Goal: Task Accomplishment & Management: Manage account settings

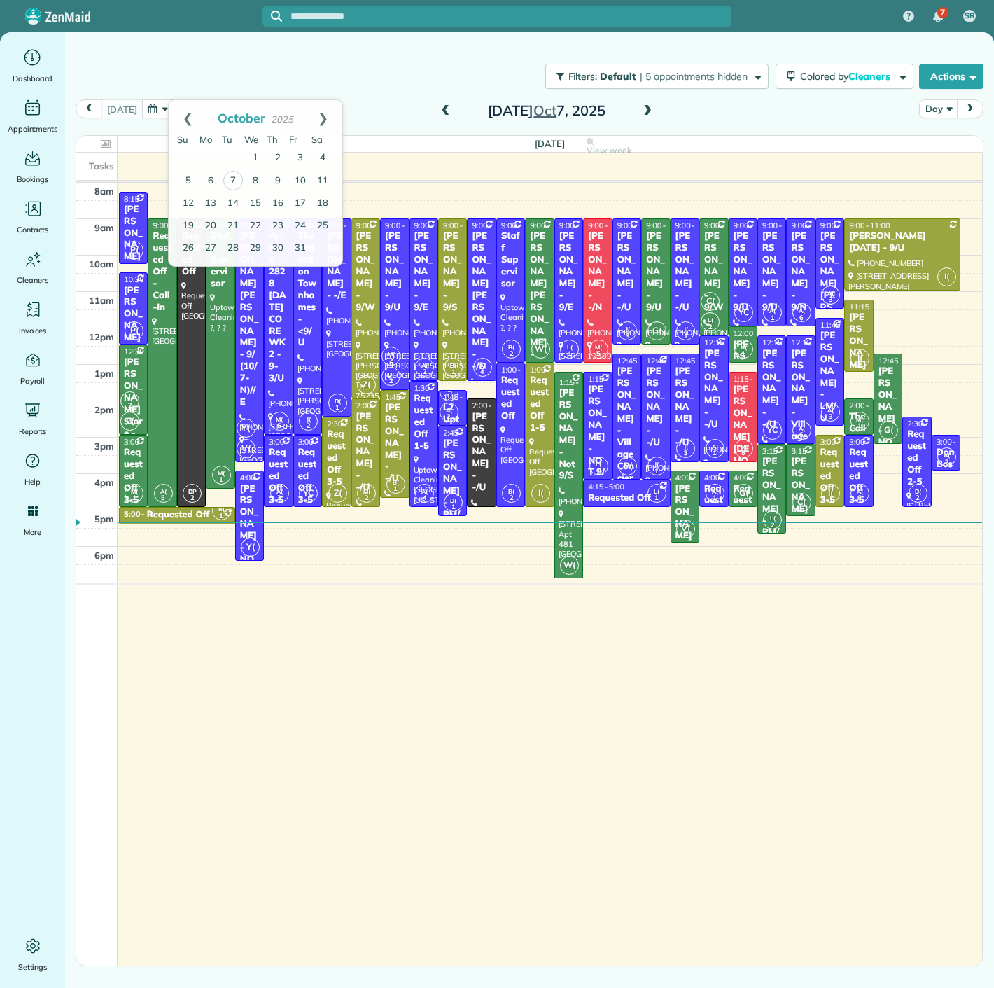
click at [162, 111] on button "button" at bounding box center [158, 108] width 32 height 19
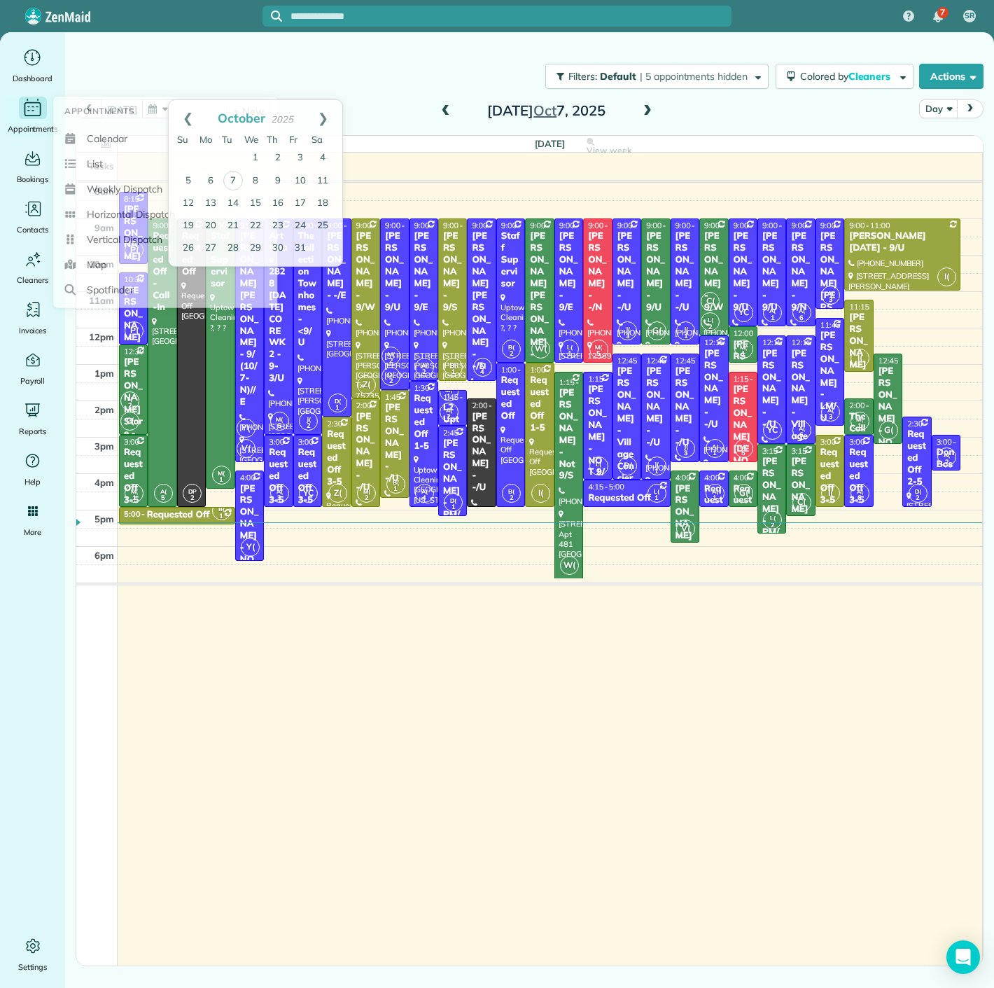
click at [29, 118] on div "Main" at bounding box center [33, 108] width 28 height 22
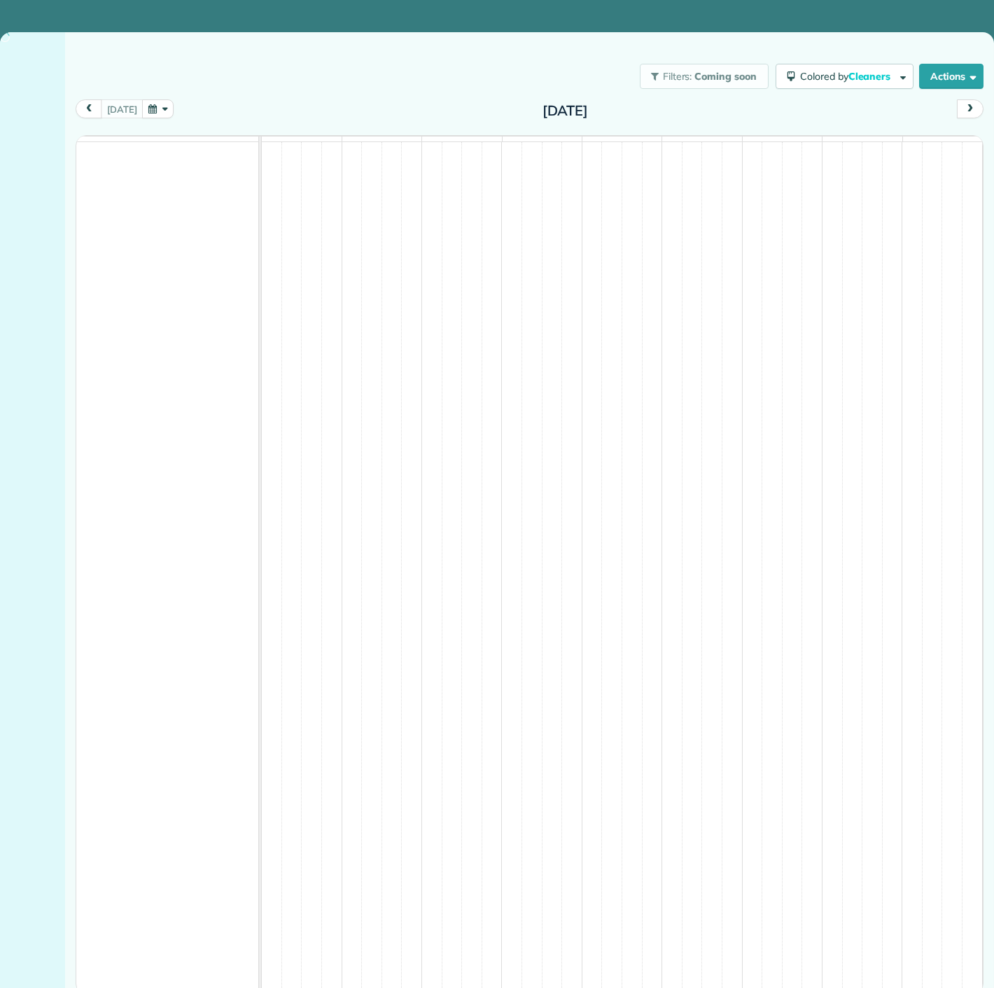
click at [159, 113] on button "button" at bounding box center [158, 108] width 32 height 19
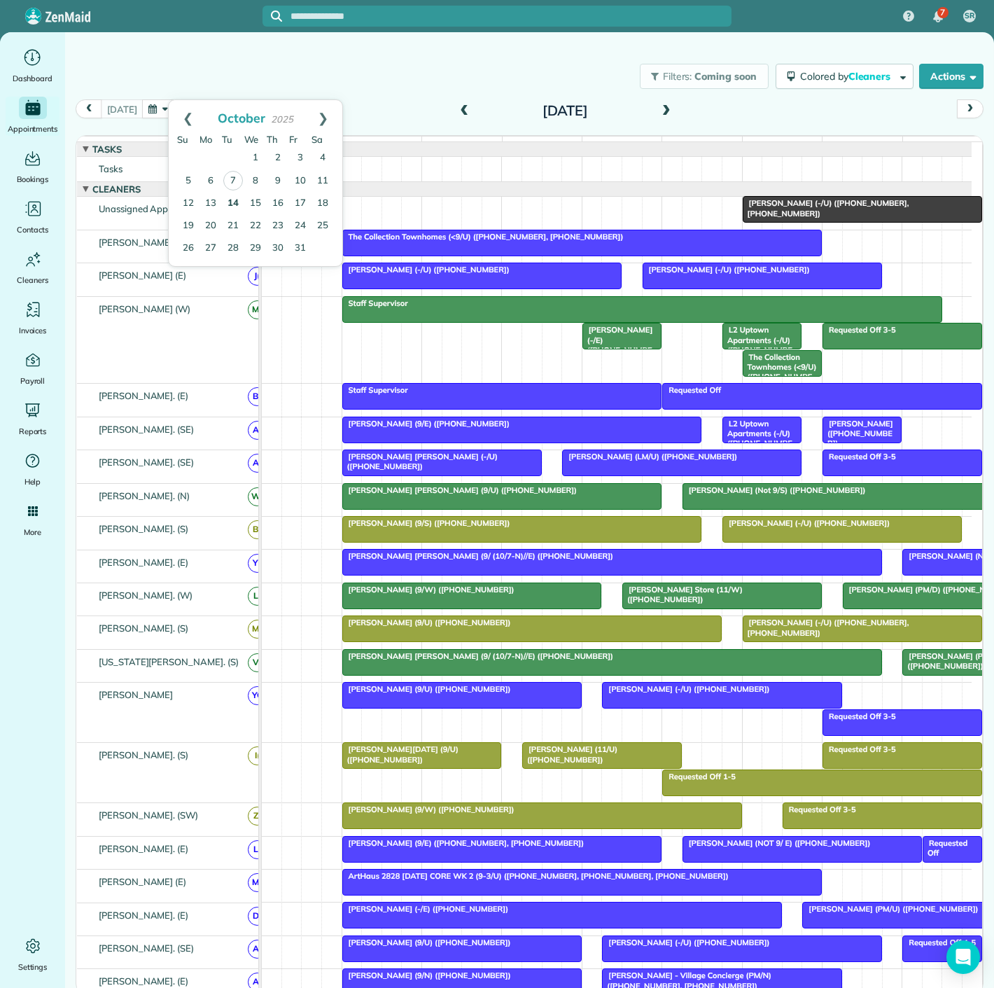
click at [230, 193] on link "14" at bounding box center [233, 204] width 22 height 22
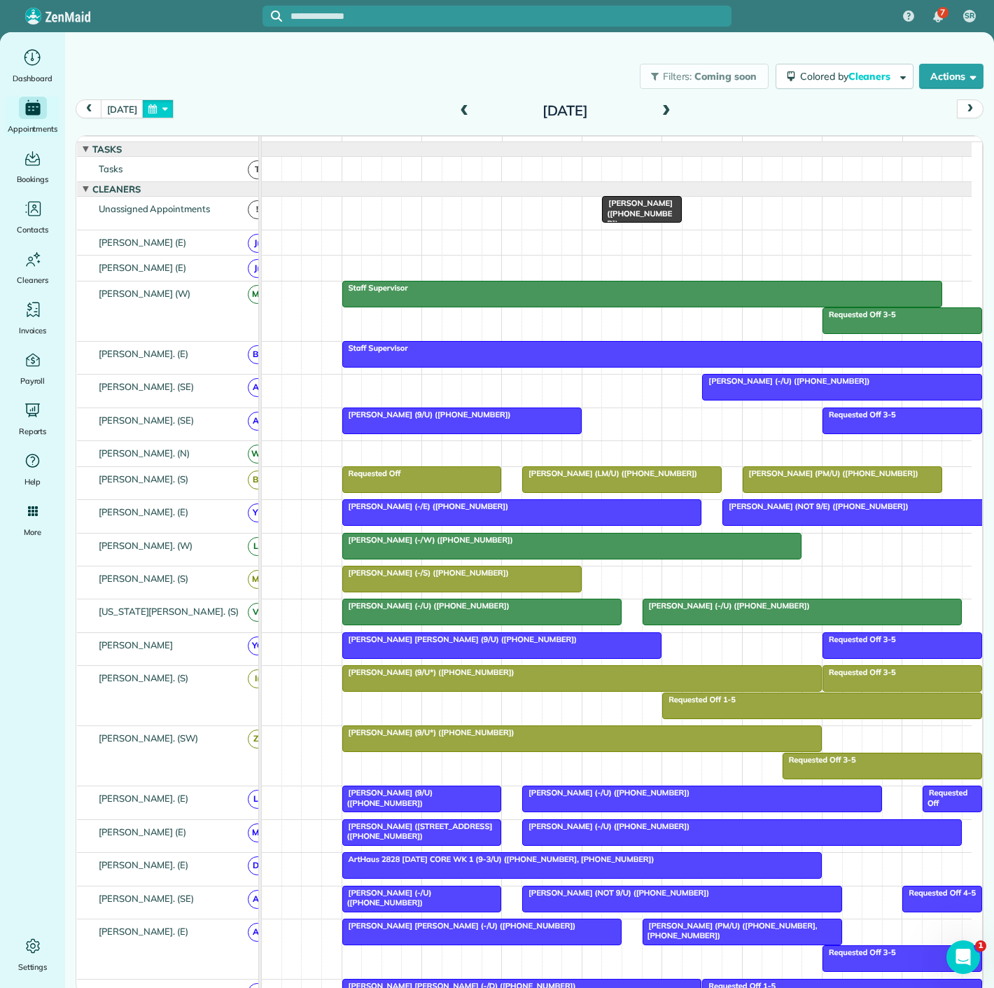
click at [162, 109] on button "button" at bounding box center [158, 108] width 32 height 19
click at [236, 223] on link "21" at bounding box center [233, 226] width 22 height 22
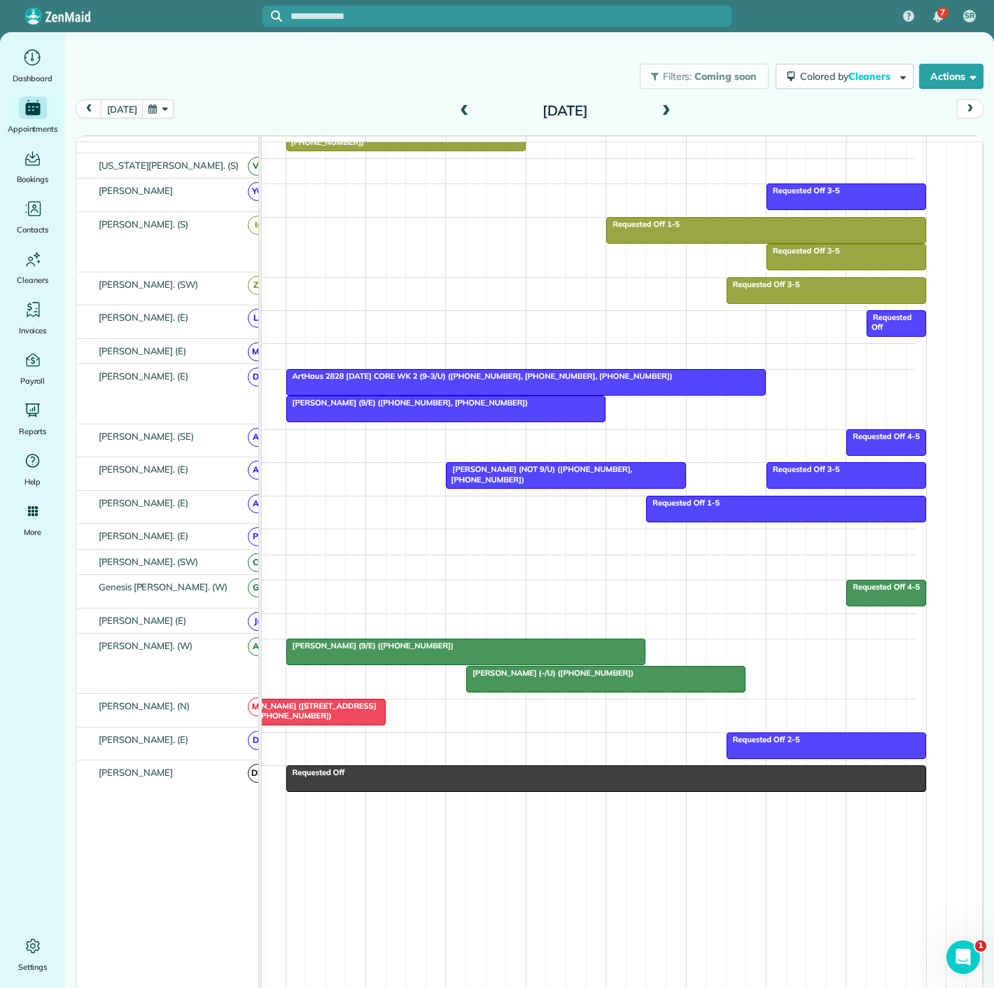
scroll to position [1148, 0]
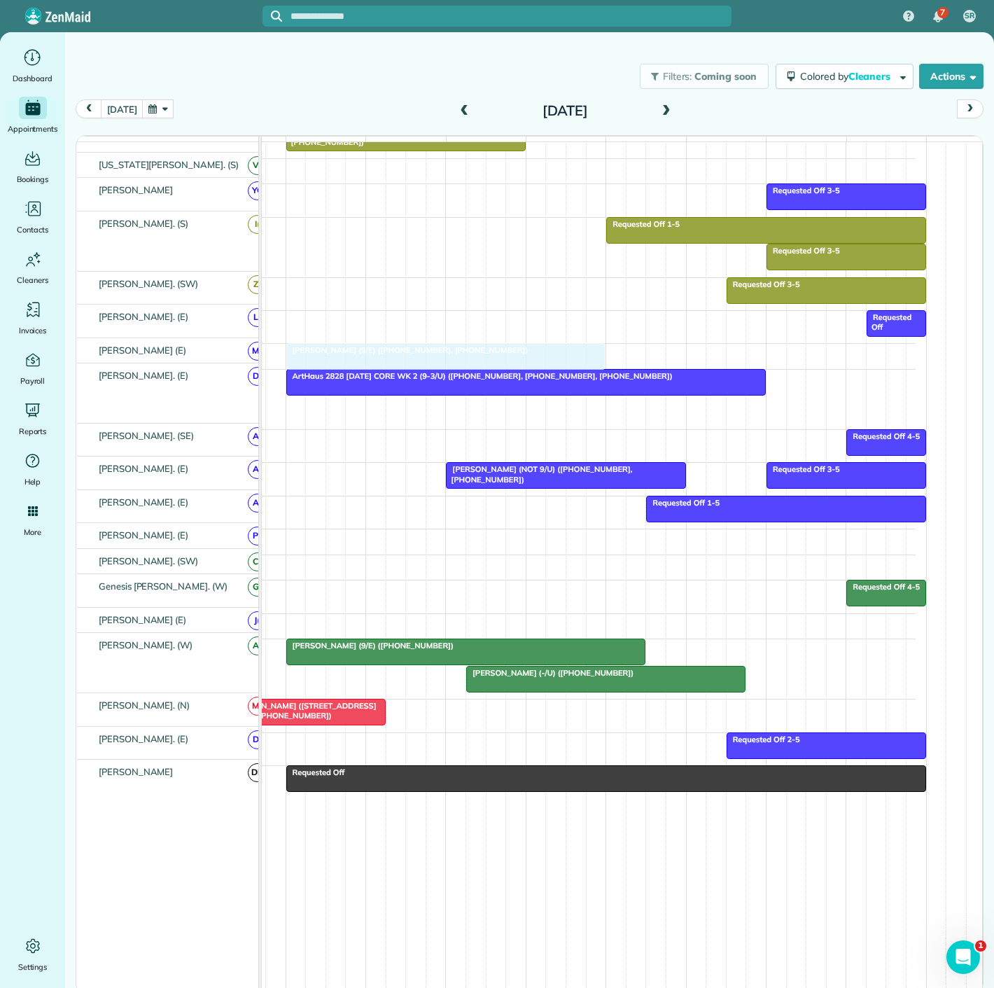
drag, startPoint x: 352, startPoint y: 413, endPoint x: 351, endPoint y: 363, distance: 50.4
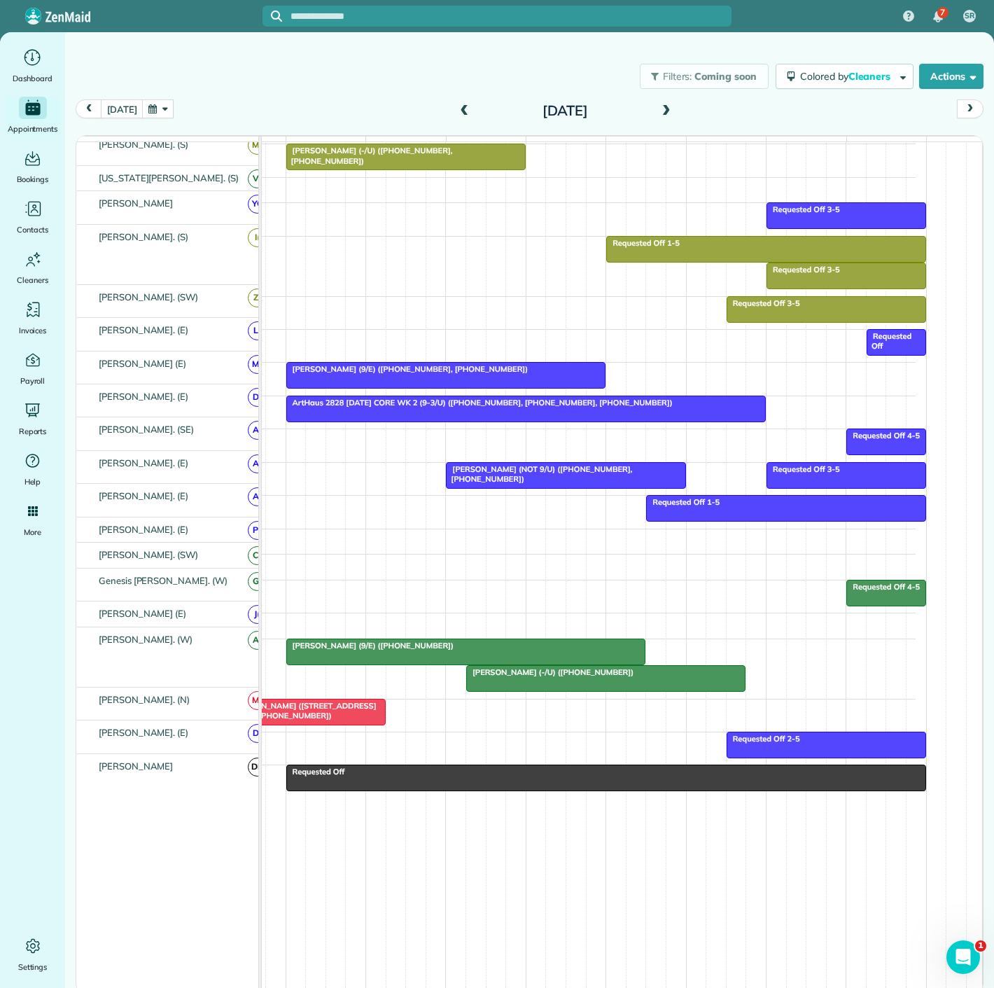
scroll to position [1128, 0]
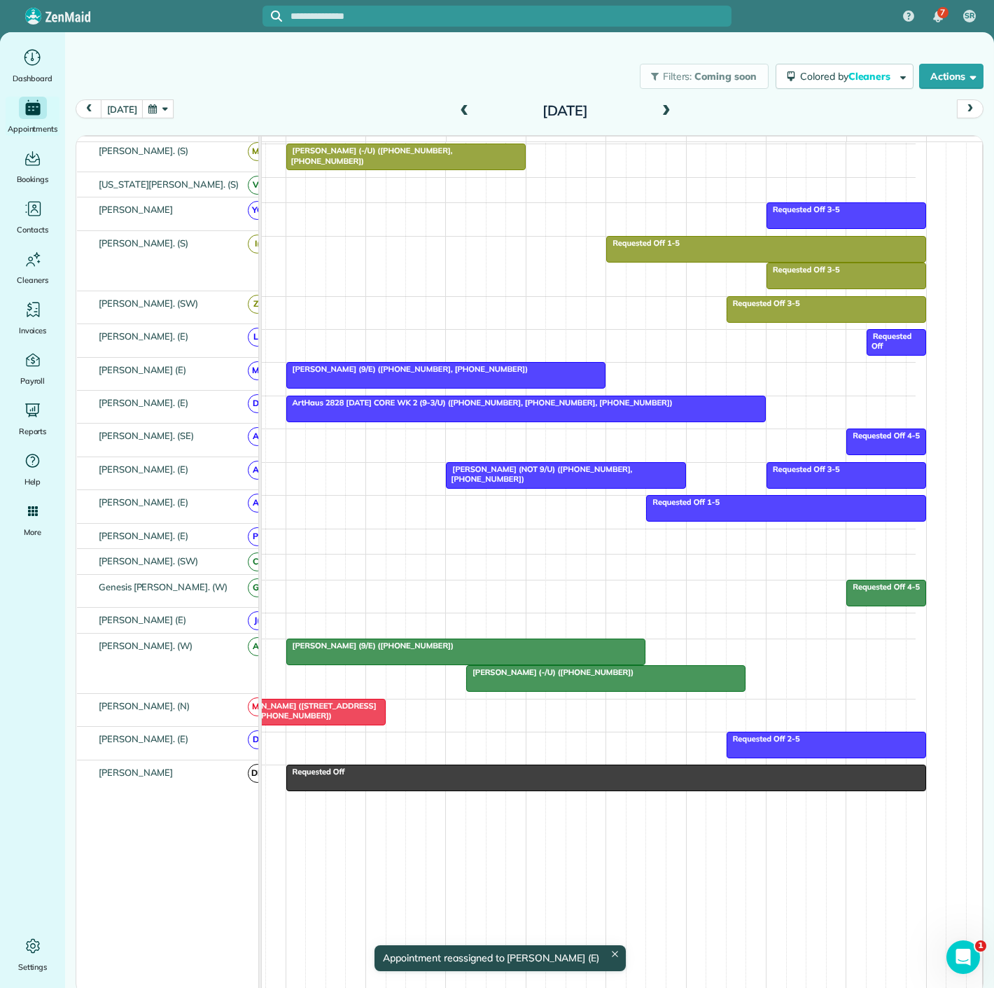
click at [391, 653] on div at bounding box center [466, 651] width 359 height 25
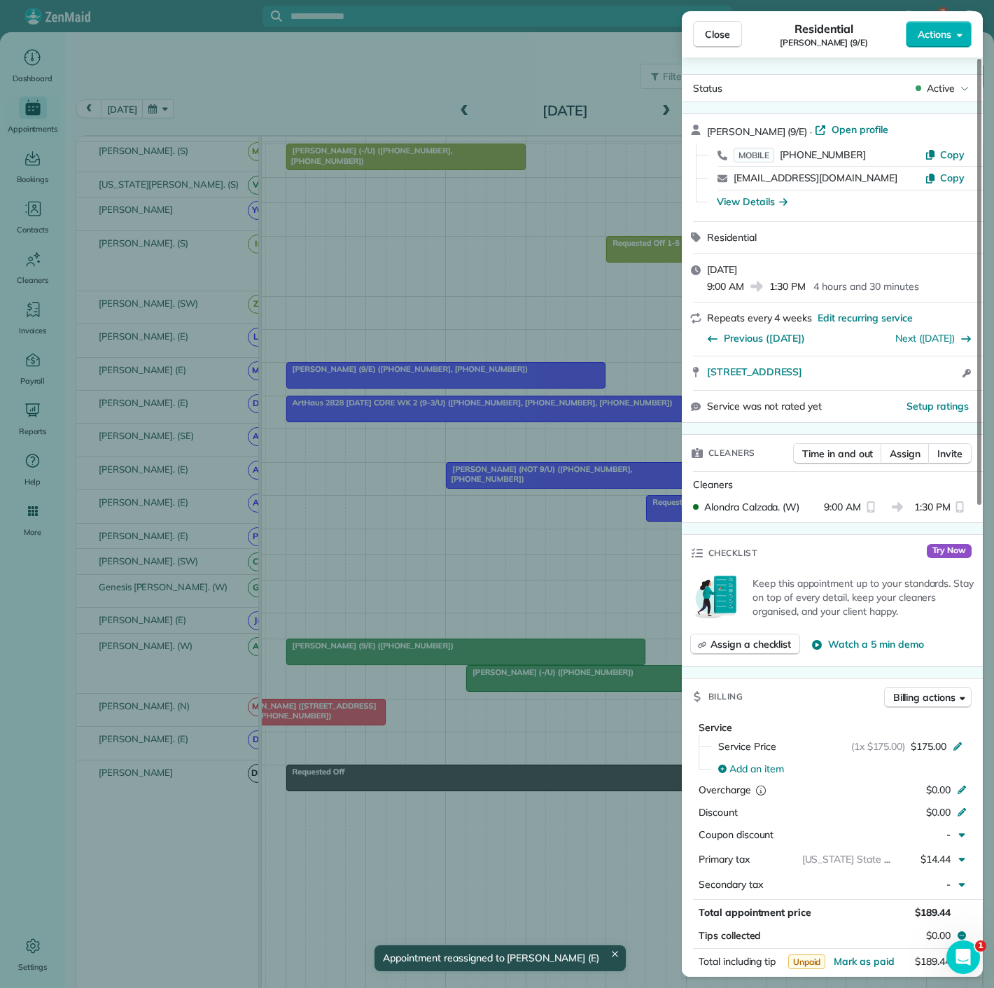
click at [391, 653] on div "Close Residential Jessica Gammill (9/E) Actions Status Active Jessica Gammill (…" at bounding box center [497, 494] width 994 height 988
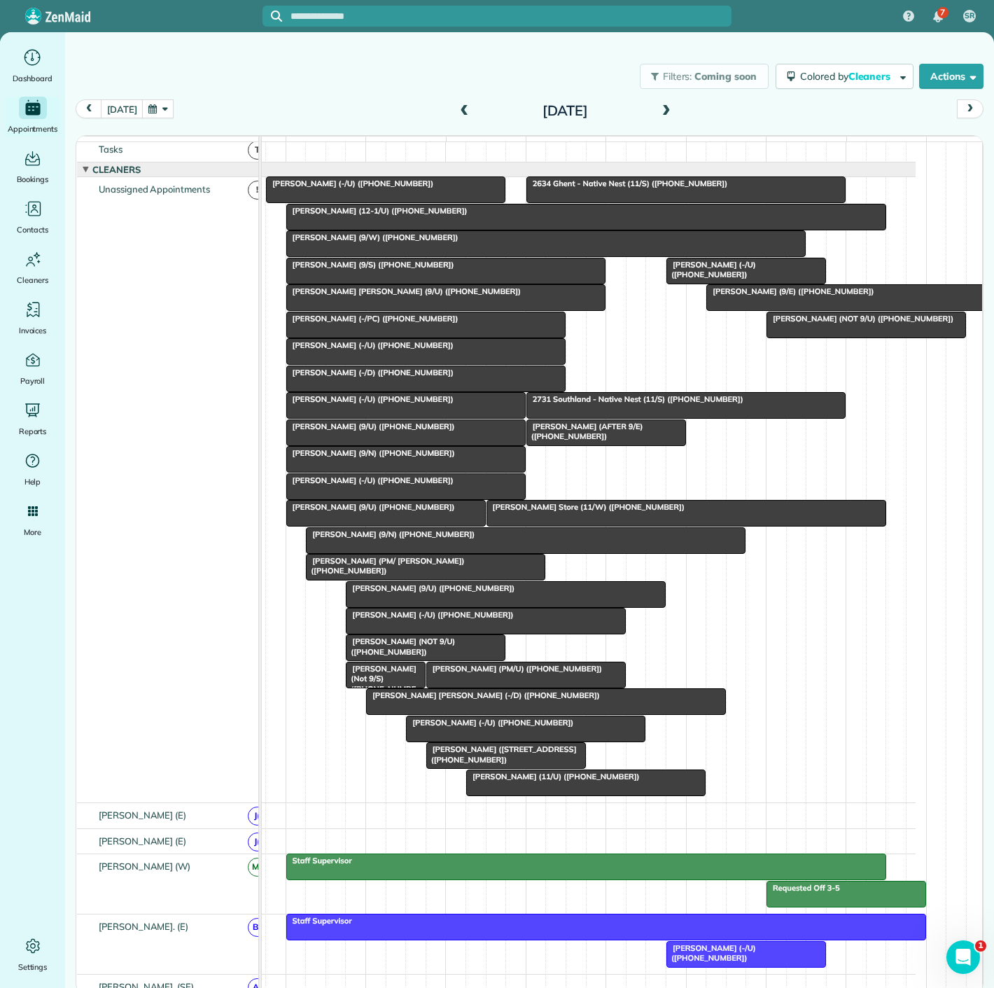
click at [418, 310] on div at bounding box center [446, 297] width 319 height 25
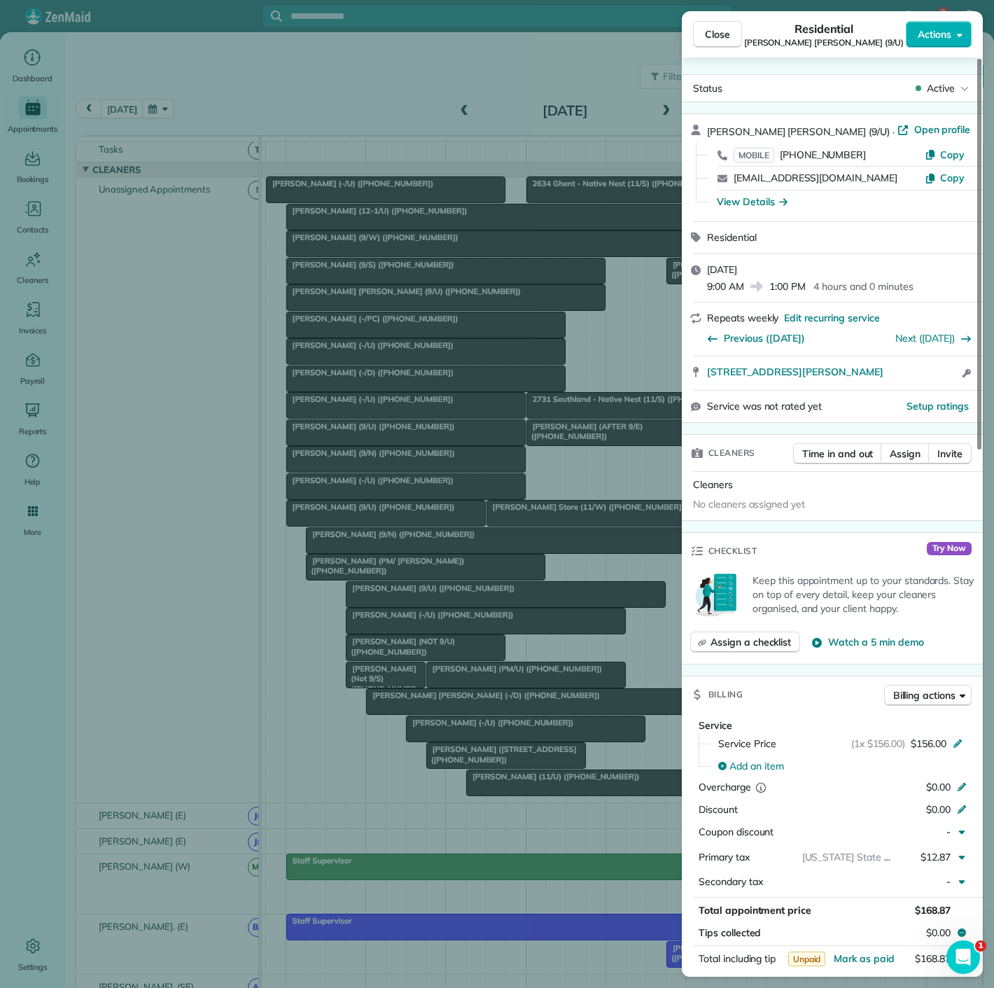
click at [418, 312] on div "Close Residential Susan Perry Solomon (9/U) Actions Status Active Susan Perry S…" at bounding box center [497, 494] width 994 height 988
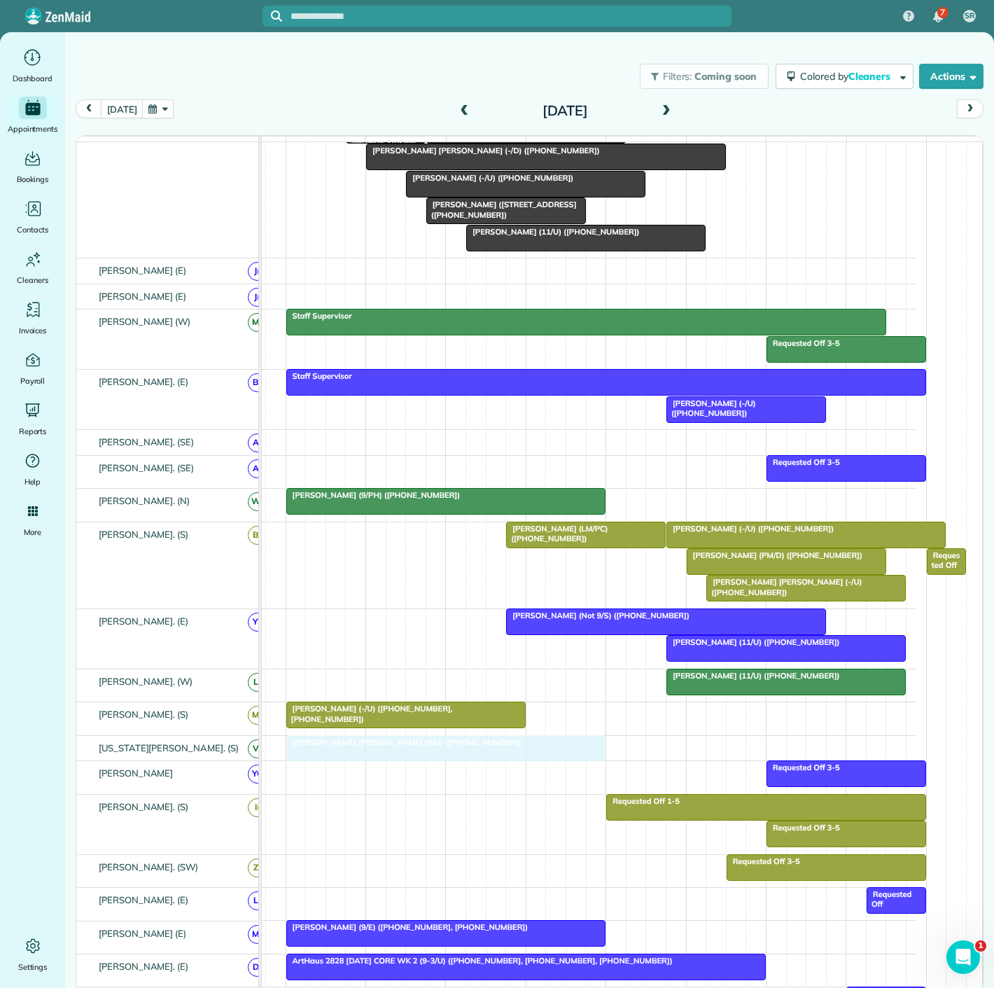
drag, startPoint x: 424, startPoint y: 312, endPoint x: 419, endPoint y: 761, distance: 449.6
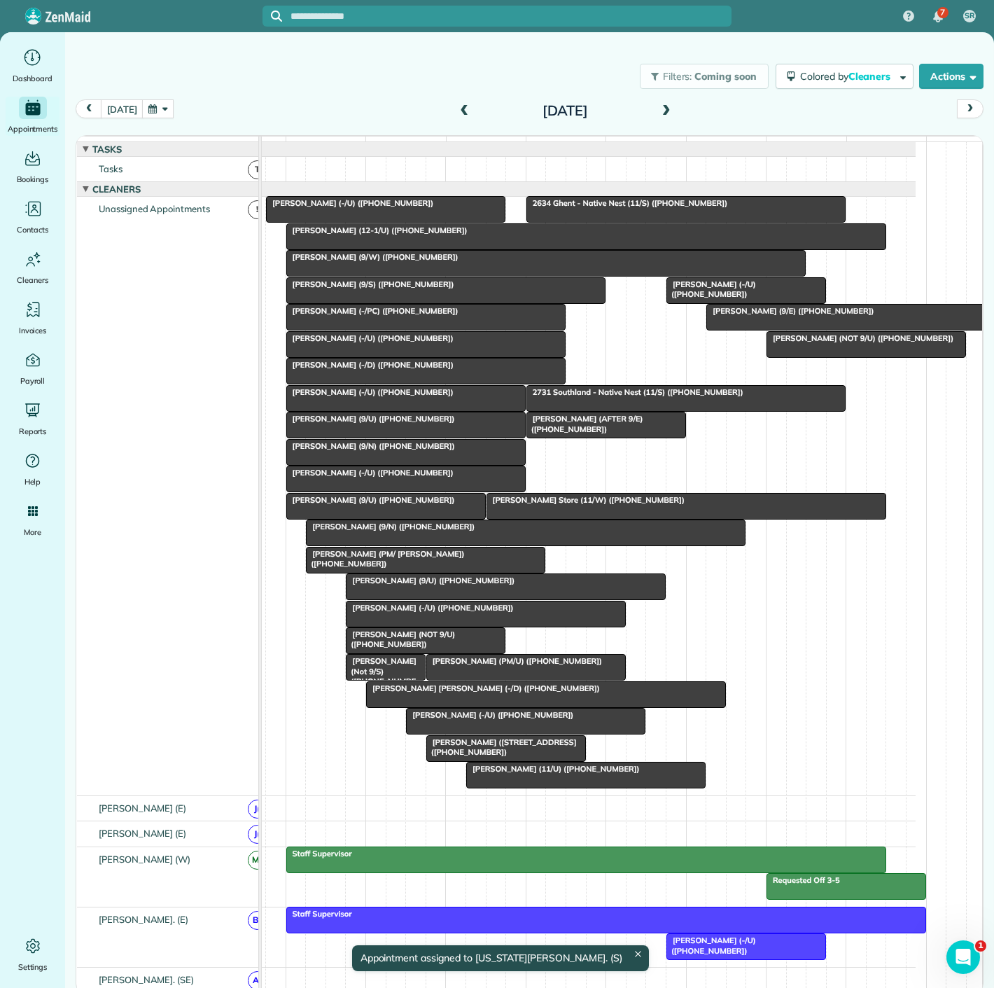
click at [370, 272] on div at bounding box center [546, 263] width 519 height 25
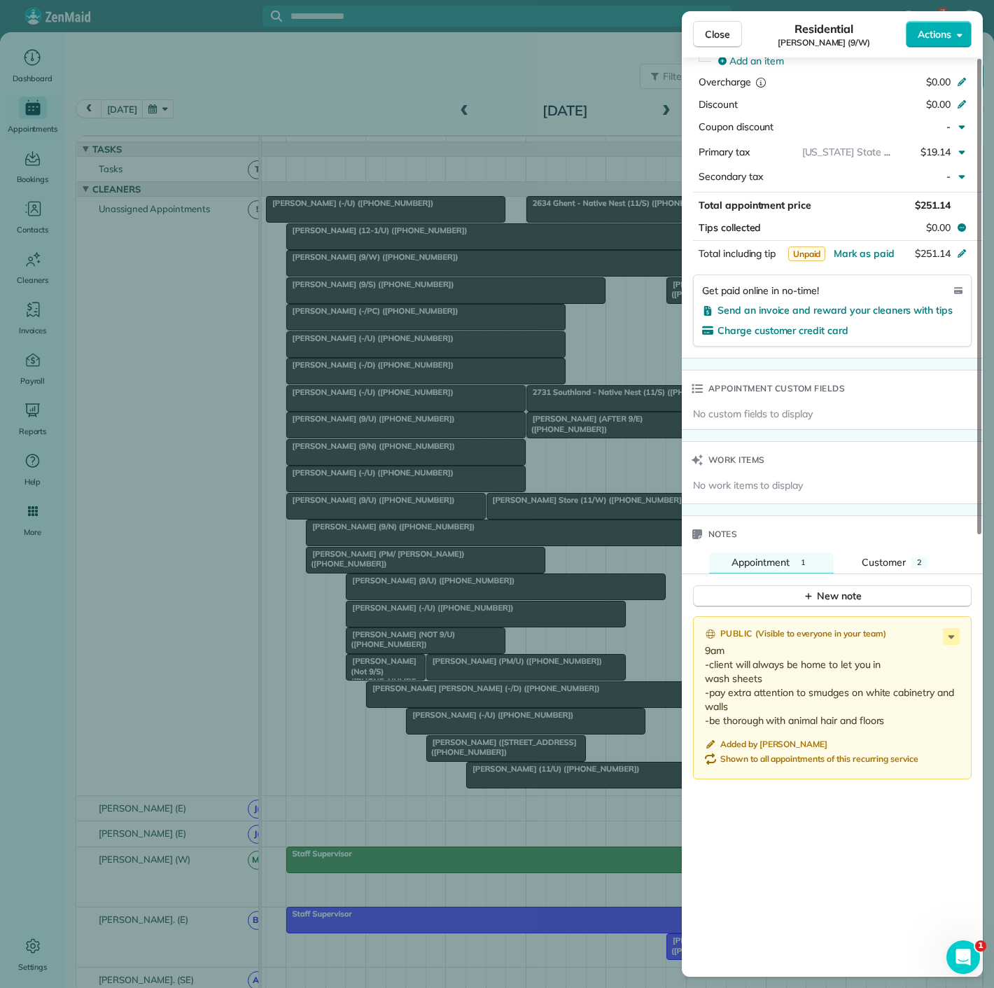
click at [392, 366] on div "Close Residential Isaac Gerard (9/W) Actions Status Active Isaac Gerard (9/W) ·…" at bounding box center [497, 494] width 994 height 988
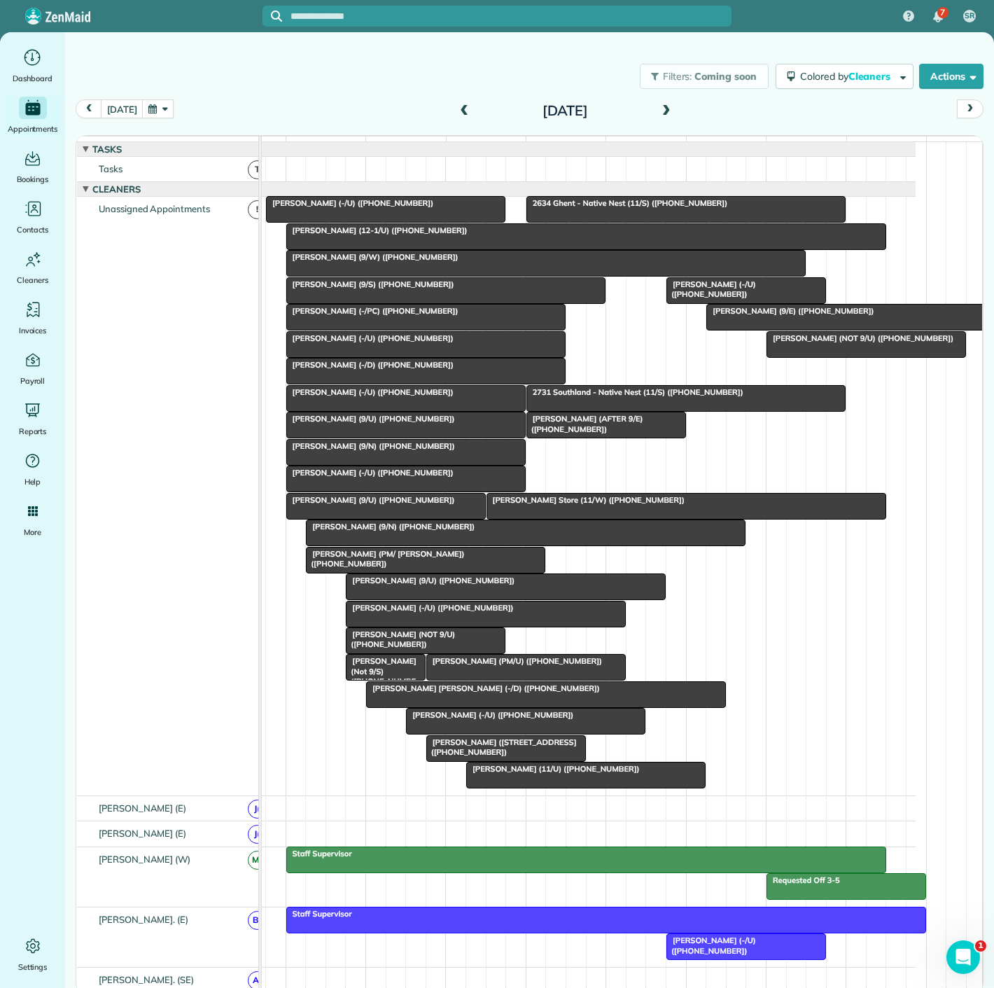
click at [384, 276] on div at bounding box center [546, 263] width 519 height 25
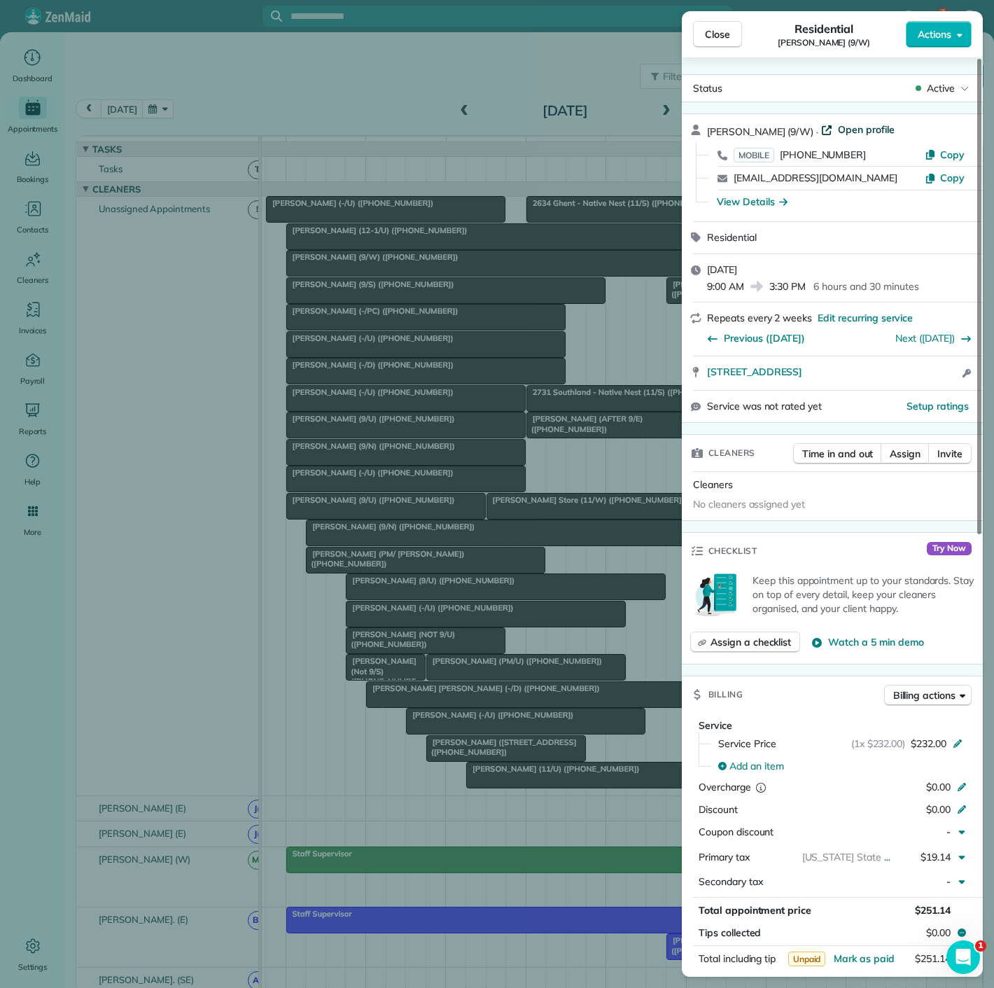
click at [840, 131] on span "Open profile" at bounding box center [866, 130] width 57 height 14
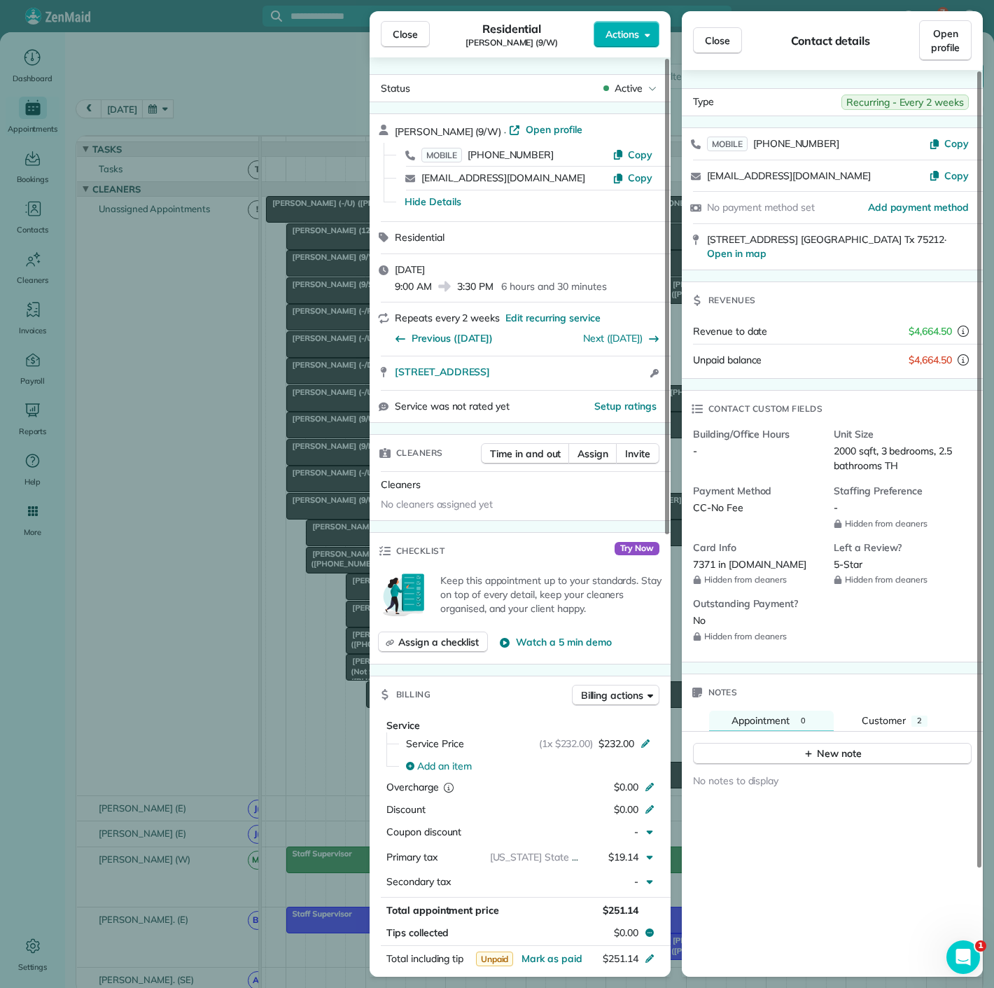
click at [234, 403] on div "Close Residential Isaac Gerard (9/W) Actions Status Active Isaac Gerard (9/W) ·…" at bounding box center [497, 494] width 994 height 988
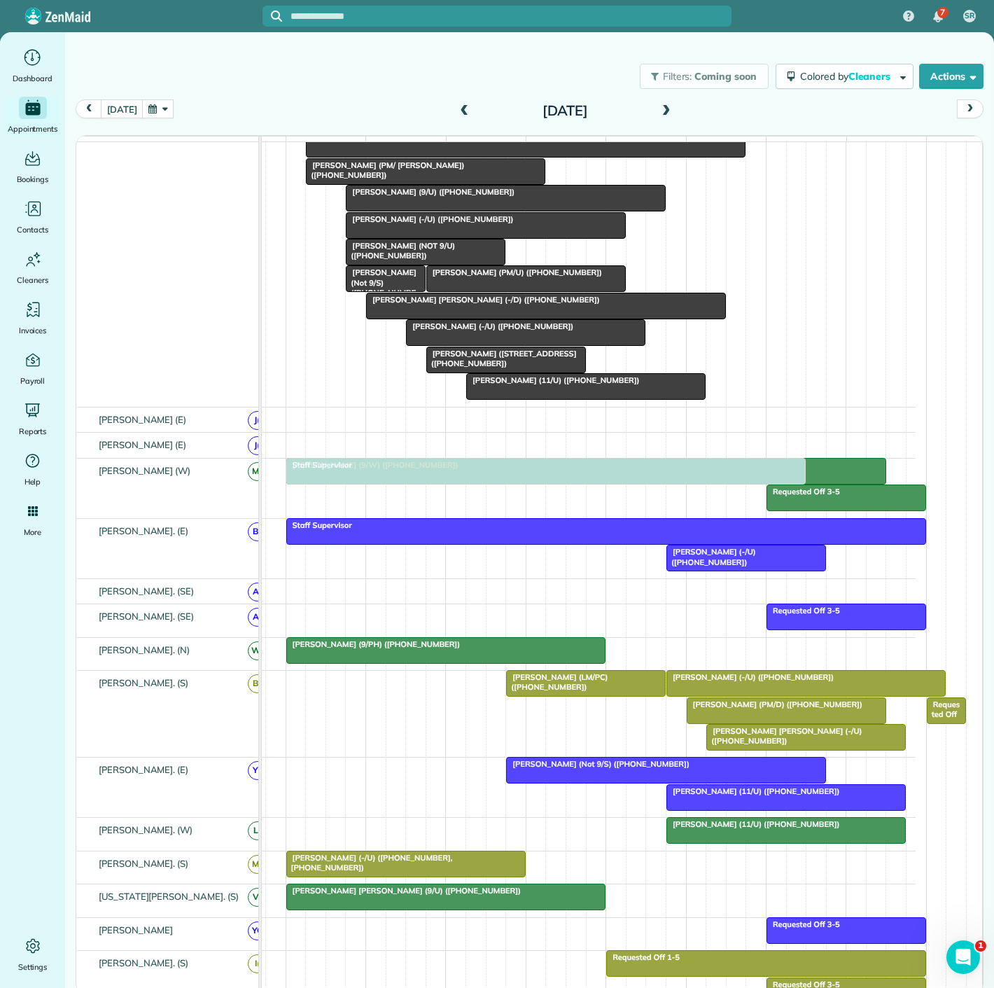
scroll to position [544, 0]
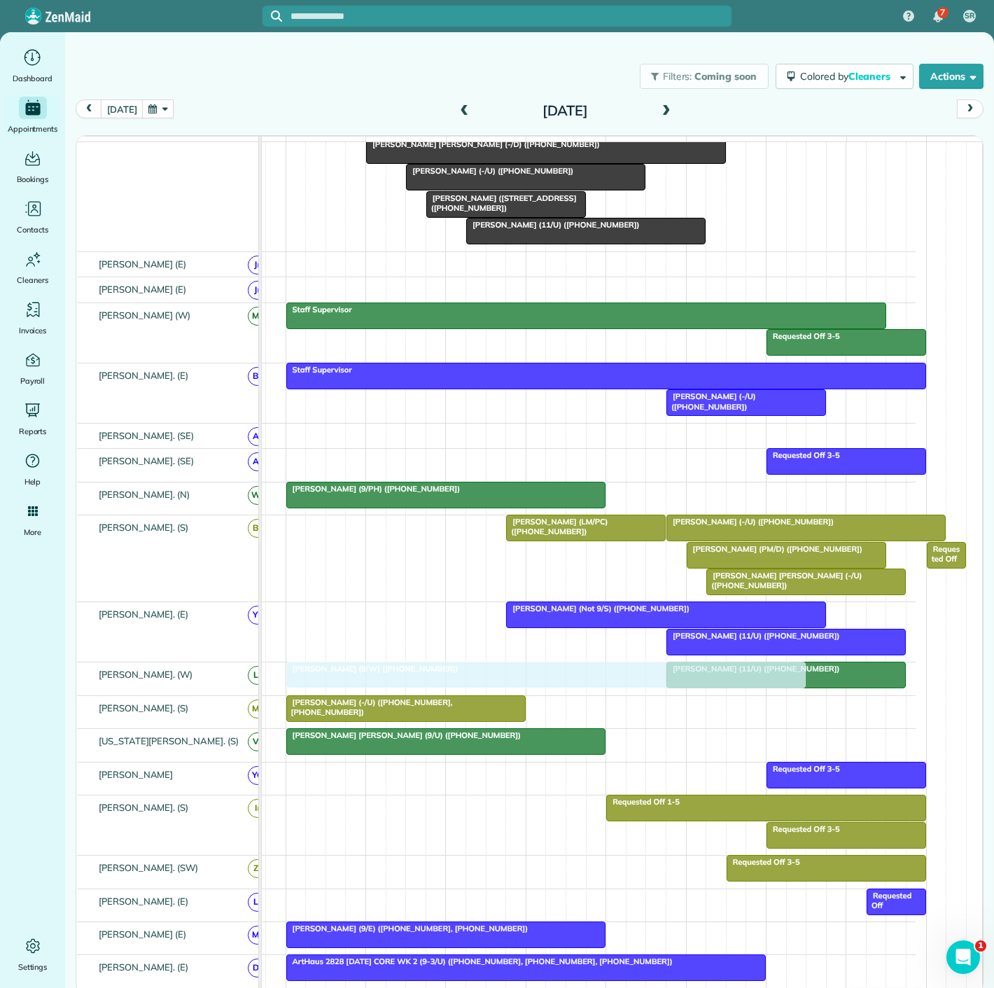
drag, startPoint x: 354, startPoint y: 279, endPoint x: 356, endPoint y: 681, distance: 401.2
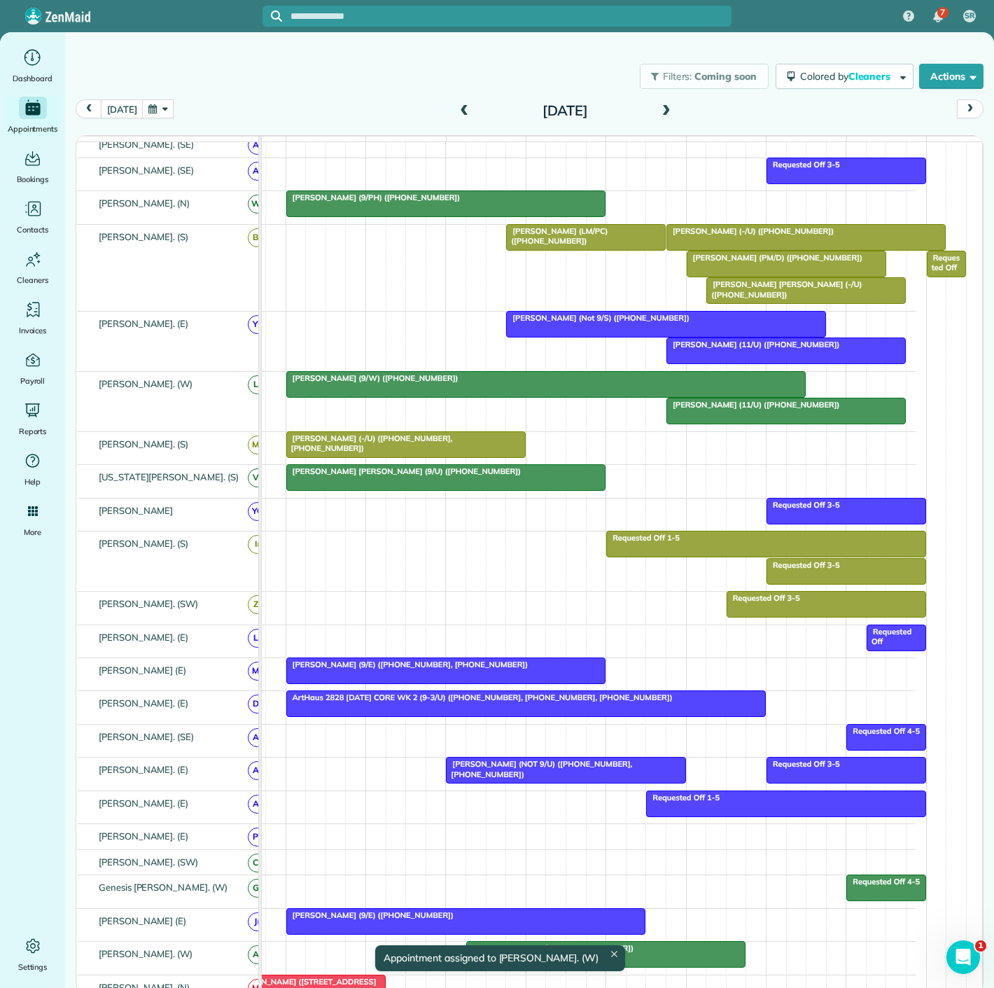
scroll to position [829, 0]
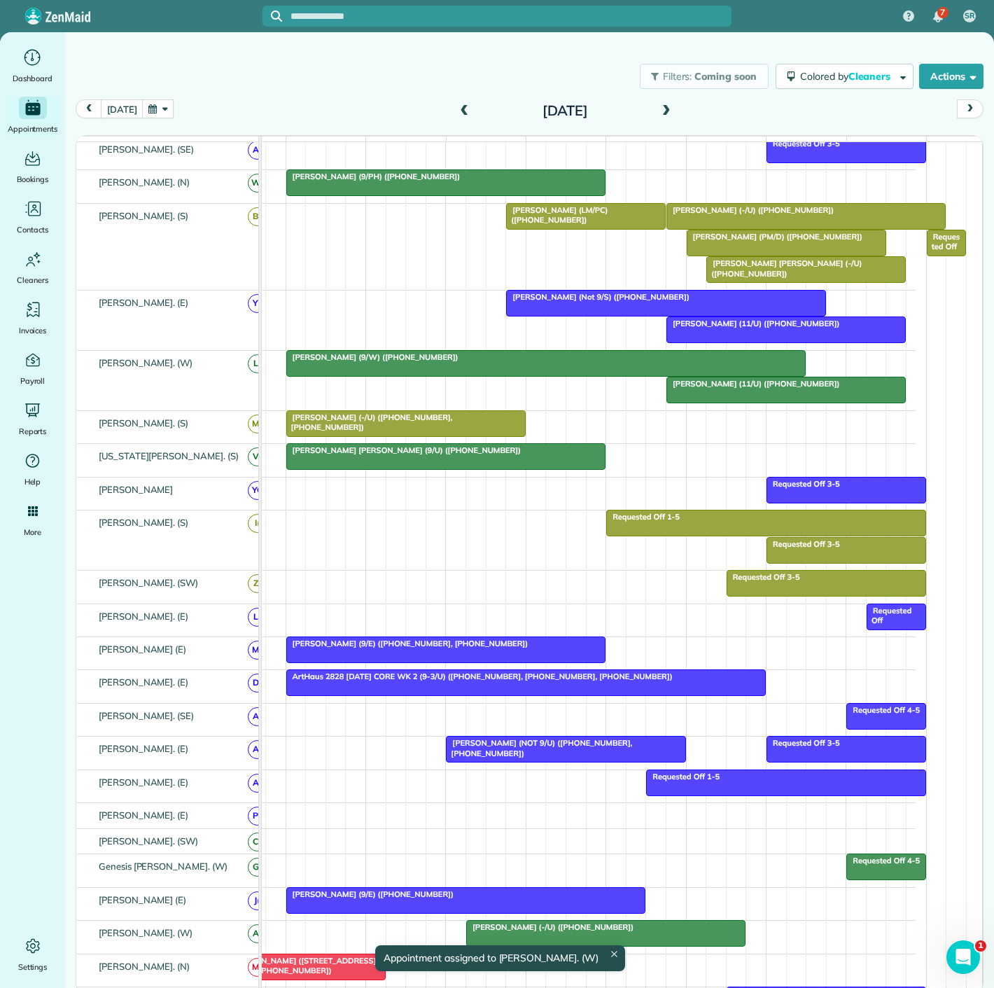
click at [305, 373] on div at bounding box center [546, 363] width 519 height 25
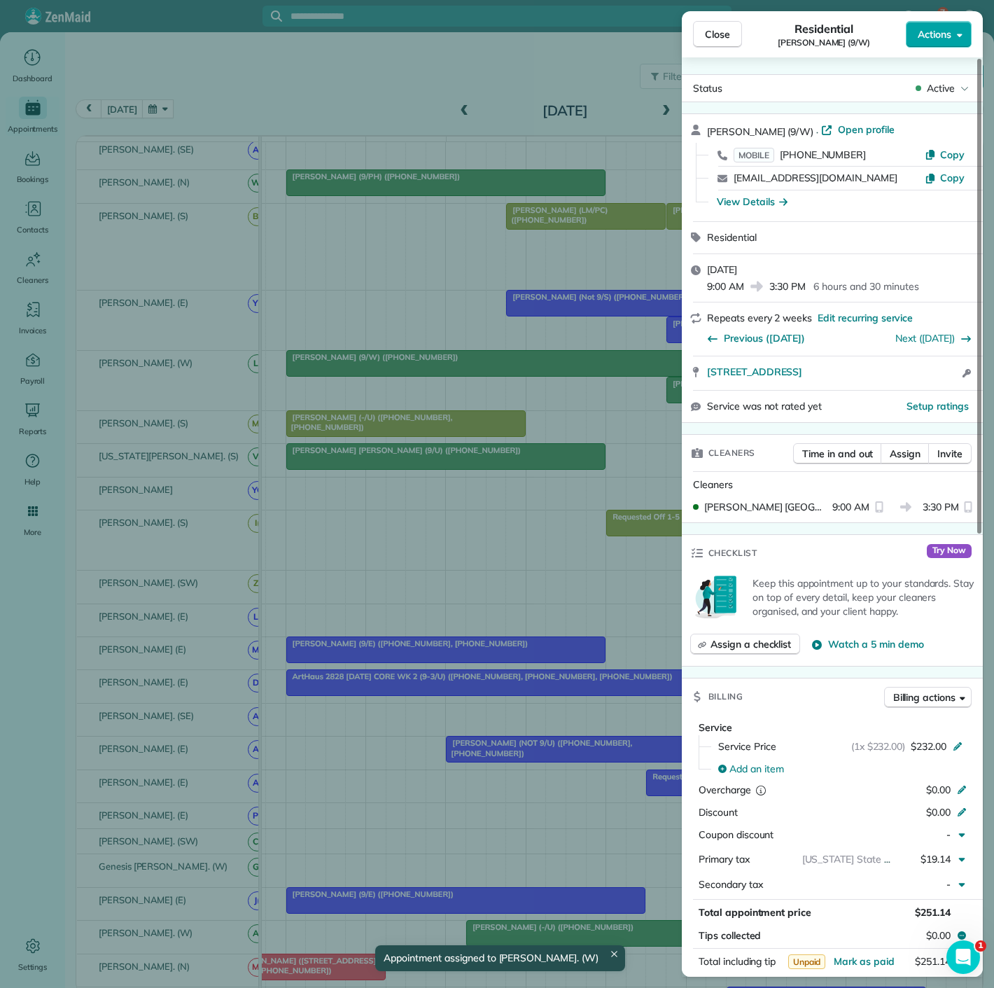
click at [942, 31] on span "Actions" at bounding box center [935, 34] width 34 height 14
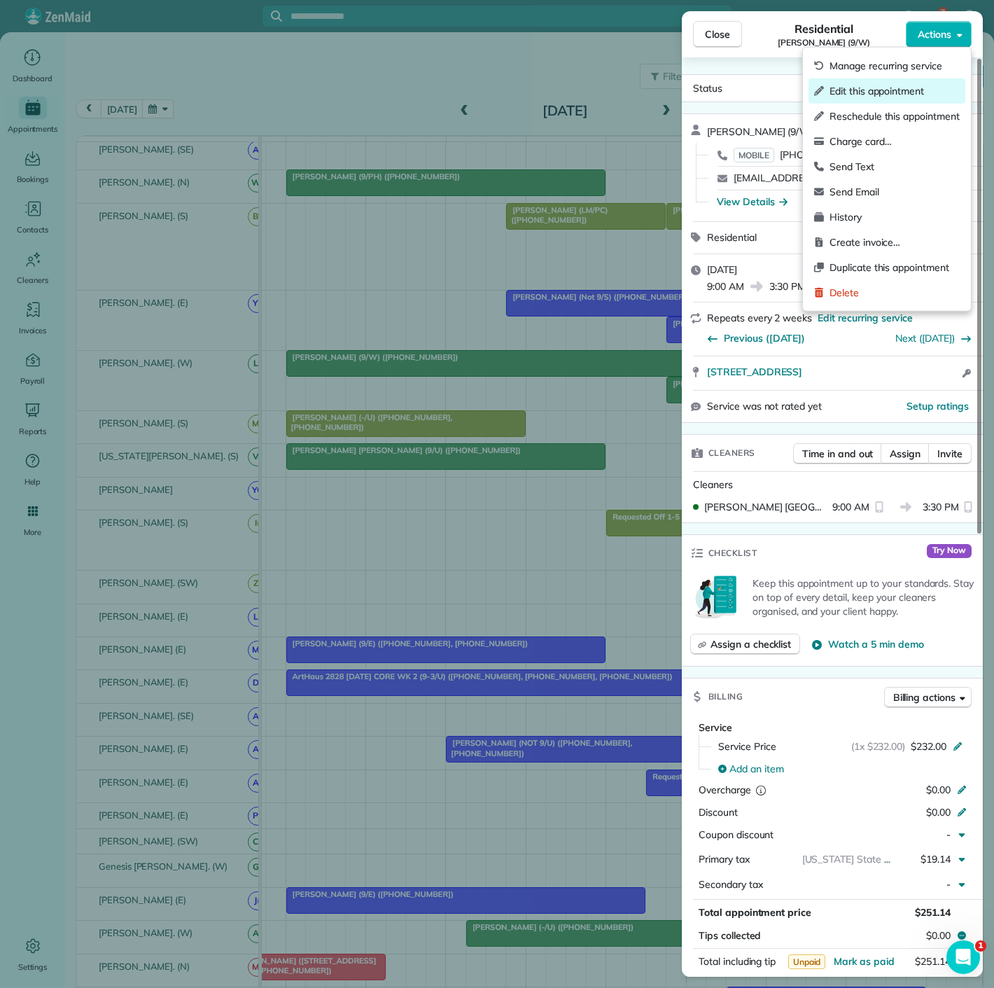
click at [860, 91] on span "Edit this appointment" at bounding box center [895, 91] width 130 height 14
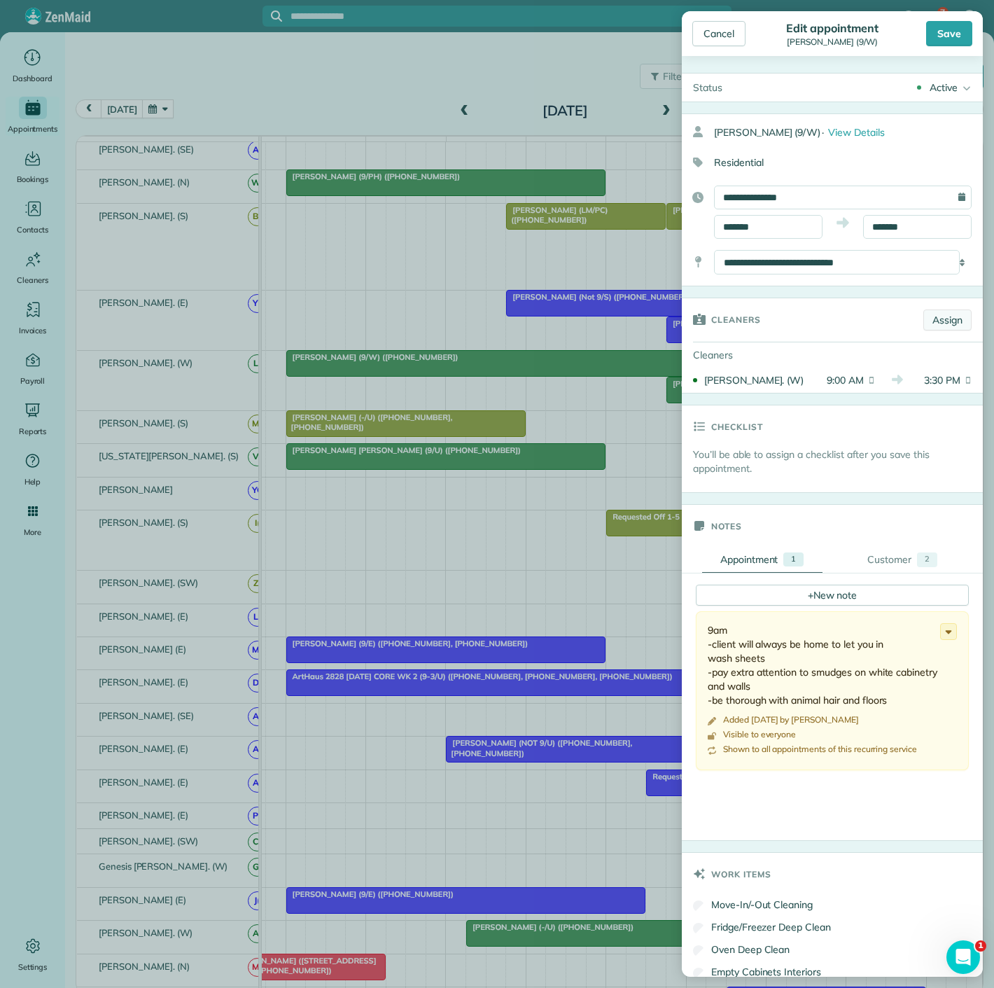
click at [928, 327] on link "Assign" at bounding box center [948, 319] width 48 height 21
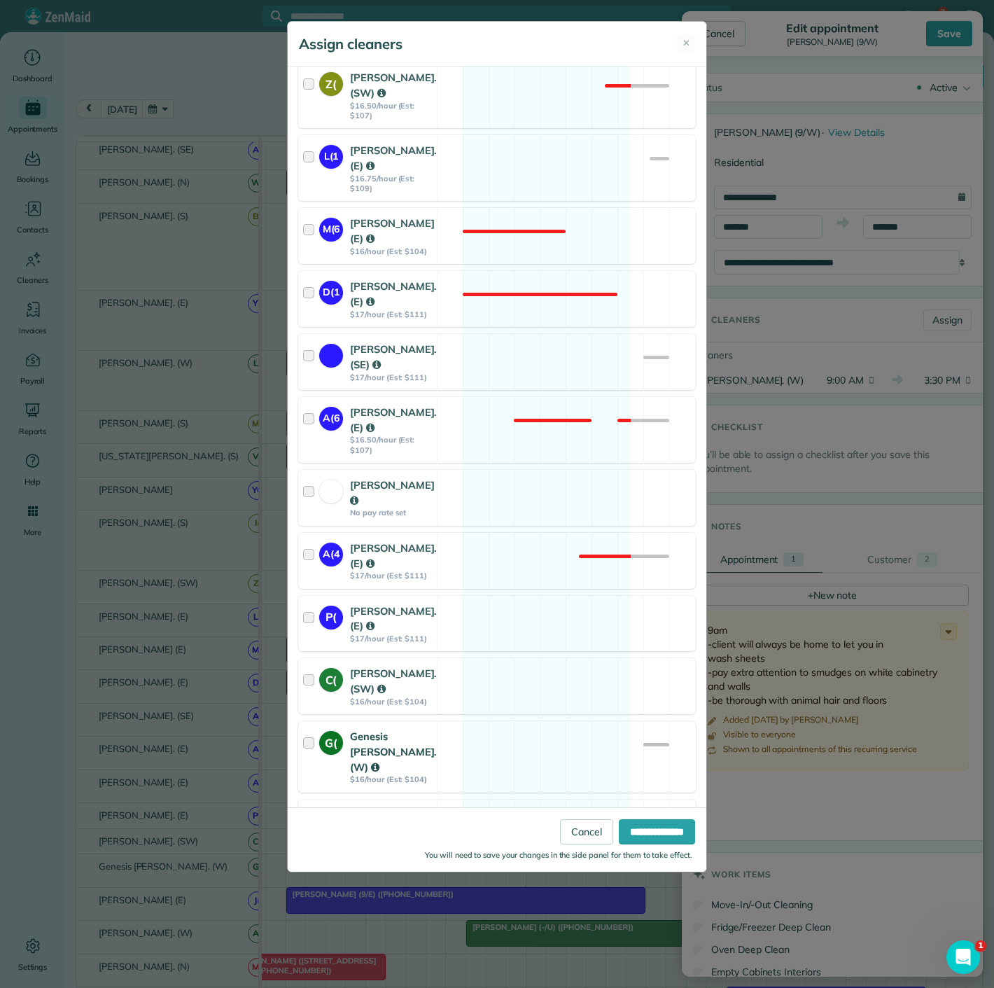
scroll to position [1244, 0]
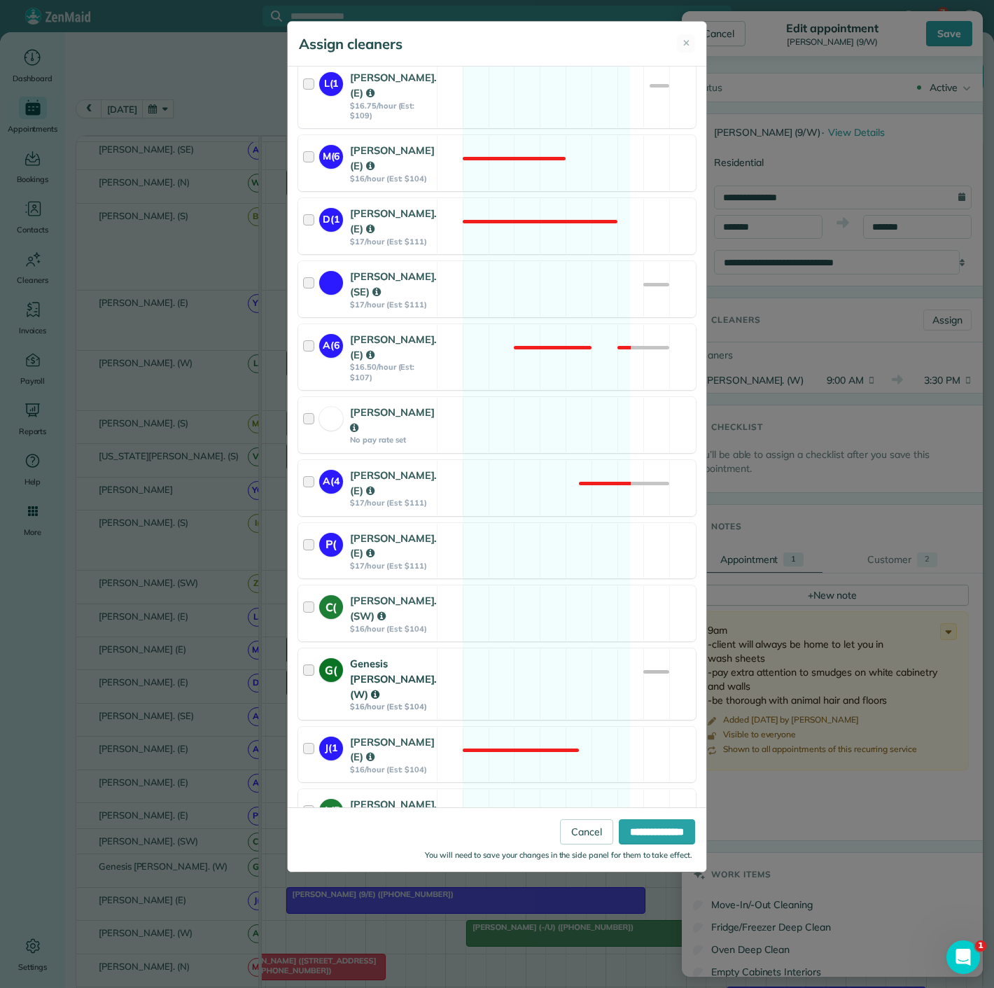
click at [385, 657] on strong "Genesis Yanes. (W)" at bounding box center [393, 679] width 87 height 44
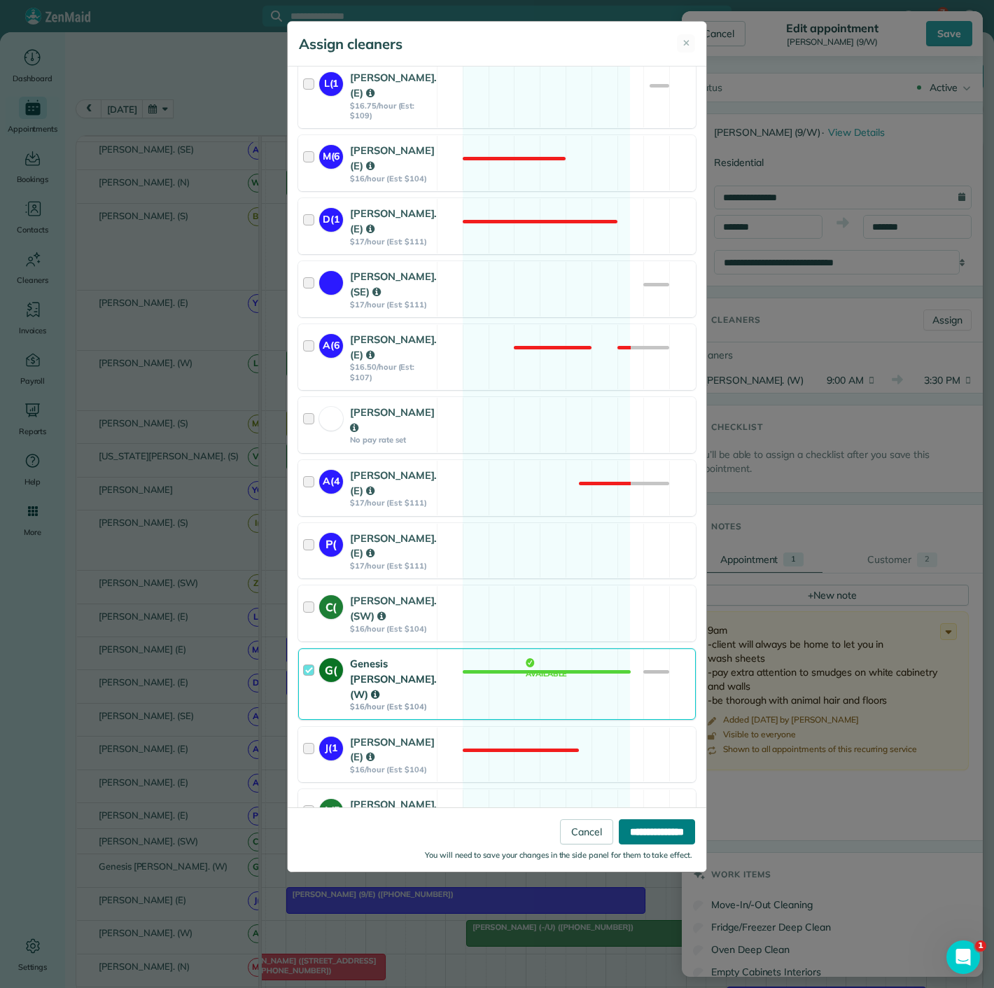
click at [644, 827] on input "**********" at bounding box center [657, 831] width 76 height 25
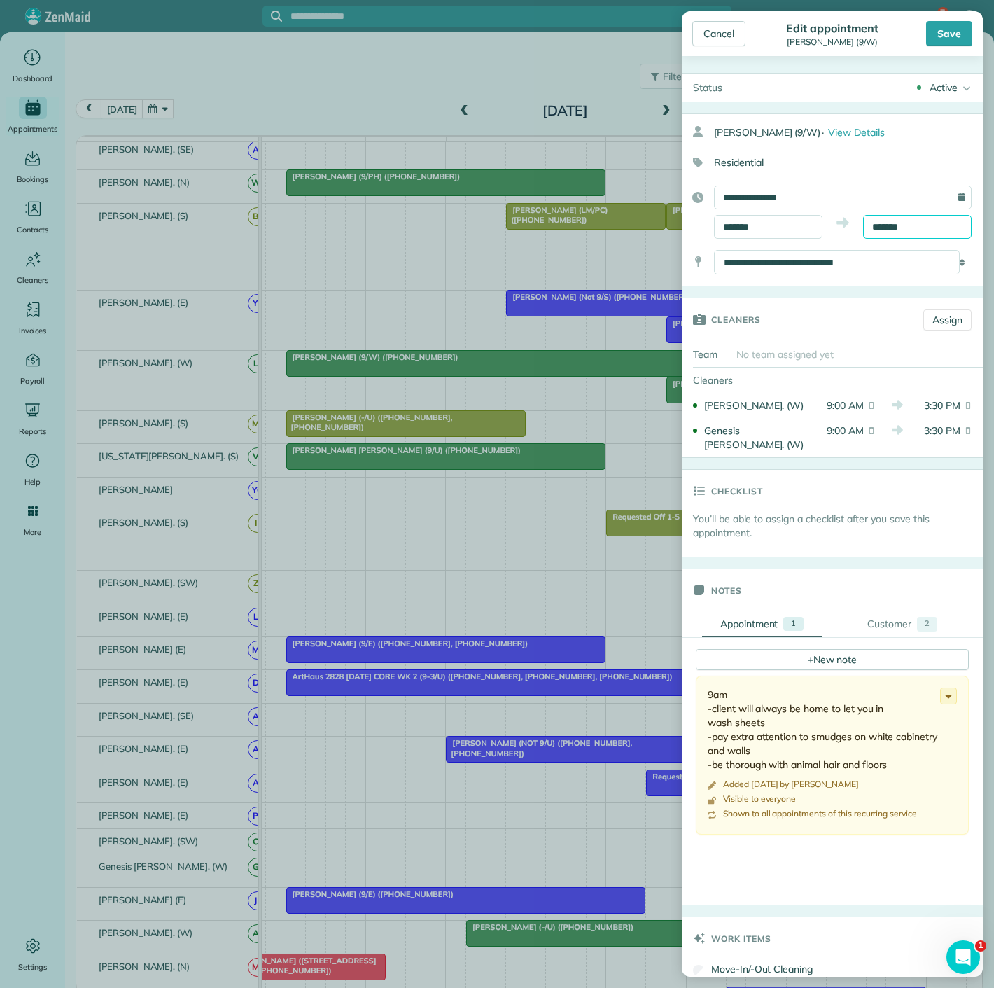
click at [912, 232] on body "7 SR Dashboard Appointments Bookings Contacts Cleaners Invoices Payroll Reports…" at bounding box center [497, 494] width 994 height 988
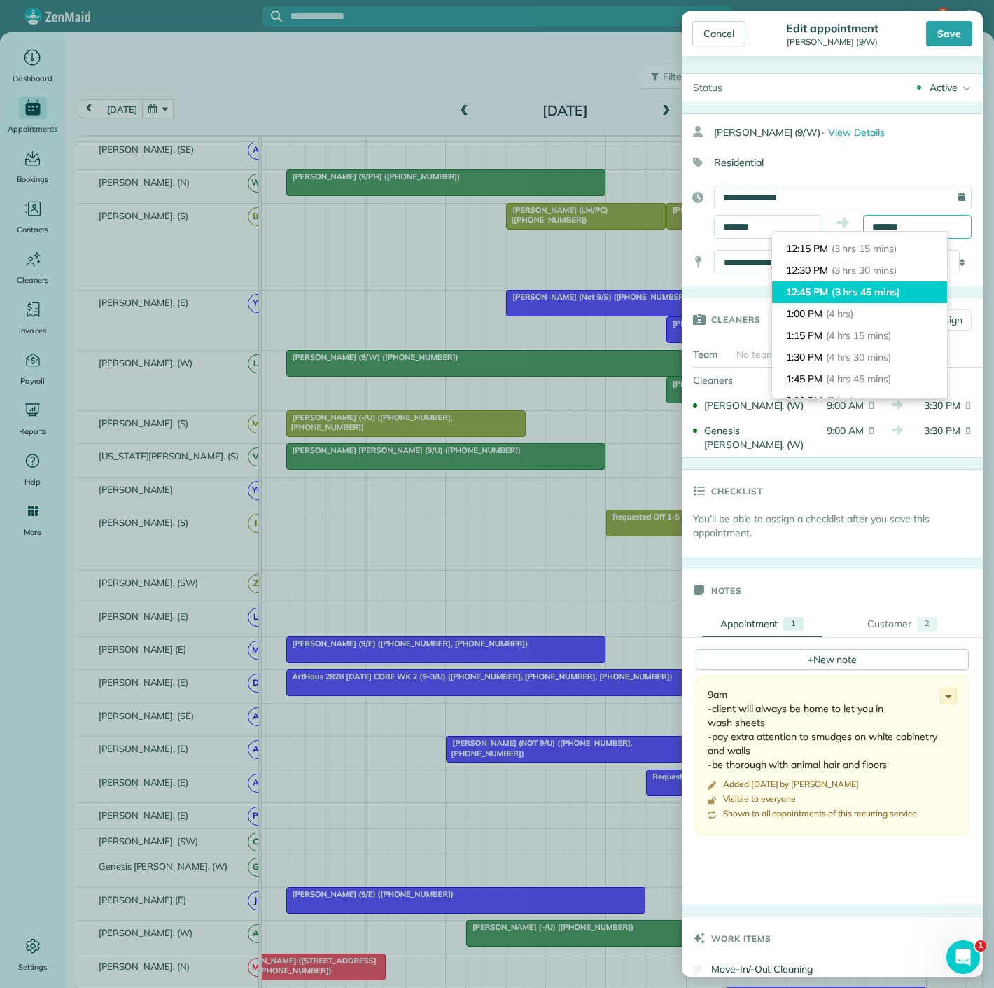
scroll to position [231, 0]
type input "********"
click at [875, 300] on li "12:15 PM (3 hrs 15 mins)" at bounding box center [859, 294] width 175 height 22
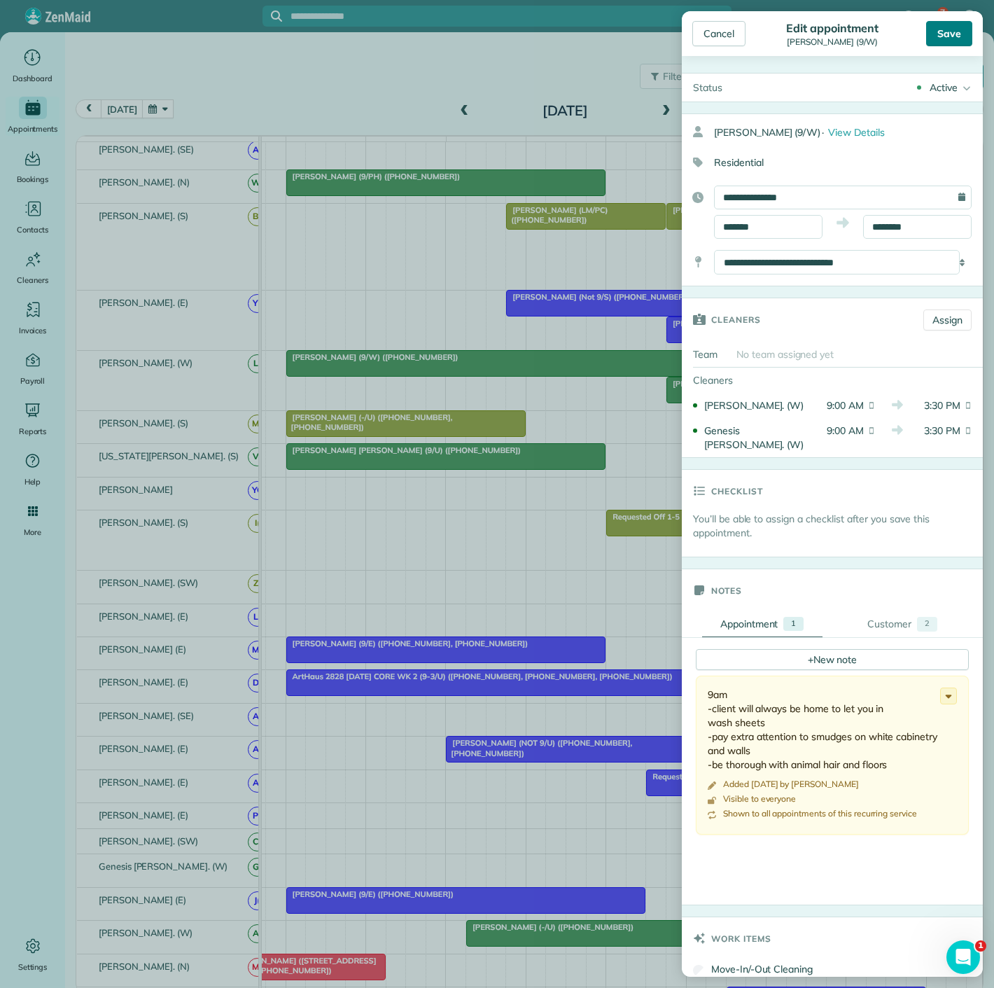
click at [942, 29] on div "Save" at bounding box center [949, 33] width 46 height 25
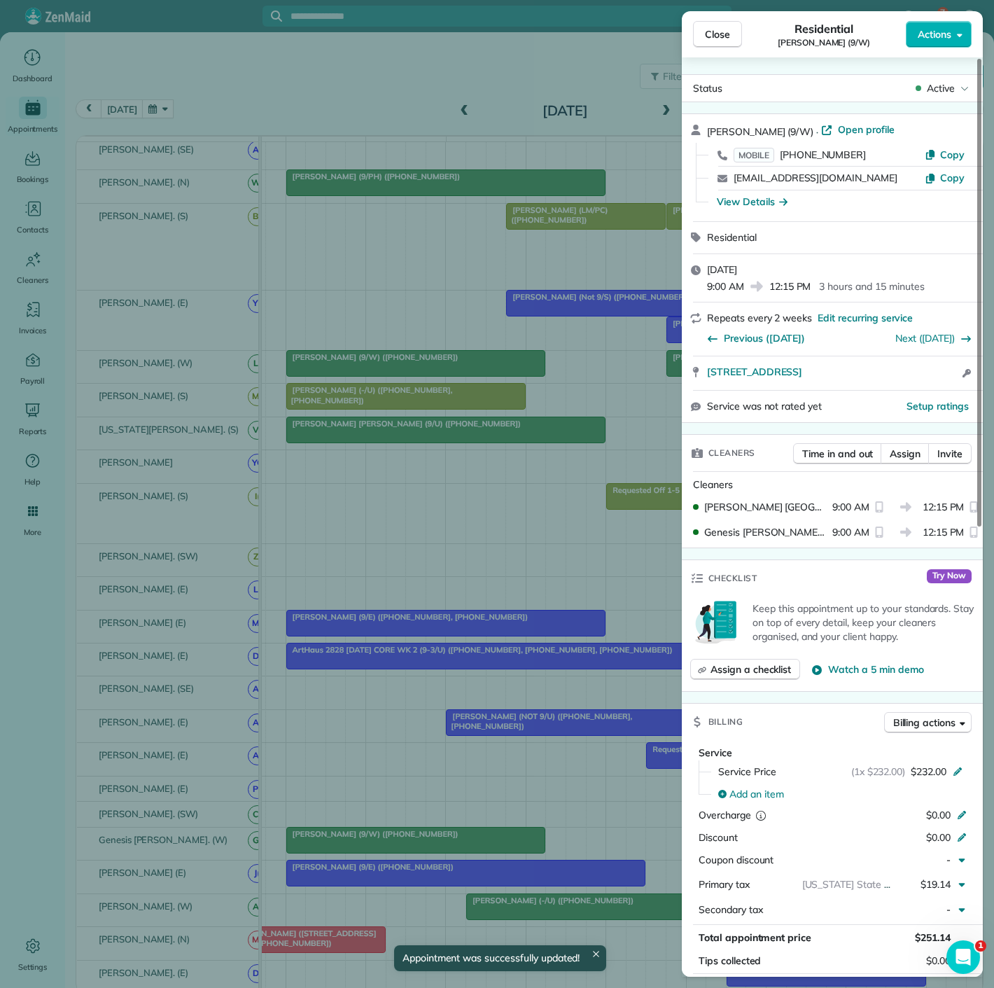
click at [445, 519] on div "Close Residential Isaac Gerard (9/W) Actions Status Active Isaac Gerard (9/W) ·…" at bounding box center [497, 494] width 994 height 988
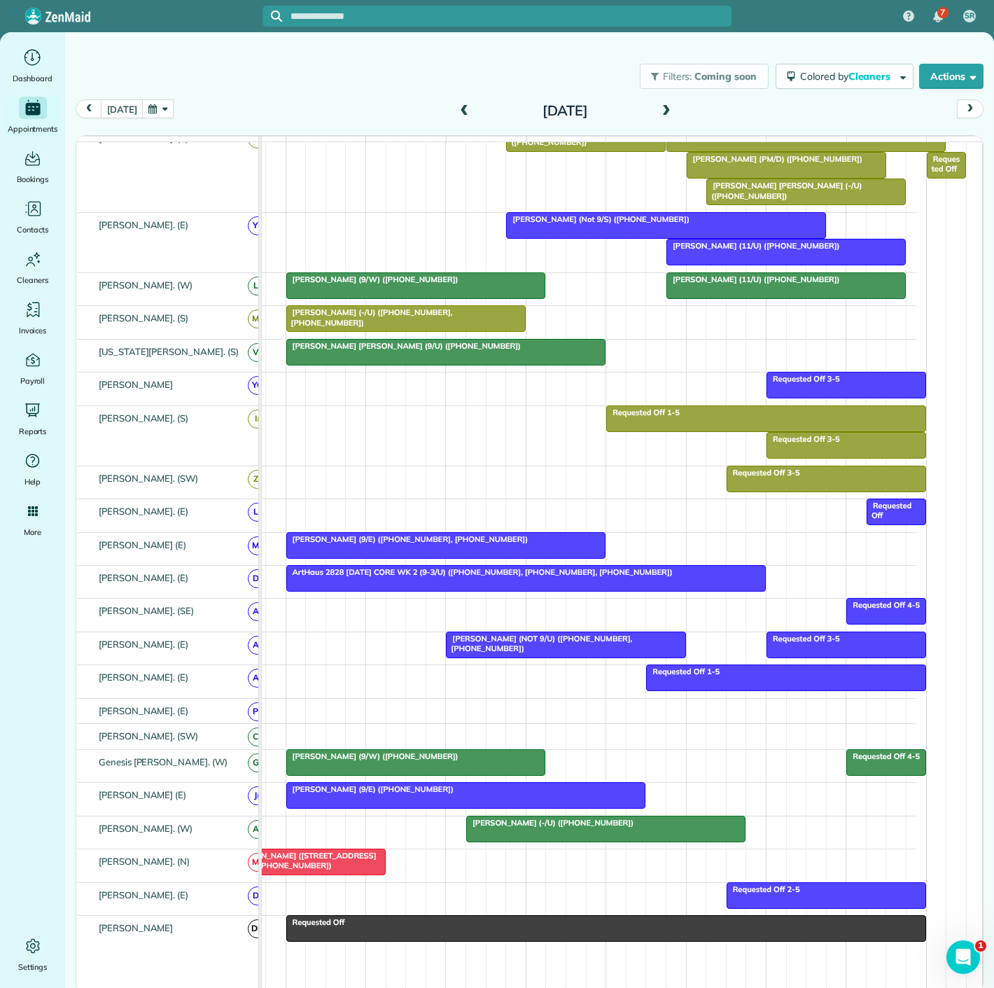
scroll to position [674, 0]
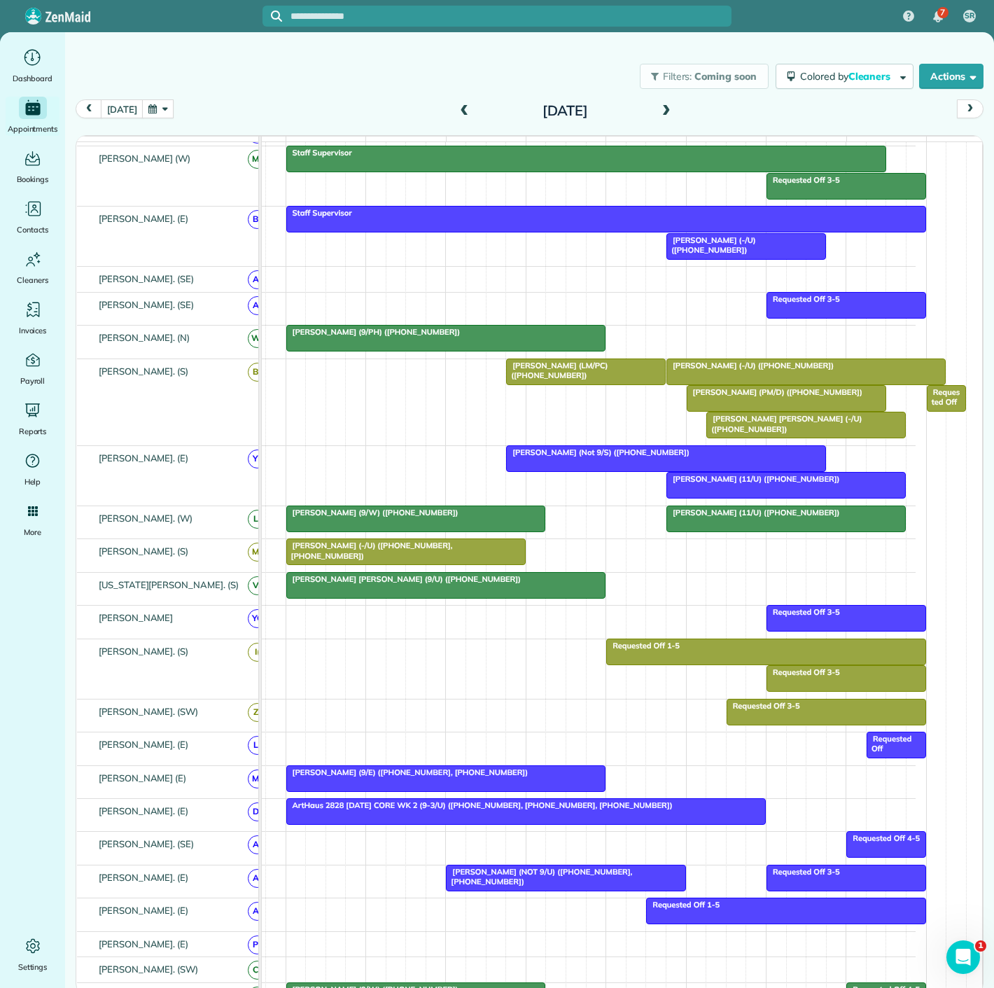
click at [750, 529] on div at bounding box center [786, 518] width 238 height 25
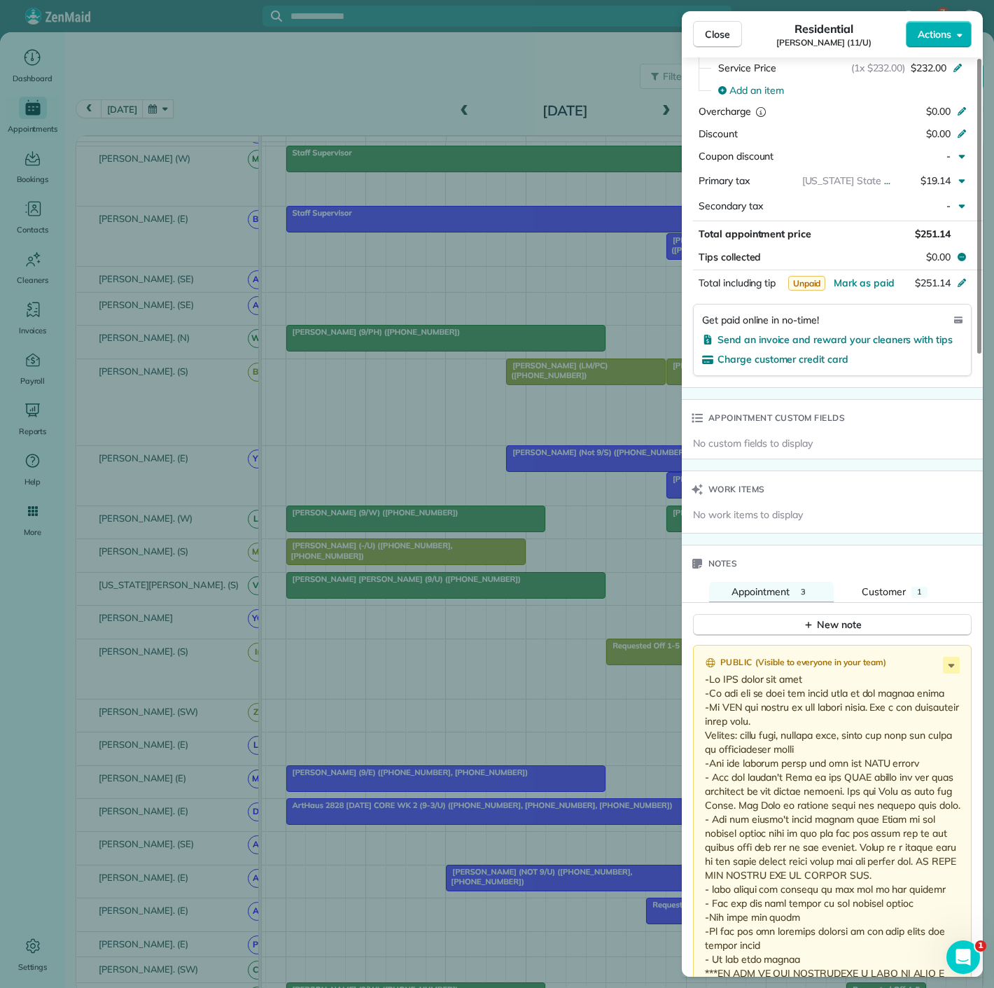
scroll to position [779, 0]
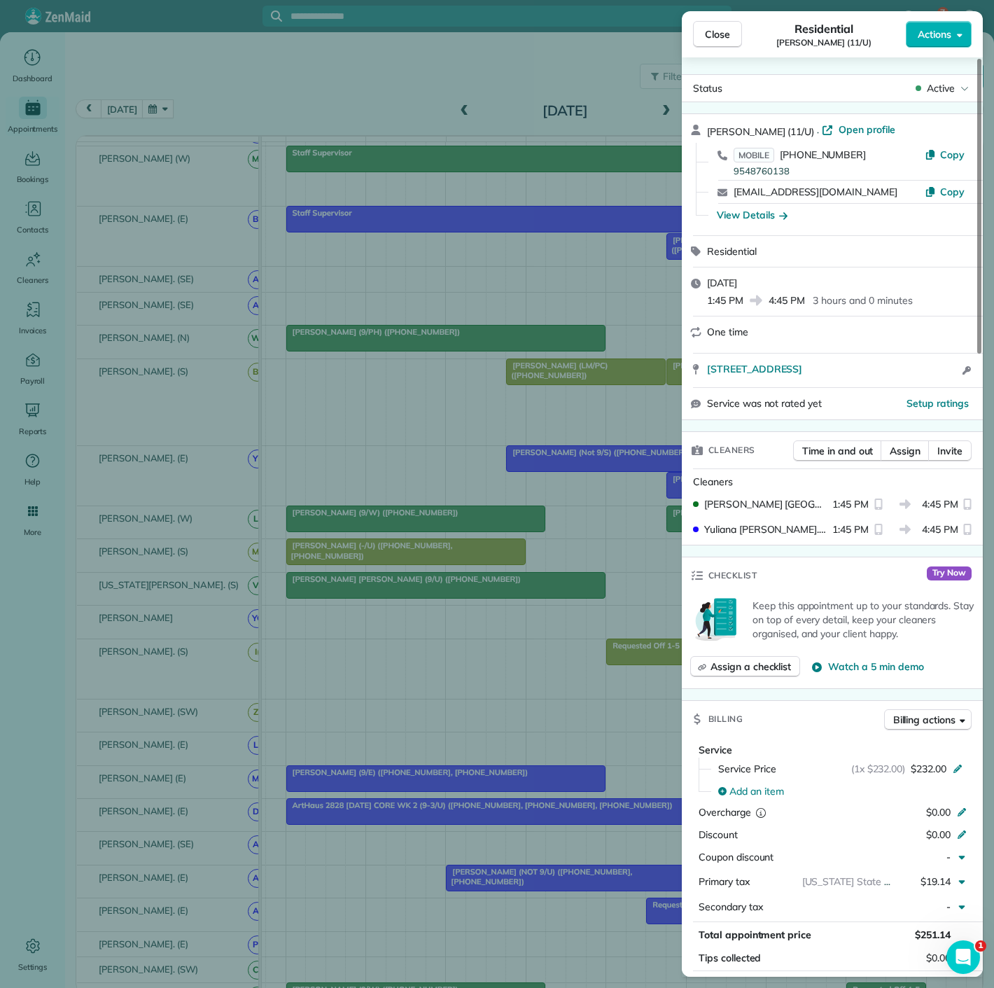
click at [473, 460] on div "Close Residential Samra Wallach (11/U) Actions Status Active Samra Wallach (11/…" at bounding box center [497, 494] width 994 height 988
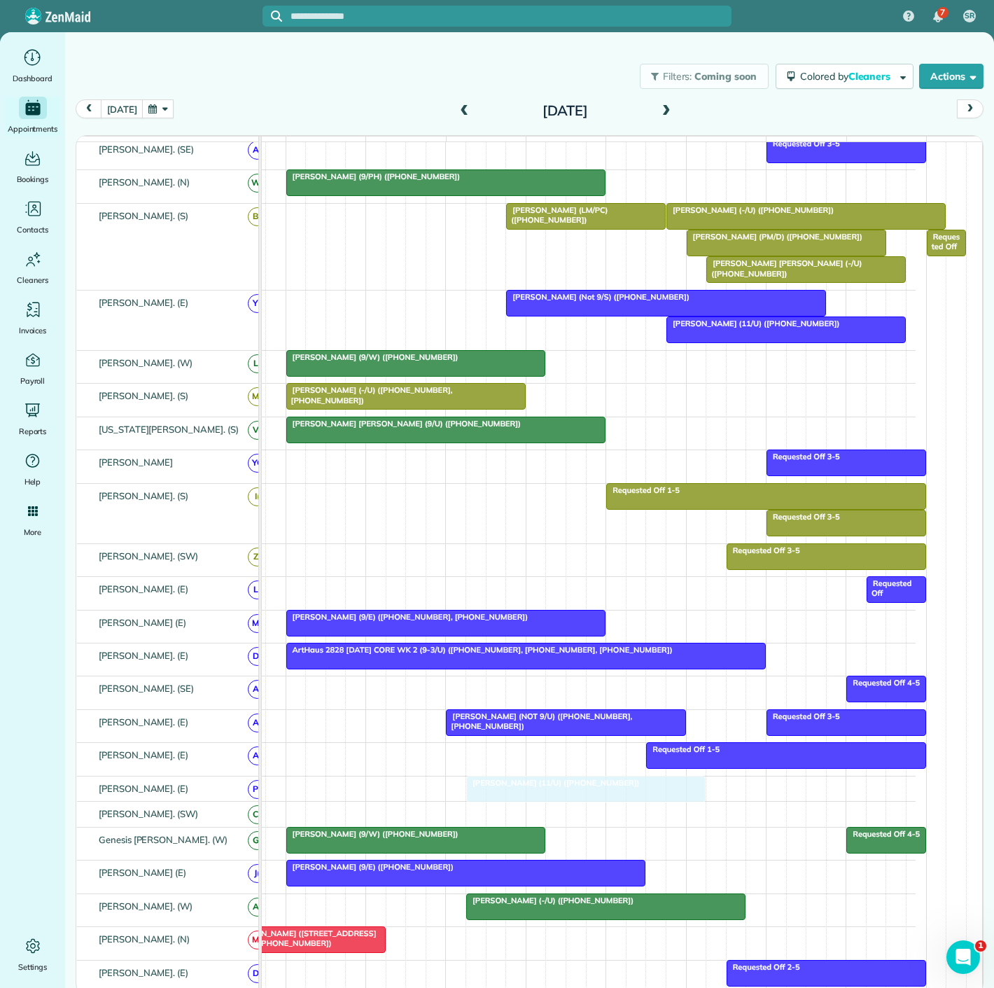
drag, startPoint x: 732, startPoint y: 529, endPoint x: 522, endPoint y: 804, distance: 346.2
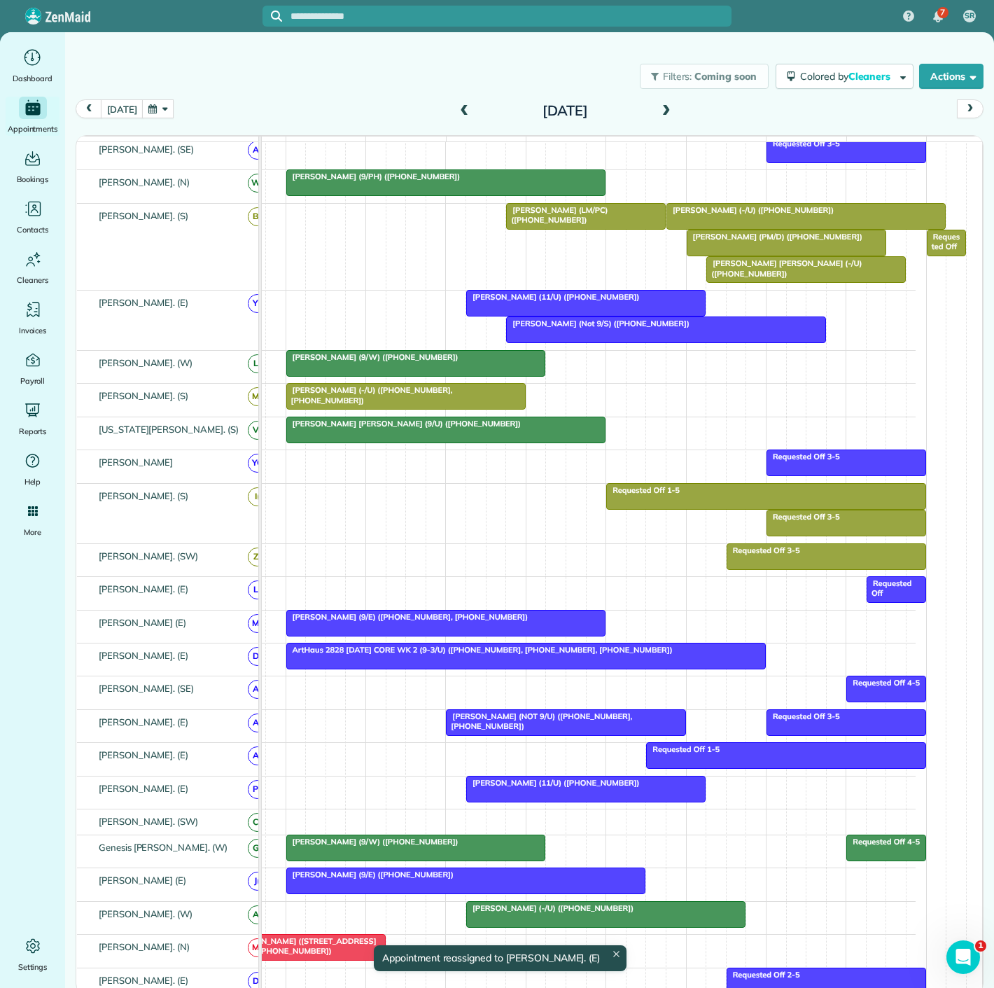
click at [641, 338] on div at bounding box center [666, 329] width 319 height 25
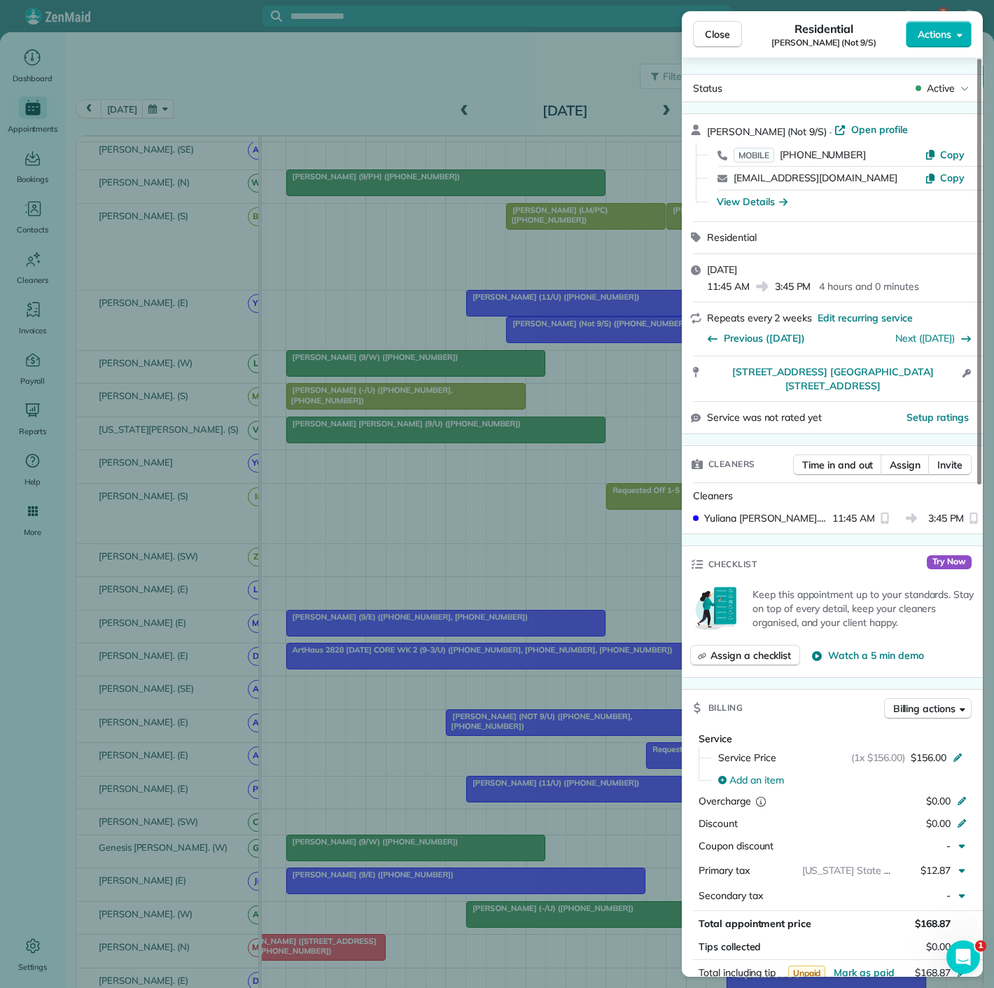
click at [639, 338] on div "Close Residential Hassan Khalifa (Not 9/S) Actions Status Active Hassan Khalifa…" at bounding box center [497, 494] width 994 height 988
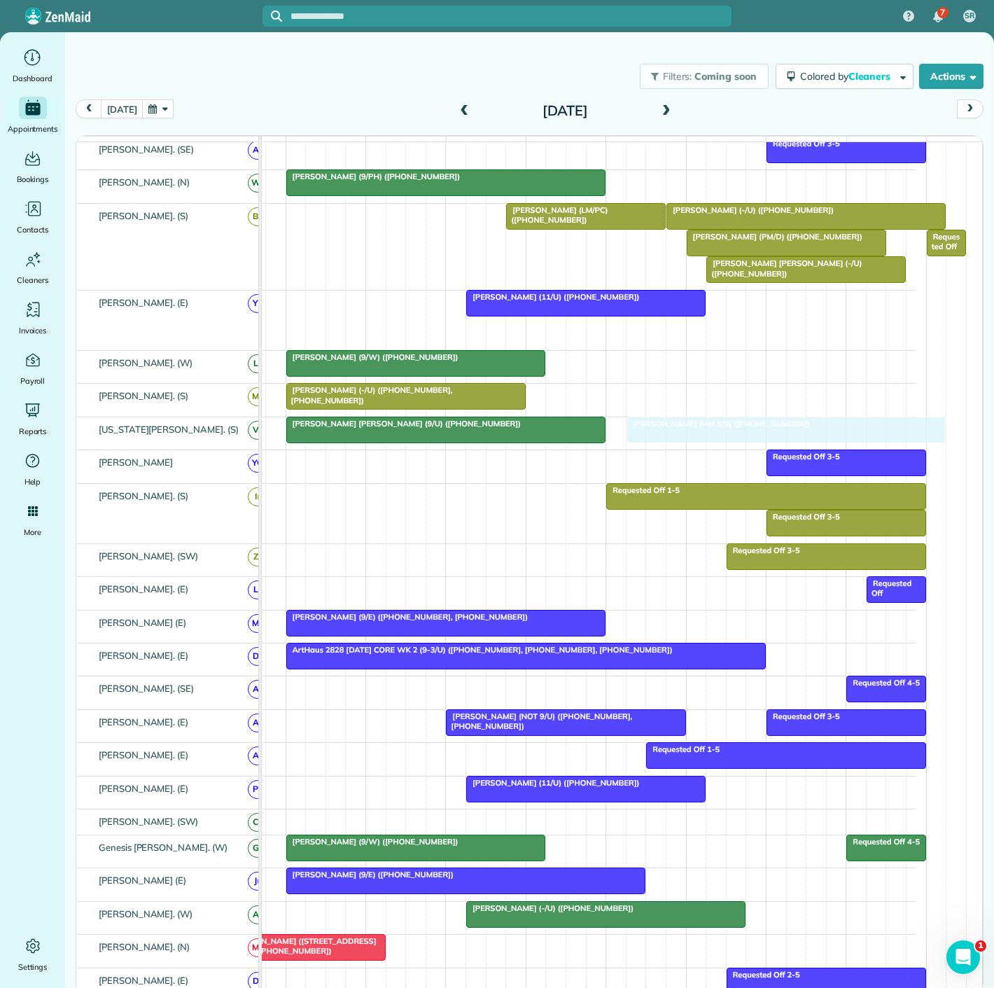
drag, startPoint x: 634, startPoint y: 339, endPoint x: 744, endPoint y: 437, distance: 147.3
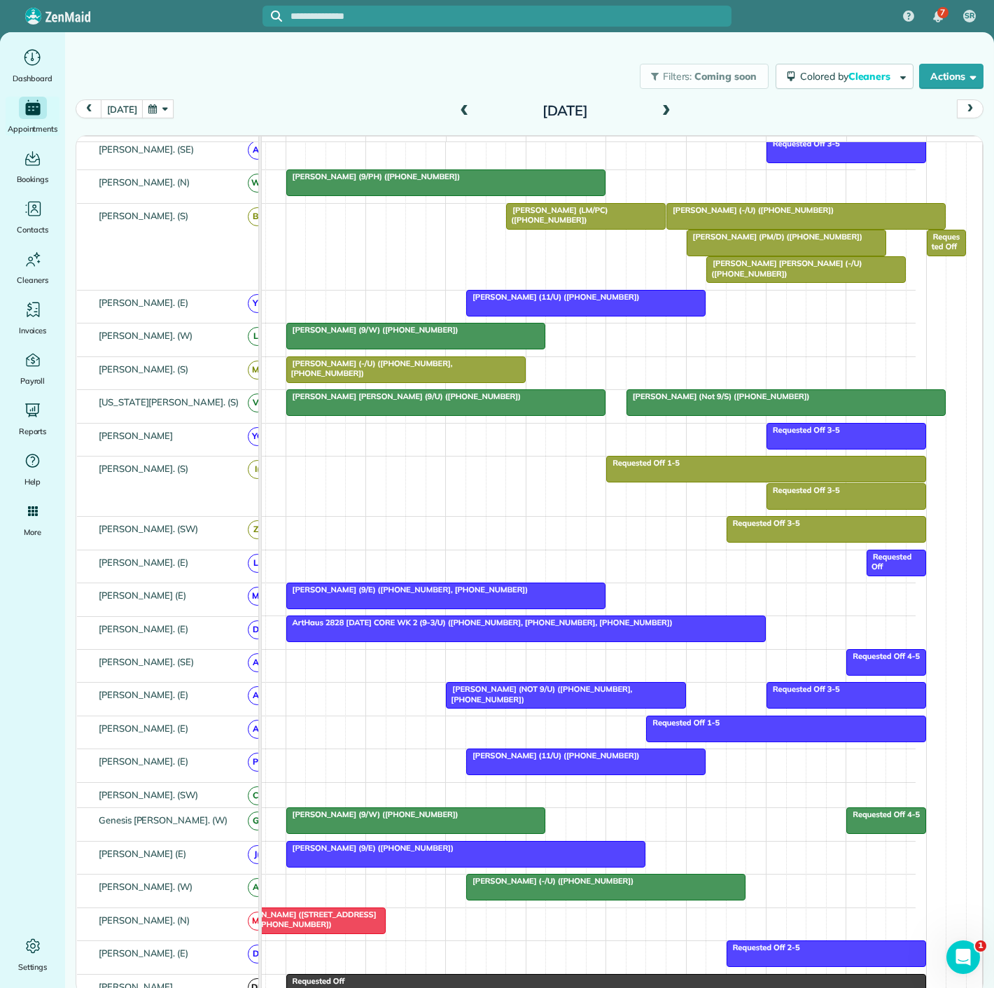
click at [528, 415] on div at bounding box center [446, 402] width 319 height 25
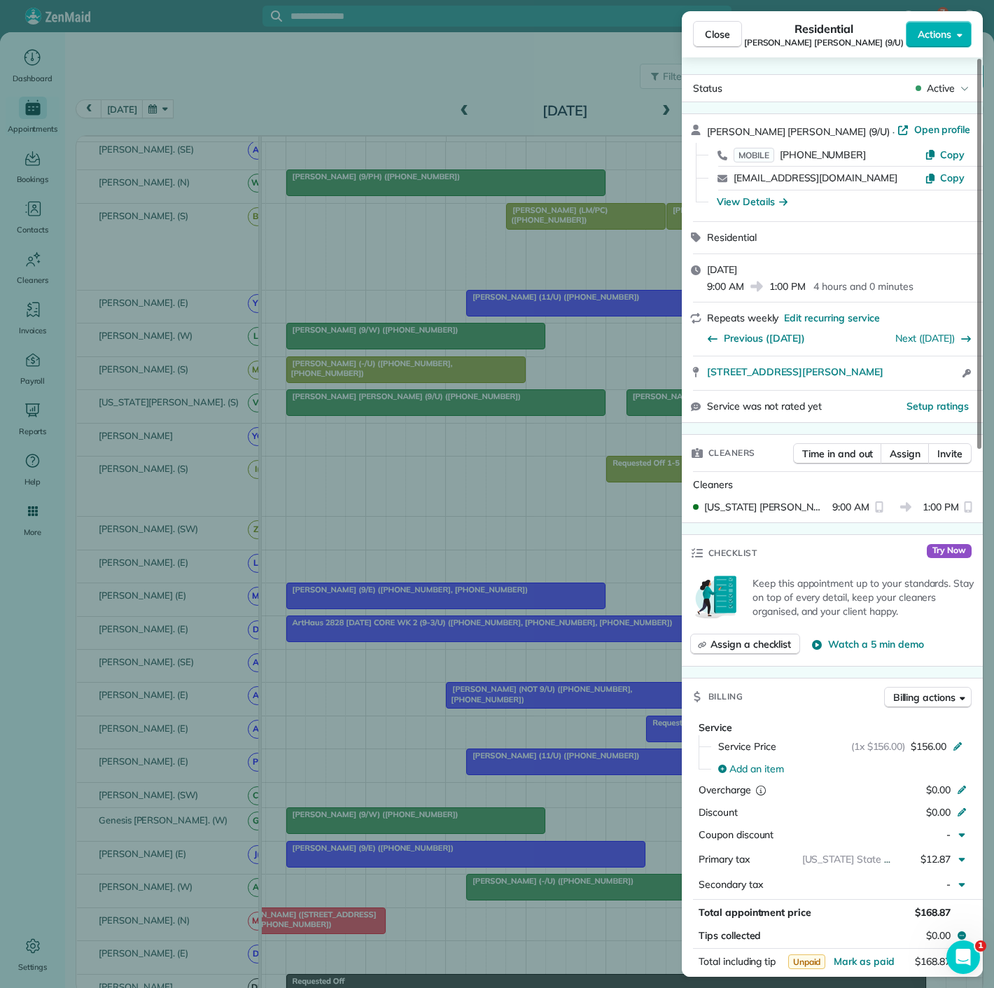
click at [528, 415] on div "Close Residential Susan Perry Solomon (9/U) Actions Status Active Susan Perry S…" at bounding box center [497, 494] width 994 height 988
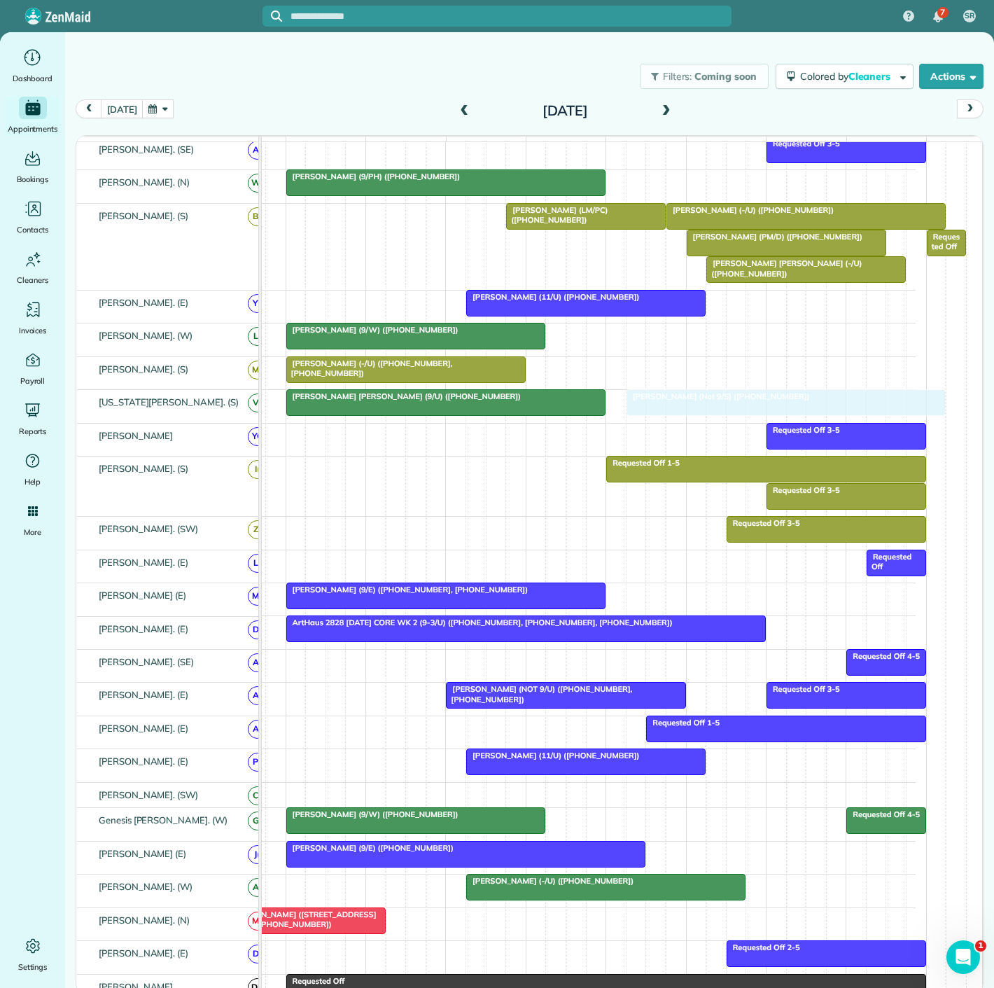
drag, startPoint x: 702, startPoint y: 411, endPoint x: 710, endPoint y: 414, distance: 8.9
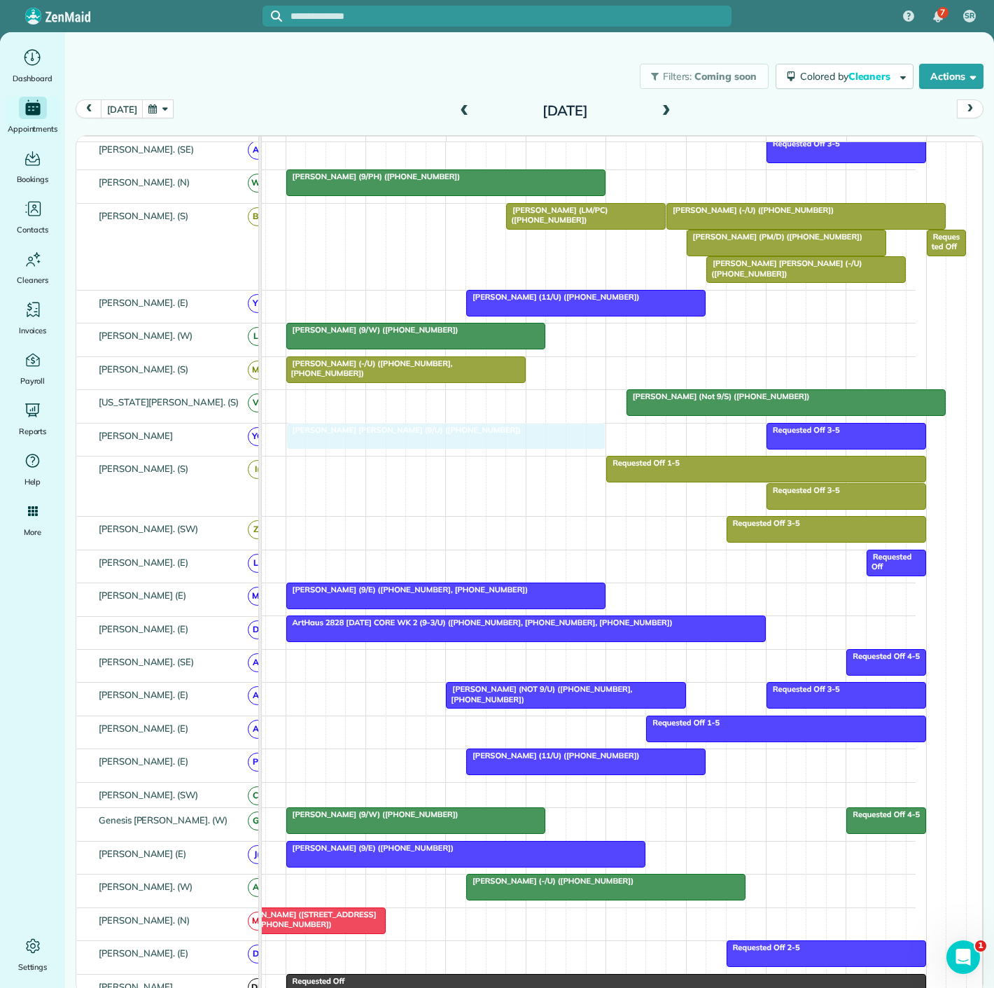
drag, startPoint x: 442, startPoint y: 410, endPoint x: 432, endPoint y: 457, distance: 47.9
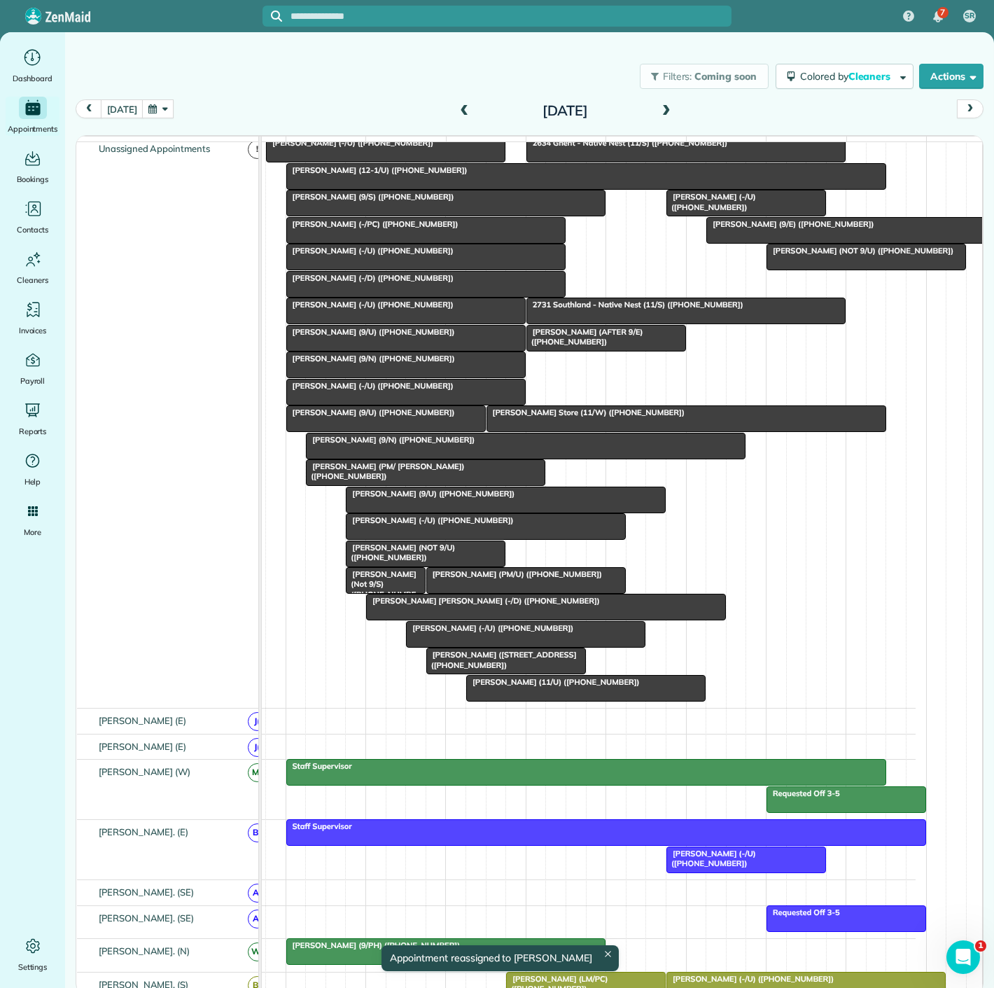
scroll to position [51, 0]
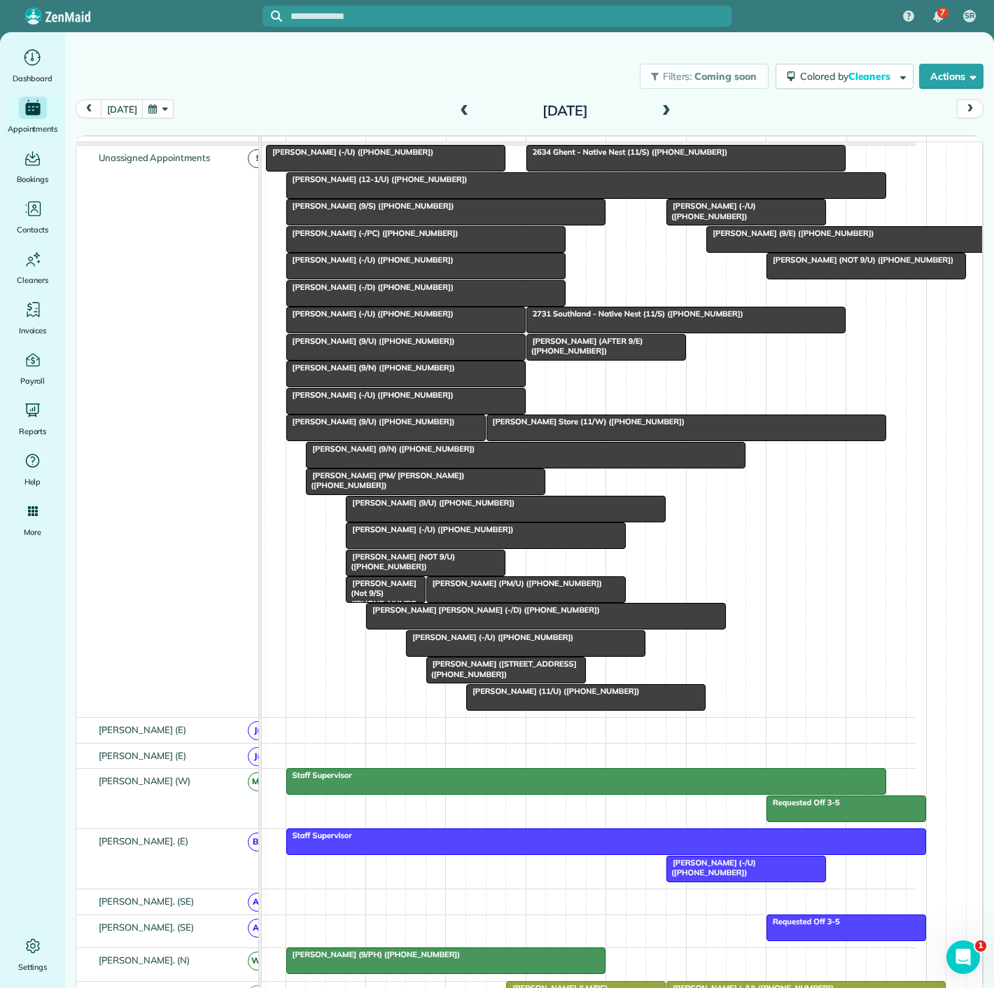
click at [403, 211] on span "Avery Watson (9/S) (+16019468230)" at bounding box center [370, 206] width 169 height 10
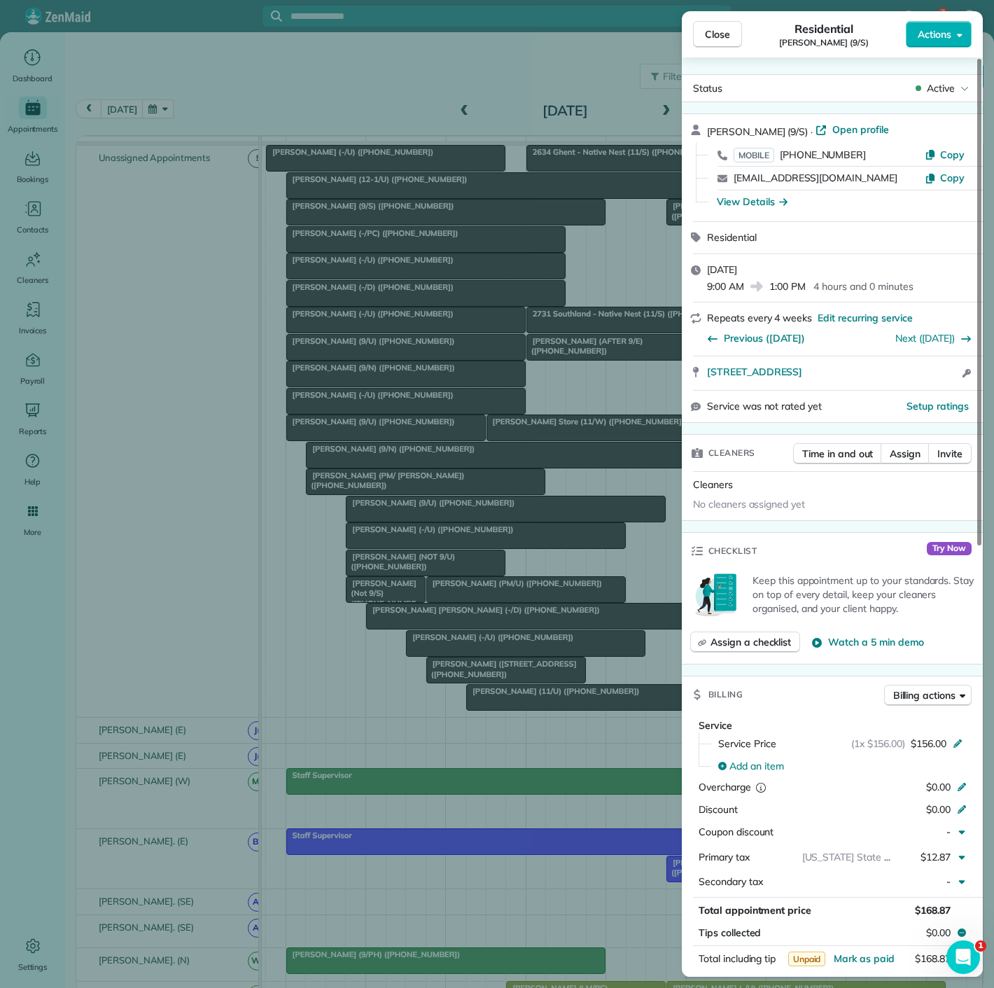
click at [403, 218] on div "Close Residential Avery Watson (9/S) Actions Status Active Avery Watson (9/S) ·…" at bounding box center [497, 494] width 994 height 988
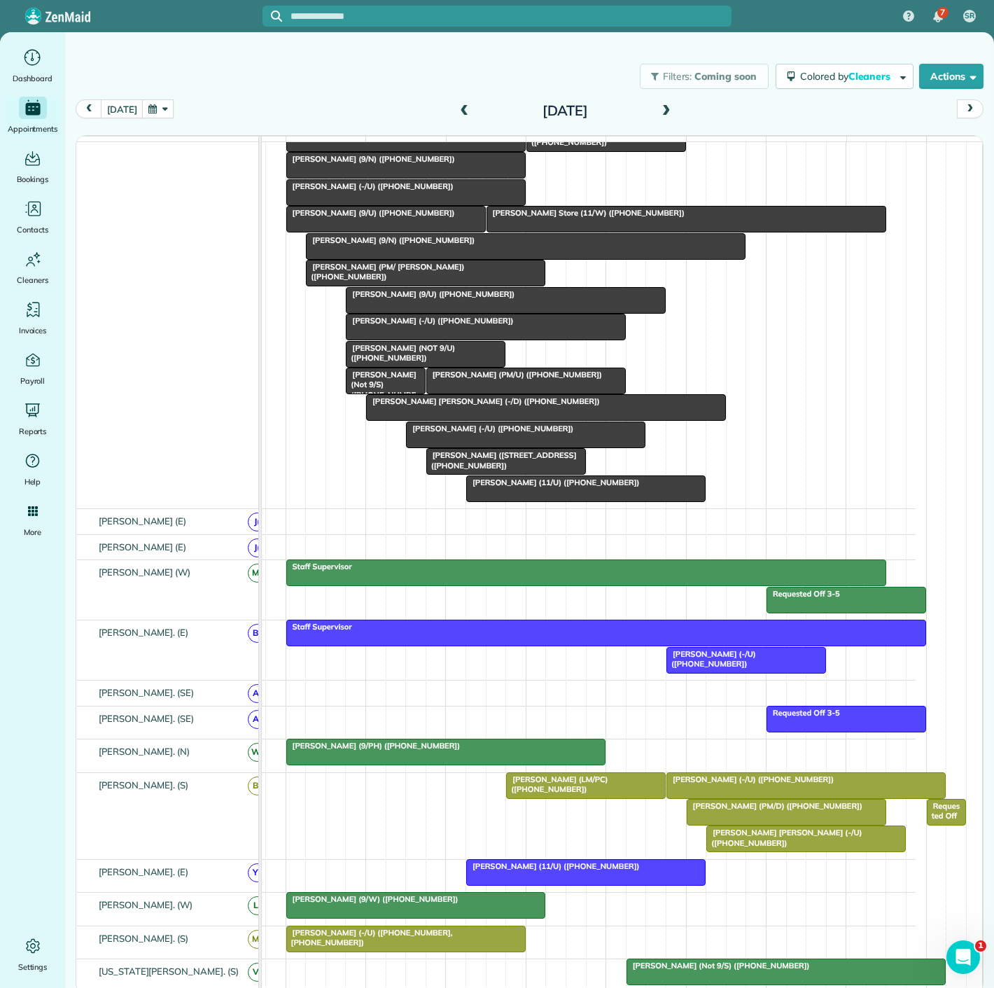
scroll to position [518, 0]
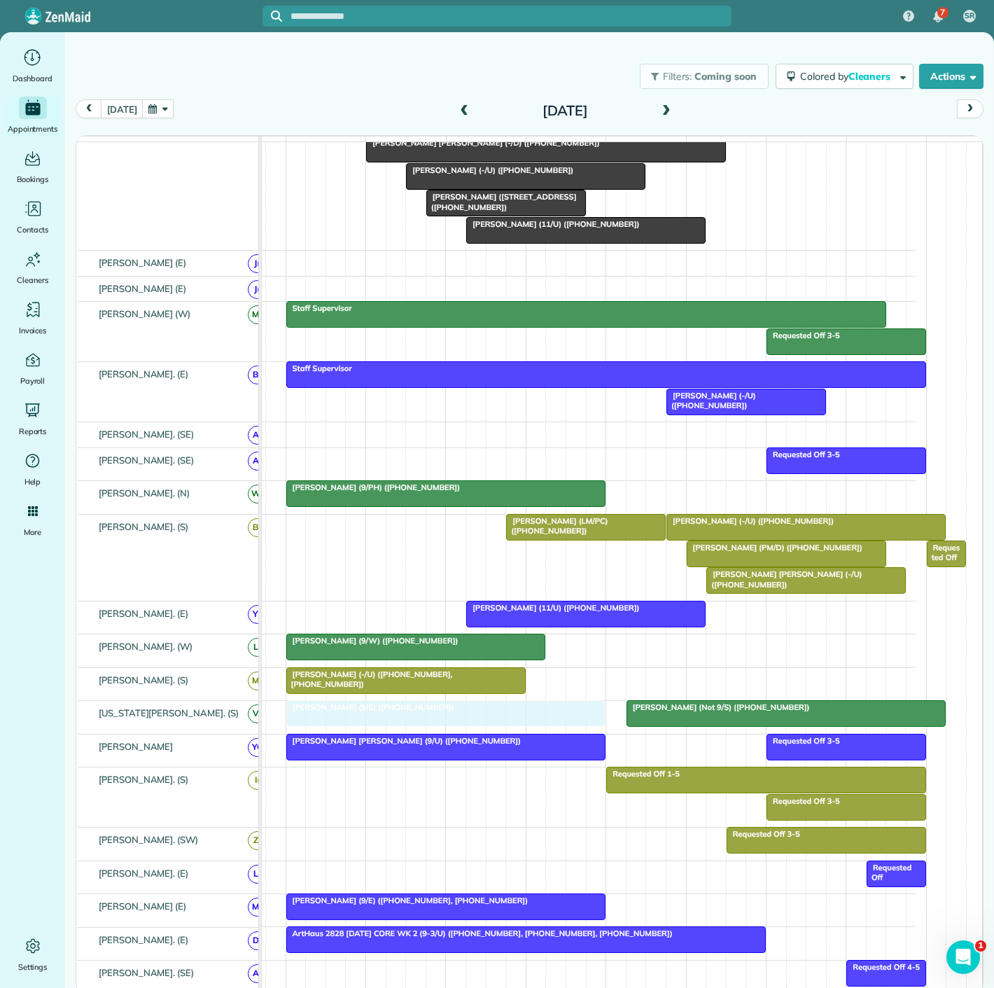
drag, startPoint x: 403, startPoint y: 218, endPoint x: 412, endPoint y: 721, distance: 502.8
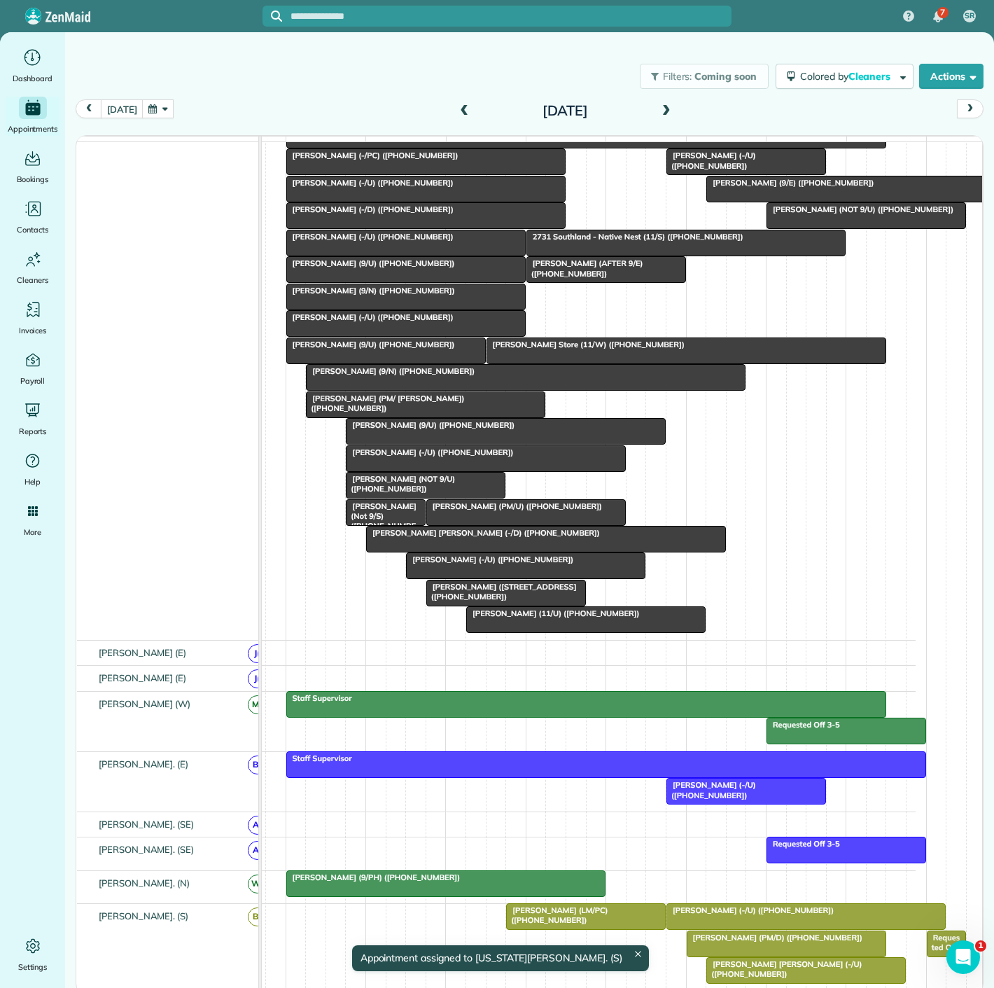
scroll to position [44, 0]
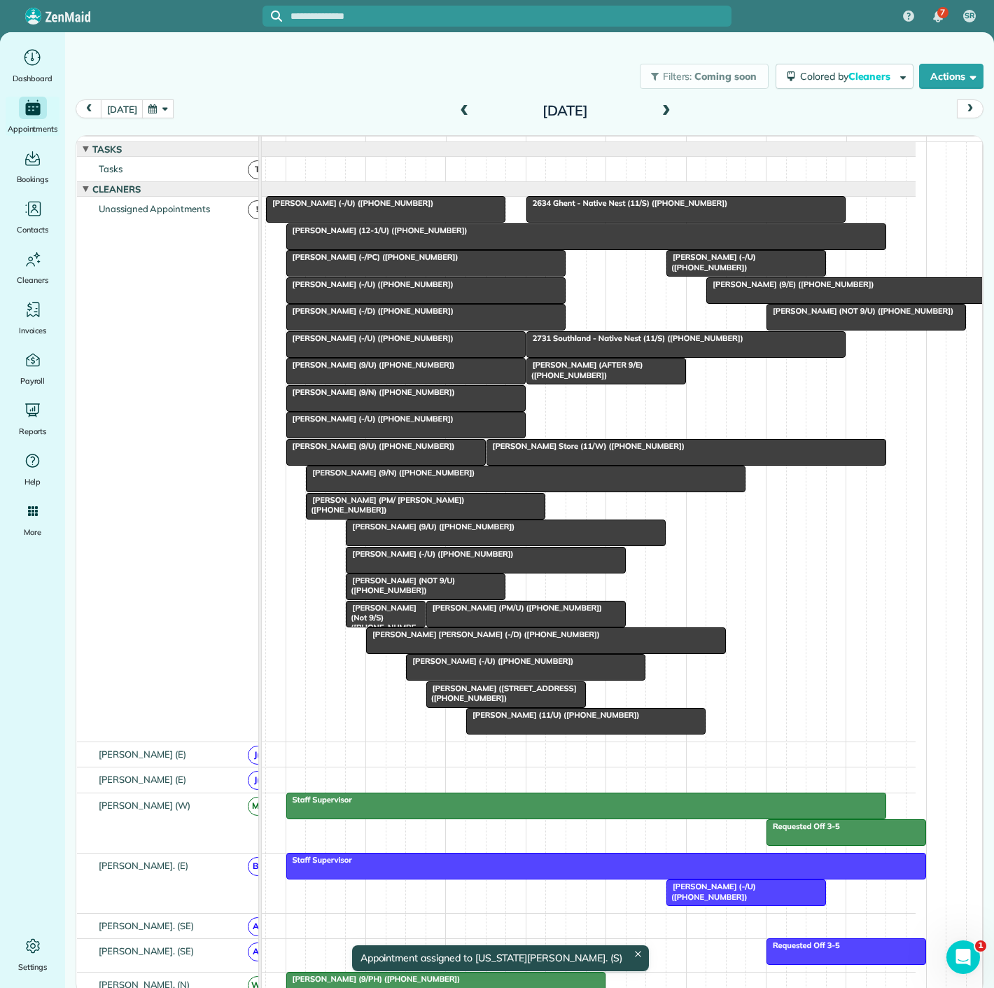
click at [397, 384] on div at bounding box center [406, 371] width 238 height 25
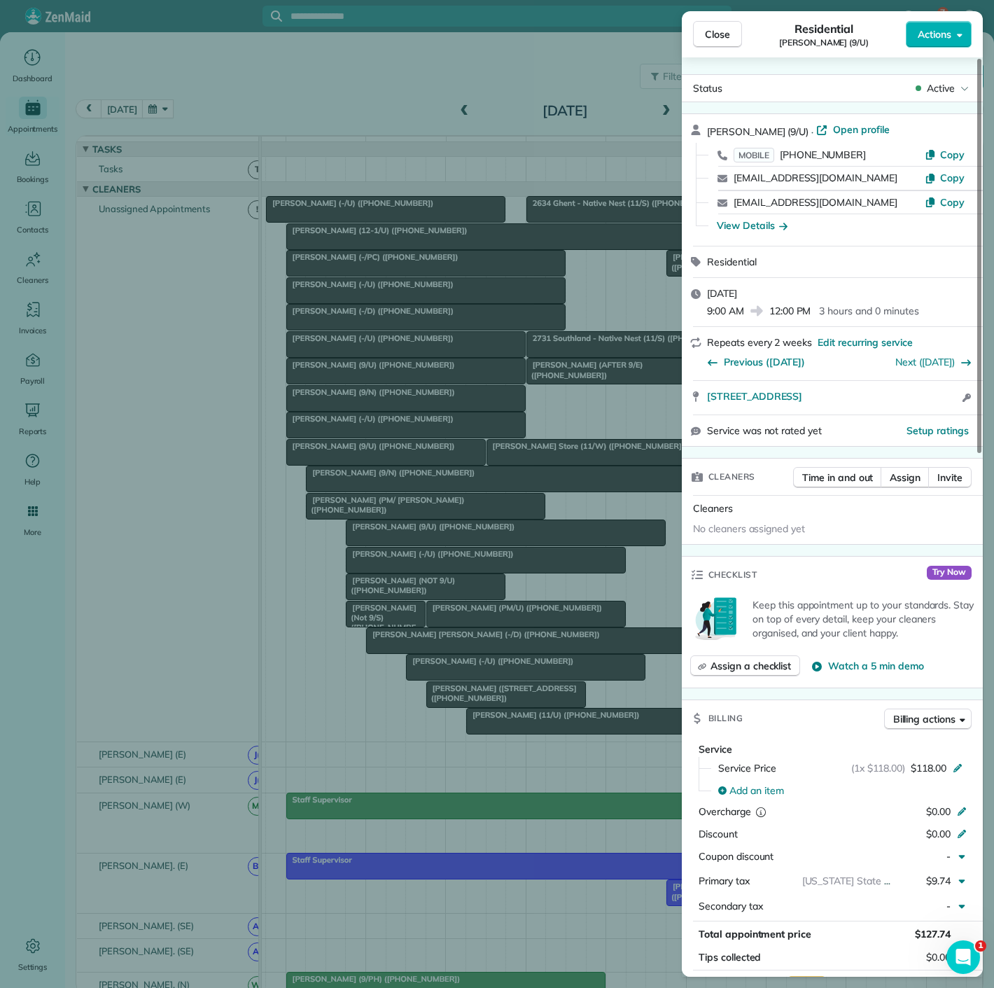
click at [484, 464] on div "Close Residential Matt Kita (9/U) Actions Status Active Matt Kita (9/U) · Open …" at bounding box center [497, 494] width 994 height 988
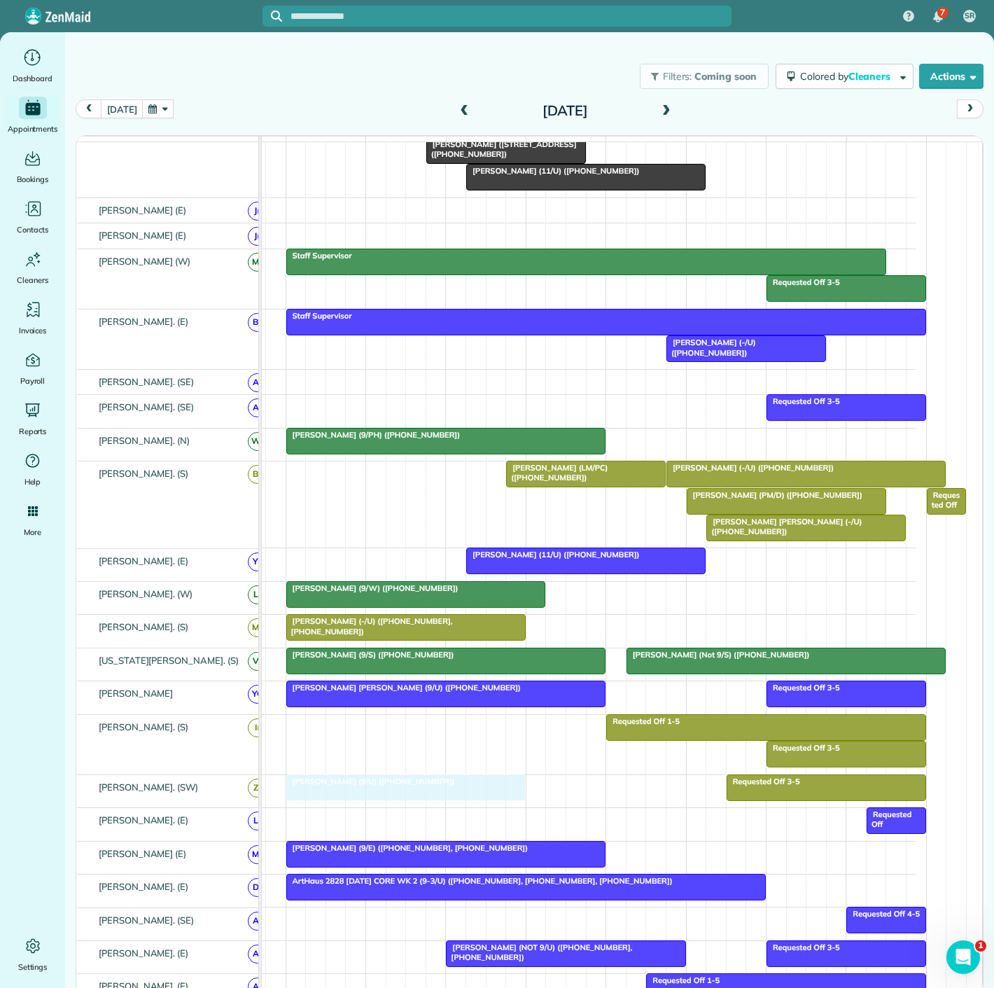
drag, startPoint x: 364, startPoint y: 381, endPoint x: 361, endPoint y: 793, distance: 412.4
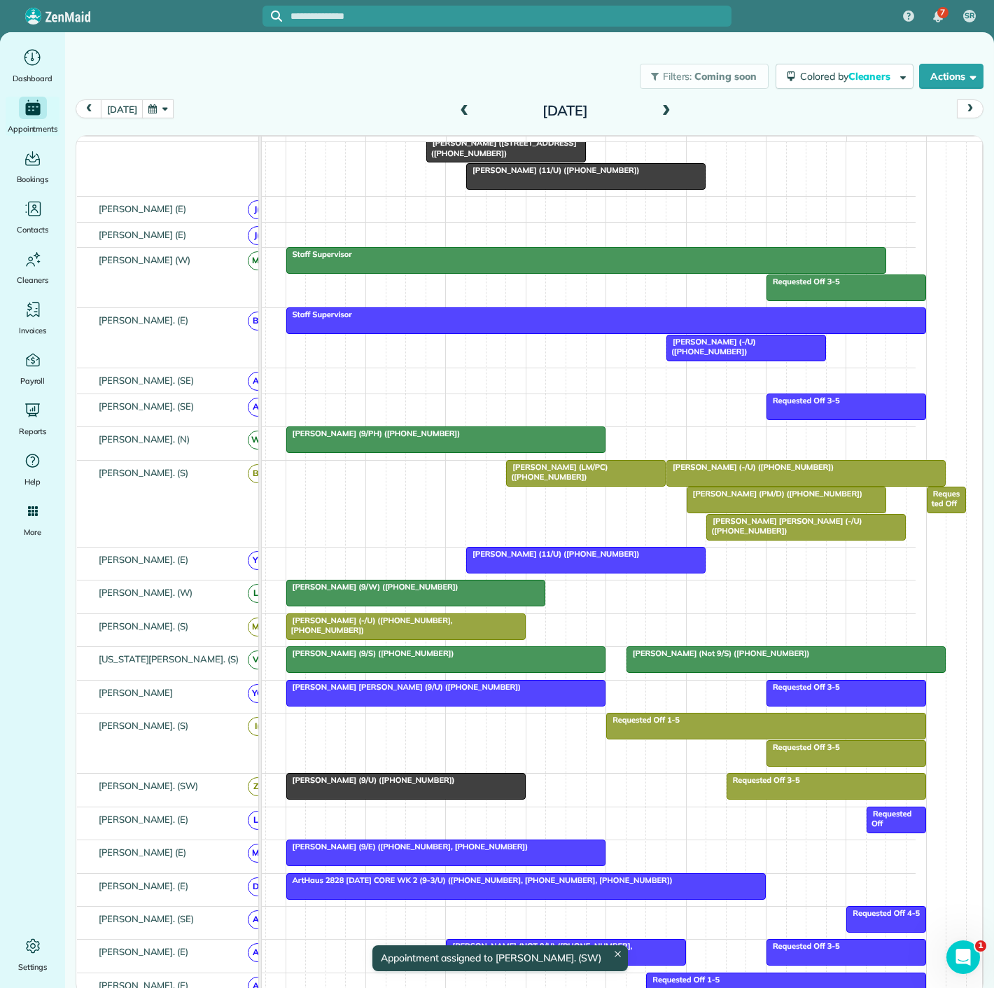
click at [361, 793] on div at bounding box center [406, 786] width 238 height 25
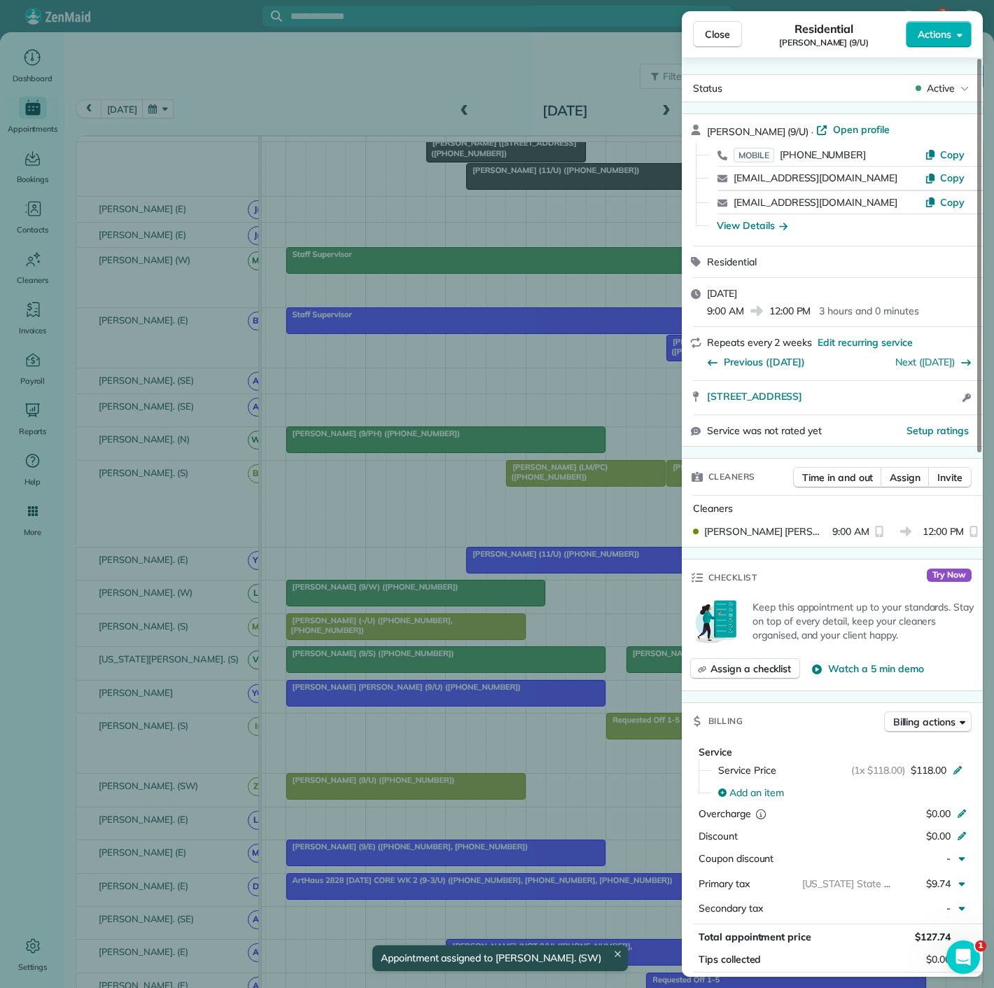
click at [361, 793] on div "Close Residential Matt Kita (9/U) Actions Status Active Matt Kita (9/U) · Open …" at bounding box center [497, 494] width 994 height 988
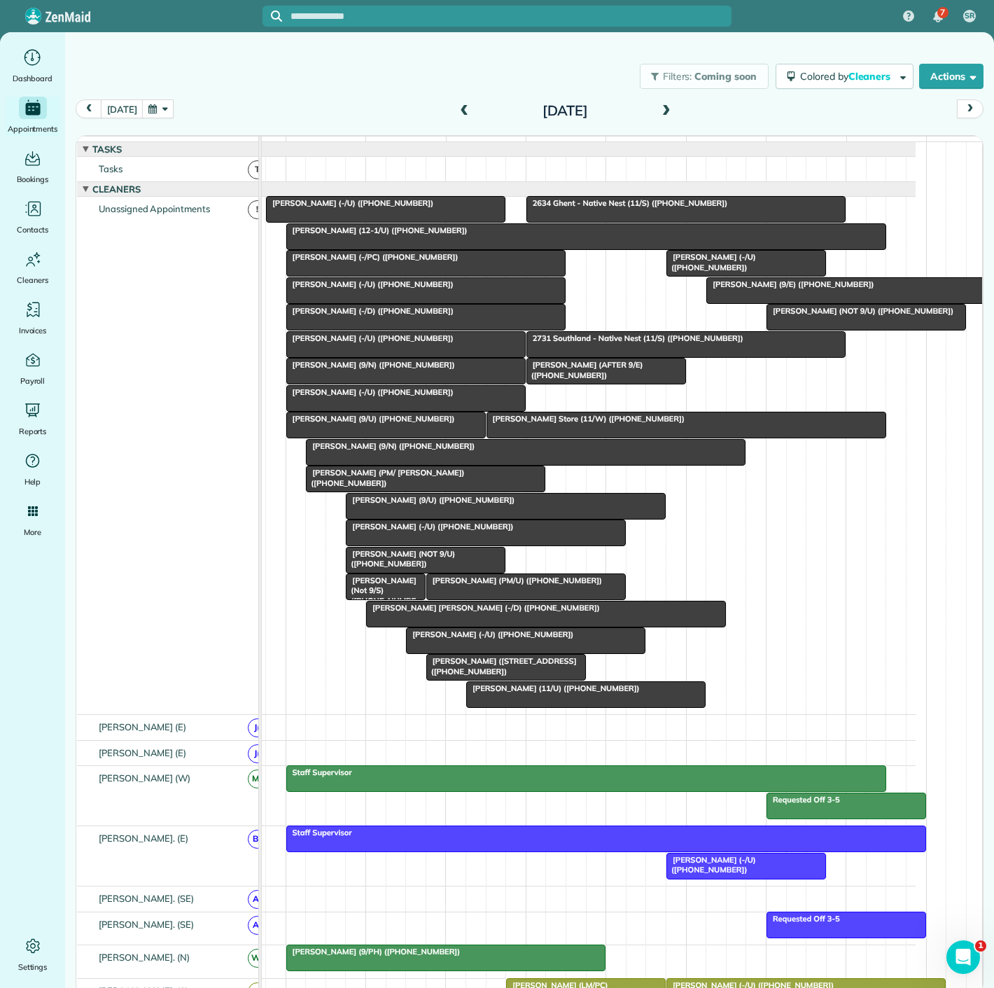
click at [407, 424] on span "Jaileez Jara Campos (9/U) (+17073151494)" at bounding box center [371, 419] width 170 height 10
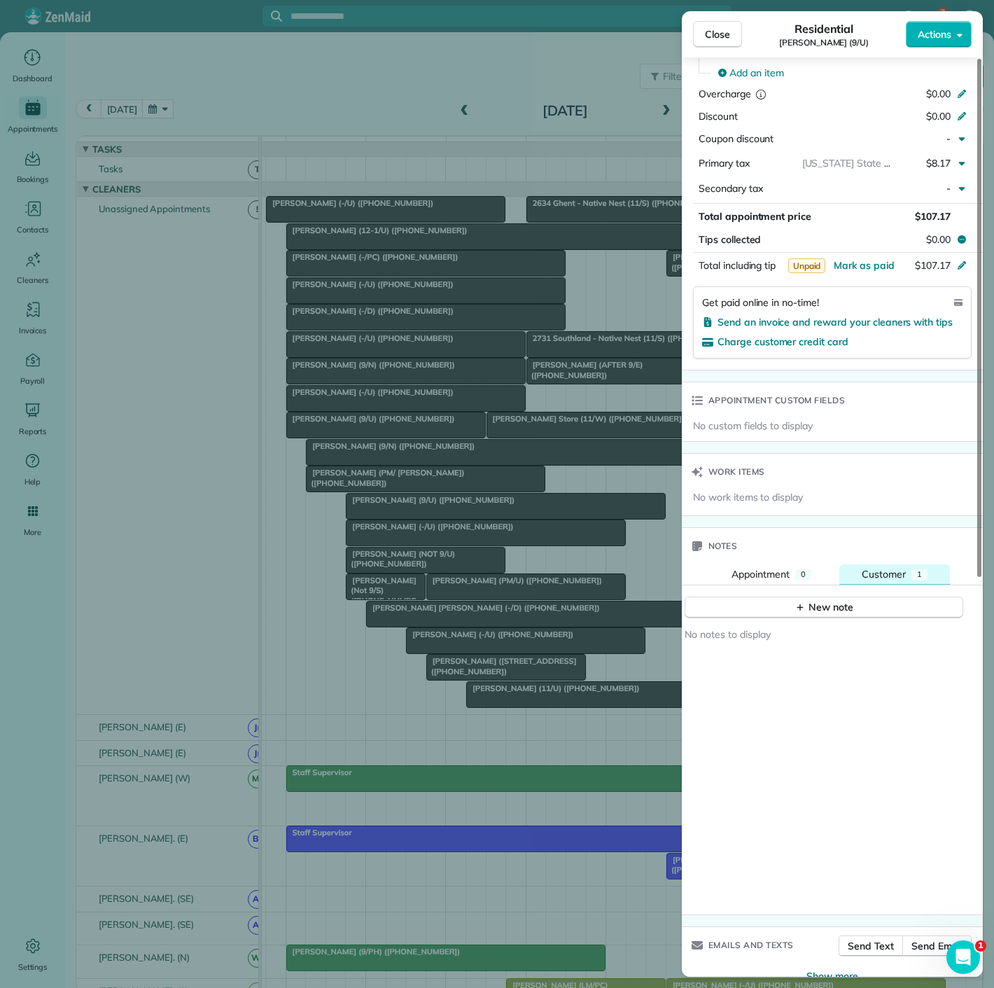
click at [870, 568] on span "Customer" at bounding box center [884, 574] width 44 height 13
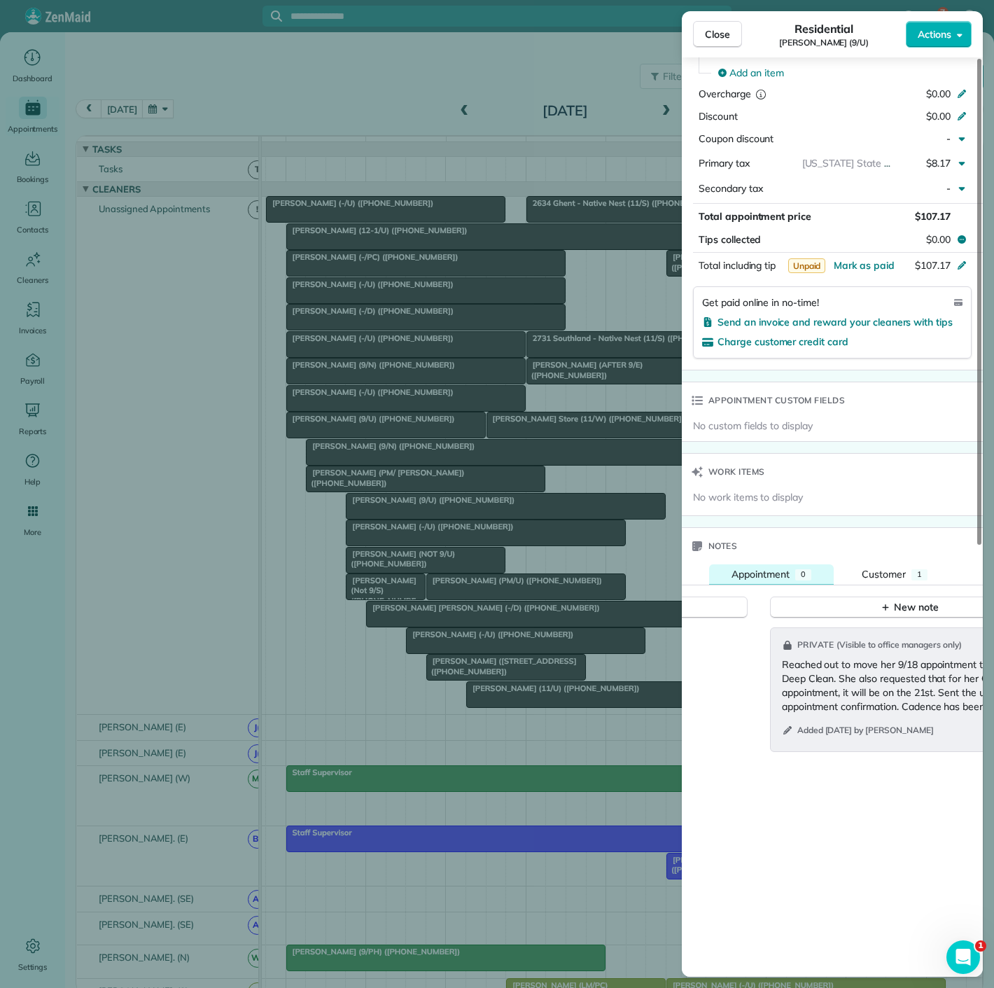
click at [776, 568] on span "Appointment" at bounding box center [761, 574] width 58 height 13
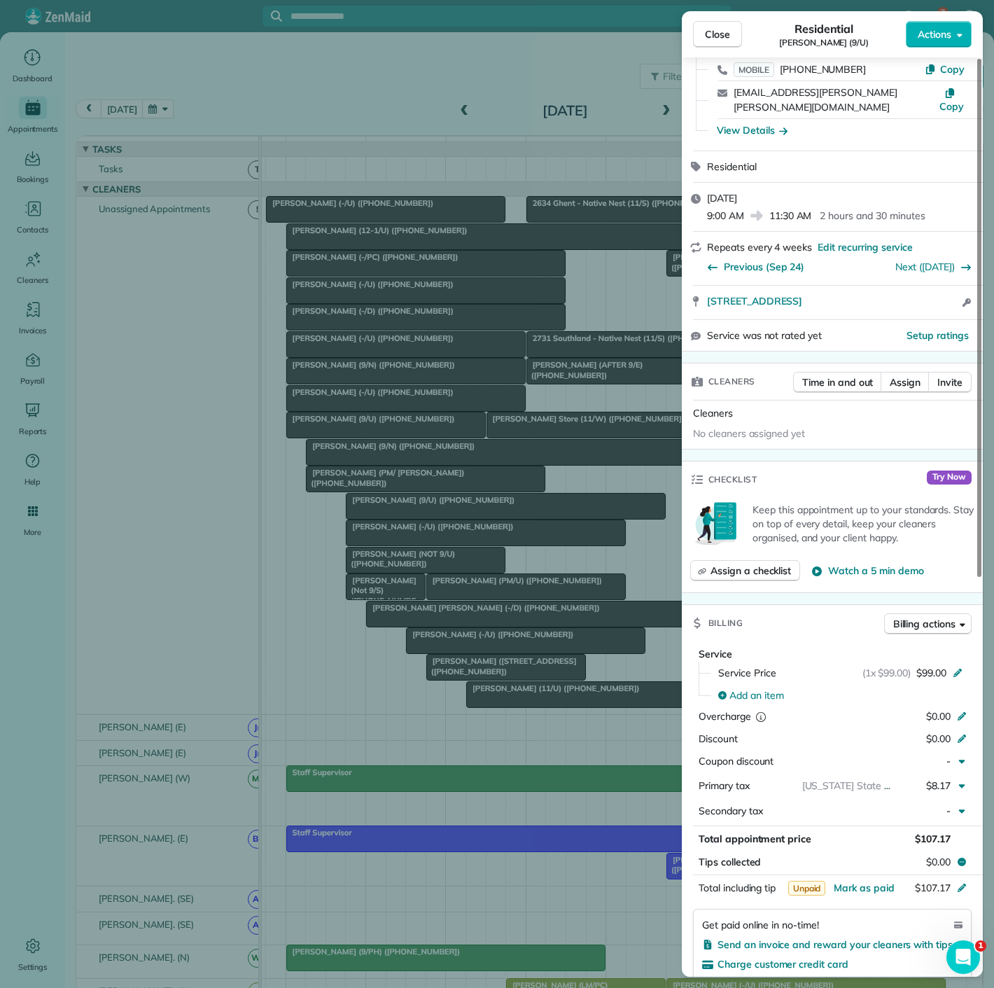
click at [420, 424] on div "Close Residential Jaileez Jara Campos (9/U) Actions Status Active Jaileez Jara …" at bounding box center [497, 494] width 994 height 988
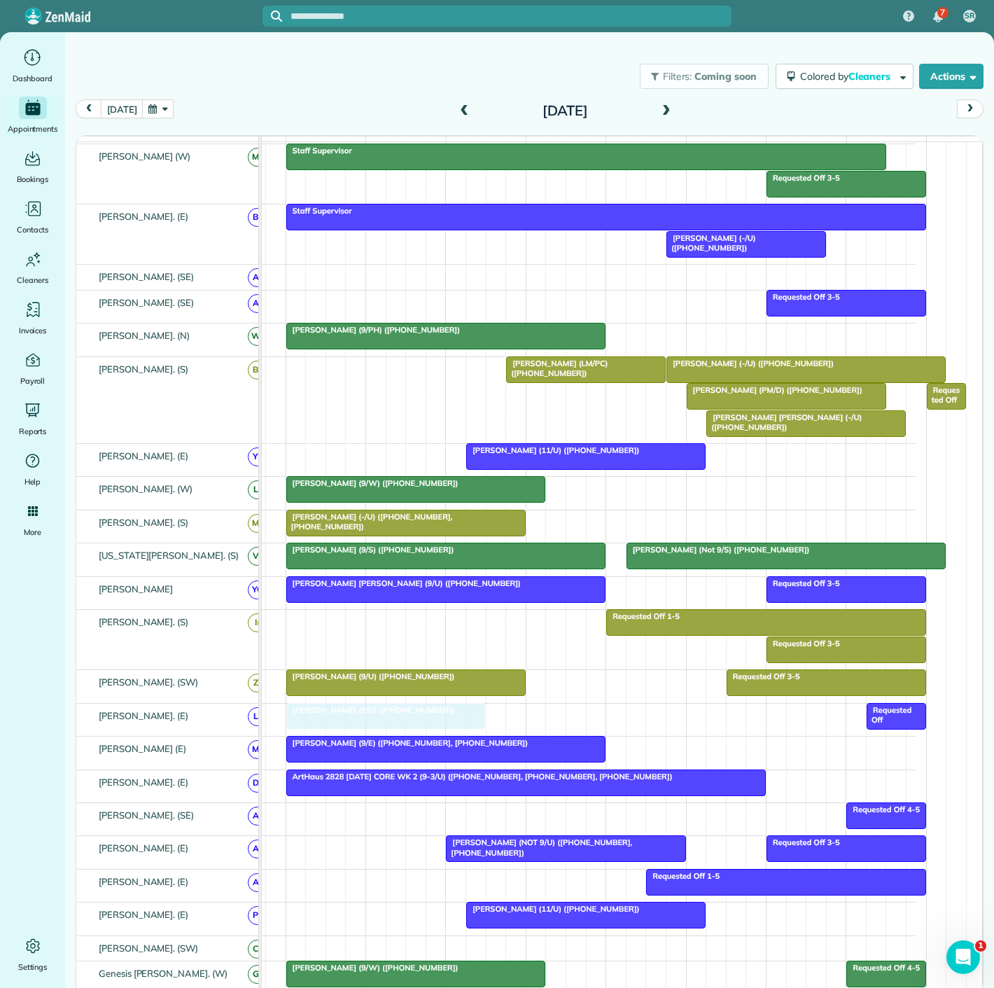
drag, startPoint x: 416, startPoint y: 435, endPoint x: 426, endPoint y: 728, distance: 293.6
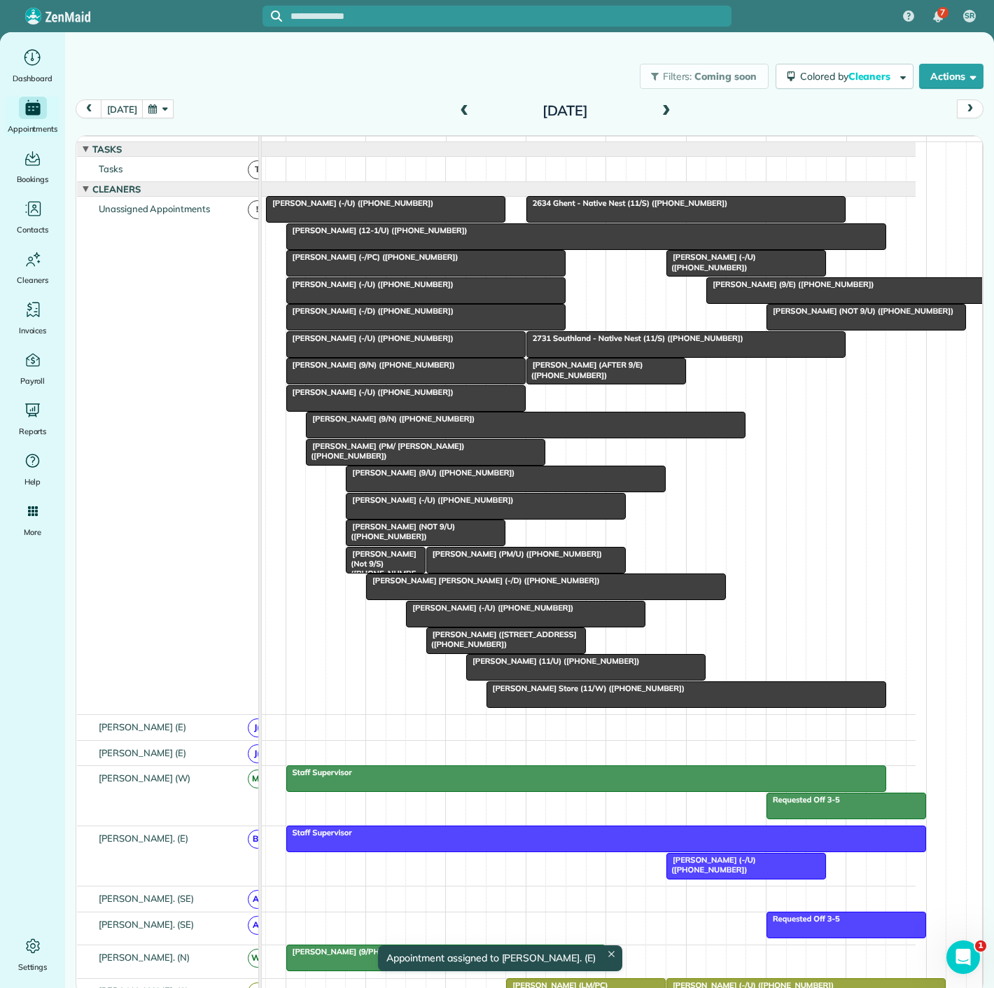
click at [380, 370] on span "Sarah Crow (9/N) (+18064459502)" at bounding box center [371, 365] width 170 height 10
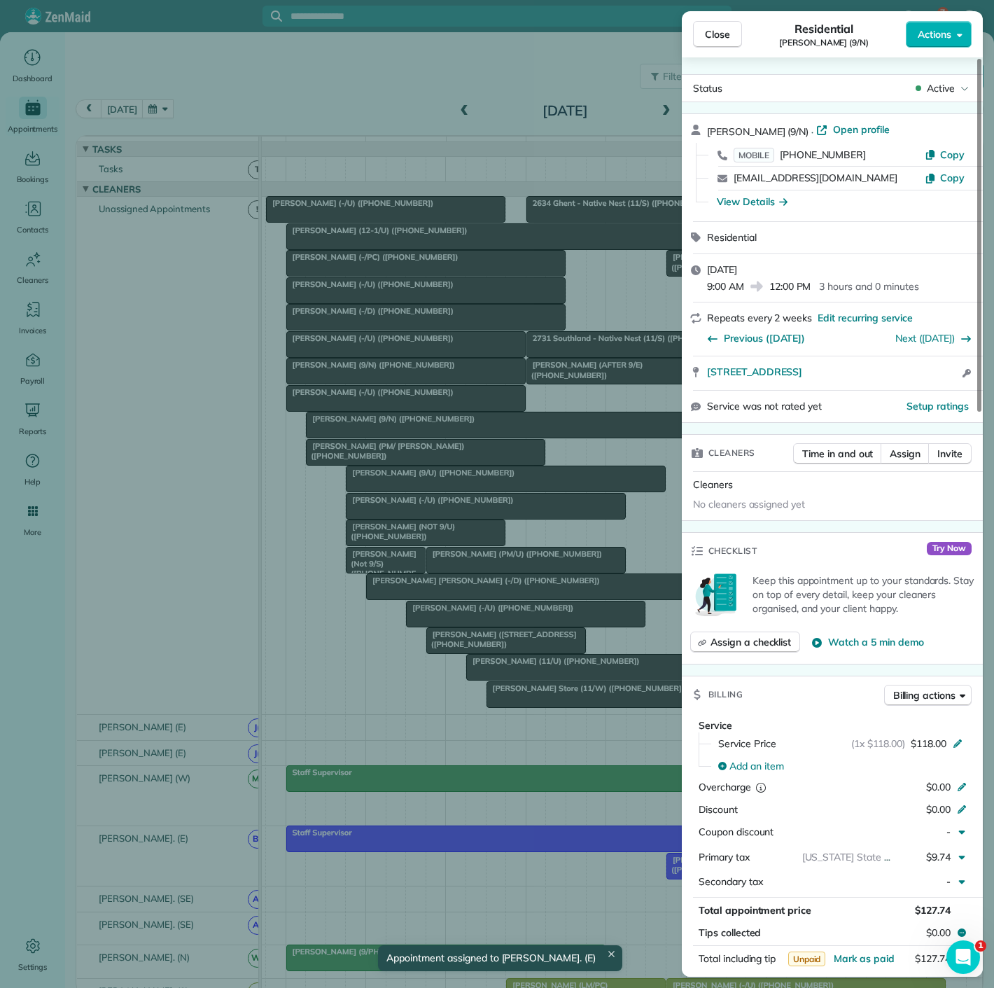
click at [380, 375] on div "Close Residential Sarah Crow (9/N) Actions Status Active Sarah Crow (9/N) · Ope…" at bounding box center [497, 494] width 994 height 988
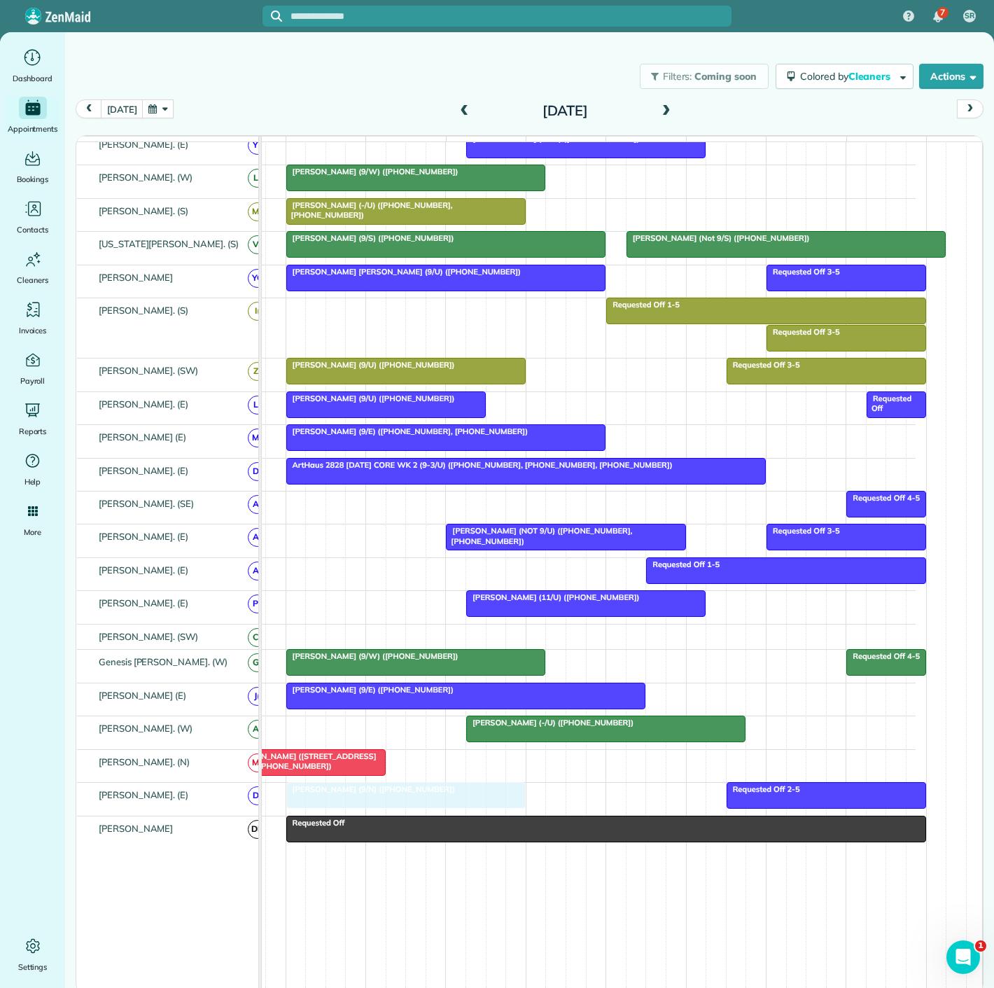
drag, startPoint x: 380, startPoint y: 375, endPoint x: 370, endPoint y: 788, distance: 413.2
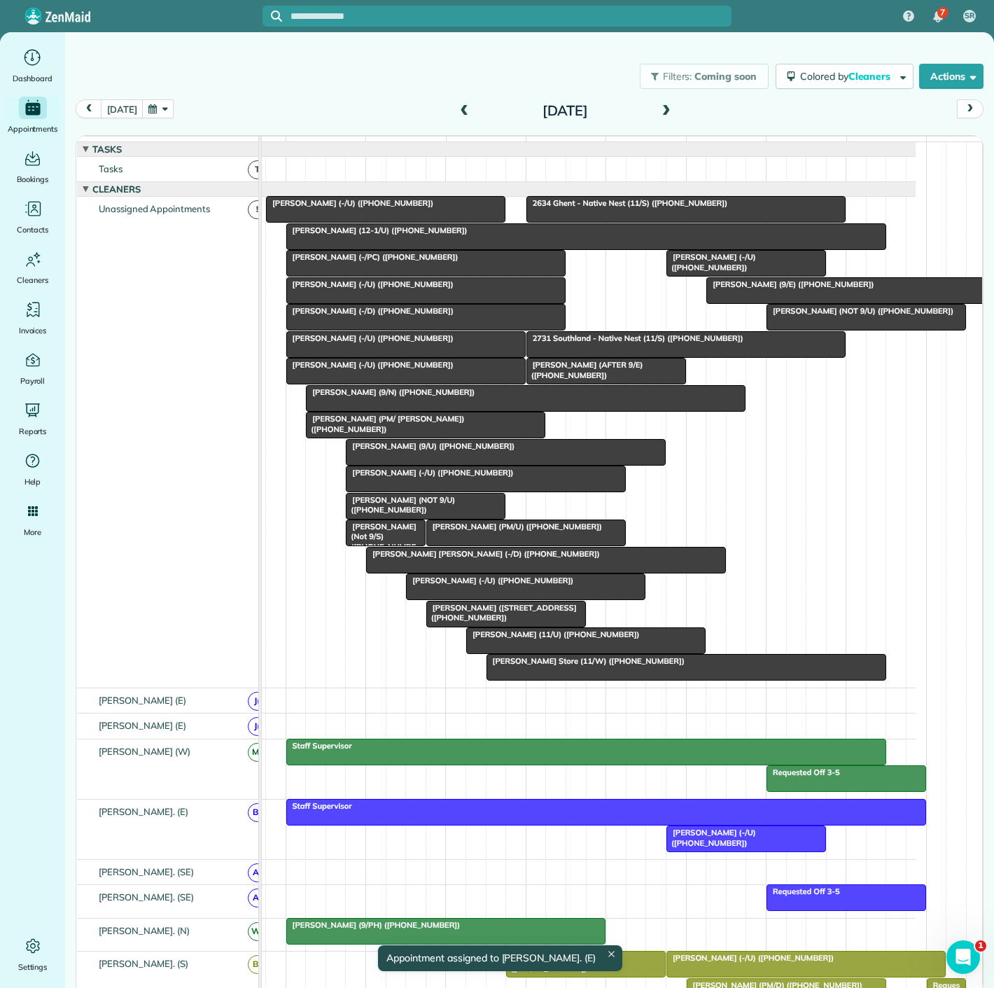
click at [424, 397] on span "Madison Caples (9/N) (+14698654146)" at bounding box center [390, 392] width 170 height 10
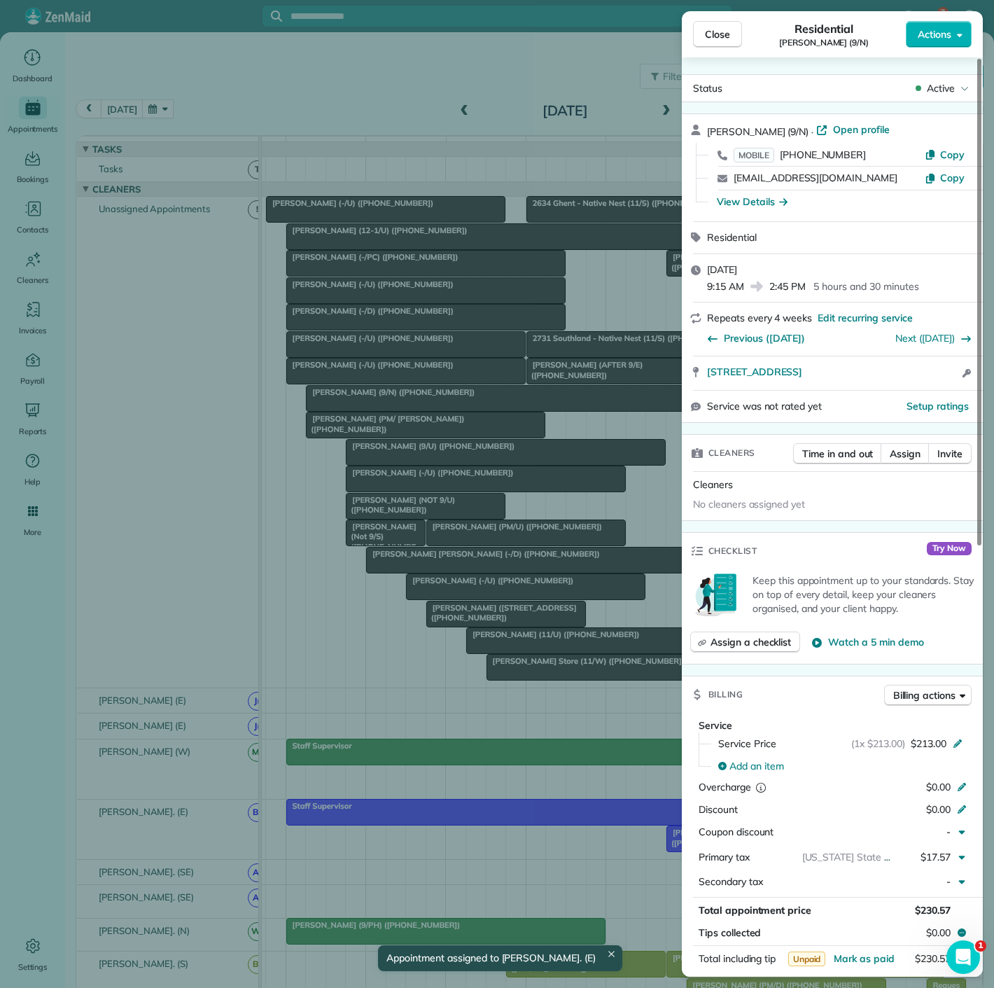
click at [424, 406] on div "Close Residential Madison Caples (9/N) Actions Status Active Madison Caples (9/…" at bounding box center [497, 494] width 994 height 988
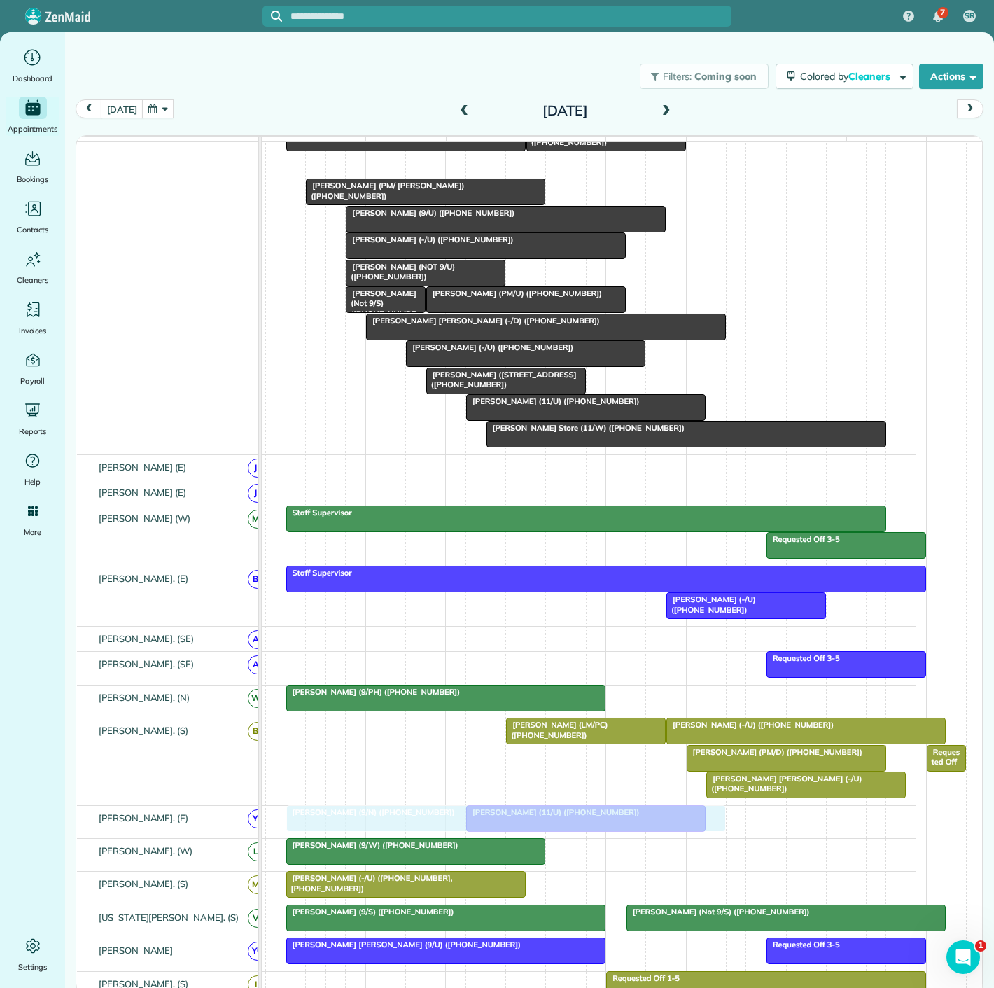
drag, startPoint x: 424, startPoint y: 406, endPoint x: 395, endPoint y: 837, distance: 432.3
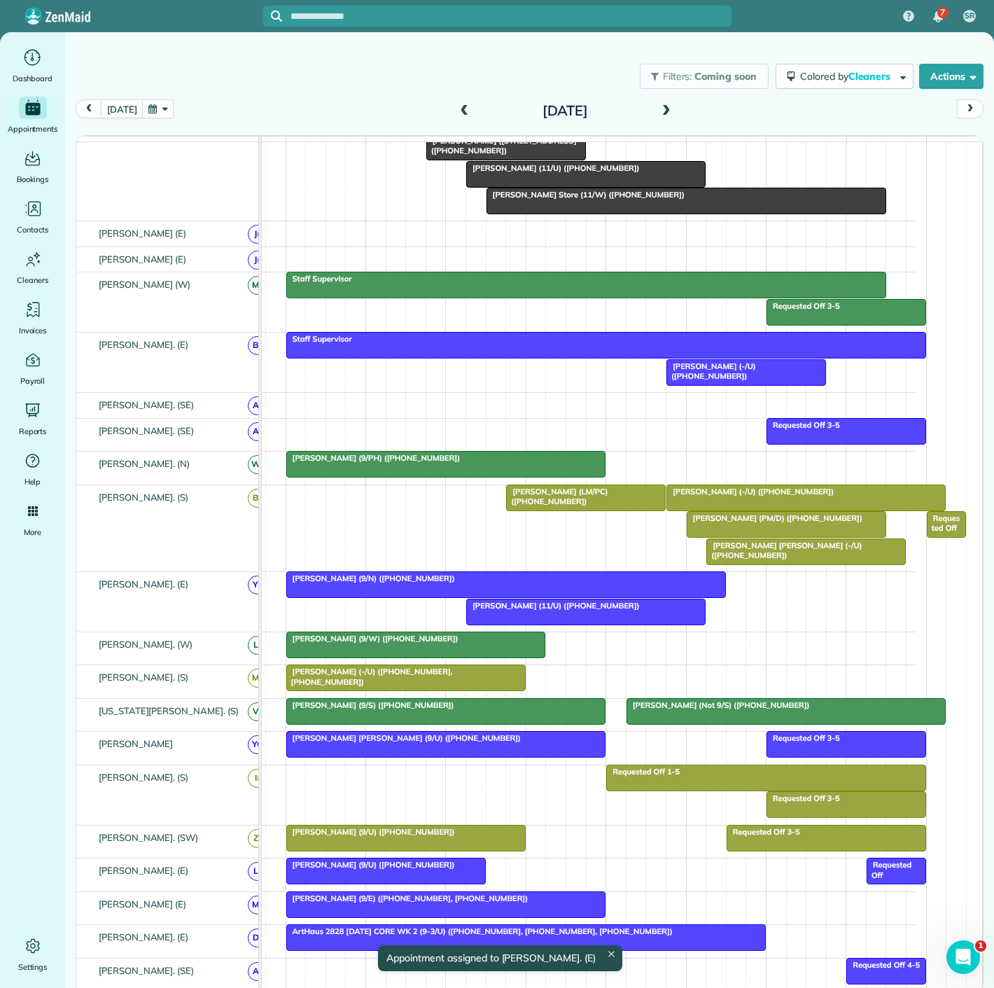
click at [417, 594] on div at bounding box center [506, 584] width 438 height 25
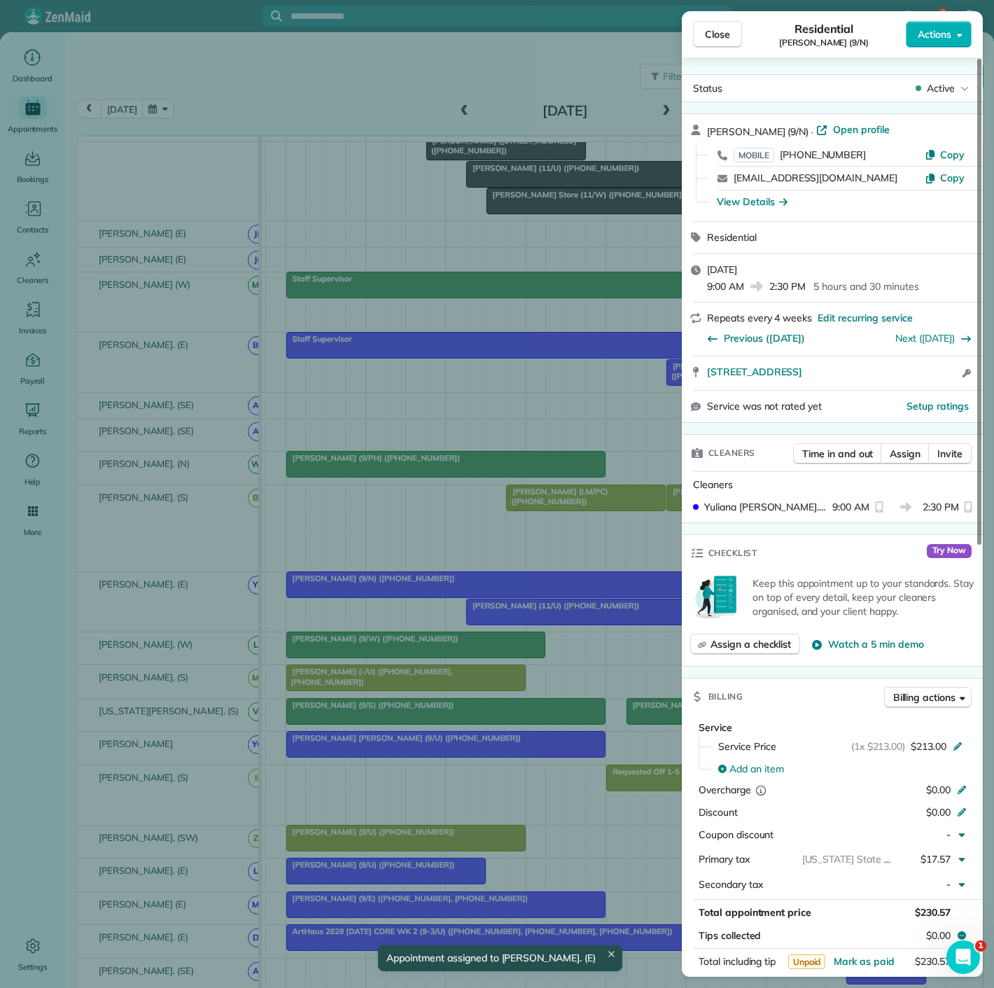
click at [417, 594] on div "Close Residential Madison Caples (9/N) Actions Status Active Madison Caples (9/…" at bounding box center [497, 494] width 994 height 988
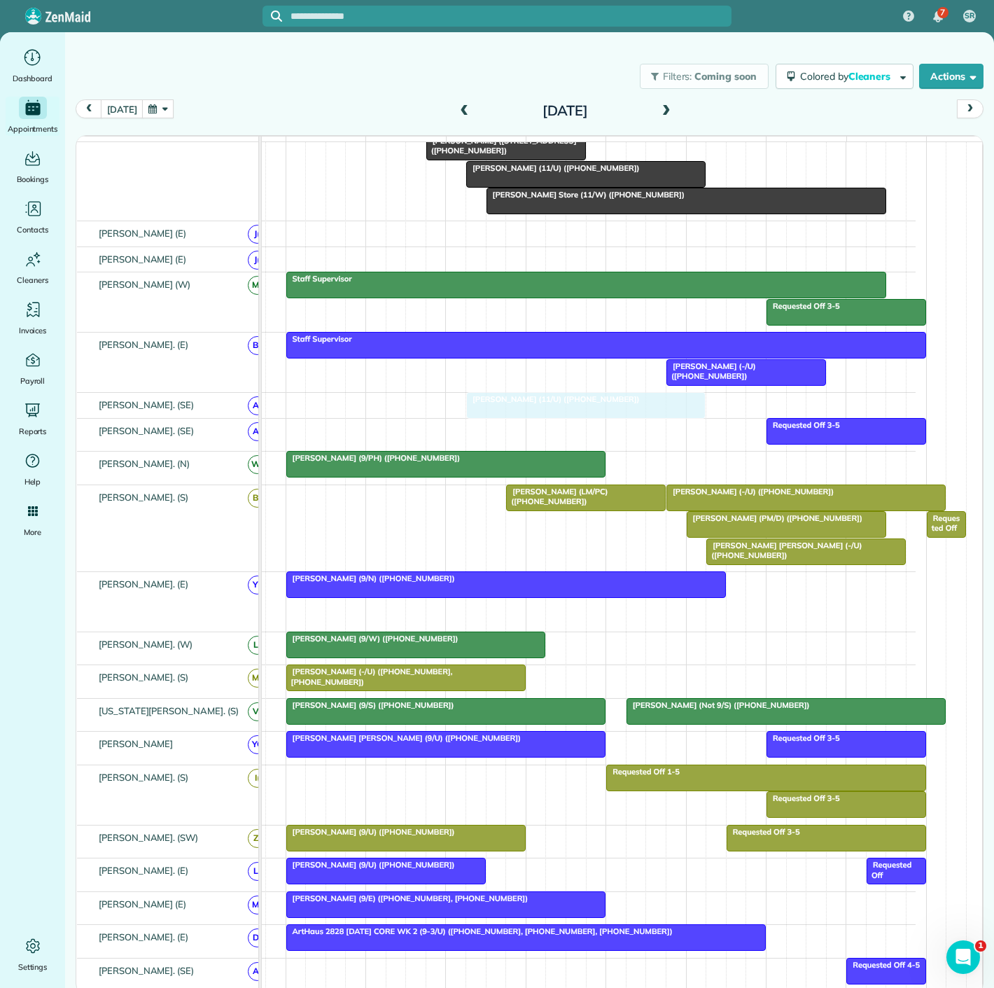
drag, startPoint x: 548, startPoint y: 621, endPoint x: 538, endPoint y: 412, distance: 208.9
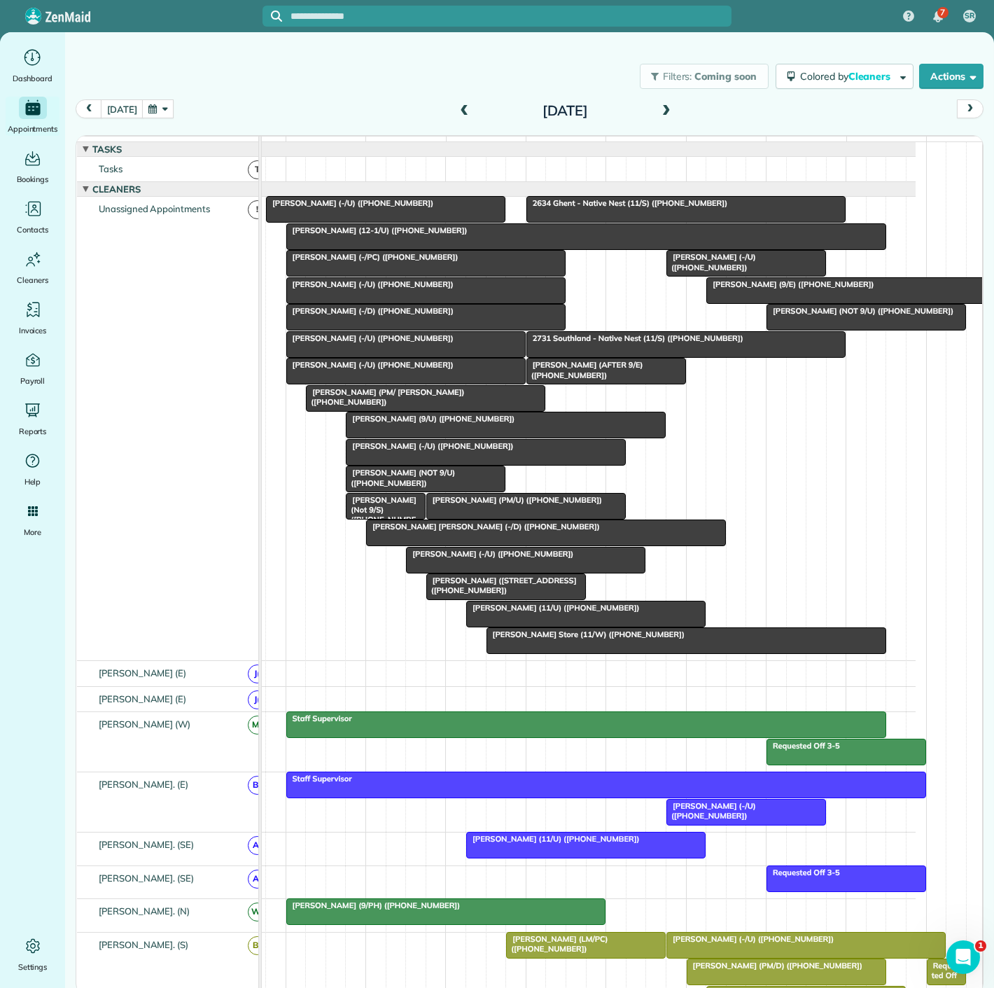
click at [454, 424] on div "Will Sanders (9/U) (+12148683759)" at bounding box center [506, 419] width 312 height 10
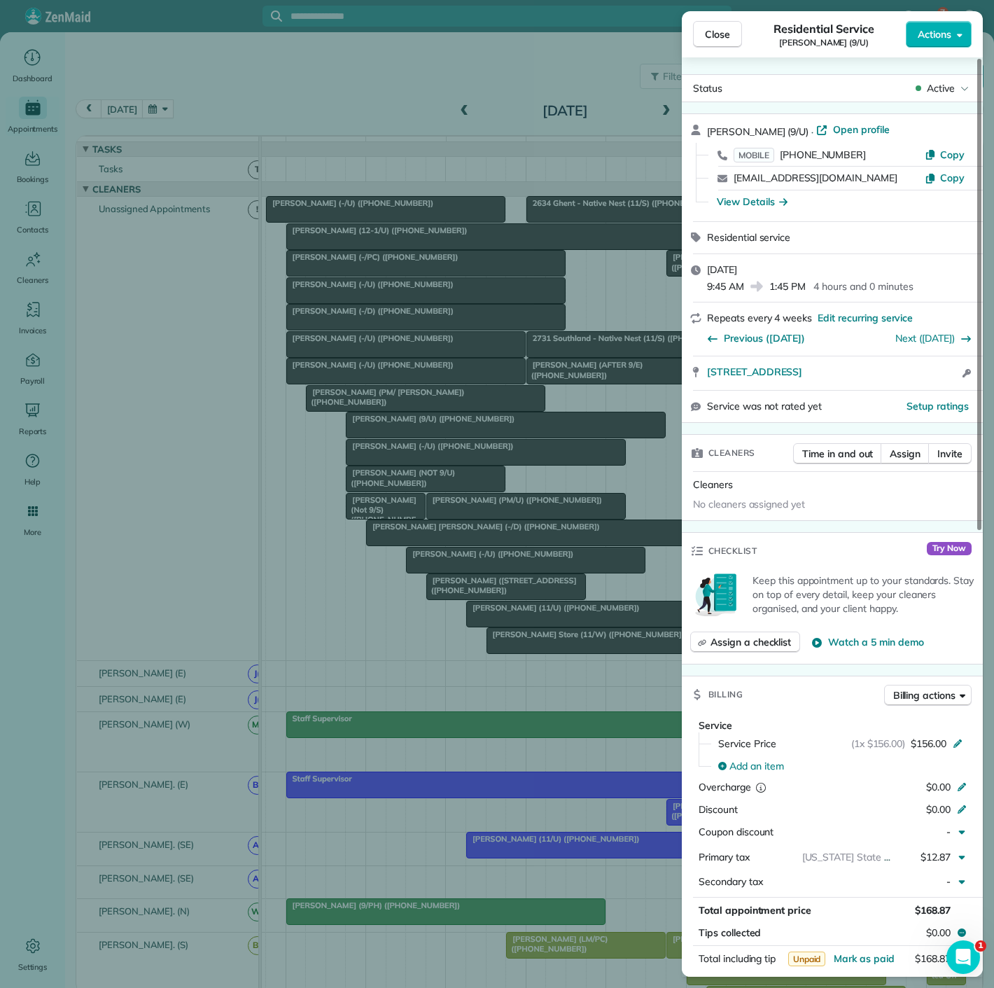
click at [454, 433] on div "Close Residential Service Will Sanders (9/U) Actions Status Active Will Sanders…" at bounding box center [497, 494] width 994 height 988
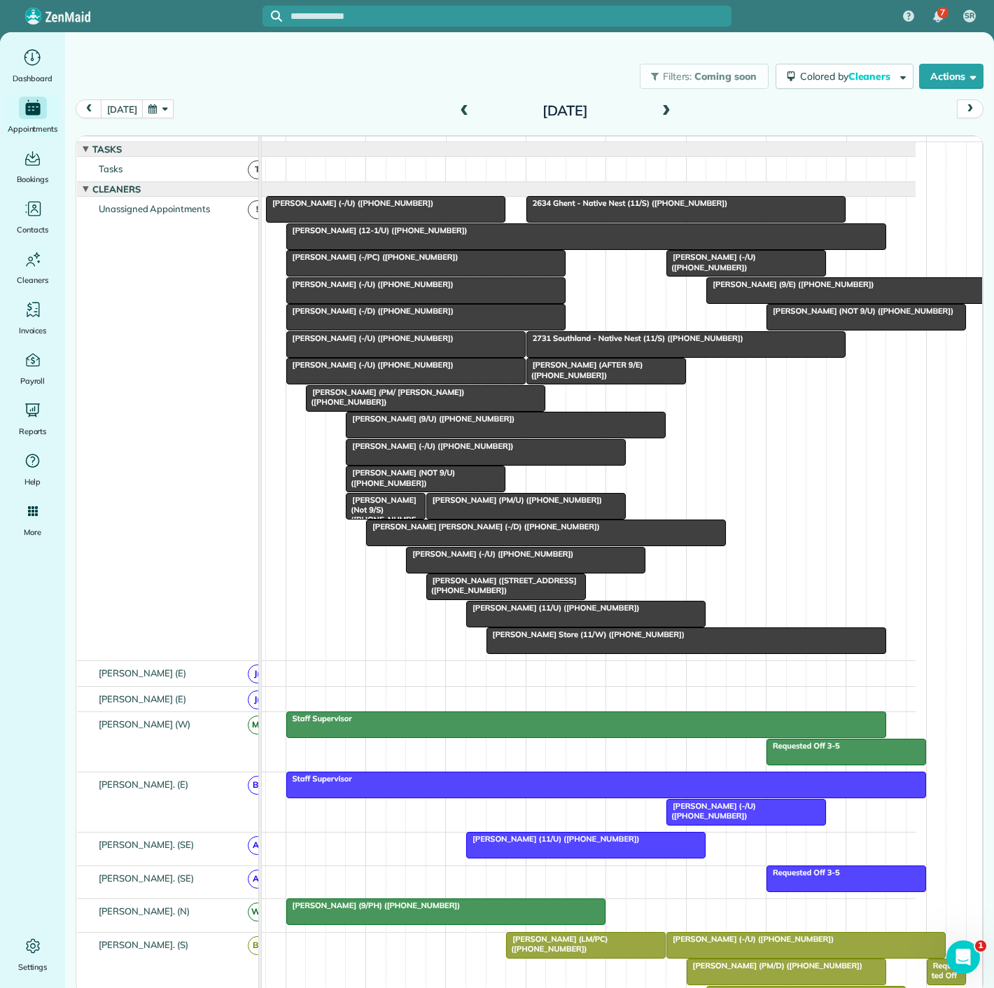
click at [502, 436] on div at bounding box center [506, 424] width 319 height 25
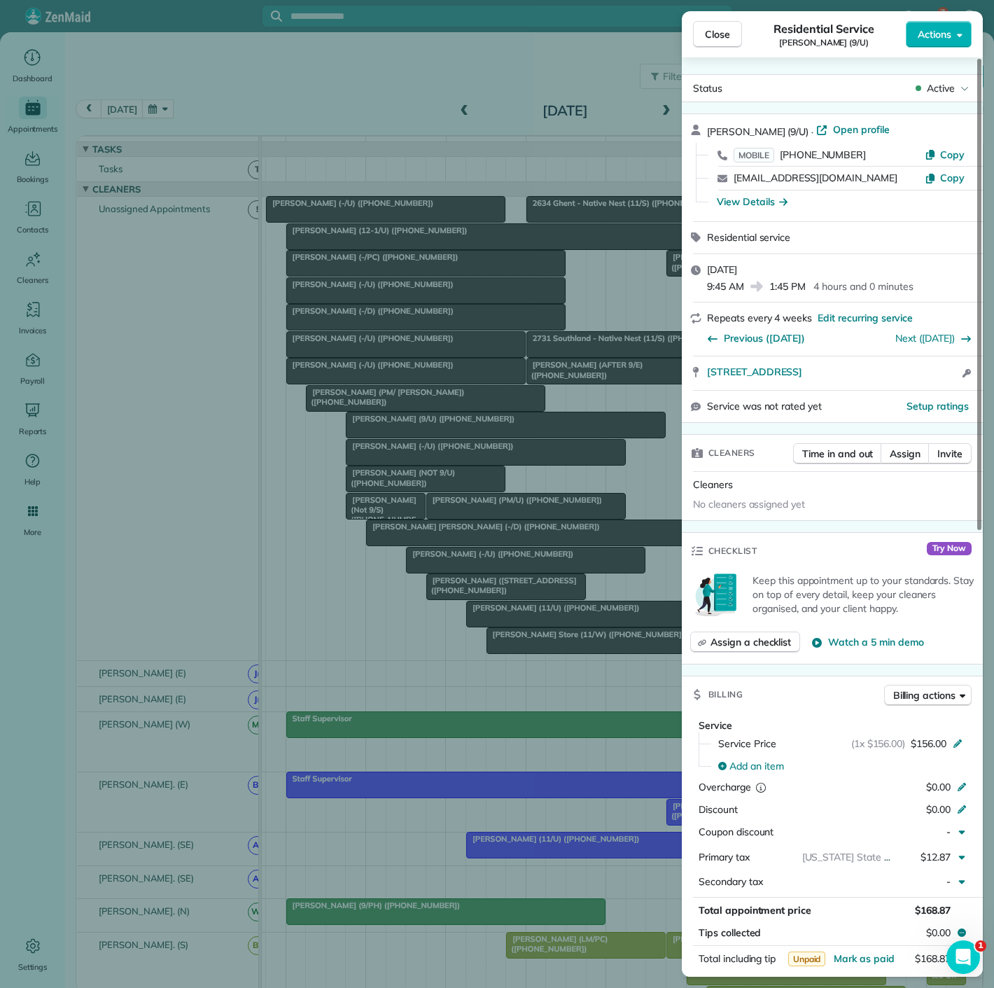
click at [502, 436] on div "Close Residential Service Will Sanders (9/U) Actions Status Active Will Sanders…" at bounding box center [497, 494] width 994 height 988
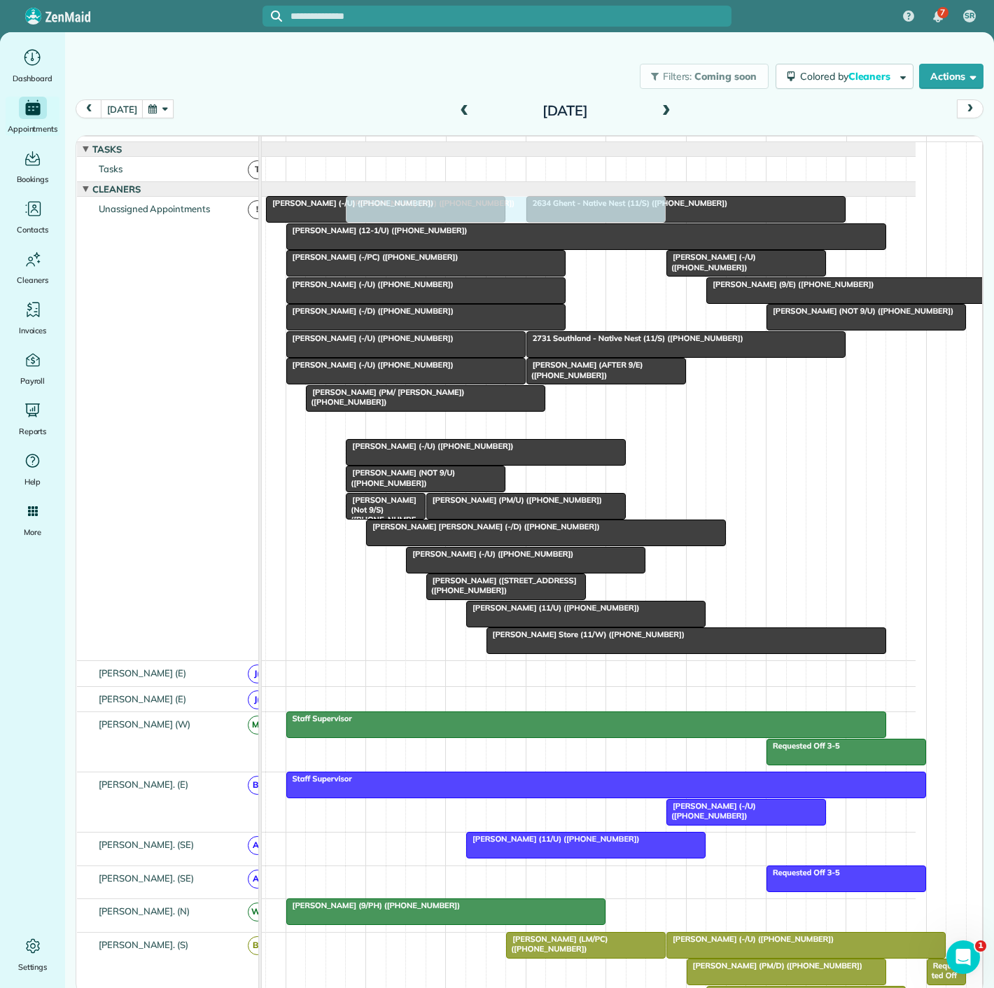
drag, startPoint x: 503, startPoint y: 436, endPoint x: 502, endPoint y: 455, distance: 19.7
click at [206, 455] on div "Matt Carey (12-1/U) (+14807890832) Prem Mandava (-/U) (+15127431137) Alyssa Moo…" at bounding box center [206, 428] width 0 height 464
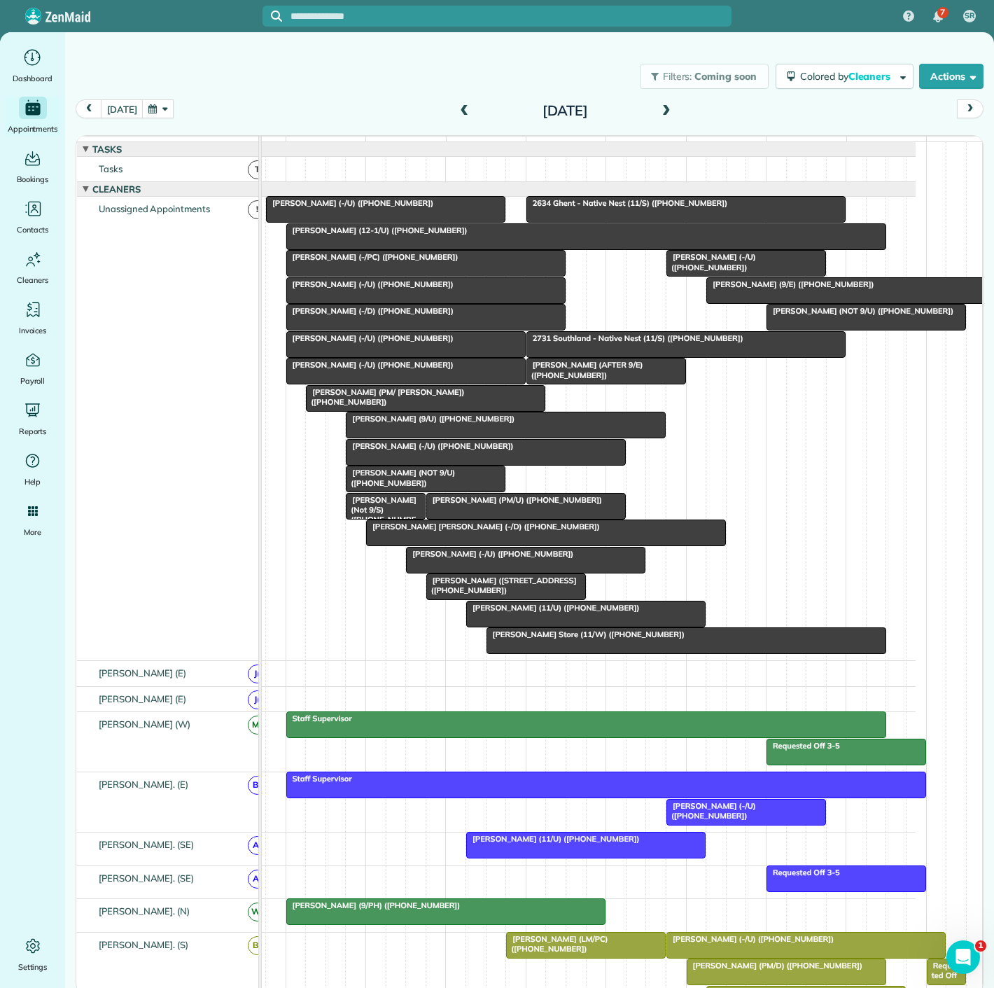
click at [478, 437] on div at bounding box center [506, 424] width 319 height 25
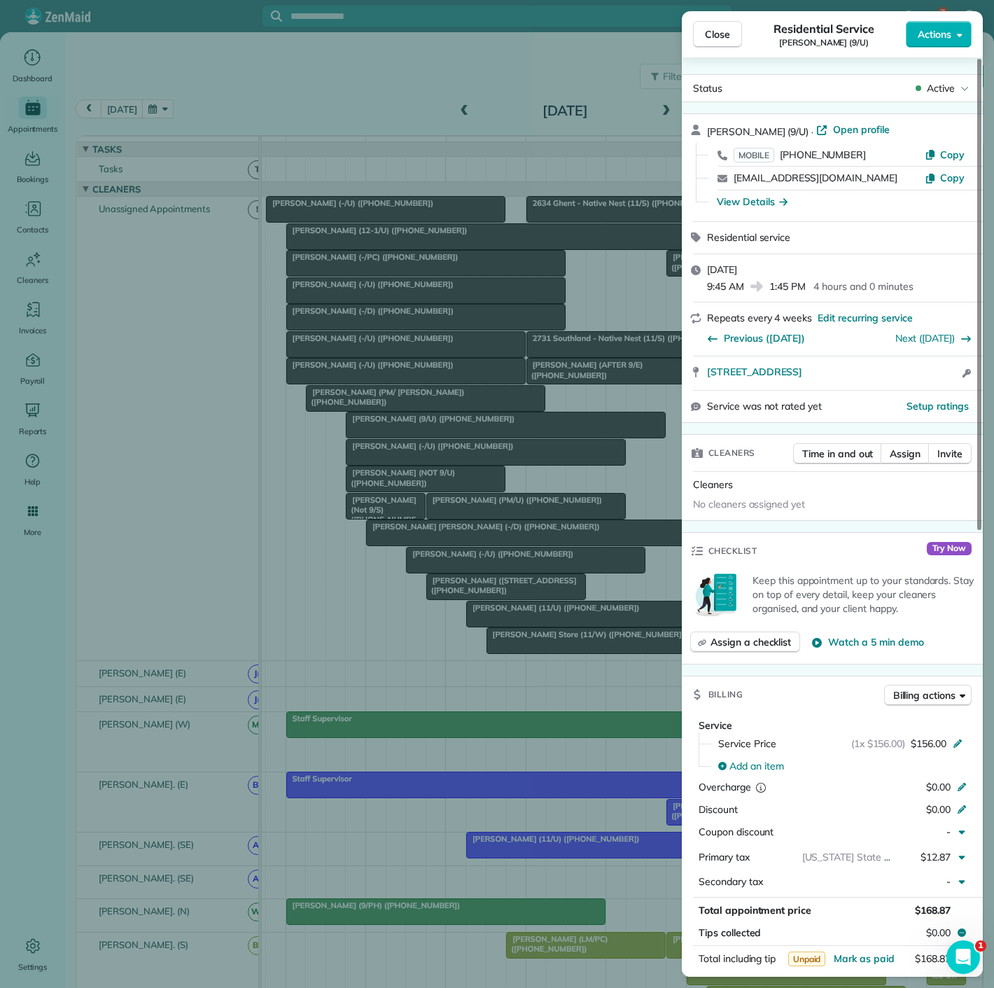
click at [478, 437] on div "Close Residential Service Will Sanders (9/U) Actions Status Active Will Sanders…" at bounding box center [497, 494] width 994 height 988
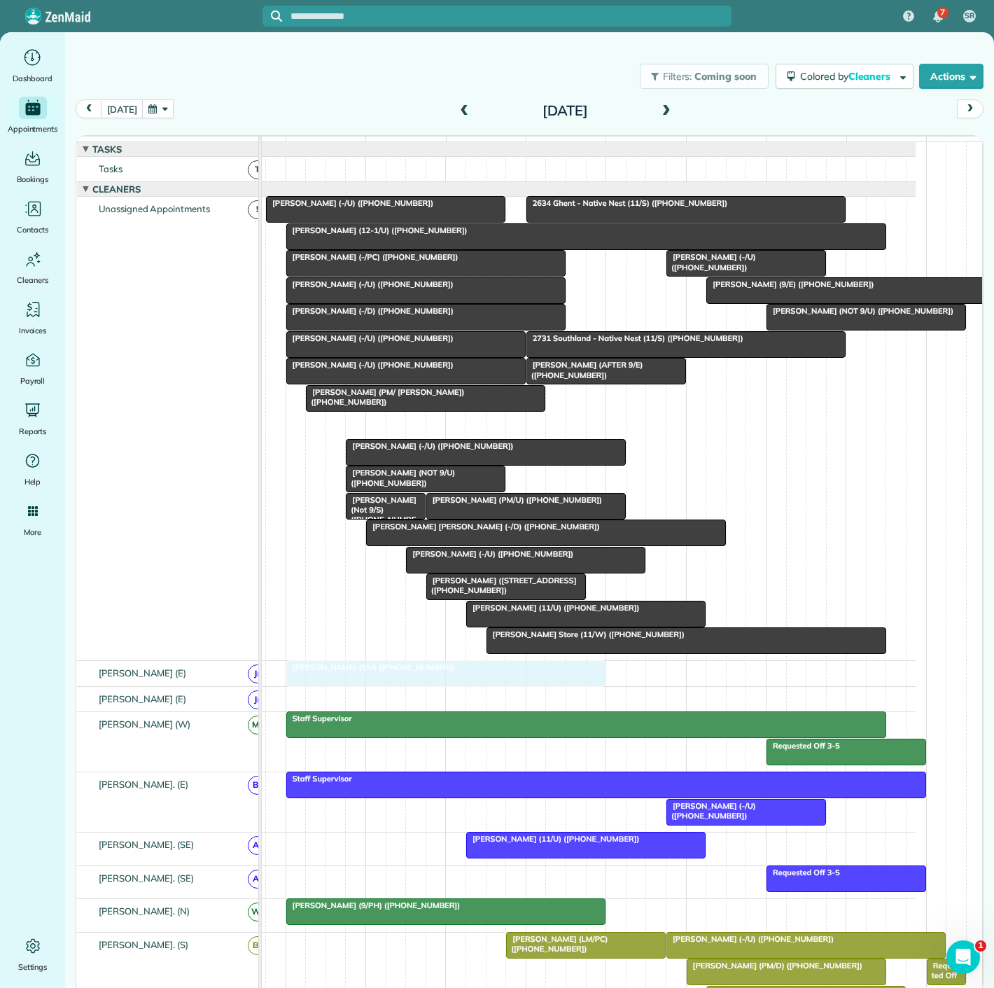
drag, startPoint x: 521, startPoint y: 435, endPoint x: 466, endPoint y: 691, distance: 262.2
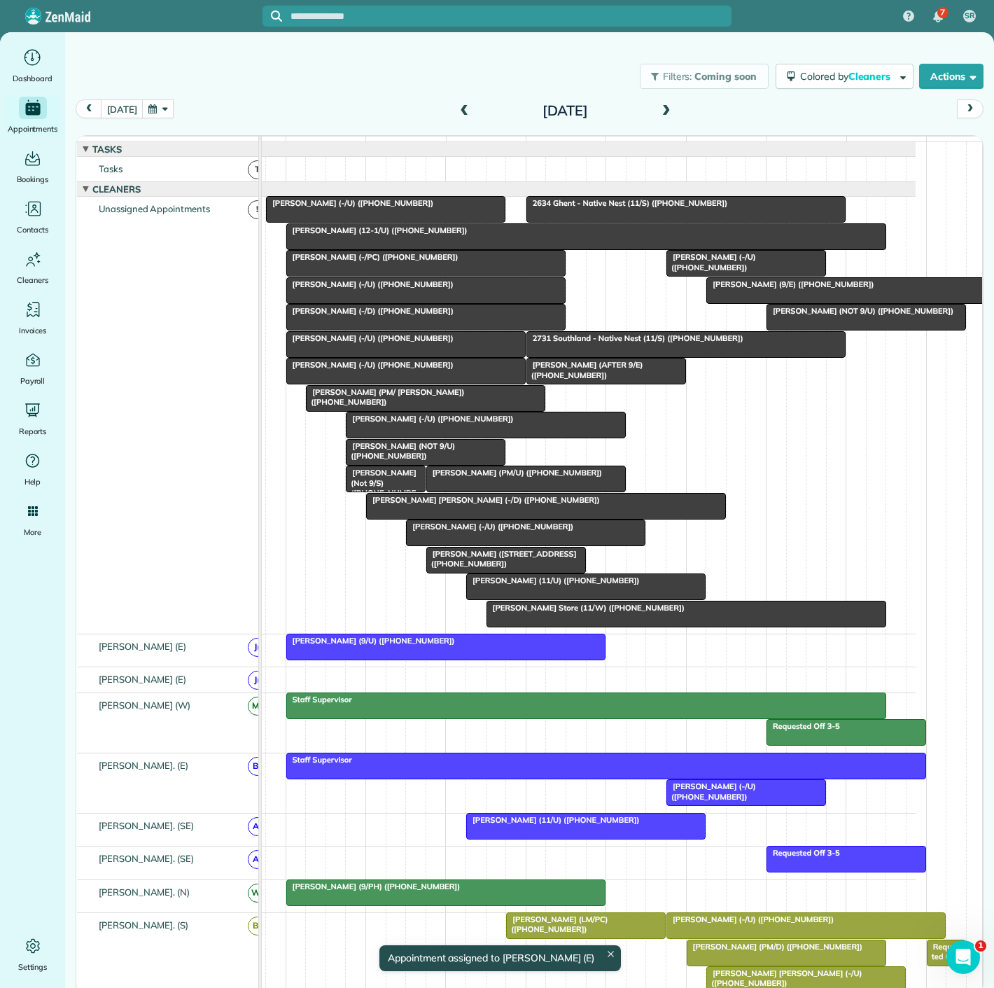
click at [777, 289] on span "Alyssa Moore (9/E) (+14695091947)" at bounding box center [790, 284] width 169 height 10
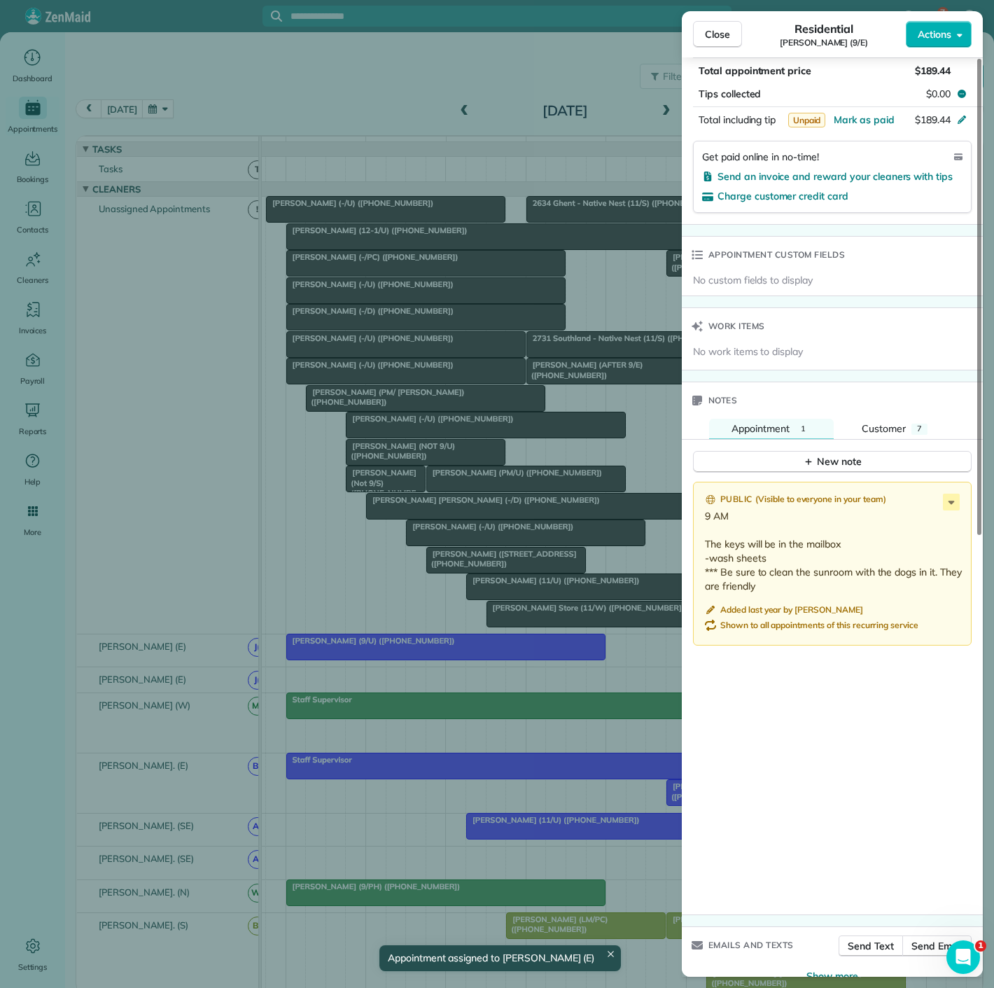
click at [552, 369] on div "Close Residential Alyssa Moore (9/E) Actions Status Active Alyssa Moore (9/E) ·…" at bounding box center [497, 494] width 994 height 988
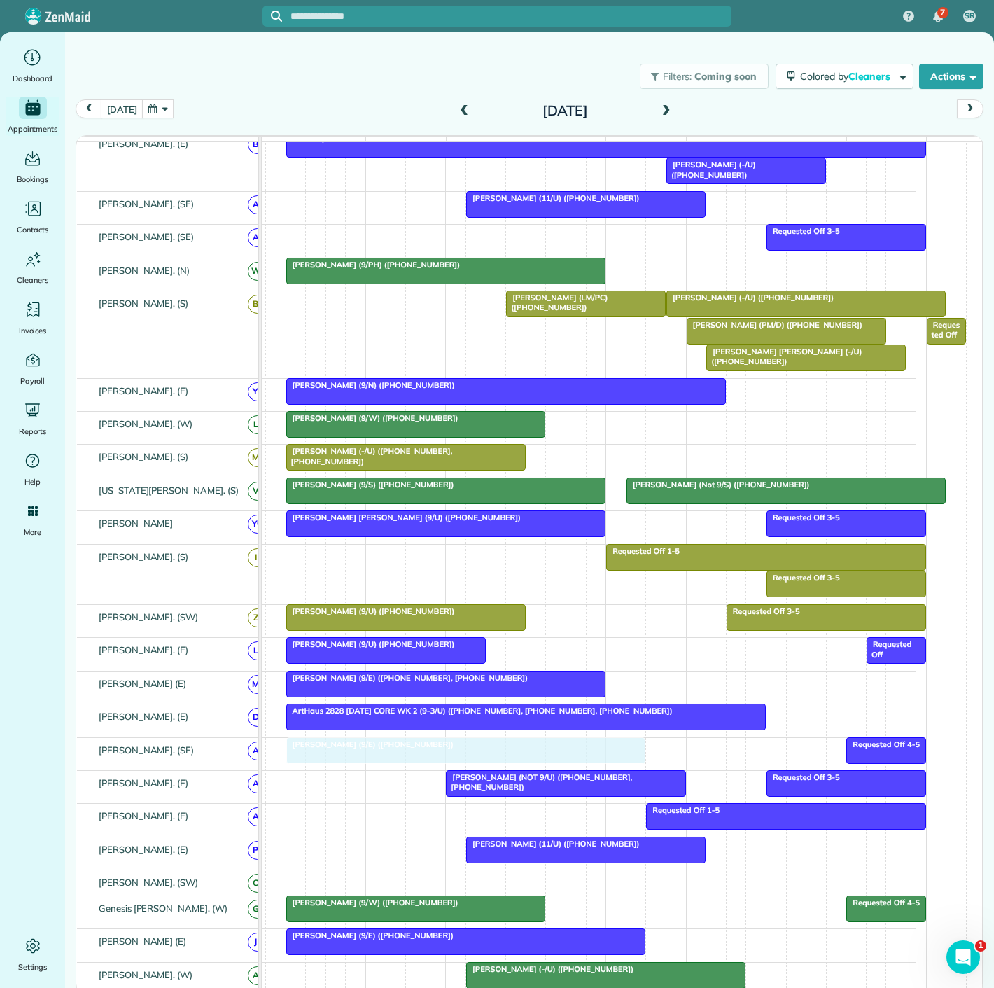
drag, startPoint x: 764, startPoint y: 300, endPoint x: 343, endPoint y: 768, distance: 629.2
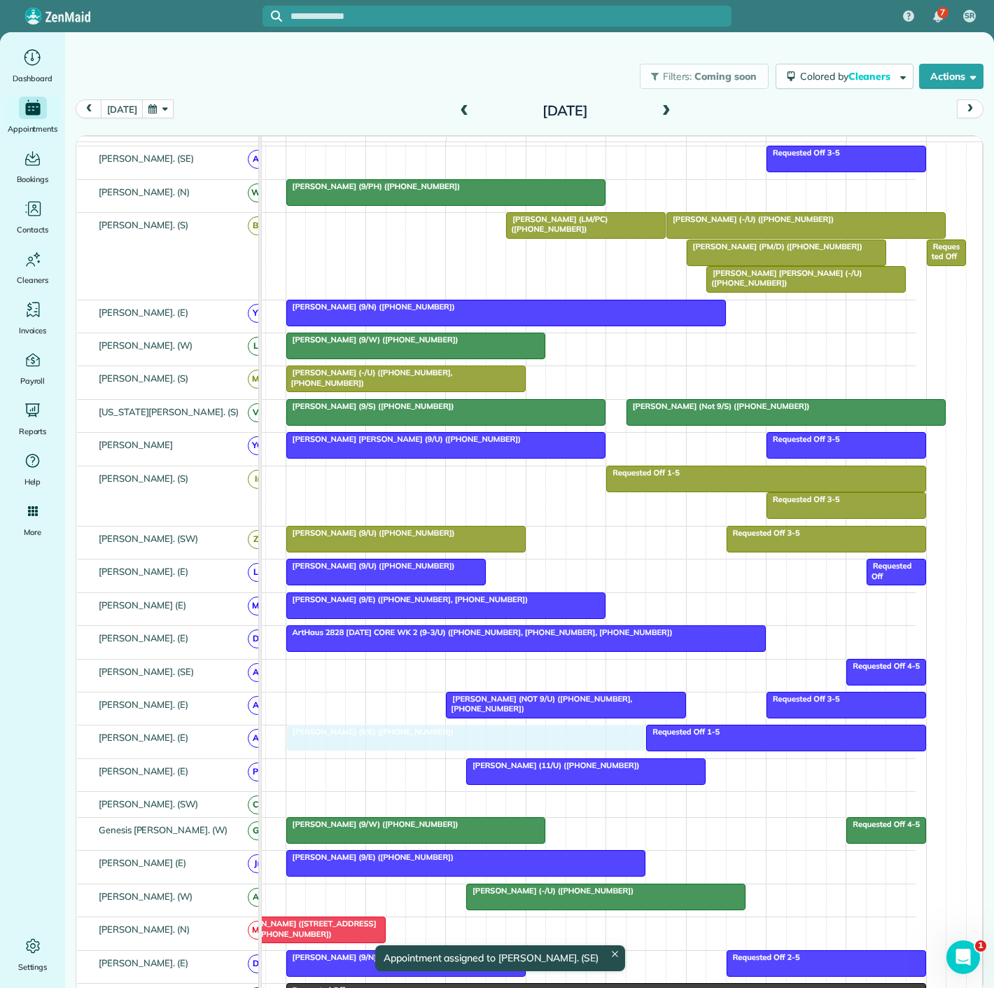
drag, startPoint x: 326, startPoint y: 681, endPoint x: 324, endPoint y: 735, distance: 54.6
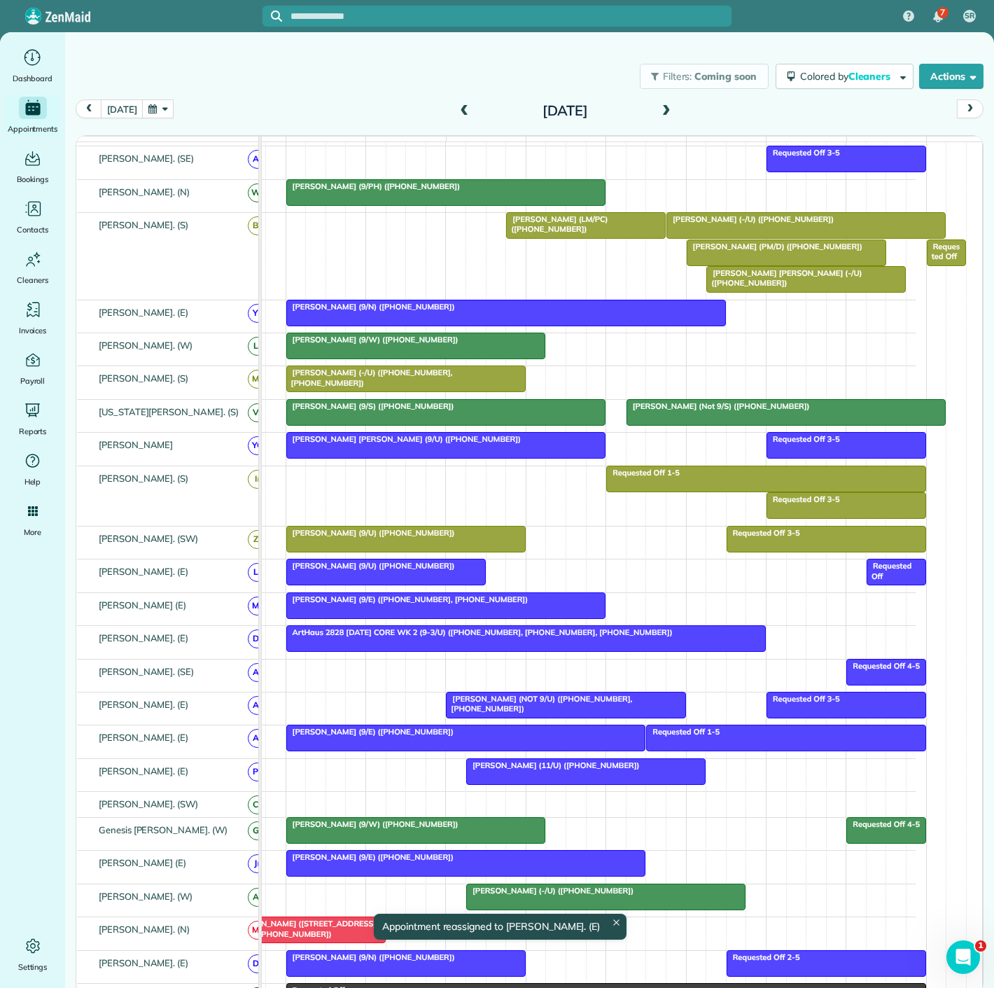
click at [324, 737] on span "Alyssa Moore (9/E) (+14695091947)" at bounding box center [370, 732] width 169 height 10
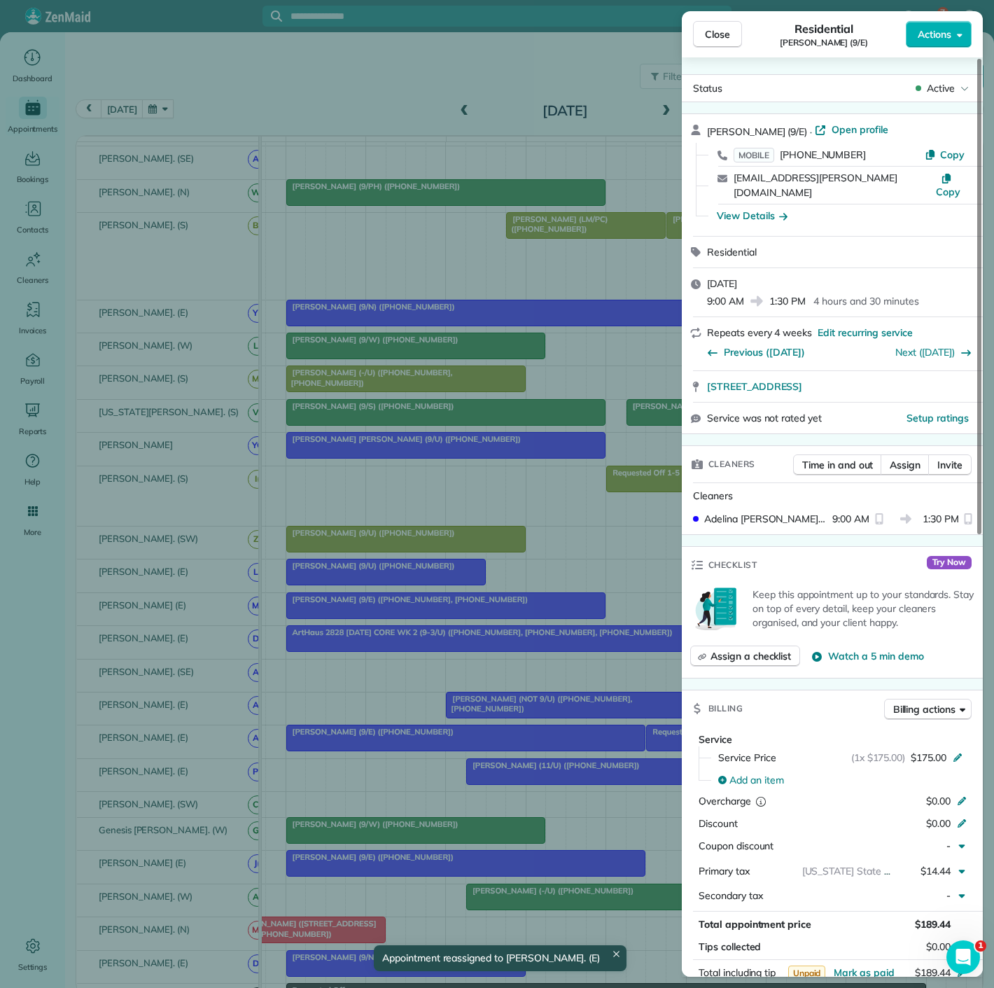
click at [324, 743] on div "Close Residential Alyssa Moore (9/E) Actions Status Active Alyssa Moore (9/E) ·…" at bounding box center [497, 494] width 994 height 988
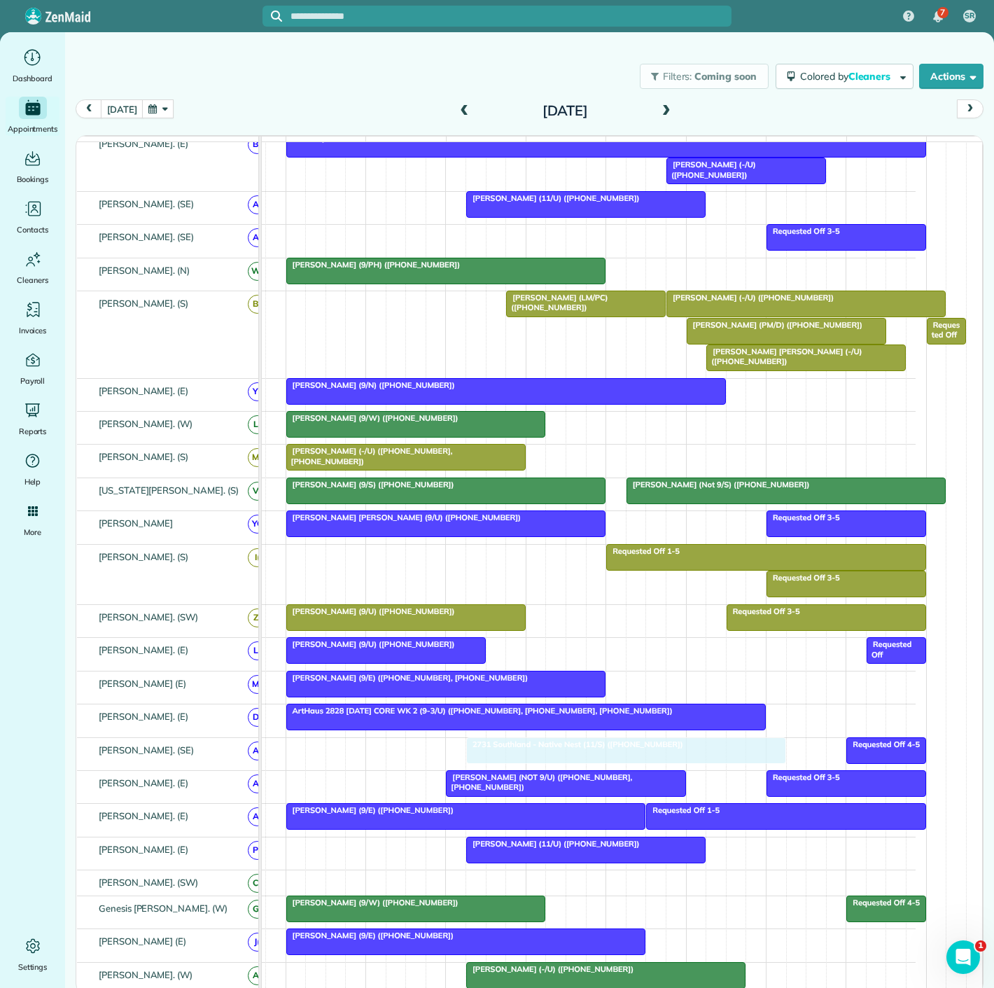
drag, startPoint x: 602, startPoint y: 358, endPoint x: 532, endPoint y: 753, distance: 401.1
click at [417, 656] on div at bounding box center [386, 650] width 198 height 25
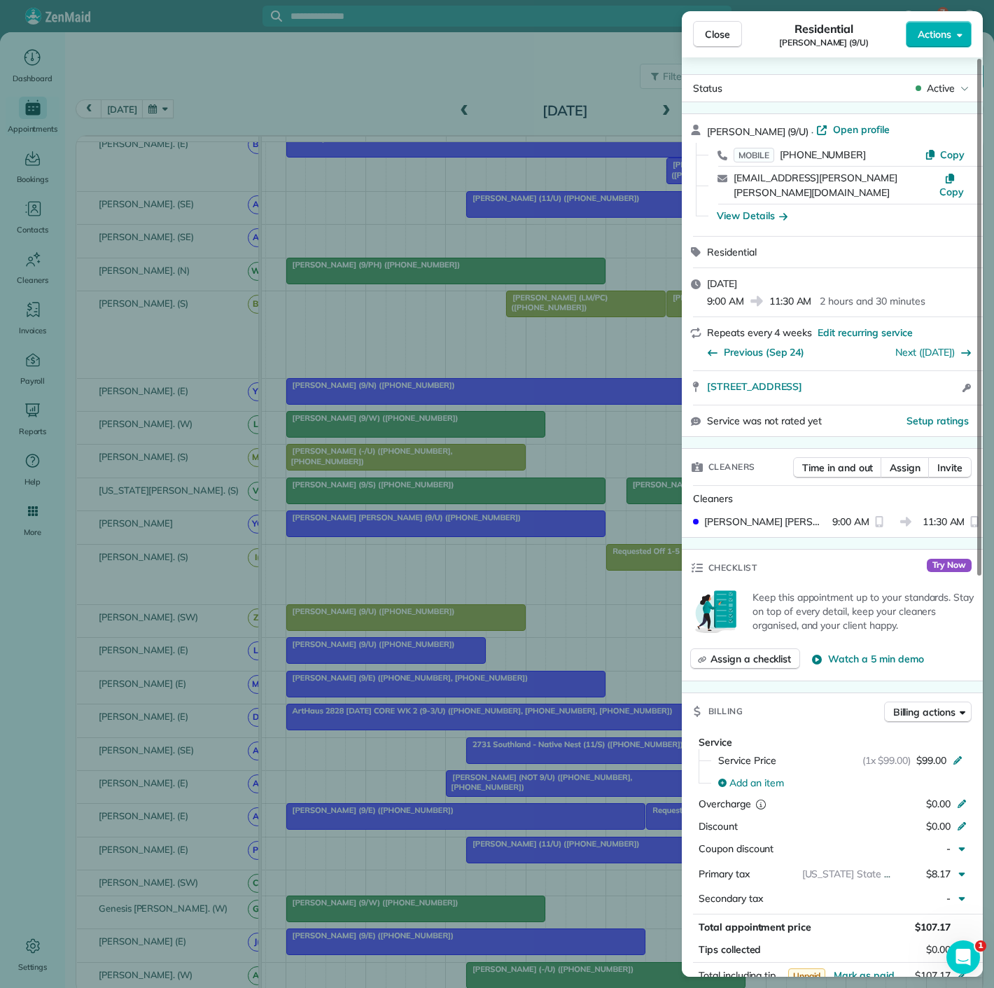
click at [417, 656] on div "Close Residential Jaileez Jara Campos (9/U) Actions Status Active Jaileez Jara …" at bounding box center [497, 494] width 994 height 988
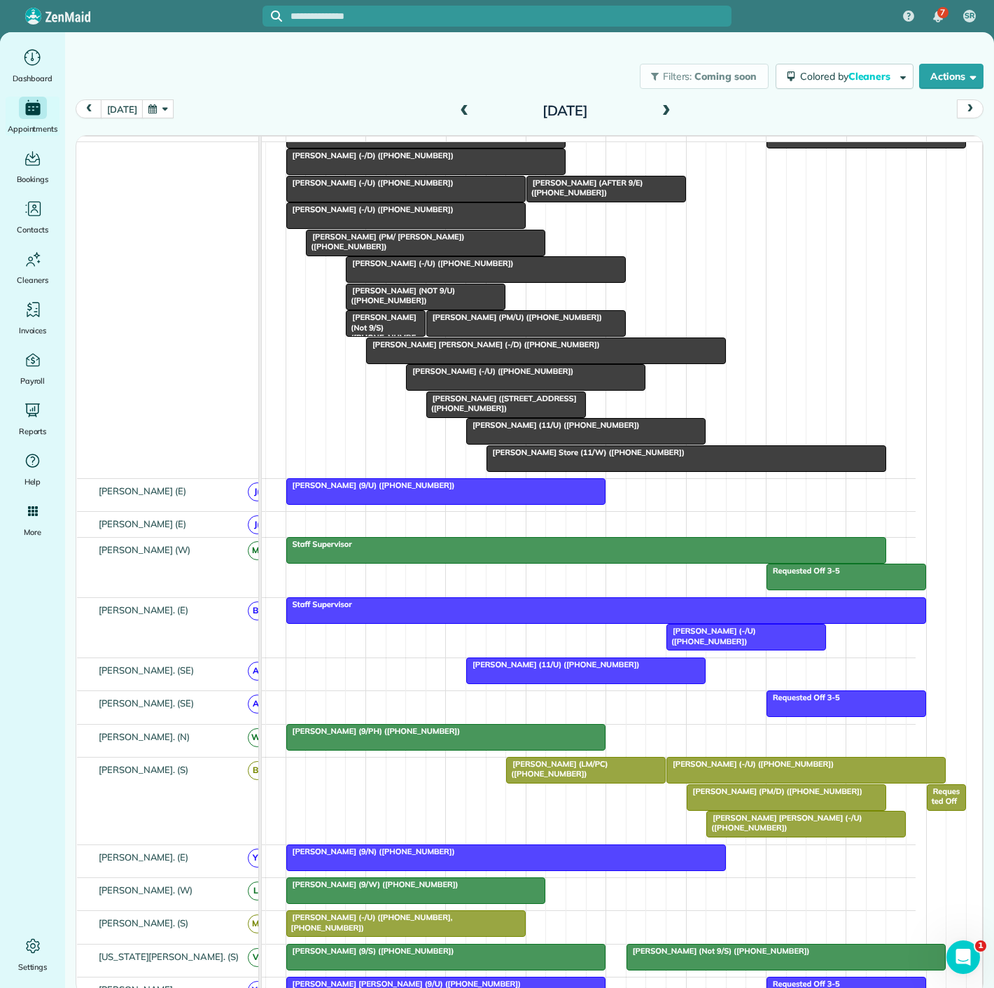
click at [520, 441] on div at bounding box center [586, 431] width 238 height 25
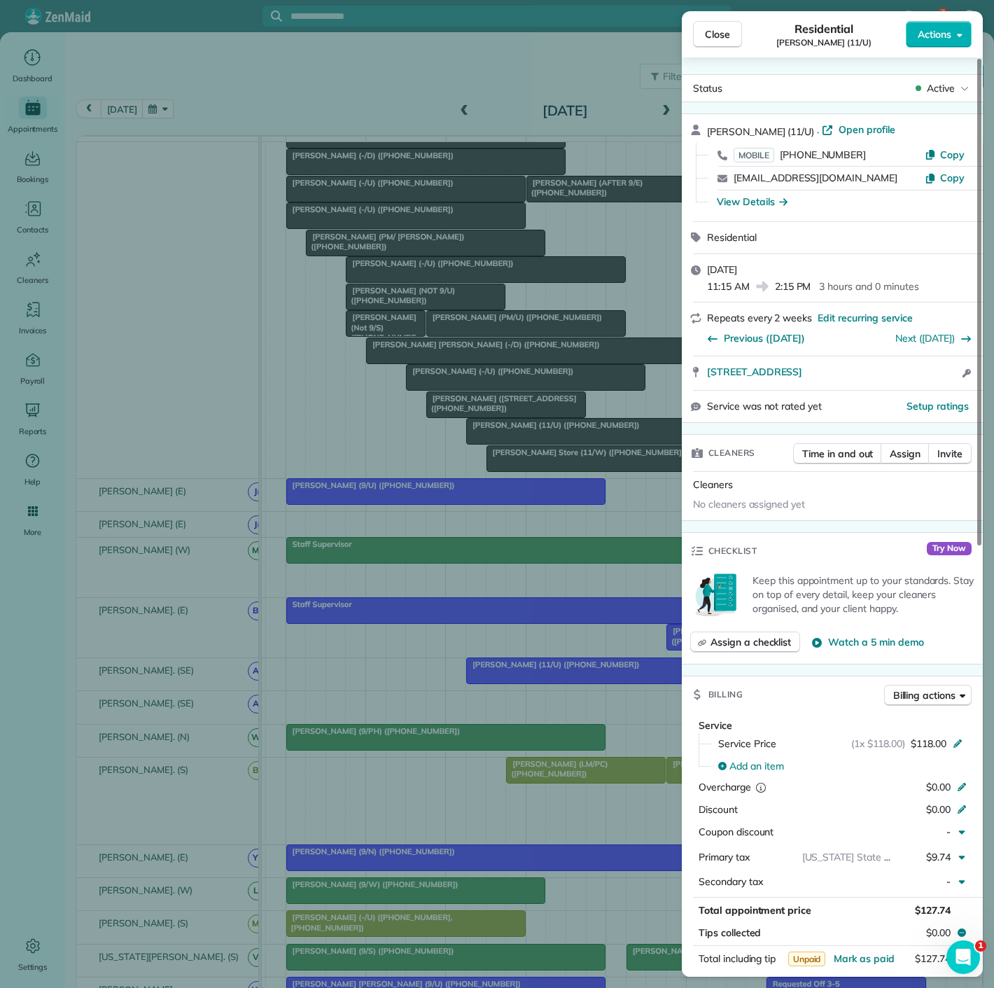
click at [520, 441] on div "Close Residential June Turoff (11/U) Actions Status Active June Turoff (11/U) ·…" at bounding box center [497, 494] width 994 height 988
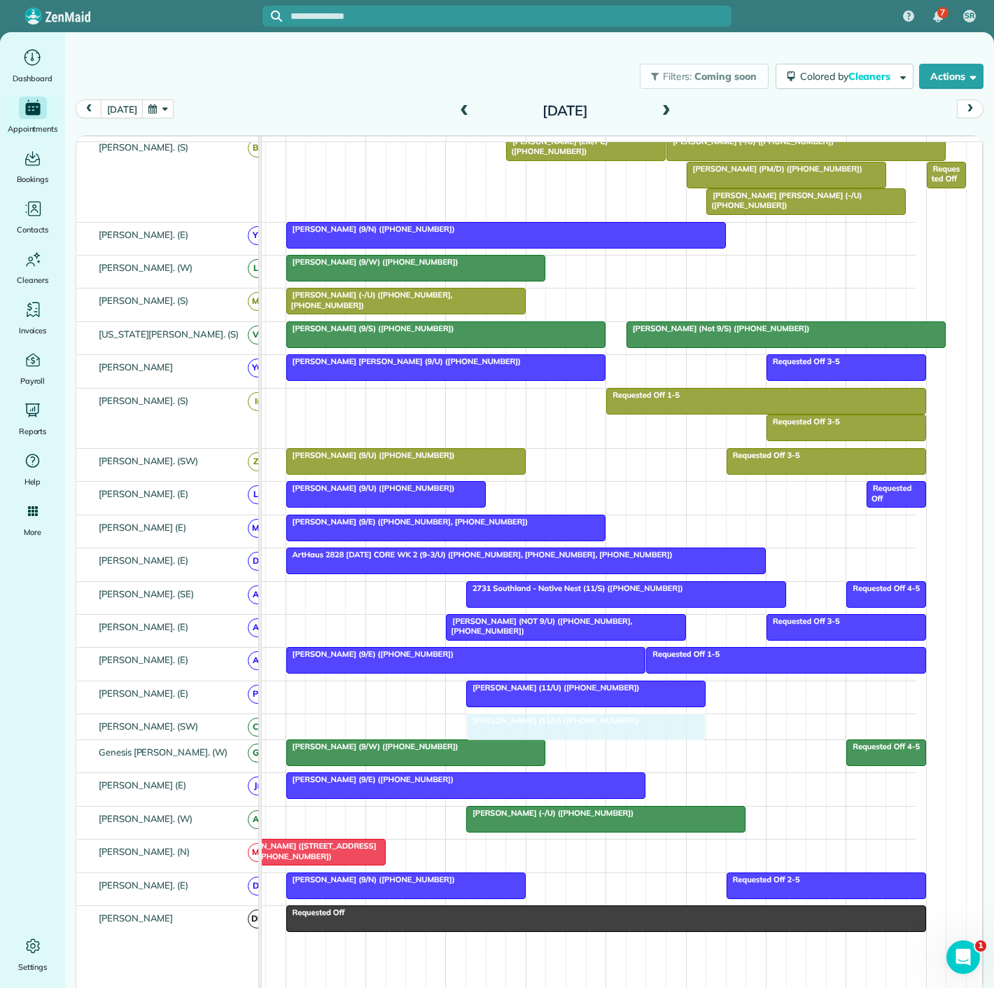
drag, startPoint x: 521, startPoint y: 441, endPoint x: 518, endPoint y: 734, distance: 292.7
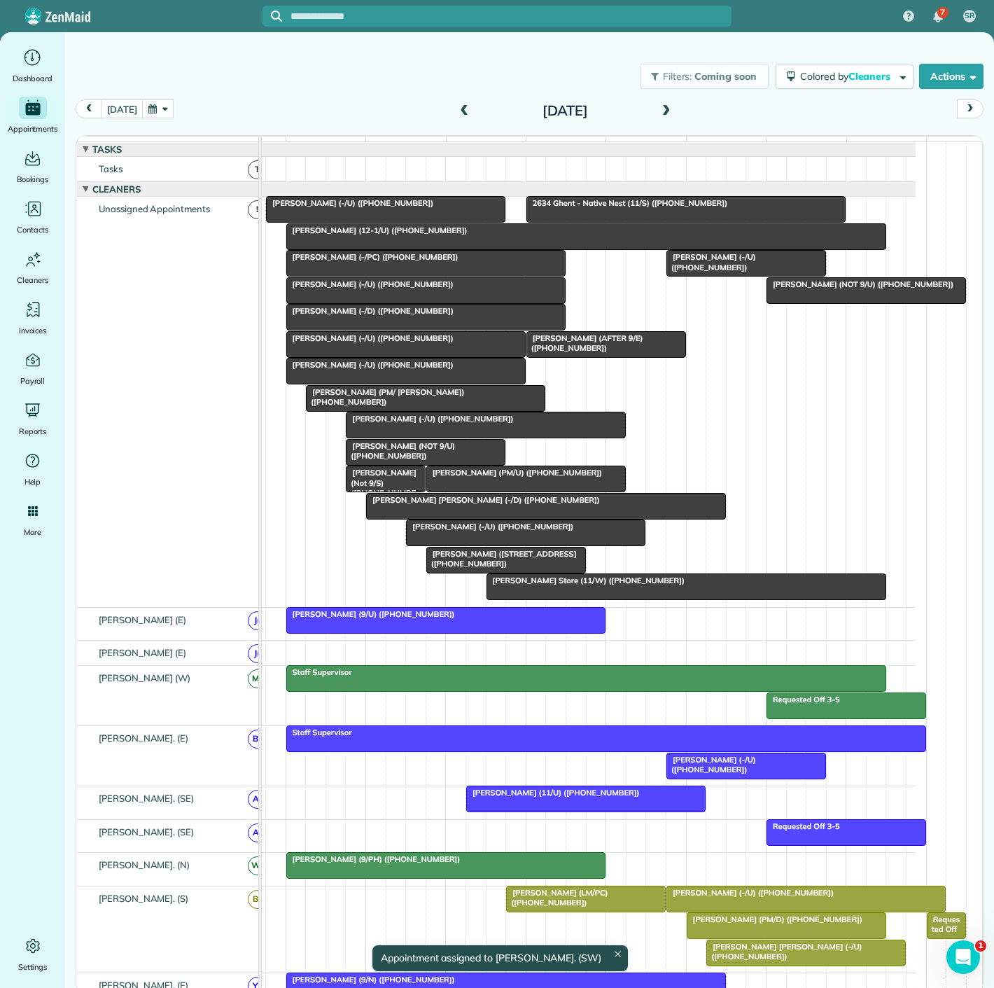
click at [714, 267] on span "Dylan Beams (-/U) (+14695250675)" at bounding box center [711, 262] width 90 height 20
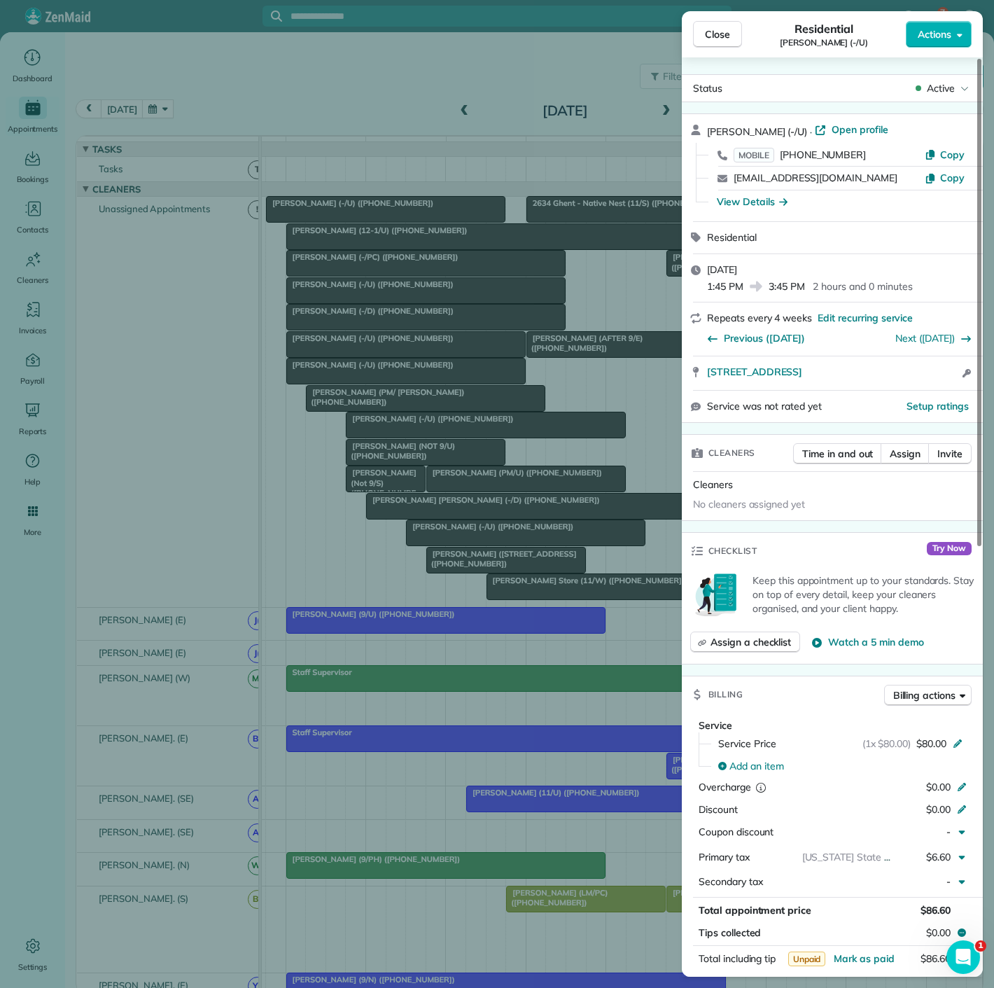
click at [567, 356] on div "Close Residential Dylan Beams (-/U) Actions Status Active Dylan Beams (-/U) · O…" at bounding box center [497, 494] width 994 height 988
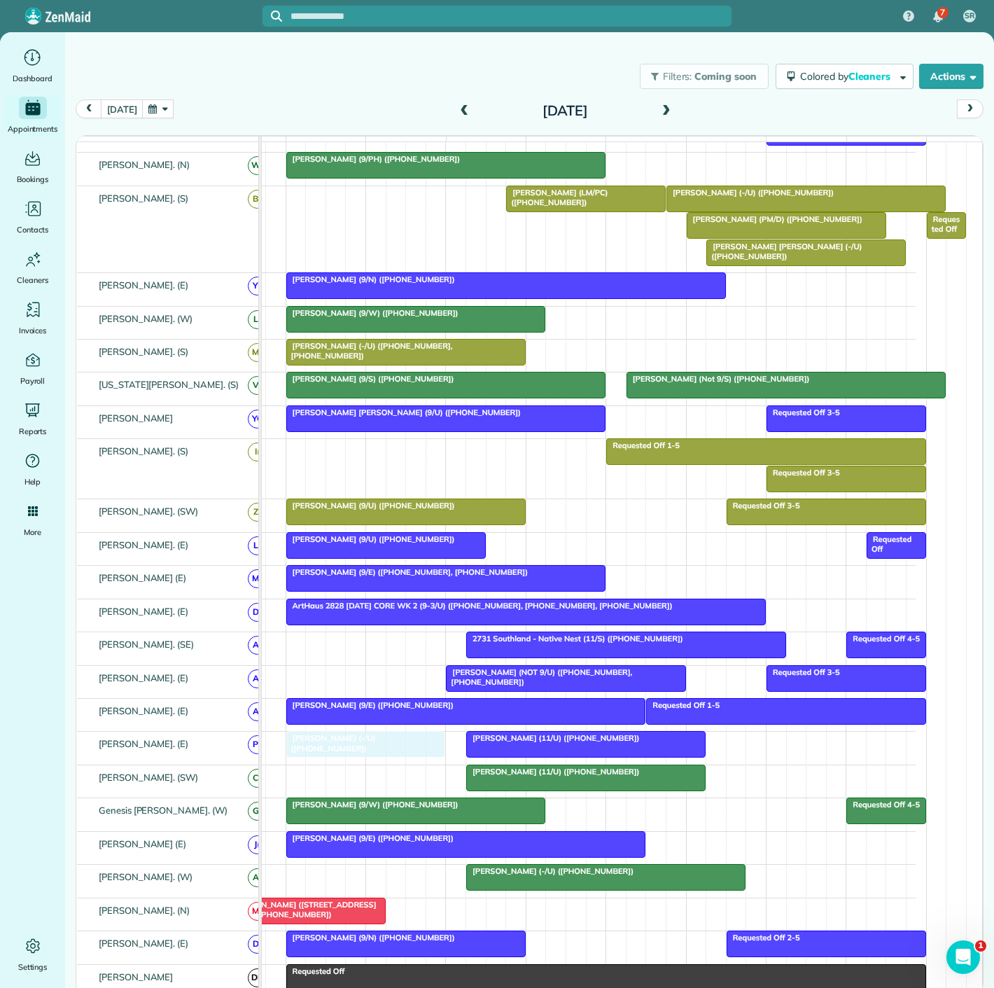
drag, startPoint x: 737, startPoint y: 274, endPoint x: 349, endPoint y: 770, distance: 629.9
click at [367, 750] on link "Dylan Beams (-/U) (+14695250675)" at bounding box center [366, 744] width 160 height 27
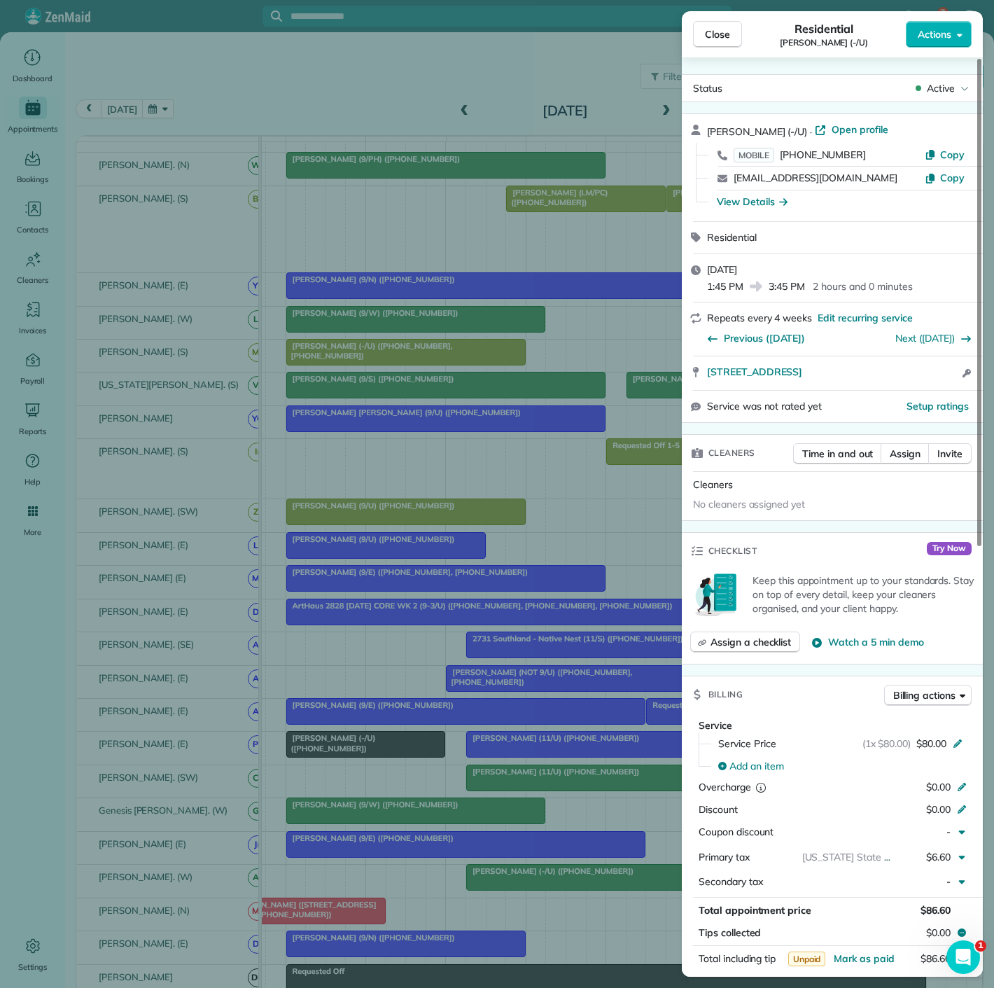
click at [367, 750] on div "Close Residential Dylan Beams (-/U) Actions Status Active Dylan Beams (-/U) · O…" at bounding box center [497, 494] width 994 height 988
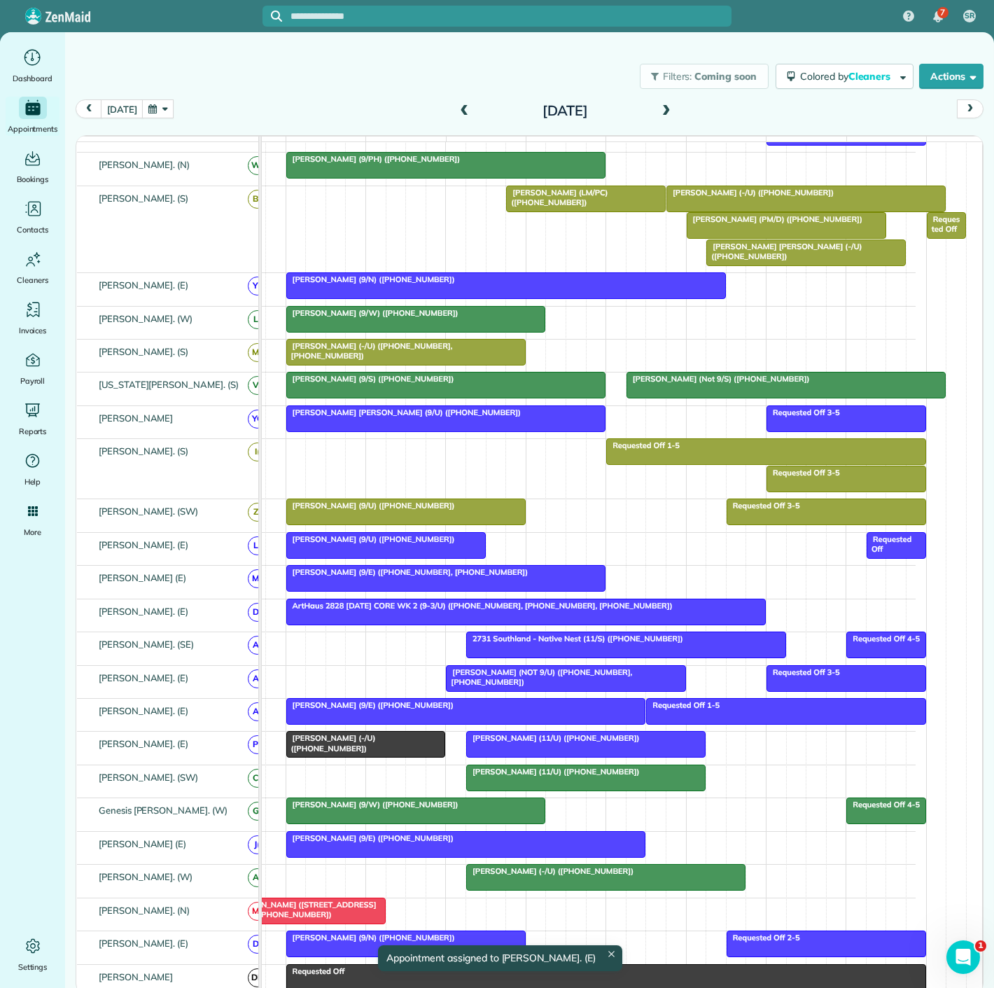
click at [542, 753] on div at bounding box center [586, 744] width 238 height 25
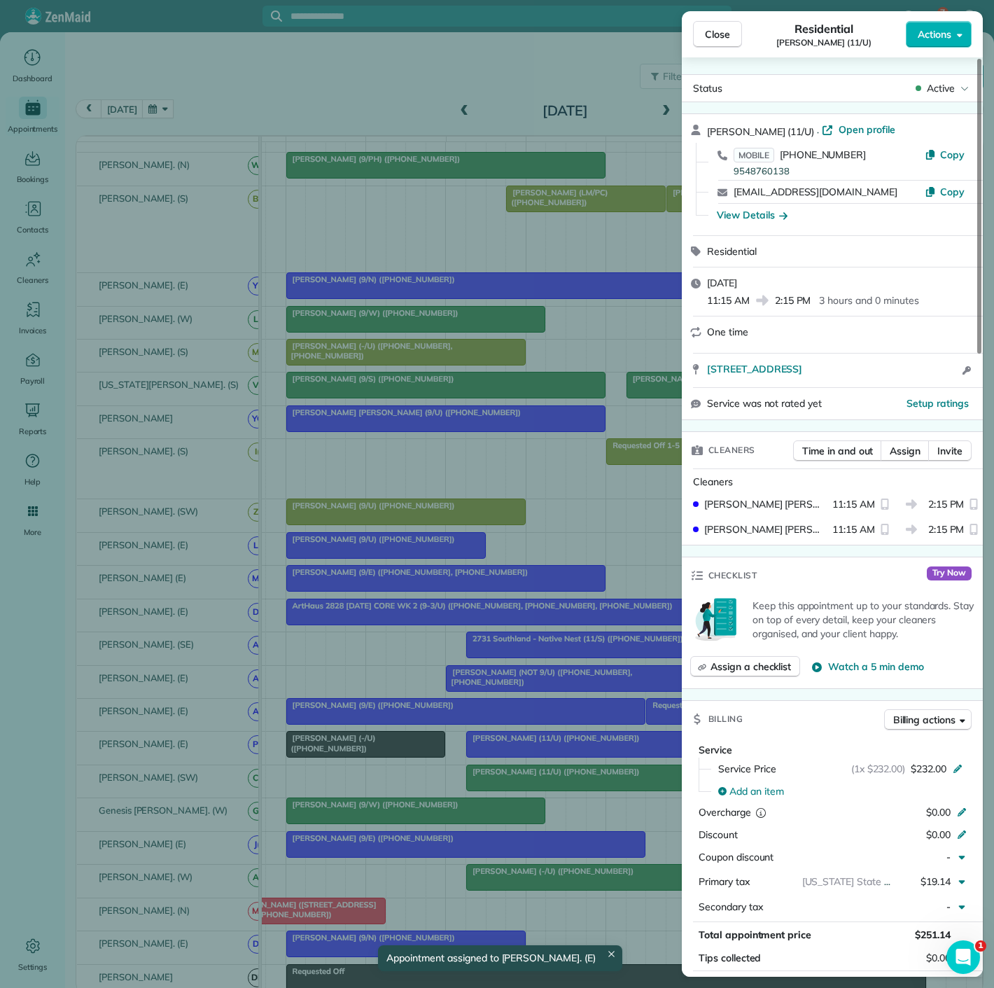
click at [538, 753] on div "Close Residential Samra Wallach (11/U) Actions Status Active Samra Wallach (11/…" at bounding box center [497, 494] width 994 height 988
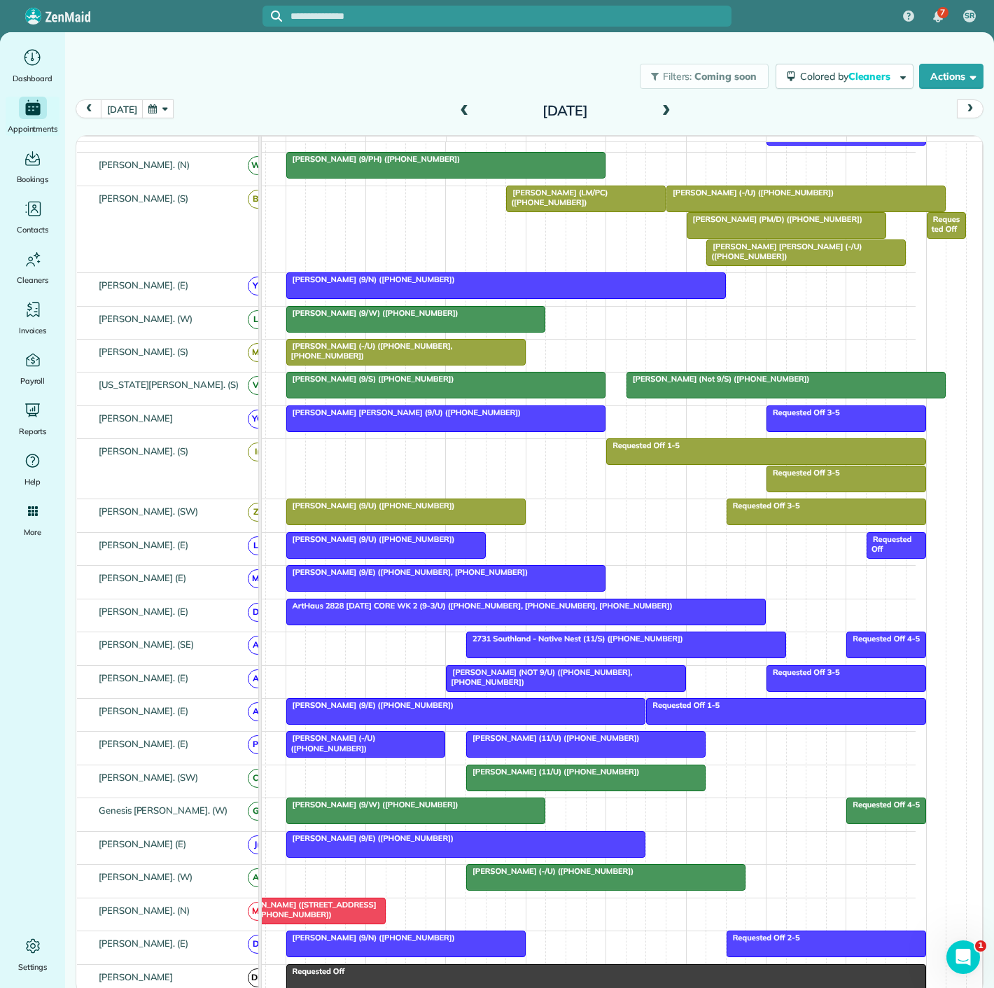
click at [376, 751] on div at bounding box center [366, 744] width 158 height 25
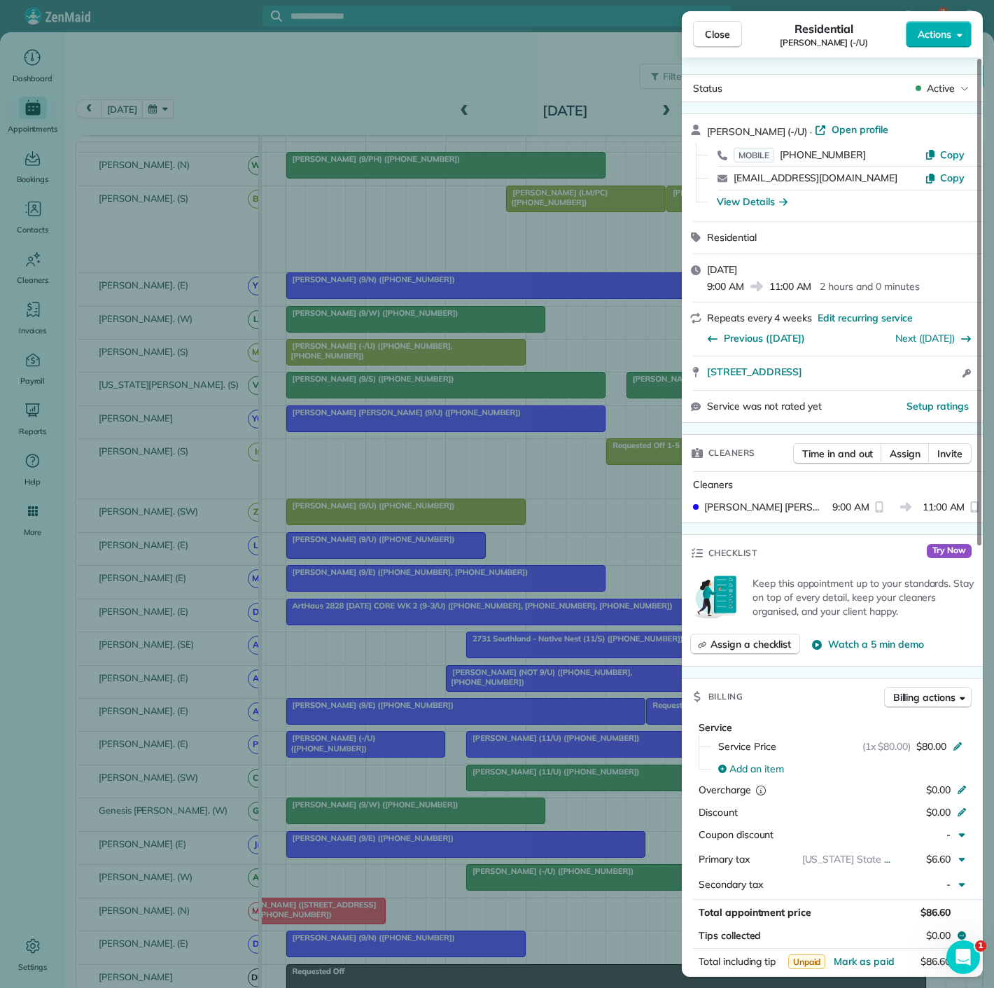
click at [376, 751] on div "Close Residential Dylan Beams (-/U) Actions Status Active Dylan Beams (-/U) · O…" at bounding box center [497, 494] width 994 height 988
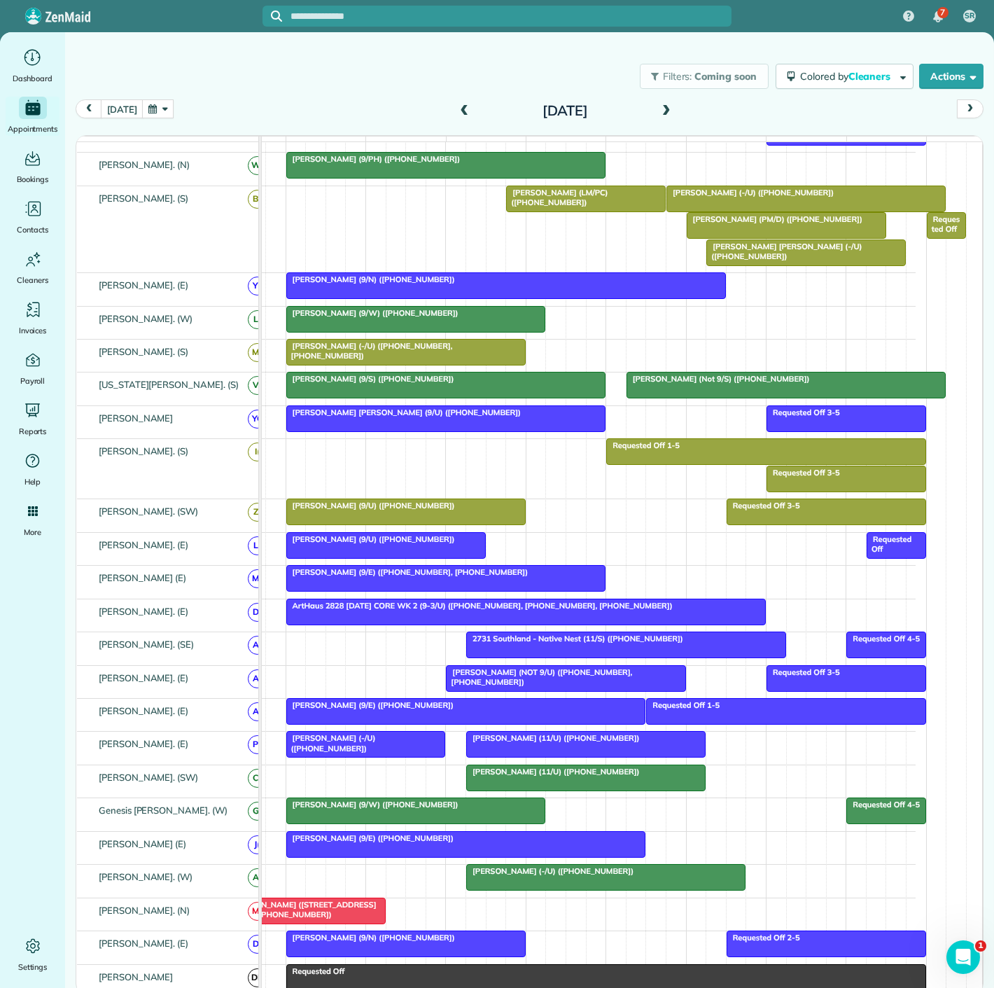
click at [544, 755] on div at bounding box center [586, 744] width 238 height 25
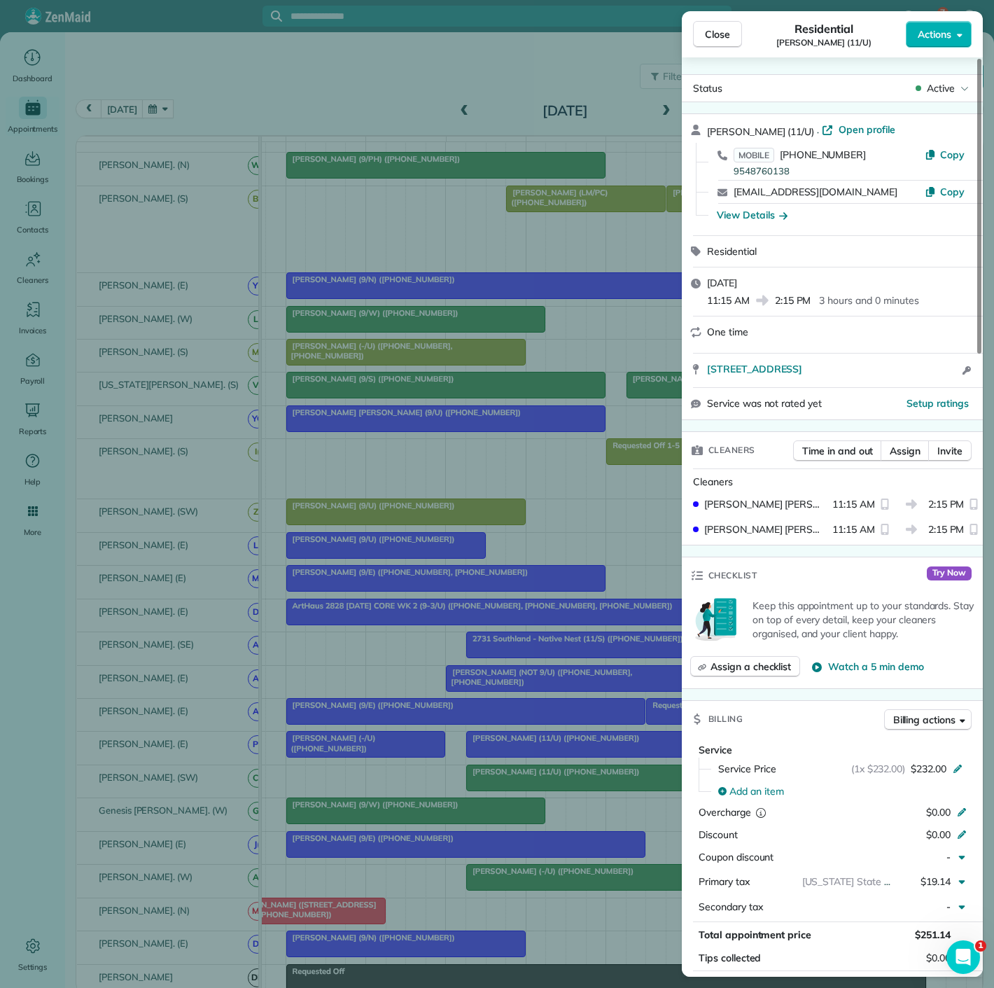
click at [544, 755] on div "Close Residential Samra Wallach (11/U) Actions Status Active Samra Wallach (11/…" at bounding box center [497, 494] width 994 height 988
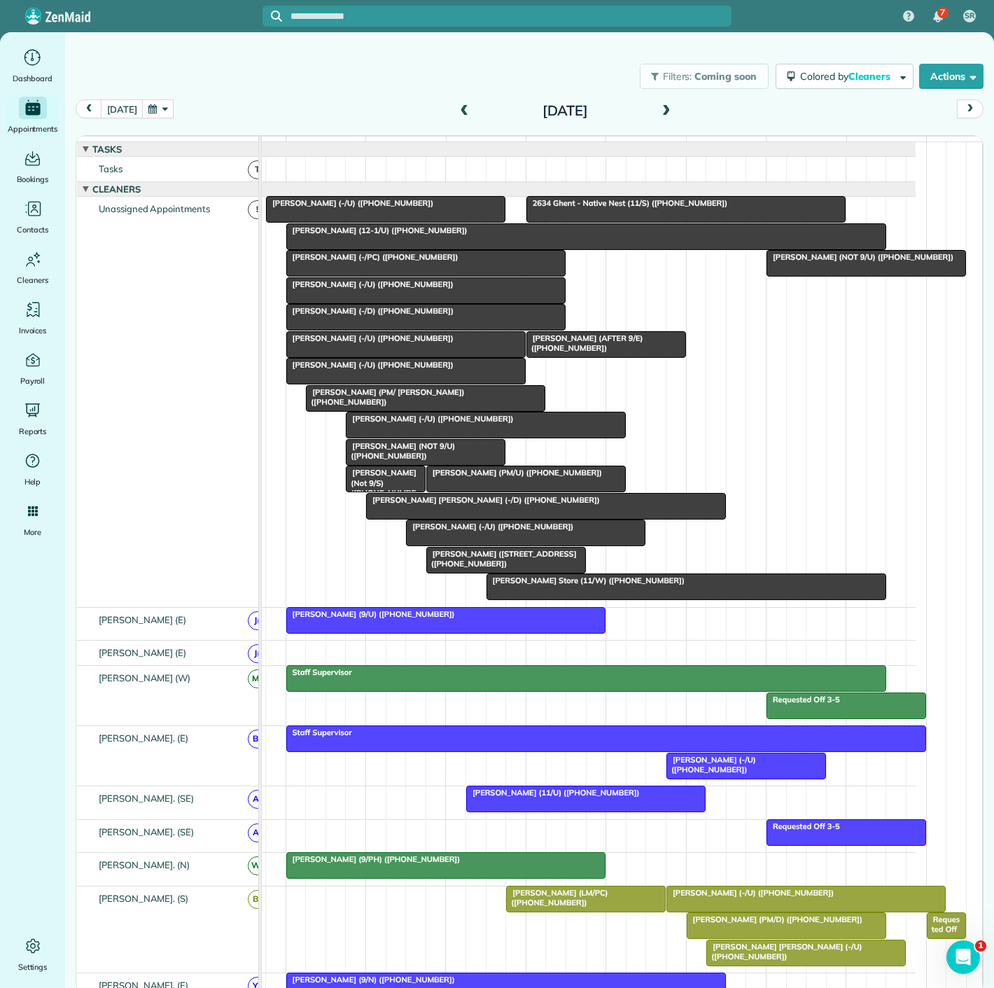
click at [473, 249] on div at bounding box center [586, 236] width 599 height 25
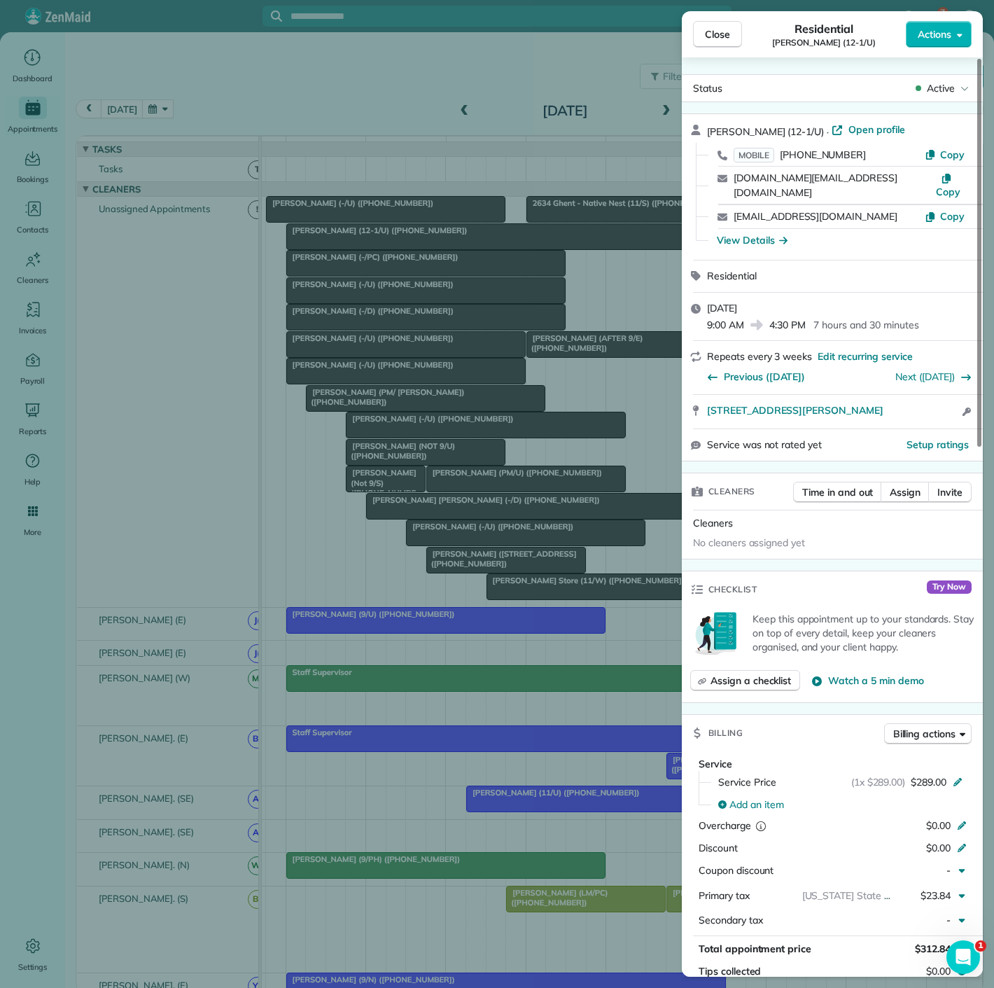
click at [478, 265] on div "Close Residential Matt Carey (12-1/U) Actions Status Active Matt Carey (12-1/U)…" at bounding box center [497, 494] width 994 height 988
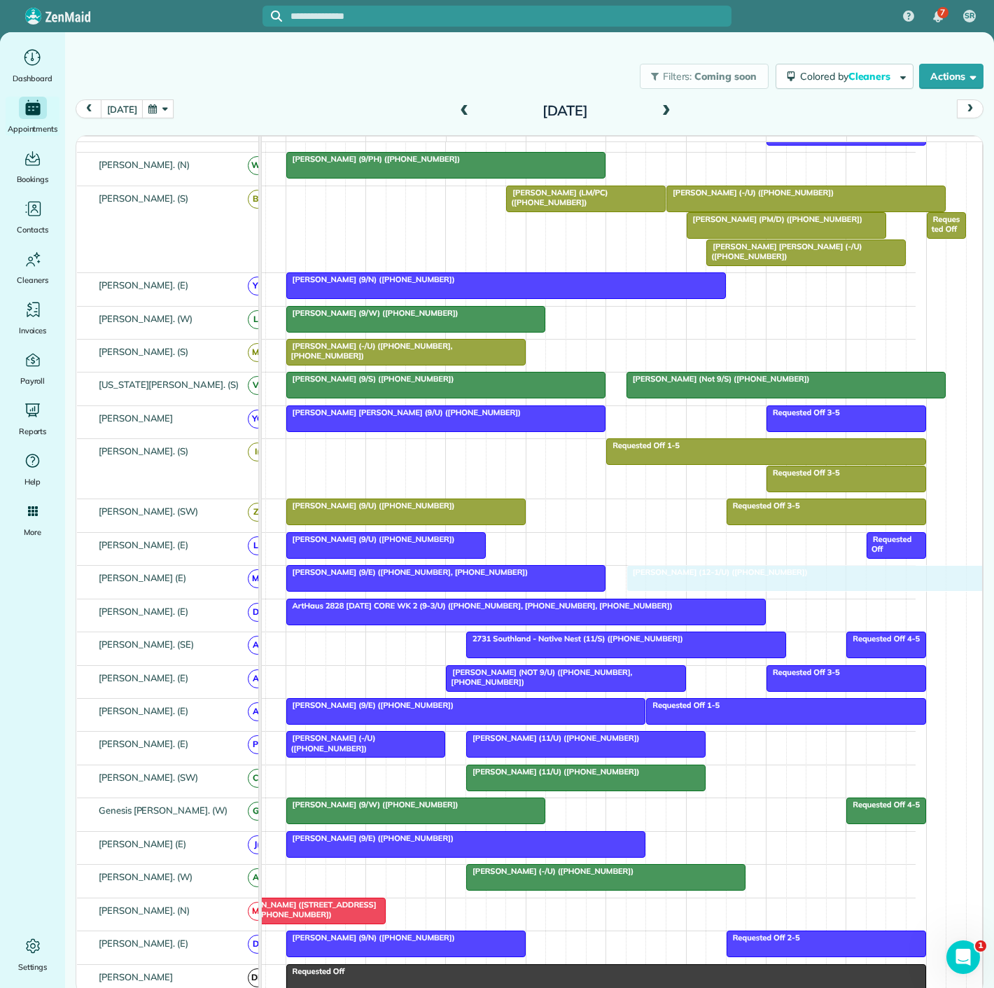
drag, startPoint x: 347, startPoint y: 243, endPoint x: 692, endPoint y: 576, distance: 478.9
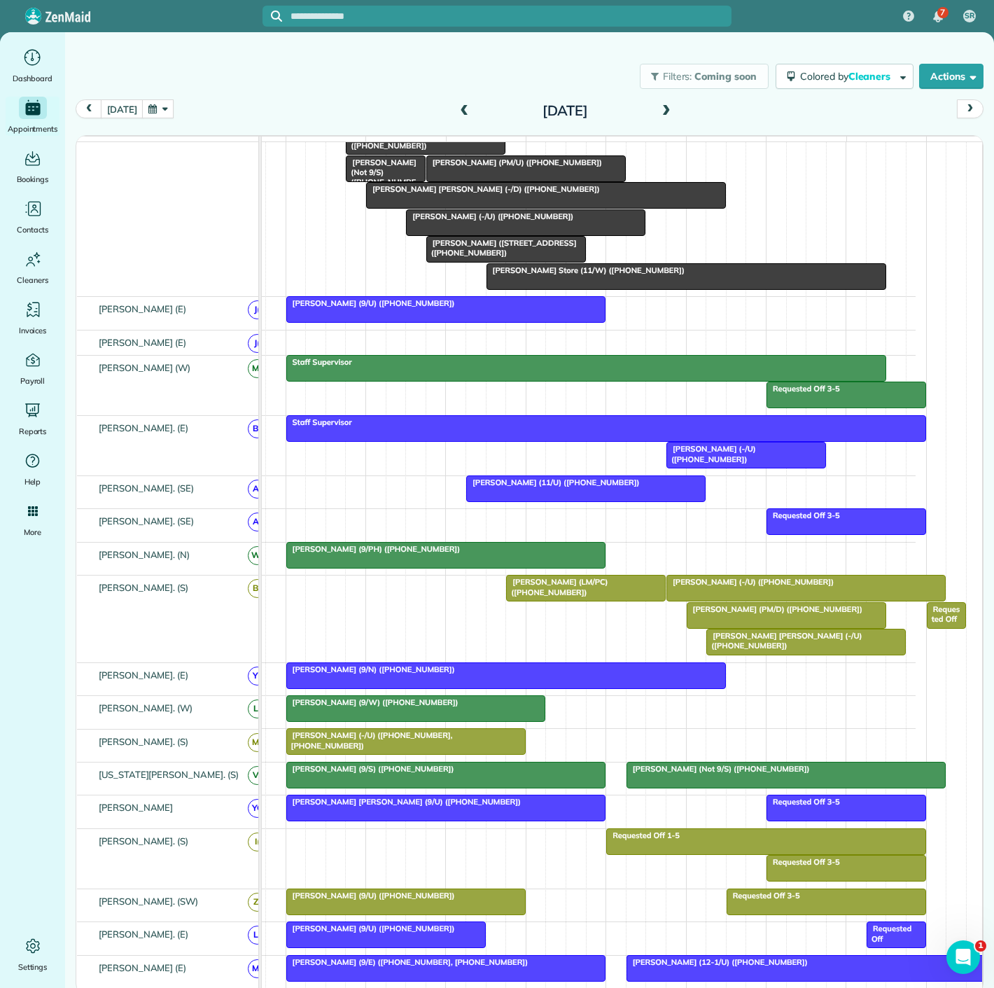
click at [527, 329] on div "Will Sanders (9/U) (+12148683759)" at bounding box center [561, 313] width 710 height 32
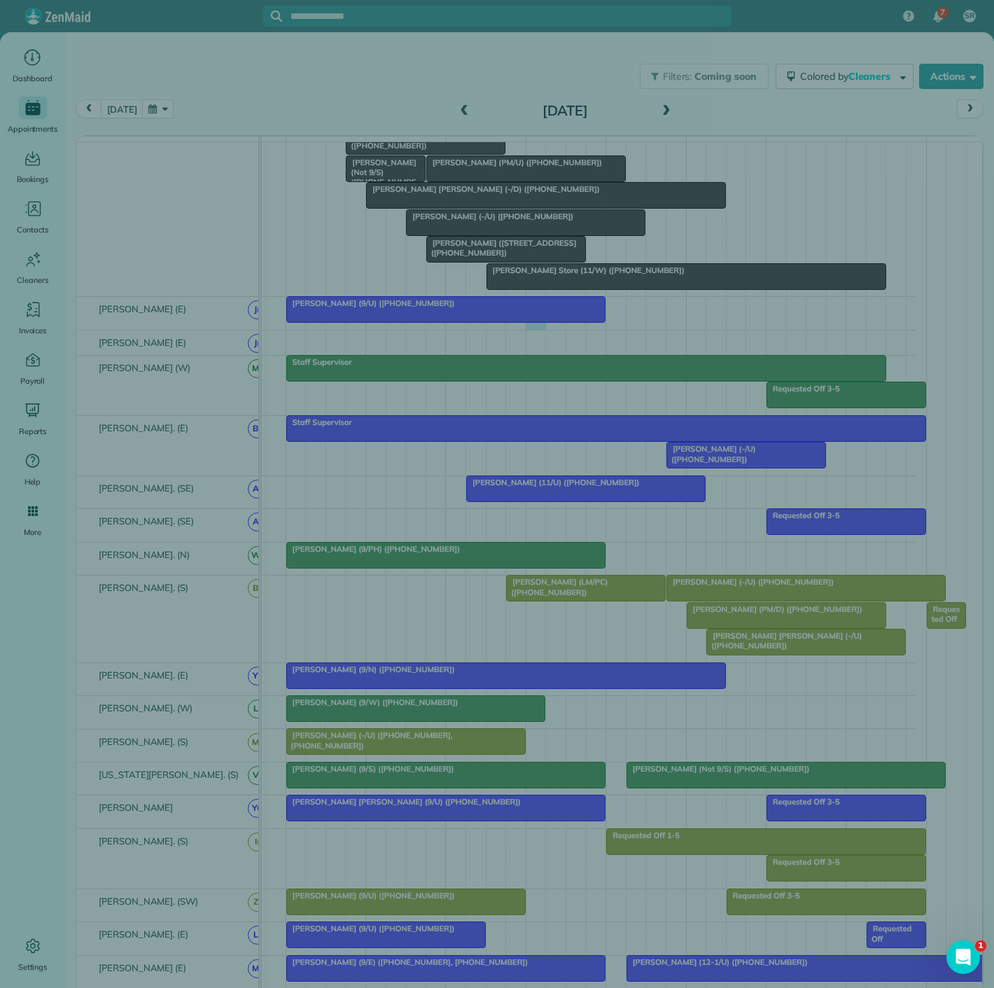
click at [494, 326] on div "Cancel New appointment Select a contact Add new" at bounding box center [497, 494] width 994 height 988
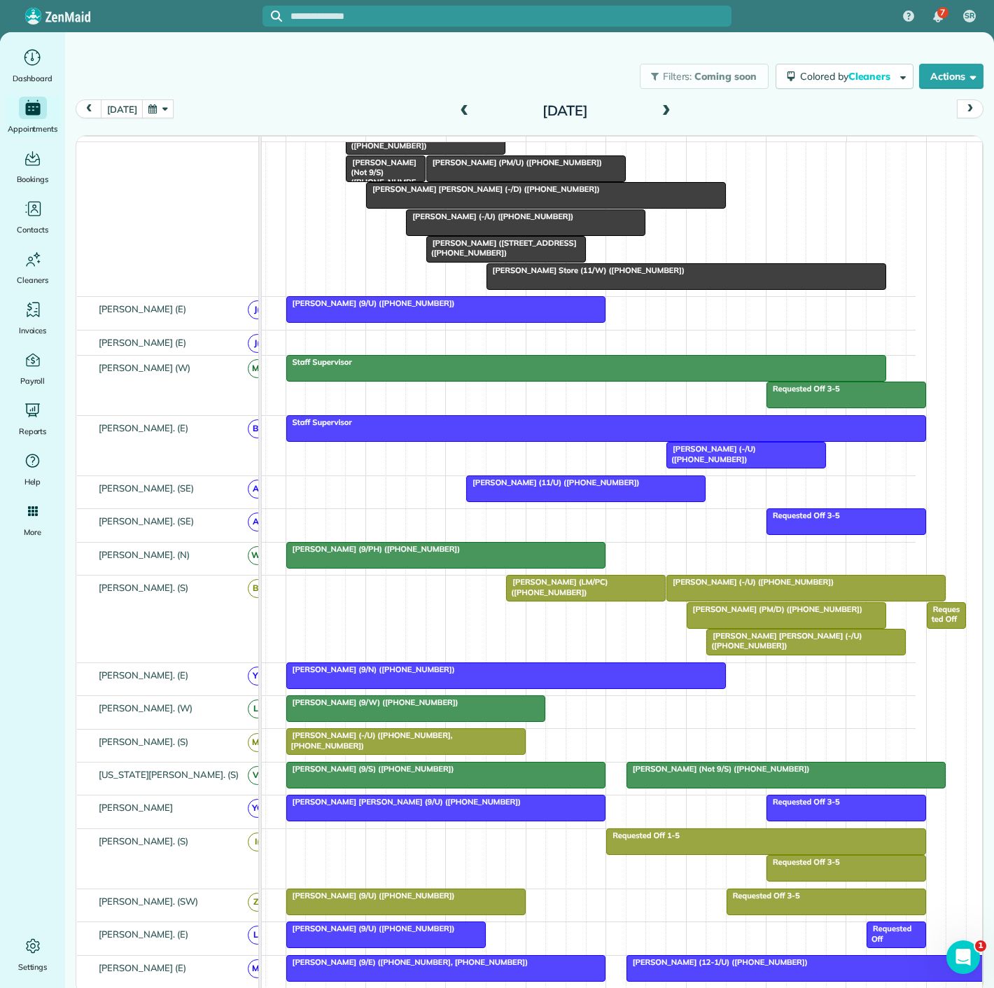
click at [472, 322] on div at bounding box center [446, 309] width 319 height 25
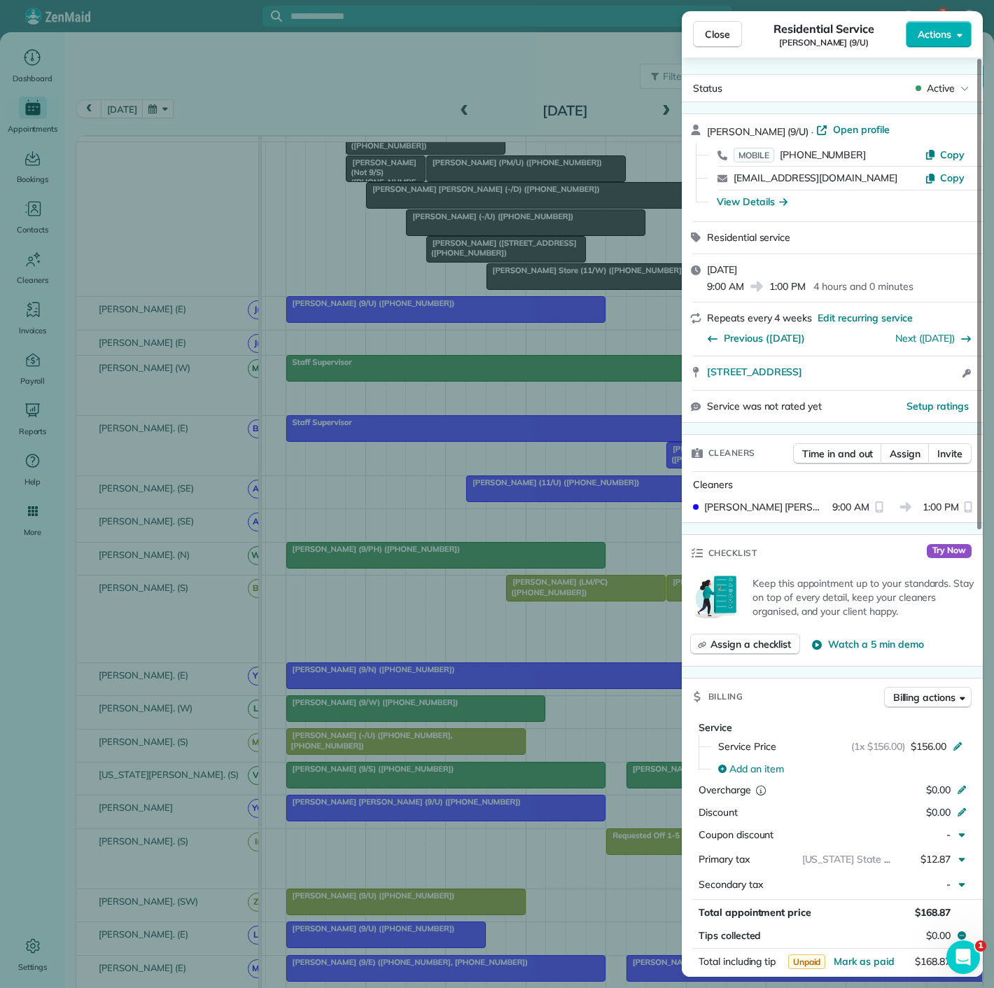
click at [472, 322] on div "Close Residential Service Will Sanders (9/U) Actions Status Active Will Sanders…" at bounding box center [497, 494] width 994 height 988
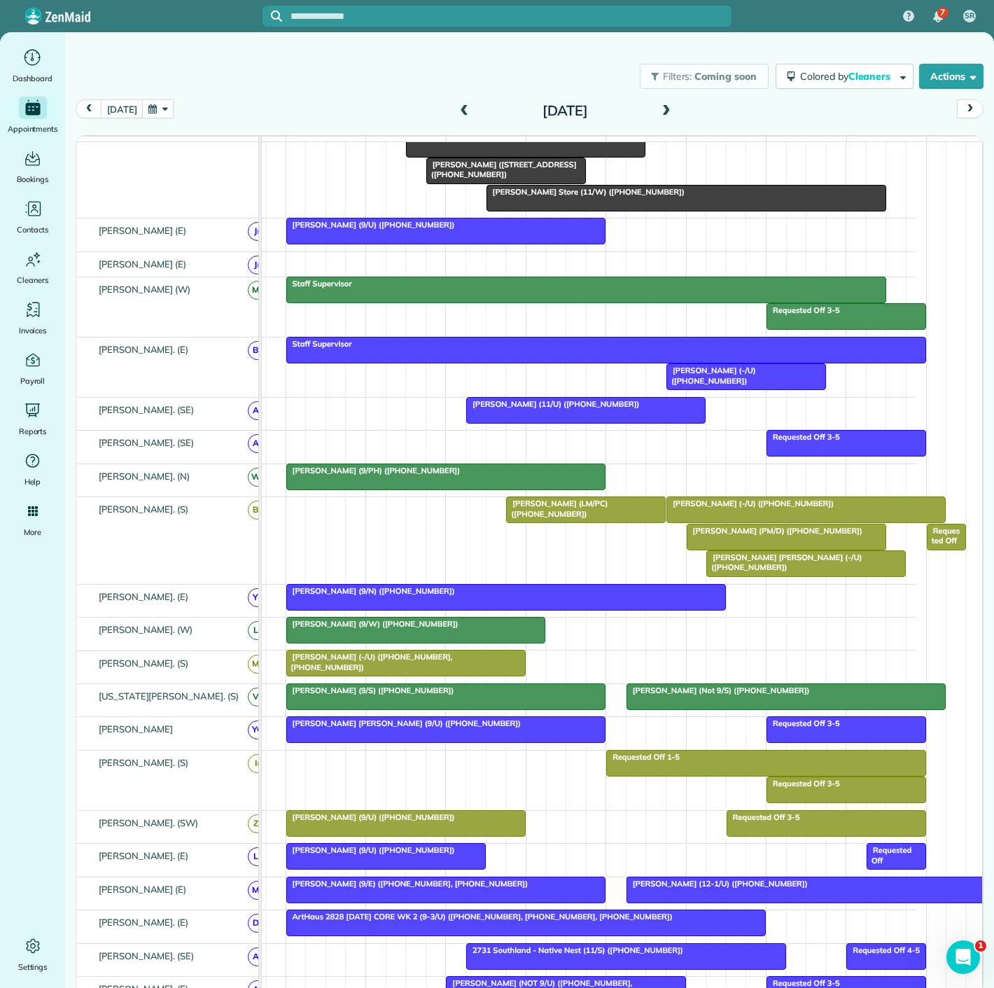
click at [663, 897] on div at bounding box center [856, 889] width 459 height 25
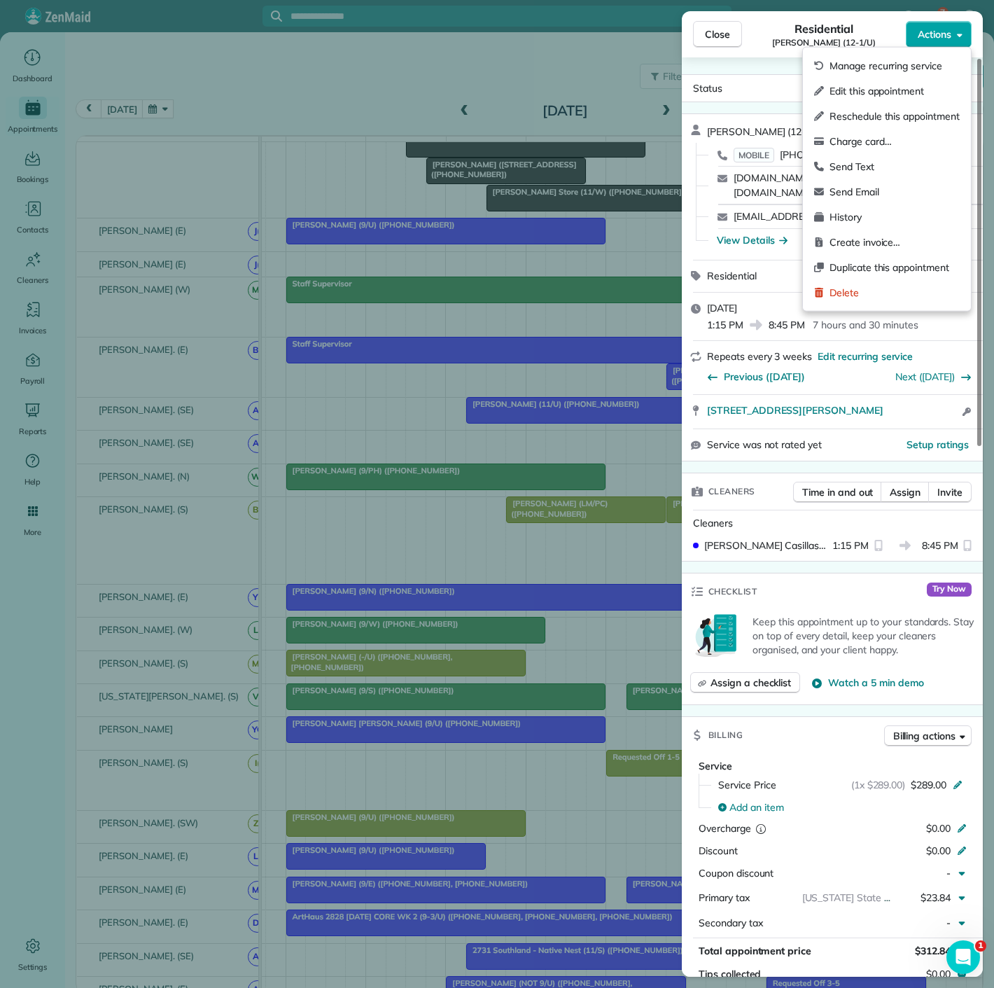
click at [920, 41] on span "Actions" at bounding box center [935, 34] width 34 height 14
click at [849, 95] on span "Edit this appointment" at bounding box center [895, 91] width 130 height 14
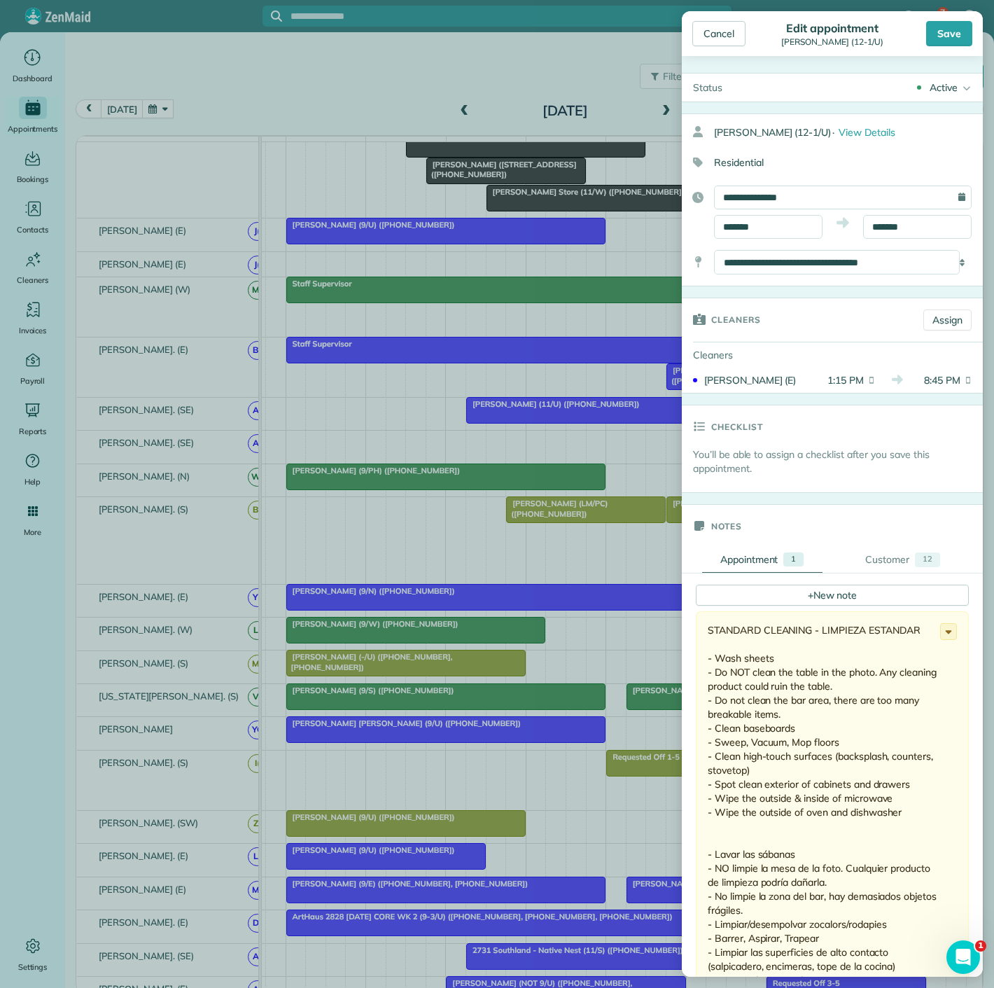
click at [925, 333] on div "Cleaners Assign" at bounding box center [832, 319] width 301 height 43
click at [929, 325] on link "Assign" at bounding box center [948, 319] width 48 height 21
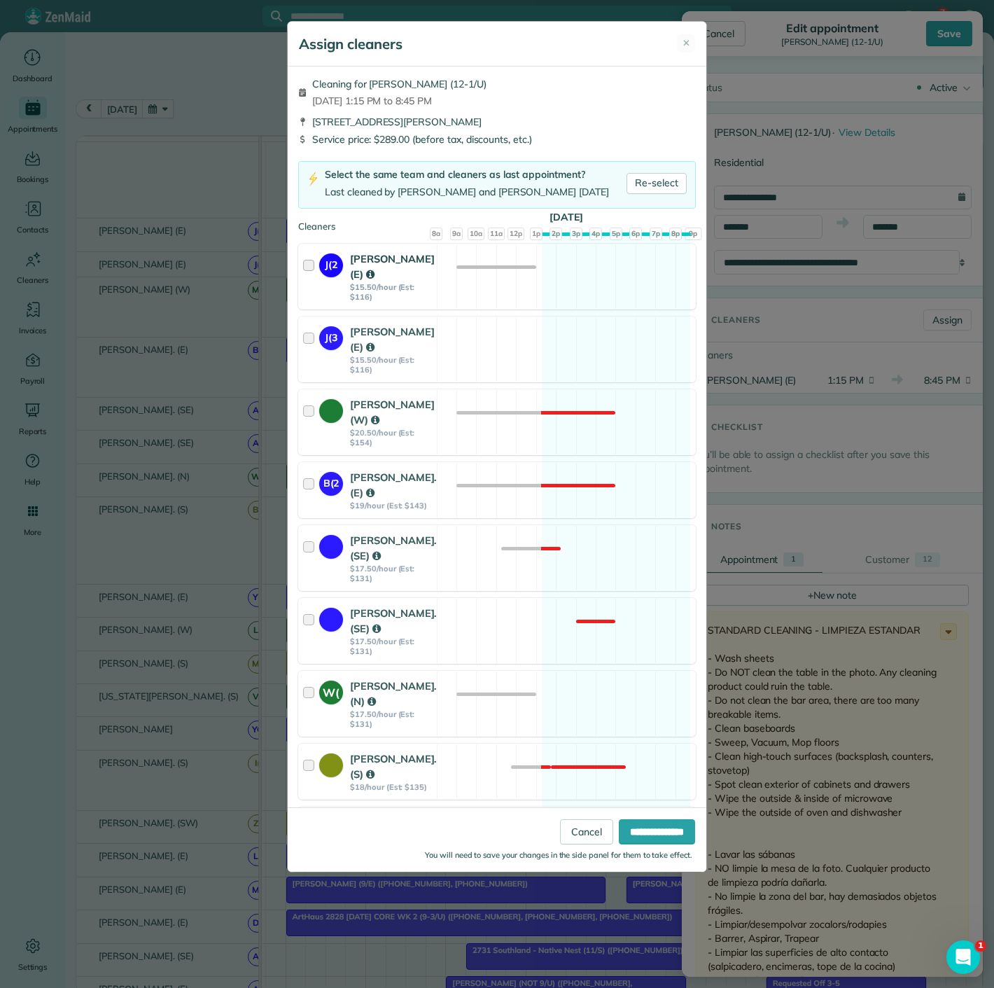
click at [340, 267] on strong "J(2" at bounding box center [331, 262] width 24 height 19
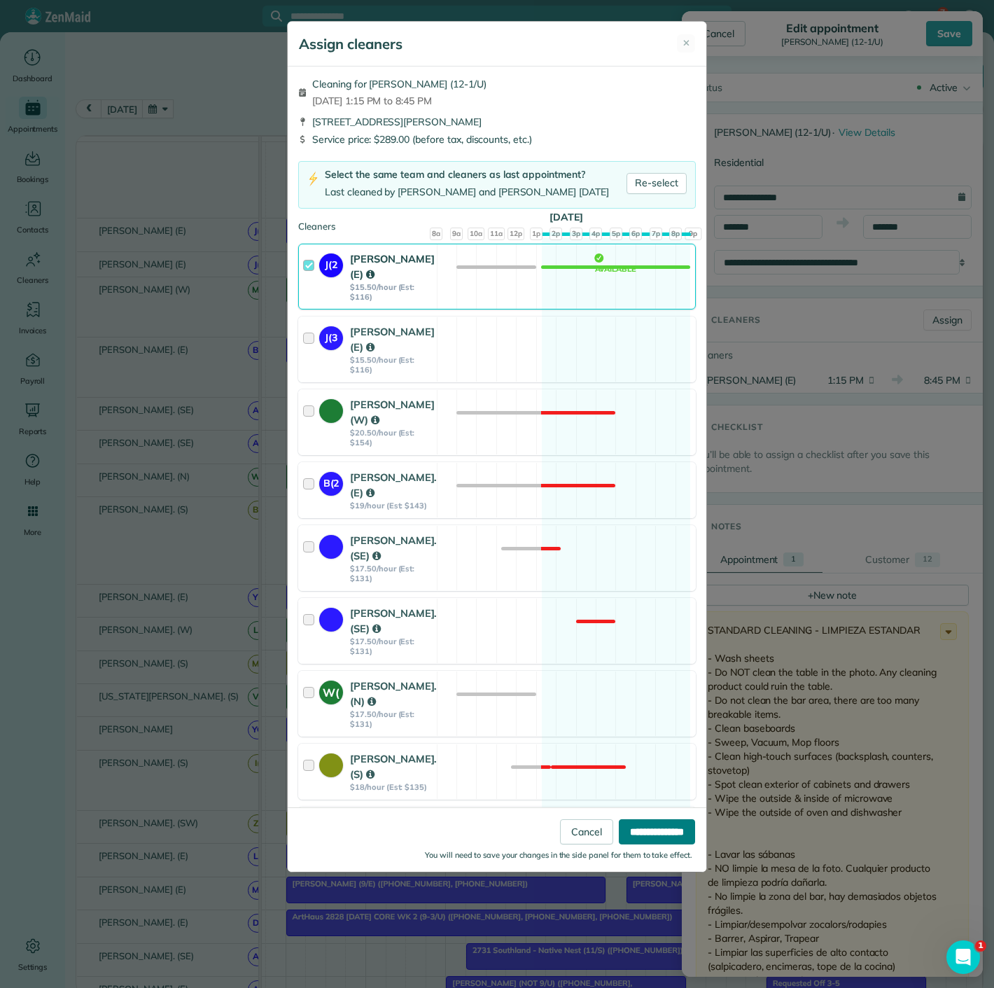
click at [661, 830] on input "**********" at bounding box center [657, 831] width 76 height 25
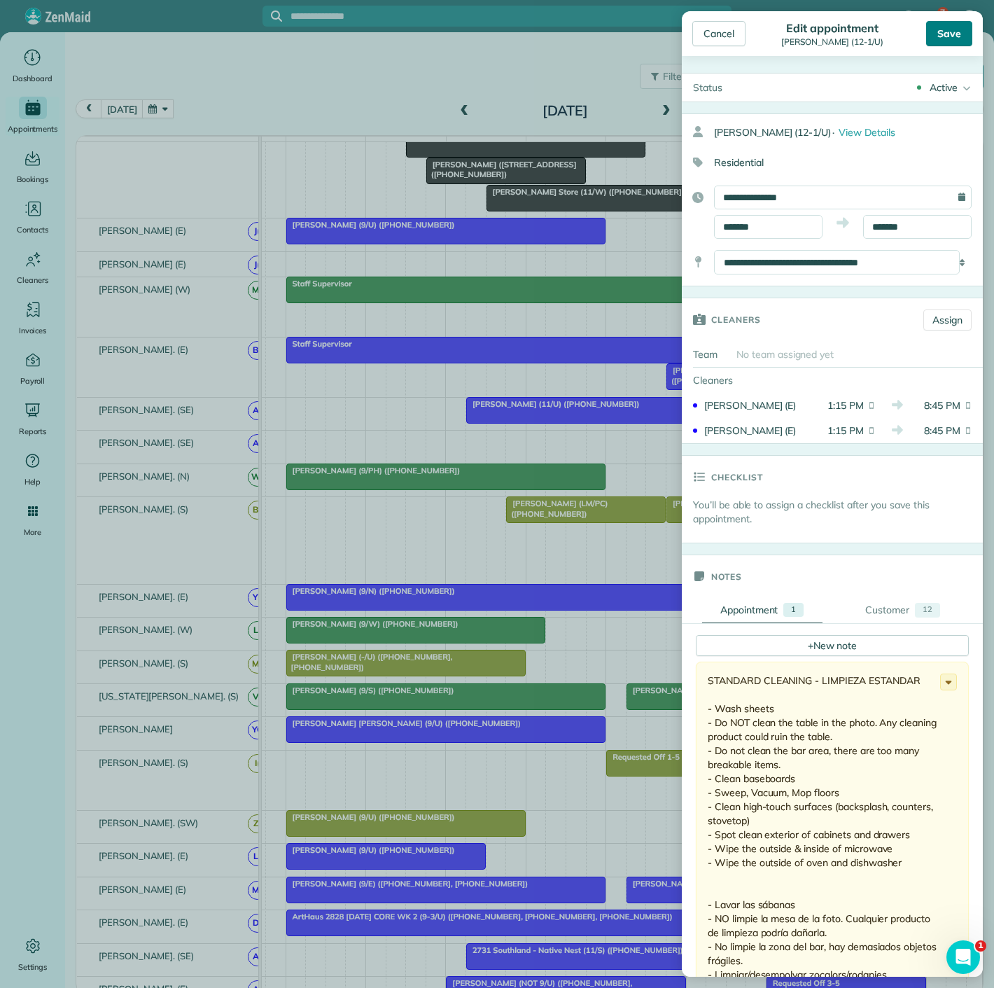
click at [951, 39] on div "Save" at bounding box center [949, 33] width 46 height 25
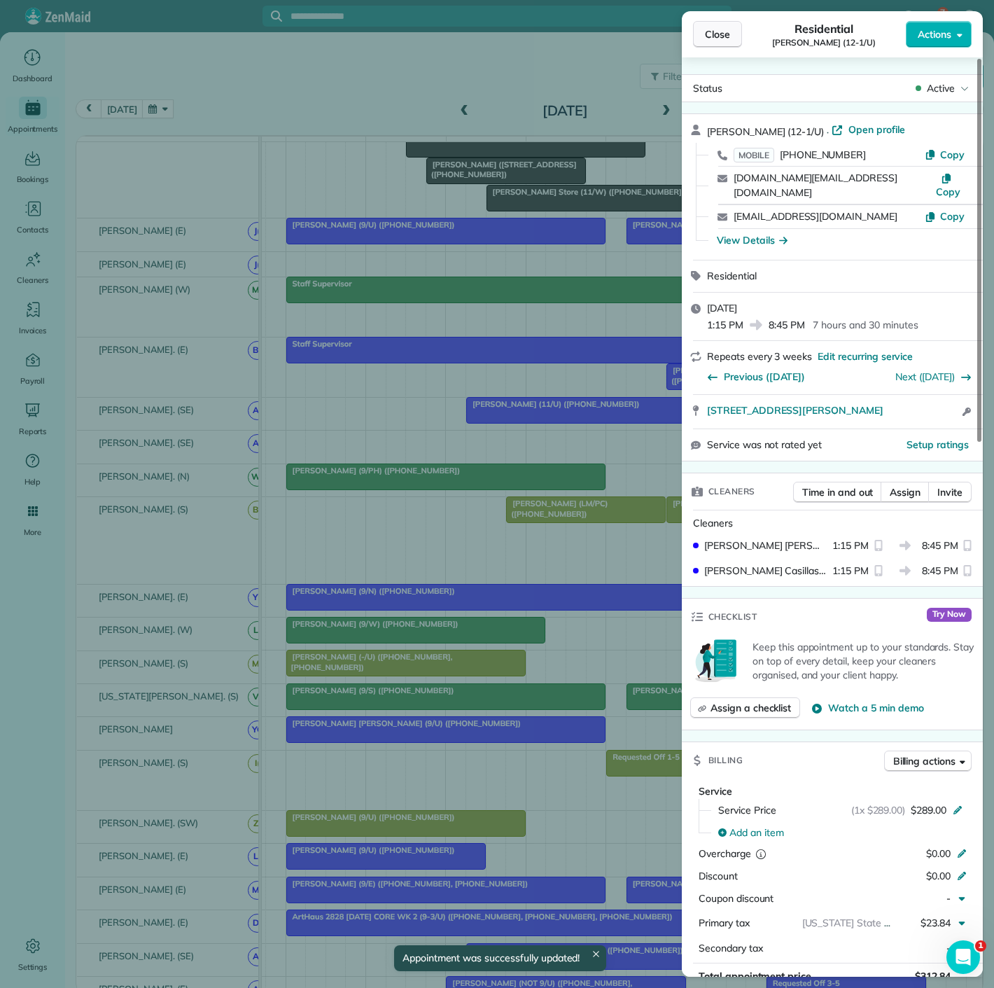
click at [728, 39] on span "Close" at bounding box center [717, 34] width 25 height 14
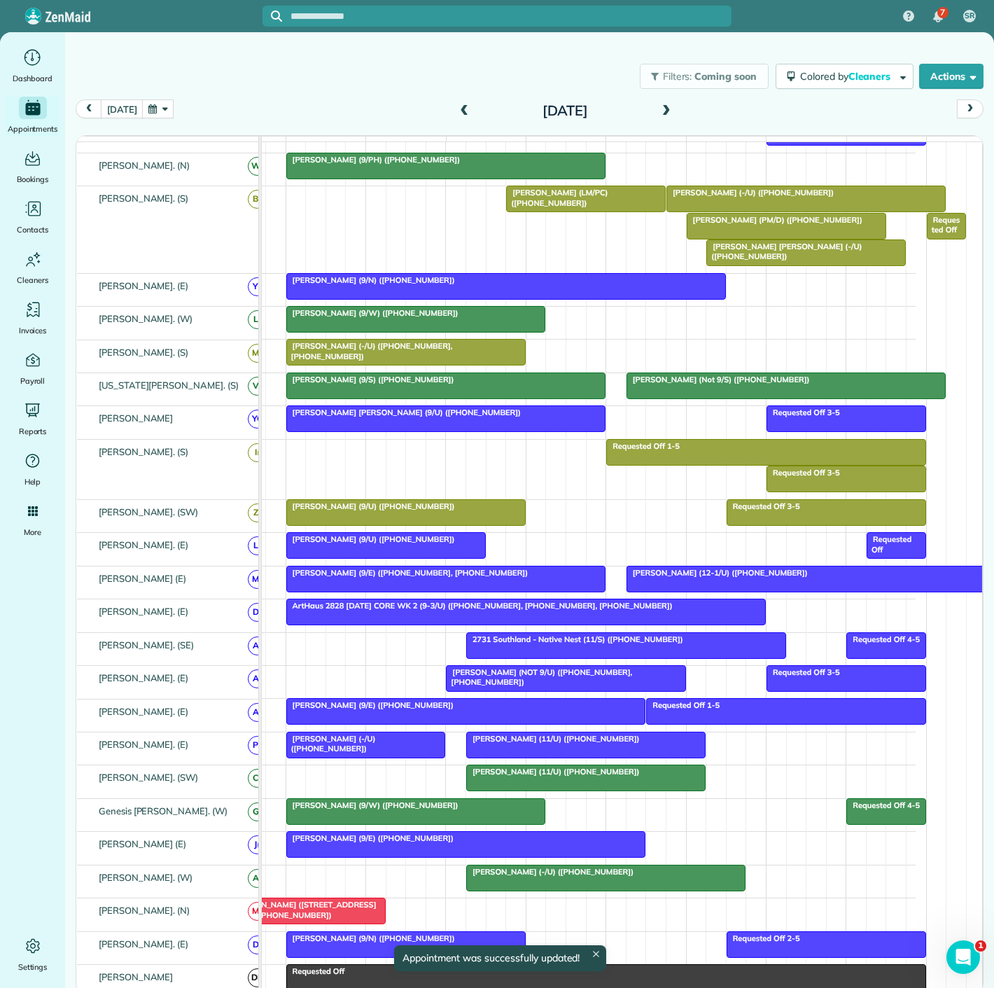
click at [672, 578] on span "Matt Carey (12-1/U) (+14807890832)" at bounding box center [717, 573] width 183 height 10
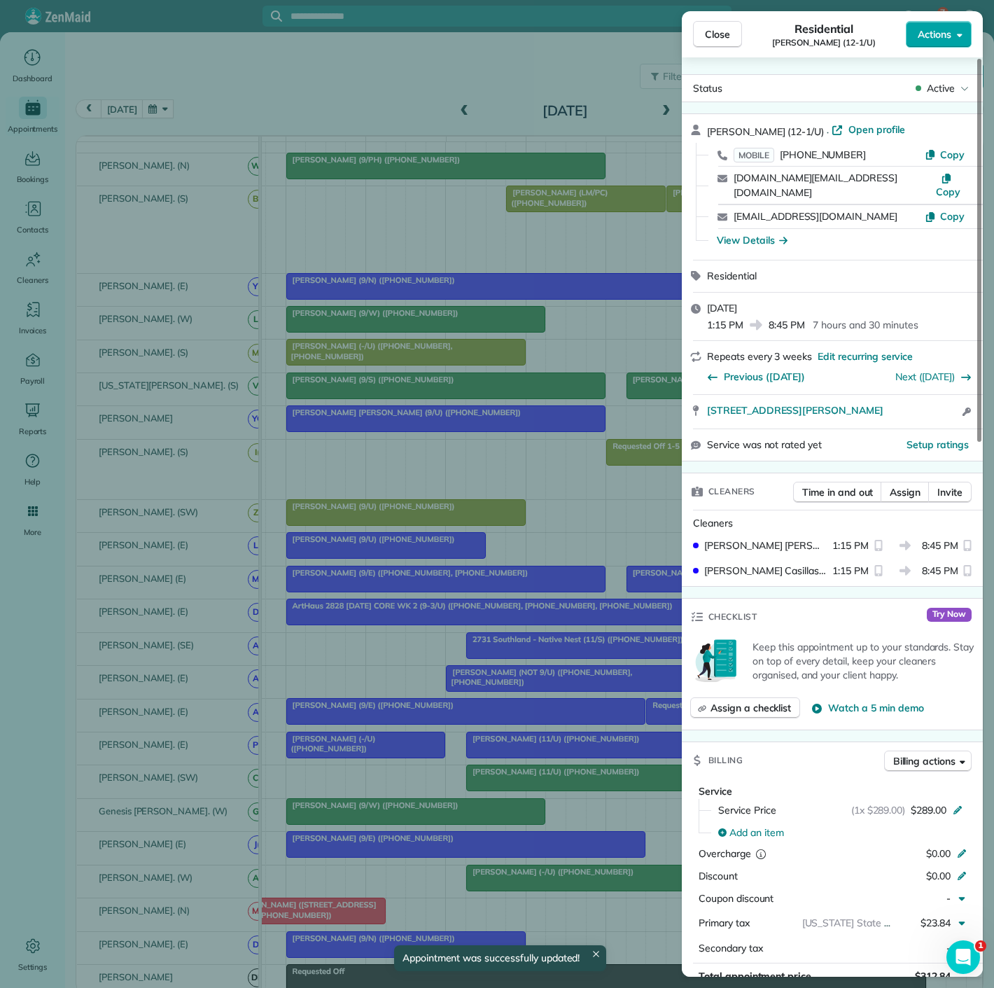
click at [936, 36] on span "Actions" at bounding box center [935, 34] width 34 height 14
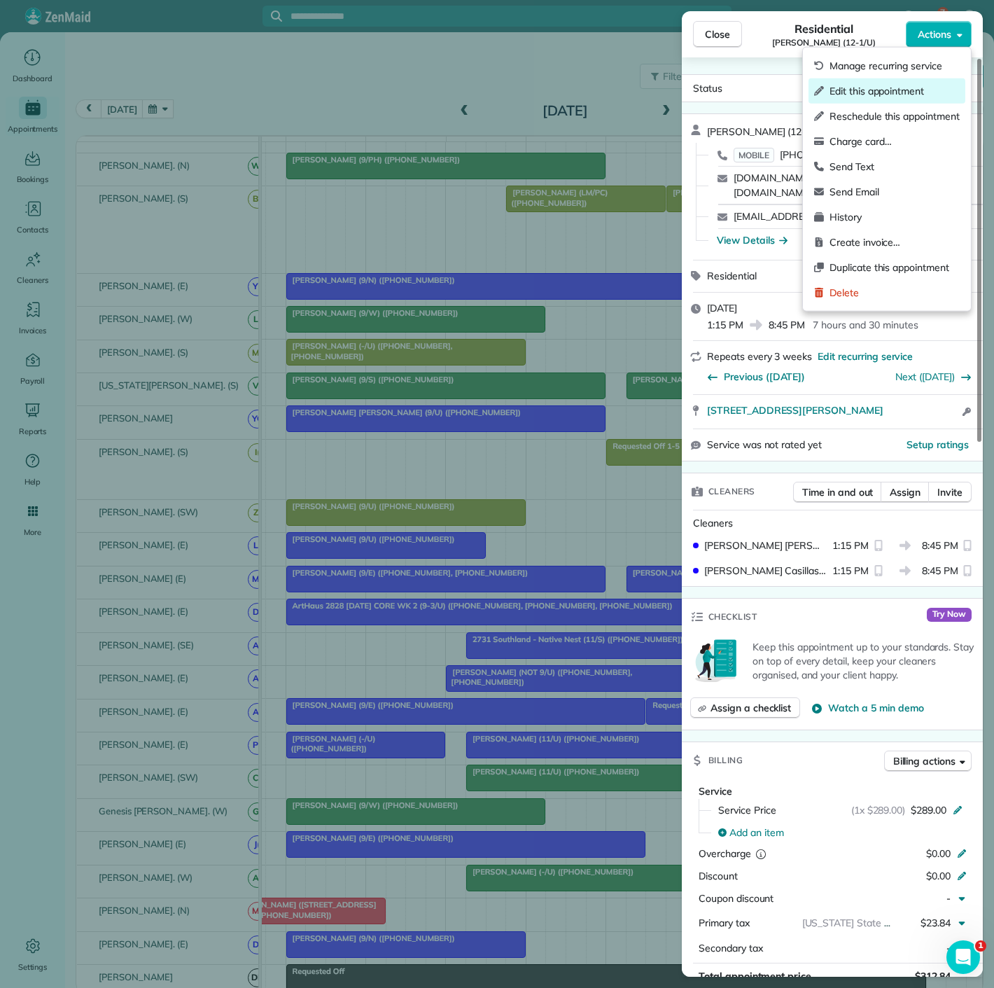
click at [874, 93] on span "Edit this appointment" at bounding box center [895, 91] width 130 height 14
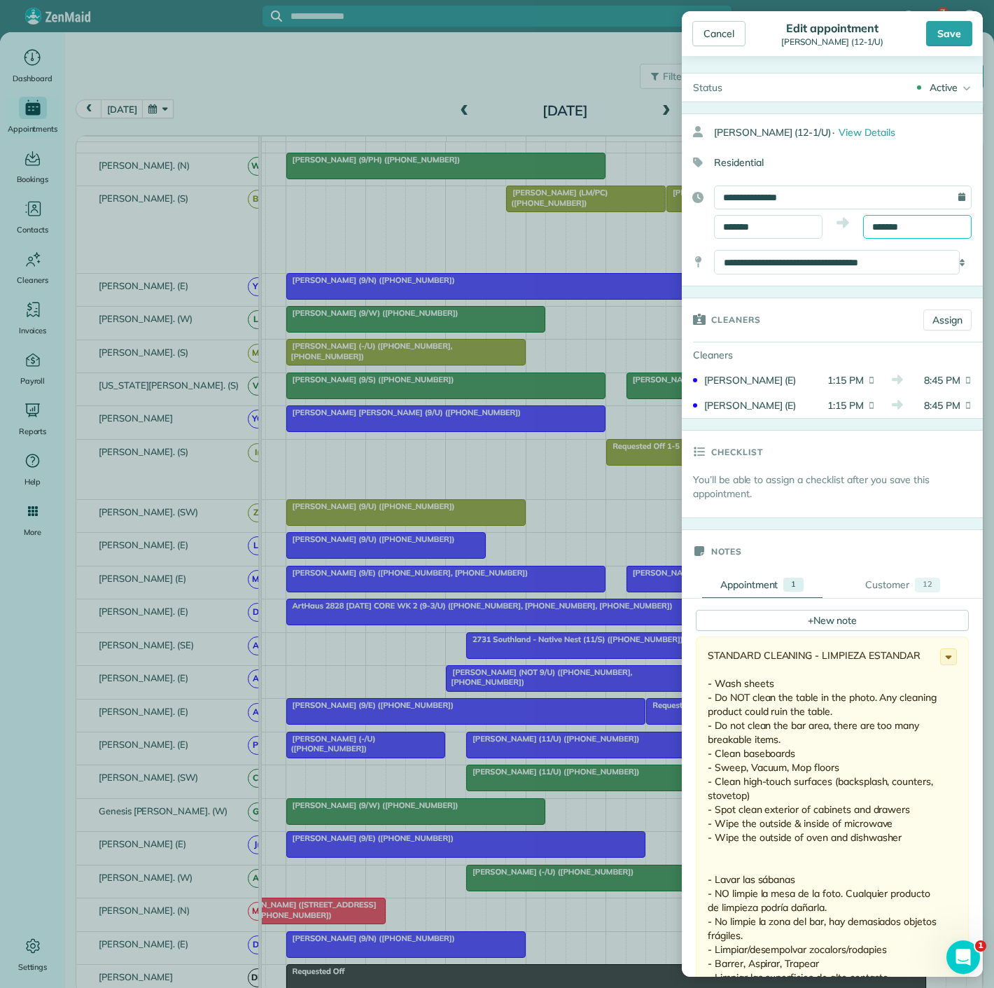
click at [911, 227] on input "*******" at bounding box center [917, 227] width 109 height 24
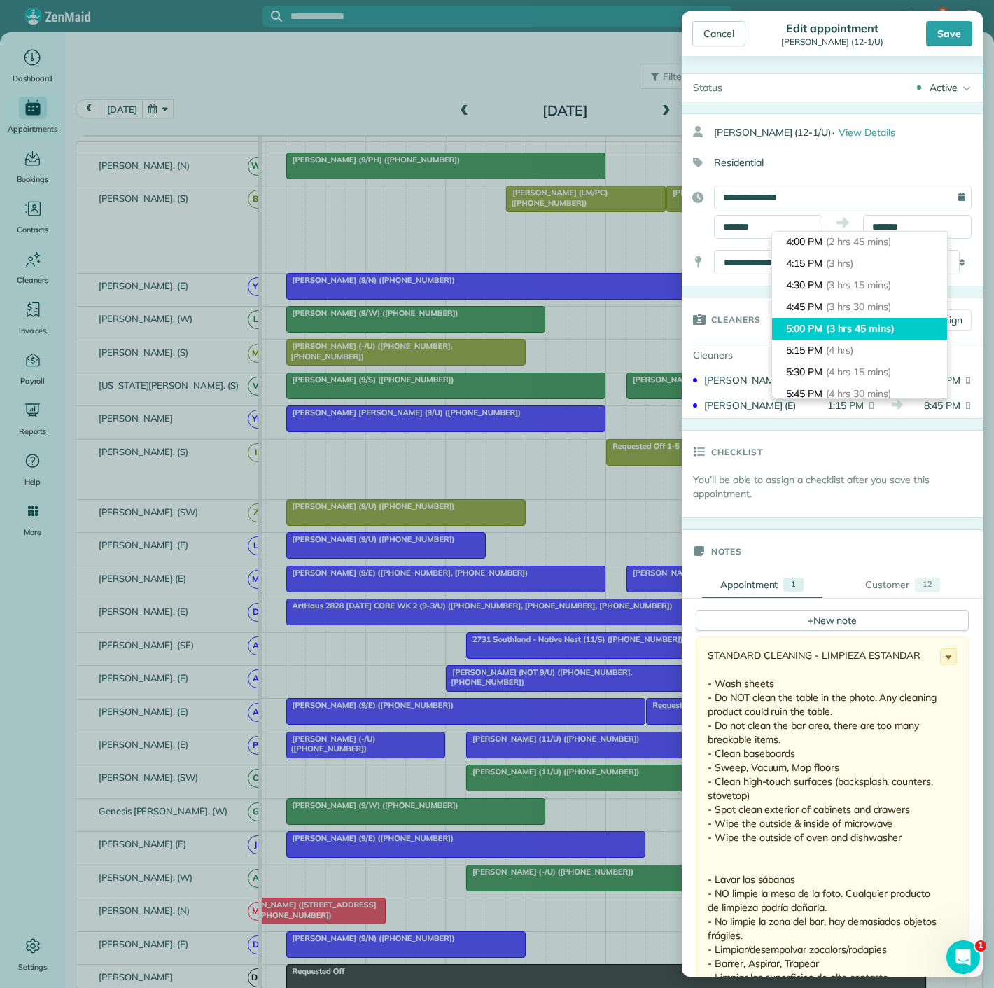
type input "*******"
click at [884, 323] on span "(3 hrs 45 mins)" at bounding box center [860, 328] width 69 height 13
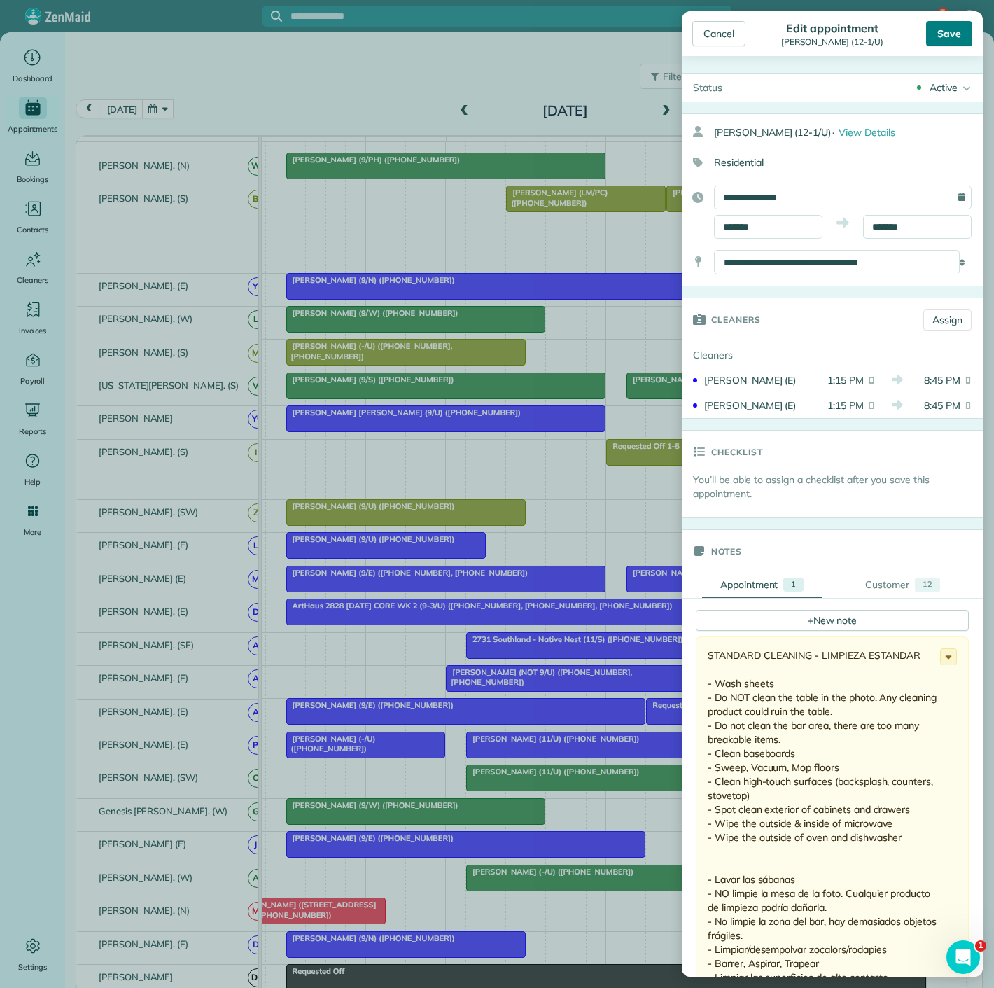
click at [952, 31] on div "Save" at bounding box center [949, 33] width 46 height 25
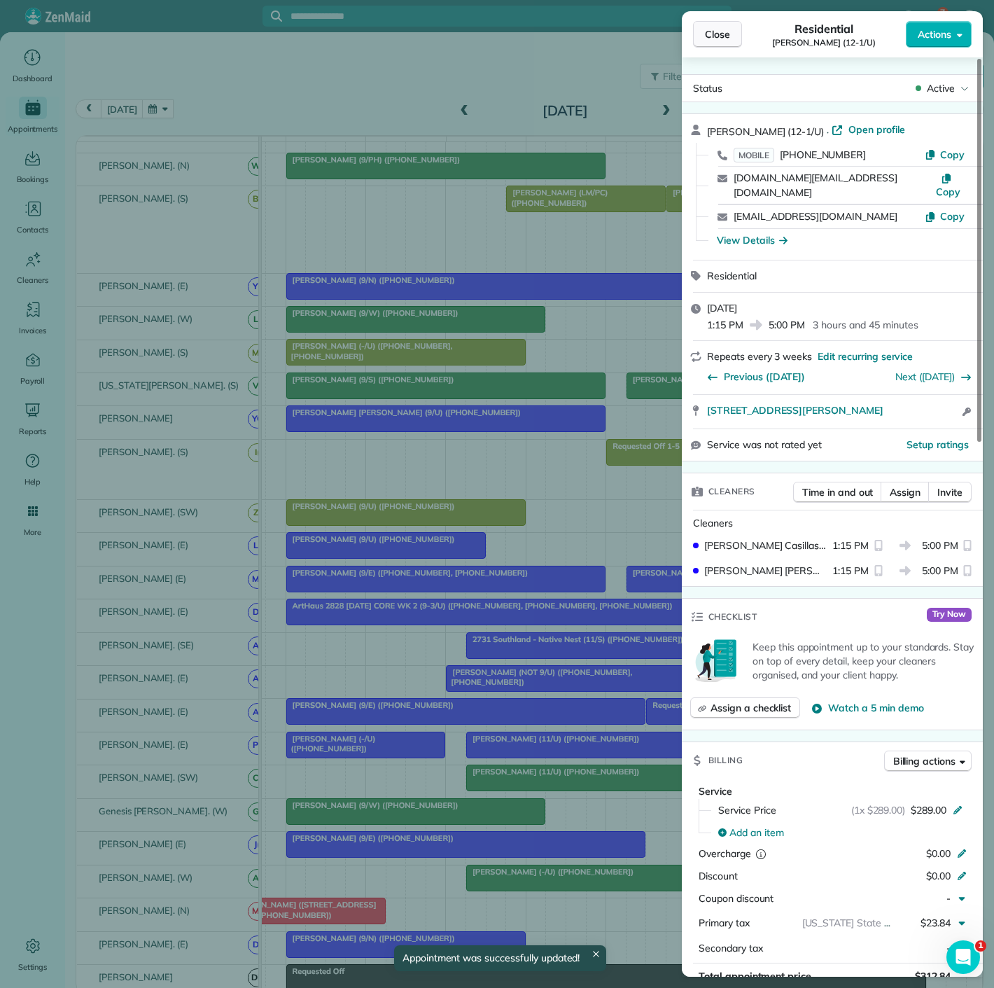
click at [716, 26] on button "Close" at bounding box center [717, 34] width 49 height 27
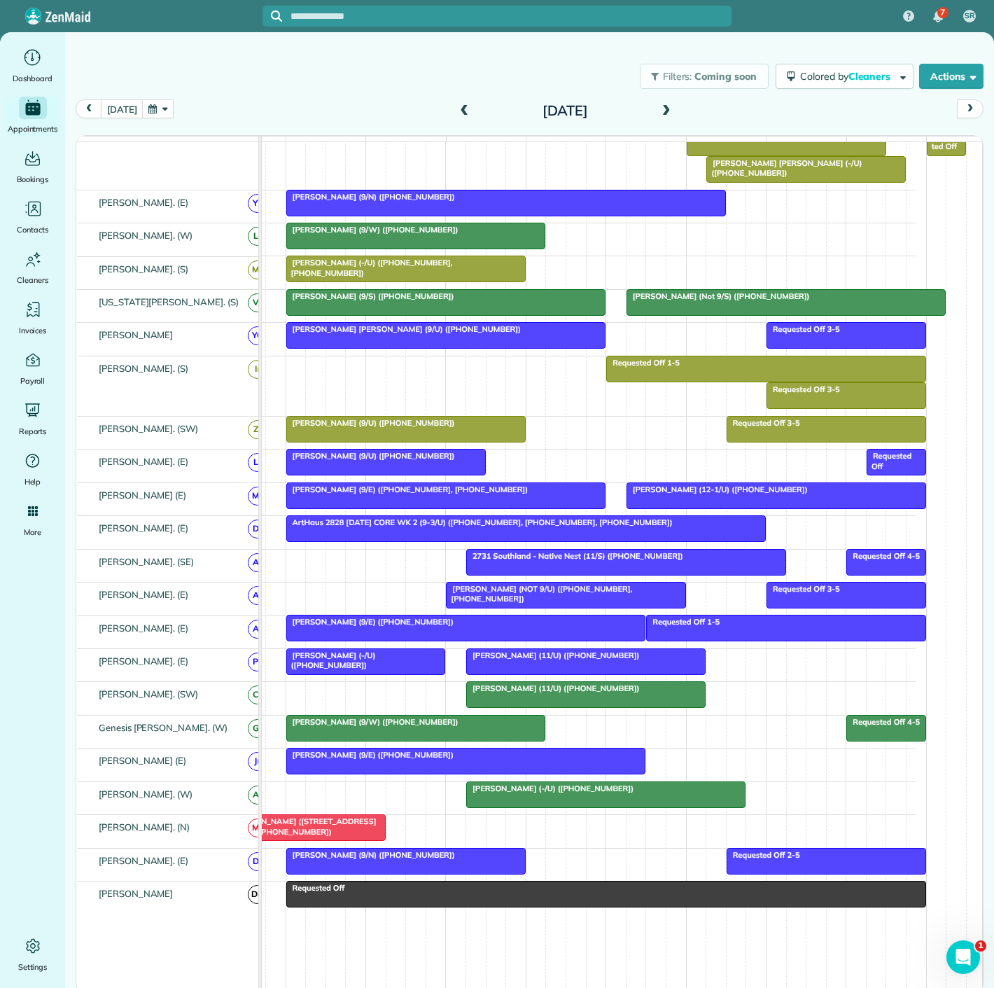
scroll to position [722, 0]
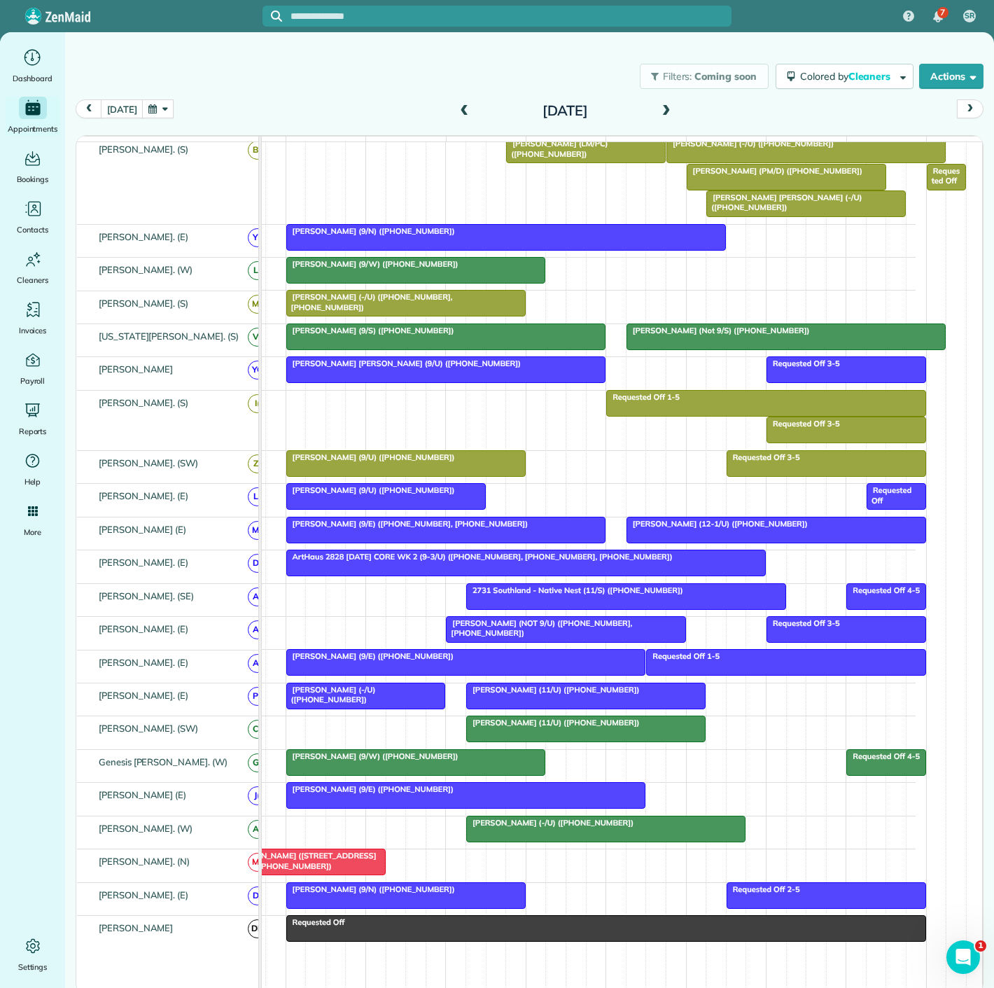
click at [679, 536] on div at bounding box center [776, 529] width 298 height 25
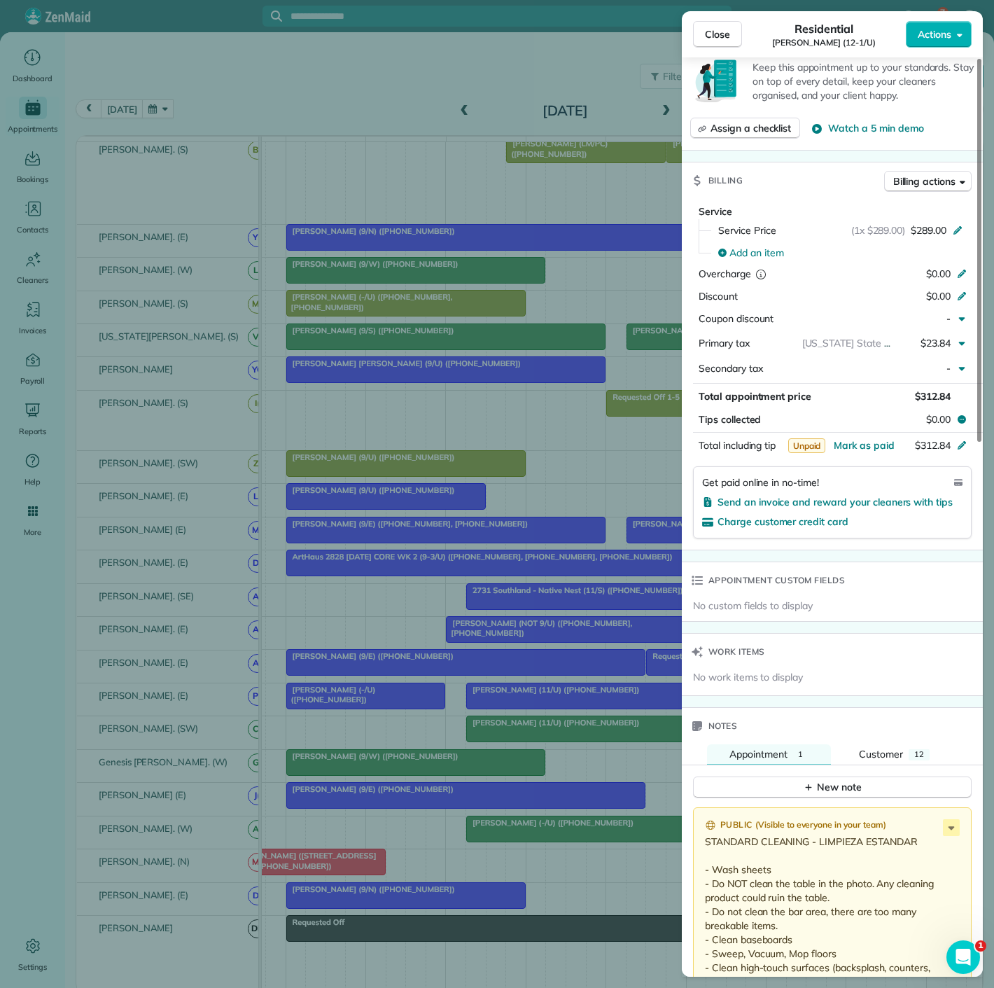
scroll to position [622, 0]
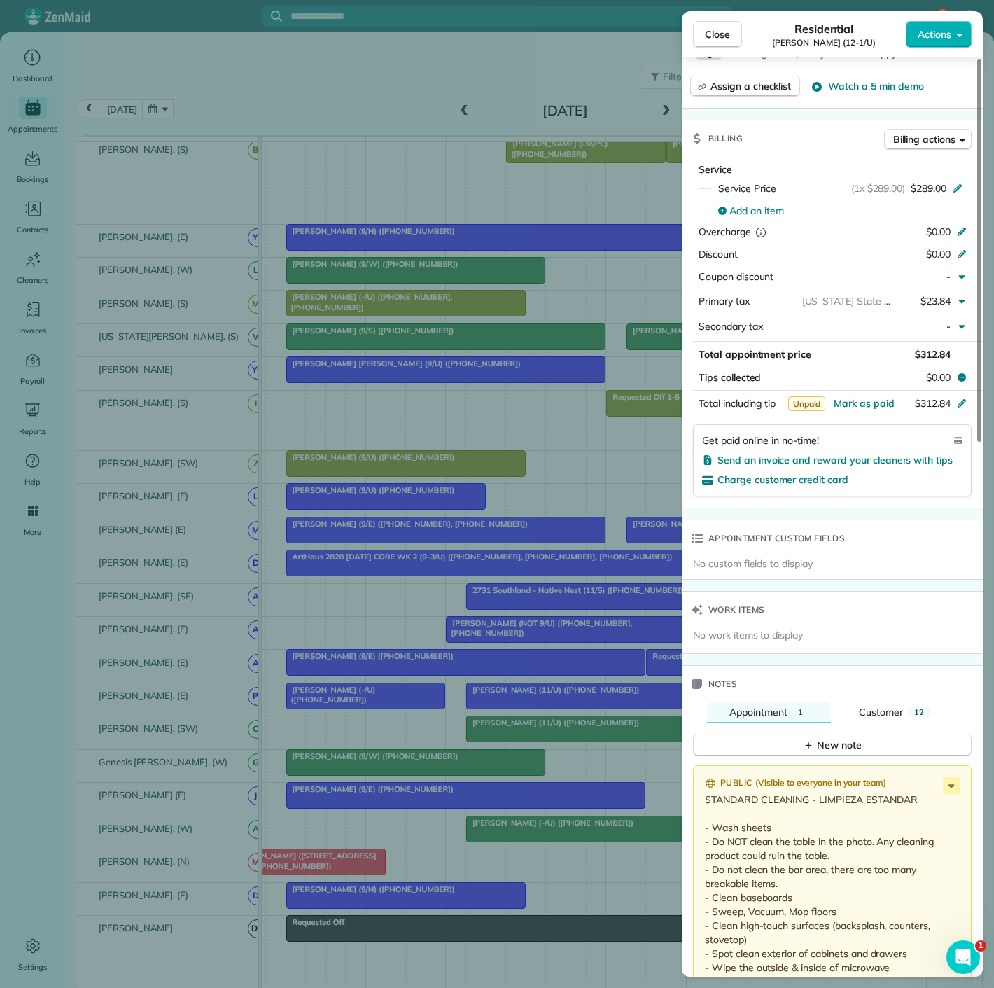
click at [609, 379] on div "Close Residential Matt Carey (12-1/U) Actions Status Active Matt Carey (12-1/U)…" at bounding box center [497, 494] width 994 height 988
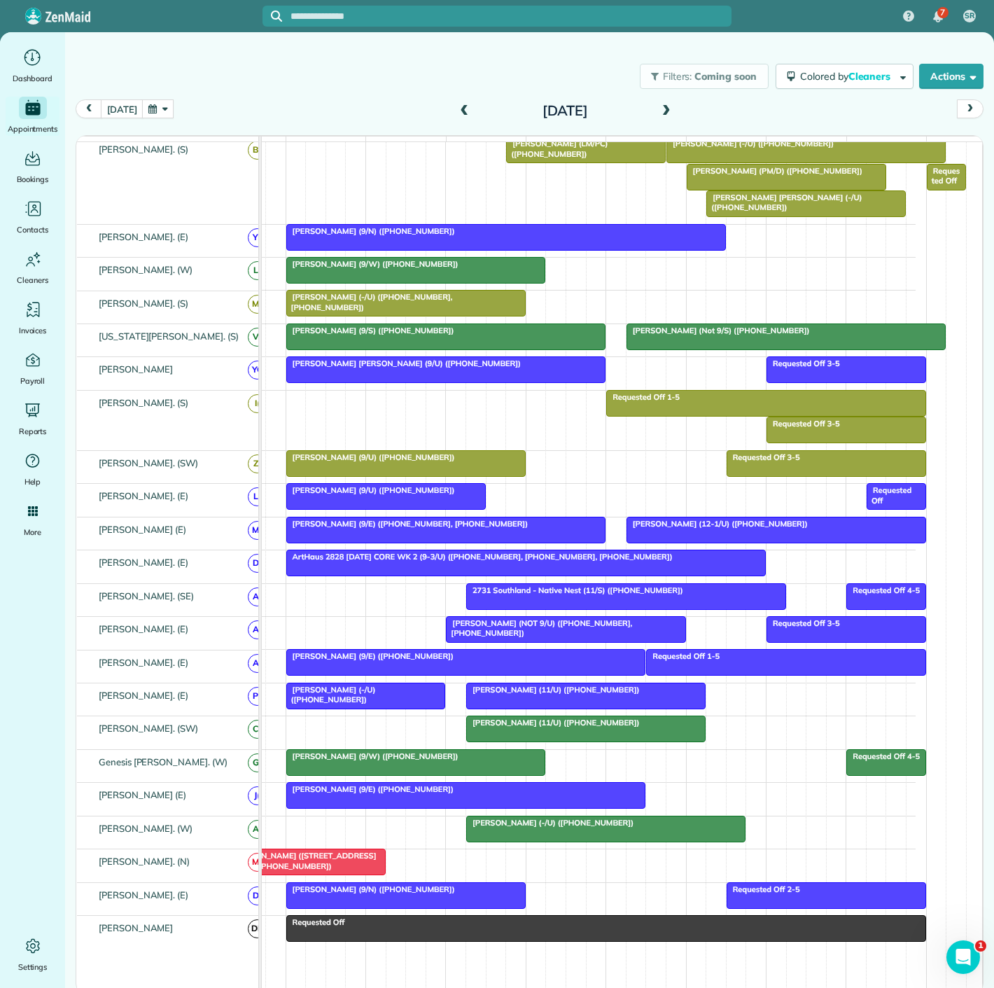
scroll to position [644, 56]
drag, startPoint x: 492, startPoint y: 636, endPoint x: 563, endPoint y: 641, distance: 71.6
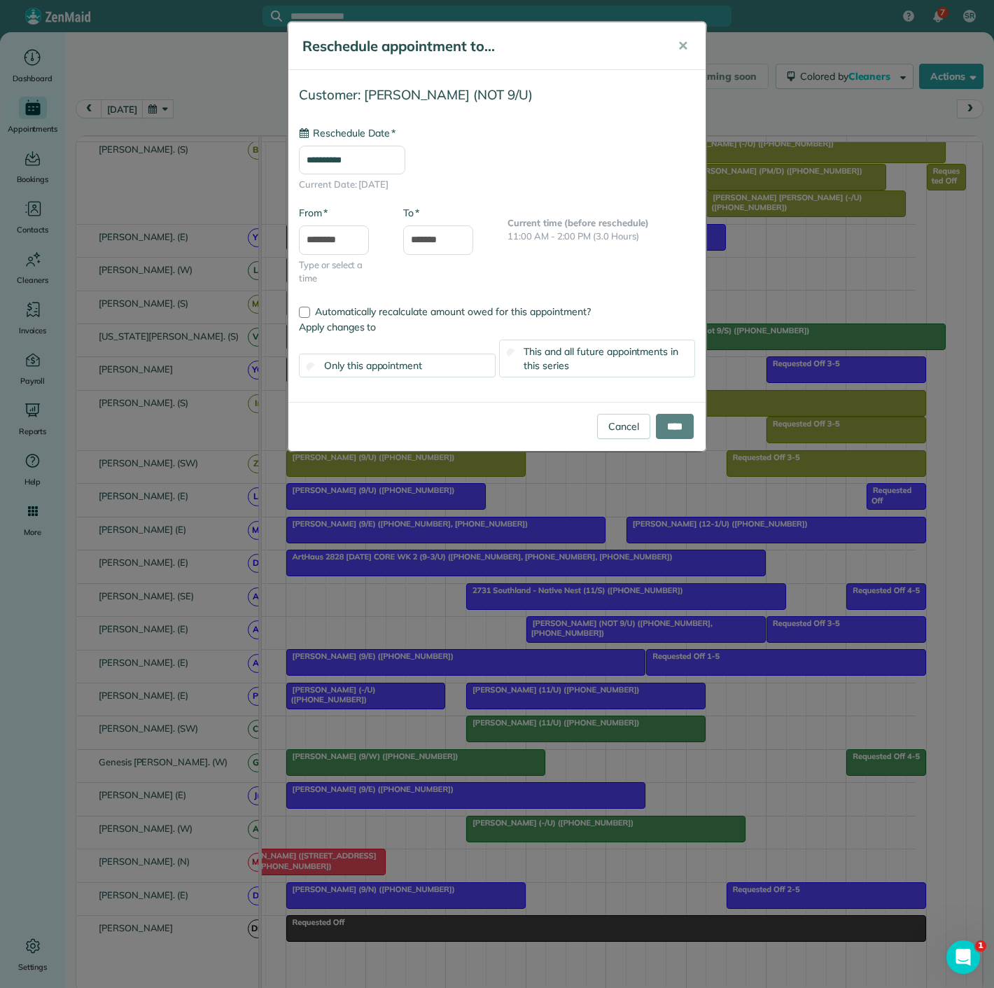
type input "**********"
click at [668, 424] on input "****" at bounding box center [675, 426] width 38 height 25
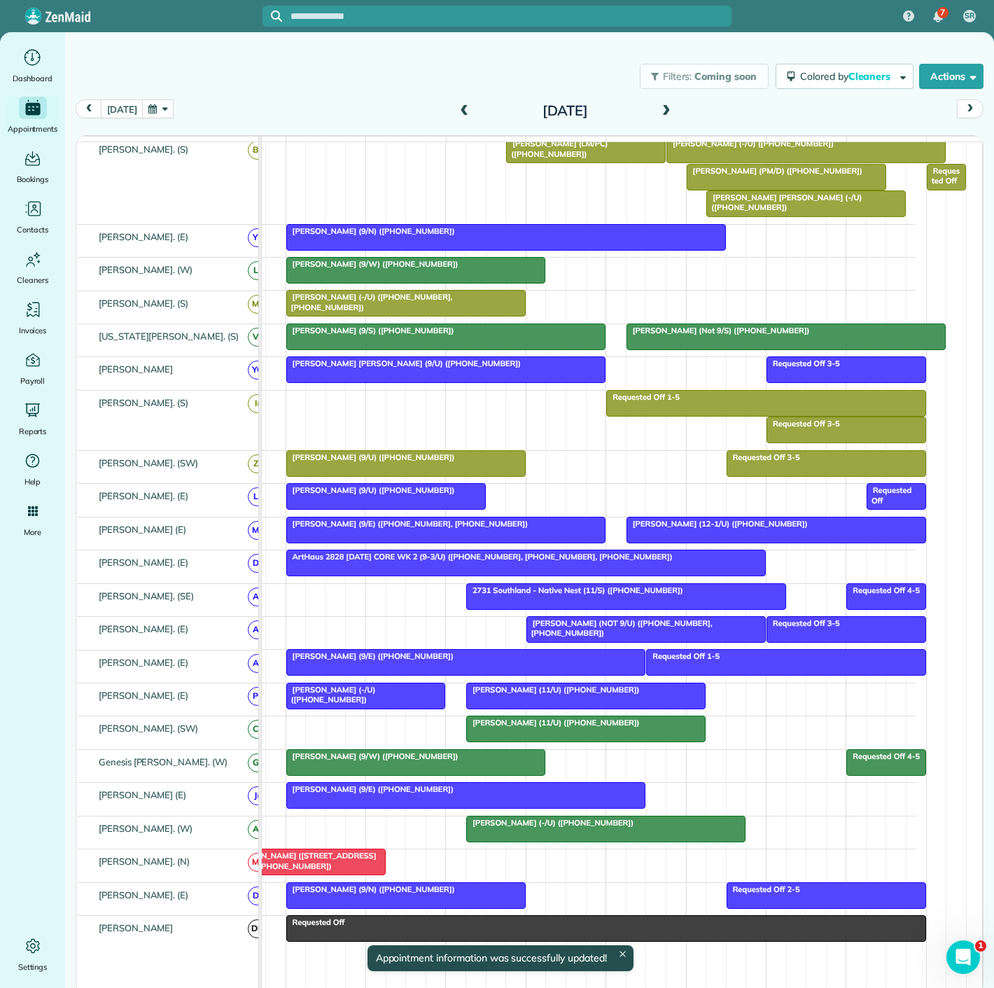
click at [586, 637] on div at bounding box center [646, 629] width 238 height 25
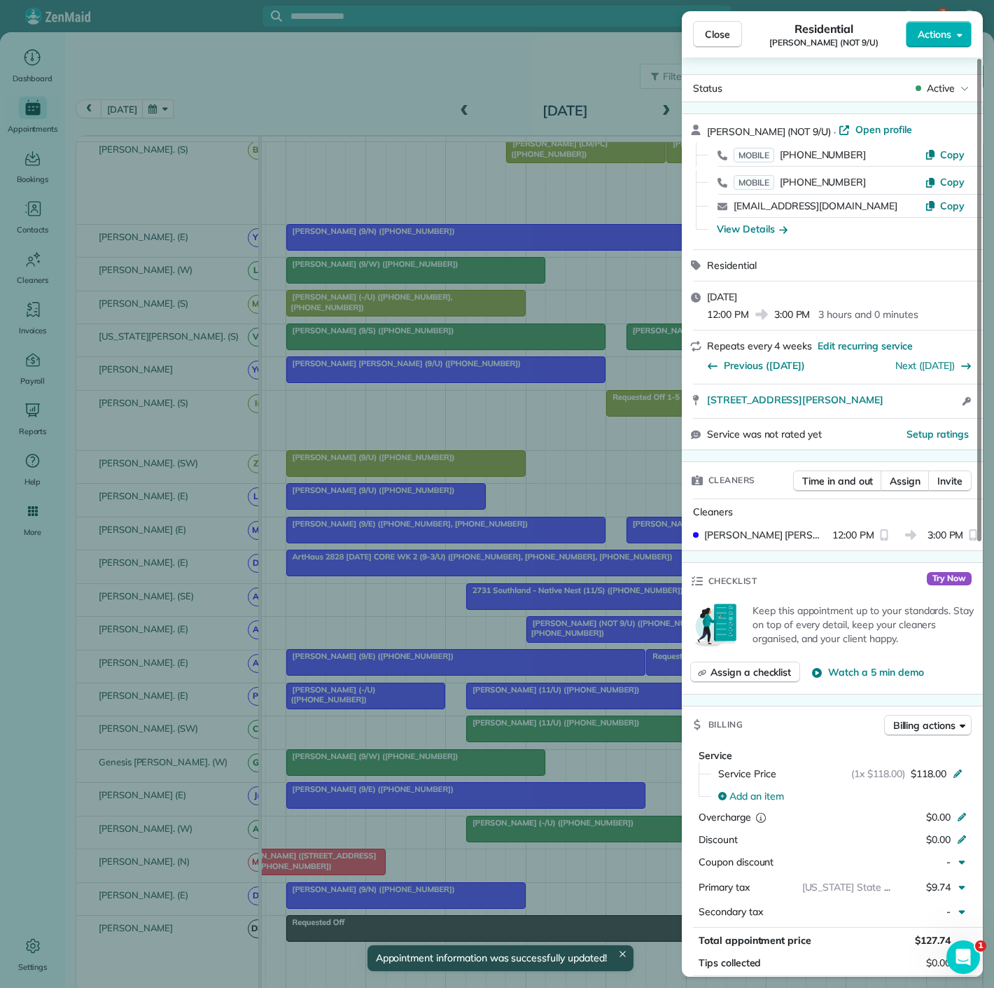
click at [525, 642] on div "Close Residential Sheereen Buddin (NOT 9/U) Actions Status Active Sheereen Budd…" at bounding box center [497, 494] width 994 height 988
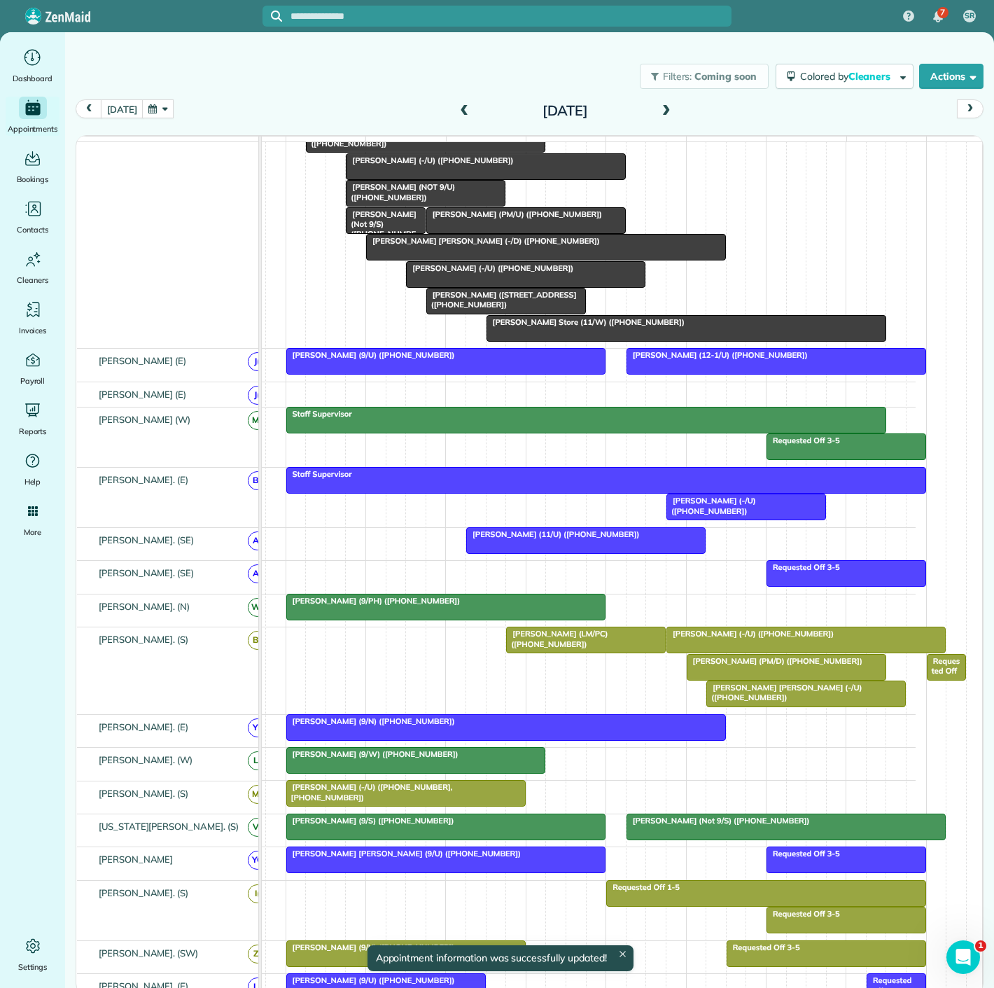
scroll to position [178, 56]
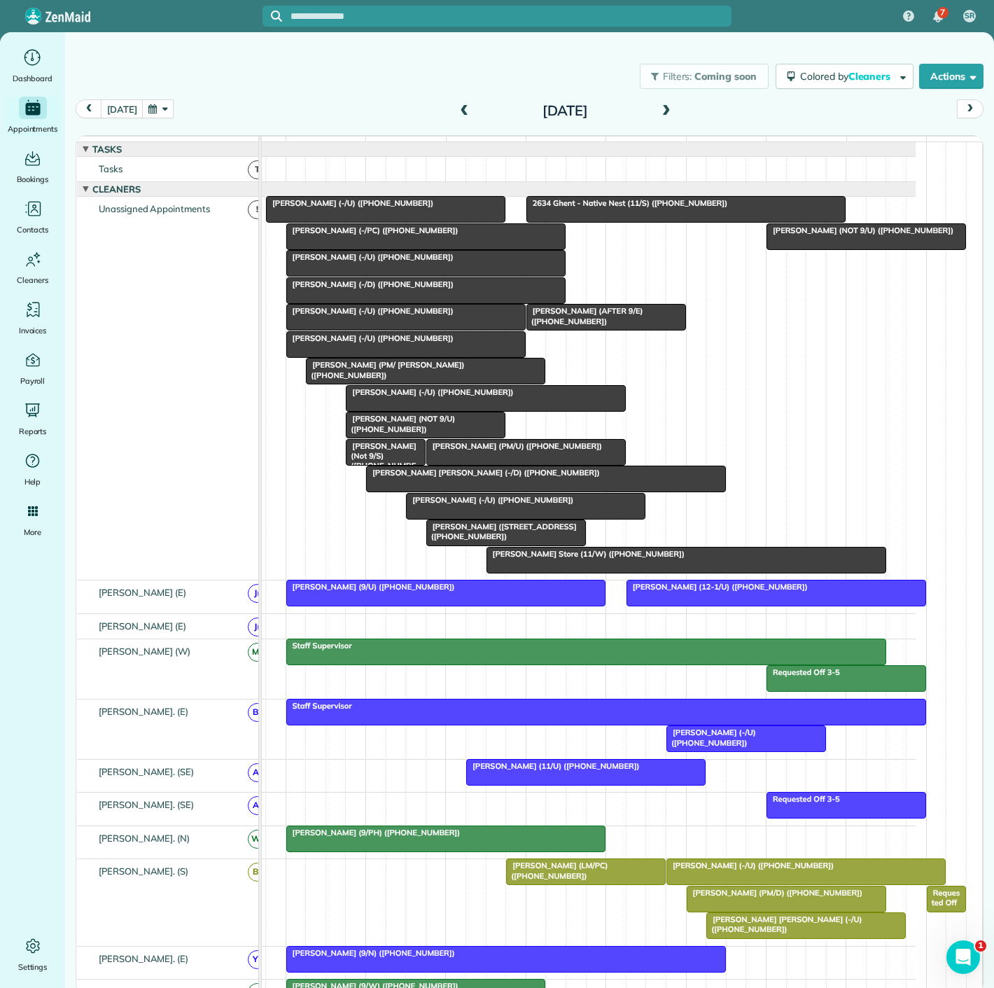
click at [359, 289] on span "Larry Miller (-/D) (+12142020568)" at bounding box center [370, 284] width 169 height 10
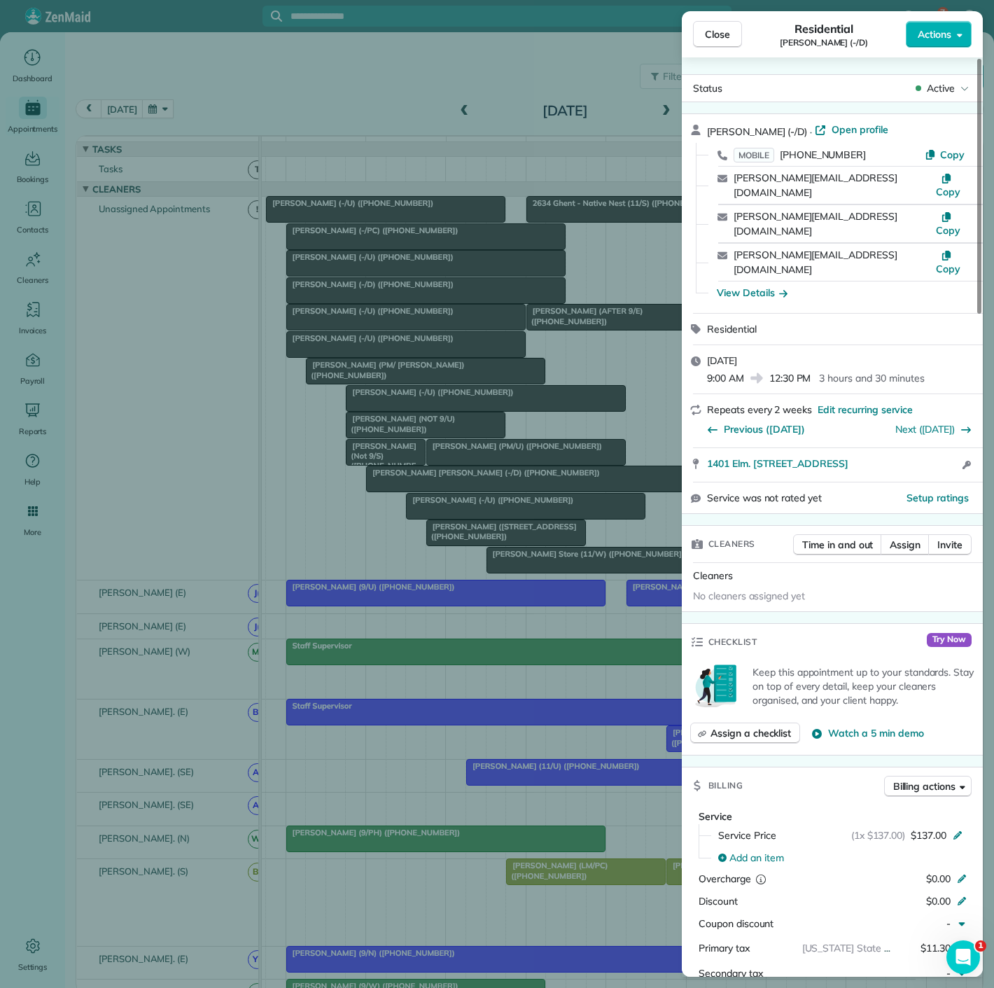
click at [359, 293] on div "Close Residential Larry Miller (-/D) Actions Status Active Larry Miller (-/D) ·…" at bounding box center [497, 494] width 994 height 988
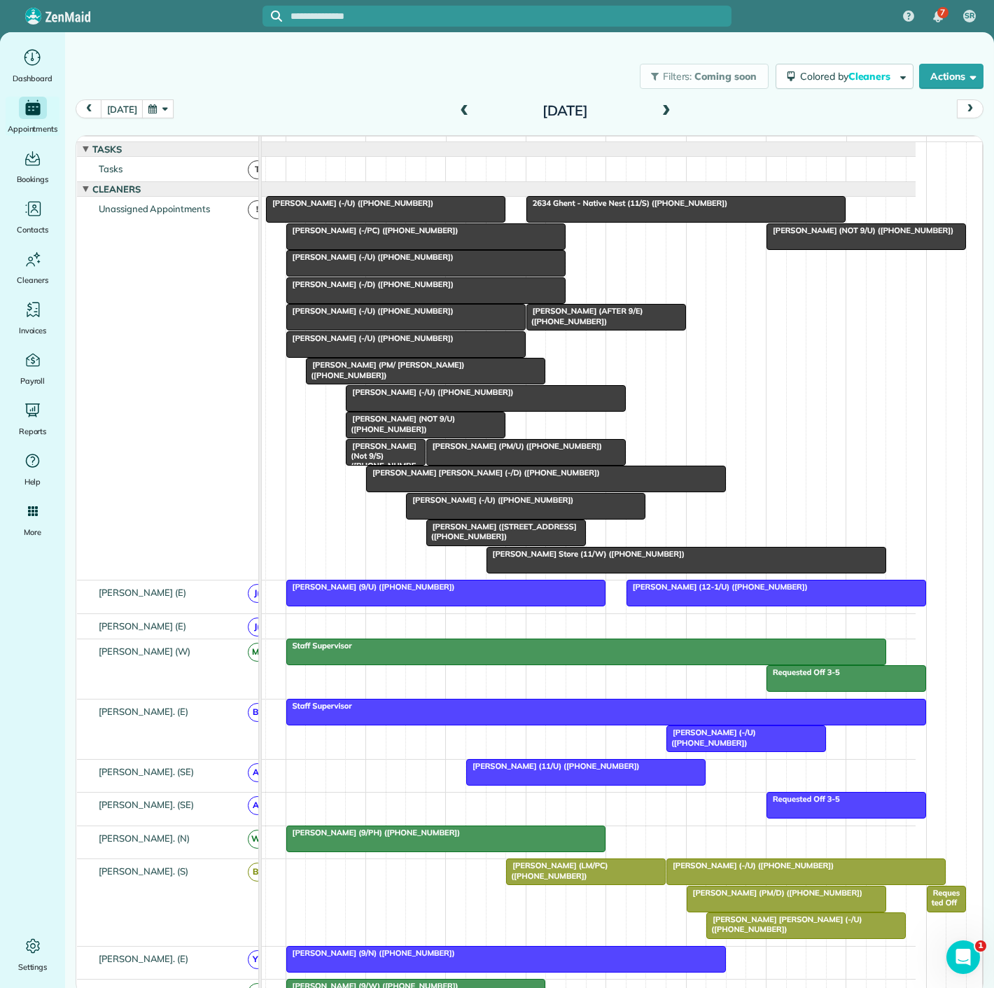
click at [473, 490] on div at bounding box center [546, 478] width 359 height 25
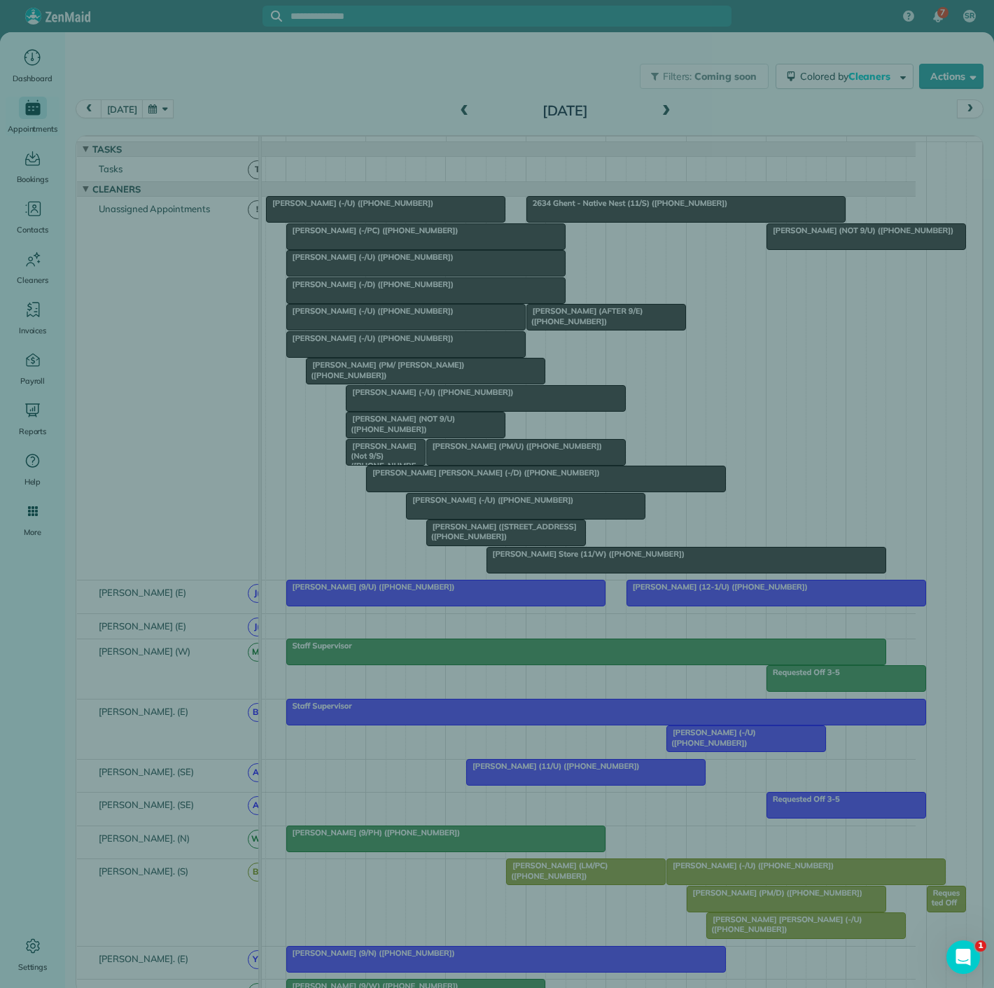
click at [422, 489] on div "Close Cleaners" at bounding box center [497, 494] width 994 height 988
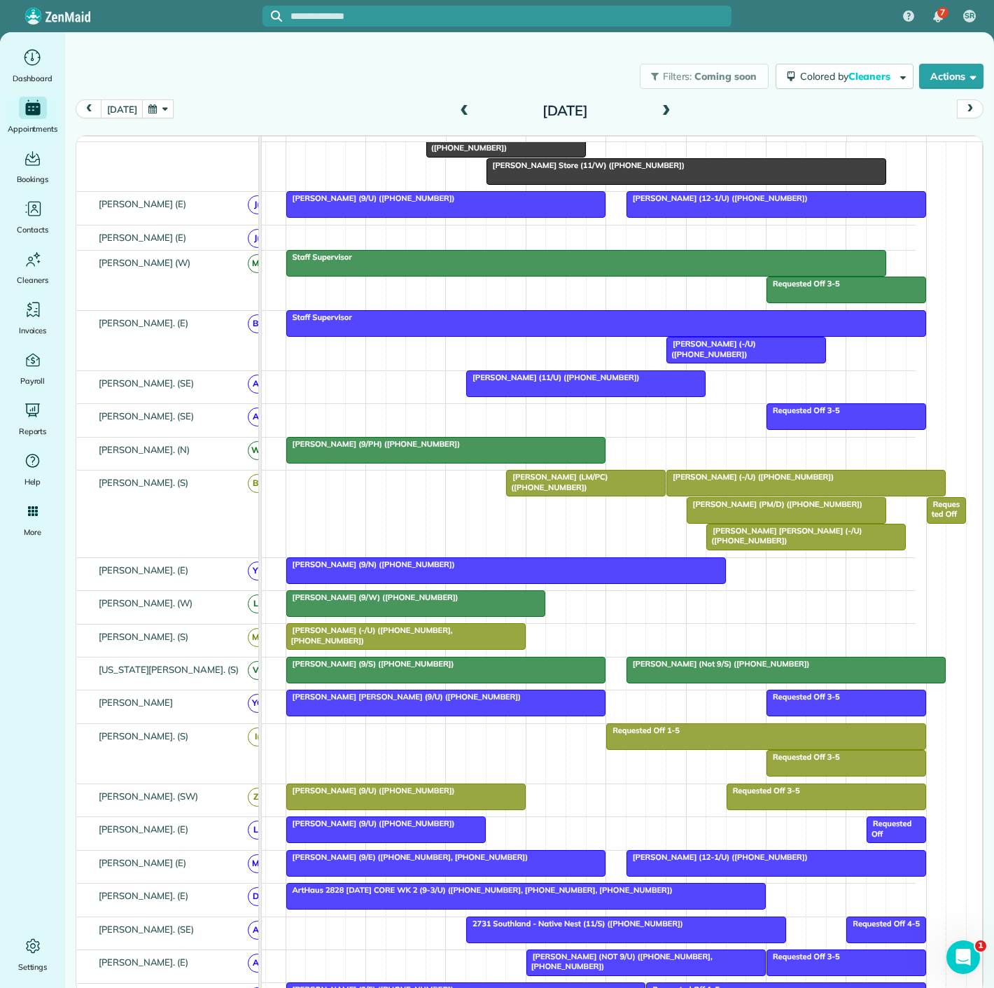
click at [423, 583] on div at bounding box center [506, 570] width 438 height 25
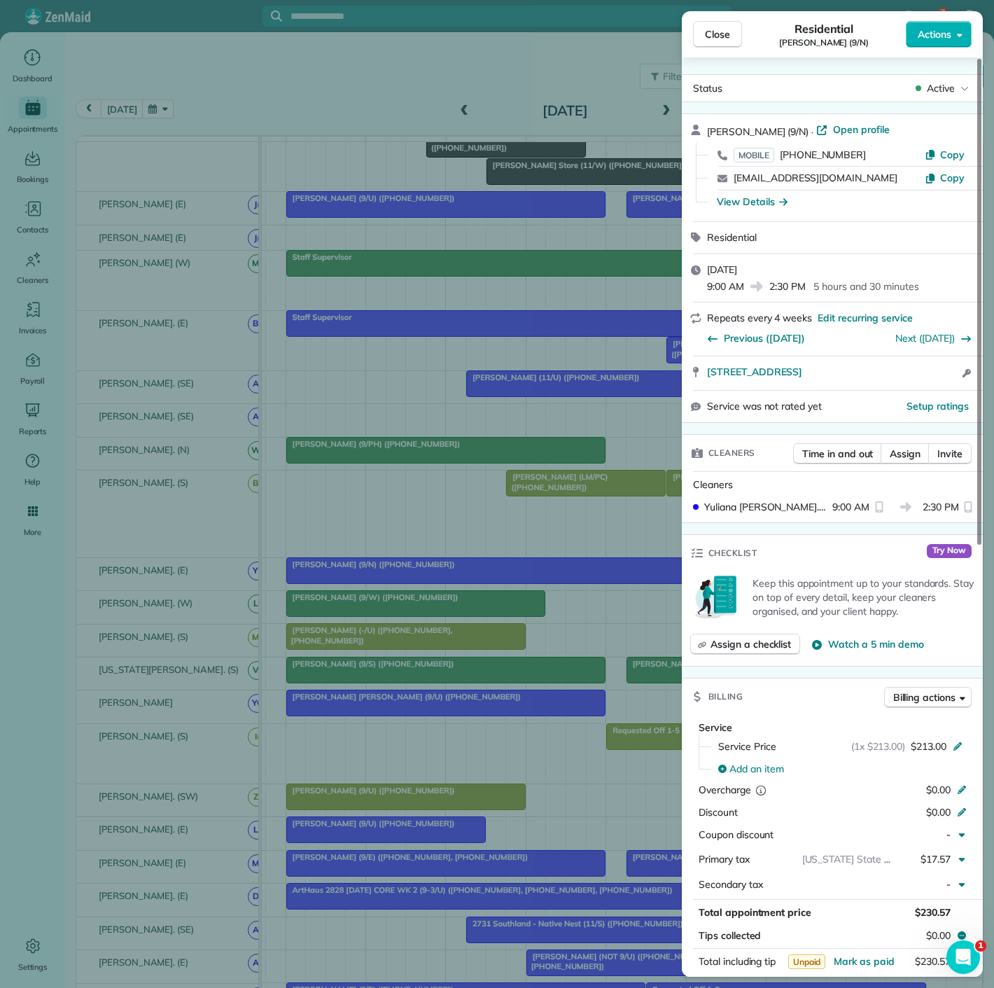
click at [423, 584] on div "Close Residential Madison Caples (9/N) Actions Status Active Madison Caples (9/…" at bounding box center [497, 494] width 994 height 988
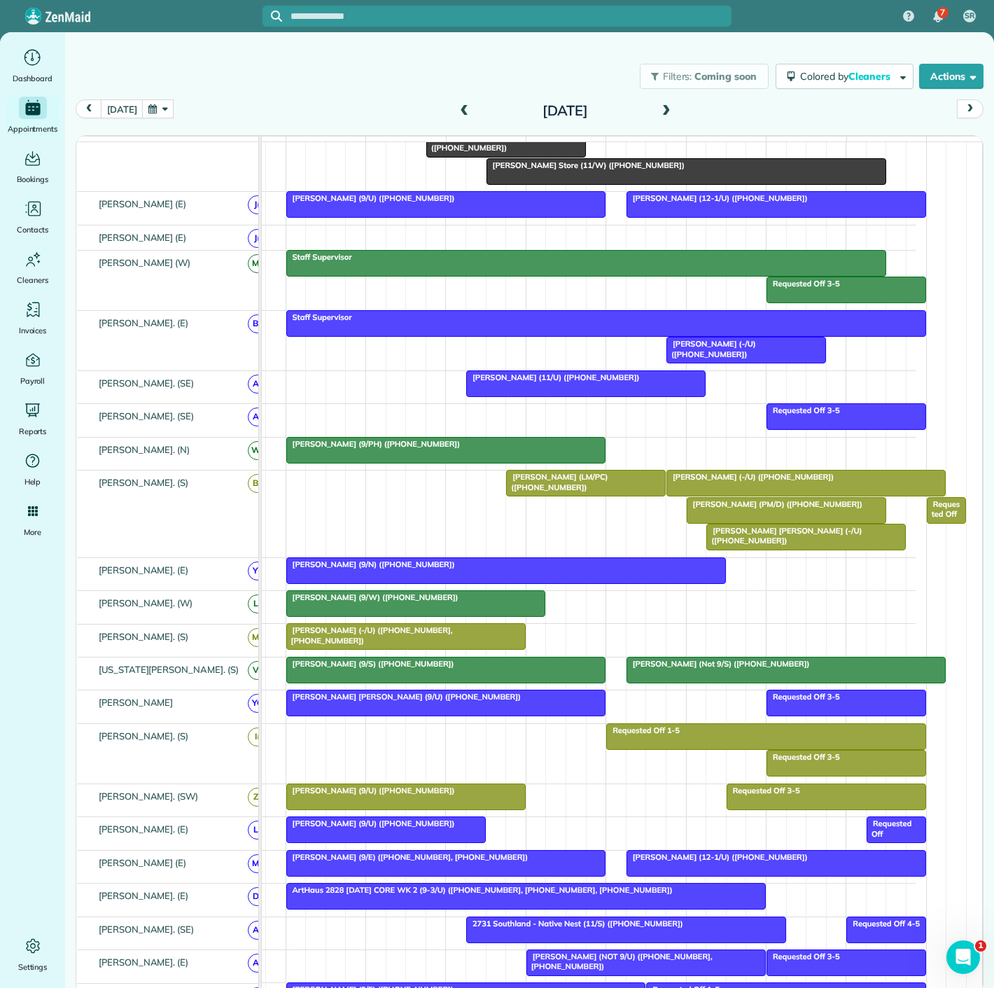
click at [389, 602] on span "Isaac Gerard (9/W) (+15129699001)" at bounding box center [373, 597] width 174 height 10
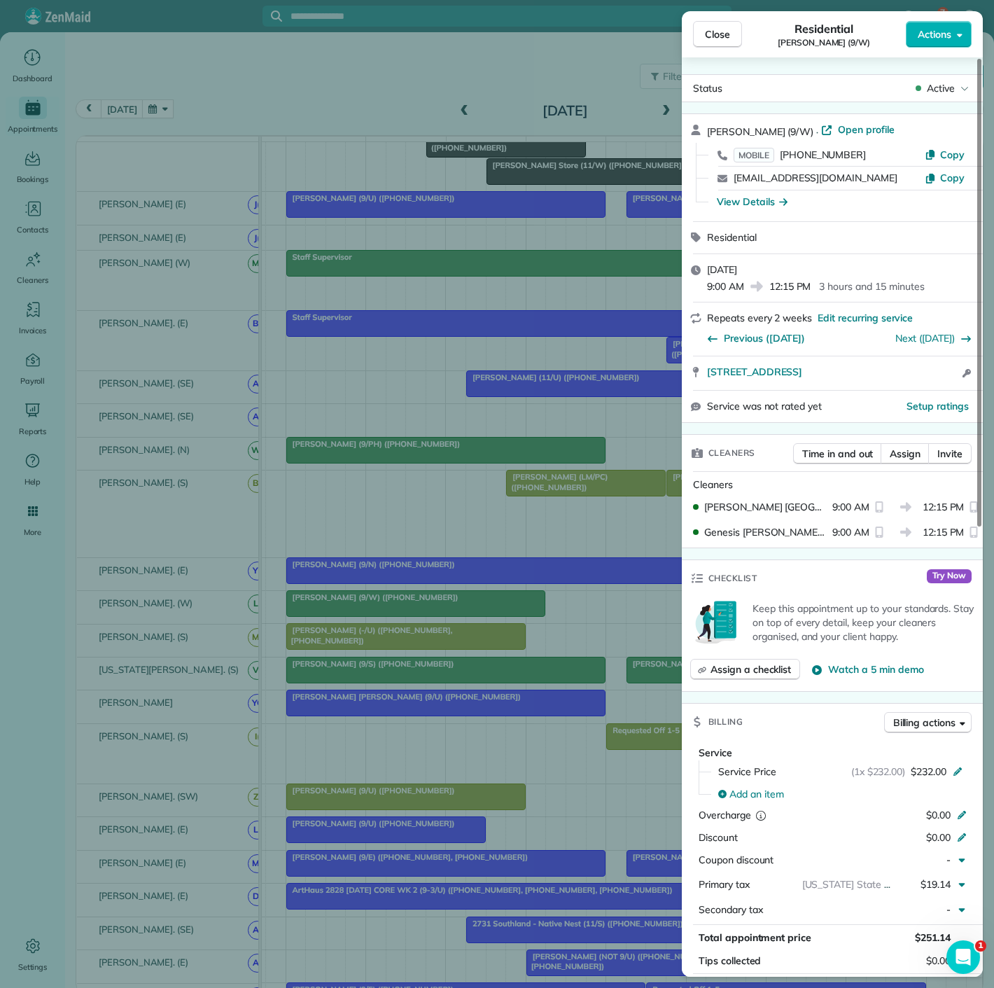
click at [389, 606] on div "Close Residential Isaac Gerard (9/W) Actions Status Active Isaac Gerard (9/W) ·…" at bounding box center [497, 494] width 994 height 988
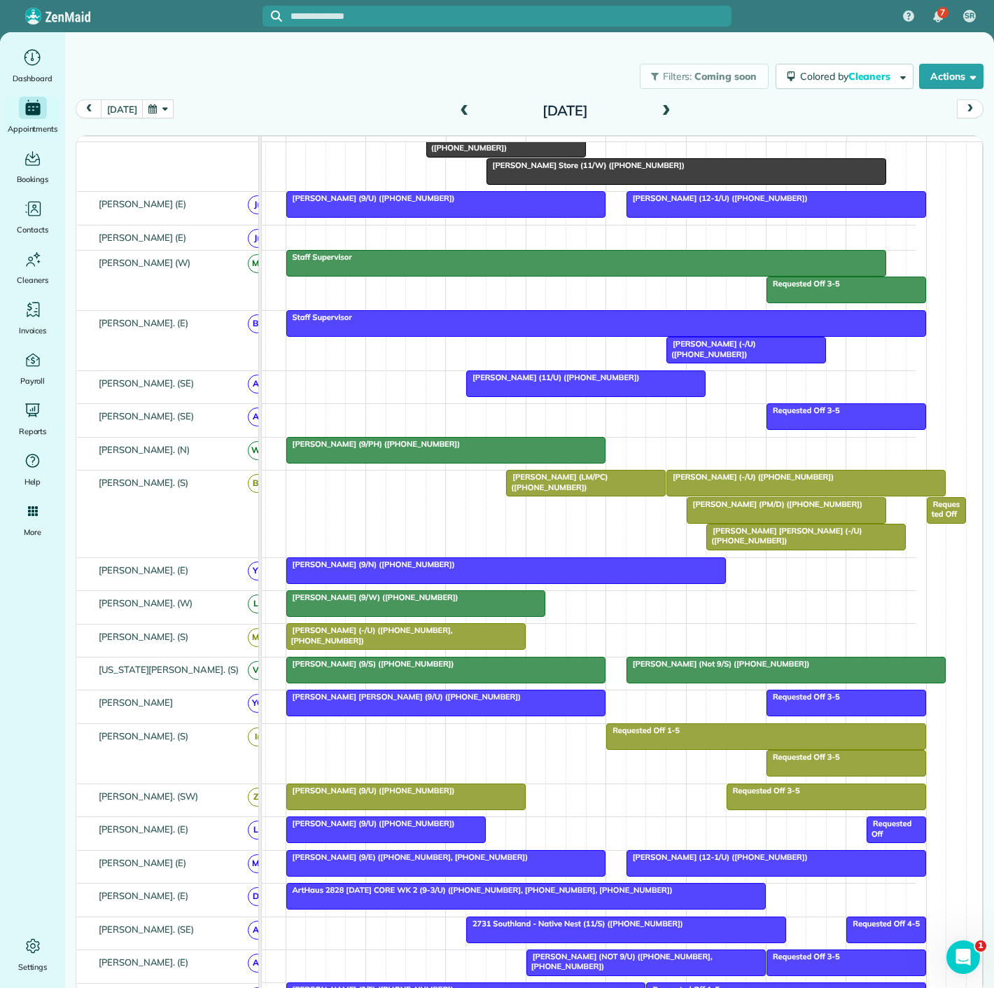
click at [376, 637] on span "Ashley Barhorst (-/U) (+12817820281, +17025574573)" at bounding box center [369, 635] width 167 height 20
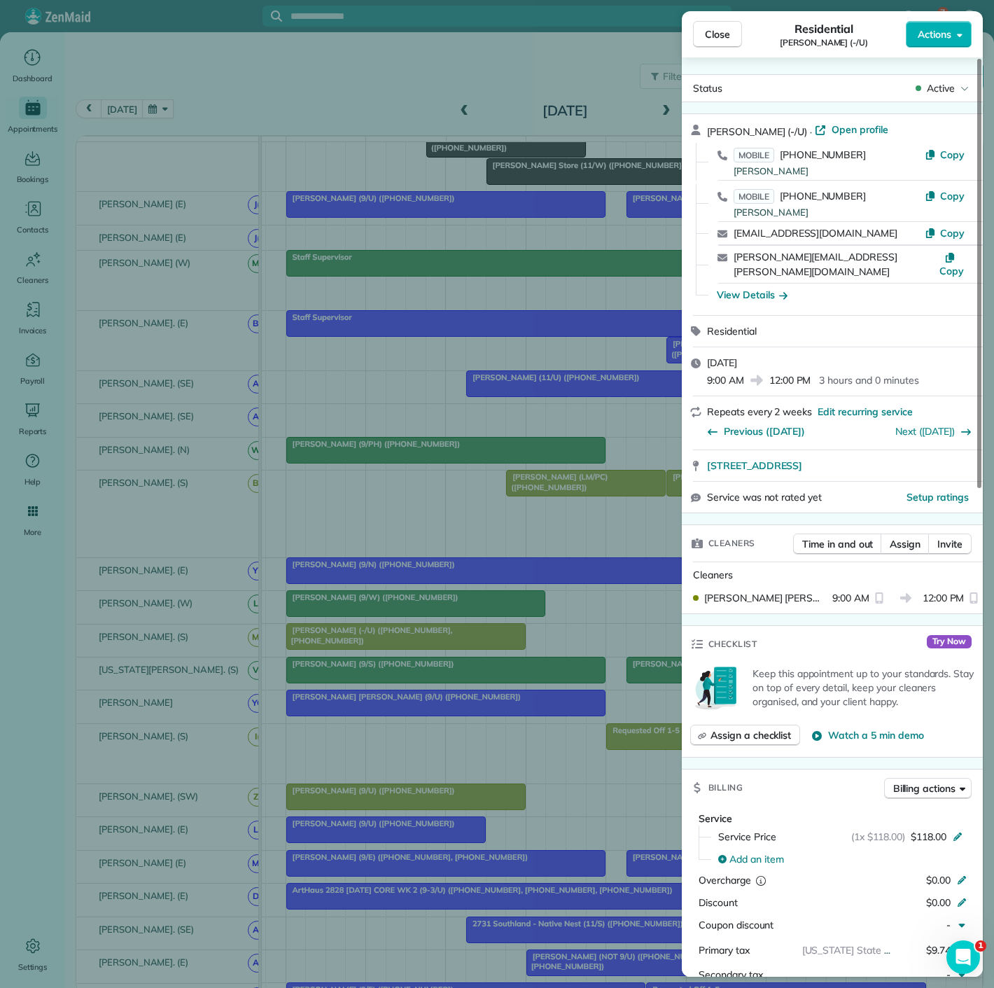
click at [376, 637] on div "Close Residential Ashley Barhorst (-/U) Actions Status Active Ashley Barhorst (…" at bounding box center [497, 494] width 994 height 988
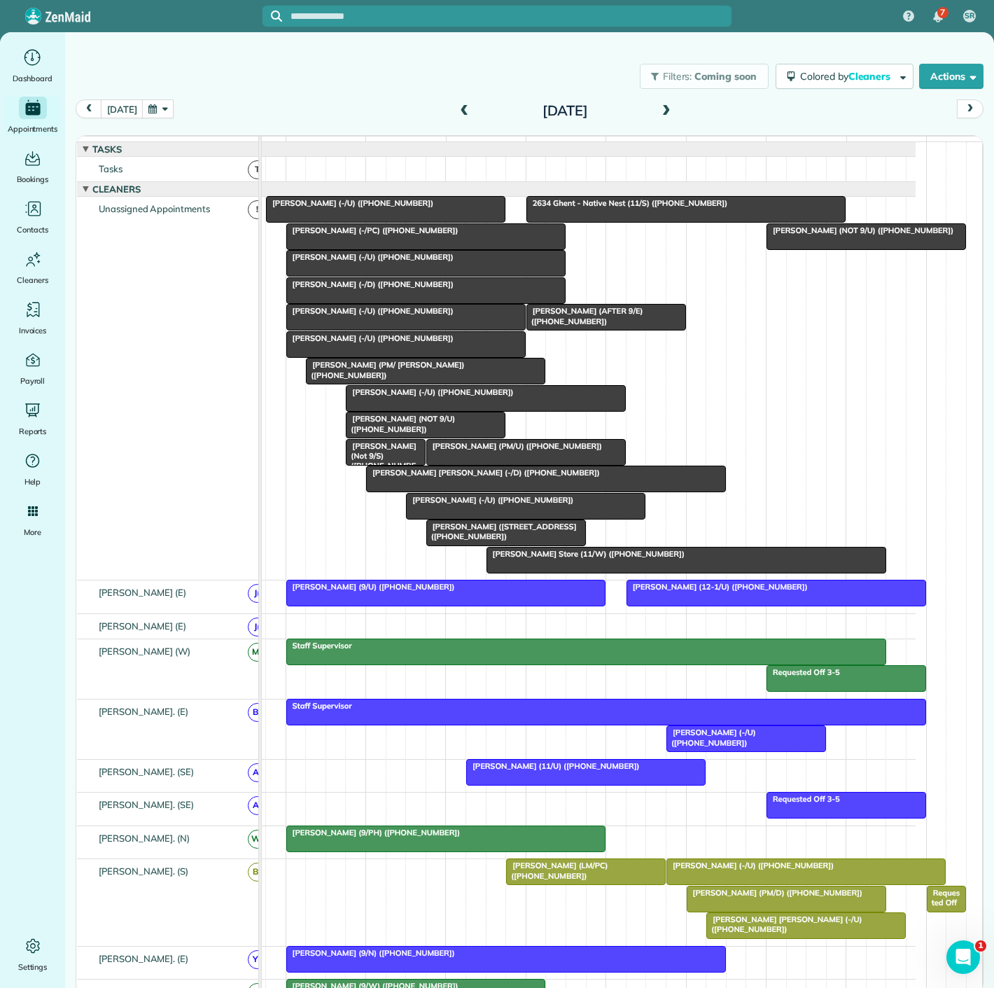
click at [545, 559] on span "Ferrell Mittman Store (11/W) (+19739037449)" at bounding box center [586, 554] width 200 height 10
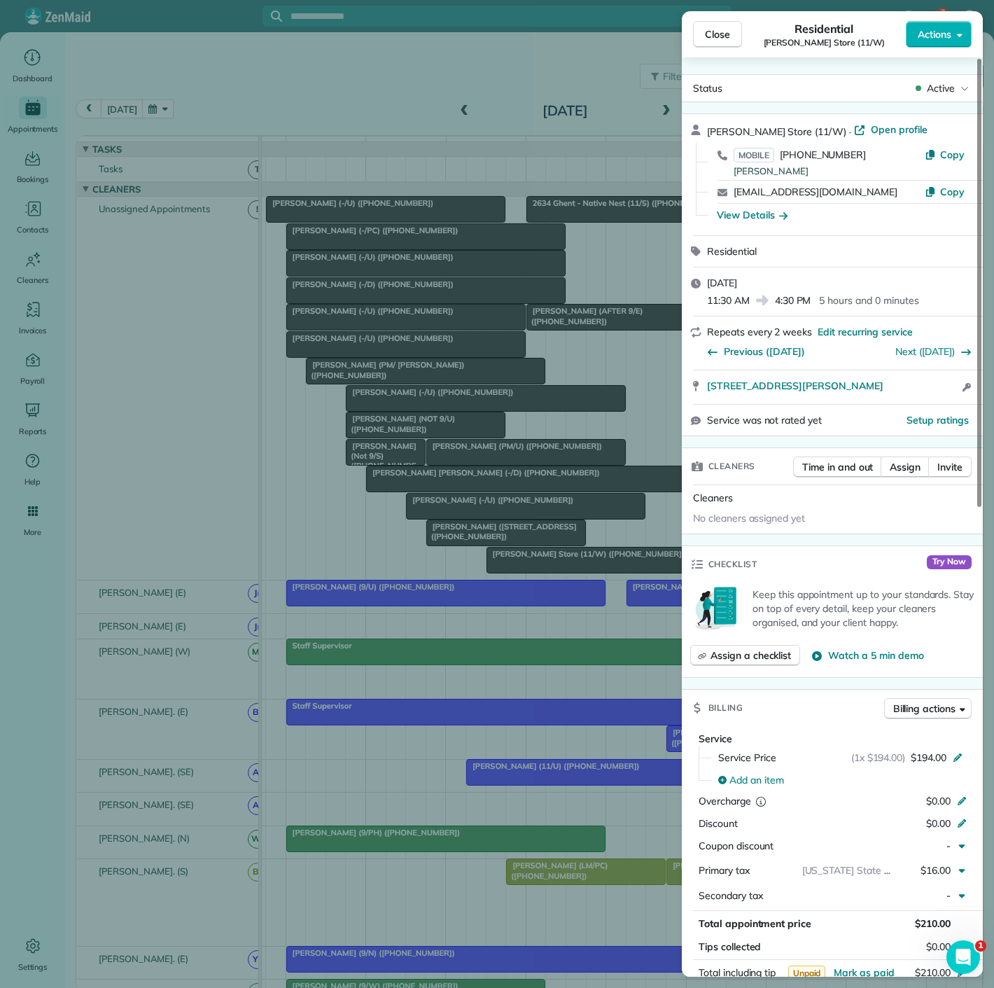
click at [494, 566] on div "Close Residential Ferrell Mittman Store (11/W) Actions Status Active Ferrell Mi…" at bounding box center [497, 494] width 994 height 988
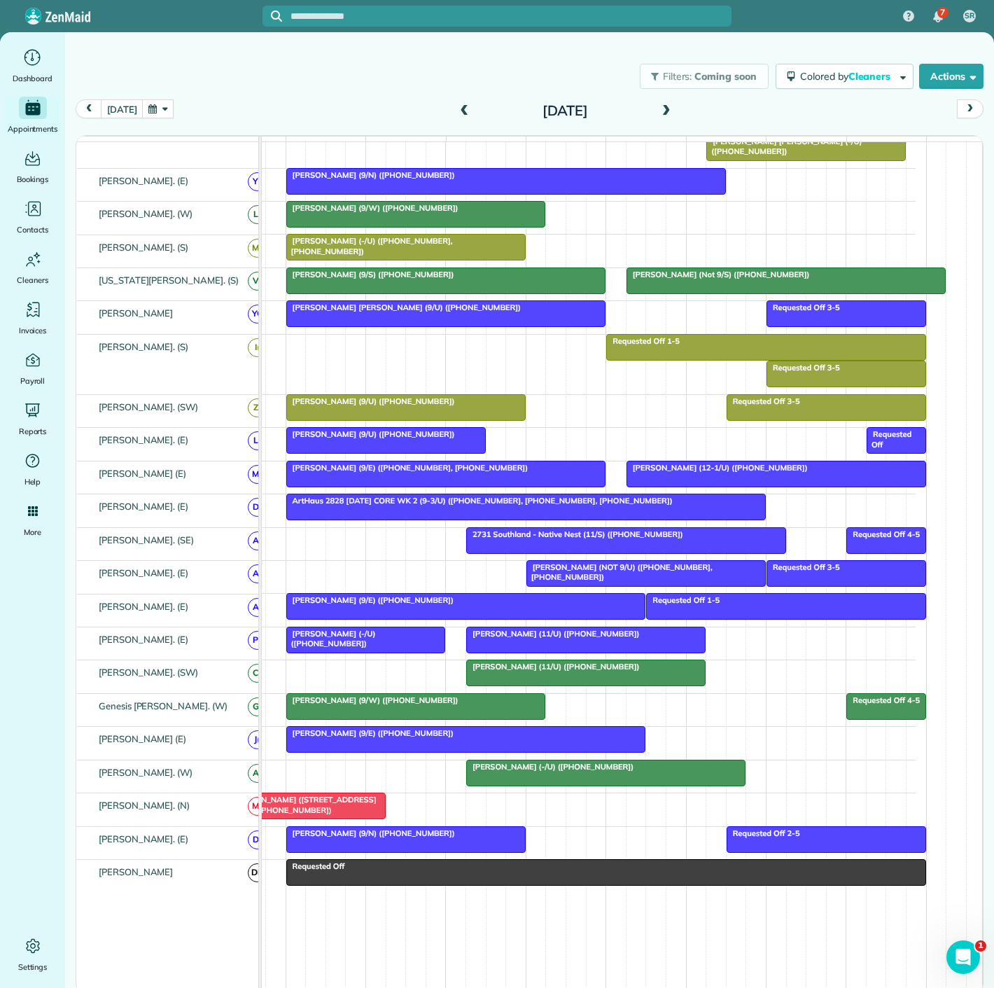
click at [550, 672] on span "June Turoff (11/U) (+12143739080)" at bounding box center [553, 667] width 174 height 10
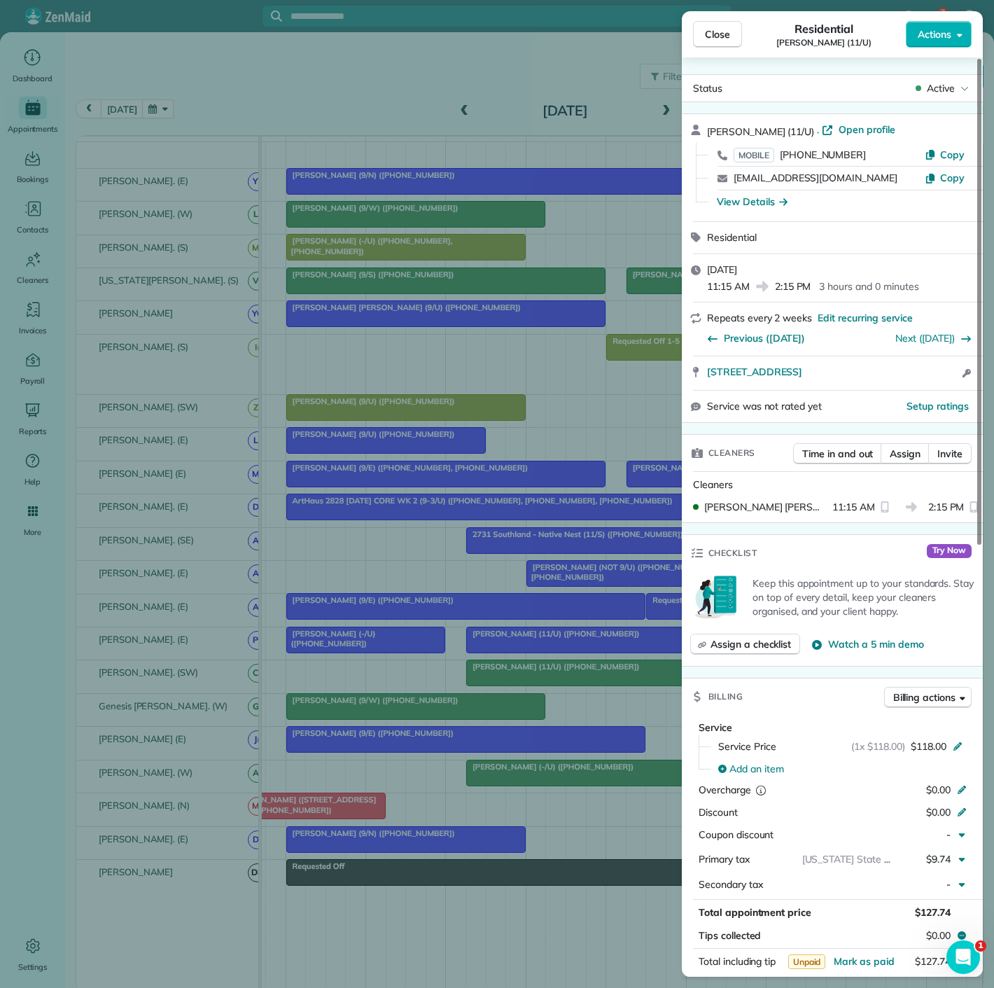
click at [550, 676] on div "Close Residential June Turoff (11/U) Actions Status Active June Turoff (11/U) ·…" at bounding box center [497, 494] width 994 height 988
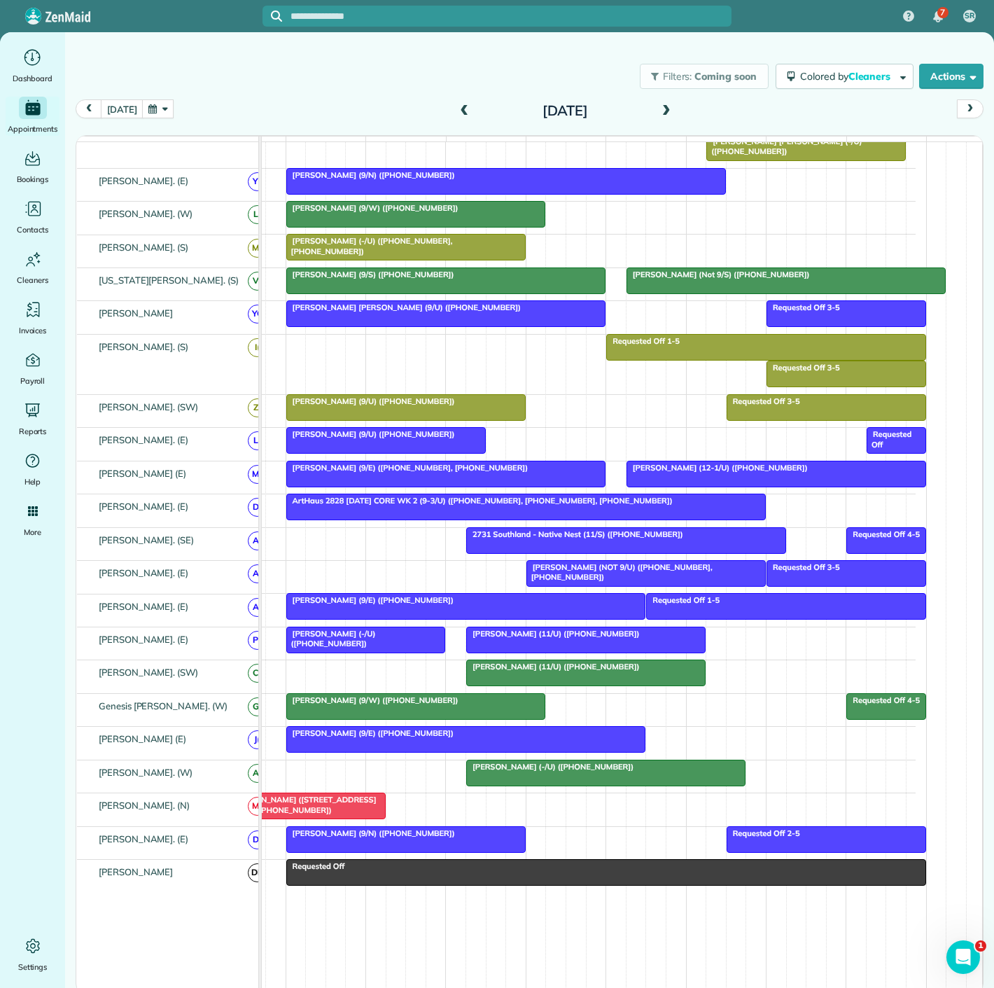
click at [550, 672] on span "June Turoff (11/U) (+12143739080)" at bounding box center [553, 667] width 174 height 10
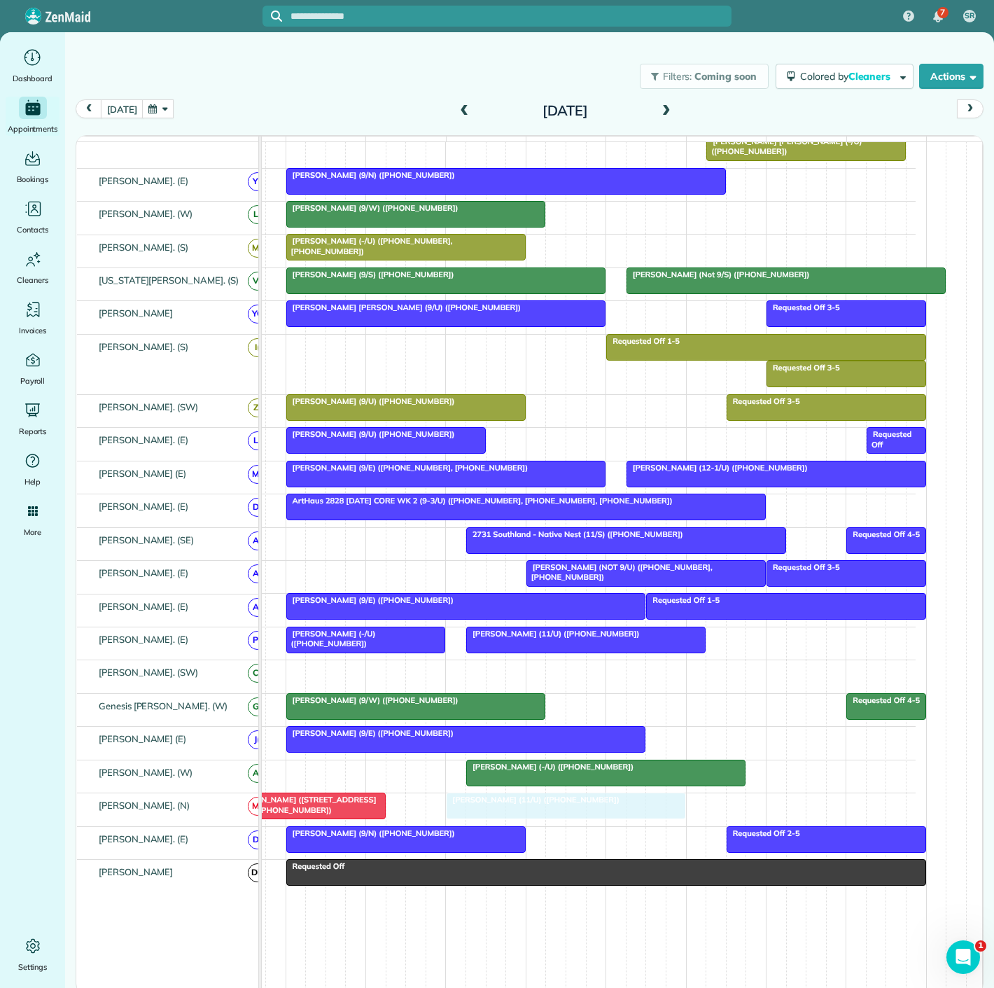
drag, startPoint x: 550, startPoint y: 676, endPoint x: 521, endPoint y: 815, distance: 142.3
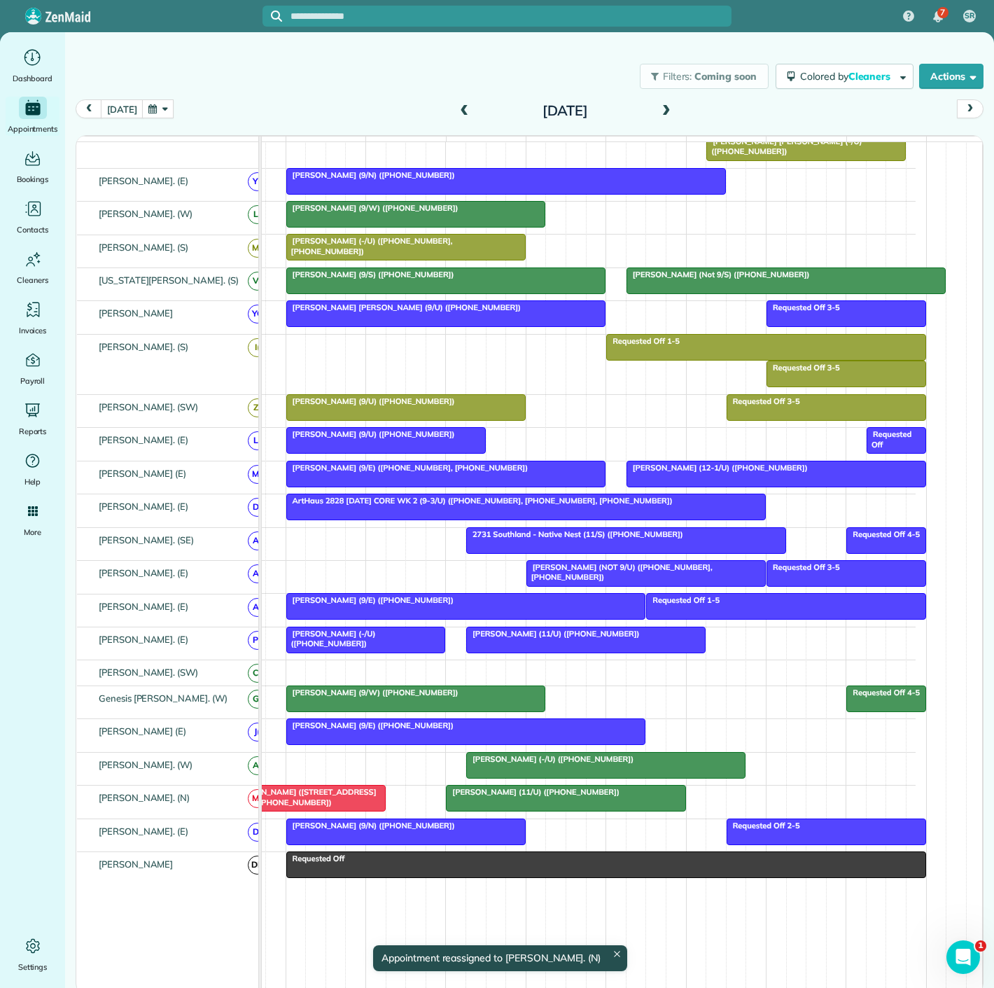
click at [518, 812] on div "JC Harter (4141 Office Parkway) (<9/U) (+12143545278) June Turoff (11/U) (+1214…" at bounding box center [561, 802] width 710 height 32
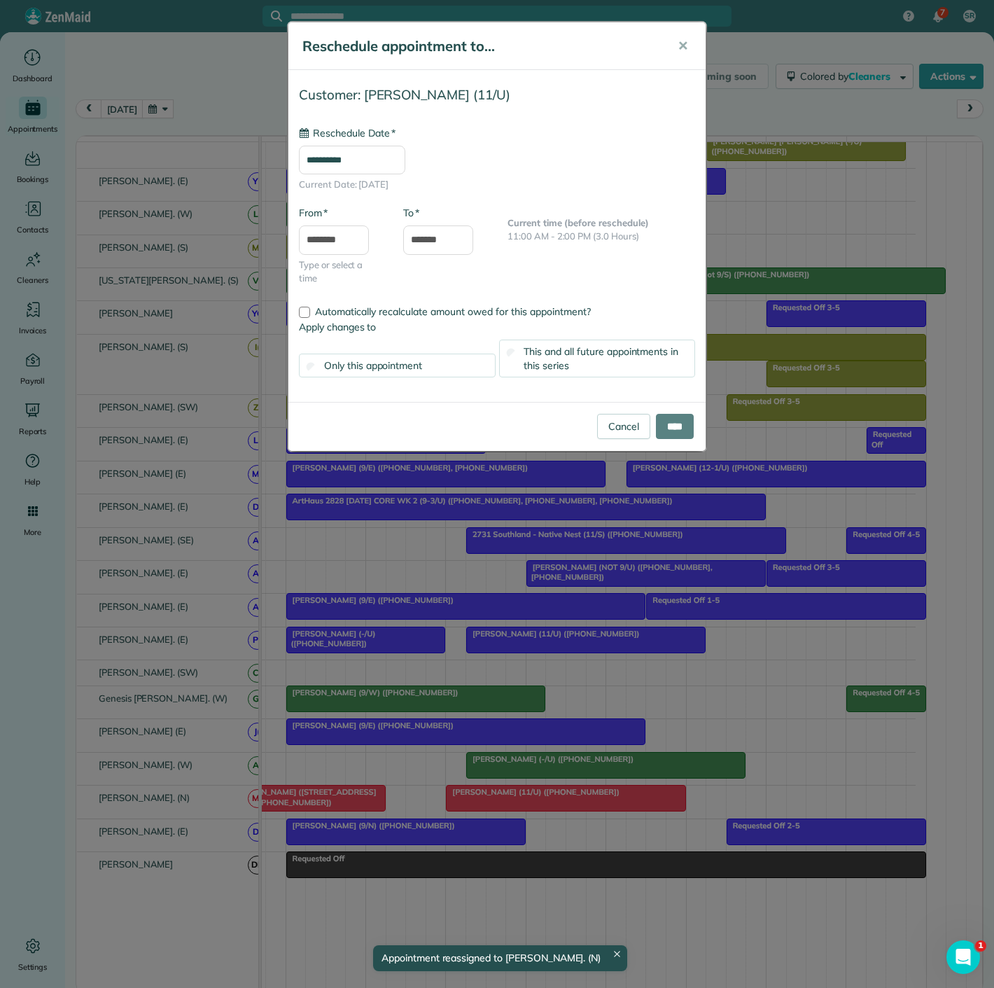
type input "**********"
click at [538, 590] on div "**********" at bounding box center [497, 494] width 994 height 988
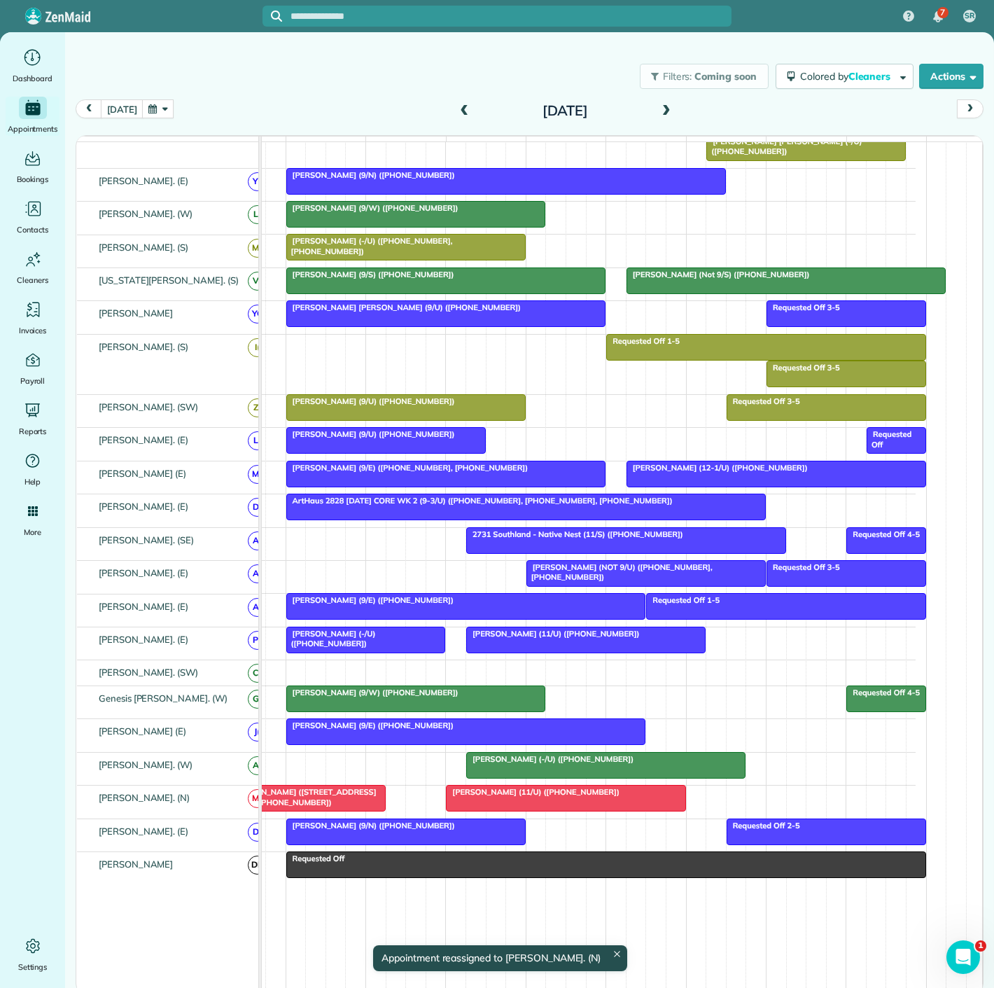
click at [510, 797] on span "June Turoff (11/U) (+12143739080)" at bounding box center [532, 792] width 174 height 10
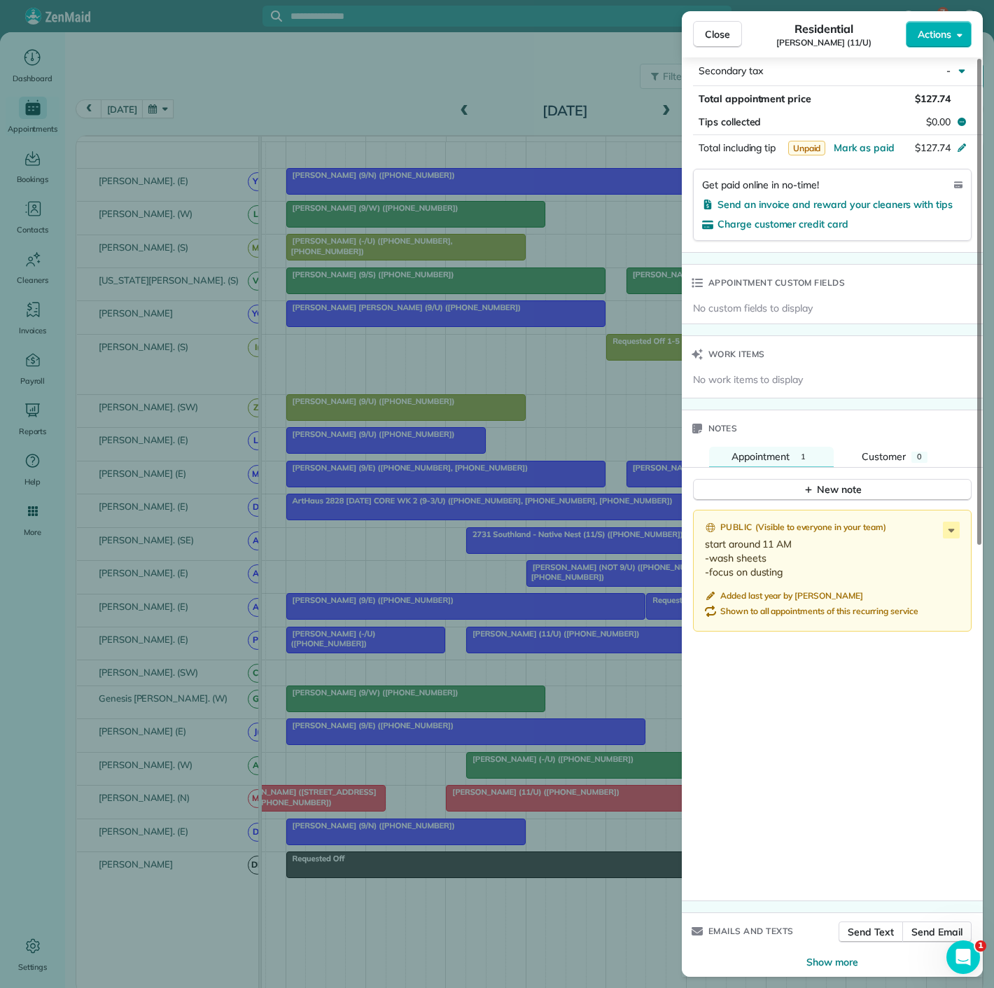
click at [536, 603] on div "Close Residential June Turoff (11/U) Actions Status Active June Turoff (11/U) ·…" at bounding box center [497, 494] width 994 height 988
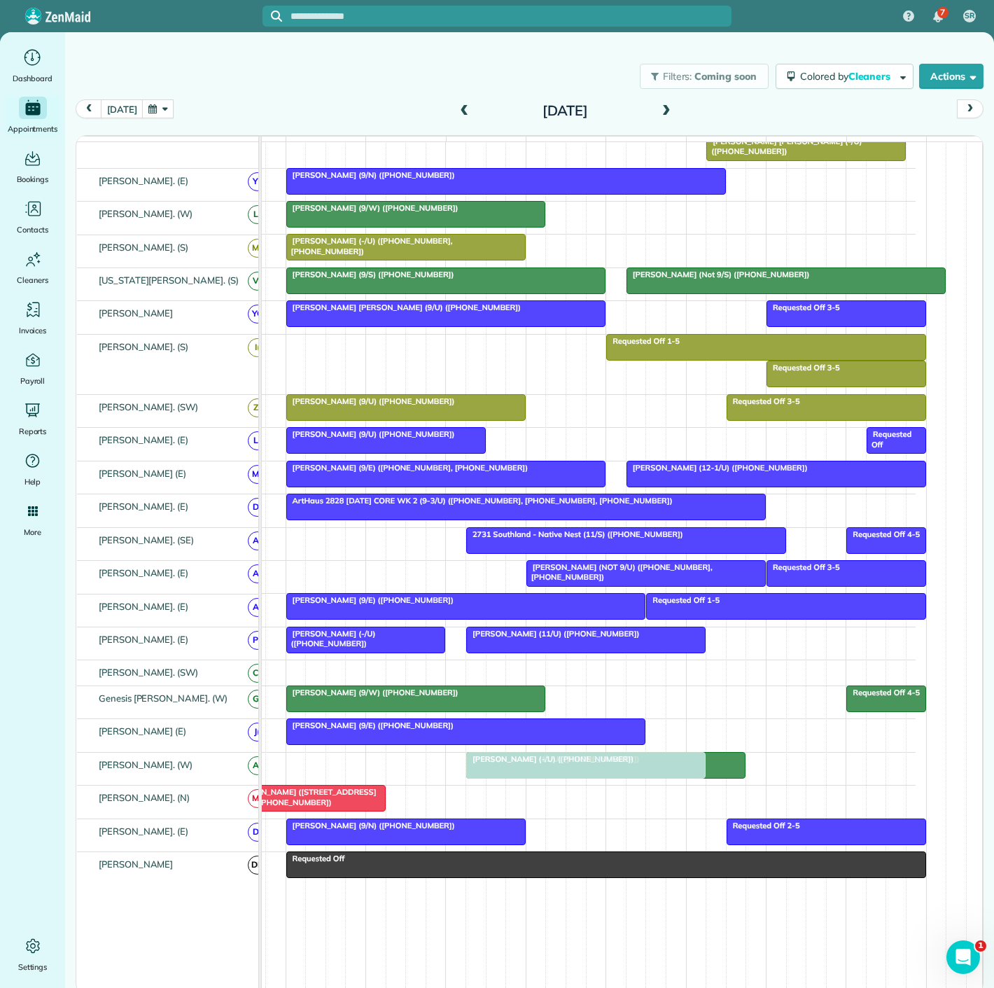
drag, startPoint x: 522, startPoint y: 801, endPoint x: 545, endPoint y: 774, distance: 35.8
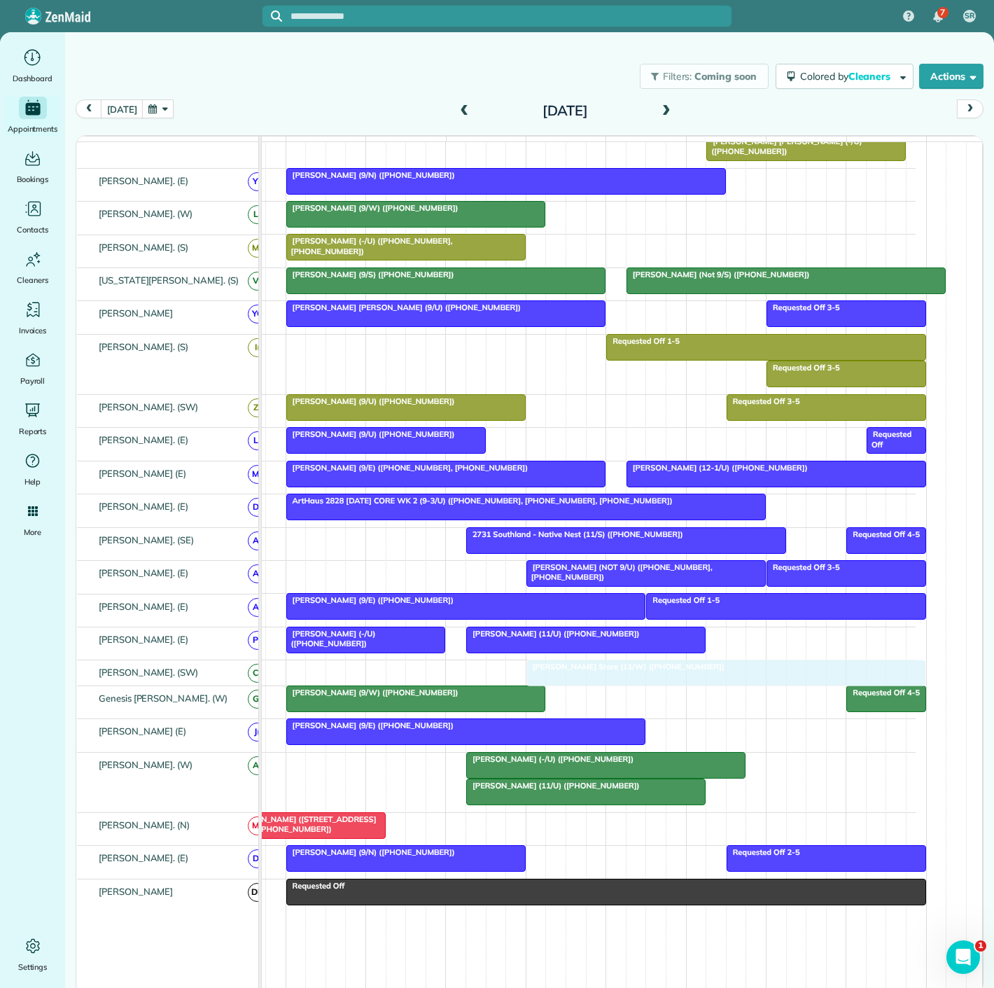
drag, startPoint x: 614, startPoint y: 559, endPoint x: 646, endPoint y: 665, distance: 110.3
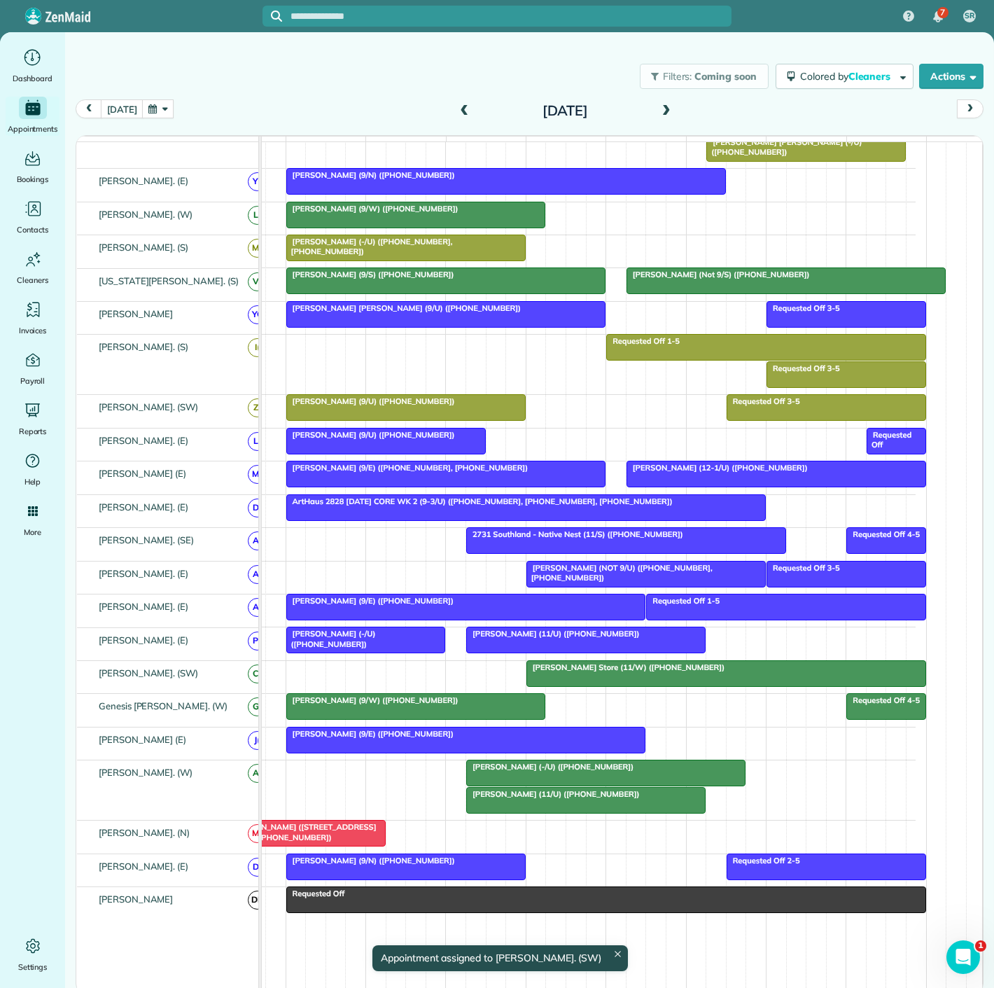
click at [562, 672] on span "Ferrell Mittman Store (11/W) (+19739037449)" at bounding box center [626, 667] width 200 height 10
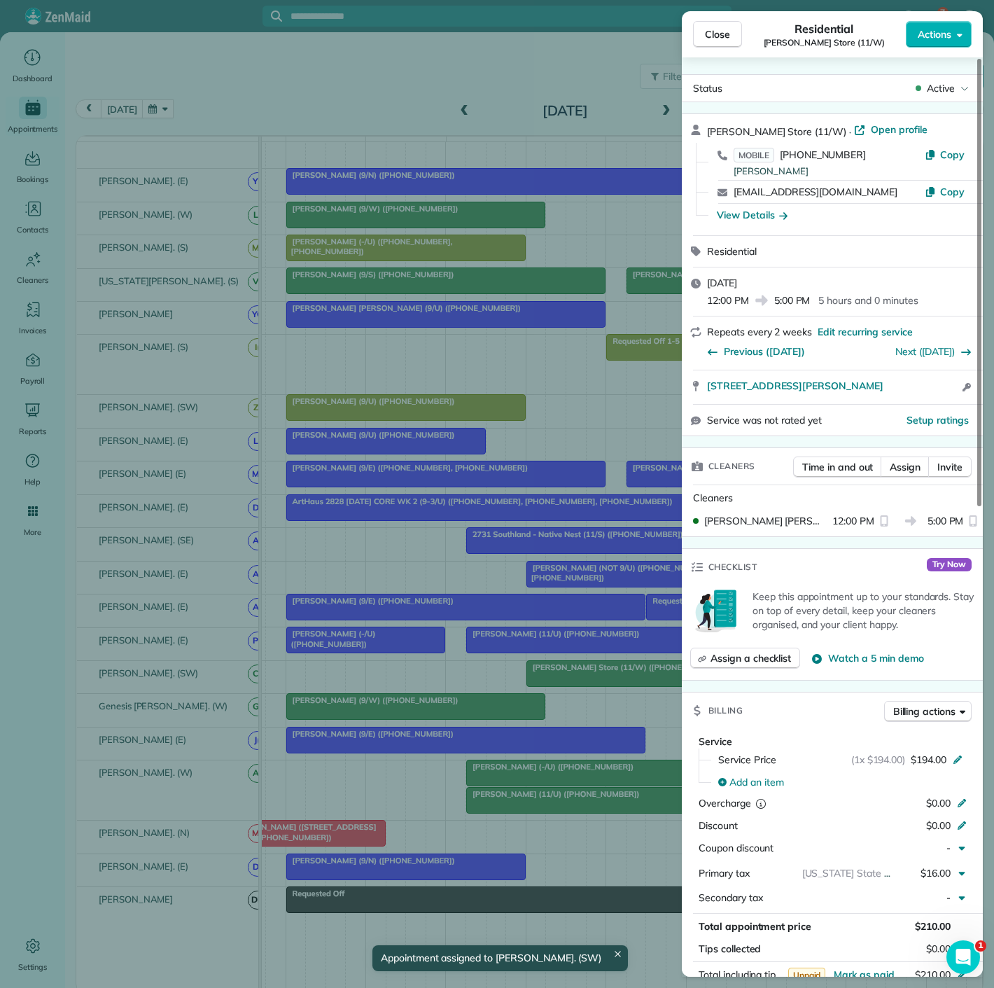
click at [562, 675] on div "Close Residential Ferrell Mittman Store (11/W) Actions Status Active Ferrell Mi…" at bounding box center [497, 494] width 994 height 988
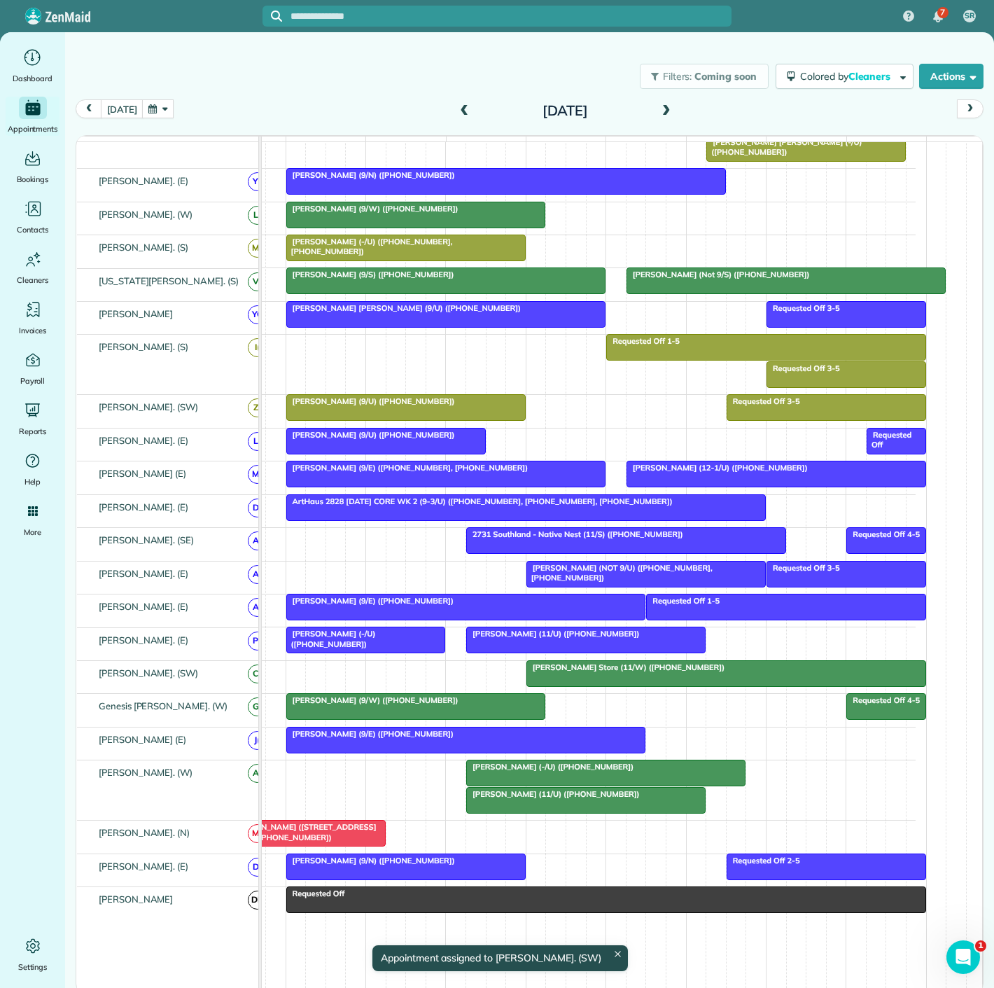
click at [517, 651] on div at bounding box center [586, 639] width 238 height 25
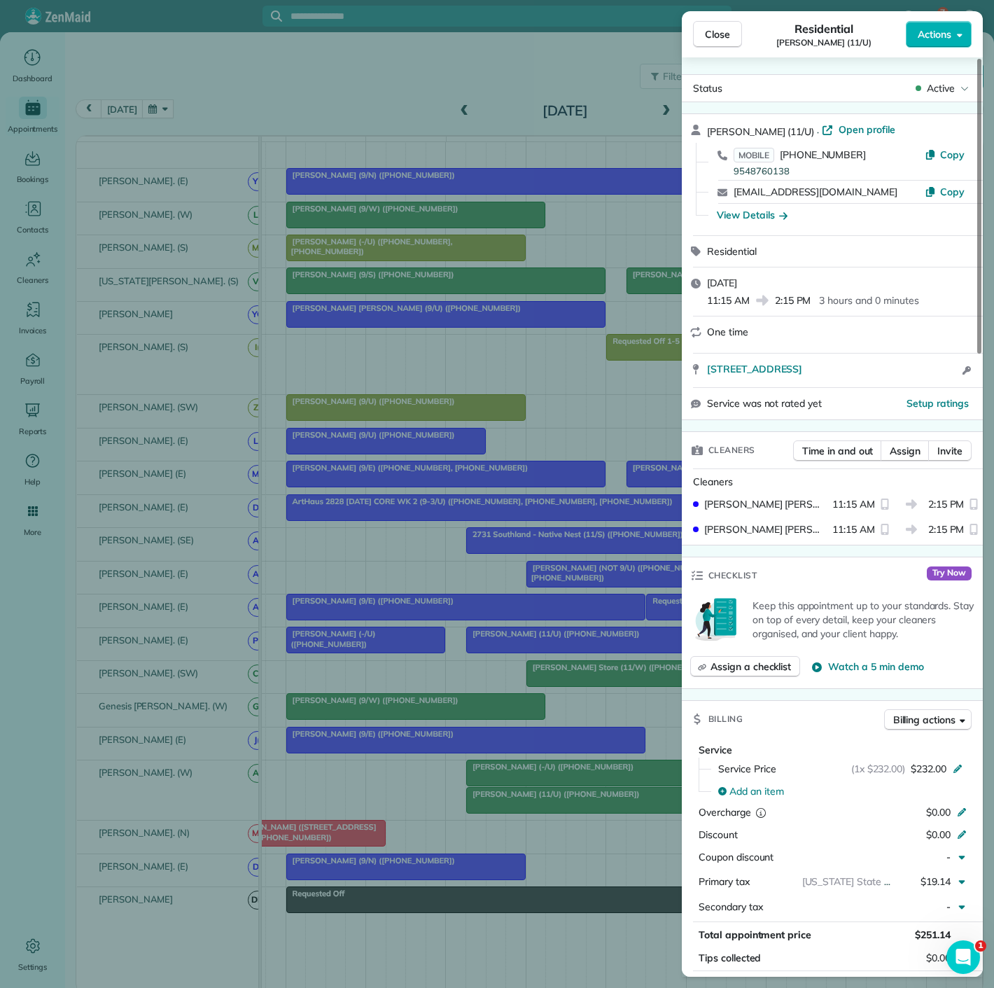
click at [517, 651] on div "Close Residential Samra Wallach (11/U) Actions Status Active Samra Wallach (11/…" at bounding box center [497, 494] width 994 height 988
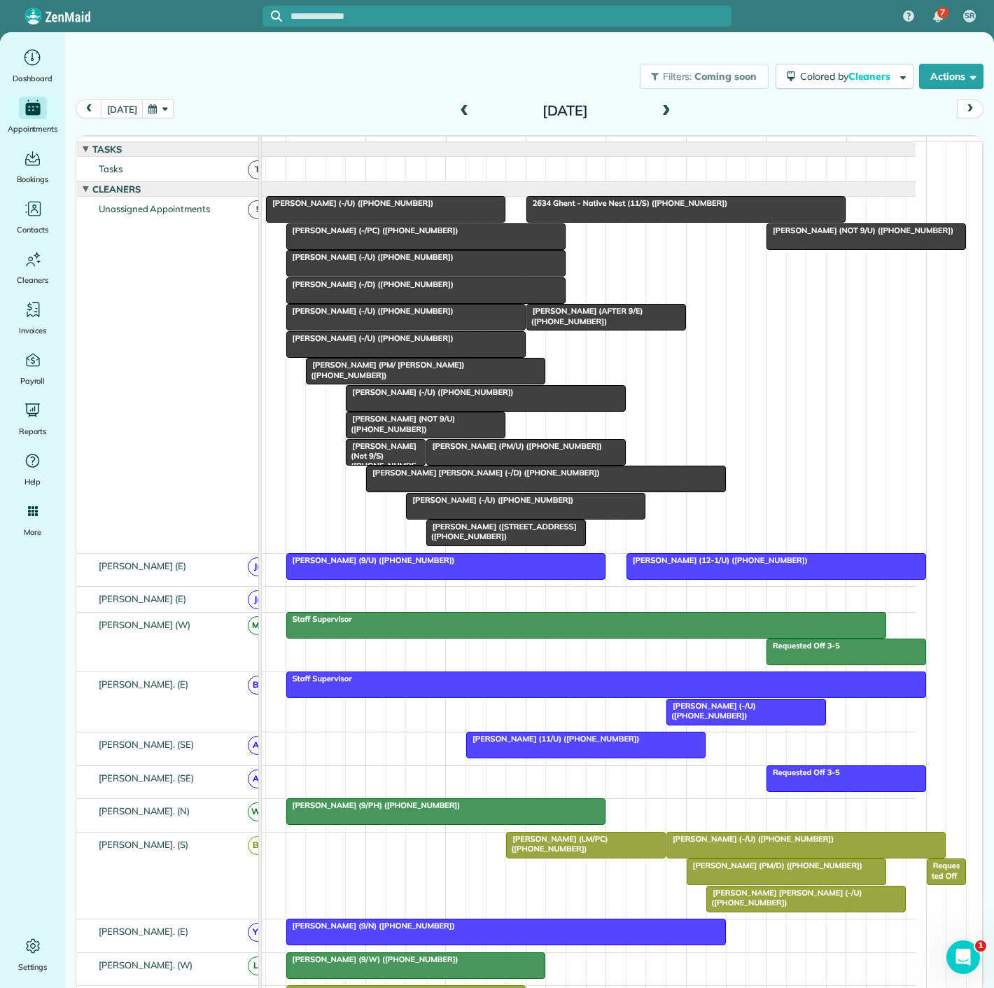
click at [345, 343] on span "Sawyer Smith (-/U) (+18179072113)" at bounding box center [370, 338] width 169 height 10
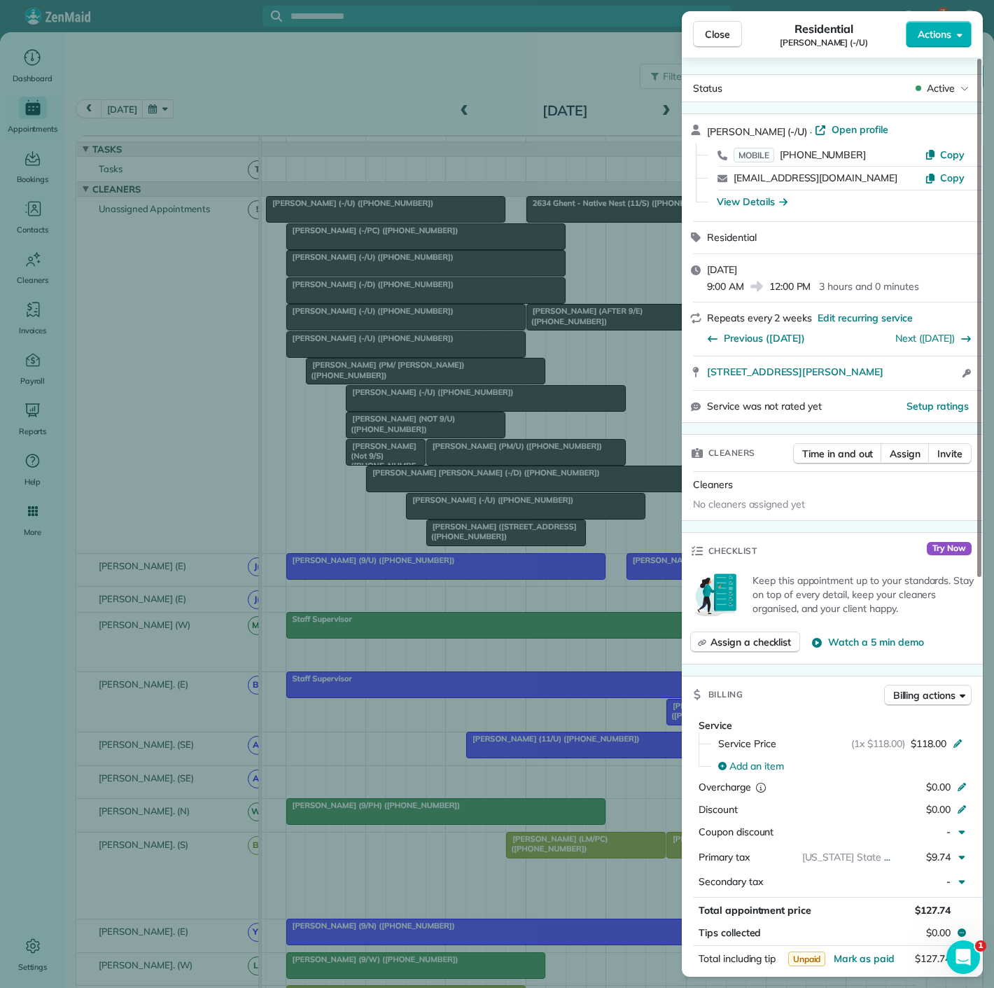
click at [344, 351] on div "Close Residential Sawyer Smith (-/U) Actions Status Active Sawyer Smith (-/U) ·…" at bounding box center [497, 494] width 994 height 988
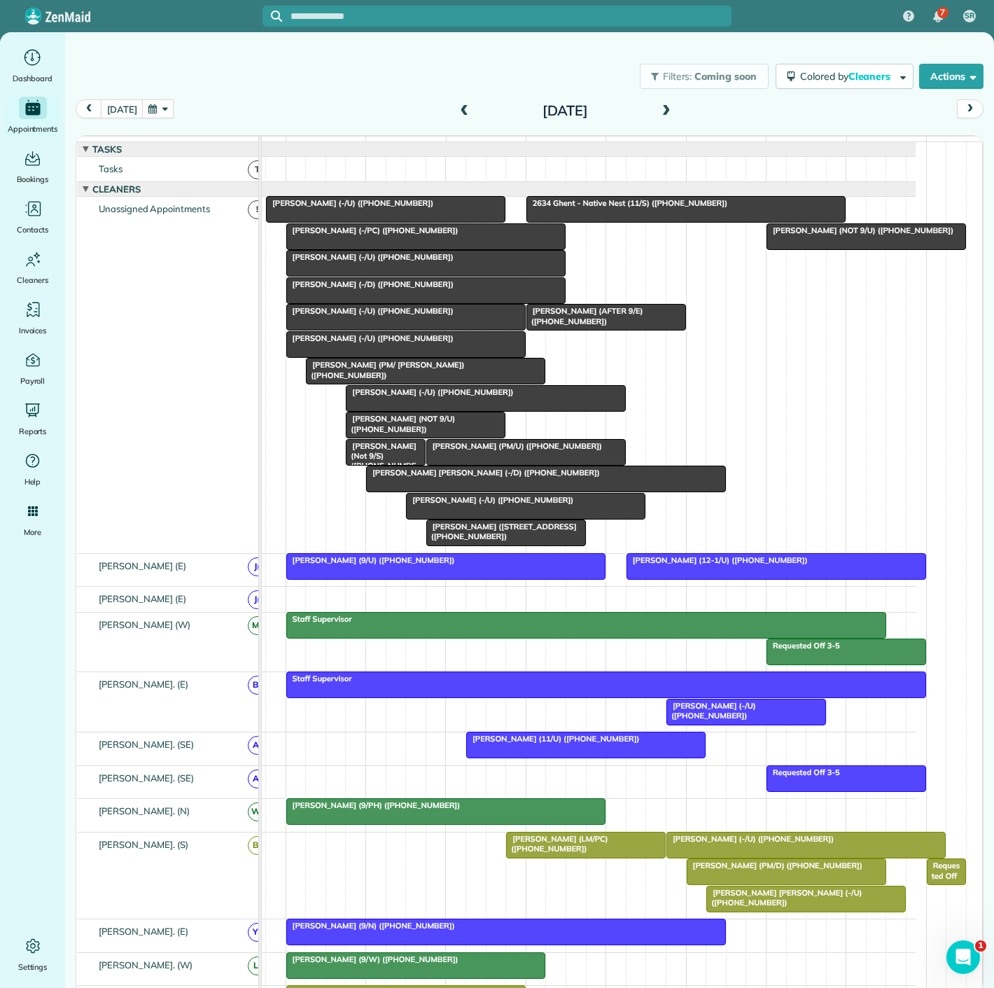
click at [352, 330] on div at bounding box center [406, 317] width 238 height 25
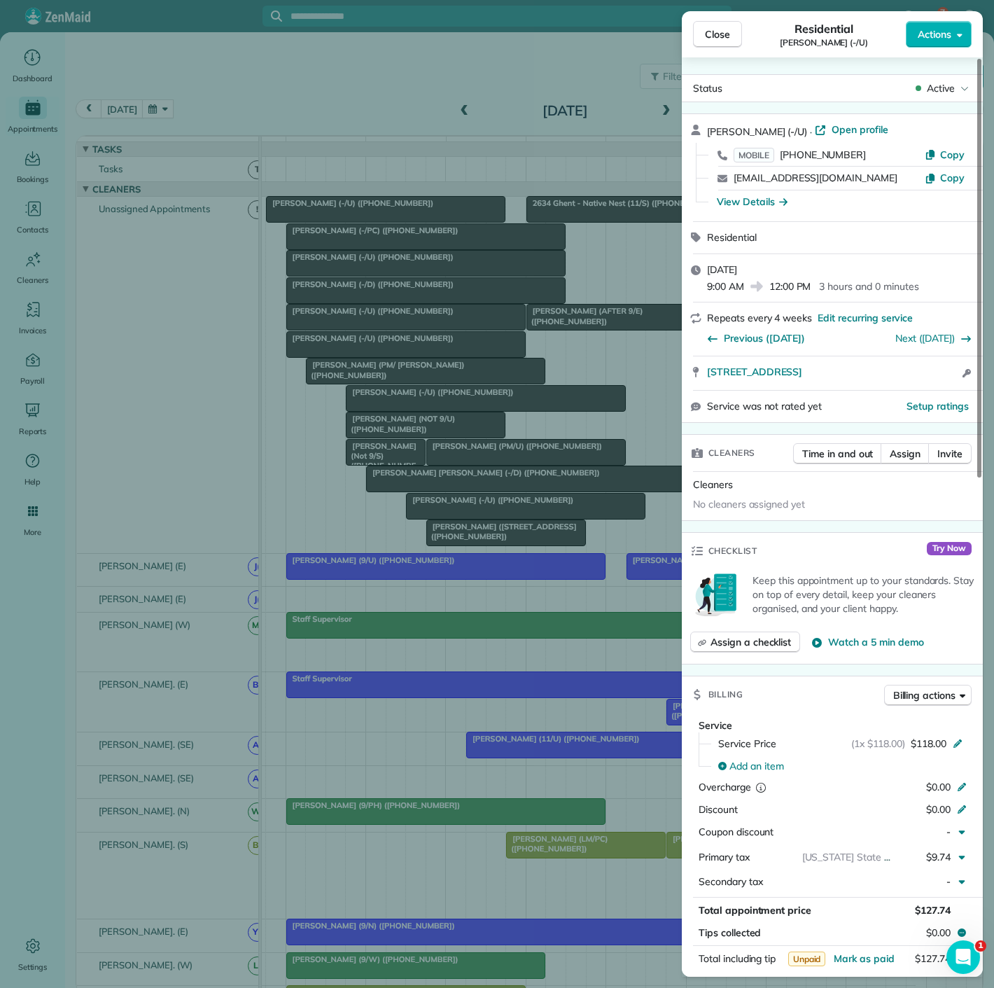
click at [352, 332] on div "Close Residential Lauren ODonnell (-/U) Actions Status Active Lauren ODonnell (…" at bounding box center [497, 494] width 994 height 988
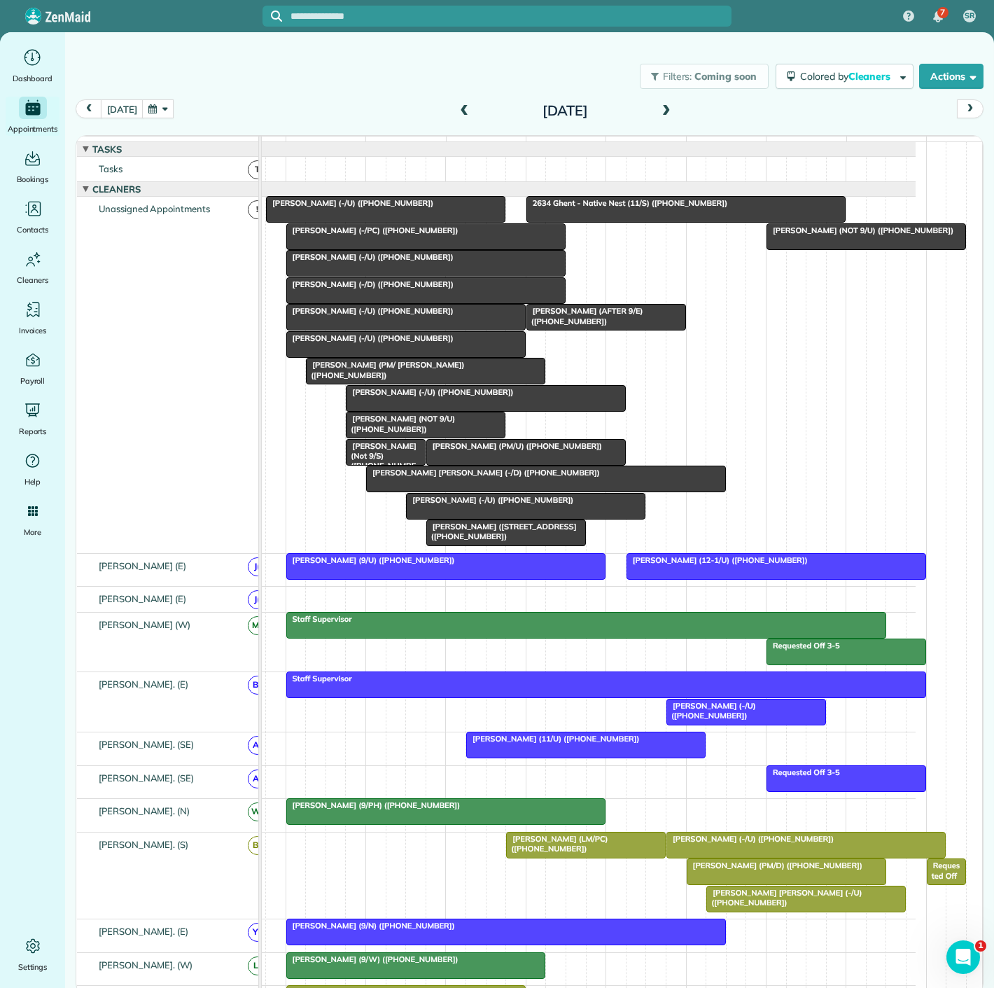
click at [342, 208] on span "Prem Mandava (-/U) (+15127431137)" at bounding box center [349, 203] width 169 height 10
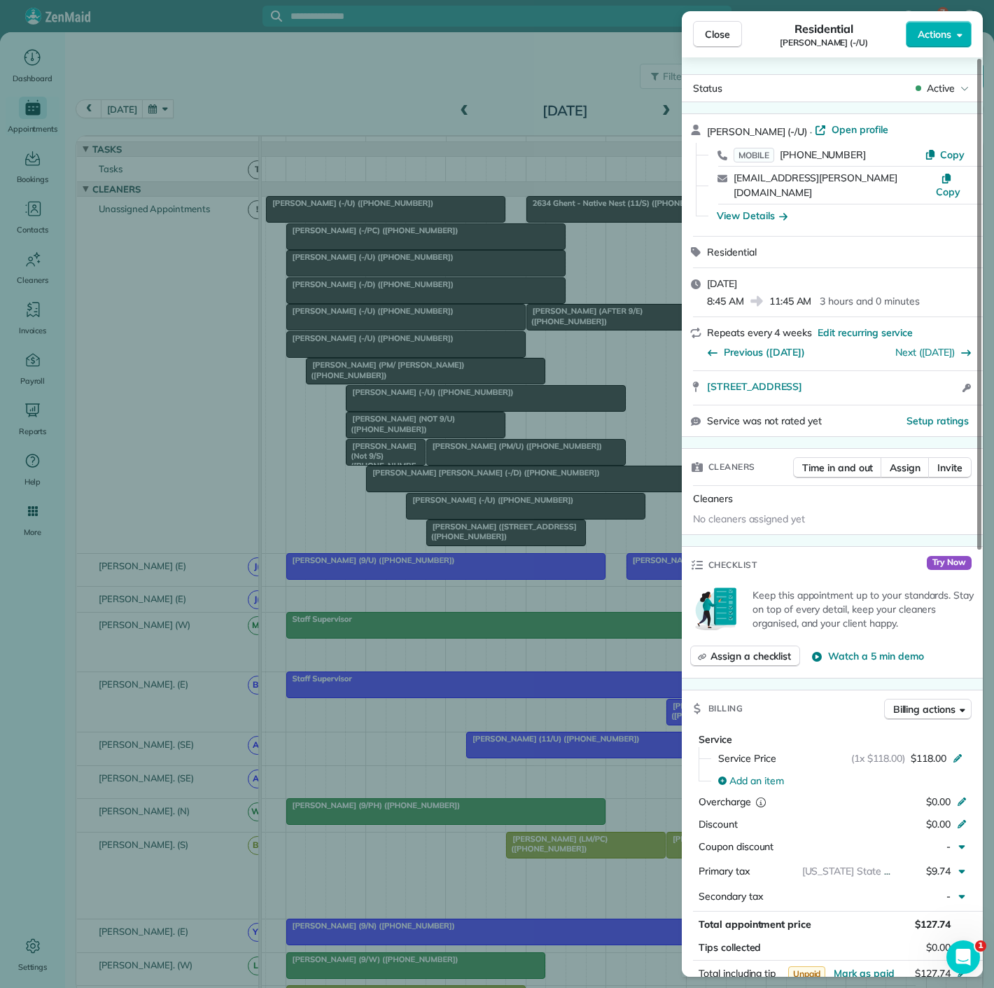
click at [342, 209] on div "Close Residential Prem Mandava (-/U) Actions Status Active Prem Mandava (-/U) ·…" at bounding box center [497, 494] width 994 height 988
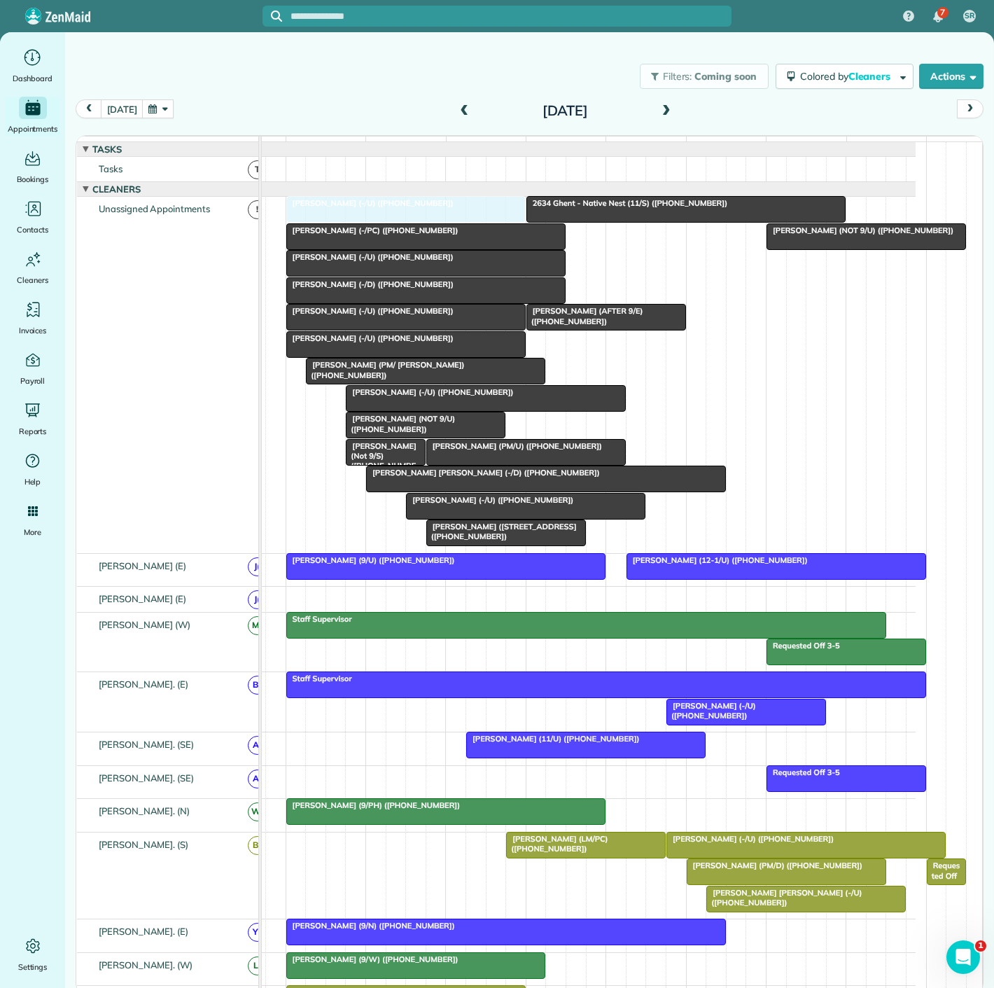
drag, startPoint x: 341, startPoint y: 212, endPoint x: 363, endPoint y: 302, distance: 92.9
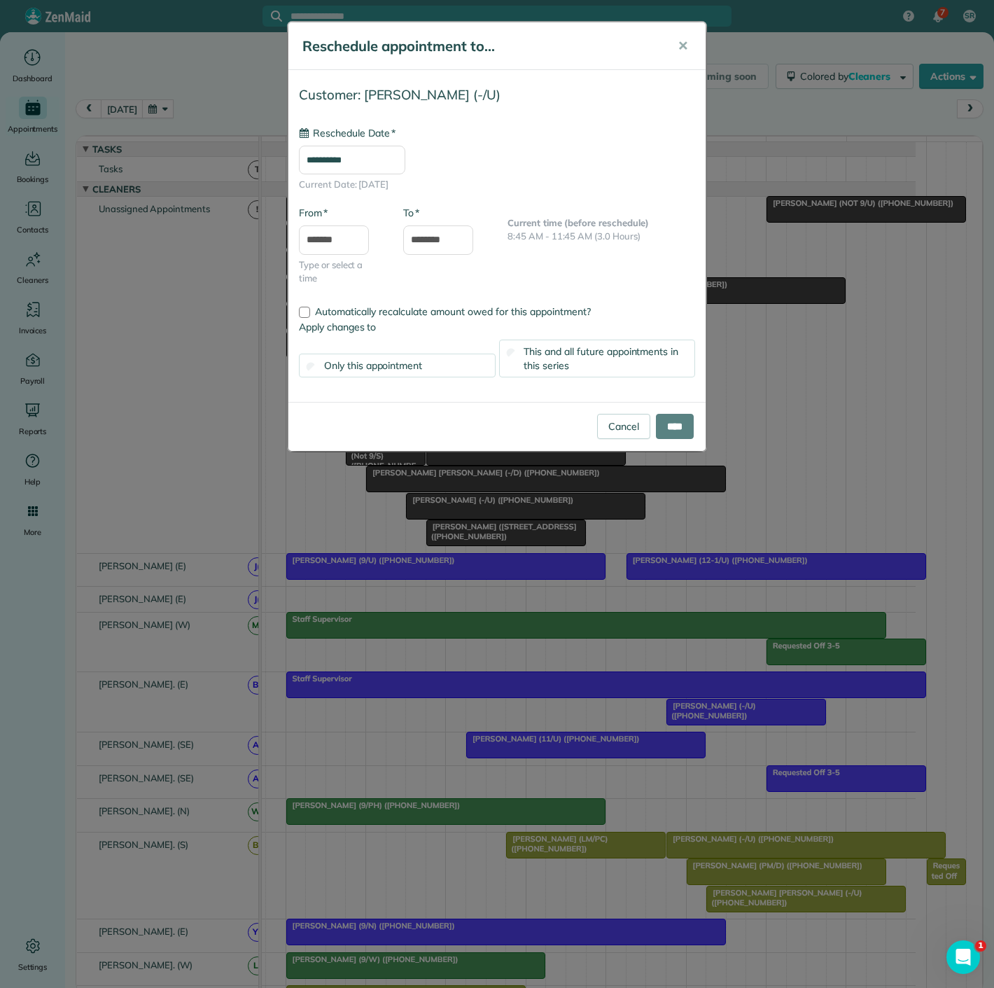
type input "**********"
drag, startPoint x: 630, startPoint y: 428, endPoint x: 830, endPoint y: 227, distance: 283.7
click at [630, 428] on link "Cancel" at bounding box center [623, 426] width 53 height 25
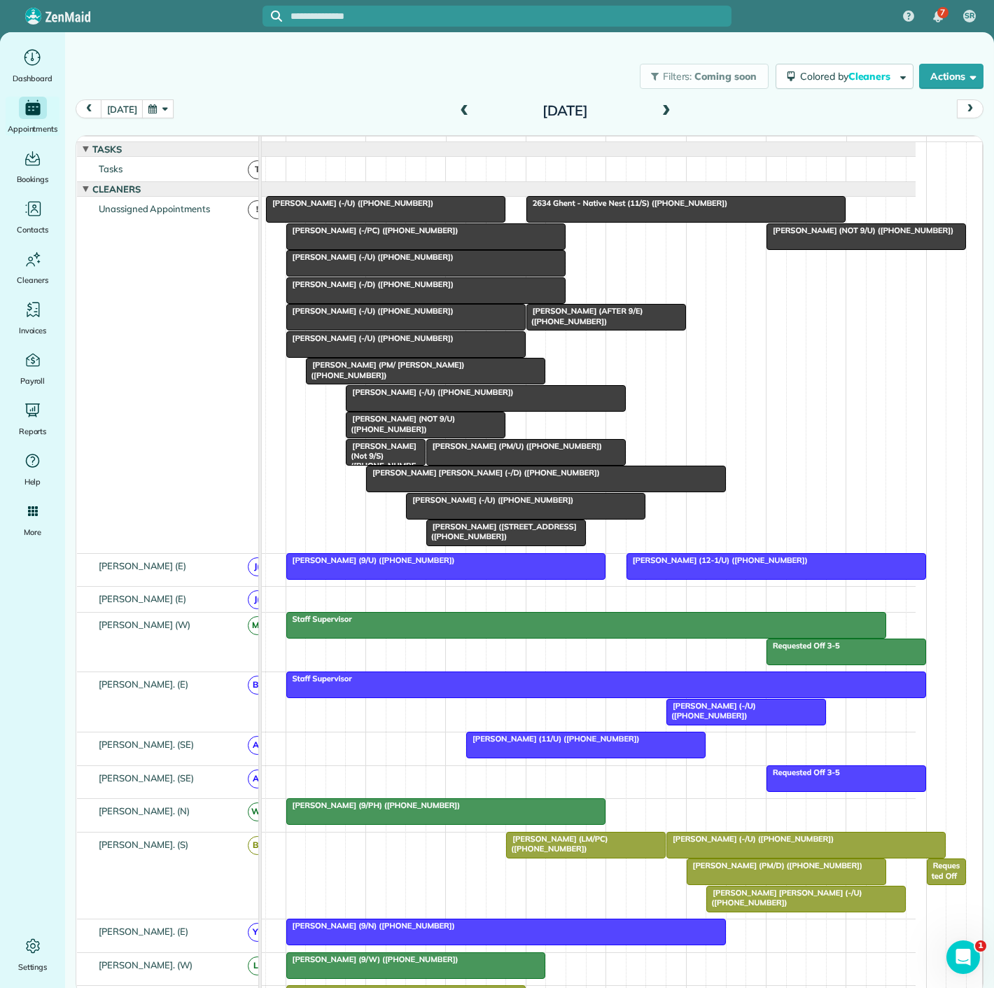
click at [828, 249] on div at bounding box center [866, 236] width 198 height 25
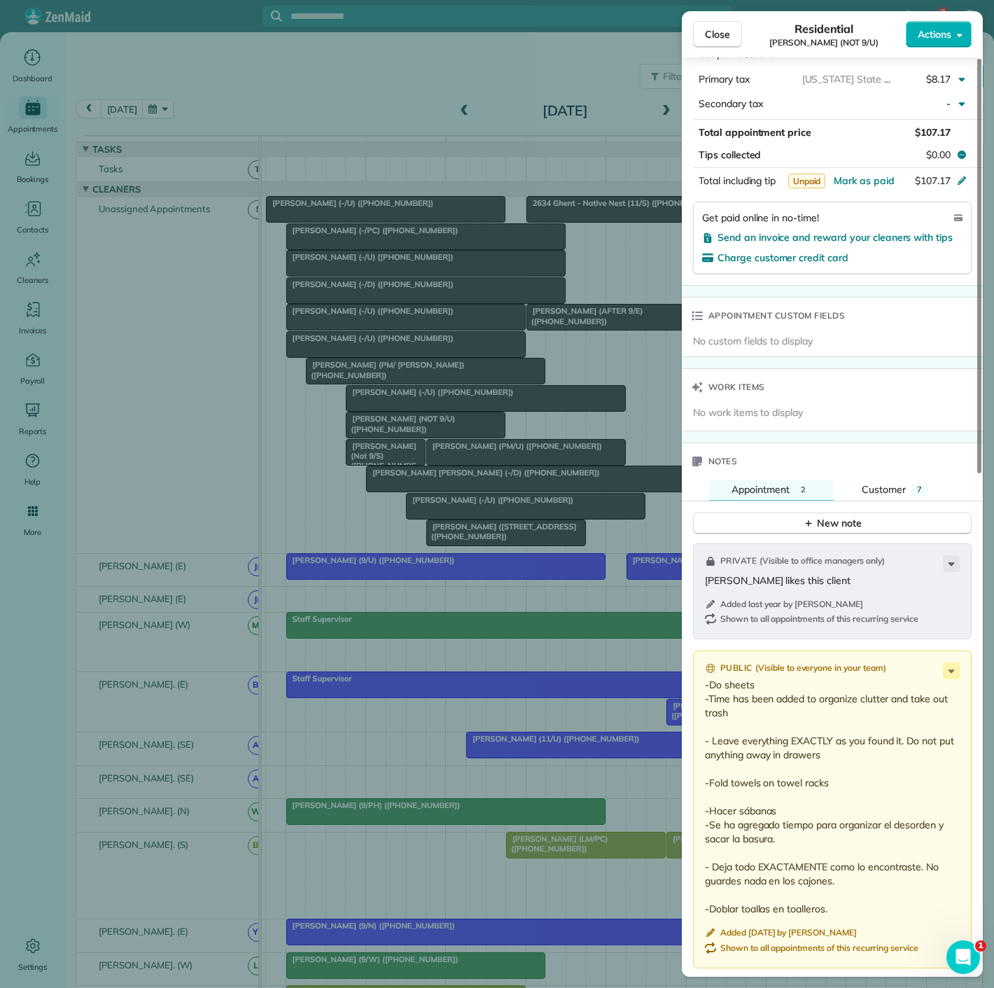
click at [538, 350] on div "Close Residential Piya Ghose (NOT 9/U) Actions Status Active Piya Ghose (NOT 9/…" at bounding box center [497, 494] width 994 height 988
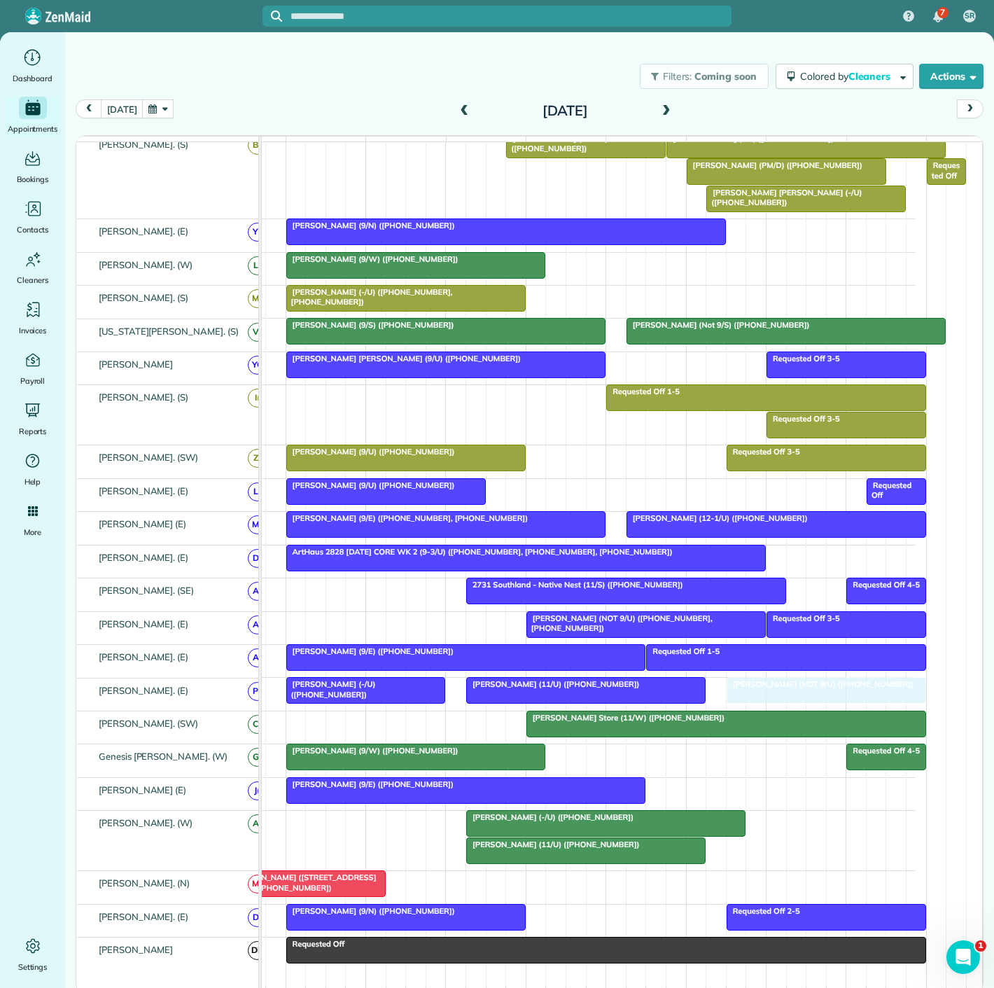
drag, startPoint x: 822, startPoint y: 248, endPoint x: 787, endPoint y: 696, distance: 449.5
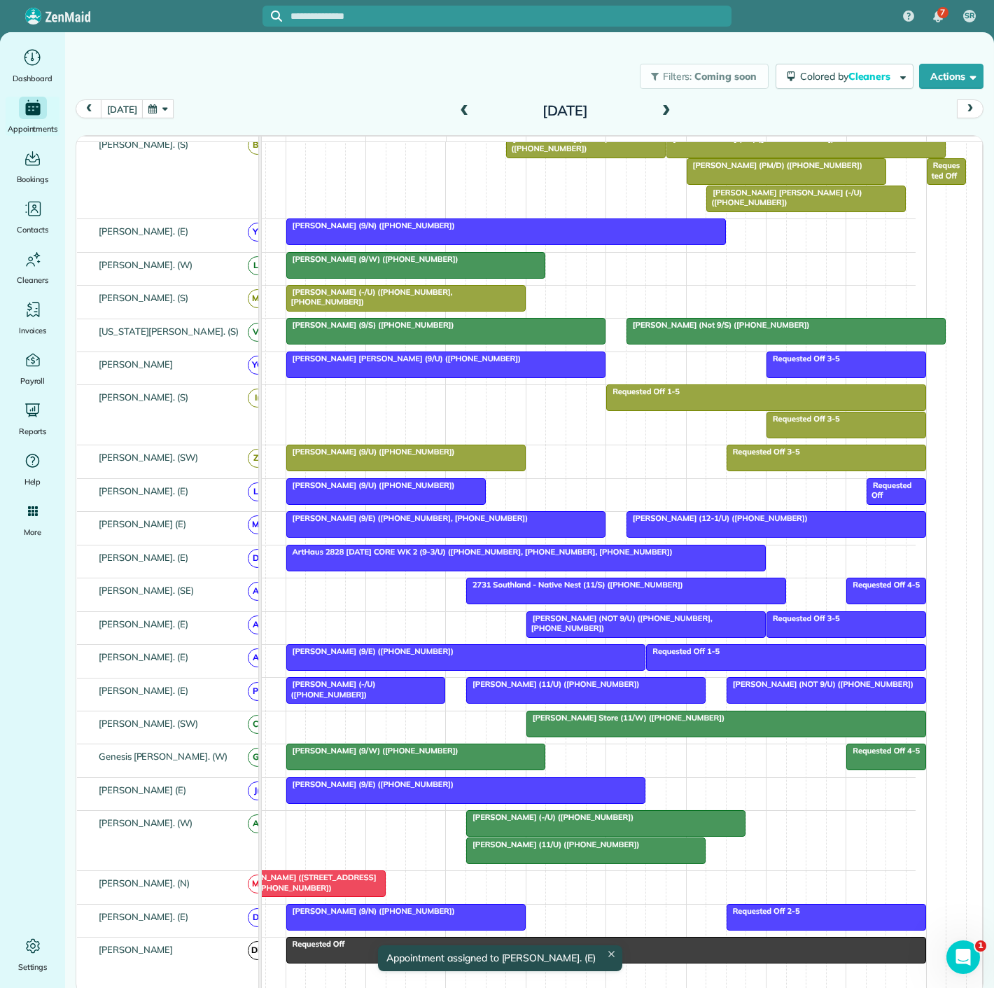
click at [510, 789] on div "Jessica Gammill (9/E) (+16144999844)" at bounding box center [467, 784] width 352 height 10
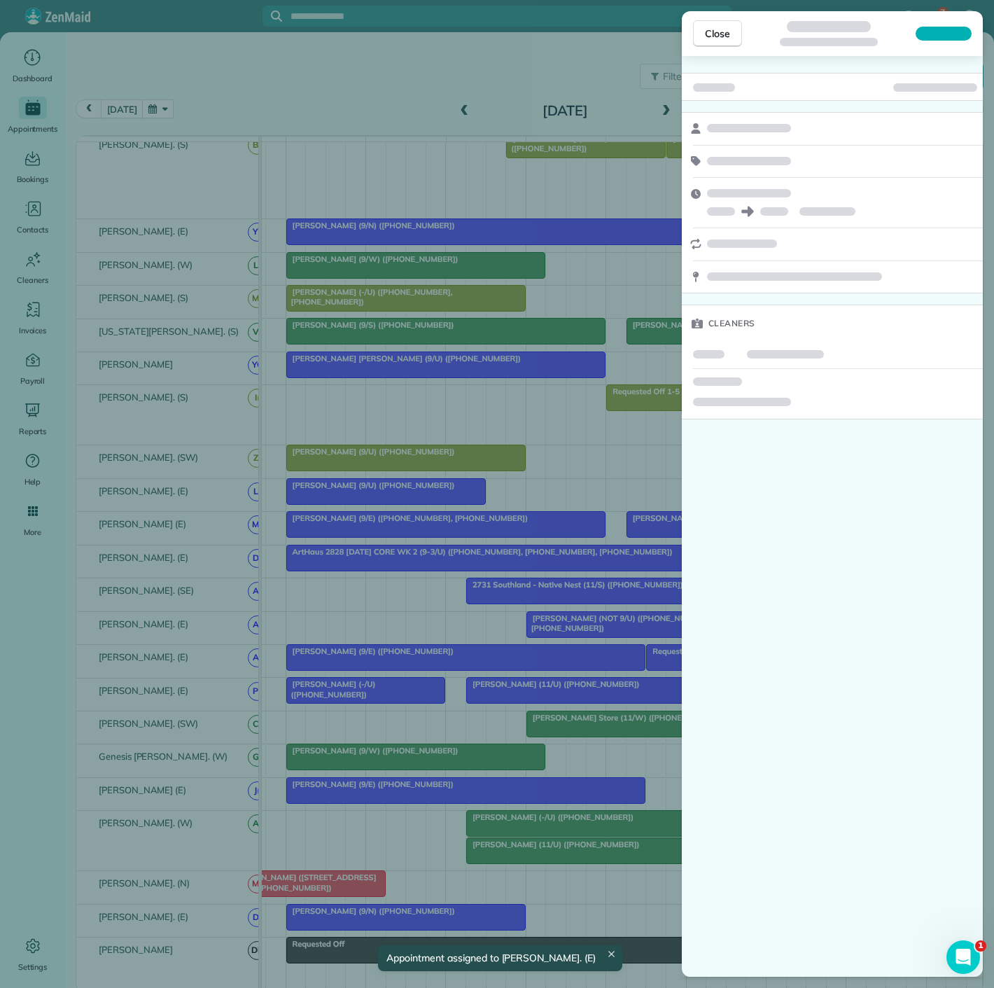
click at [510, 791] on div "Close Cleaners" at bounding box center [497, 494] width 994 height 988
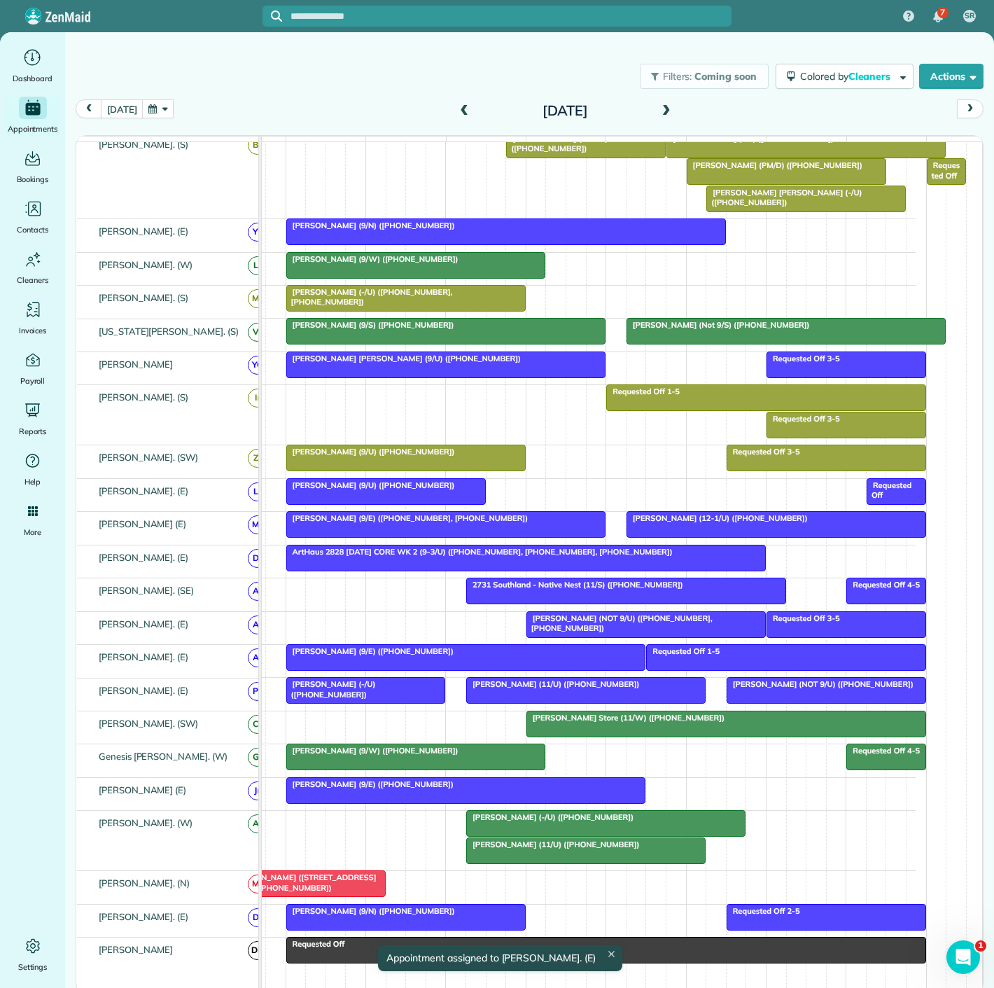
click at [394, 769] on div at bounding box center [416, 756] width 258 height 25
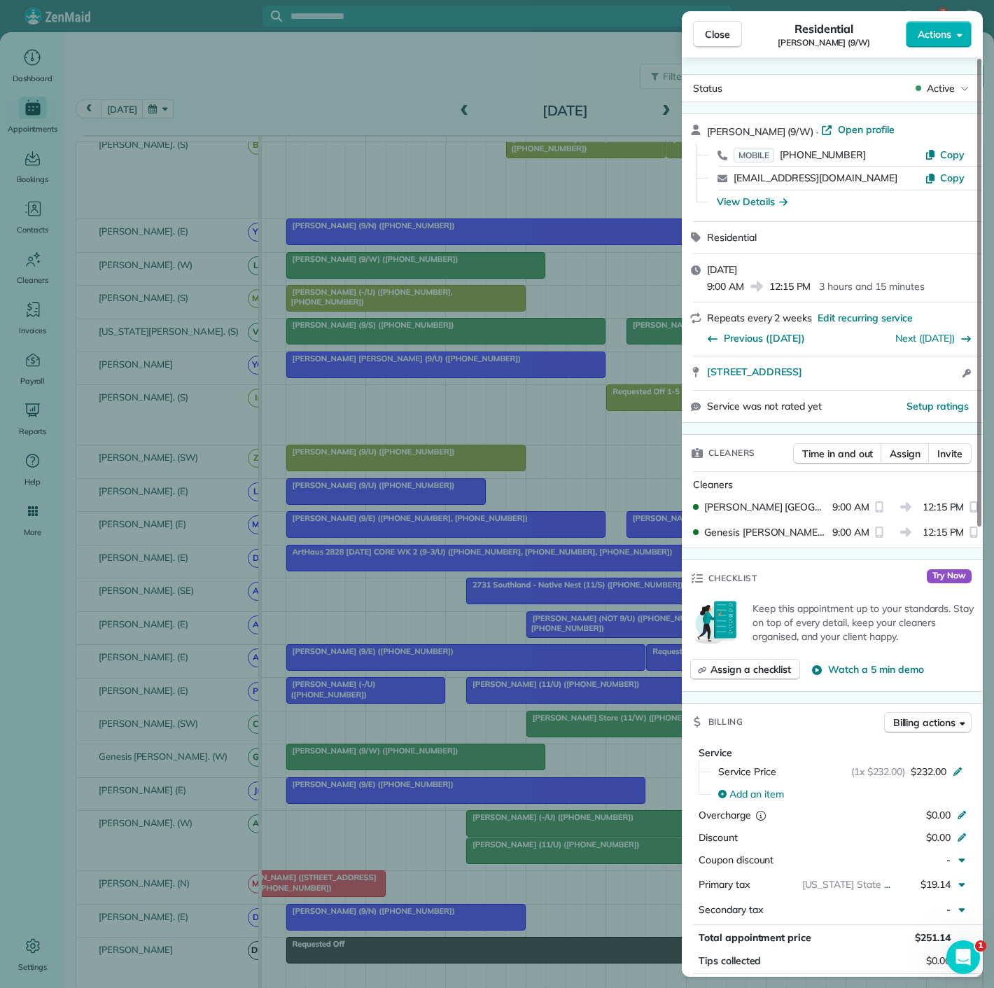
click at [394, 769] on div "Close Residential Isaac Gerard (9/W) Actions Status Active Isaac Gerard (9/W) ·…" at bounding box center [497, 494] width 994 height 988
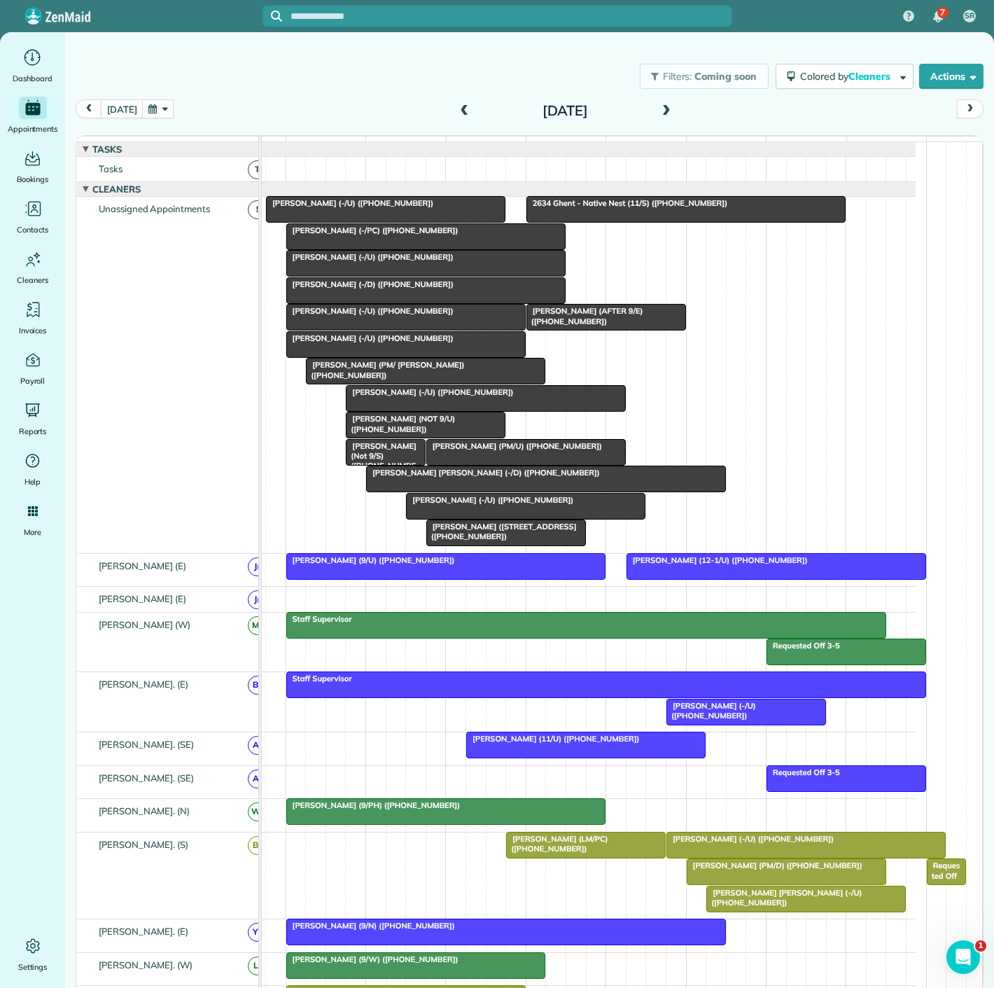
click at [404, 262] on span "Christopher Walser (-/U) (+12144485220)" at bounding box center [370, 257] width 169 height 10
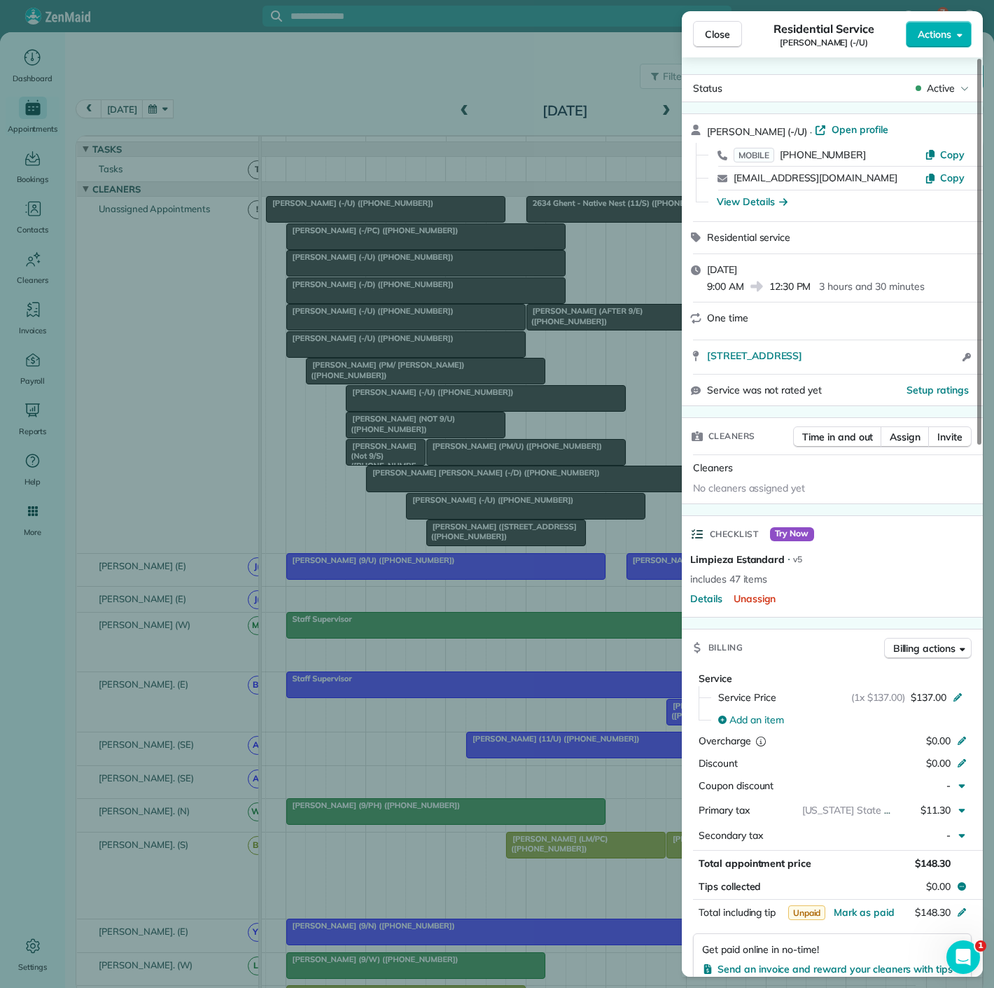
click at [404, 271] on div "Close Residential Service Christopher Walser (-/U) Actions Status Active Christ…" at bounding box center [497, 494] width 994 height 988
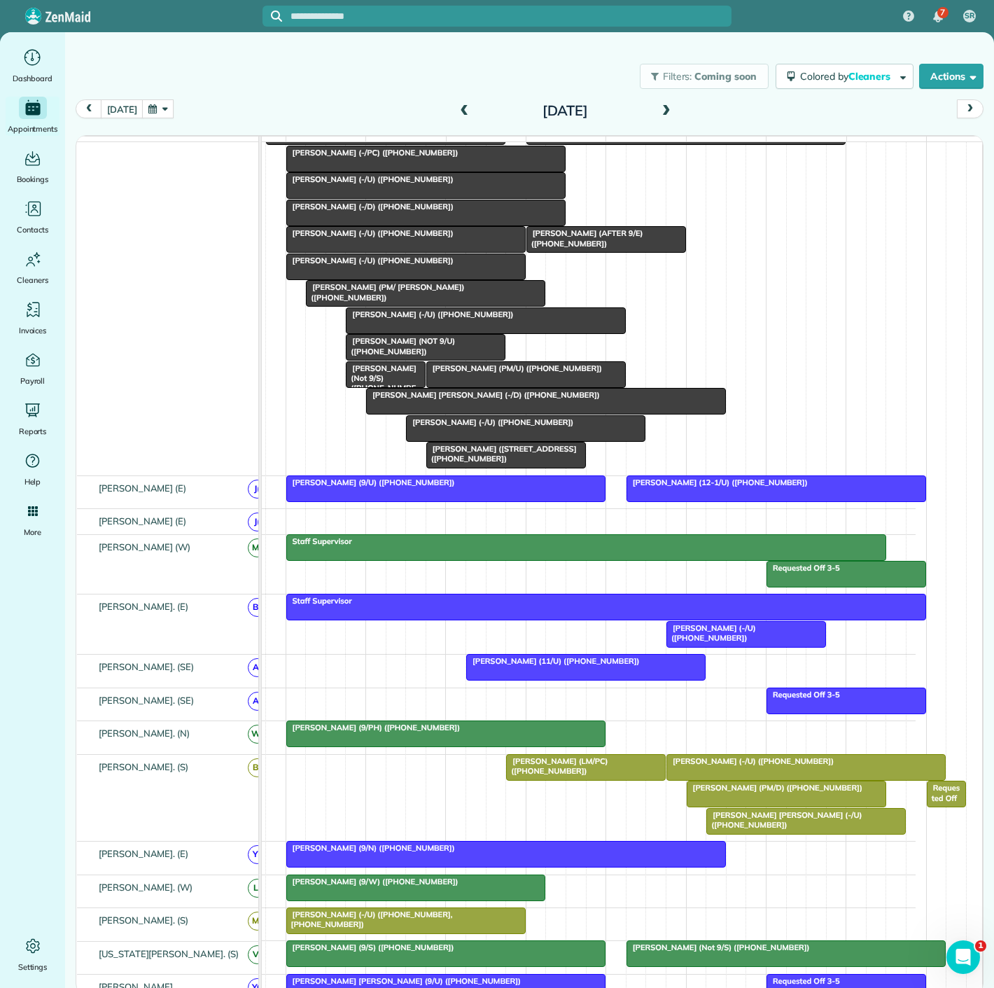
click at [426, 744] on div at bounding box center [446, 733] width 319 height 25
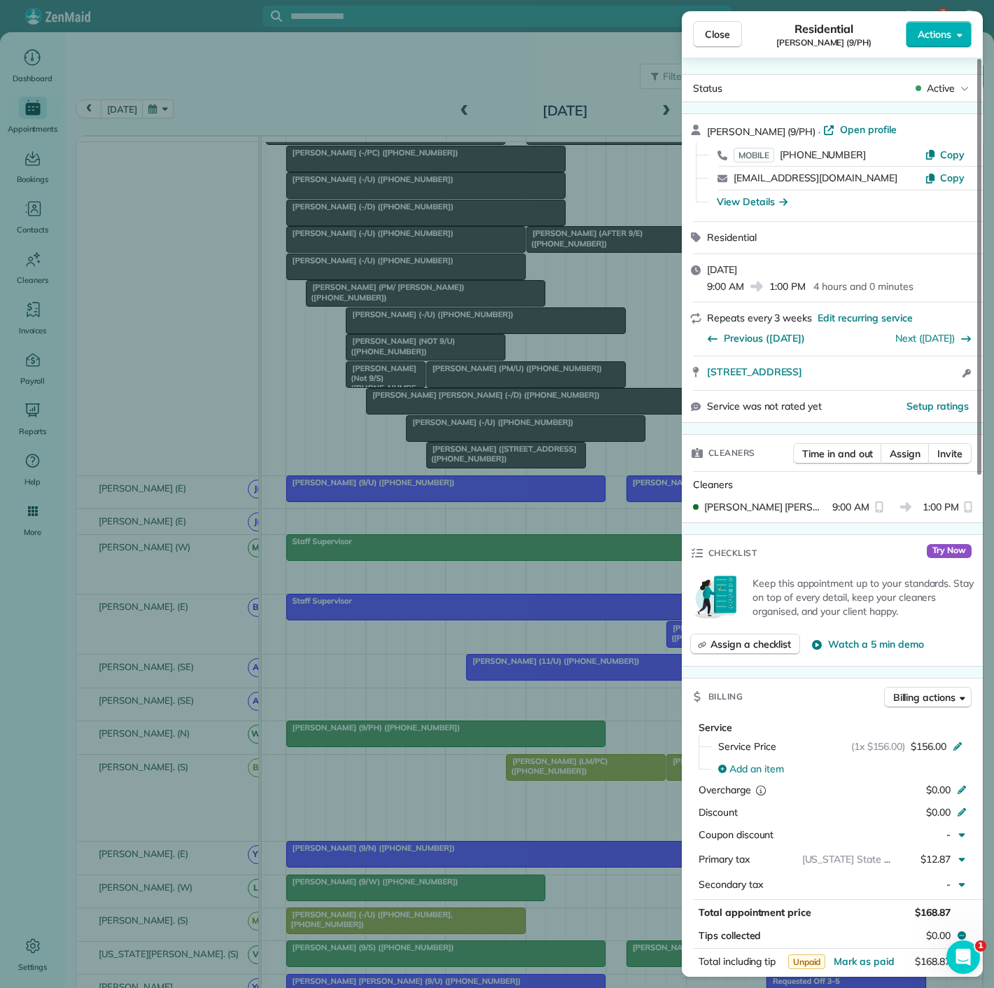
click at [426, 744] on div "Close Residential Brittany Ackerman (9/PH) Actions Status Active Brittany Acker…" at bounding box center [497, 494] width 994 height 988
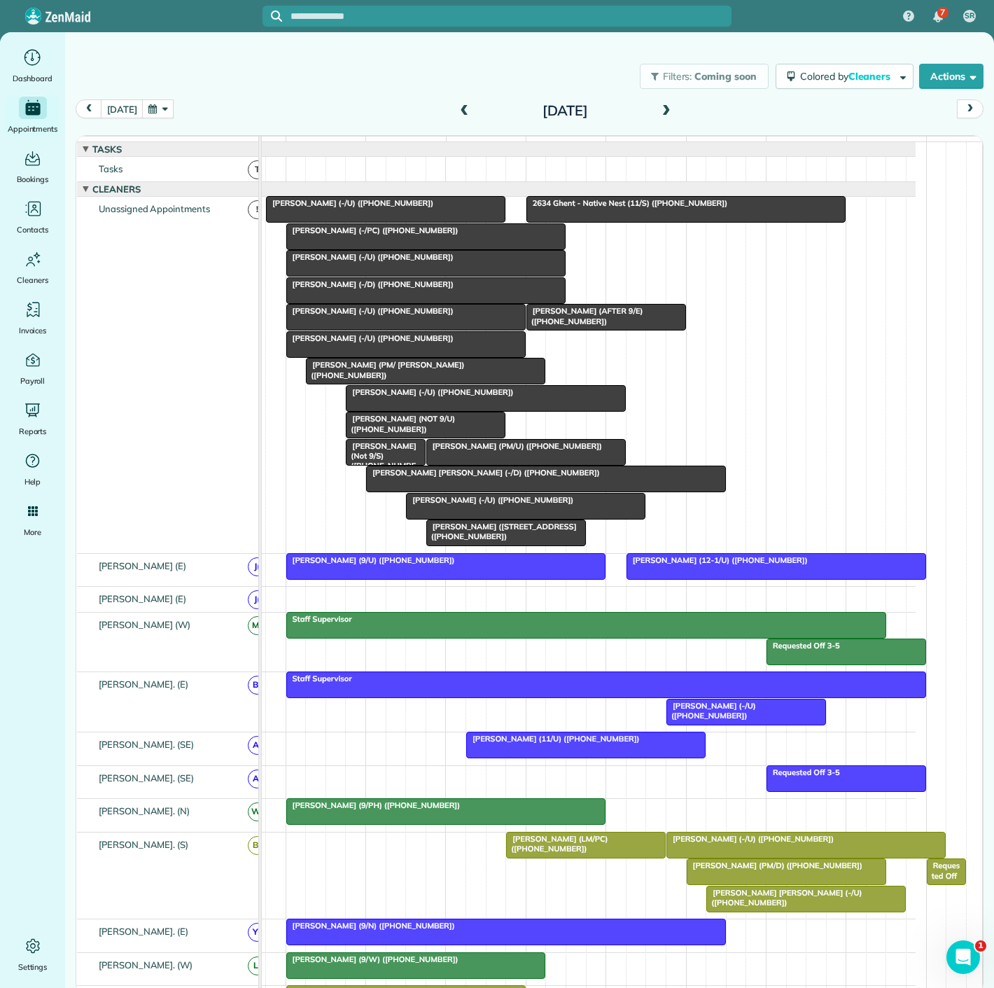
click at [391, 245] on div at bounding box center [426, 236] width 278 height 25
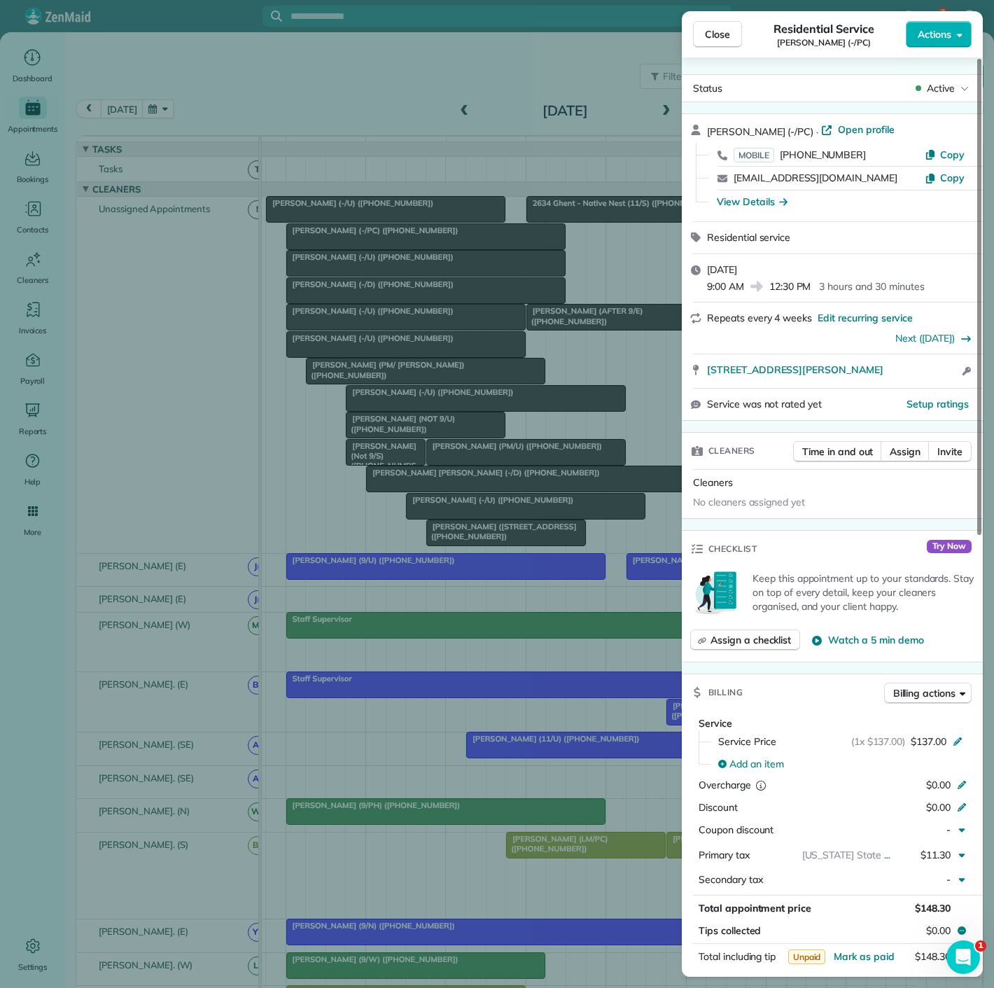
click at [391, 245] on div "Close Residential Service Avery Talbot (-/PC) Actions Status Active Avery Talbo…" at bounding box center [497, 494] width 994 height 988
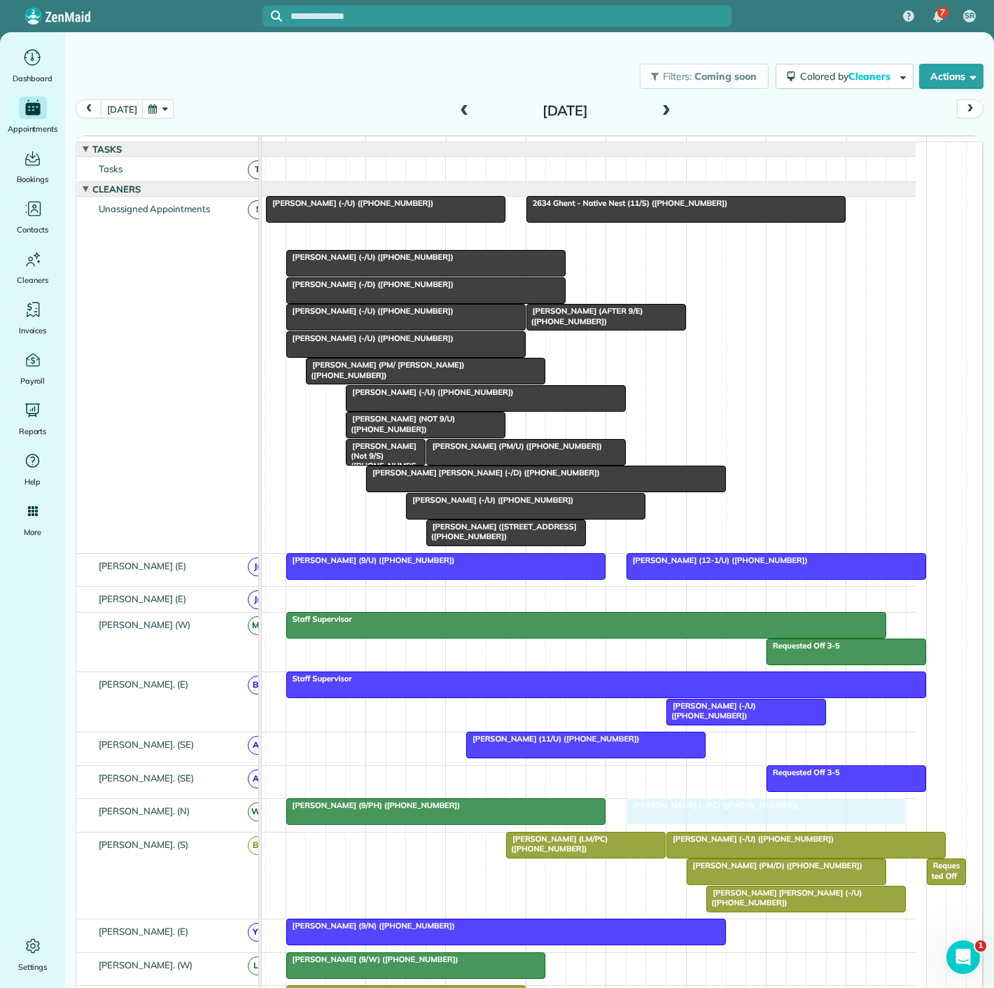
drag, startPoint x: 369, startPoint y: 245, endPoint x: 709, endPoint y: 835, distance: 681.4
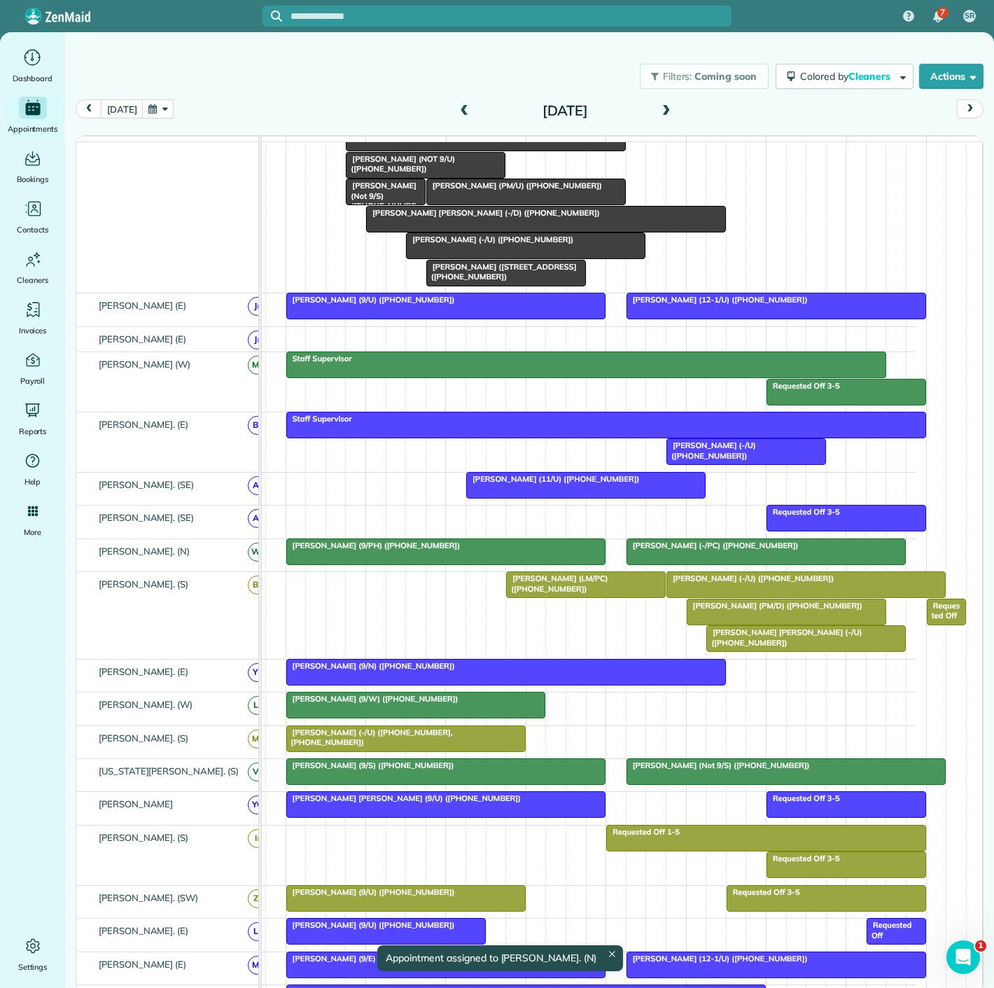
click at [408, 745] on div at bounding box center [406, 738] width 238 height 25
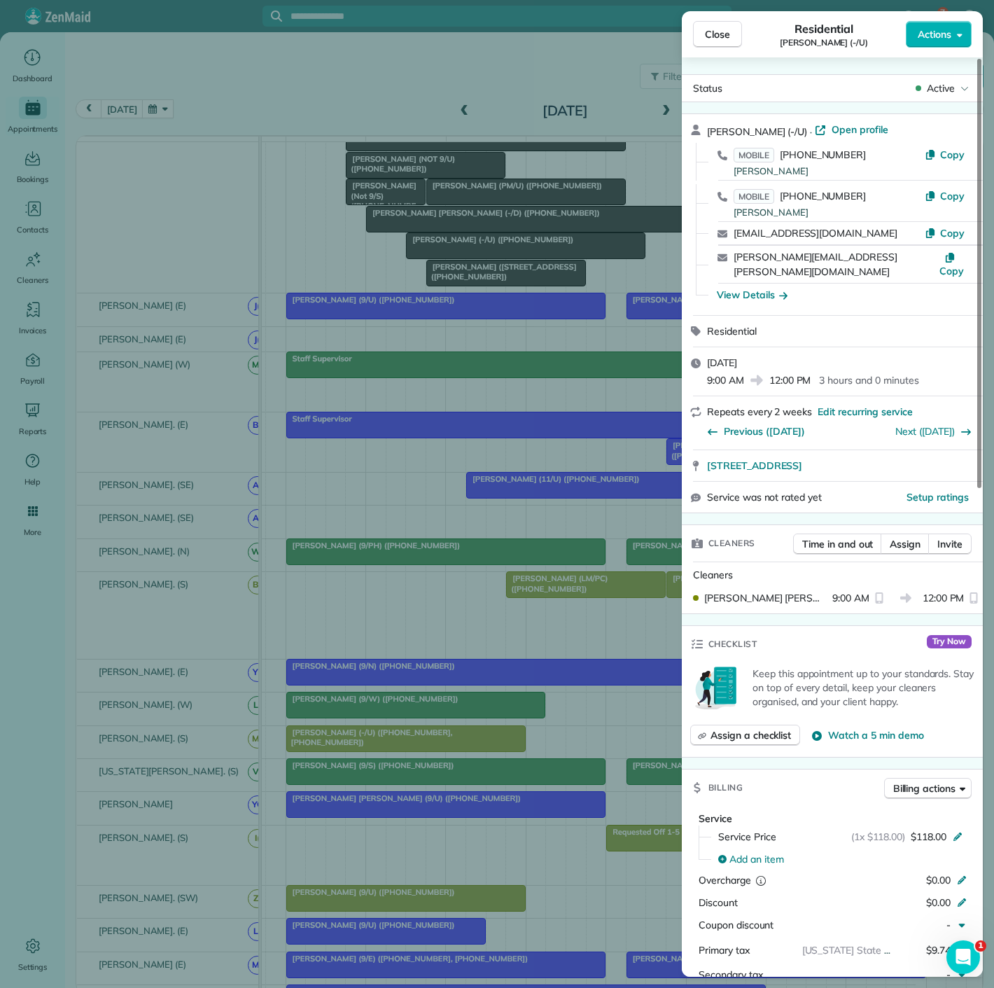
click at [408, 745] on div "Close Residential Ashley Barhorst (-/U) Actions Status Active Ashley Barhorst (…" at bounding box center [497, 494] width 994 height 988
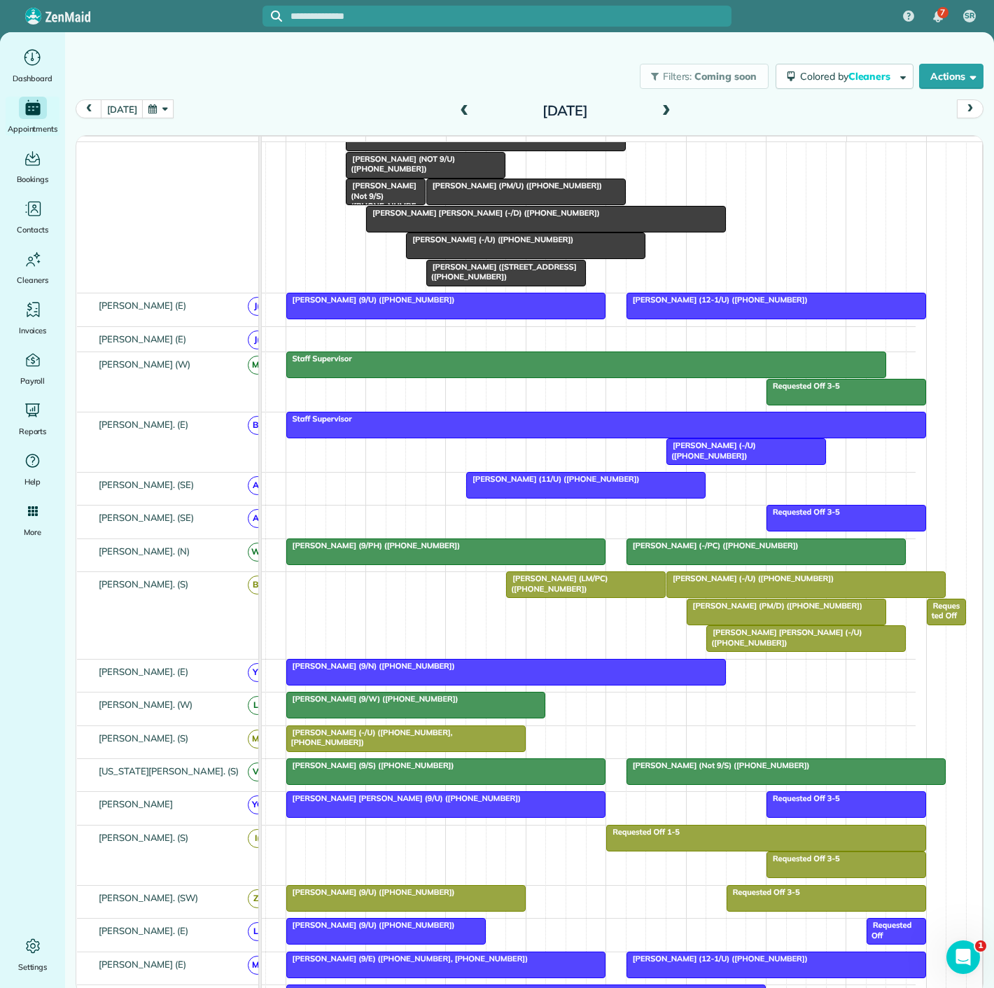
click at [417, 752] on link "Ashley Barhorst (-/U) (+17025574573, +12817820281)" at bounding box center [405, 738] width 239 height 27
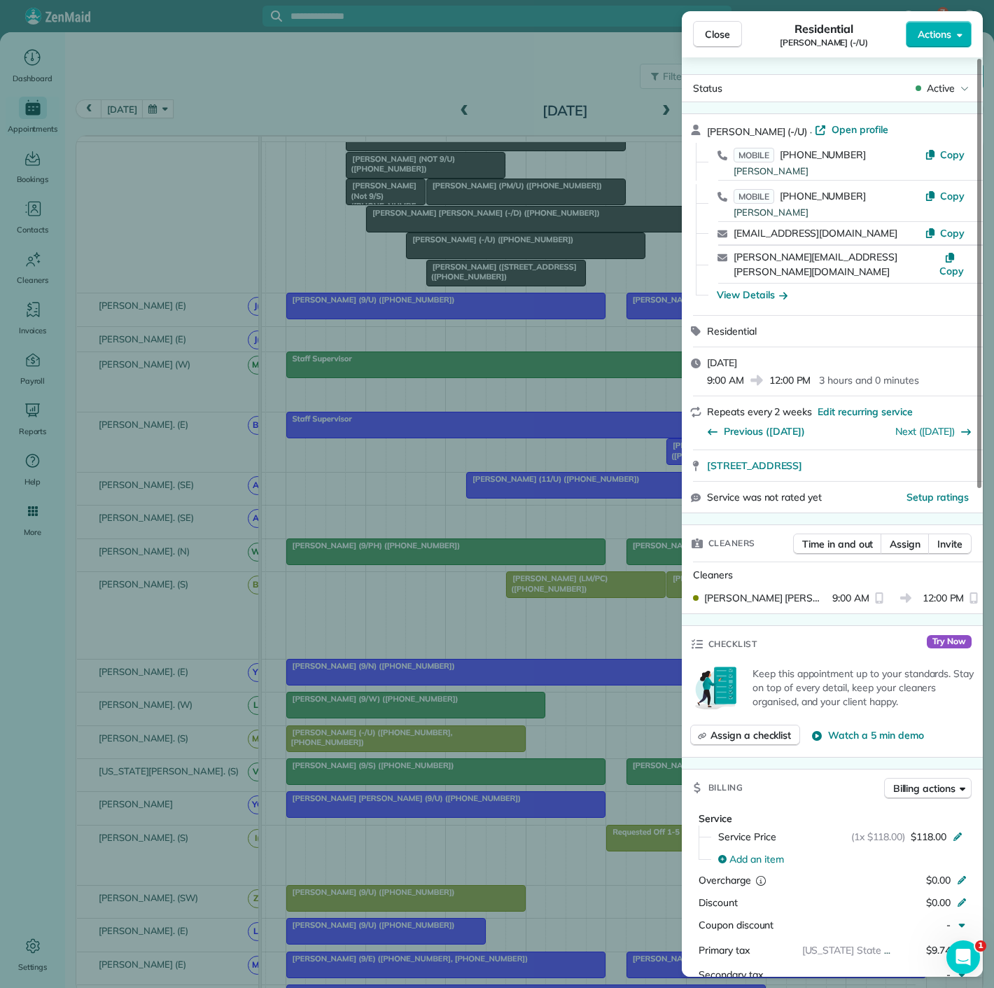
click at [417, 759] on div "Close Residential Ashley Barhorst (-/U) Actions Status Active Ashley Barhorst (…" at bounding box center [497, 494] width 994 height 988
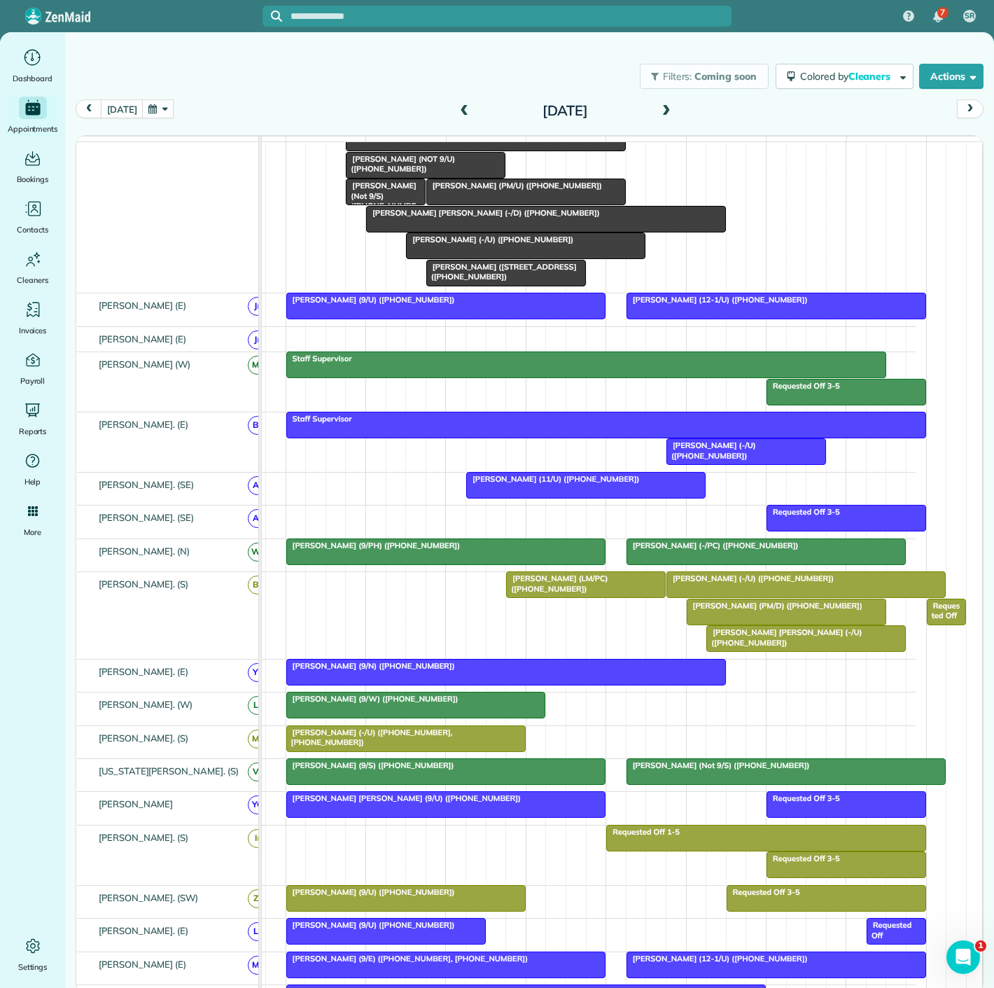
click at [422, 232] on div at bounding box center [546, 219] width 359 height 25
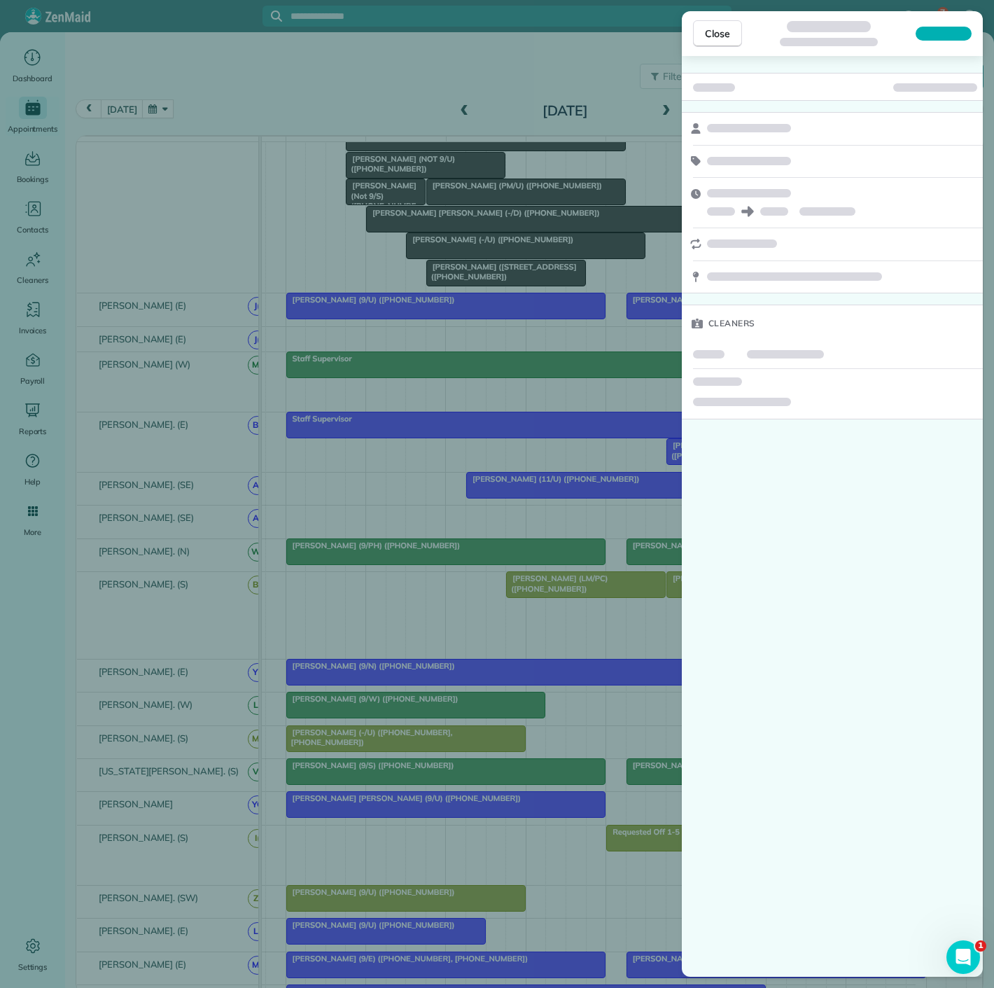
click at [610, 452] on div "Close Cleaners" at bounding box center [497, 494] width 994 height 988
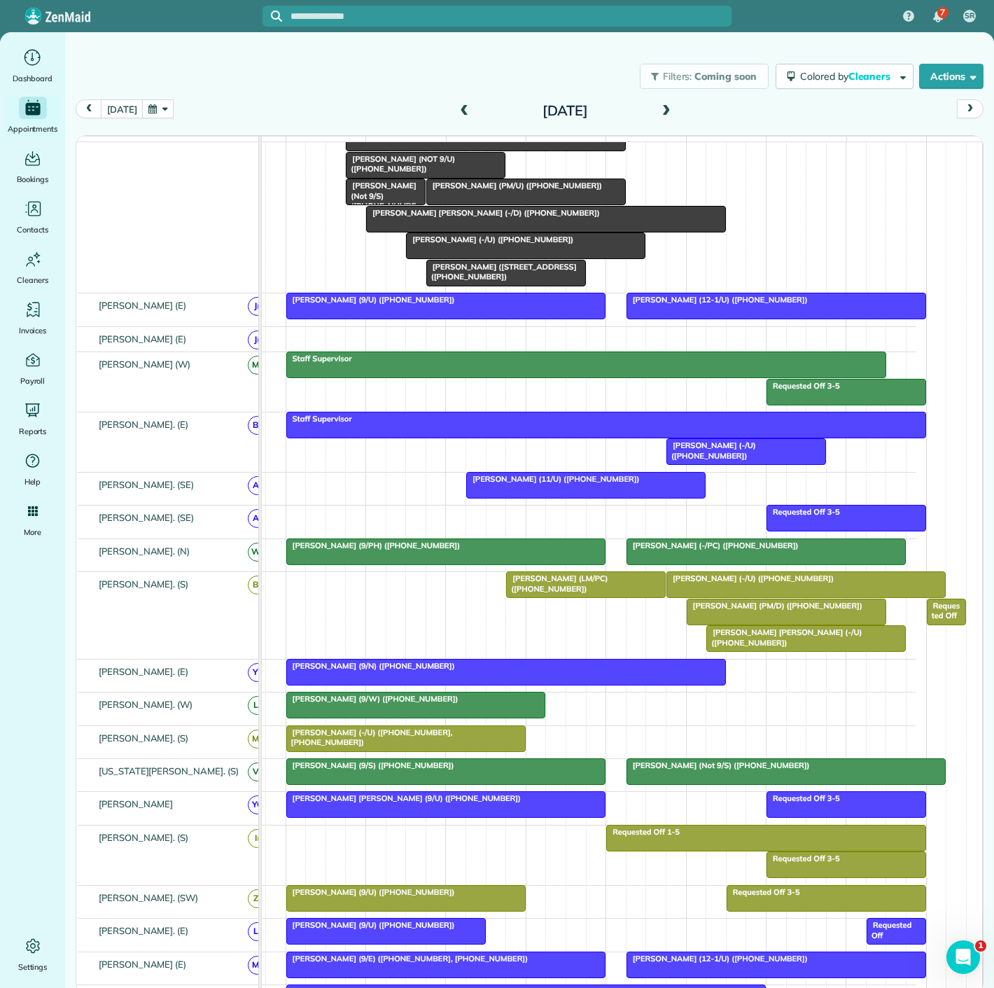
click at [464, 231] on div at bounding box center [546, 219] width 359 height 25
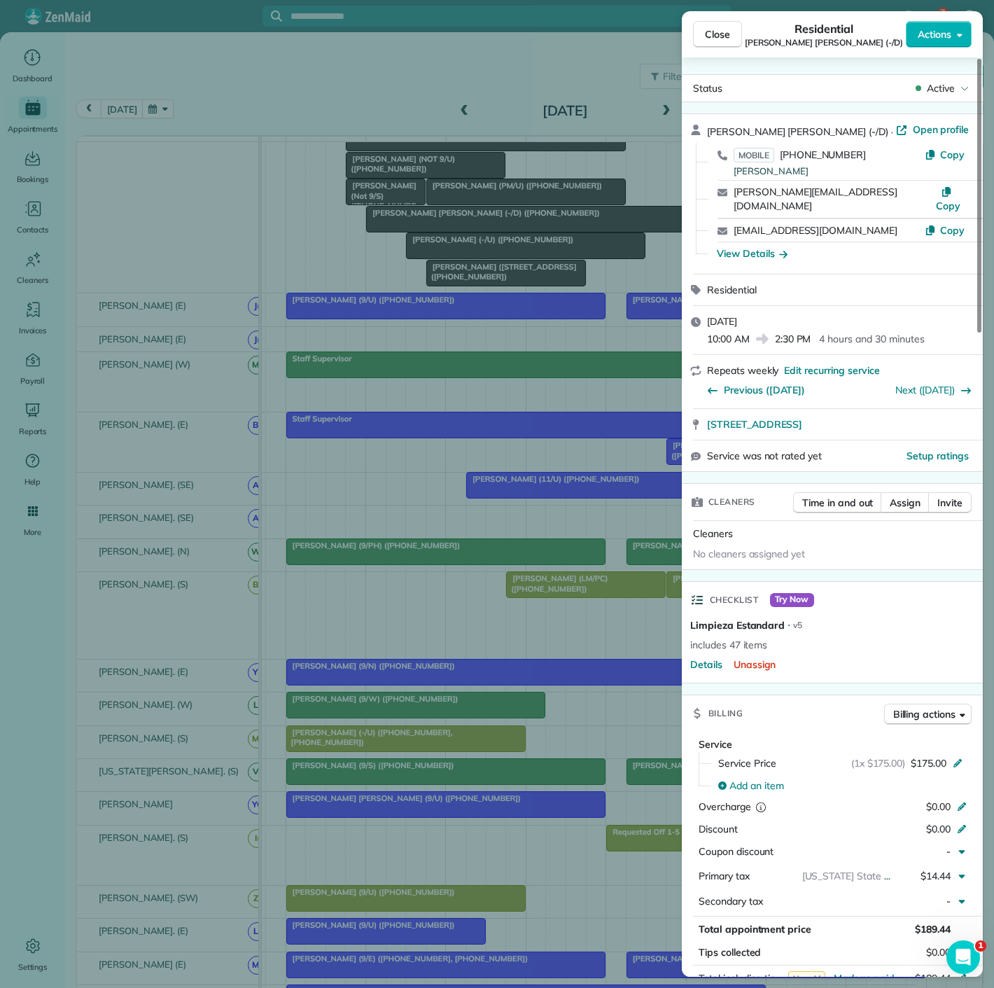
click at [527, 422] on div "Close Residential Katie Katelyn Anderson (-/D) Actions Status Active Katie Kate…" at bounding box center [497, 494] width 994 height 988
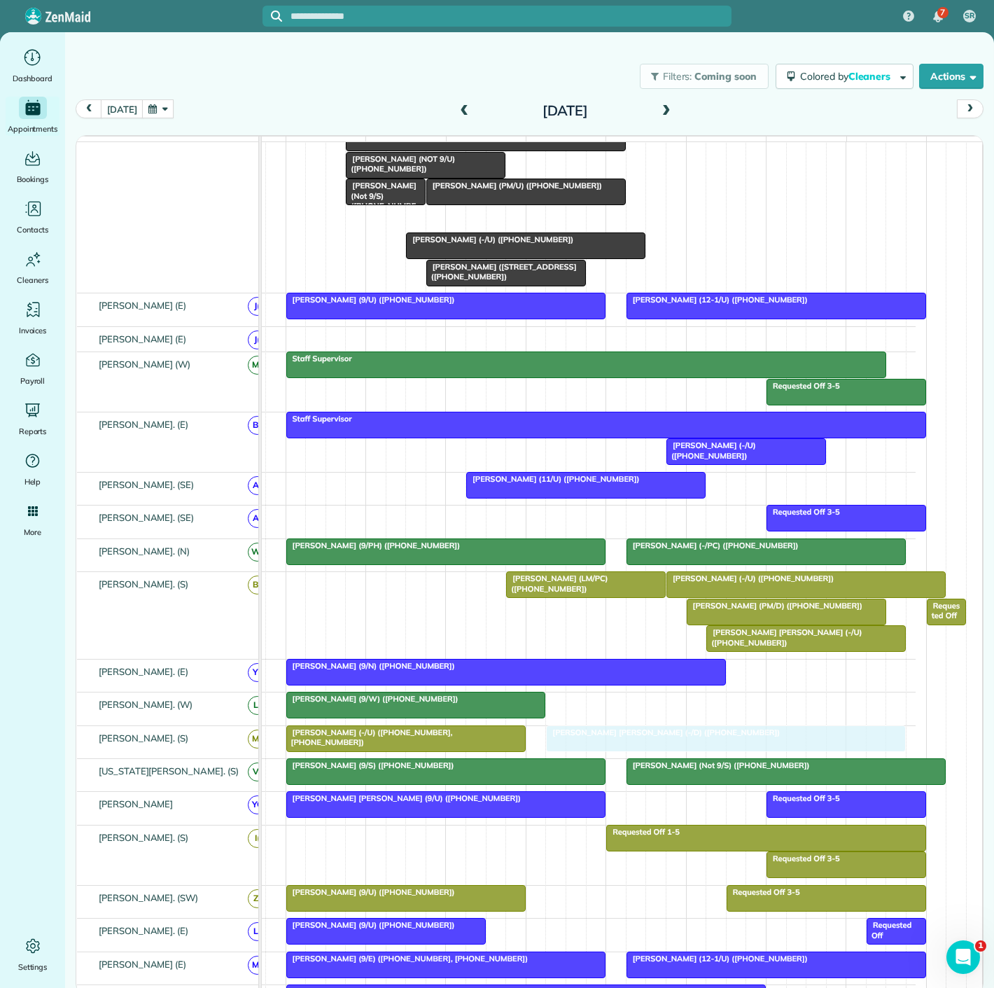
drag, startPoint x: 449, startPoint y: 232, endPoint x: 634, endPoint y: 760, distance: 560.1
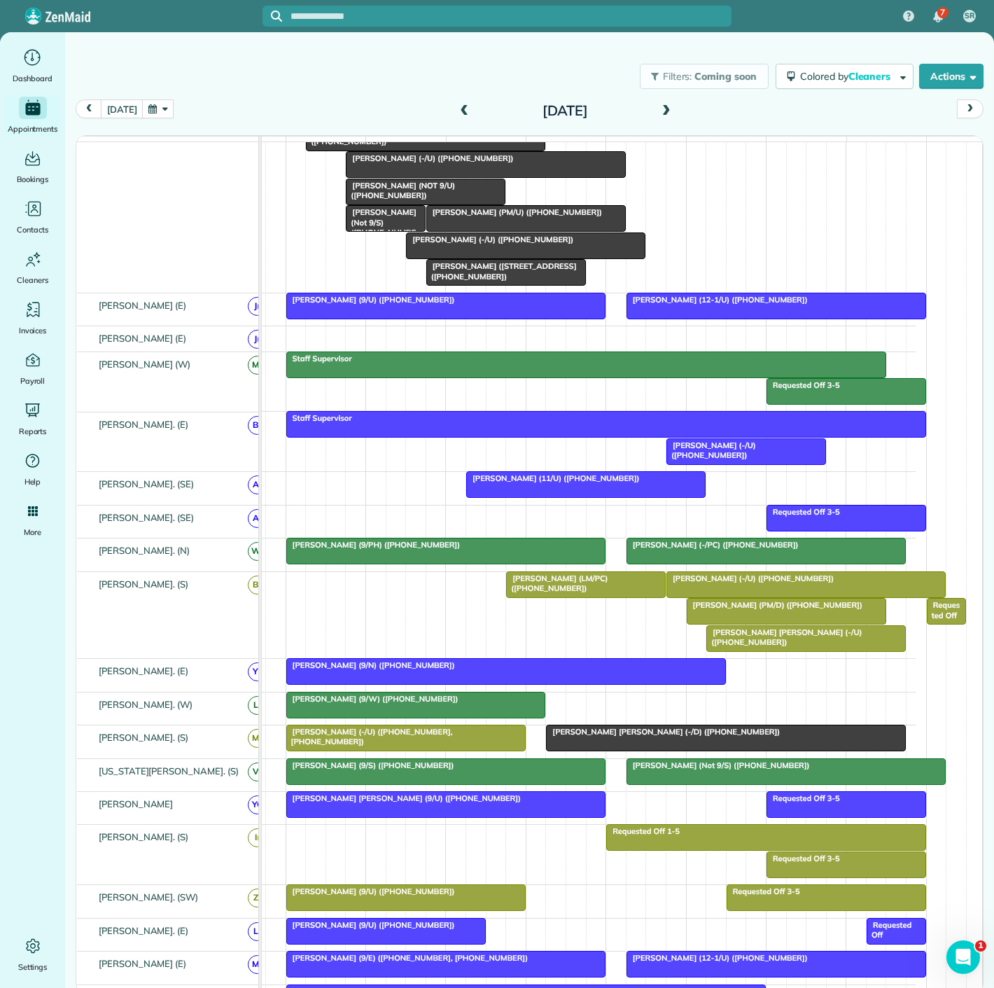
click at [452, 742] on span "Ashley Barhorst (-/U) (+17025574573, +12817820281)" at bounding box center [369, 737] width 167 height 20
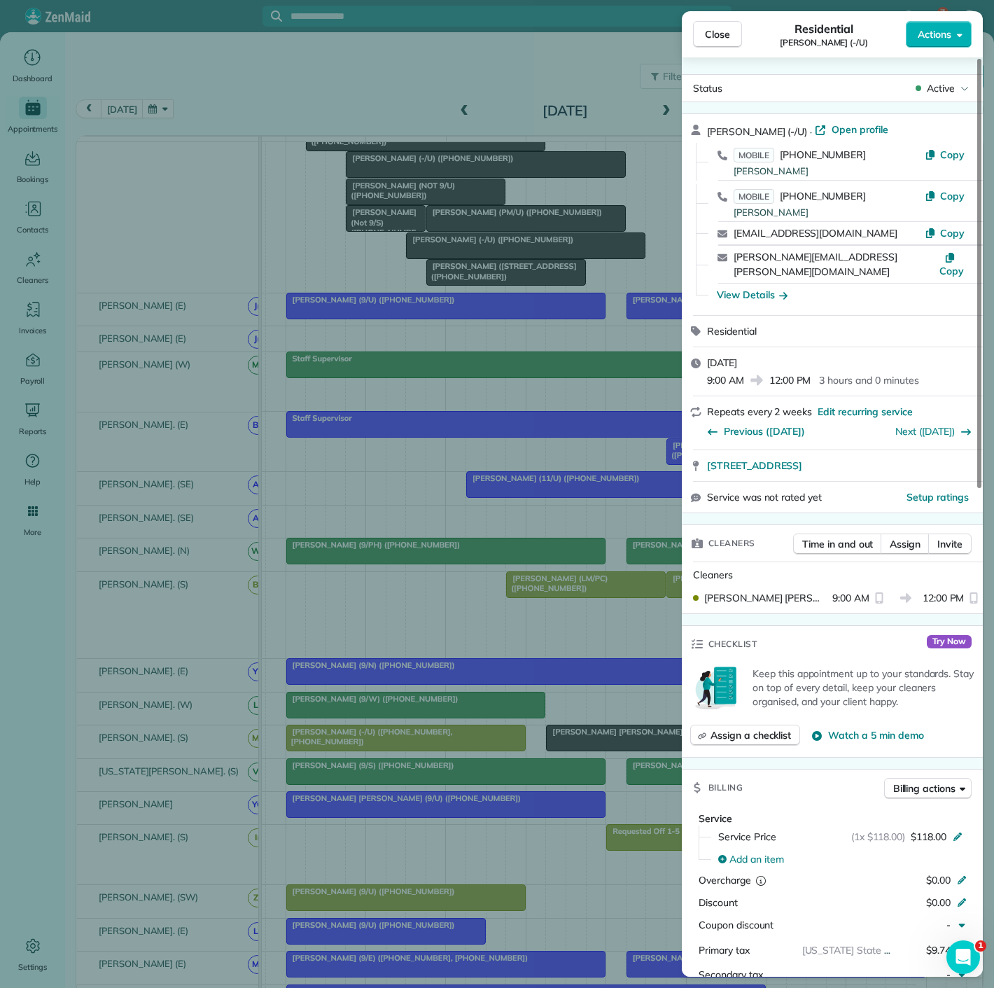
click at [452, 742] on div "Close Residential Ashley Barhorst (-/U) Actions Status Active Ashley Barhorst (…" at bounding box center [497, 494] width 994 height 988
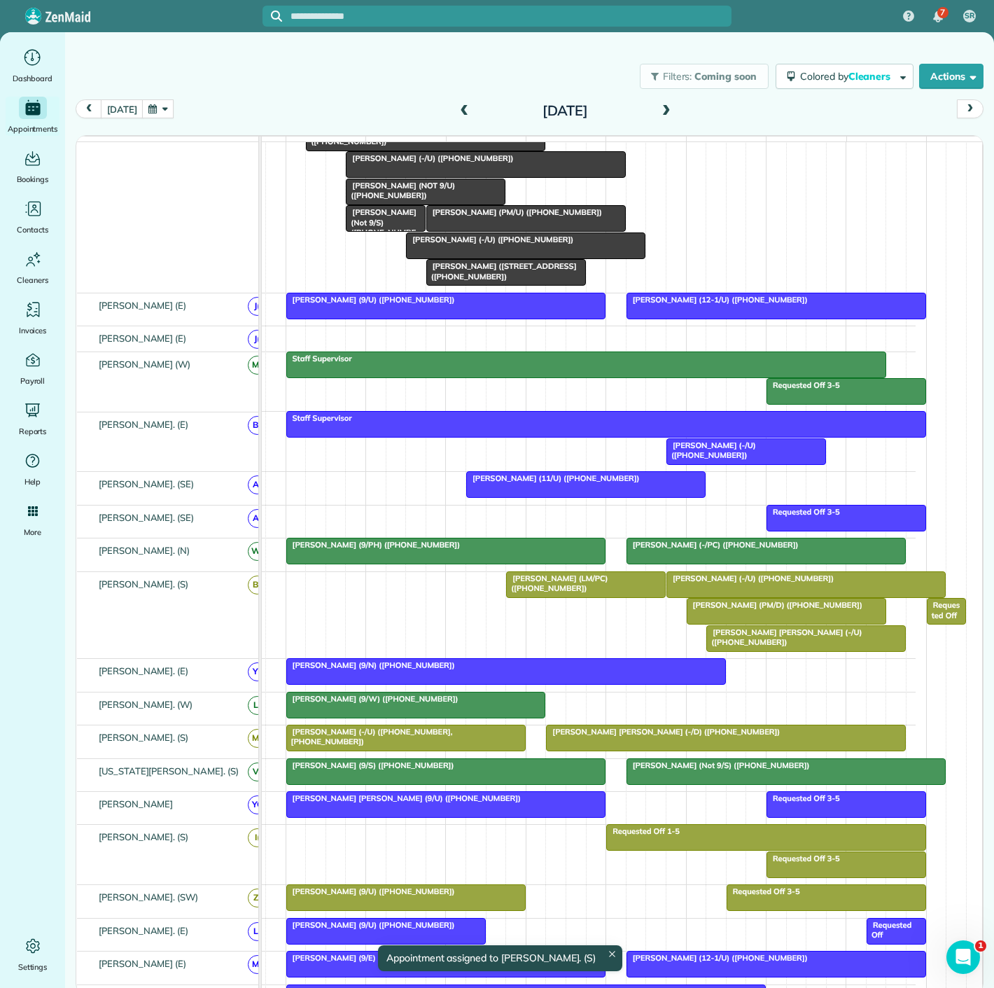
click at [627, 737] on span "Katie Katelyn Anderson (-/D) (+19366619524)" at bounding box center [662, 732] width 235 height 10
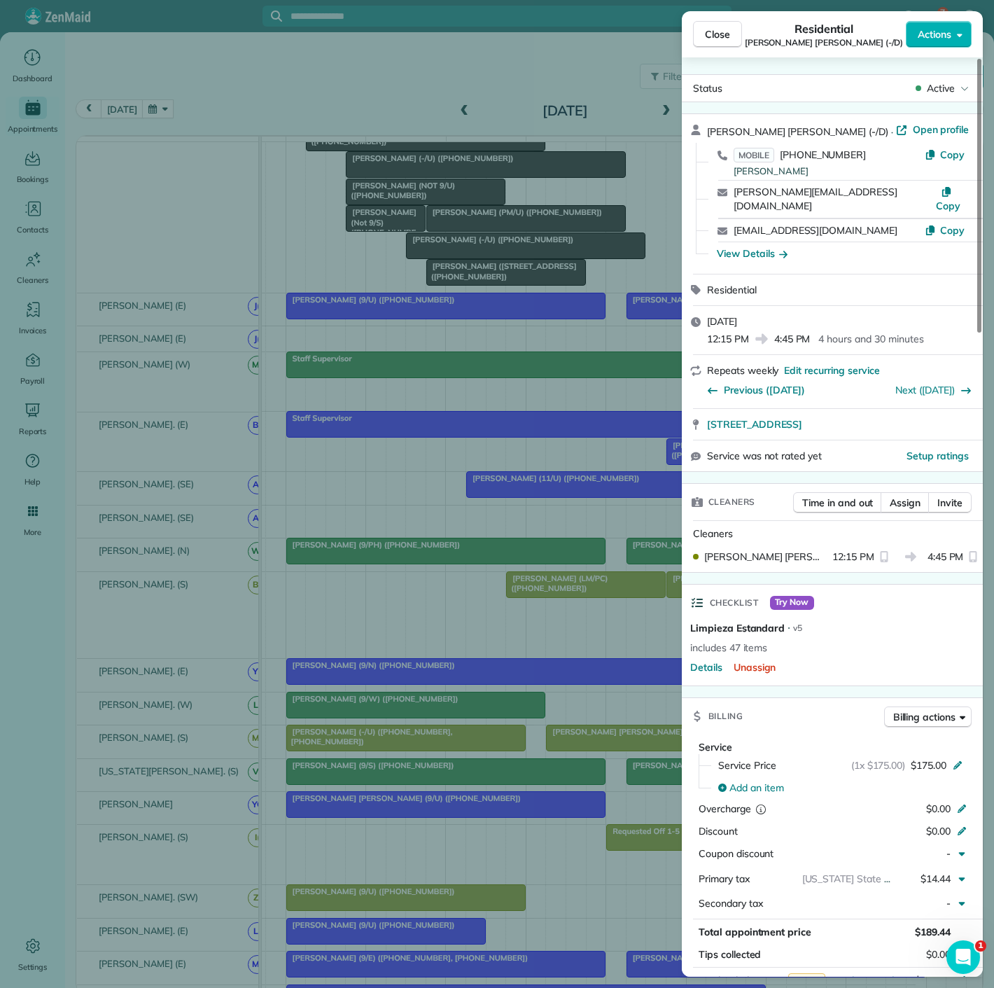
click at [569, 746] on div "Close Residential Katie Katelyn Anderson (-/D) Actions Status Active Katie Kate…" at bounding box center [497, 494] width 994 height 988
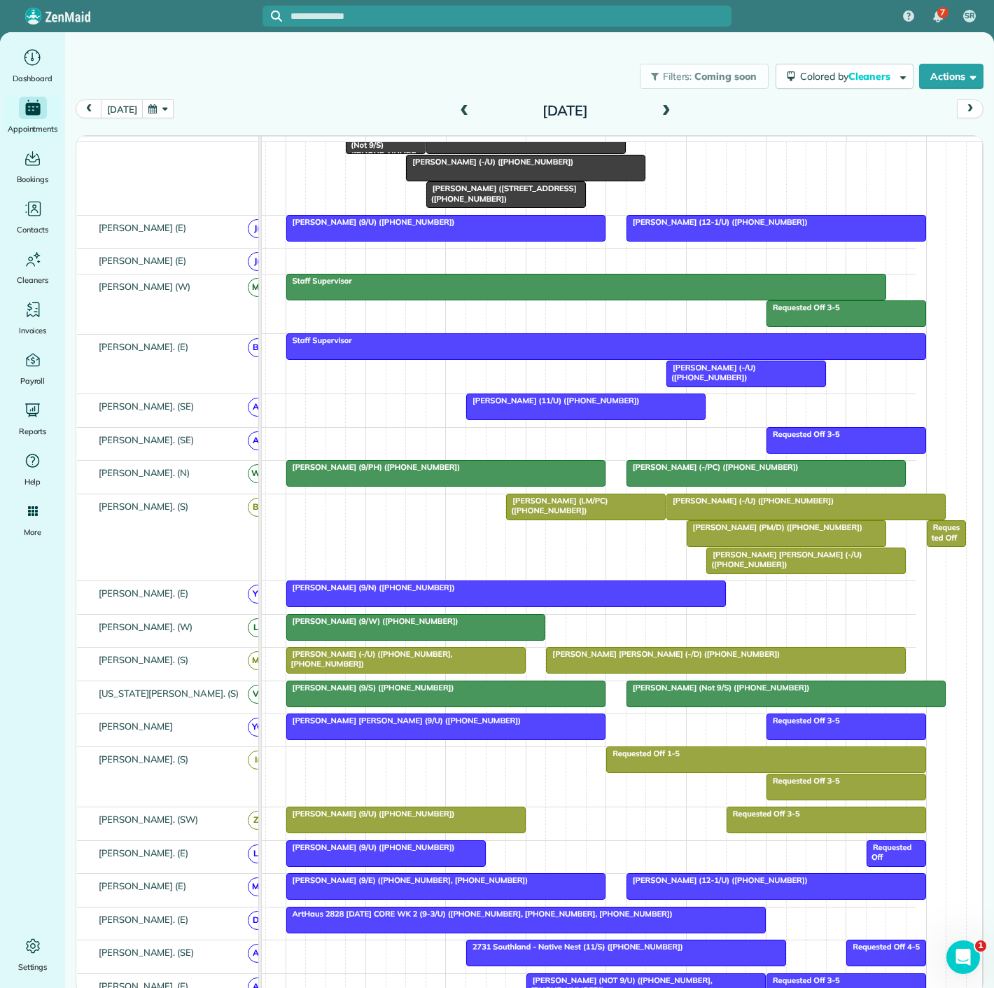
click at [417, 739] on div at bounding box center [446, 726] width 319 height 25
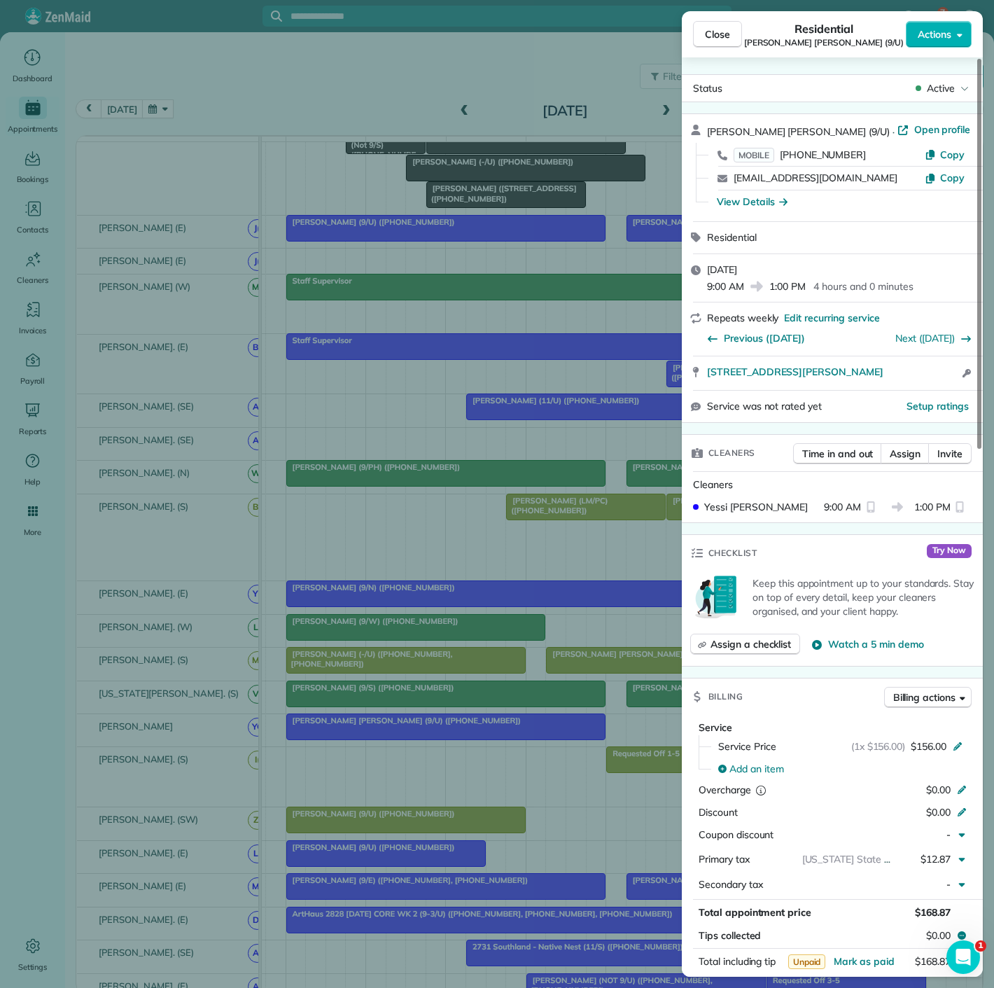
click at [417, 741] on div "Close Residential Susan Perry Solomon (9/U) Actions Status Active Susan Perry S…" at bounding box center [497, 494] width 994 height 988
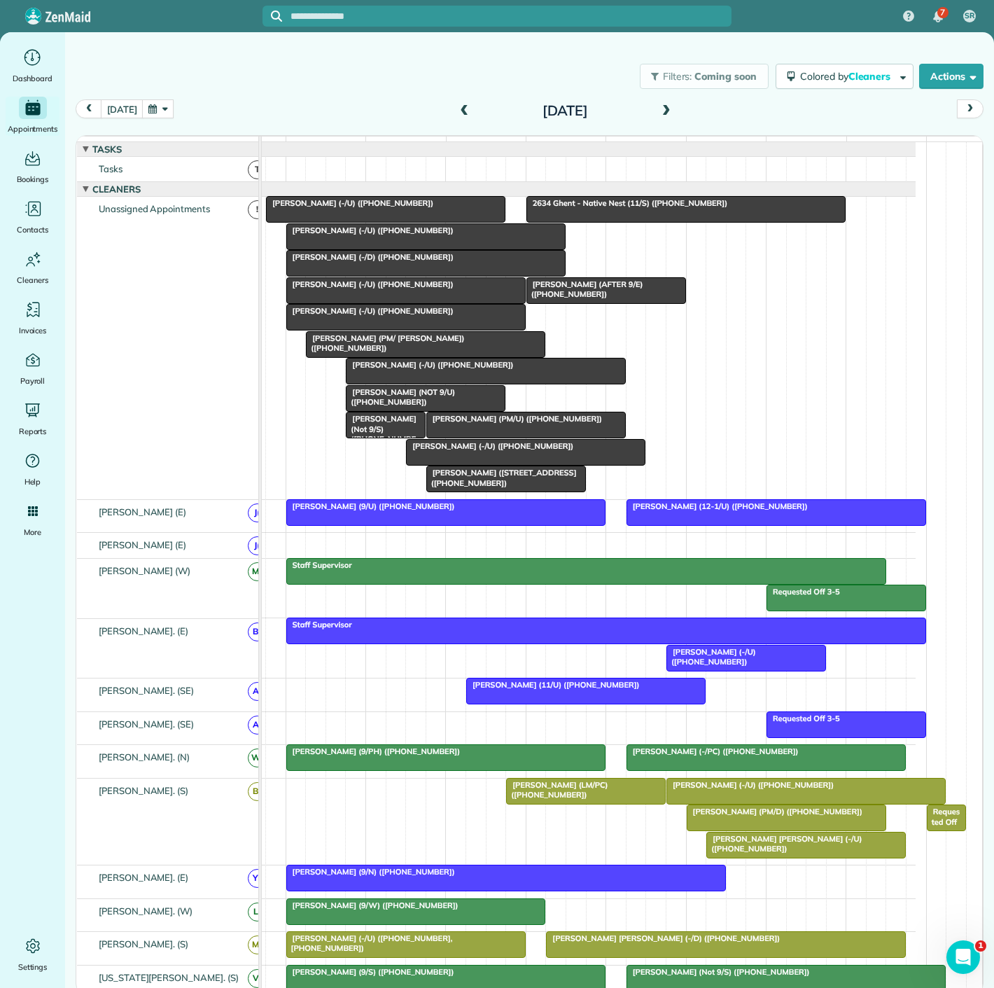
click at [587, 298] on span "Brooke Bross (AFTER 9/E) (+15805852350)" at bounding box center [585, 289] width 118 height 20
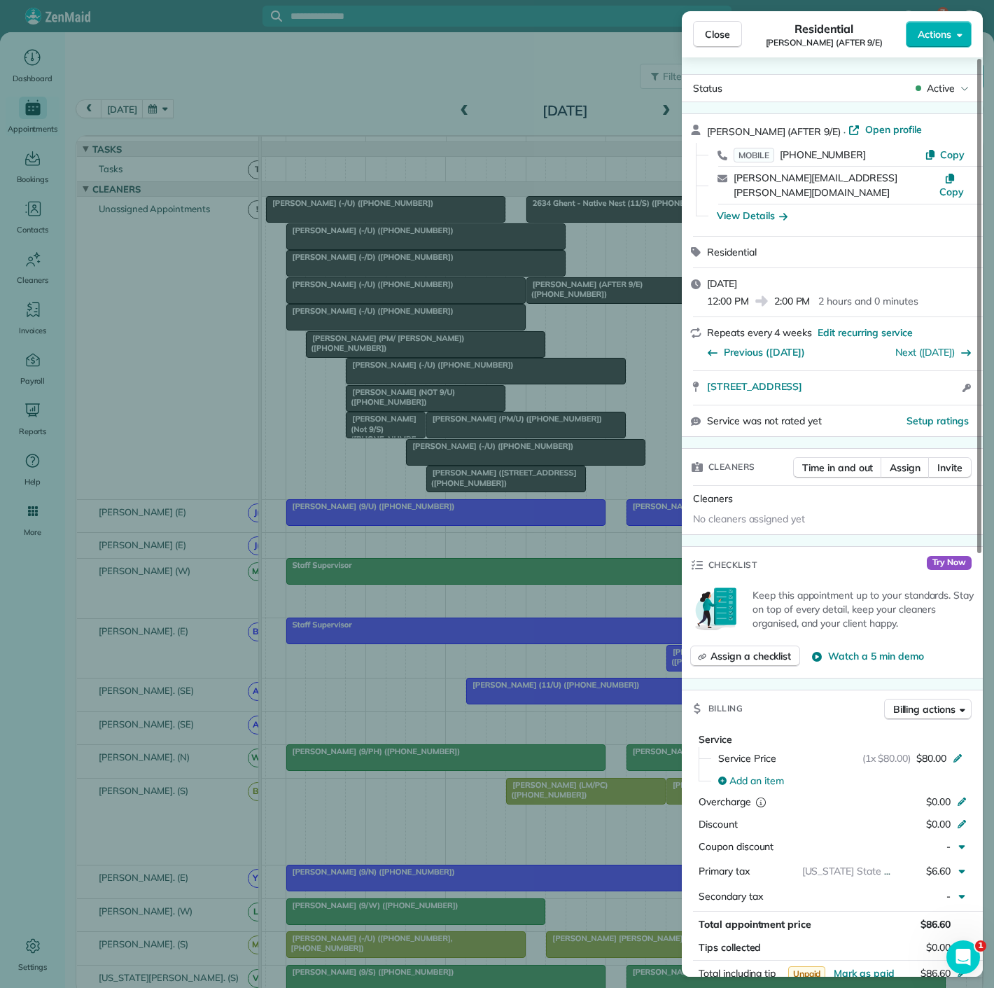
click at [544, 309] on div "Close Residential Brooke Bross (AFTER 9/E) Actions Status Active Brooke Bross (…" at bounding box center [497, 494] width 994 height 988
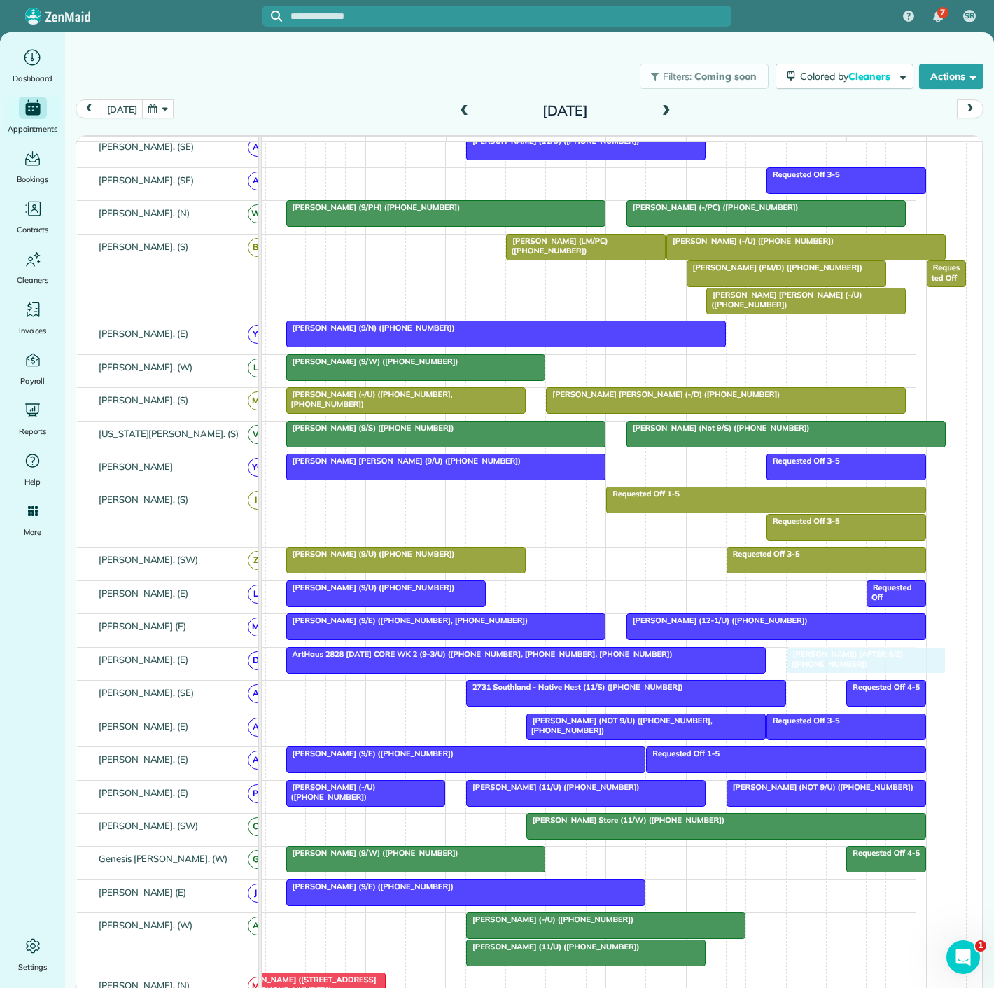
drag, startPoint x: 583, startPoint y: 299, endPoint x: 844, endPoint y: 653, distance: 439.6
click at [682, 659] on div "ArtHaus 2828 Tuesday CORE WK 2 (9-3/U) (+17738315035, +19726558427, +1901585214…" at bounding box center [526, 654] width 471 height 10
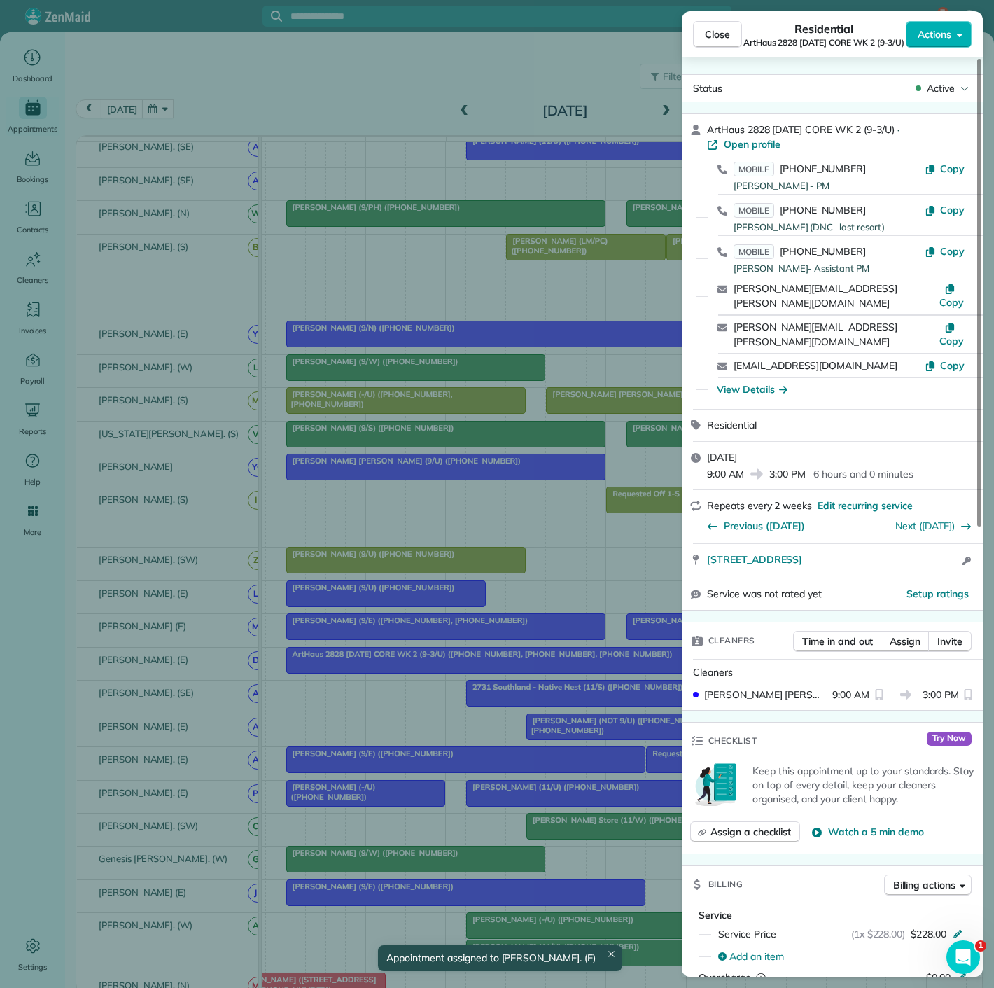
click at [536, 677] on div "Close Residential ArtHaus 2828 Tuesday CORE WK 2 (9-3/U) Actions Status Active …" at bounding box center [497, 494] width 994 height 988
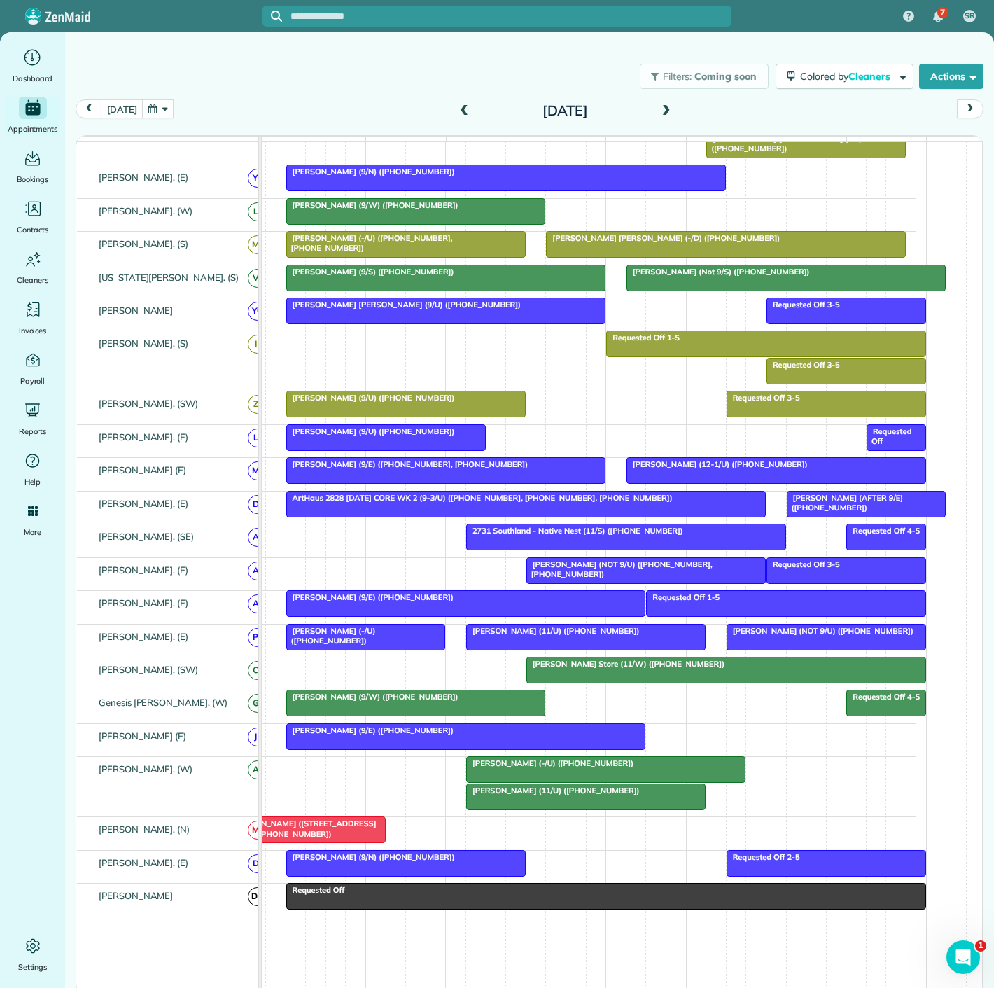
click at [462, 871] on div at bounding box center [406, 863] width 238 height 25
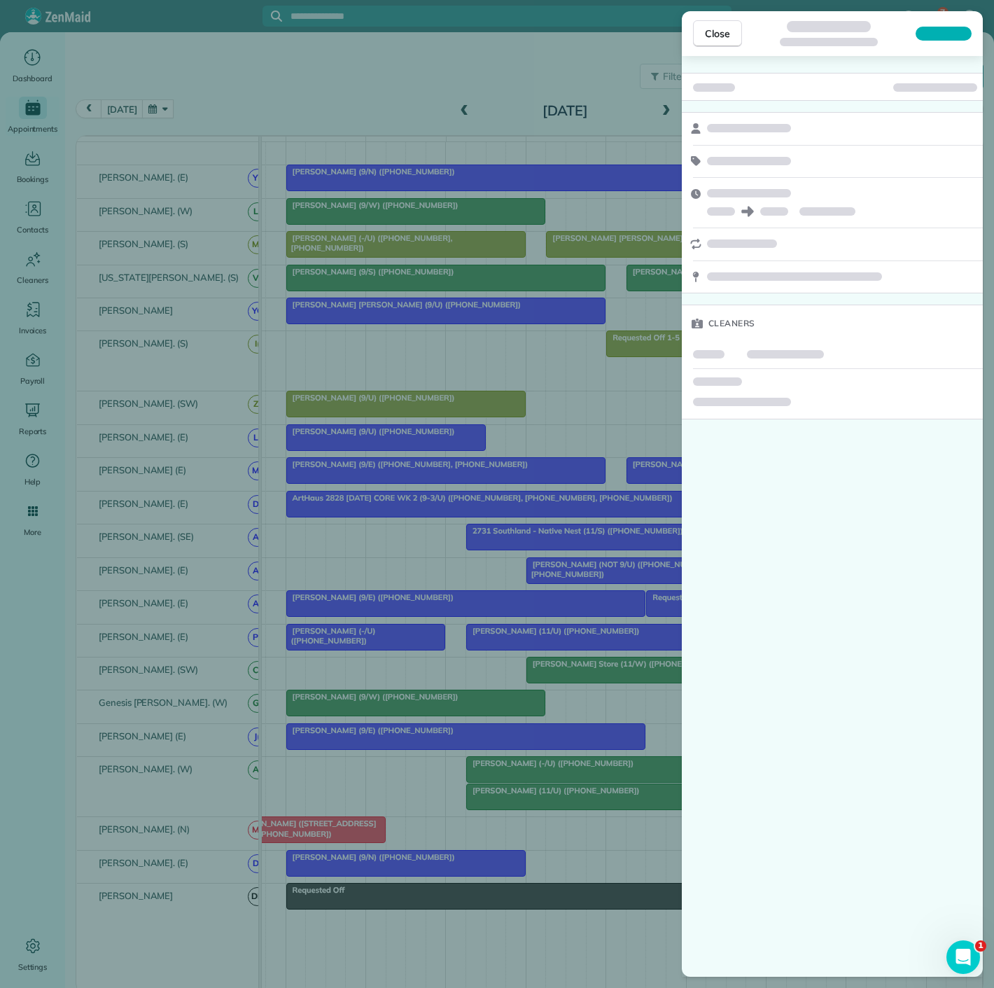
click at [462, 871] on div "Close Cleaners" at bounding box center [497, 494] width 994 height 988
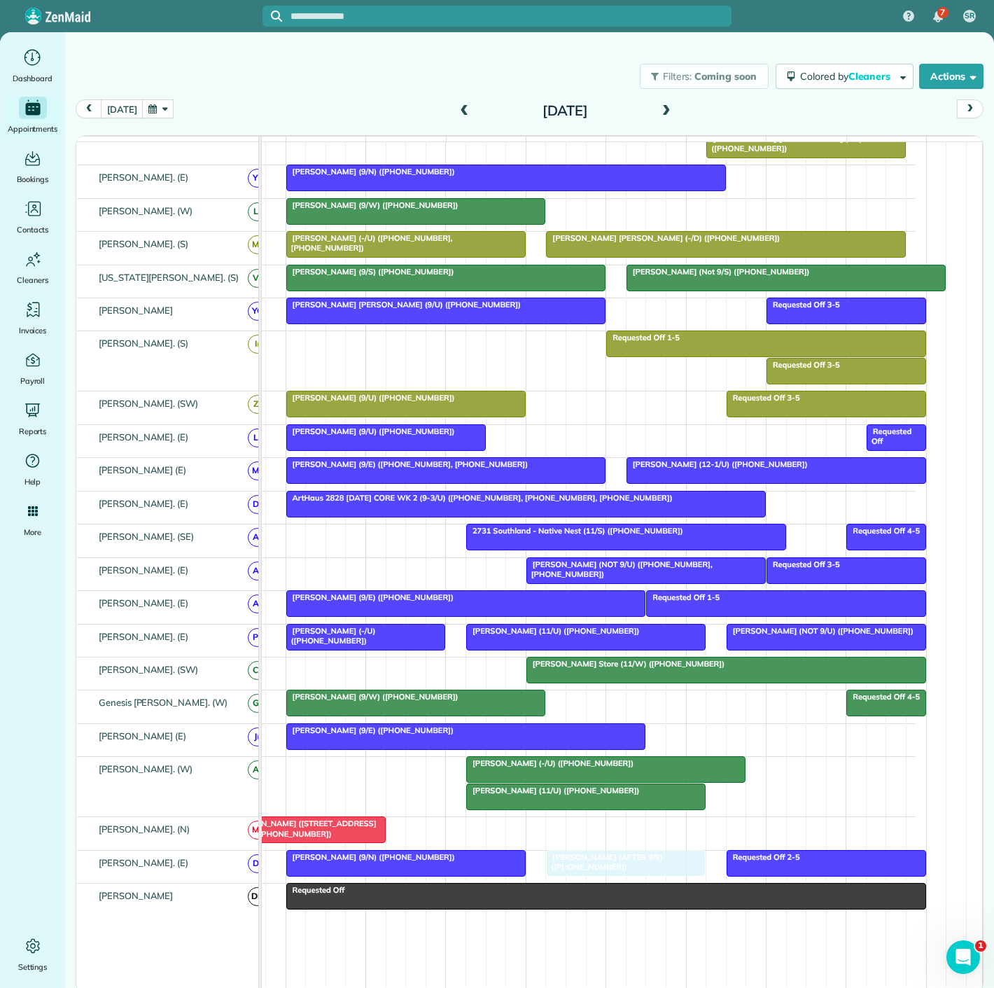
drag, startPoint x: 829, startPoint y: 511, endPoint x: 586, endPoint y: 879, distance: 440.7
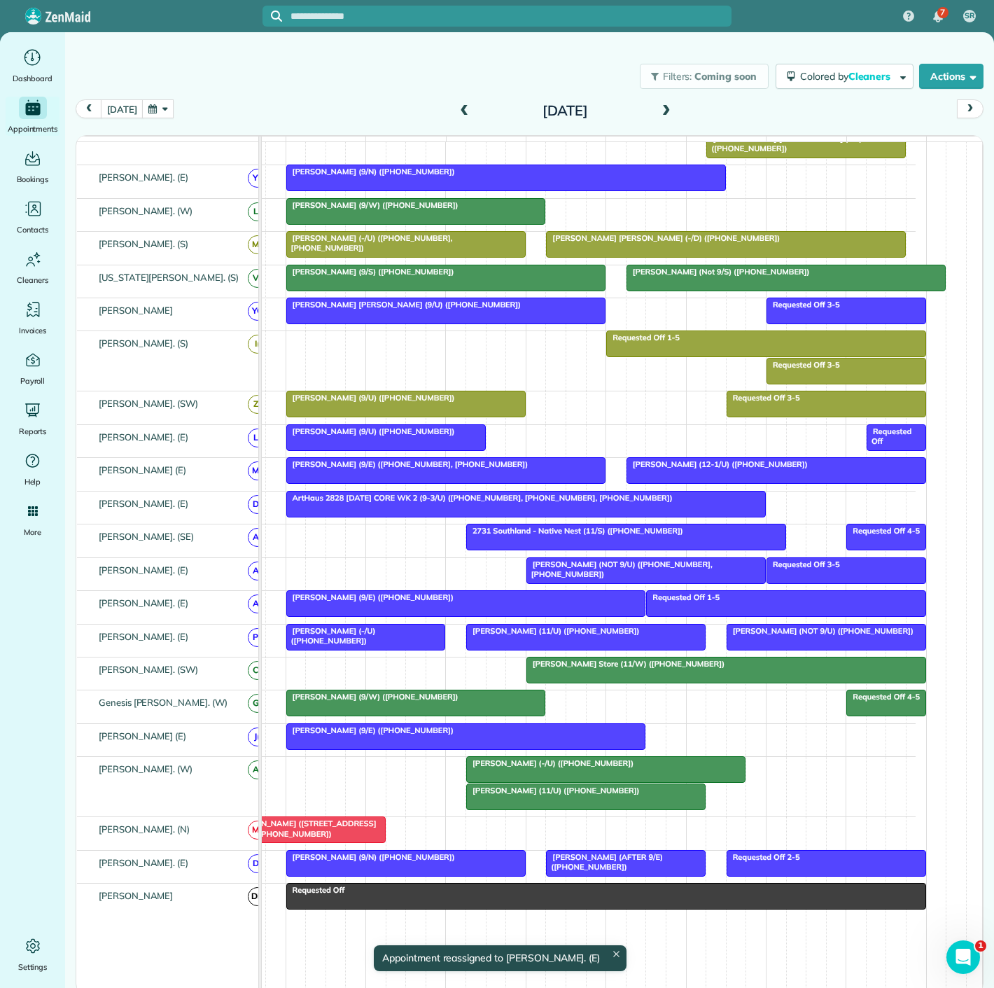
click at [433, 862] on div "Sarah Crow (9/N) (+18064459502)" at bounding box center [406, 857] width 231 height 10
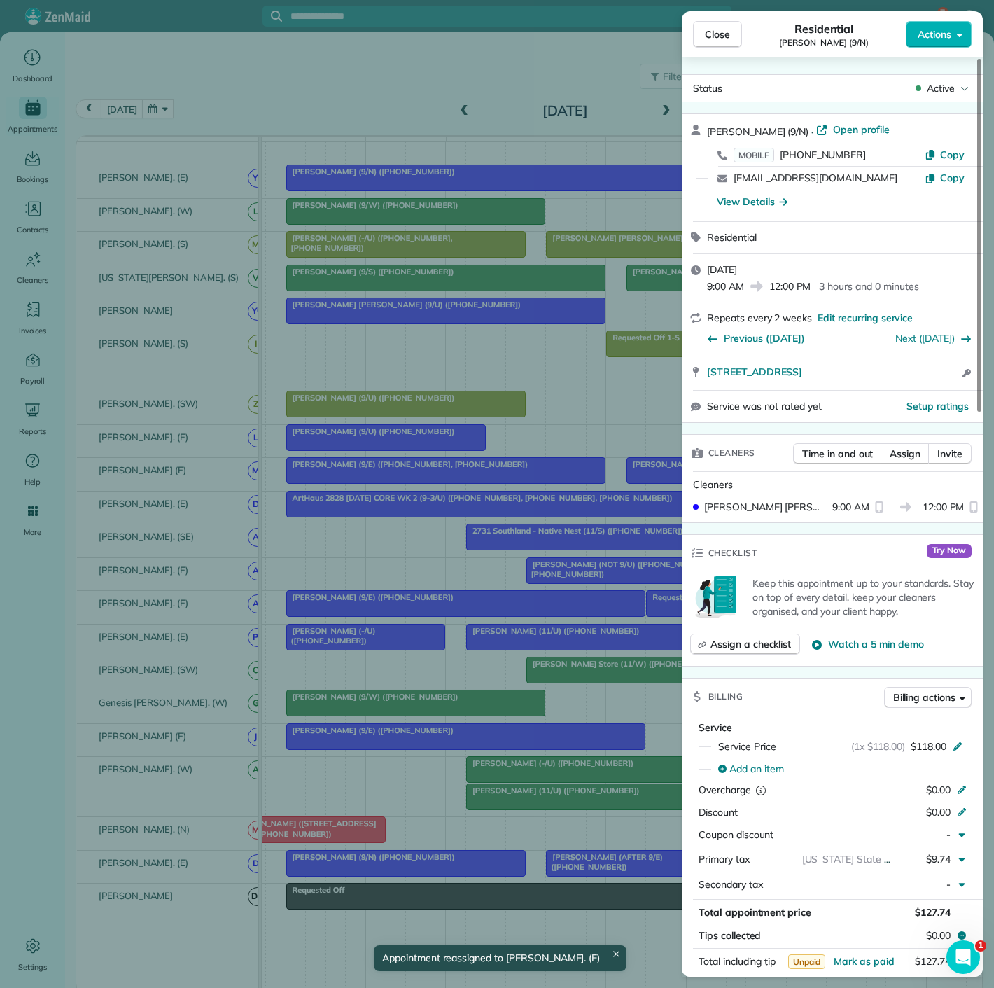
click at [433, 865] on div "Close Residential Sarah Crow (9/N) Actions Status Active Sarah Crow (9/N) · Ope…" at bounding box center [497, 494] width 994 height 988
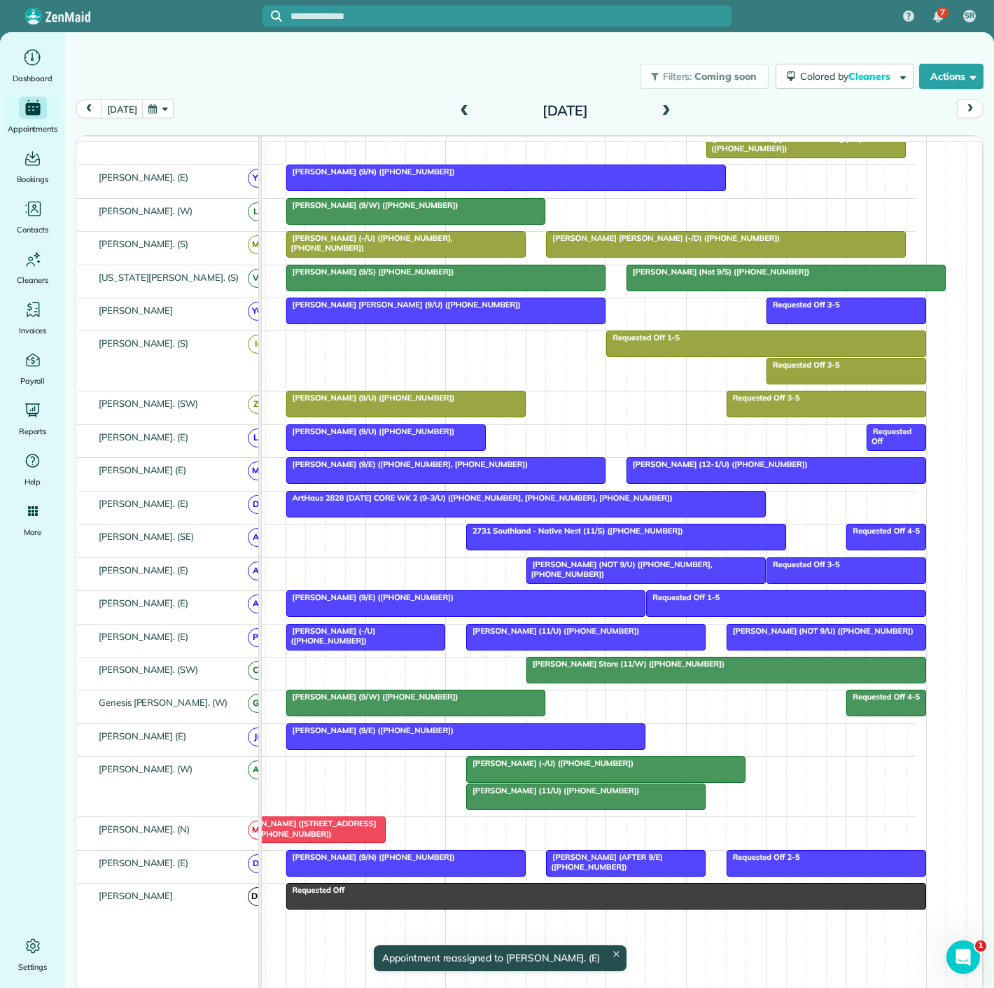
click at [522, 867] on div at bounding box center [523, 863] width 5 height 27
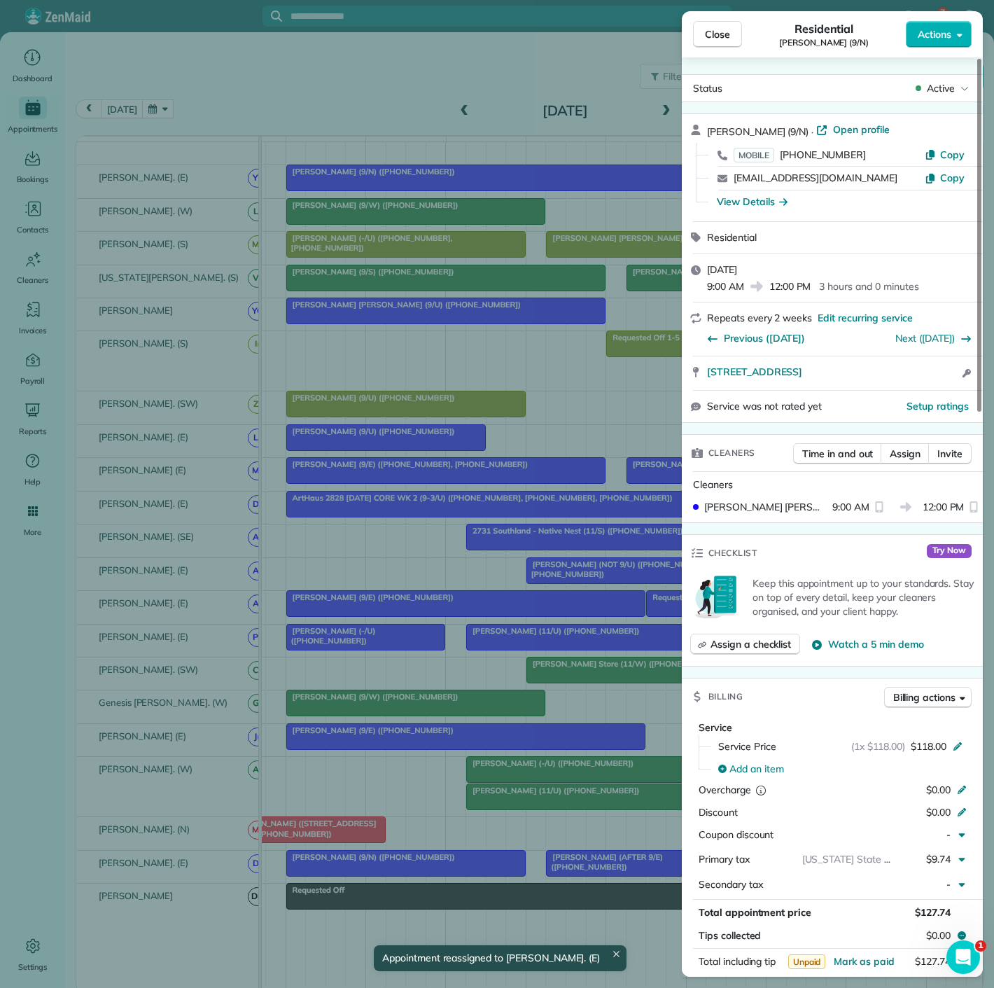
click at [512, 867] on div "Close Residential Sarah Crow (9/N) Actions Status Active Sarah Crow (9/N) · Ope…" at bounding box center [497, 494] width 994 height 988
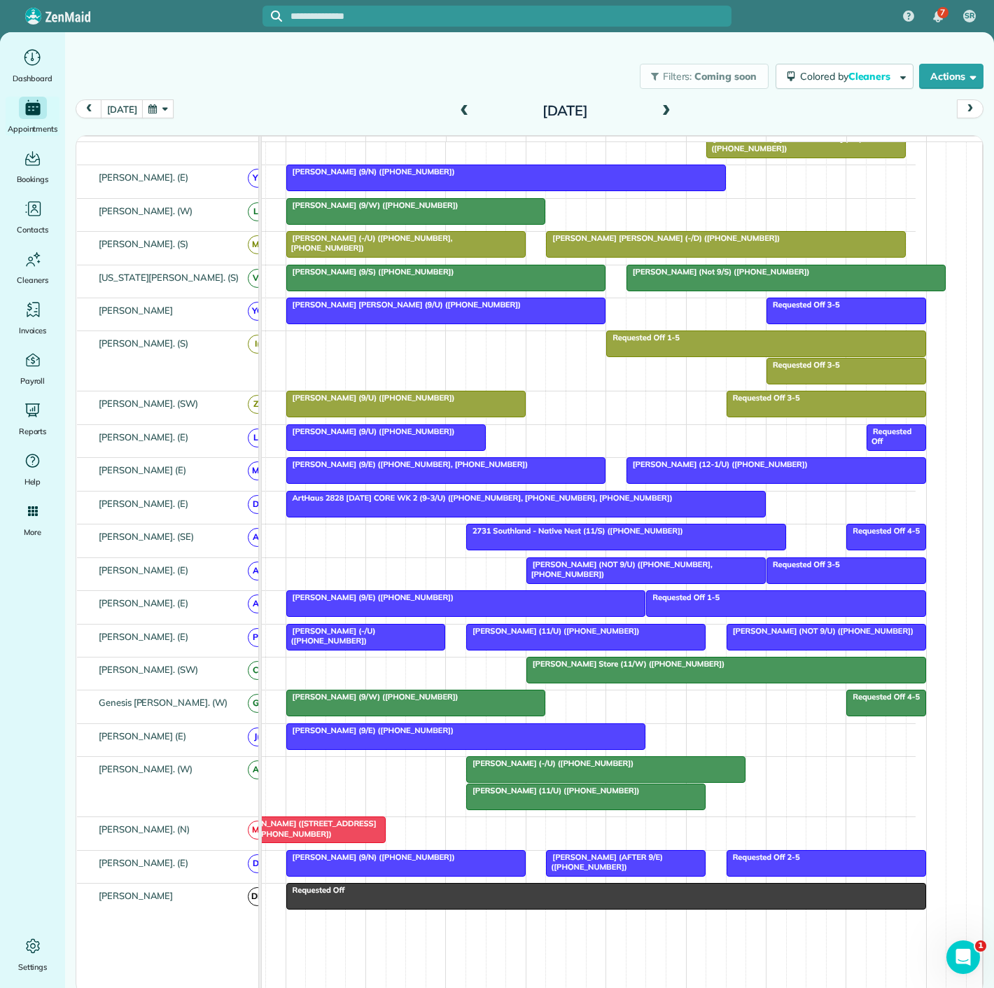
click at [604, 872] on span "Brooke Bross (AFTER 9/E) (+15805852350)" at bounding box center [604, 862] width 118 height 20
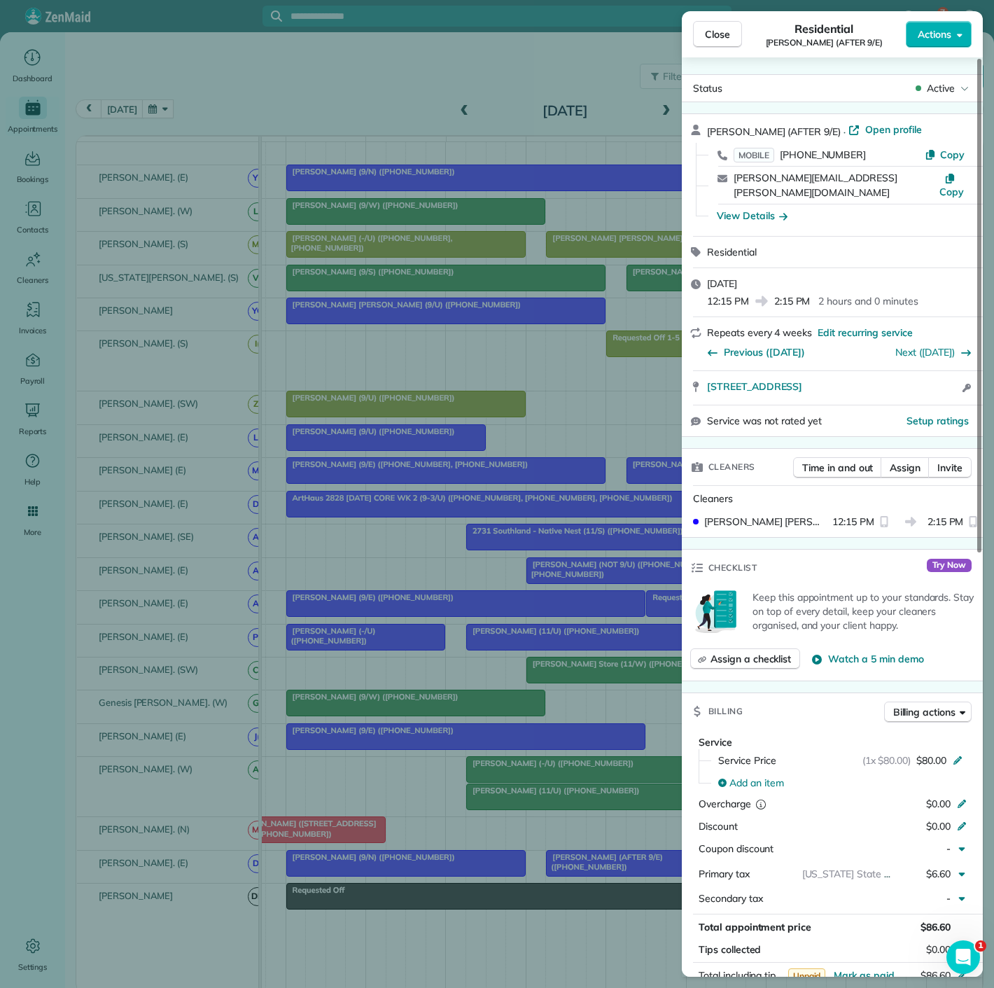
click at [604, 875] on div "Close Residential Brooke Bross (AFTER 9/E) Actions Status Active Brooke Bross (…" at bounding box center [497, 494] width 994 height 988
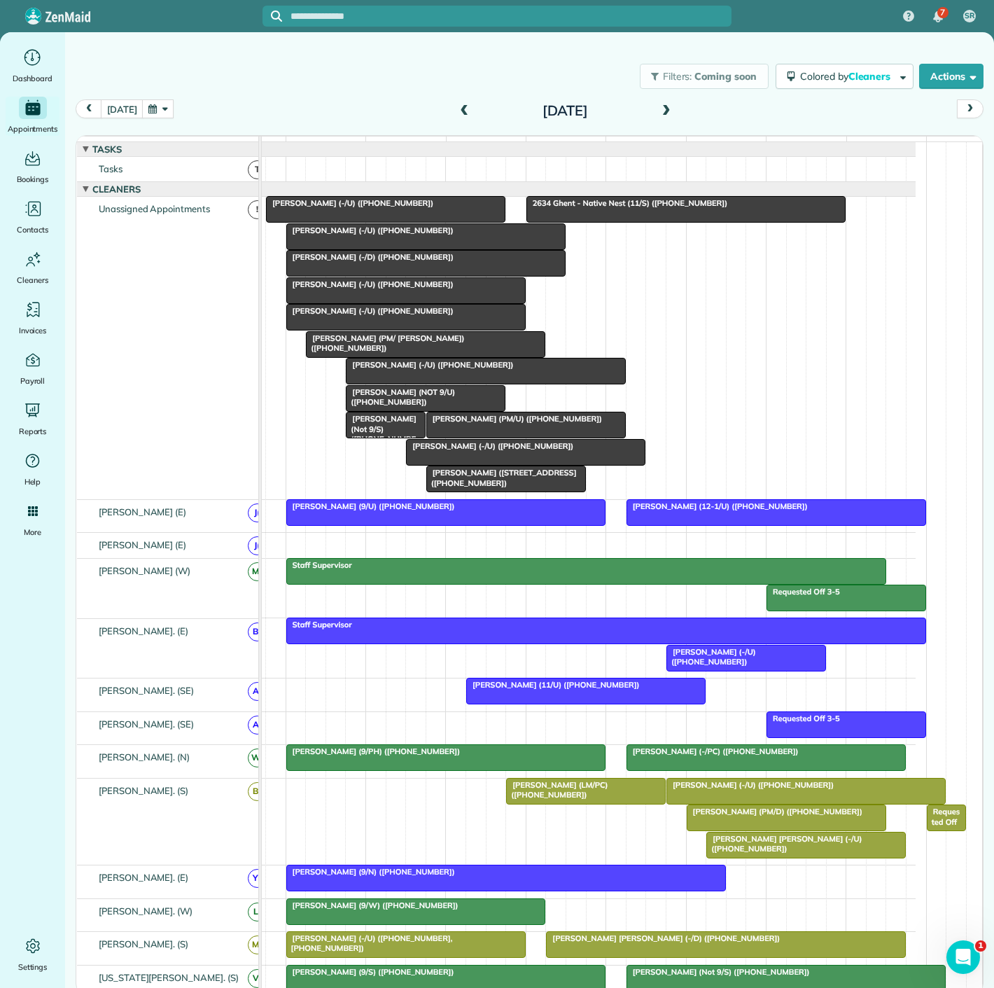
click at [361, 357] on div at bounding box center [426, 344] width 238 height 25
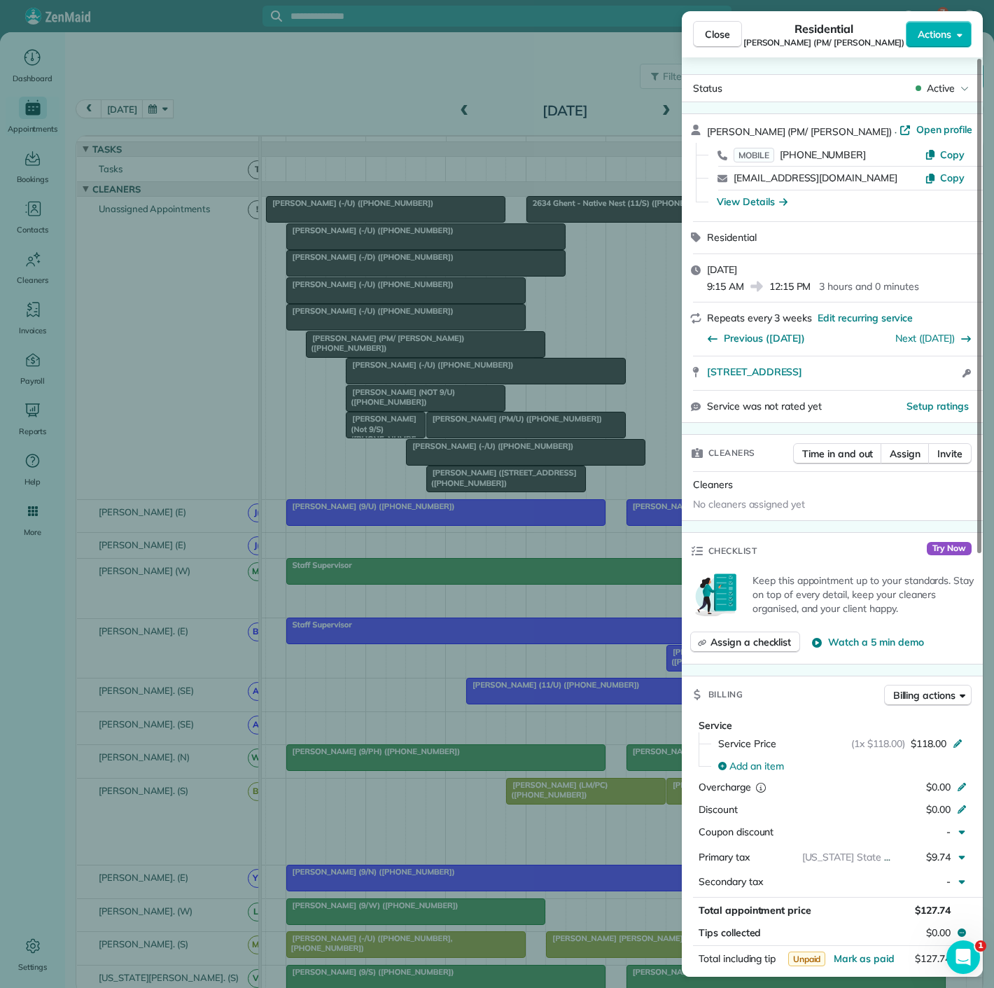
click at [361, 357] on div "Close Residential Aria Sadighi (PM/ Addison) Actions Status Active Aria Sadighi…" at bounding box center [497, 494] width 994 height 988
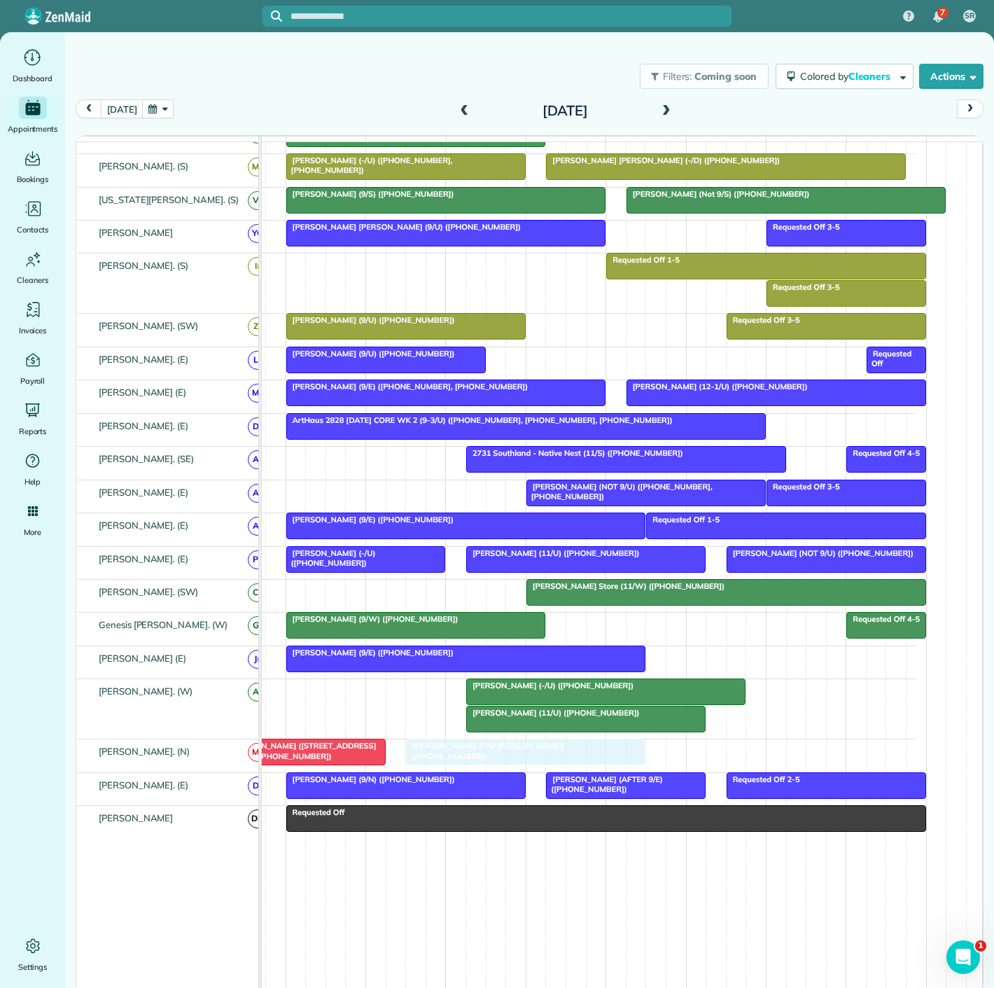
drag, startPoint x: 405, startPoint y: 354, endPoint x: 514, endPoint y: 765, distance: 424.6
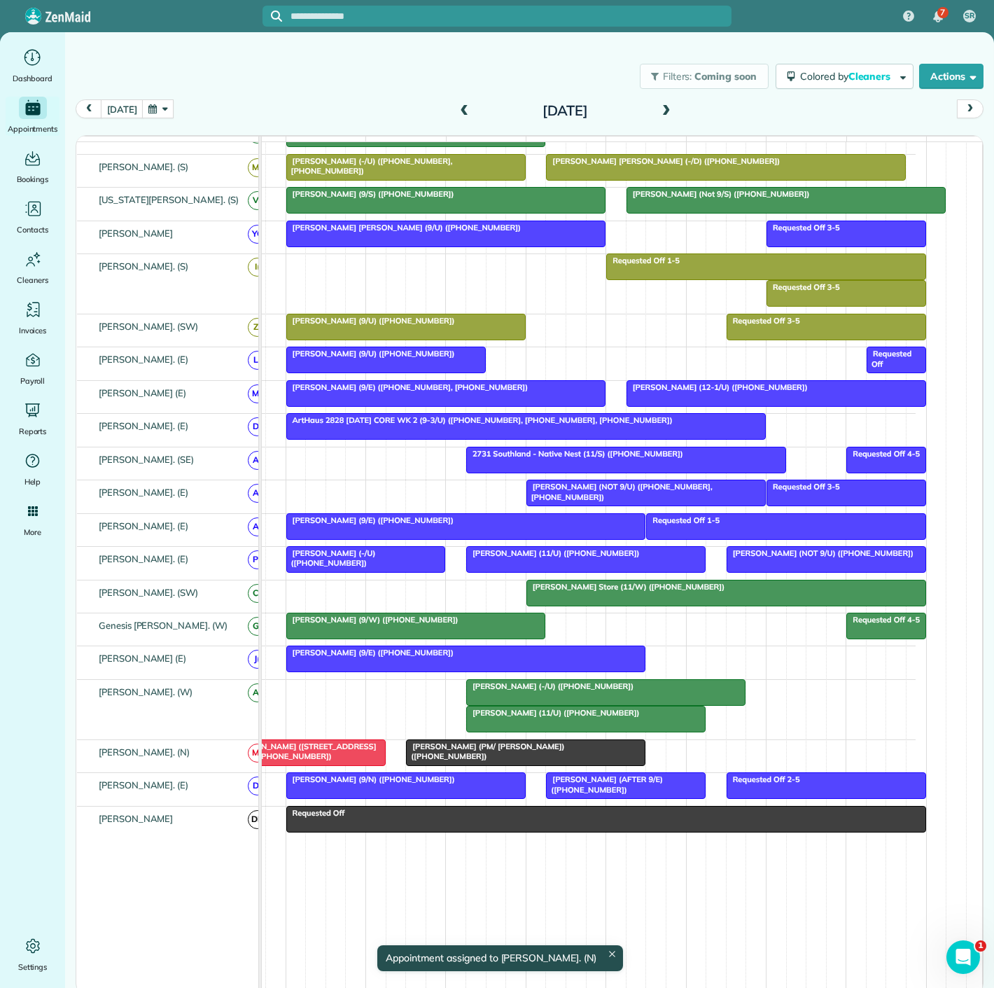
click at [319, 757] on div "JC Harter (4141 Office Parkway) (<9/U) (+12143545278)" at bounding box center [305, 752] width 151 height 20
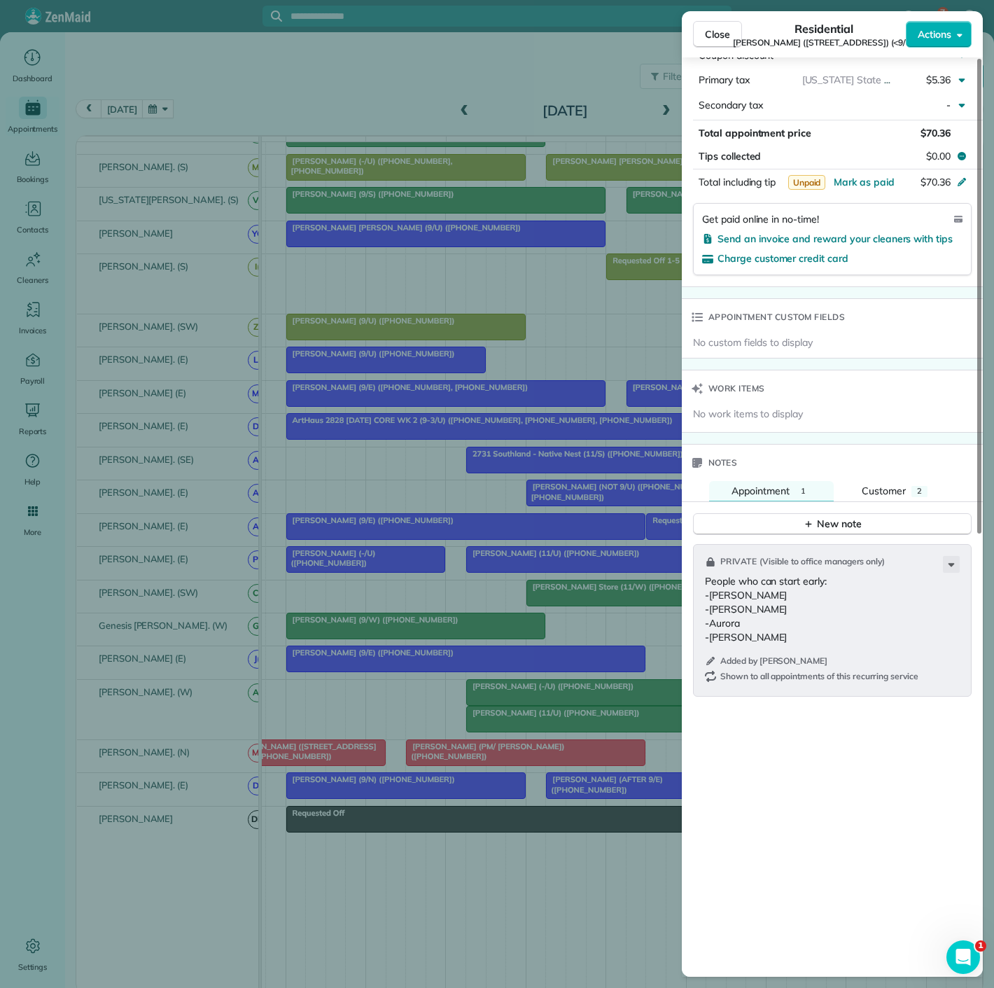
click at [508, 763] on div "Close Residential JC Harter (4141 Office Parkway) (<9/U) Actions Status Active …" at bounding box center [497, 494] width 994 height 988
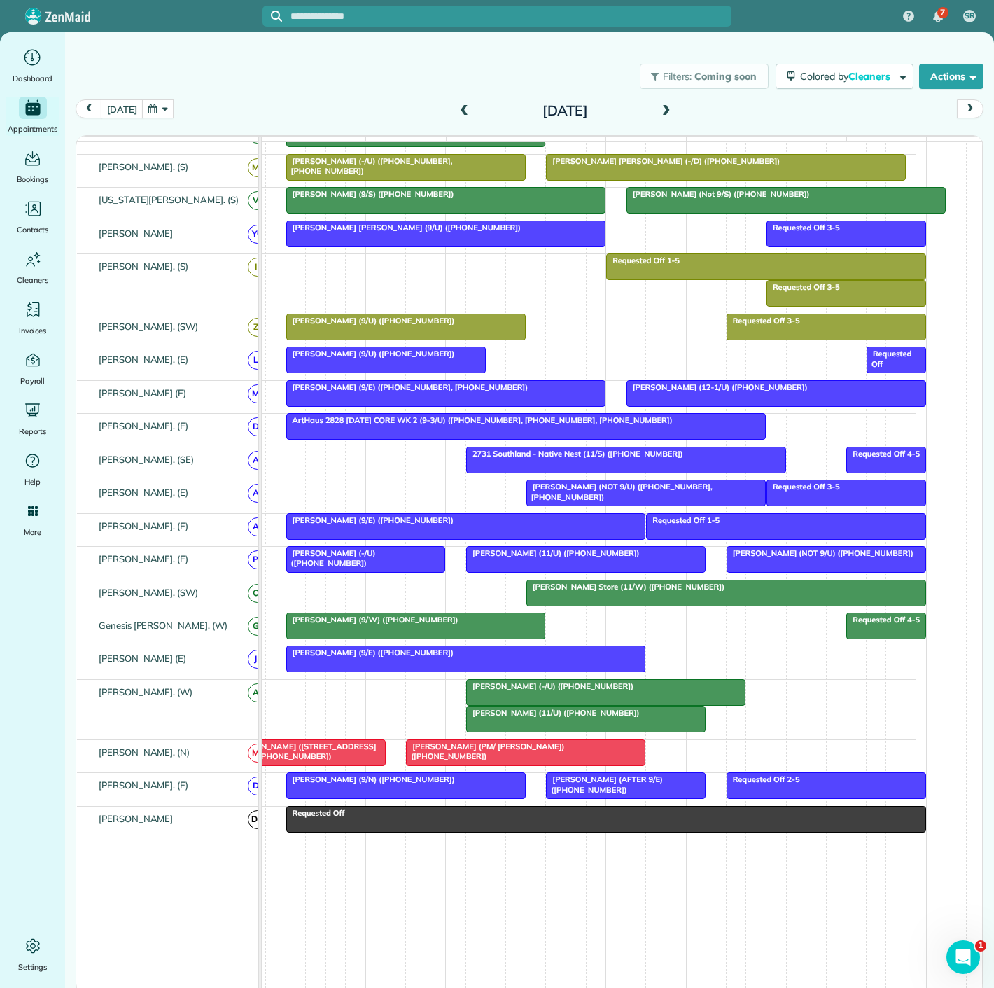
click at [556, 756] on div at bounding box center [526, 752] width 238 height 25
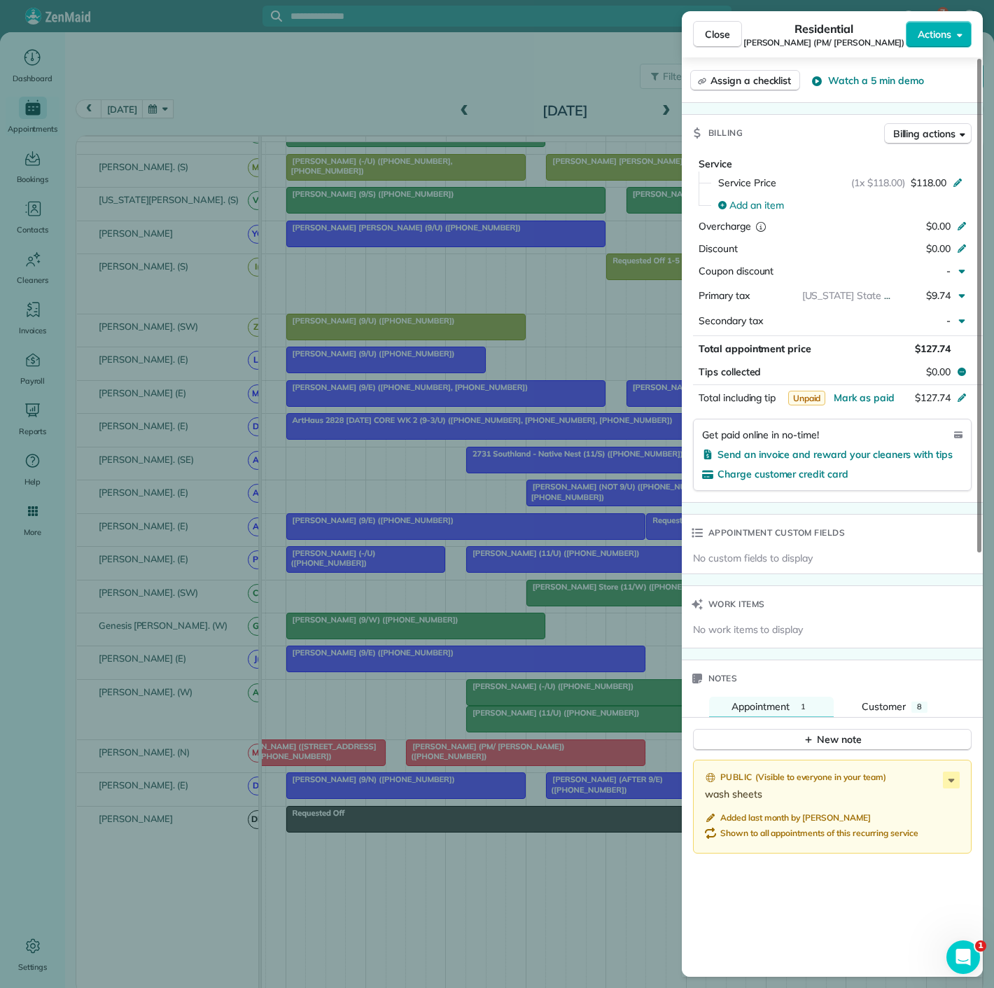
scroll to position [397, 0]
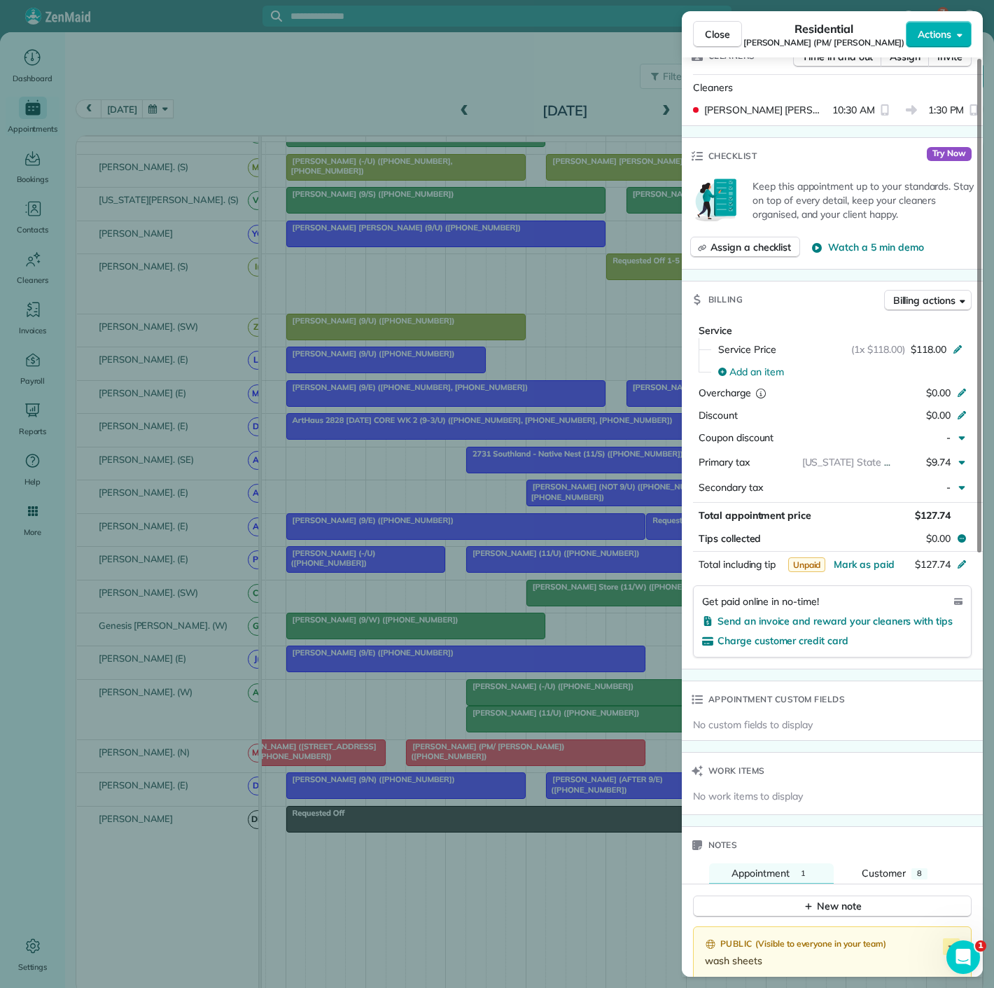
click at [516, 717] on div "Close Residential Aria Sadighi (PM/ Addison) Actions Status Active Aria Sadighi…" at bounding box center [497, 494] width 994 height 988
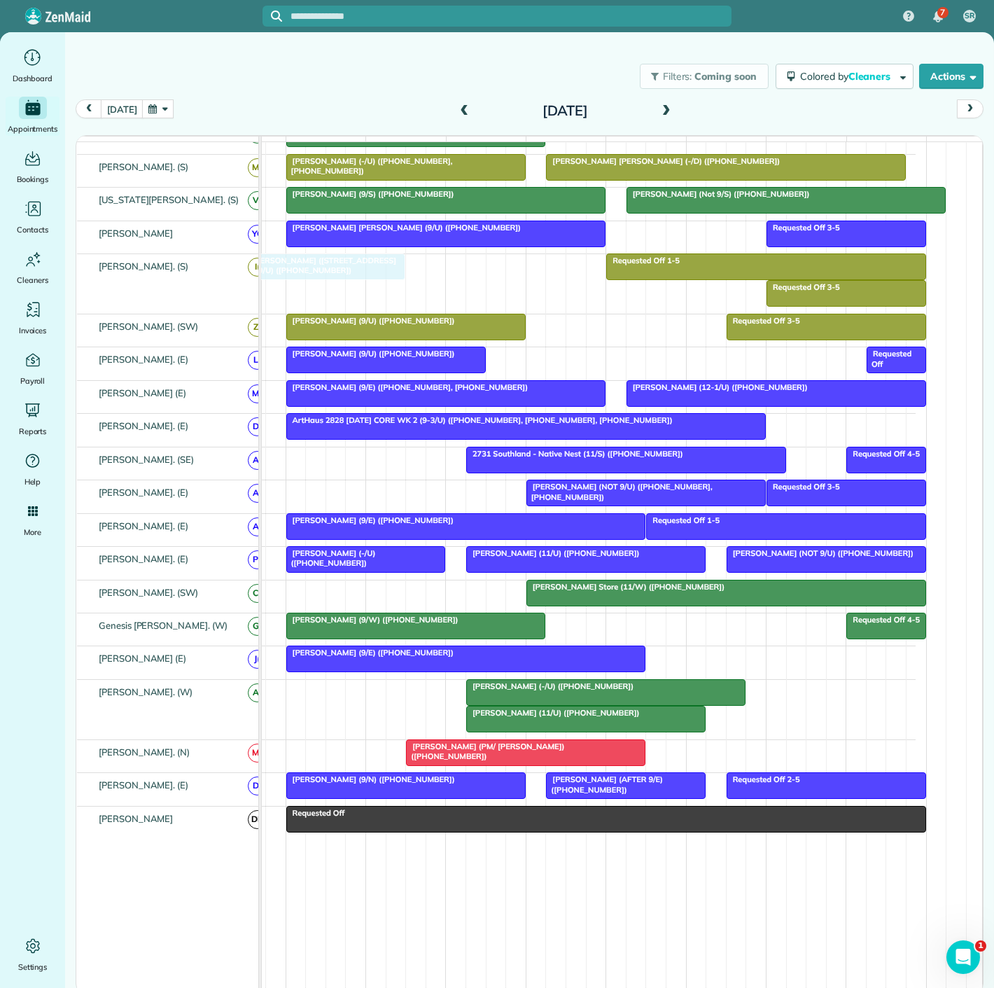
drag, startPoint x: 318, startPoint y: 756, endPoint x: 338, endPoint y: 288, distance: 467.5
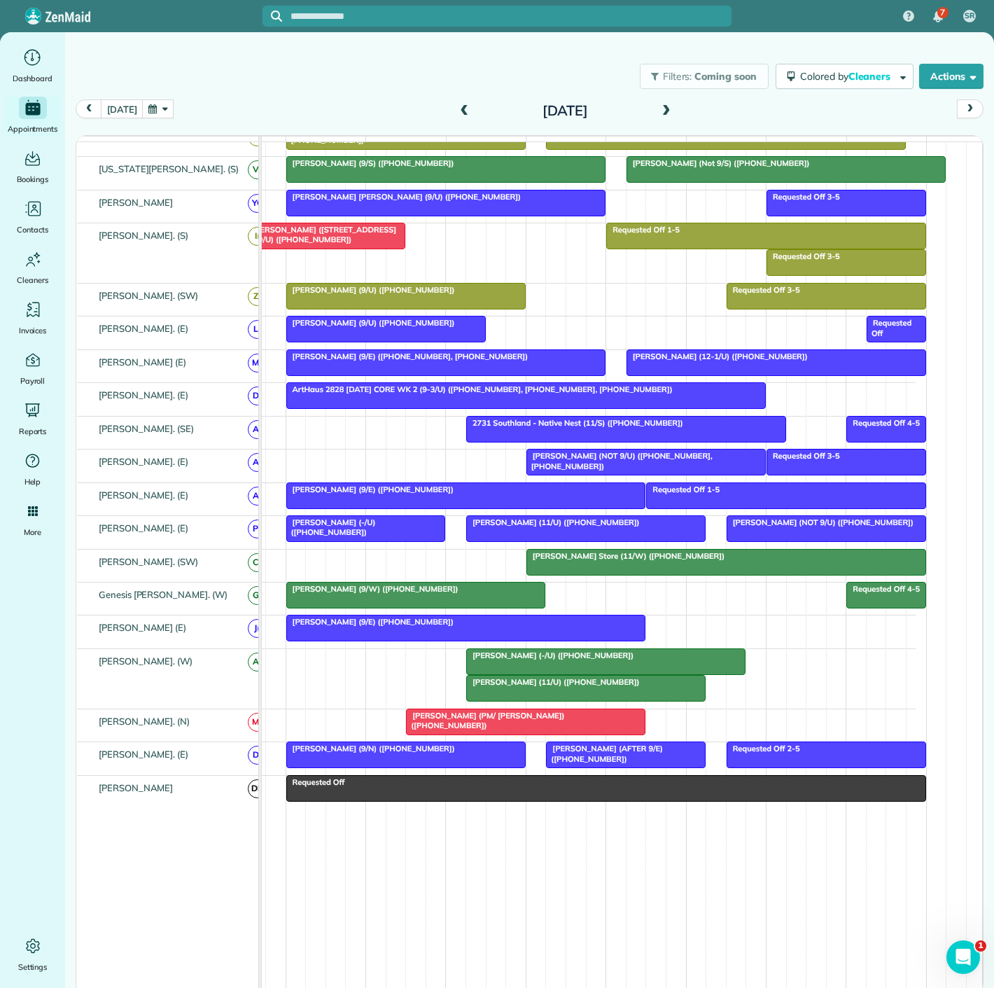
scroll to position [797, 0]
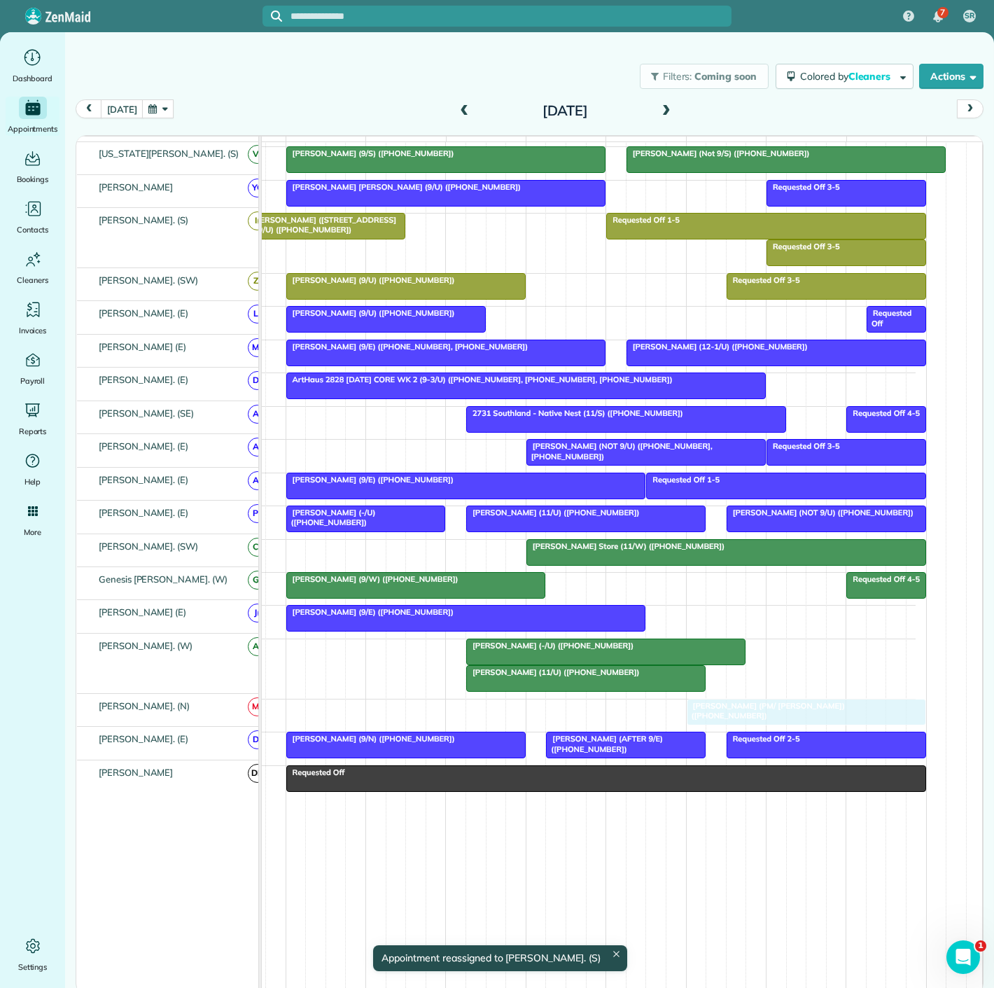
drag, startPoint x: 459, startPoint y: 709, endPoint x: 730, endPoint y: 709, distance: 271.0
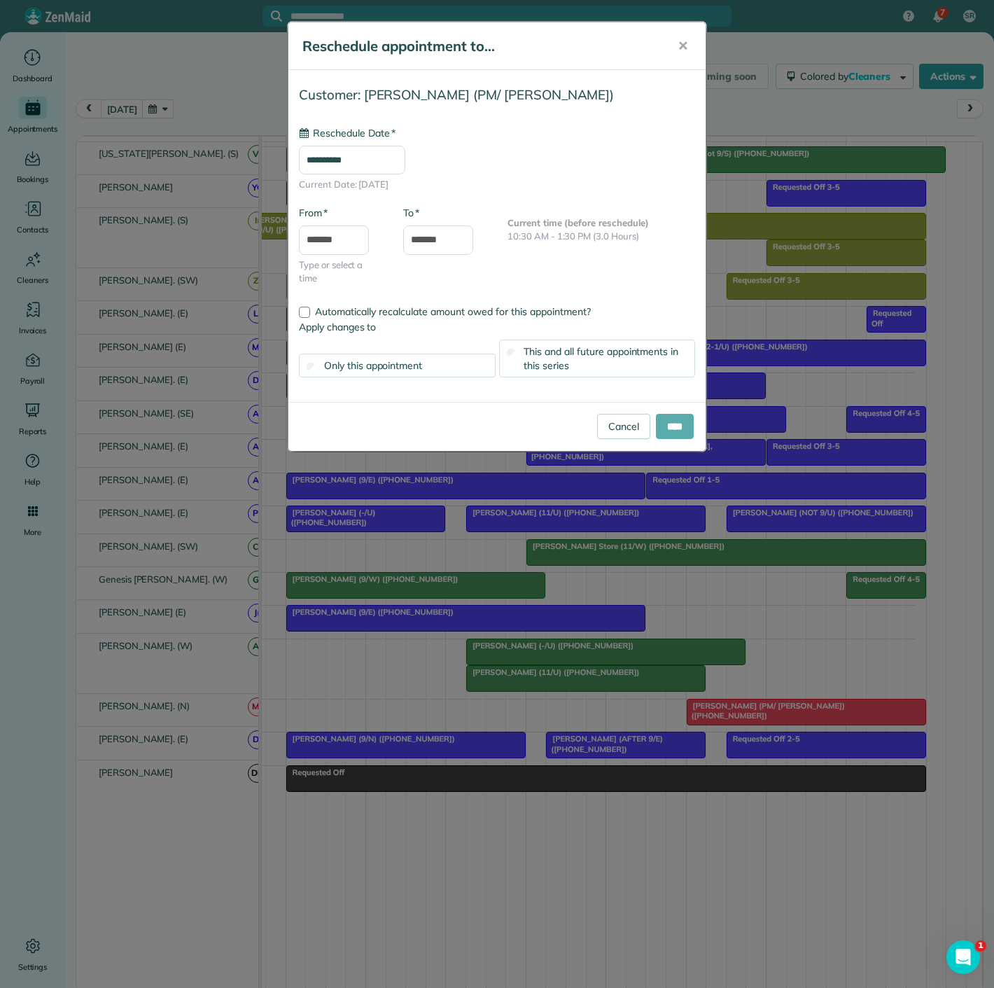
type input "**********"
click at [675, 426] on input "****" at bounding box center [675, 426] width 38 height 25
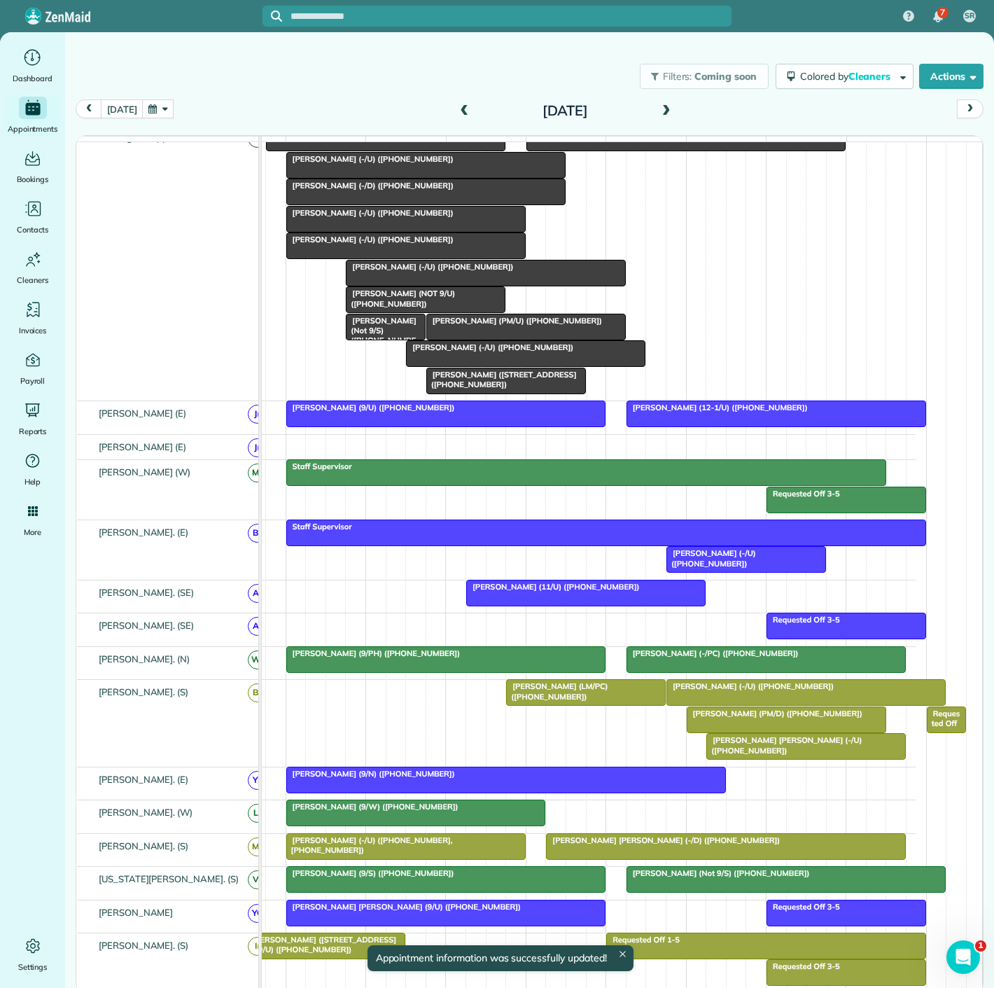
scroll to position [19, 0]
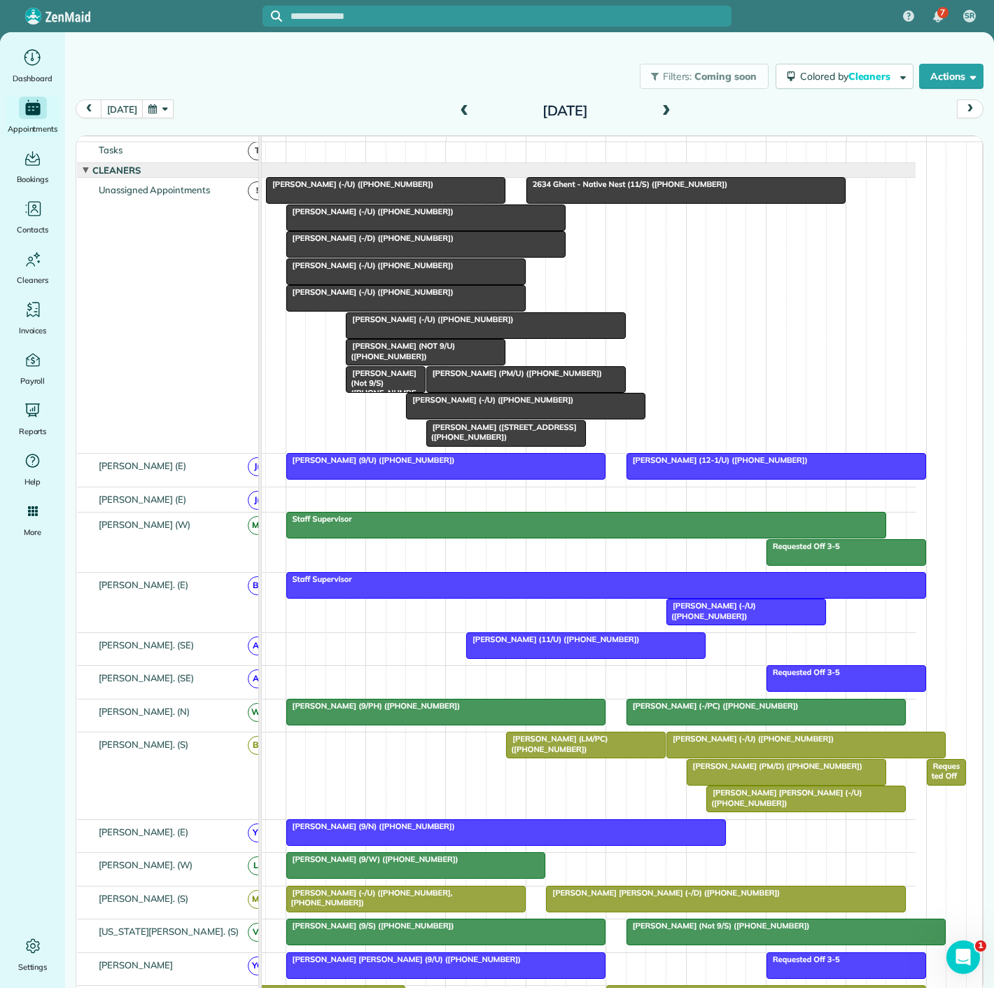
click at [480, 415] on div at bounding box center [526, 406] width 238 height 25
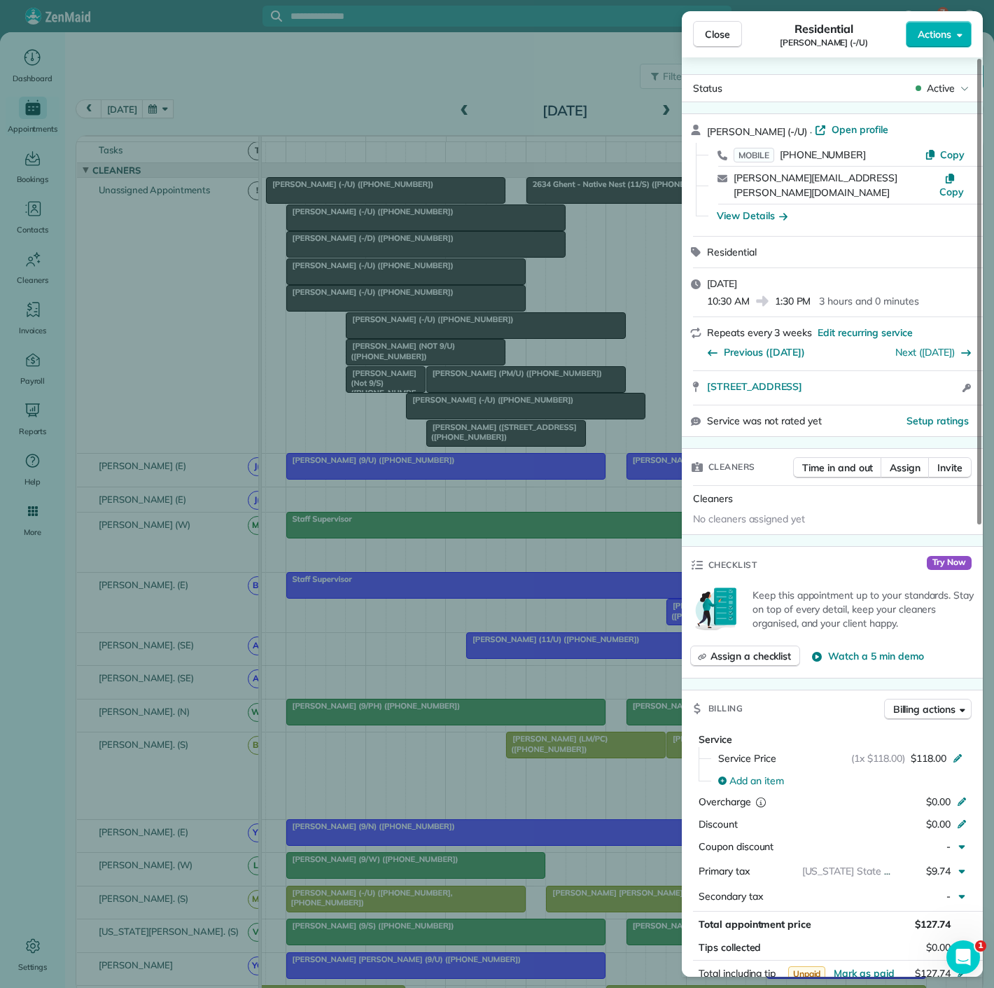
click at [480, 415] on div "Close Residential Carlee Cox (-/U) Actions Status Active Carlee Cox (-/U) · Ope…" at bounding box center [497, 494] width 994 height 988
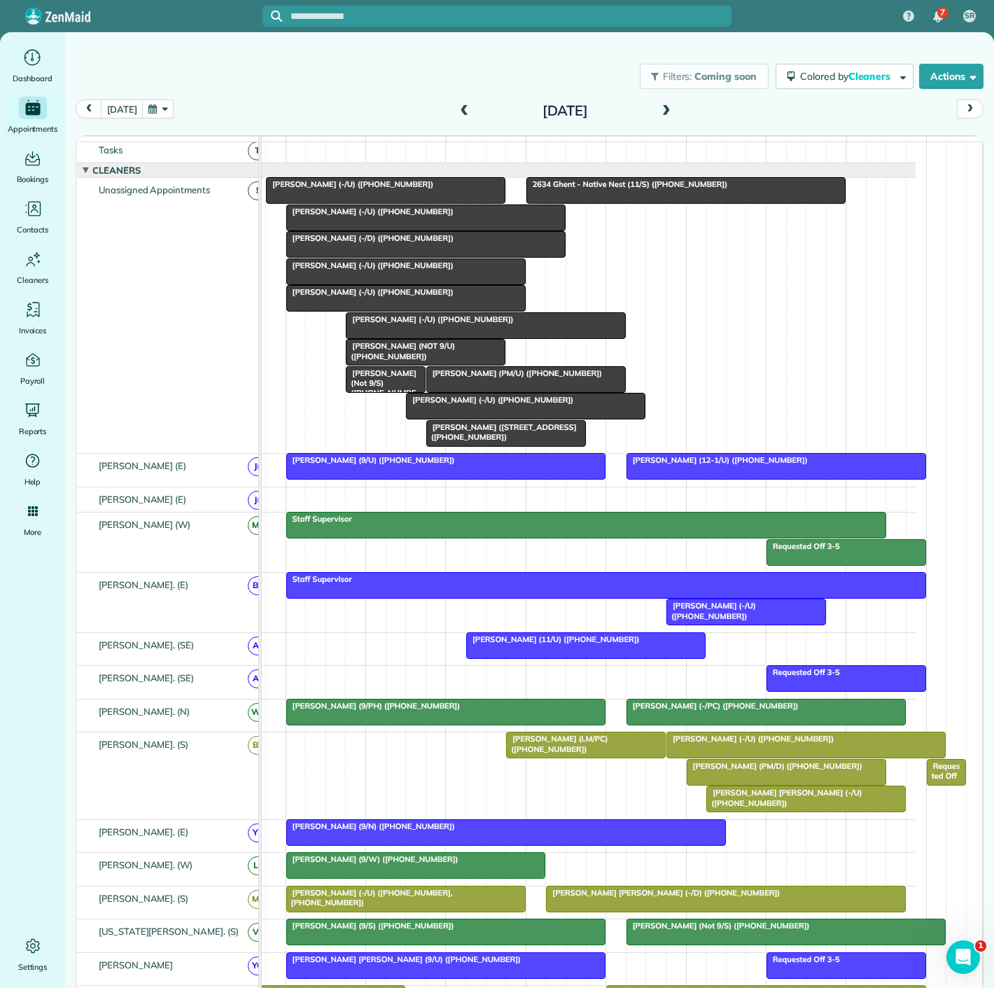
click at [564, 644] on span "Samra Wallach (11/U) (+19722487785)" at bounding box center [553, 639] width 174 height 10
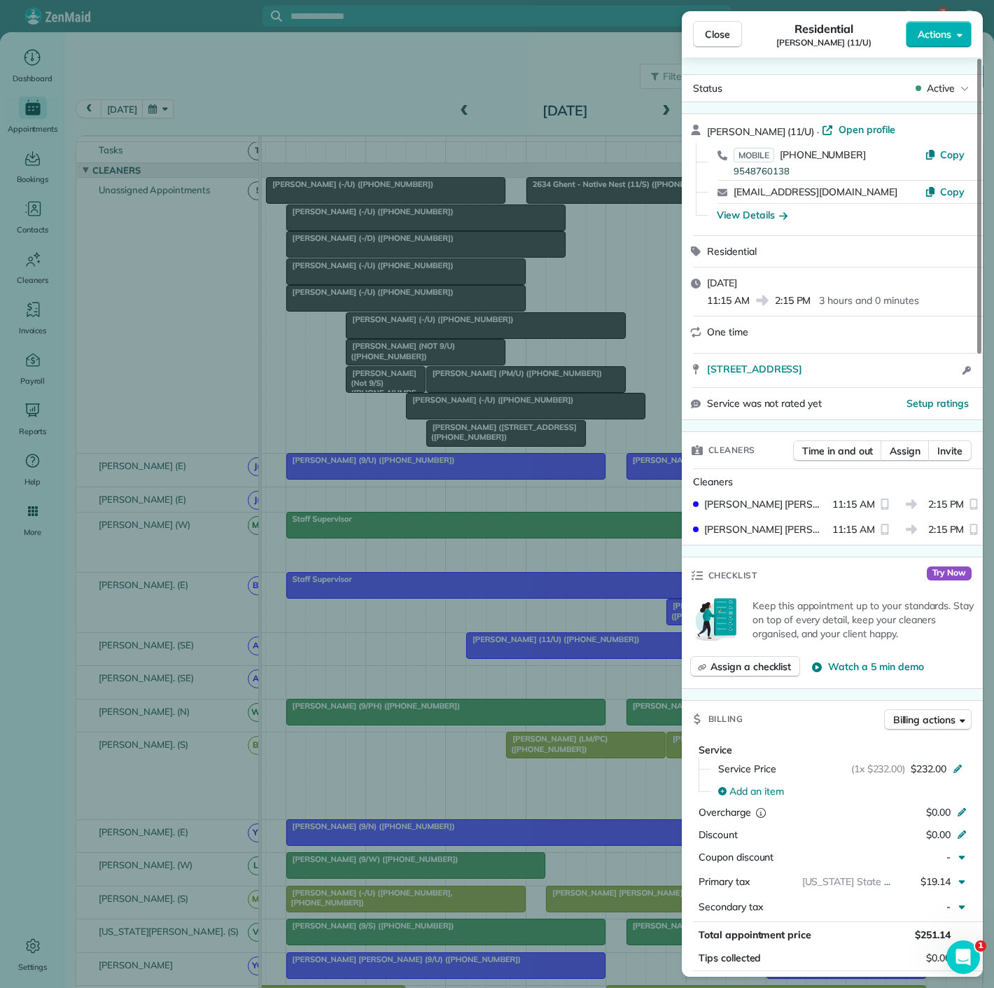
click at [564, 652] on div "Close Residential Samra Wallach (11/U) Actions Status Active Samra Wallach (11/…" at bounding box center [497, 494] width 994 height 988
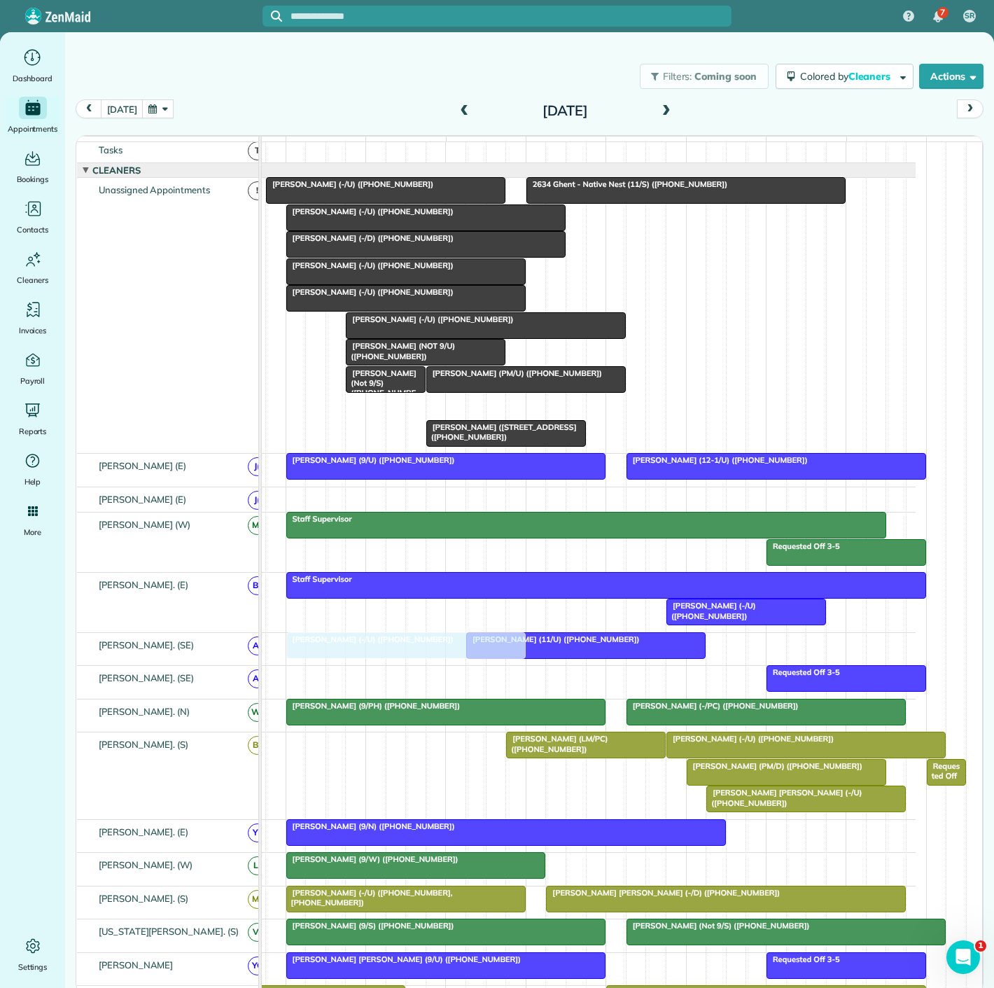
drag, startPoint x: 543, startPoint y: 408, endPoint x: 414, endPoint y: 661, distance: 284.0
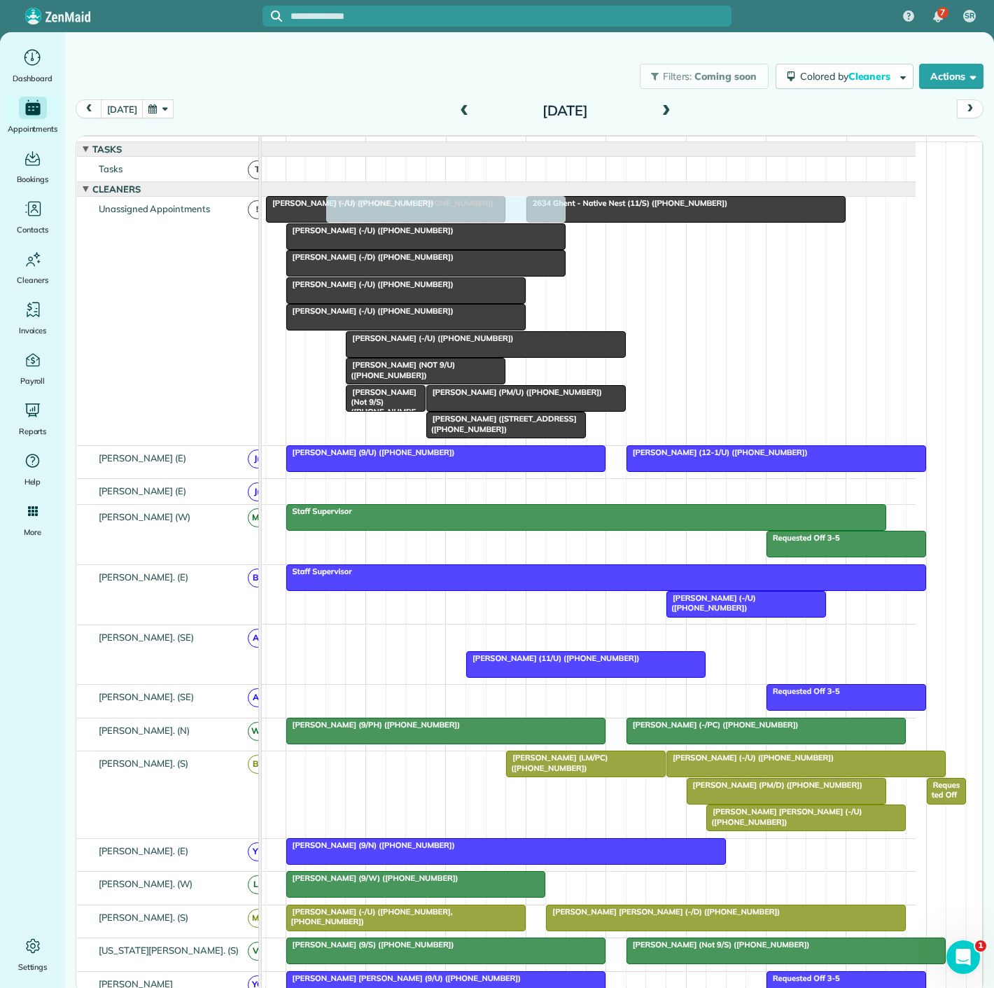
drag, startPoint x: 405, startPoint y: 653, endPoint x: 536, endPoint y: 418, distance: 268.3
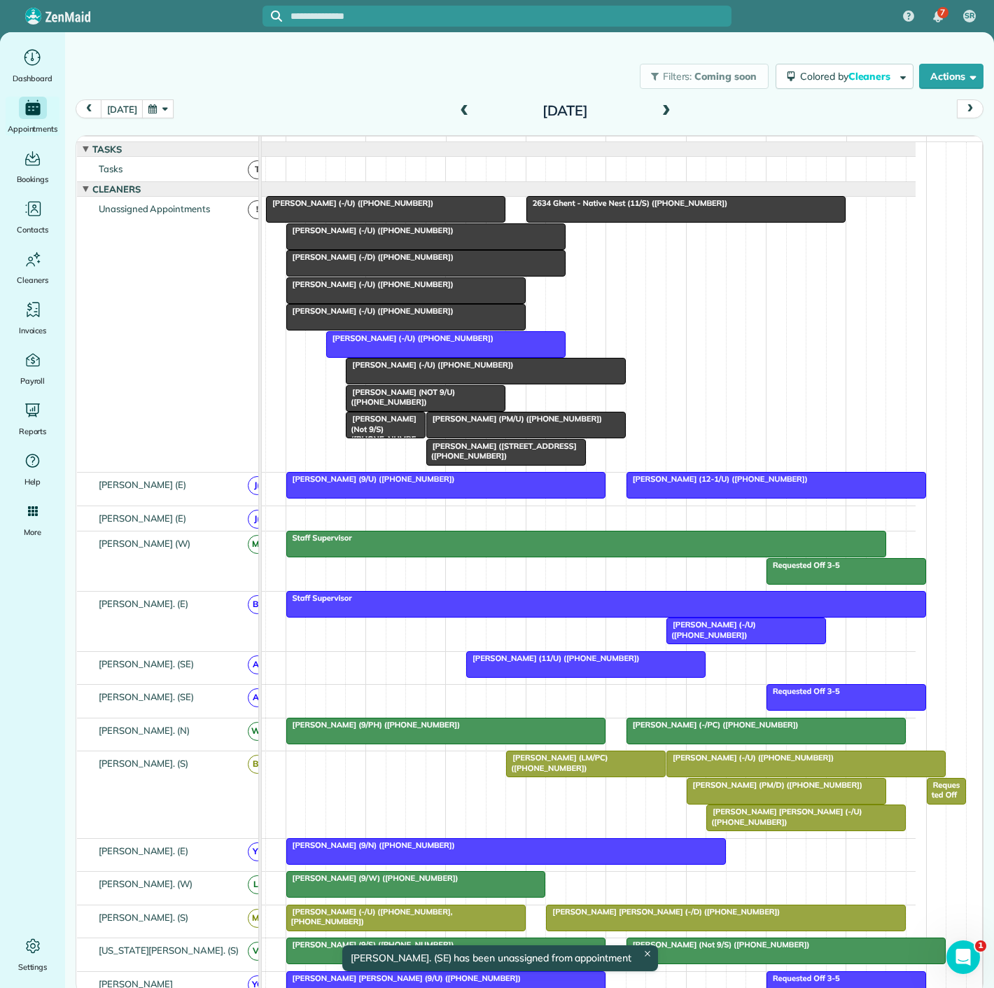
click at [532, 677] on div at bounding box center [586, 664] width 238 height 25
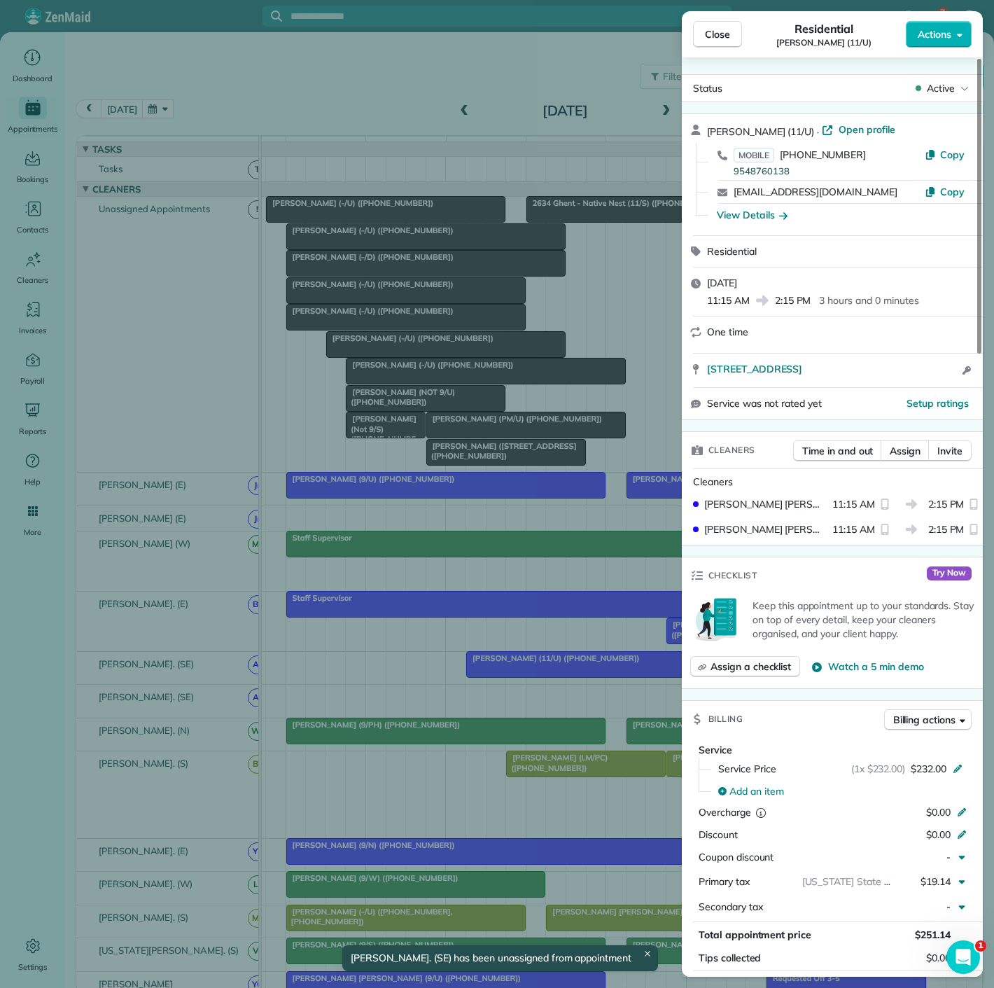
click at [529, 678] on div "Close Residential Samra Wallach (11/U) Actions Status Active Samra Wallach (11/…" at bounding box center [497, 494] width 994 height 988
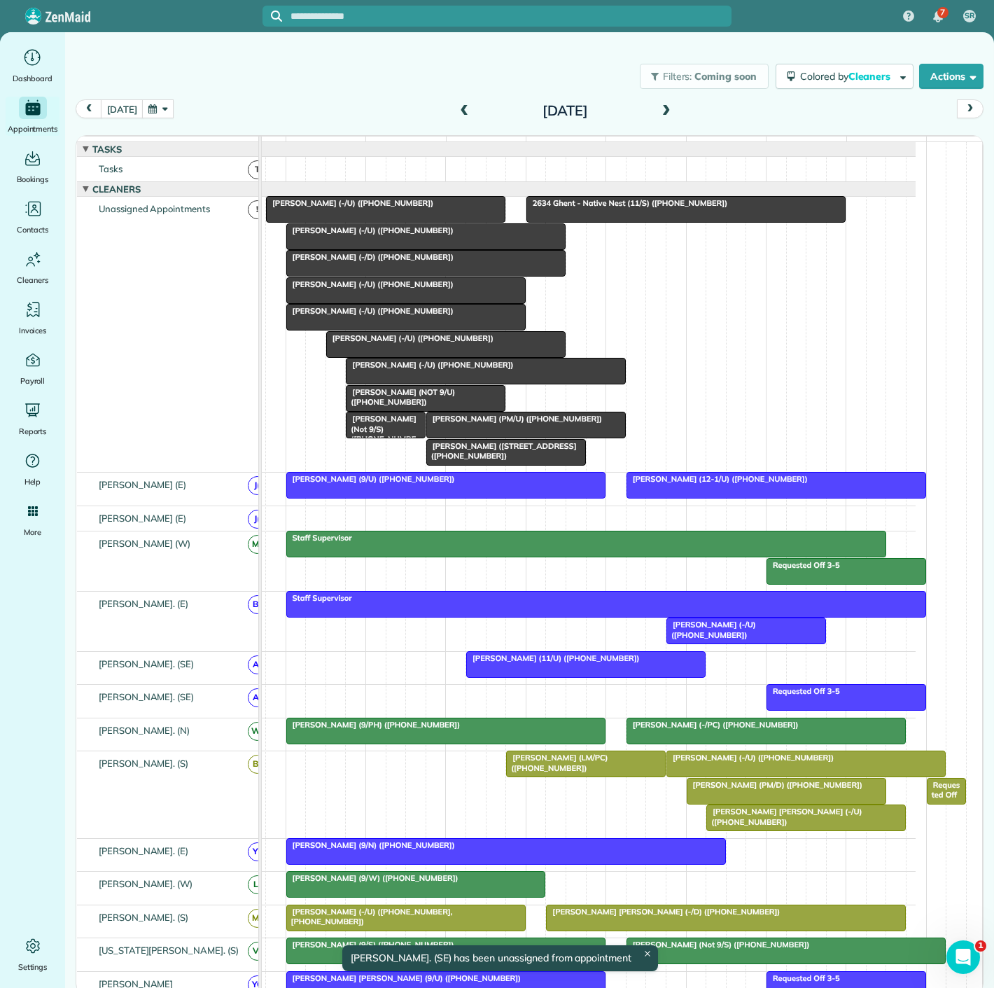
click at [486, 424] on span "Chloe McGhee (PM/U) (+14698355974)" at bounding box center [514, 419] width 177 height 10
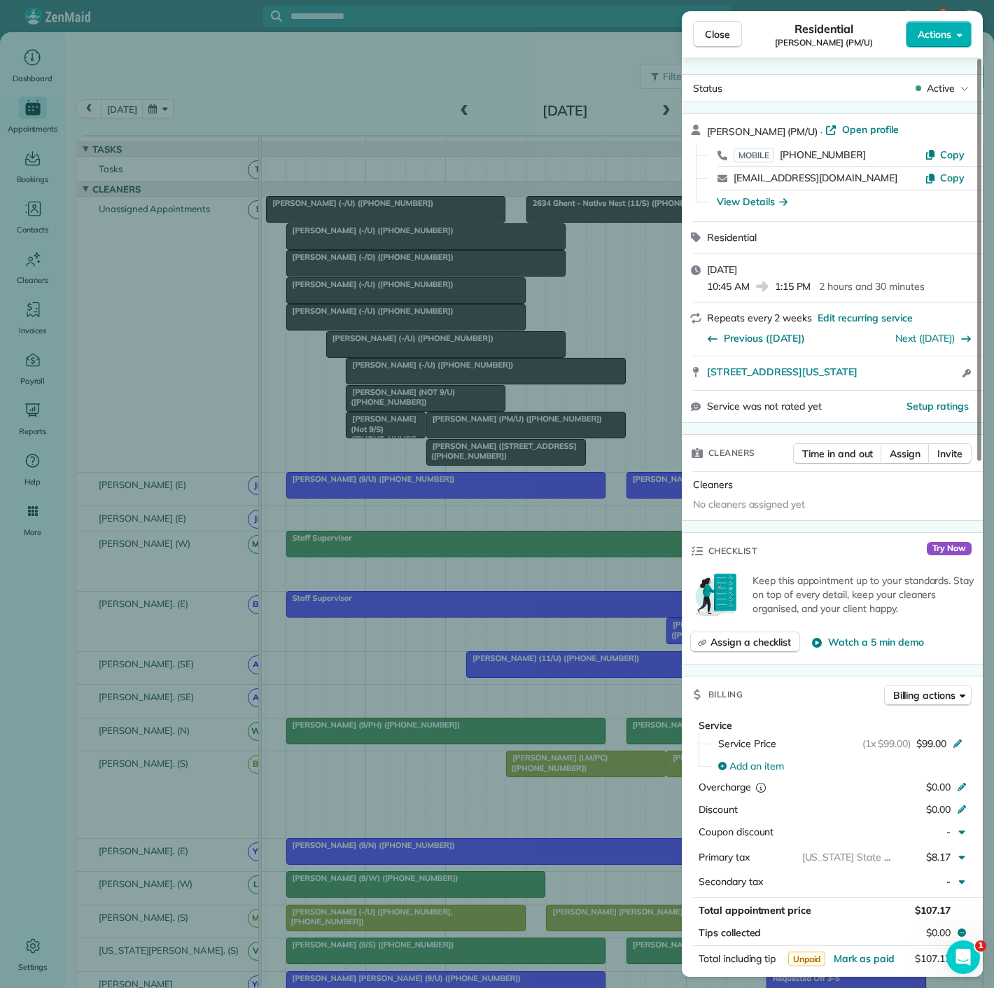
click at [486, 431] on div "Close Residential Chloe McGhee (PM/U) Actions Status Active Chloe McGhee (PM/U)…" at bounding box center [497, 494] width 994 height 988
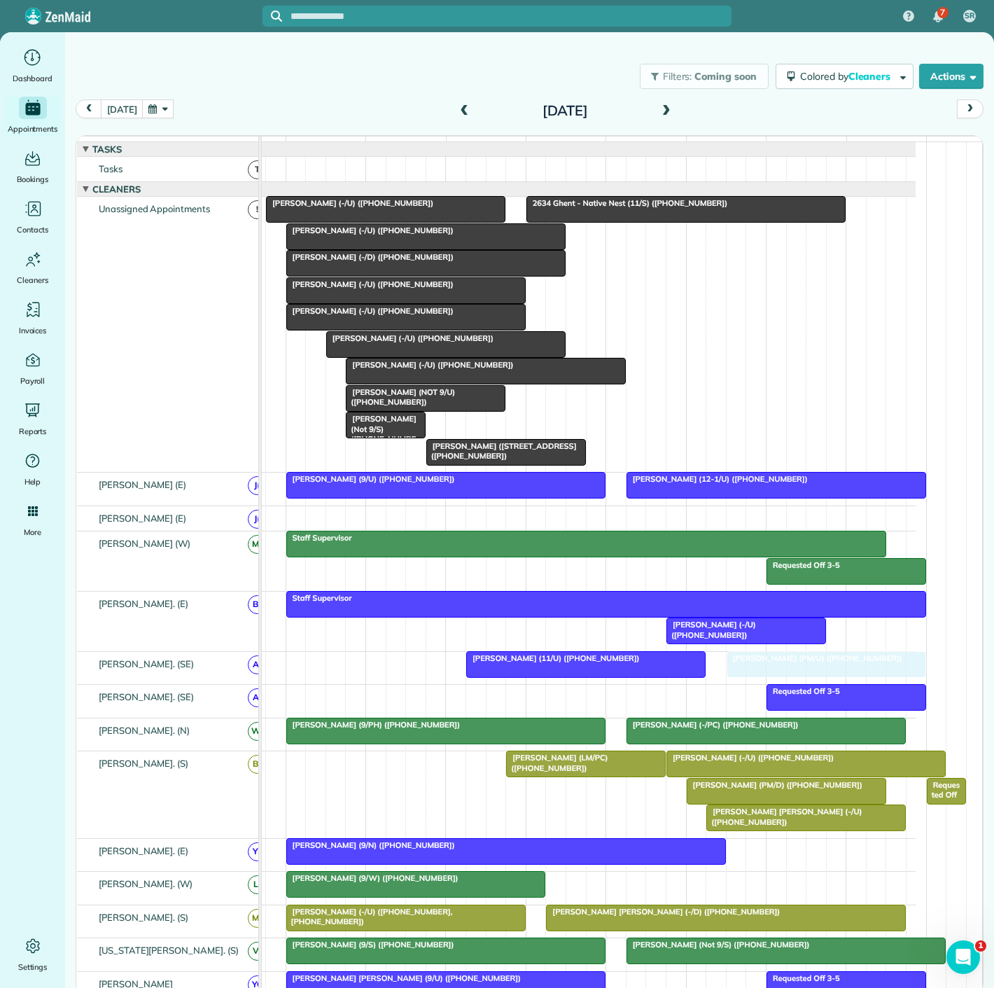
drag, startPoint x: 482, startPoint y: 431, endPoint x: 786, endPoint y: 676, distance: 389.9
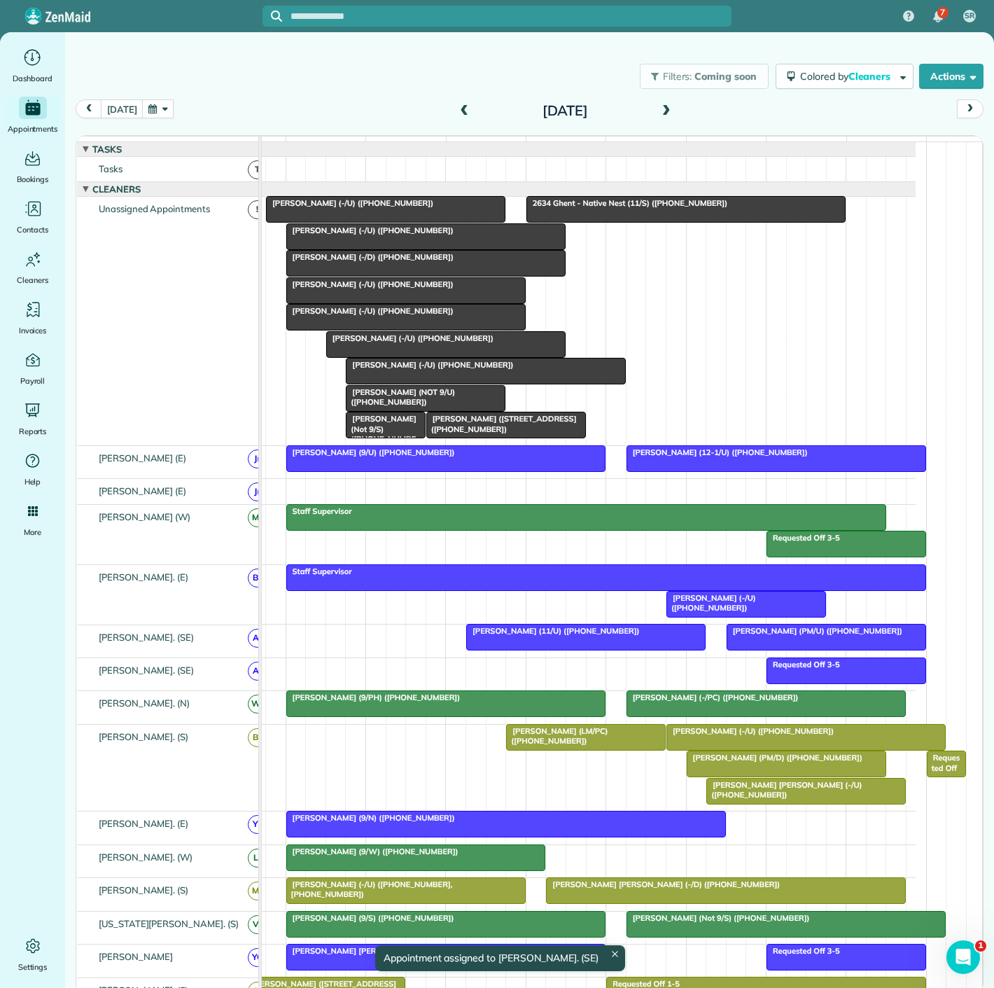
click at [616, 650] on div at bounding box center [586, 637] width 238 height 25
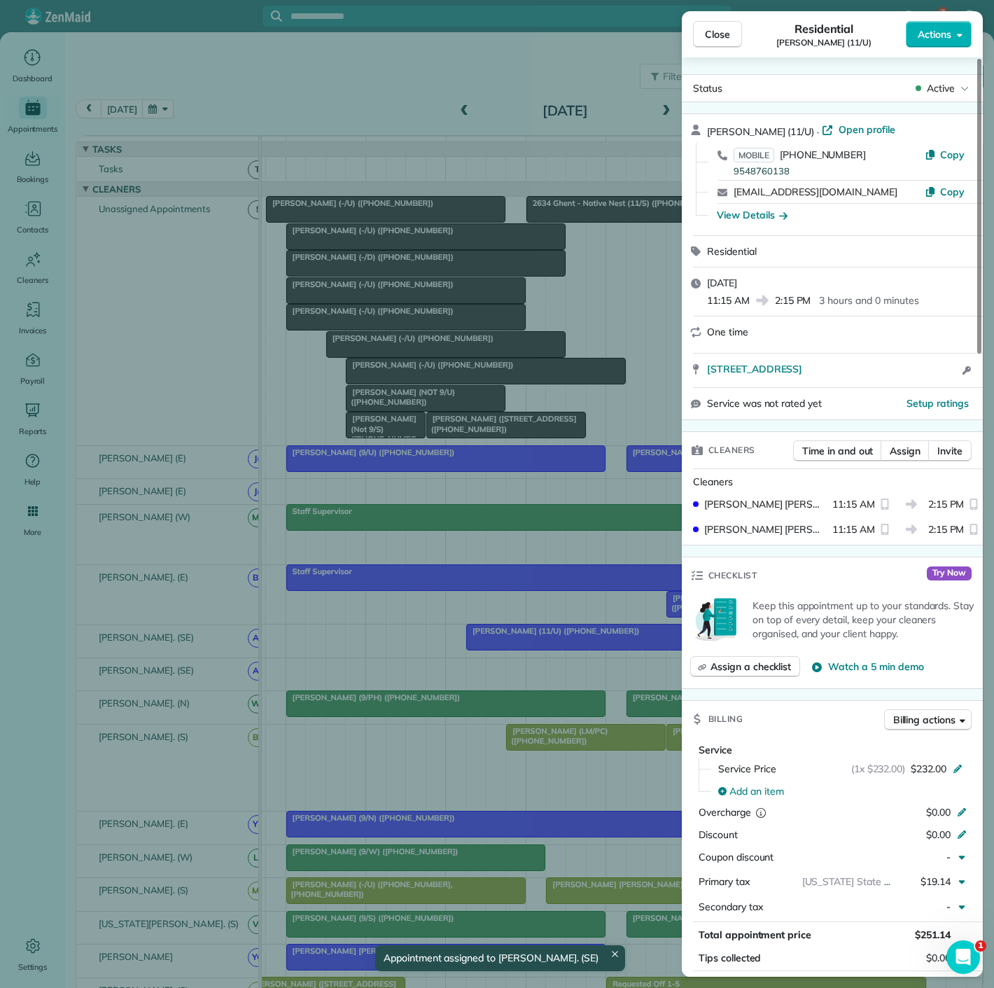
click at [616, 651] on div "Close Residential Samra Wallach (11/U) Actions Status Active Samra Wallach (11/…" at bounding box center [497, 494] width 994 height 988
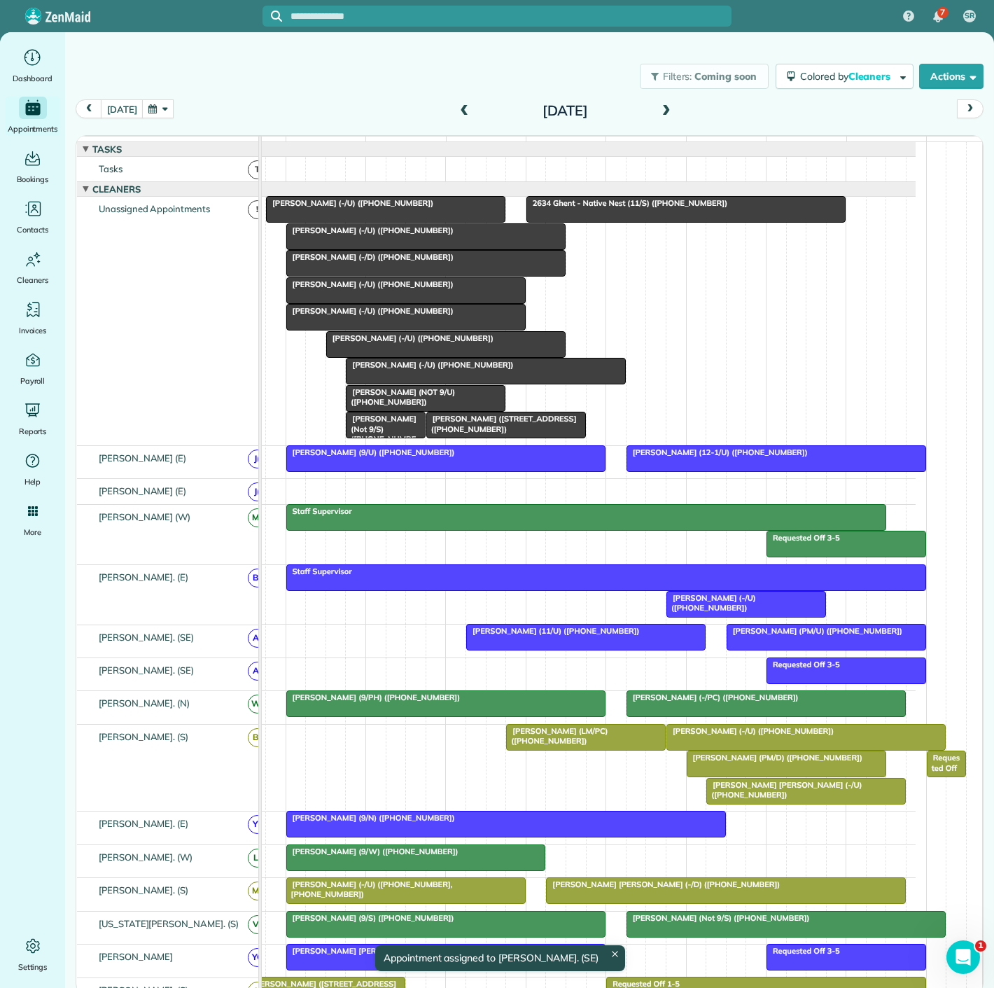
click at [772, 615] on div at bounding box center [746, 604] width 158 height 25
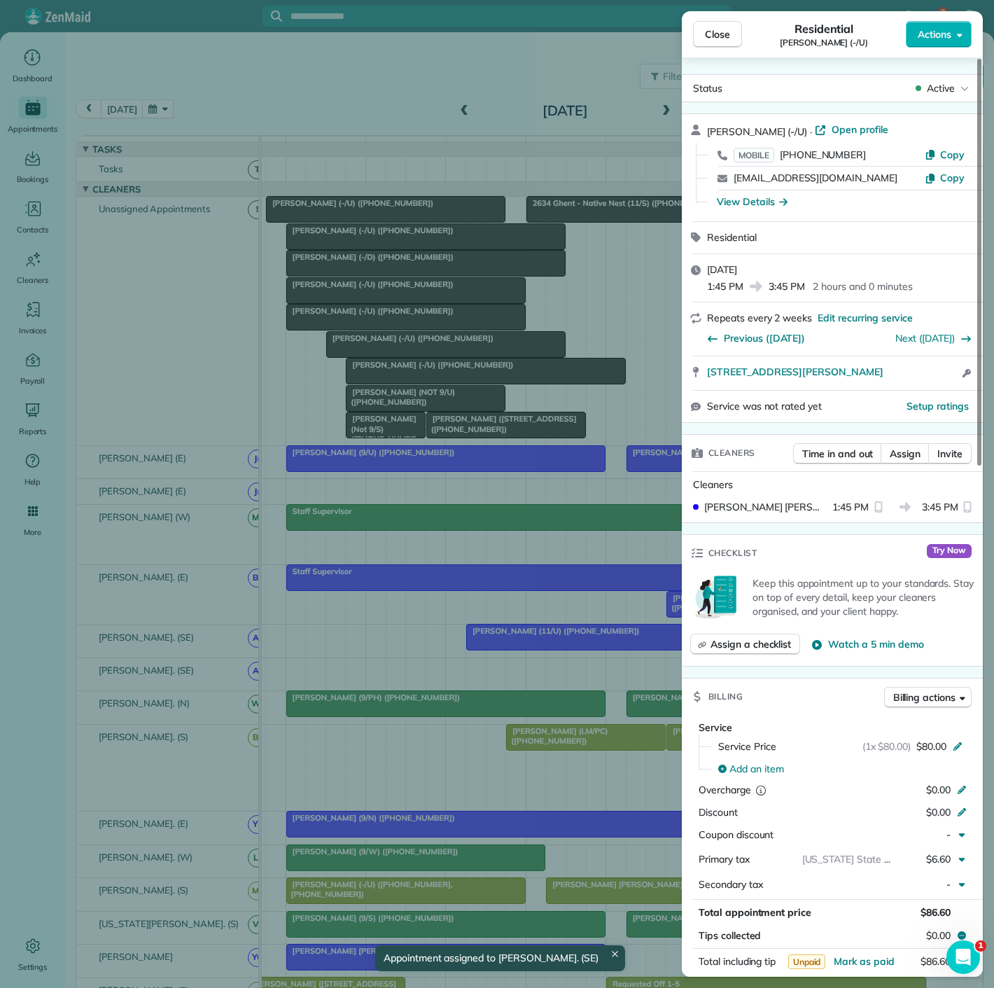
click at [494, 620] on div "Close Residential Val Amorosana (-/U) Actions Status Active Val Amorosana (-/U)…" at bounding box center [497, 494] width 994 height 988
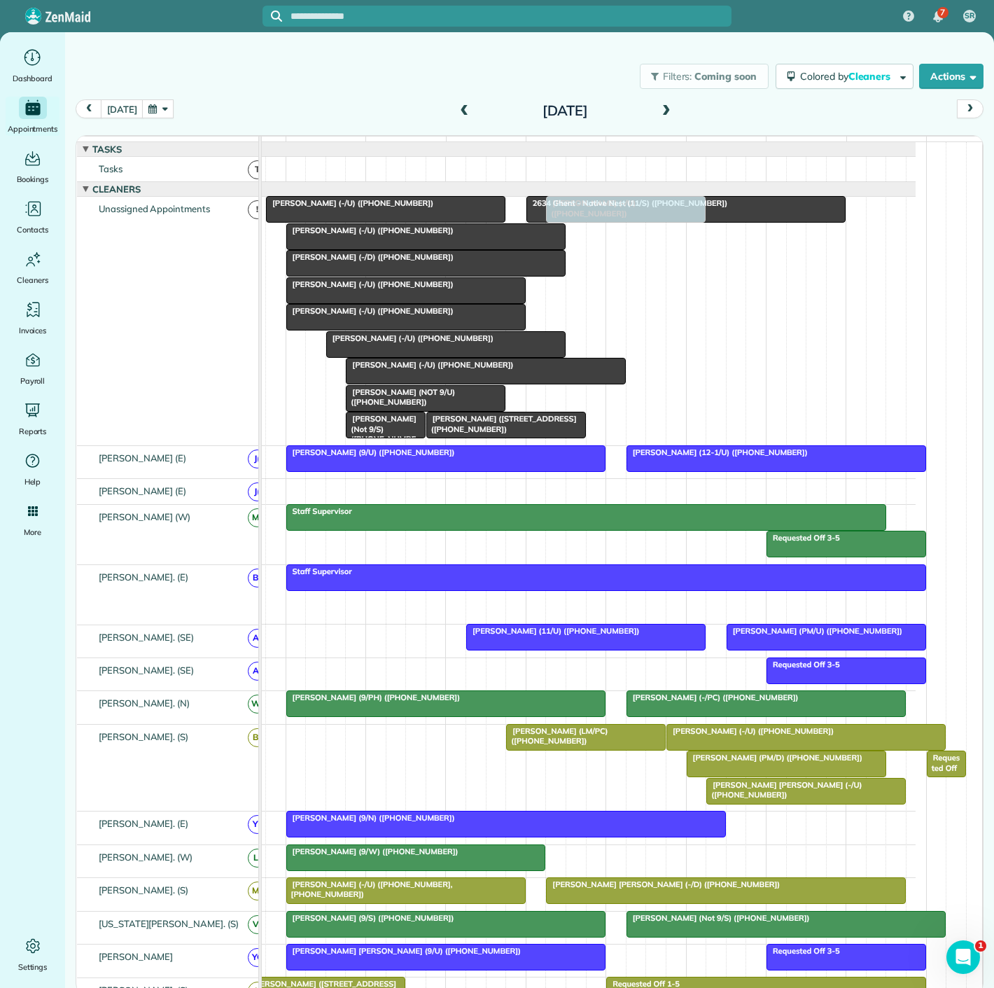
drag, startPoint x: 722, startPoint y: 614, endPoint x: 606, endPoint y: 384, distance: 257.4
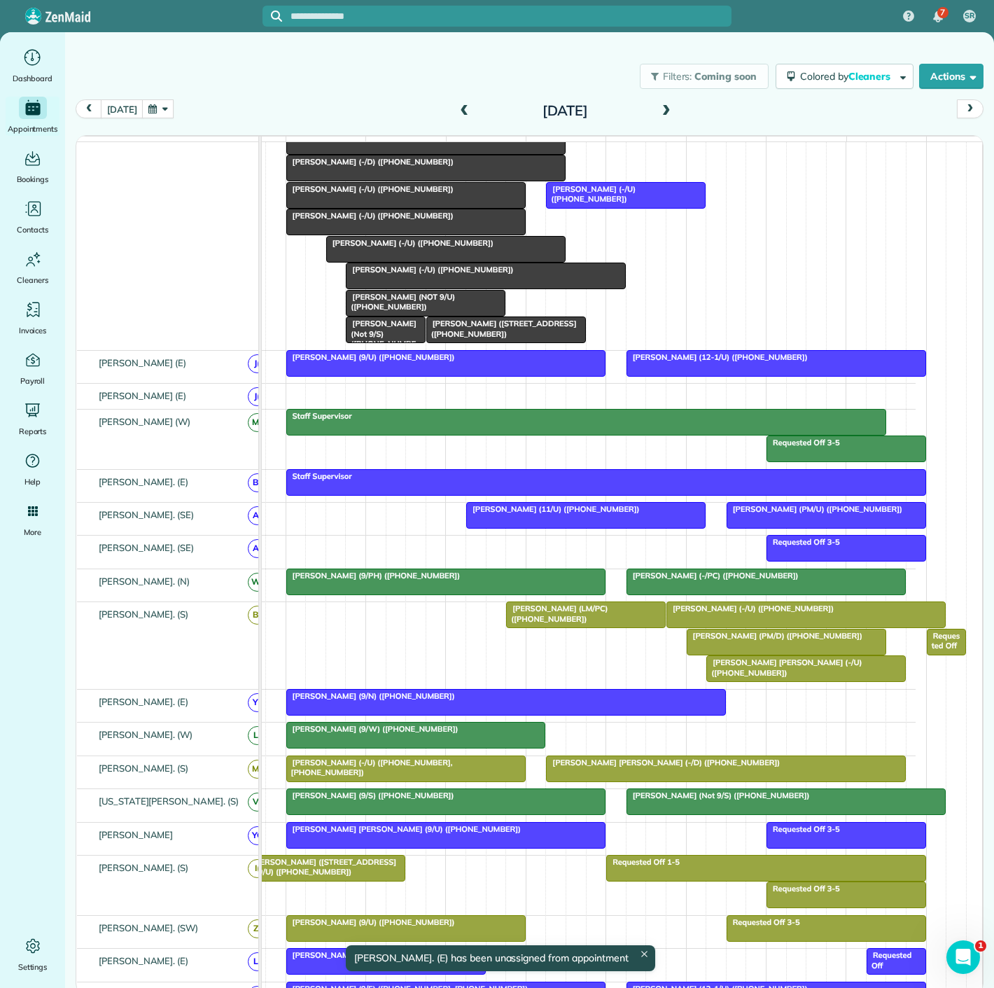
scroll to position [78, 0]
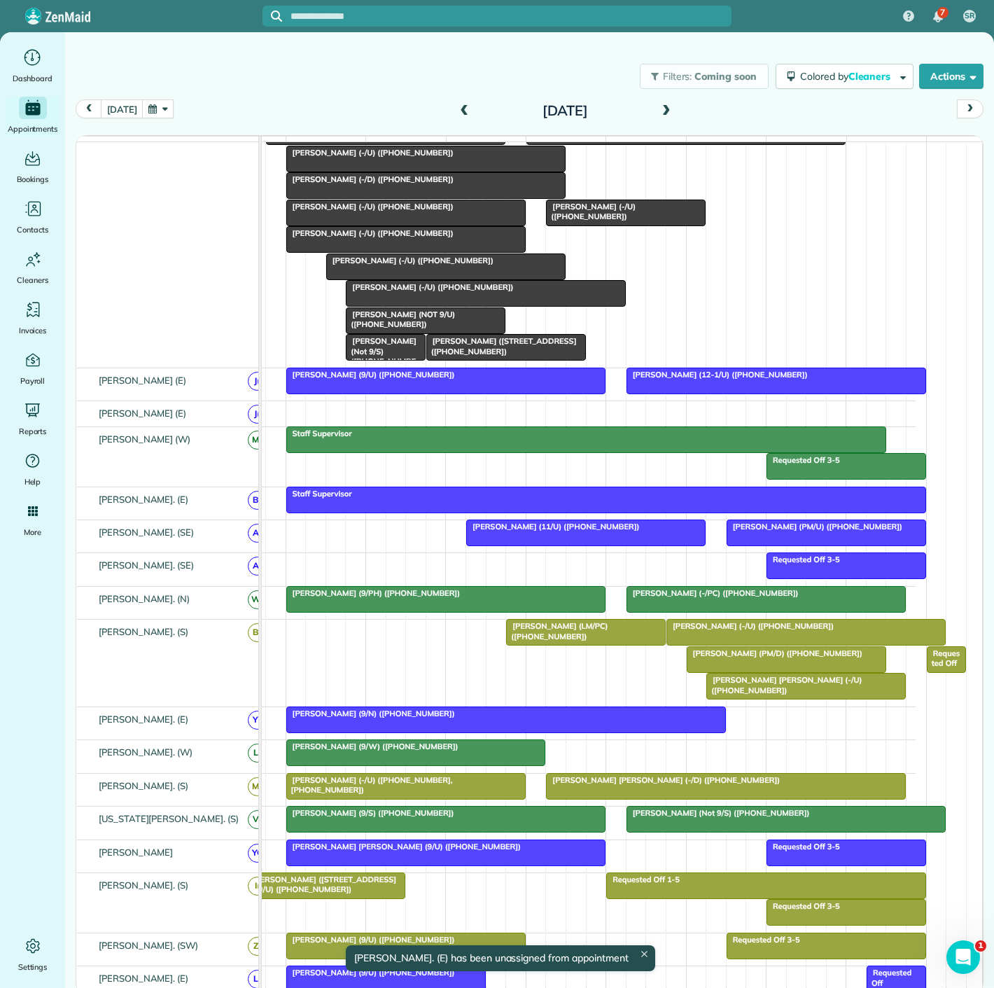
click at [802, 691] on span "Rocio Madera Holgado (-/U) (+16123854780)" at bounding box center [784, 685] width 156 height 20
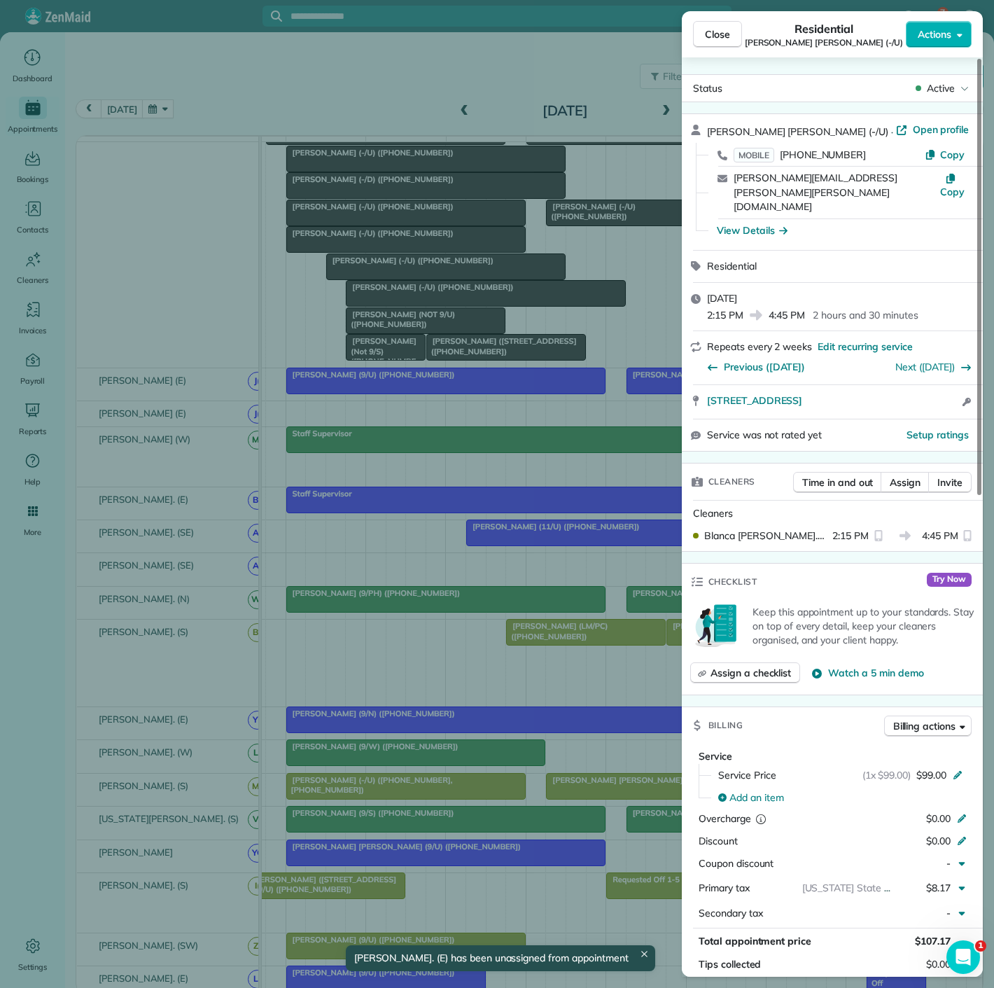
click at [463, 660] on div "Close Residential Rocio Madera Holgado (-/U) Actions Status Active Rocio Madera…" at bounding box center [497, 494] width 994 height 988
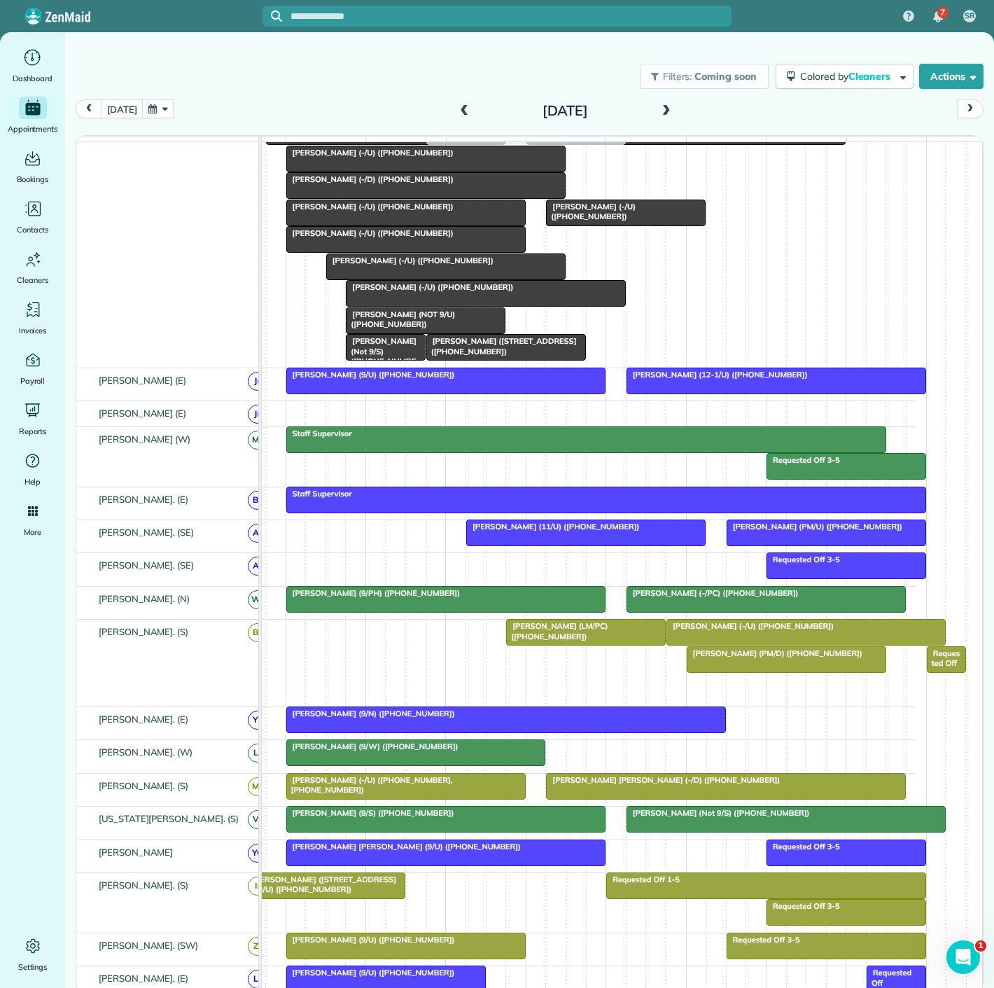
drag, startPoint x: 774, startPoint y: 697, endPoint x: 502, endPoint y: 243, distance: 529.8
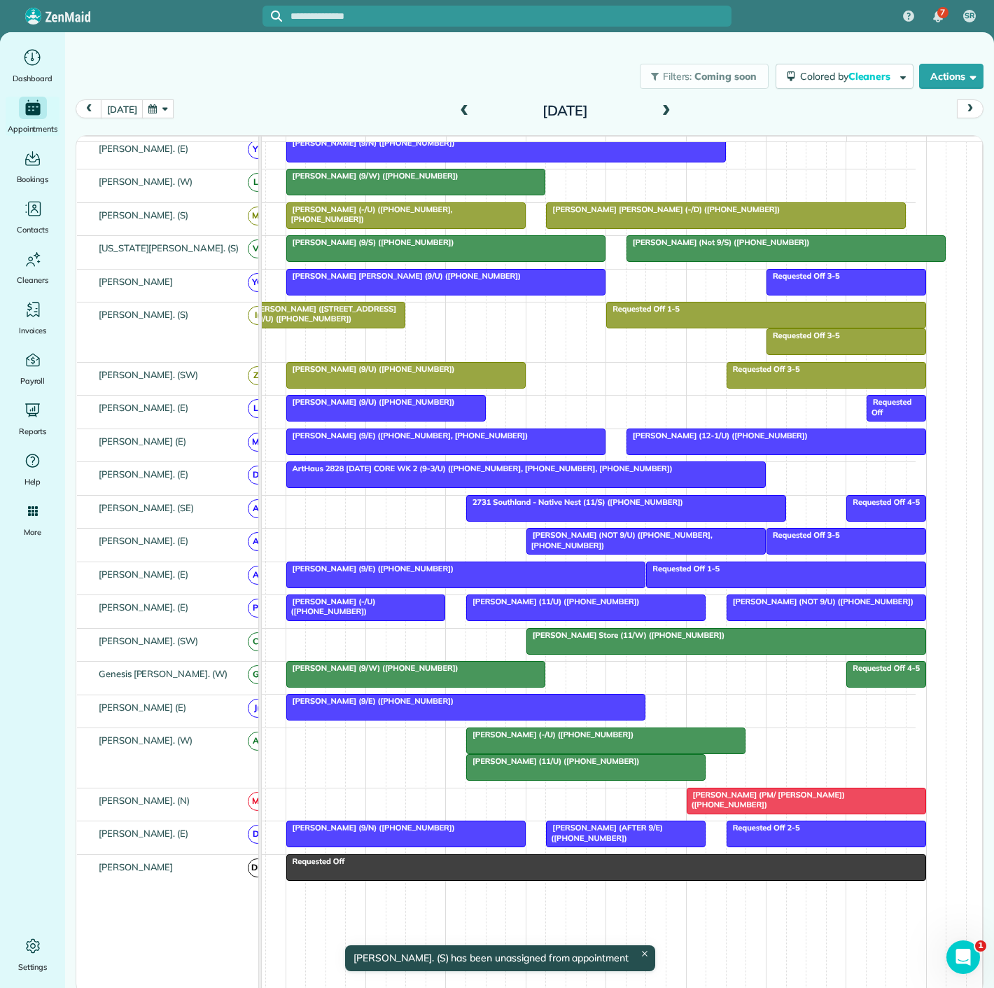
scroll to position [265, 0]
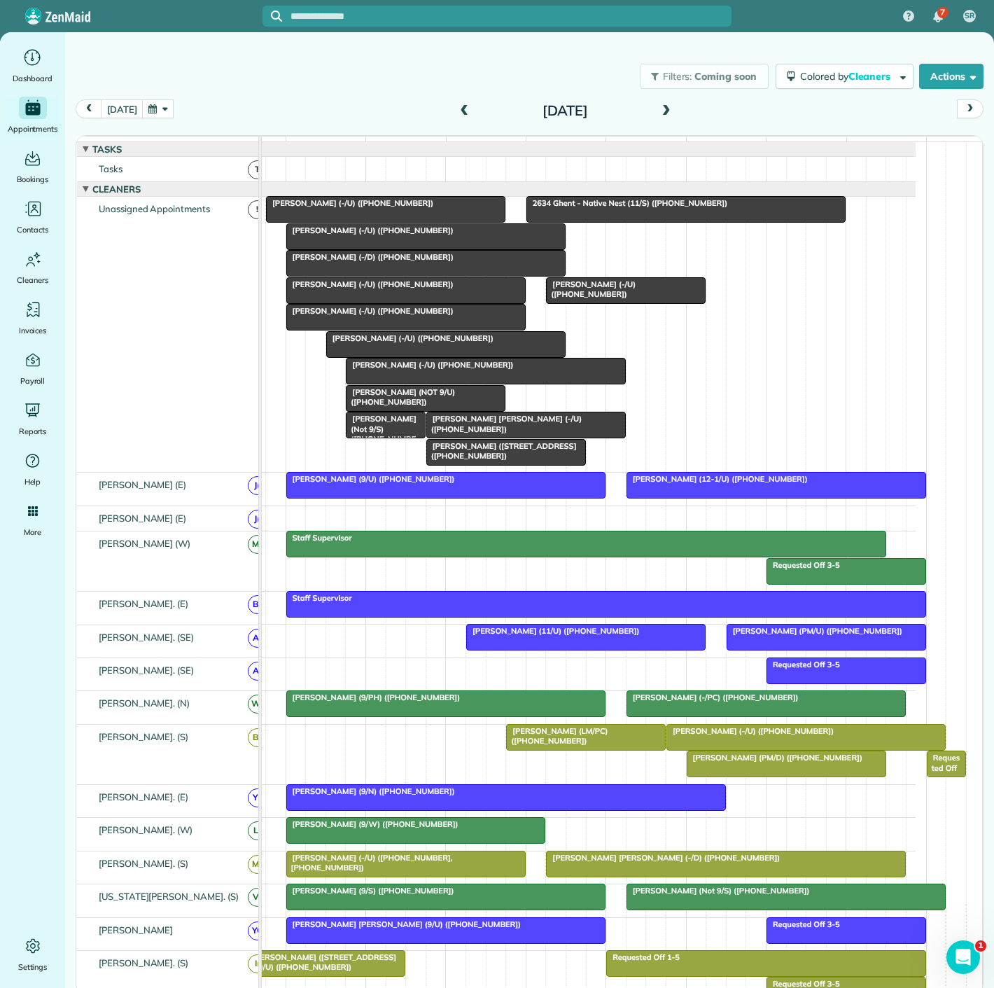
click at [595, 297] on span "Val Amorosana (-/U) (+18603784804)" at bounding box center [590, 289] width 90 height 20
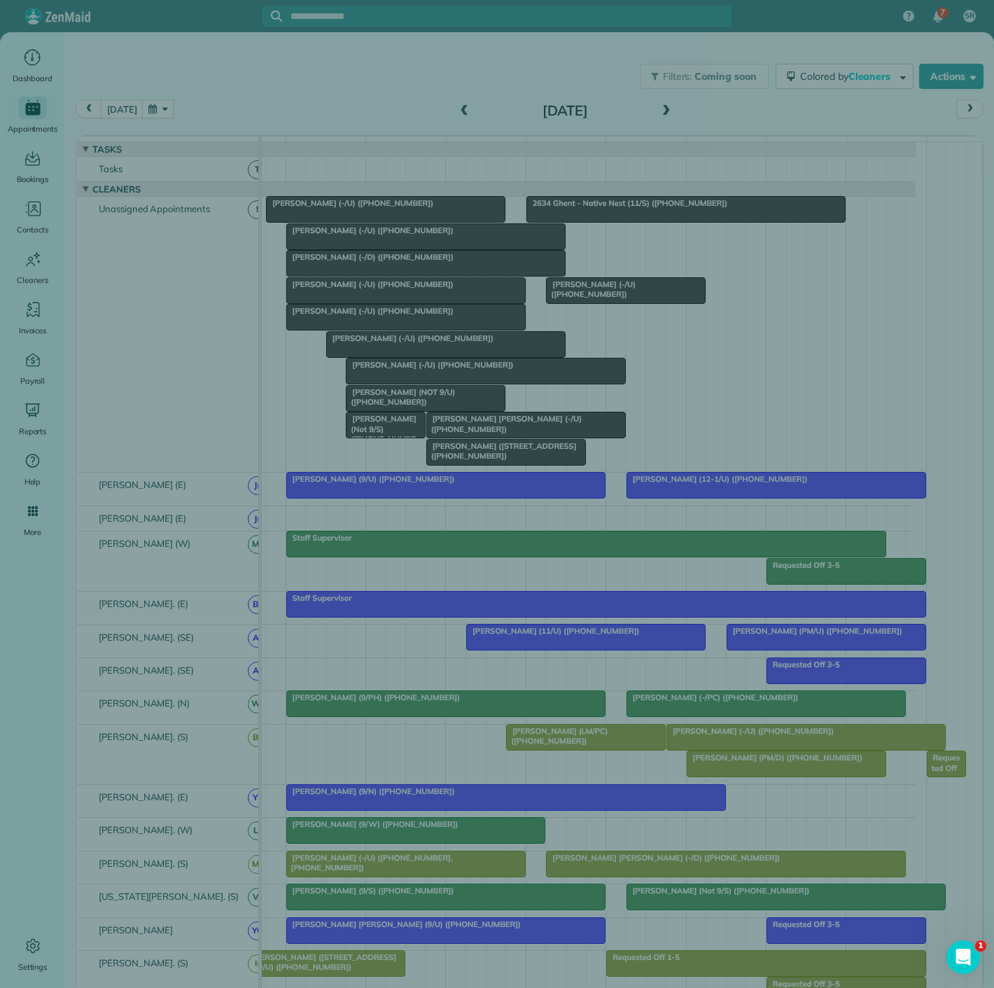
click at [520, 299] on div "Close Residential Val Amorosana (-/U) Actions Status Active Val Amorosana (-/U)…" at bounding box center [497, 494] width 994 height 988
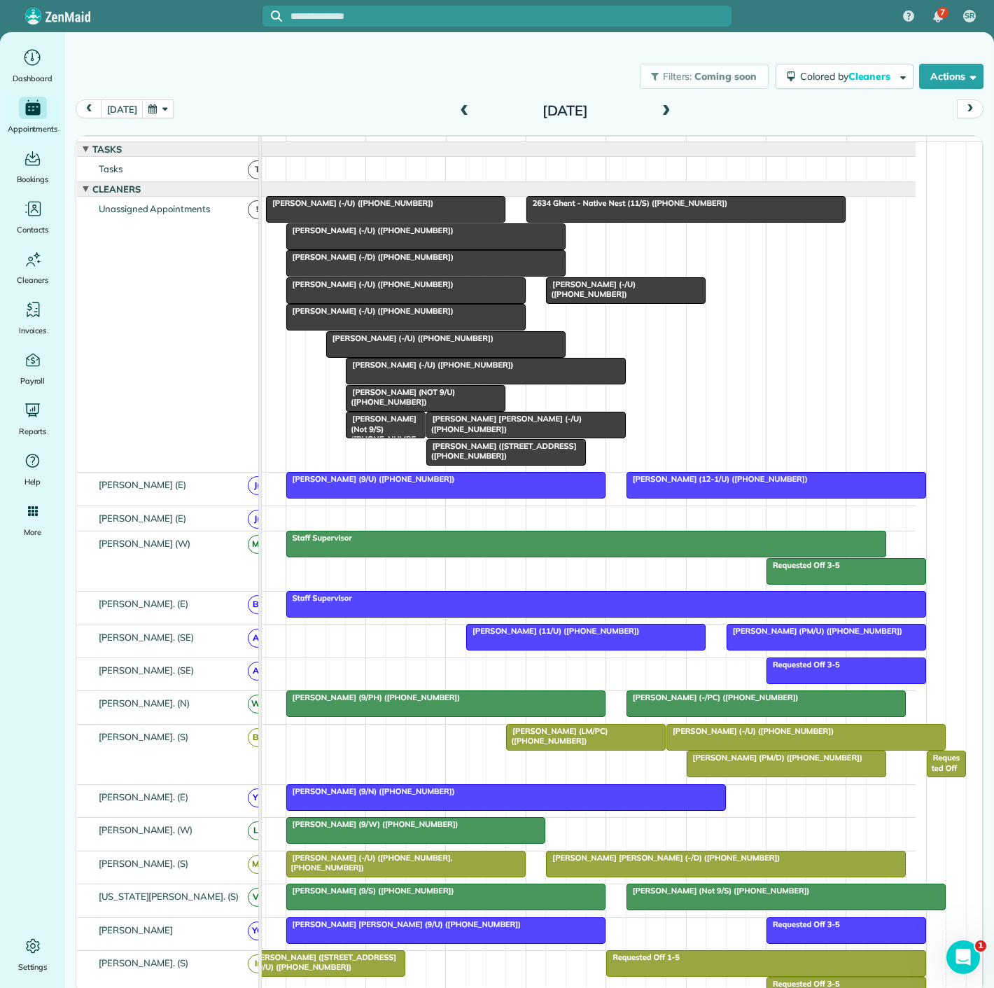
scroll to position [62, 0]
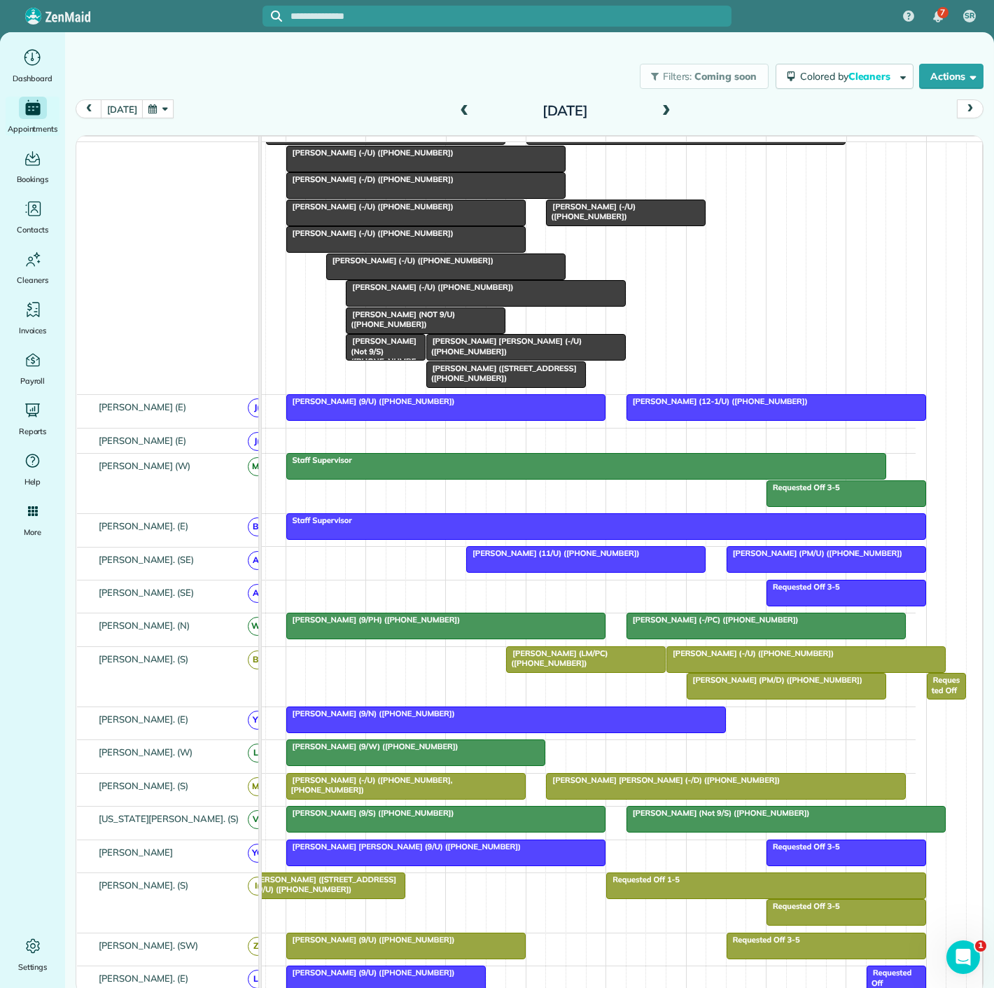
click at [372, 959] on div at bounding box center [406, 945] width 238 height 25
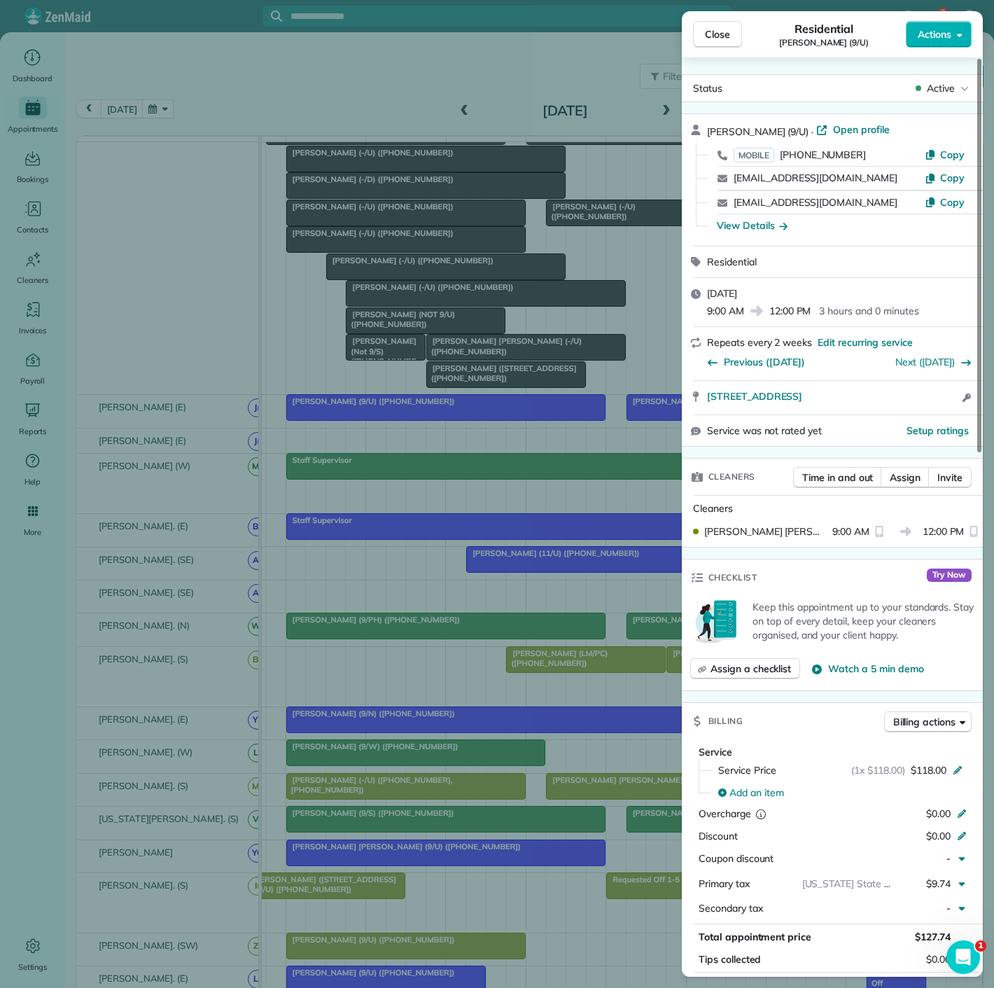
click at [363, 949] on div "Close Residential Matt Kita (9/U) Actions Status Active Matt Kita (9/U) · Open …" at bounding box center [497, 494] width 994 height 988
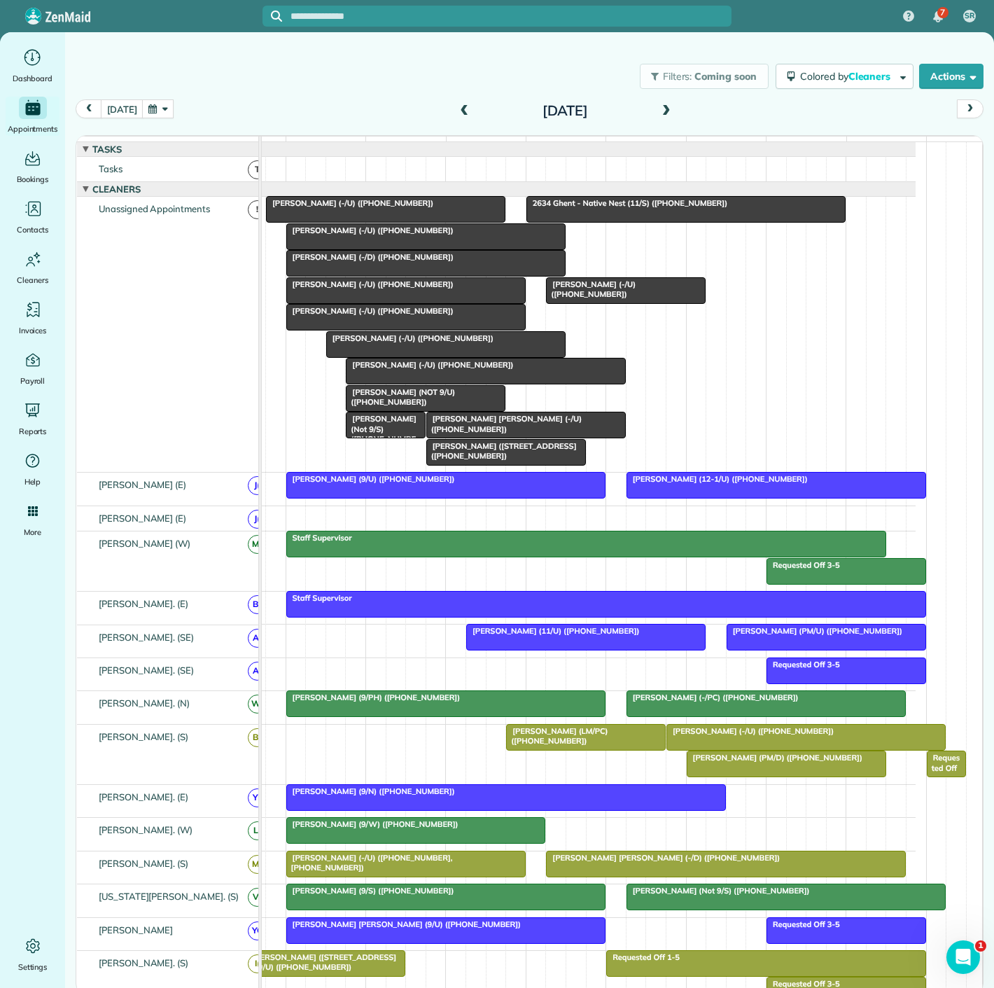
click at [490, 436] on div at bounding box center [526, 424] width 198 height 25
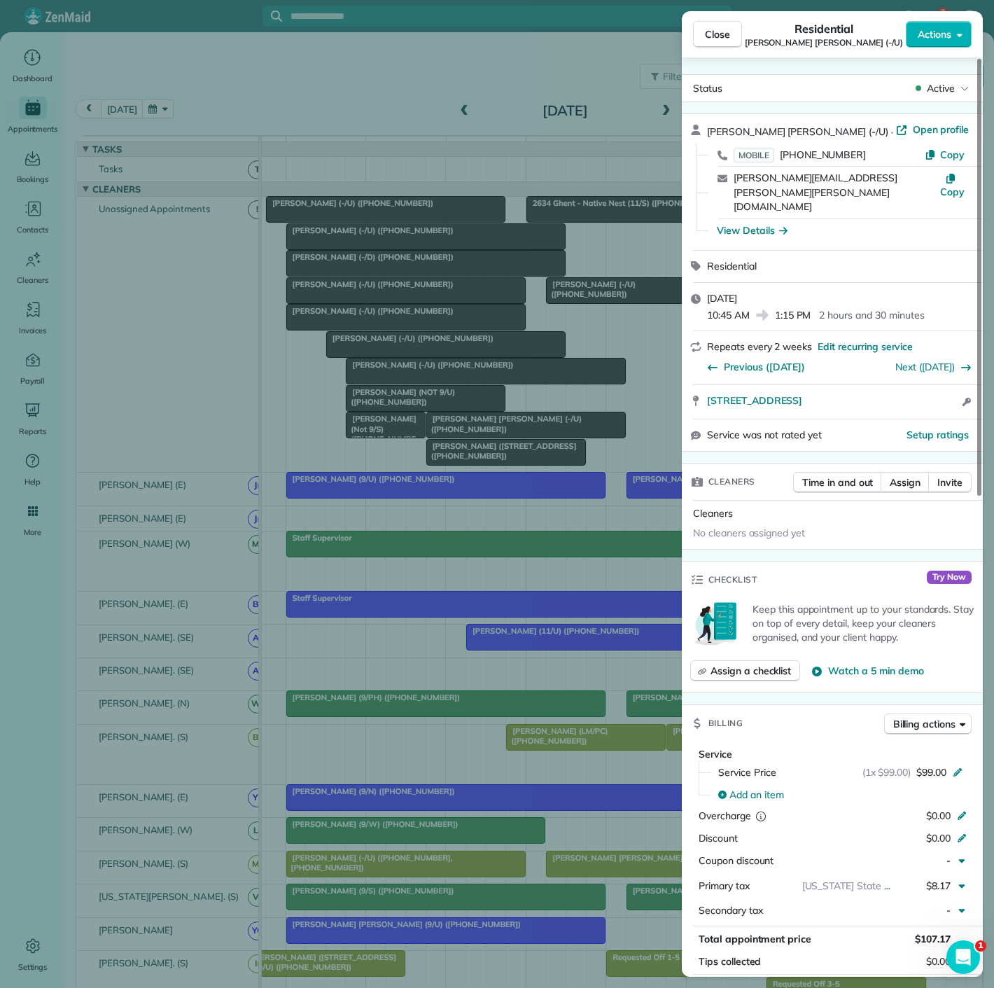
click at [490, 436] on div "Close Residential Rocio Madera Holgado (-/U) Actions Status Active Rocio Madera…" at bounding box center [497, 494] width 994 height 988
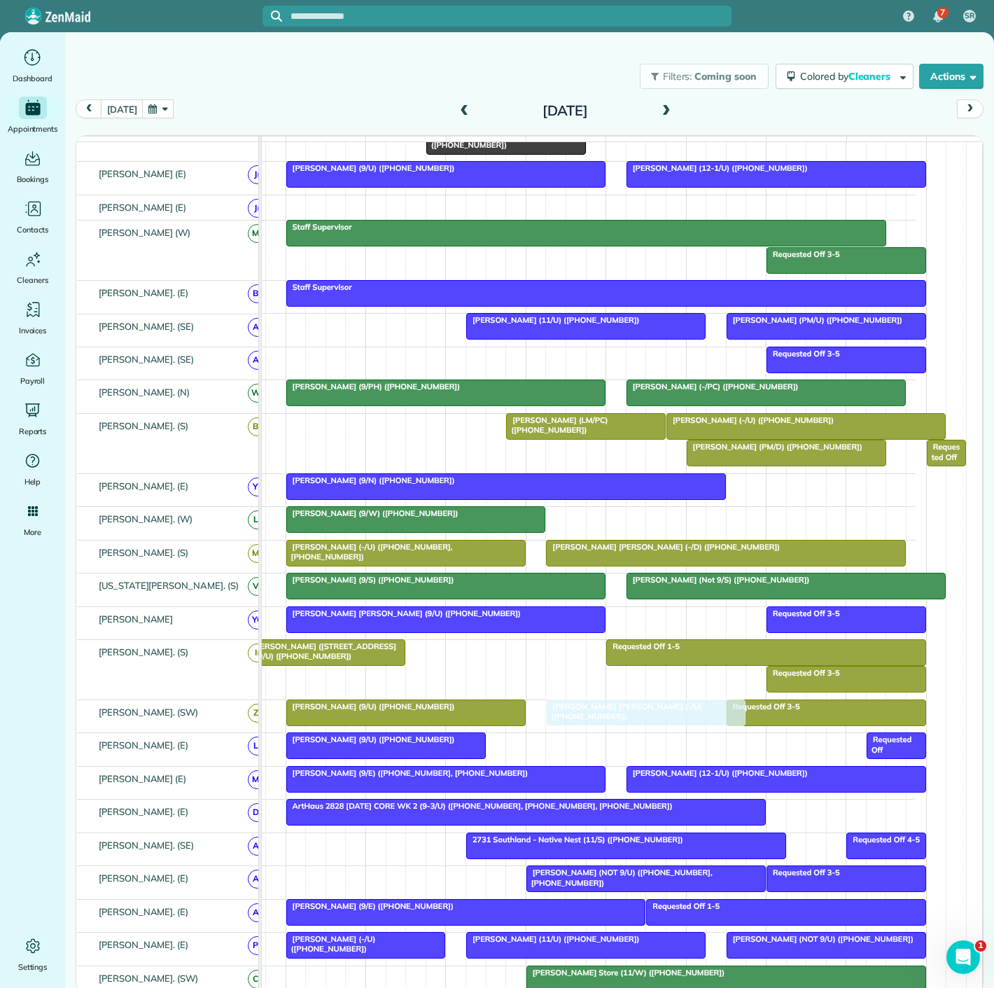
drag, startPoint x: 490, startPoint y: 436, endPoint x: 608, endPoint y: 729, distance: 315.7
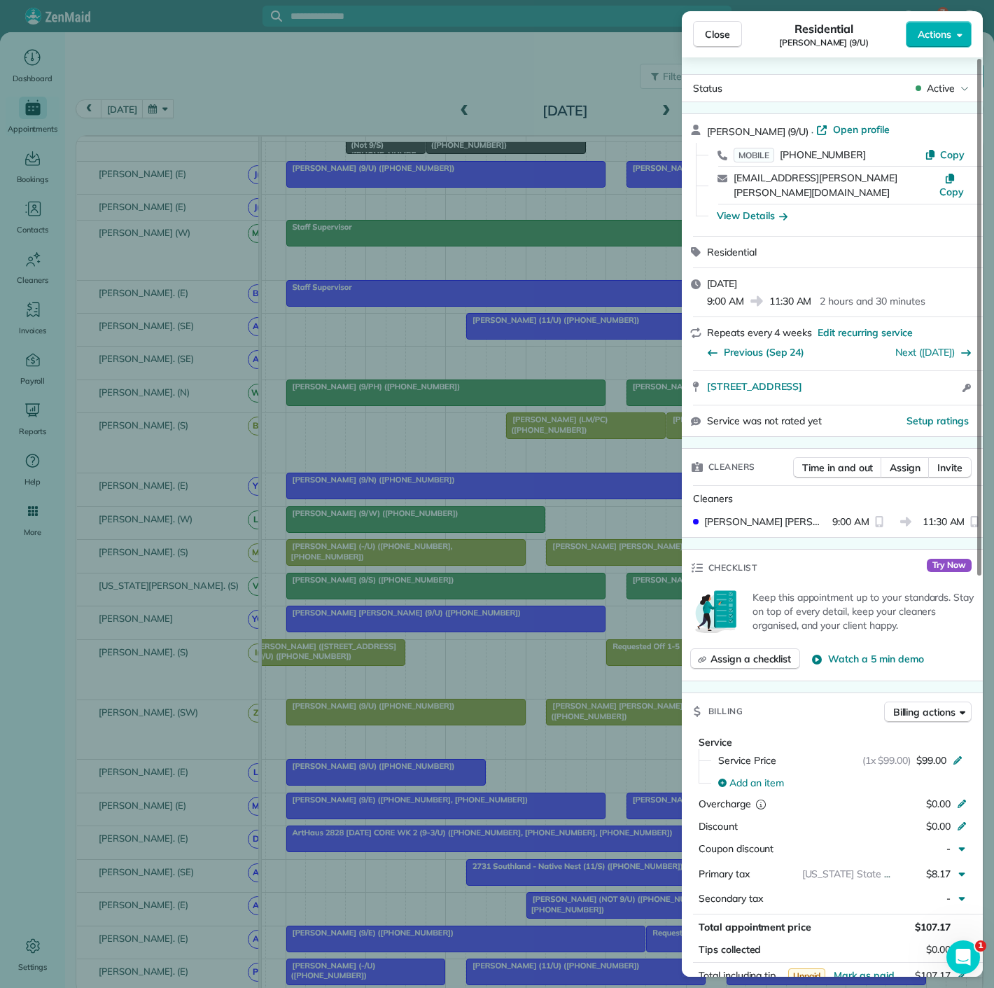
click at [436, 395] on div "Close Residential Jaileez Jara Campos (9/U) Actions Status Active Jaileez Jara …" at bounding box center [497, 494] width 994 height 988
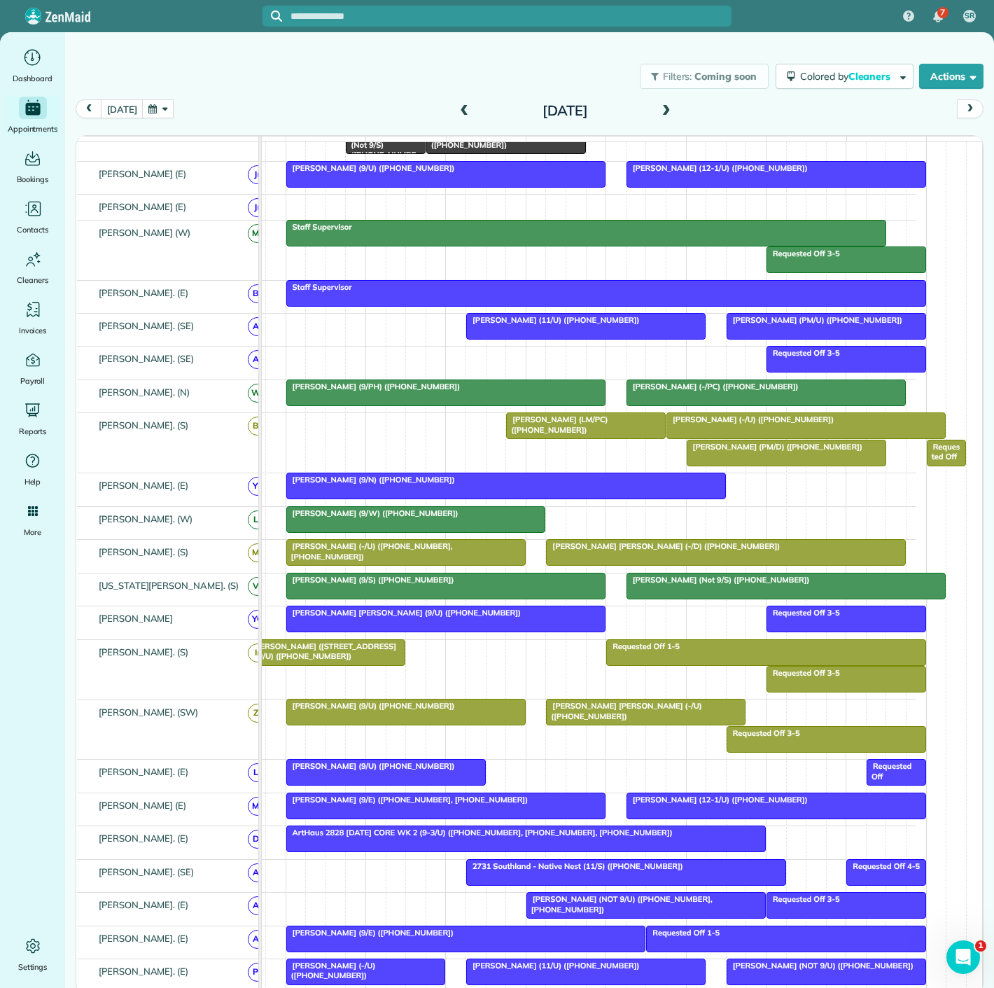
click at [385, 771] on span "Jaileez Jara Campos (9/U) (+17073151494)" at bounding box center [371, 766] width 170 height 10
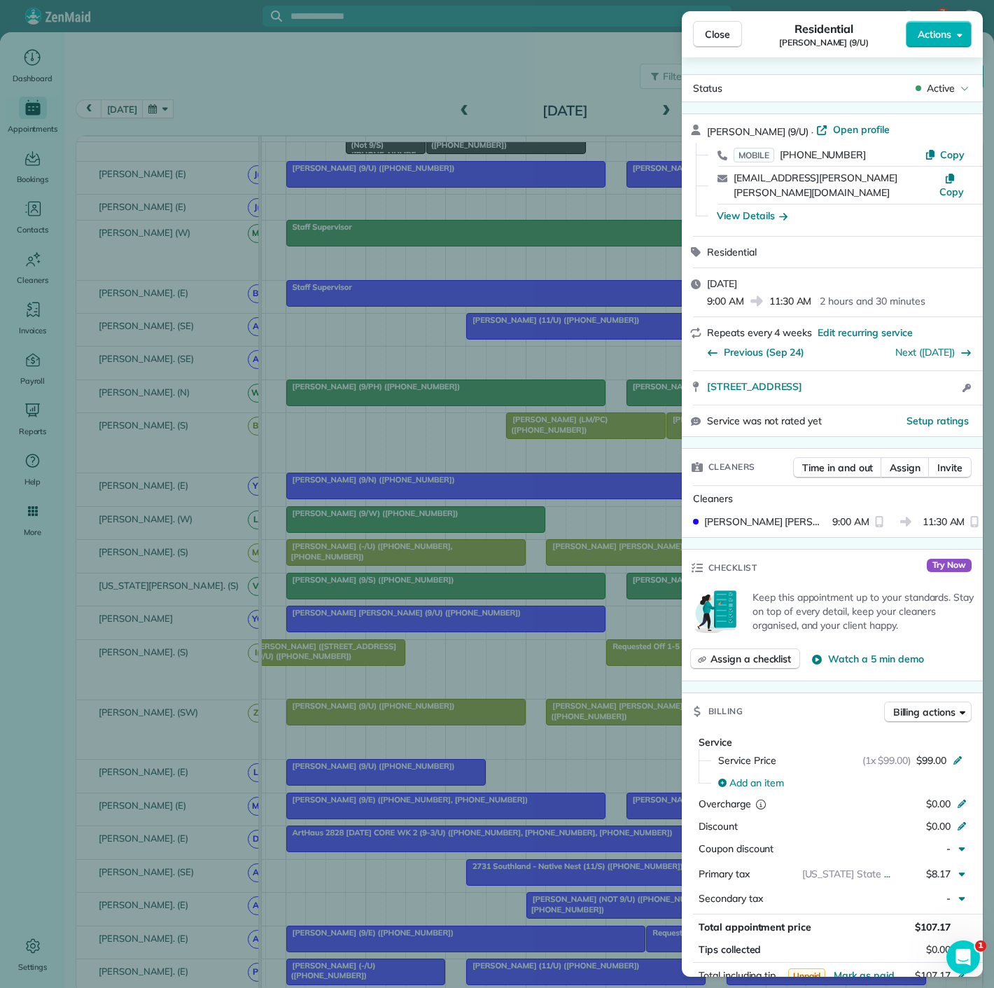
click at [385, 771] on div "Close Residential Jaileez Jara Campos (9/U) Actions Status Active Jaileez Jara …" at bounding box center [497, 494] width 994 height 988
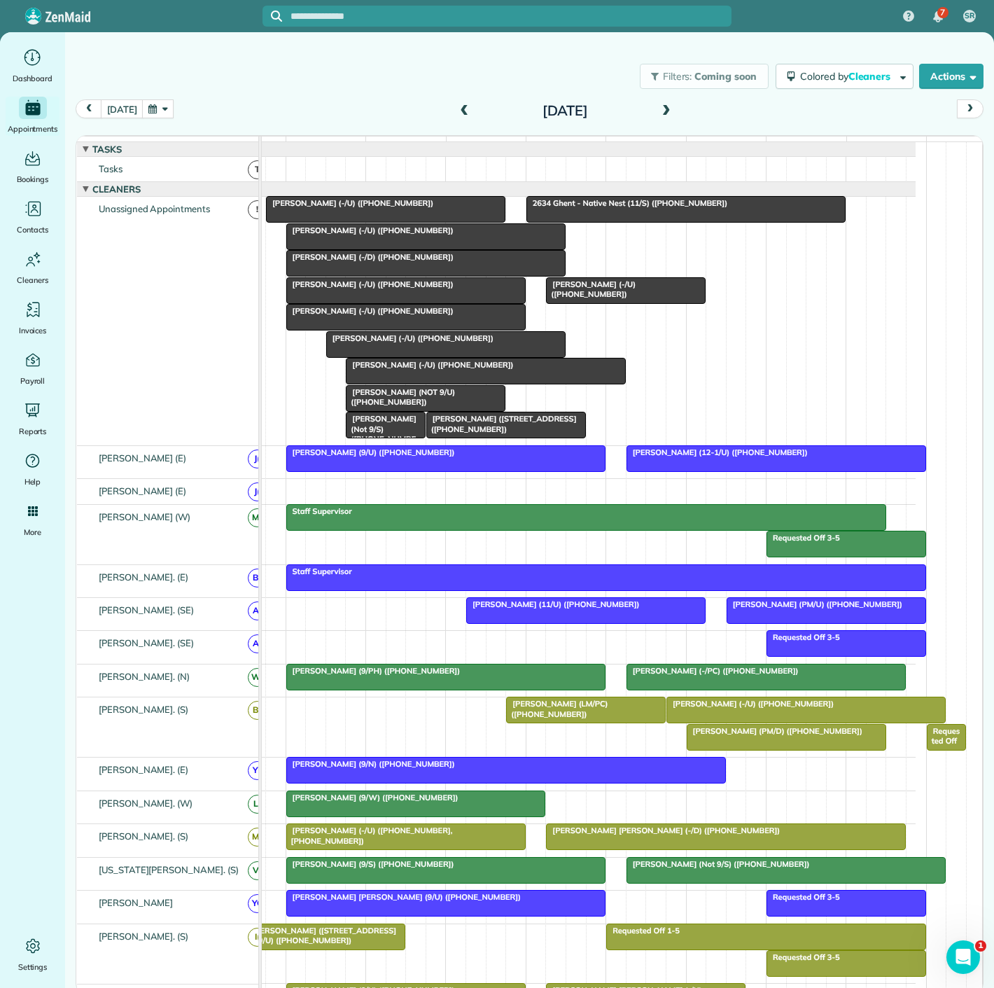
click at [374, 275] on div at bounding box center [426, 263] width 278 height 25
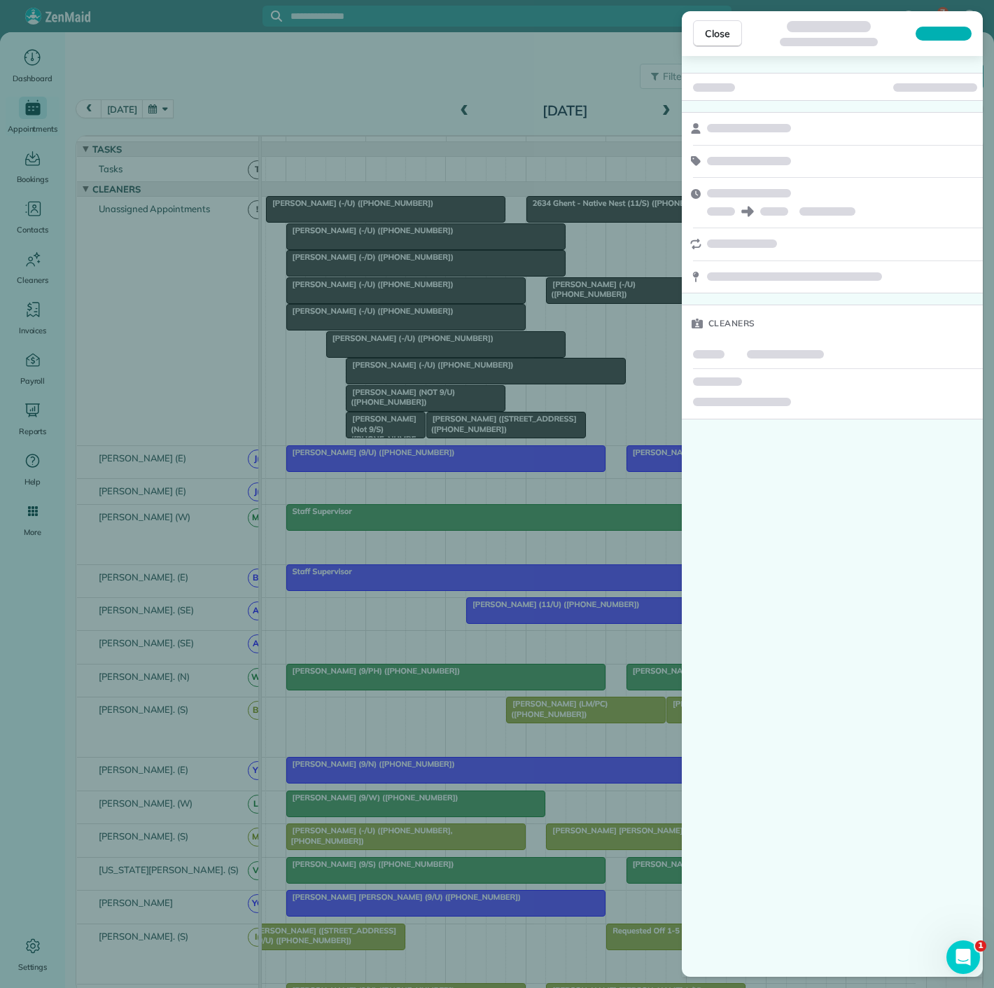
click at [374, 275] on div "Close Cleaners" at bounding box center [497, 494] width 994 height 988
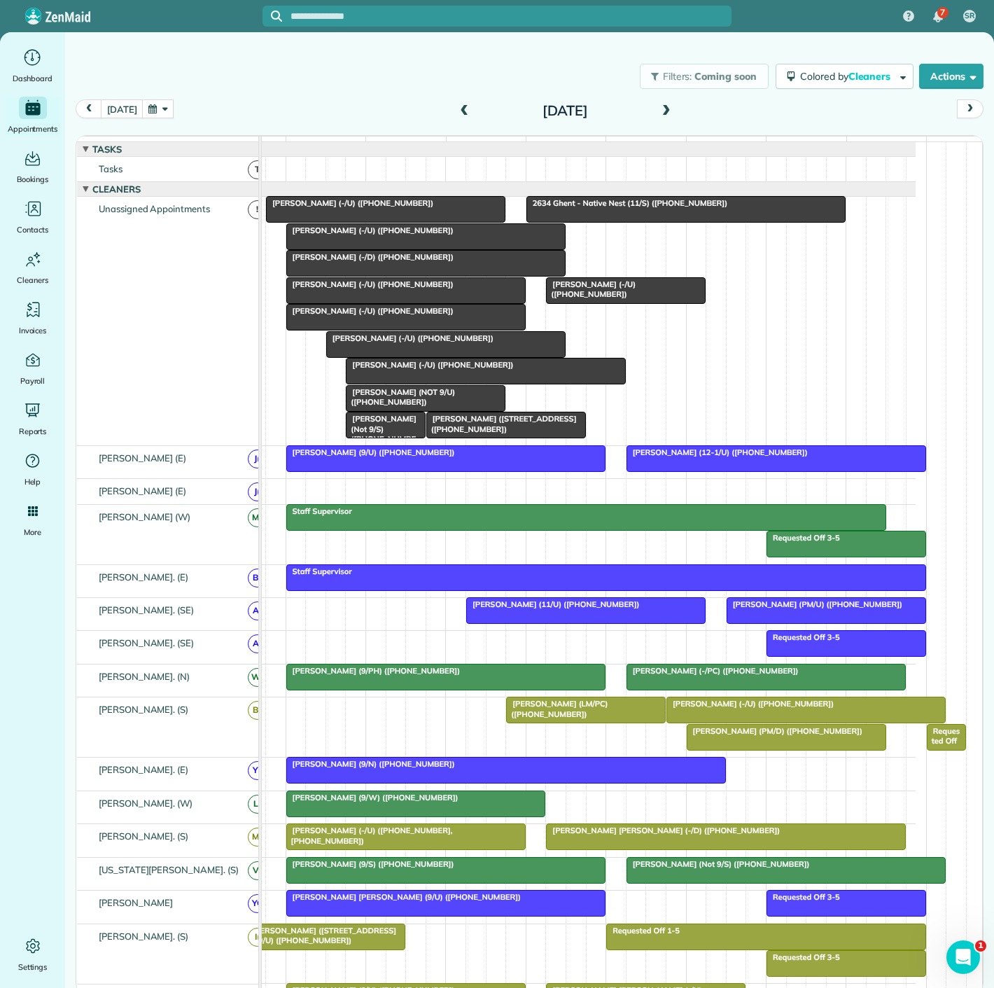
click at [370, 289] on span "Lauren ODonnell (-/U) (+19412587393)" at bounding box center [370, 284] width 169 height 10
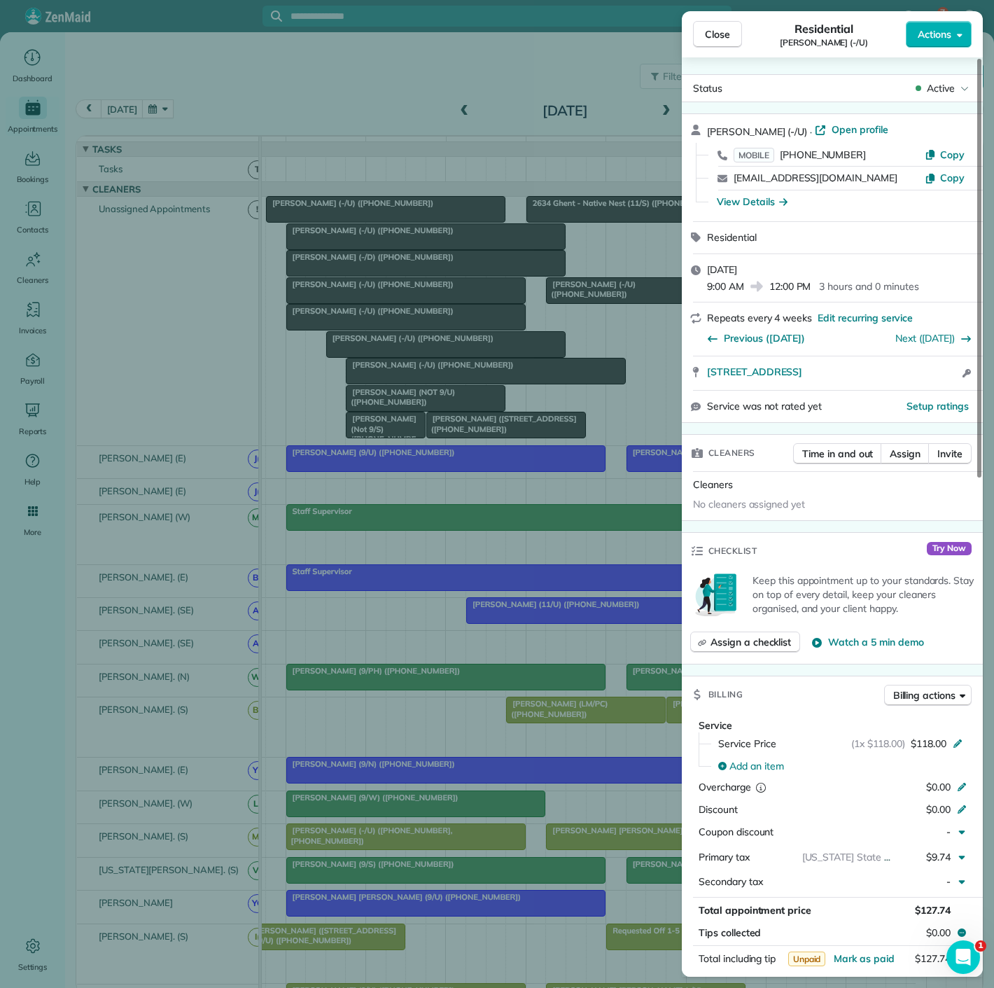
click at [370, 297] on div "Close Residential Lauren ODonnell (-/U) Actions Status Active Lauren ODonnell (…" at bounding box center [497, 494] width 994 height 988
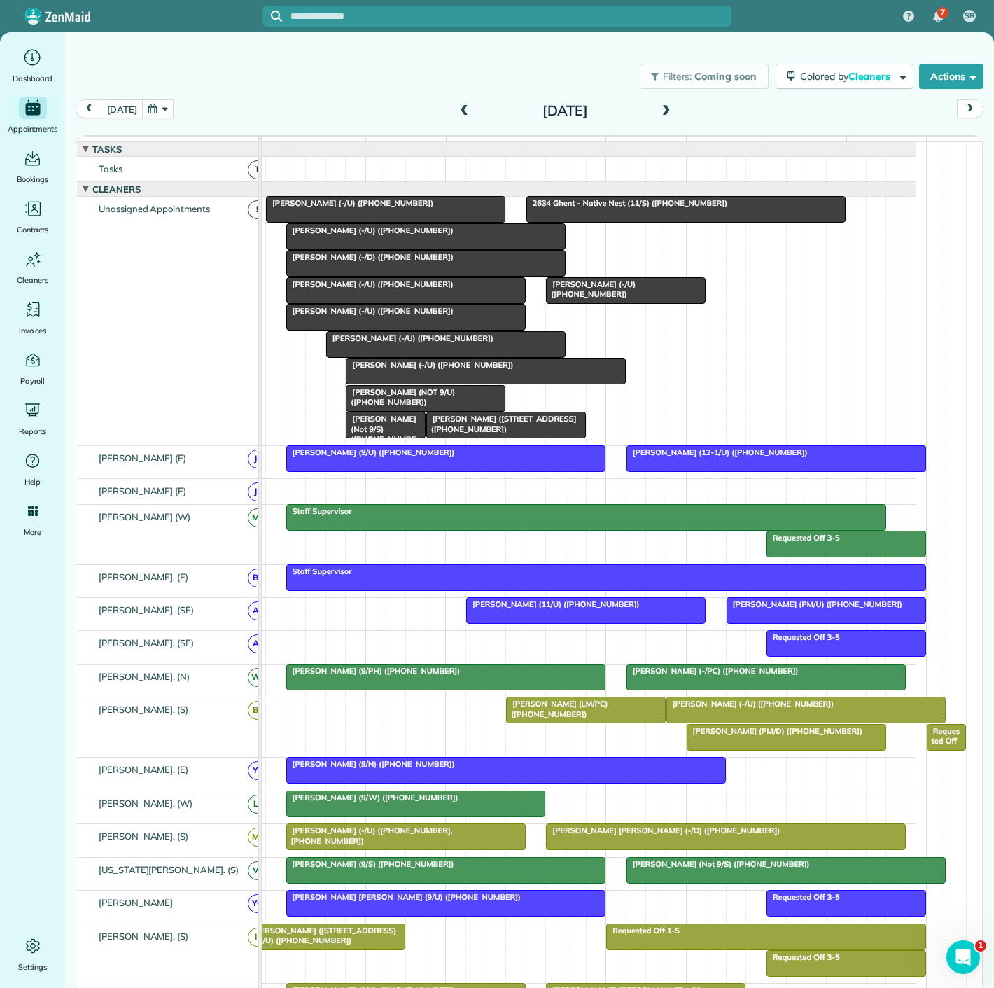
click at [367, 316] on span "Sawyer Smith (-/U) (+18179072113)" at bounding box center [370, 311] width 169 height 10
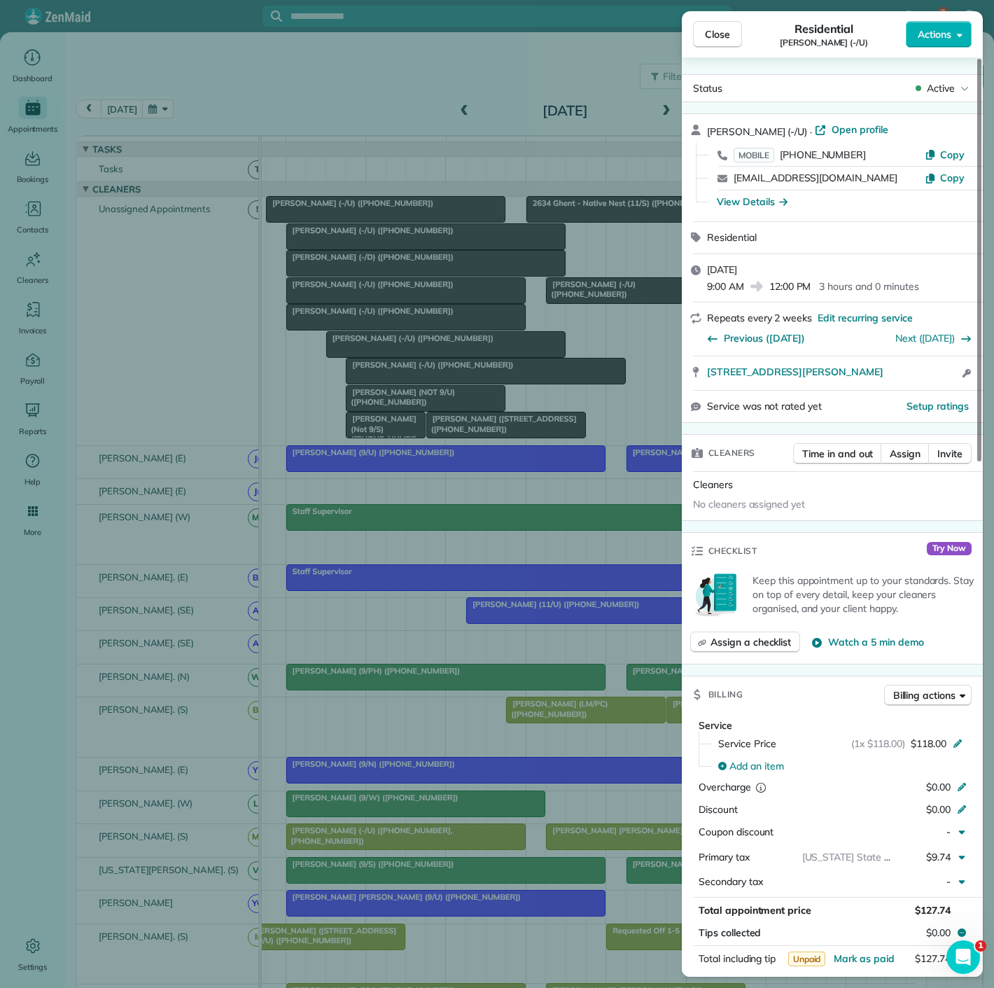
click at [363, 321] on div "Close Residential Sawyer Smith (-/U) Actions Status Active Sawyer Smith (-/U) ·…" at bounding box center [497, 494] width 994 height 988
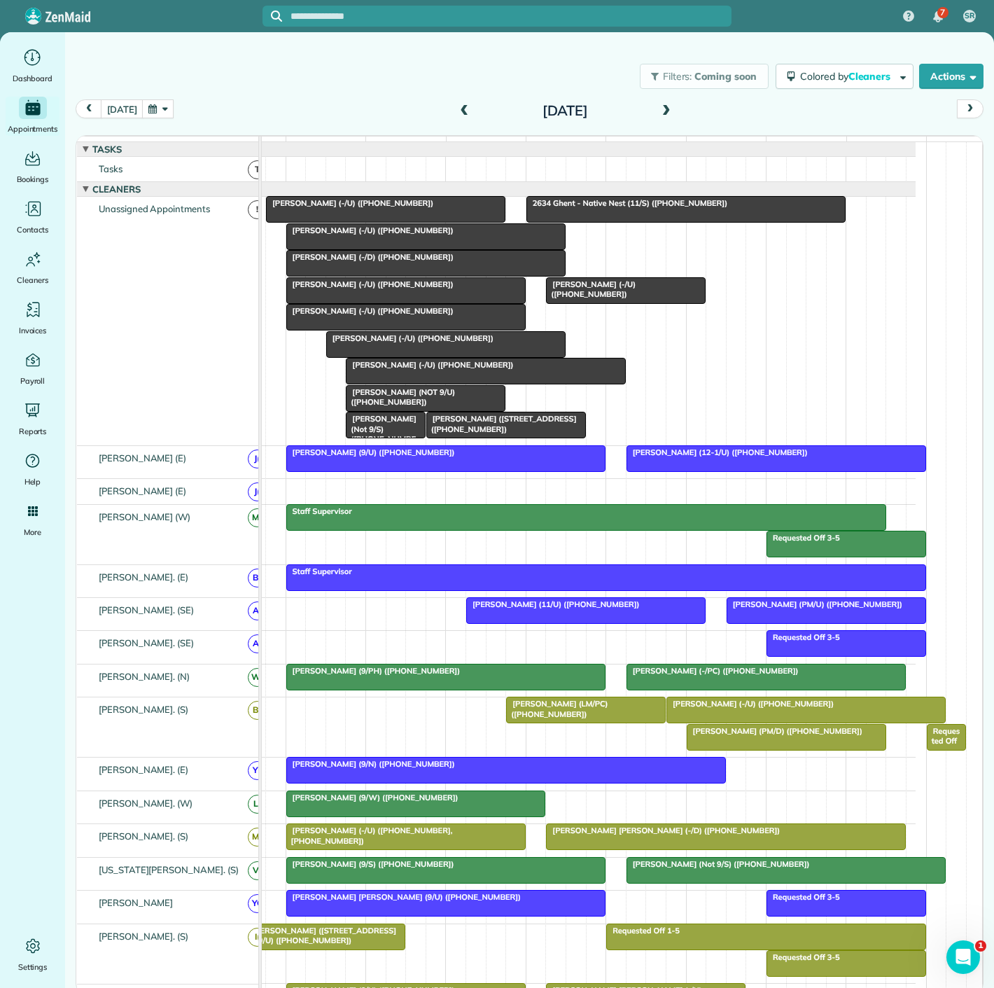
click at [363, 316] on span "Sawyer Smith (-/U) (+18179072113)" at bounding box center [370, 311] width 169 height 10
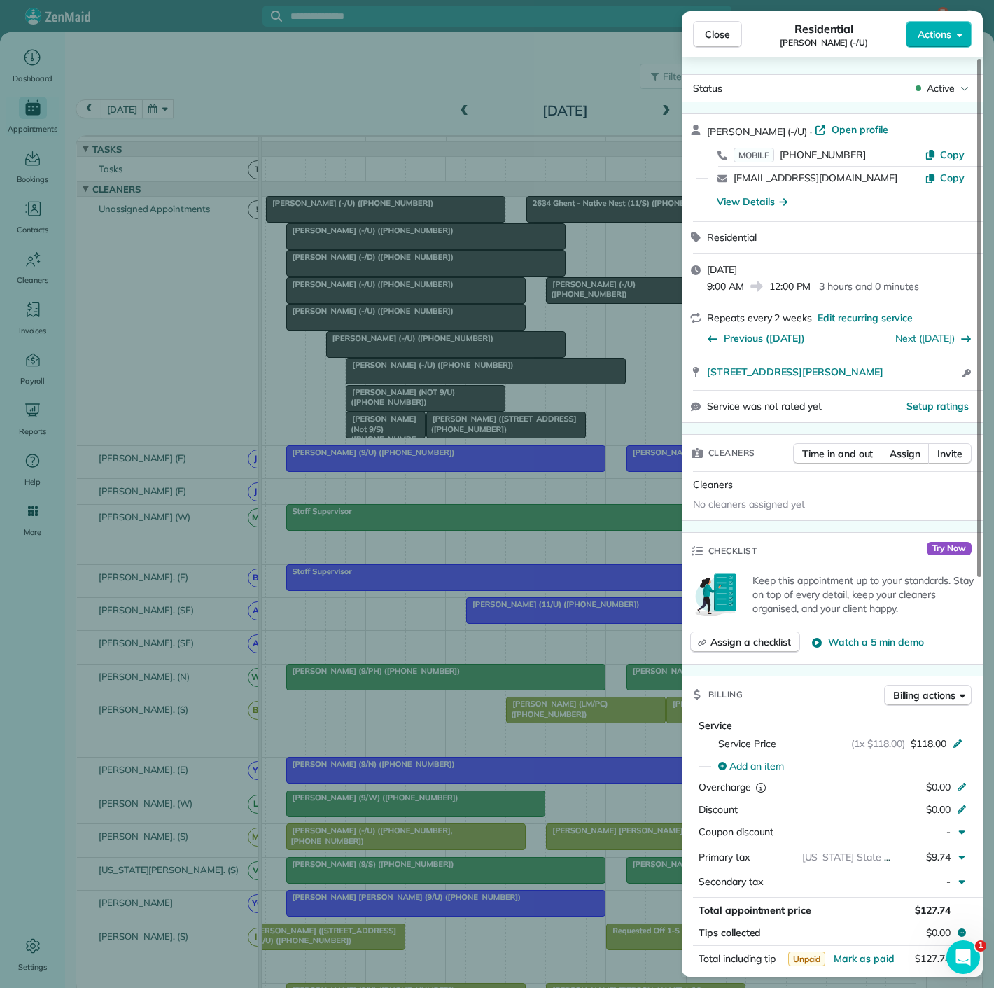
click at [363, 321] on div "Close Residential Sawyer Smith (-/U) Actions Status Active Sawyer Smith (-/U) ·…" at bounding box center [497, 494] width 994 height 988
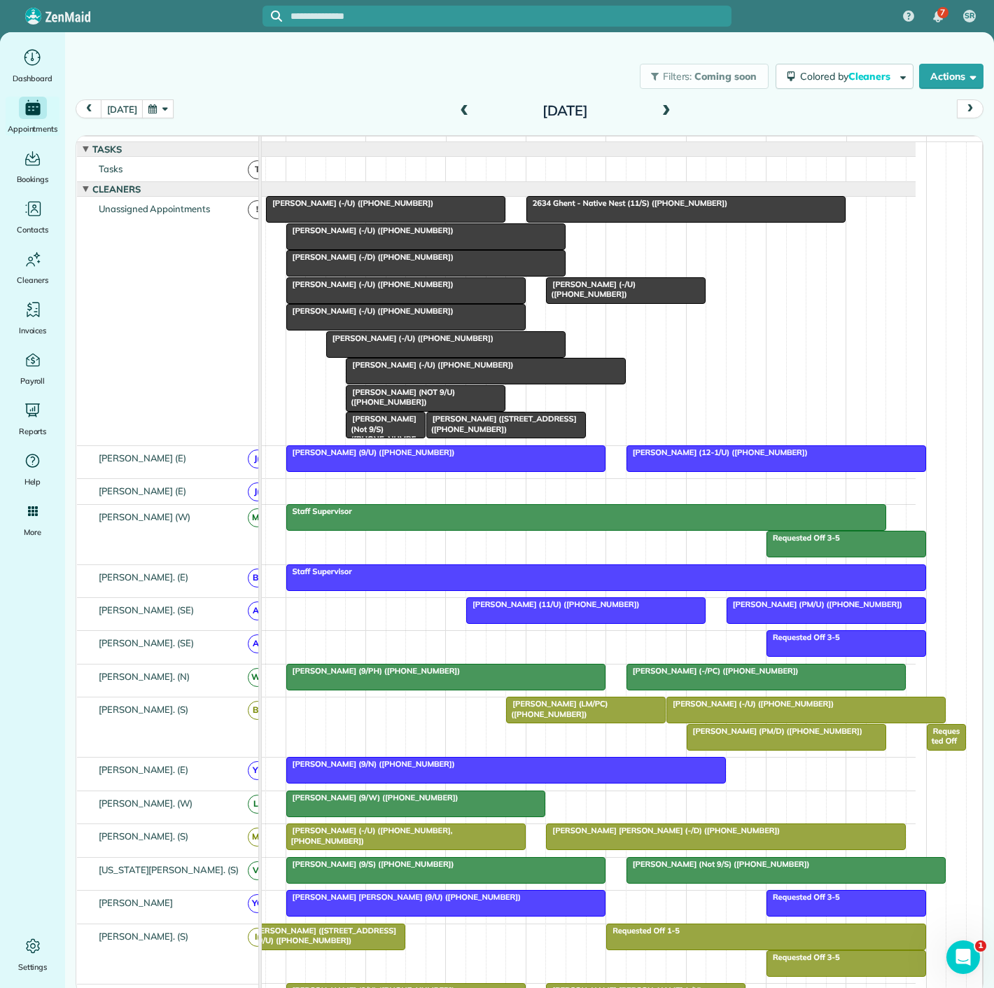
click at [363, 316] on span "Sawyer Smith (-/U) (+18179072113)" at bounding box center [370, 311] width 169 height 10
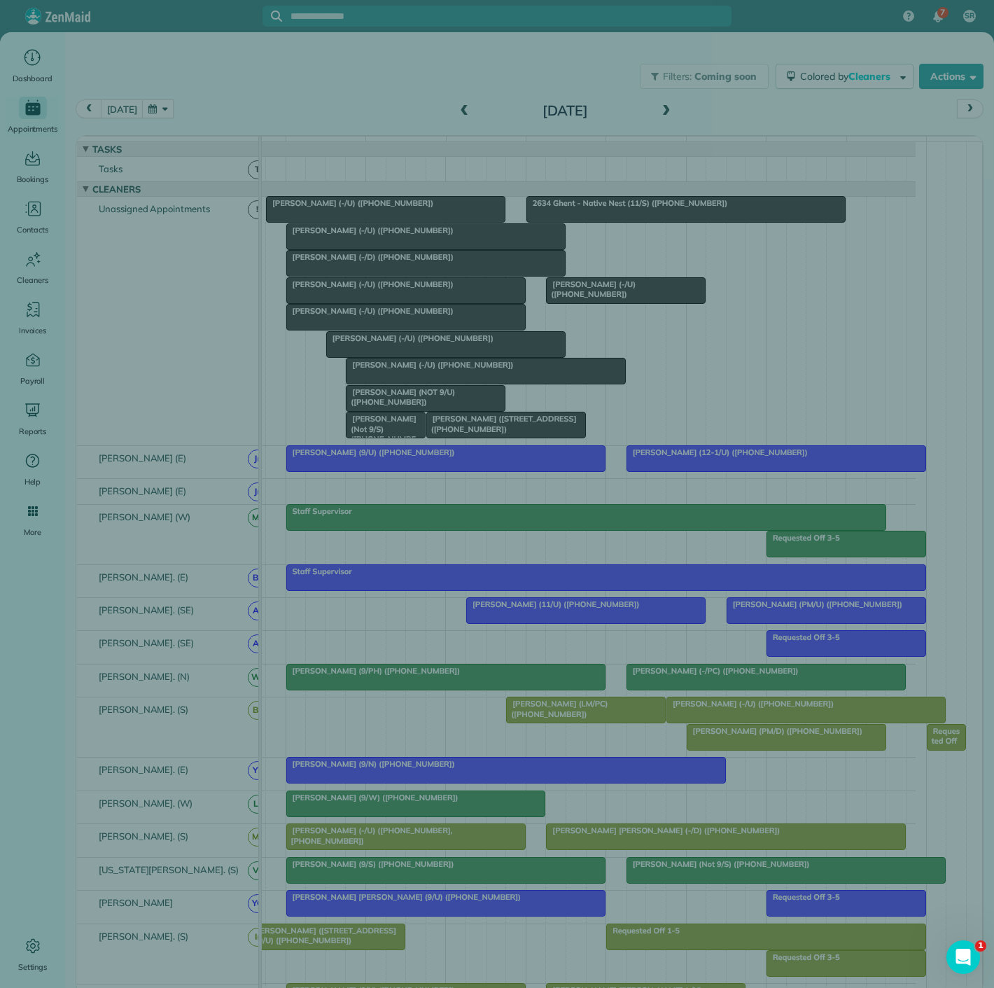
click at [415, 381] on div "Close Residential Sawyer Smith (-/U) Actions Status Active Sawyer Smith (-/U) ·…" at bounding box center [497, 494] width 994 height 988
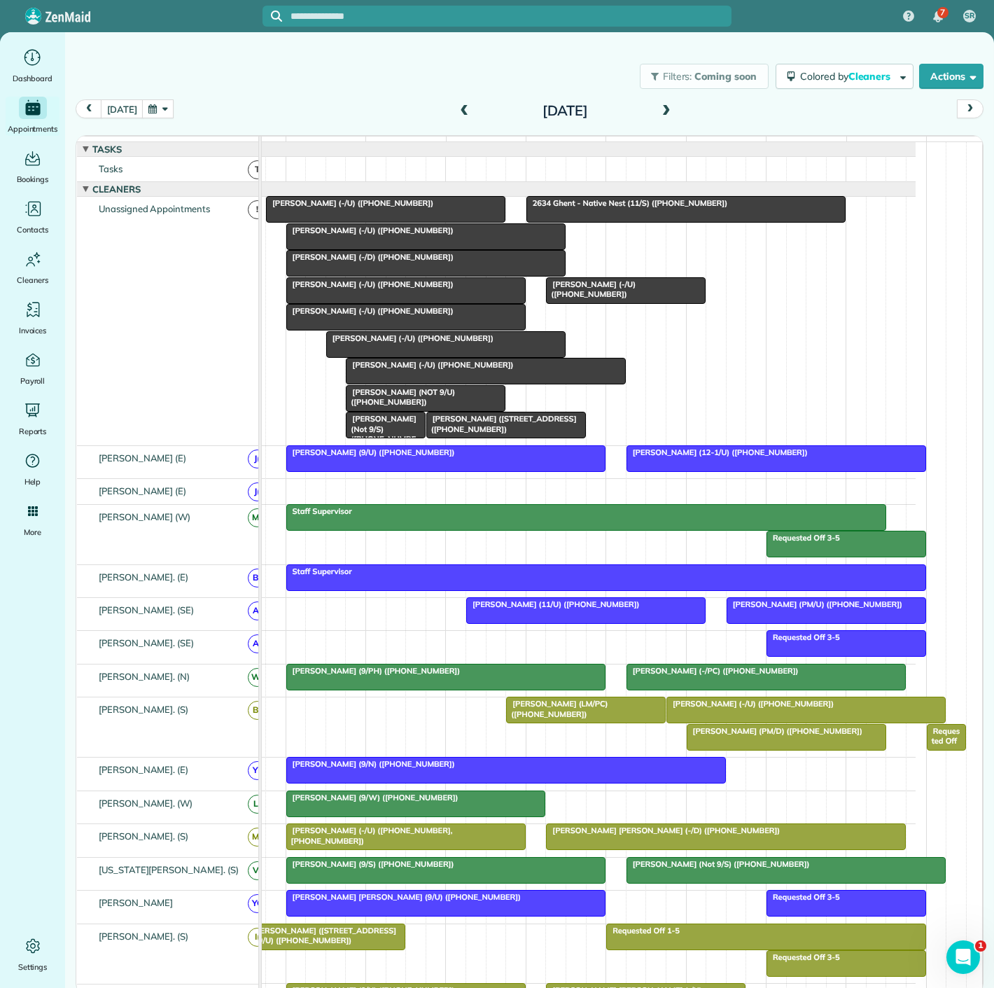
click at [426, 370] on span "Holly Roozrokh (-/U) (+12623128897)" at bounding box center [429, 365] width 169 height 10
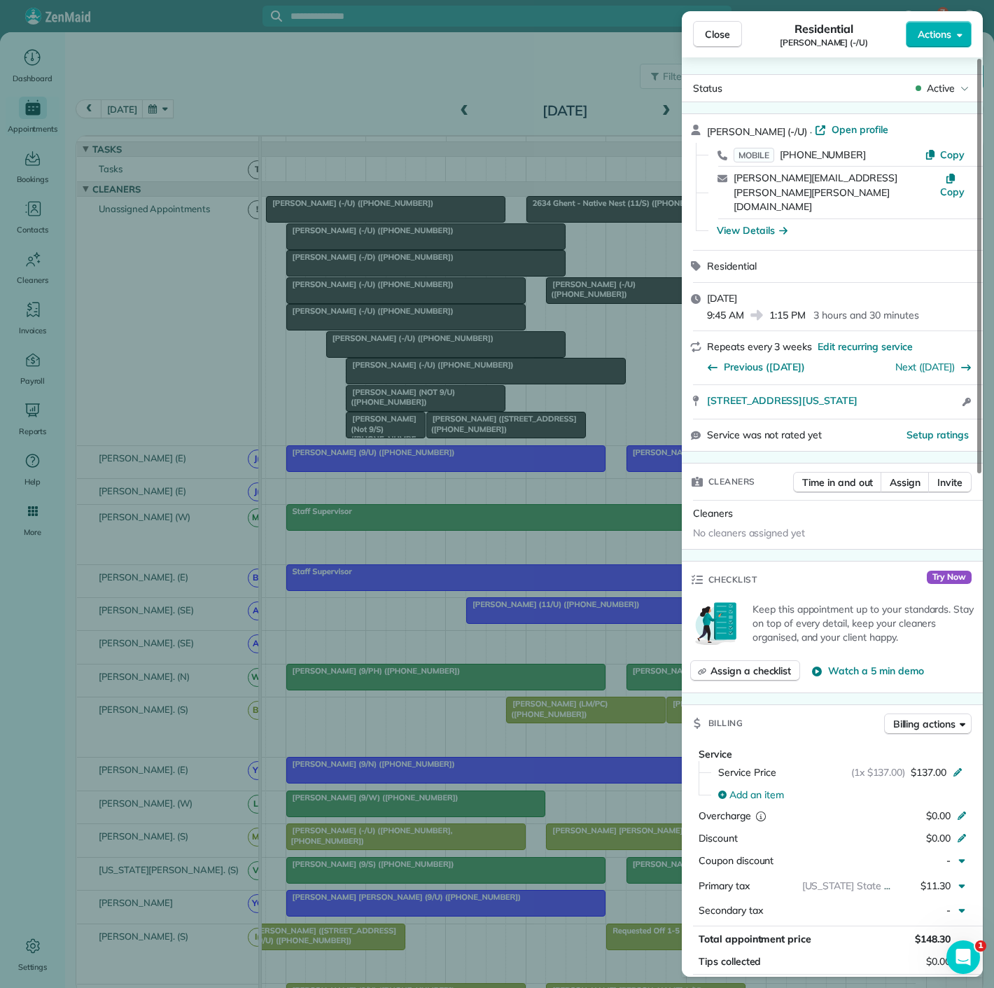
click at [426, 380] on div "Close Residential Holly Roozrokh (-/U) Actions Status Active Holly Roozrokh (-/…" at bounding box center [497, 494] width 994 height 988
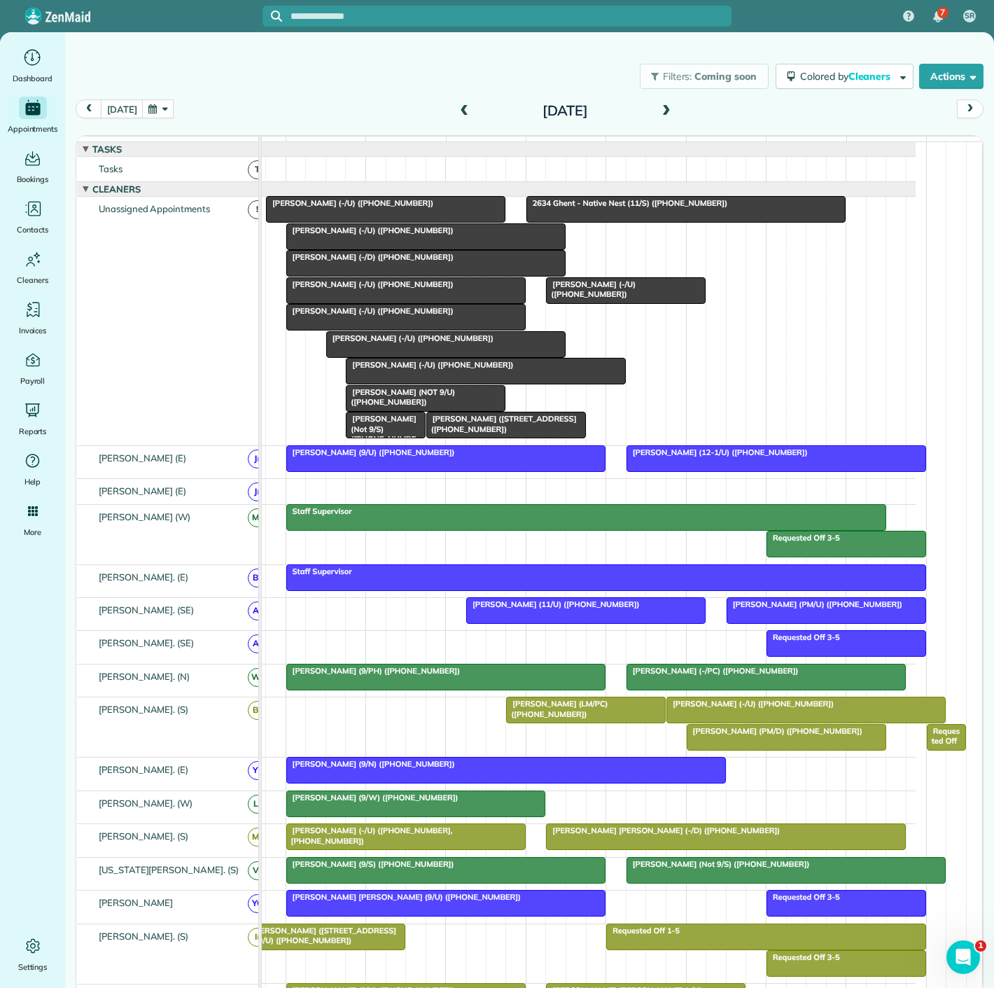
click at [400, 354] on div at bounding box center [446, 344] width 238 height 25
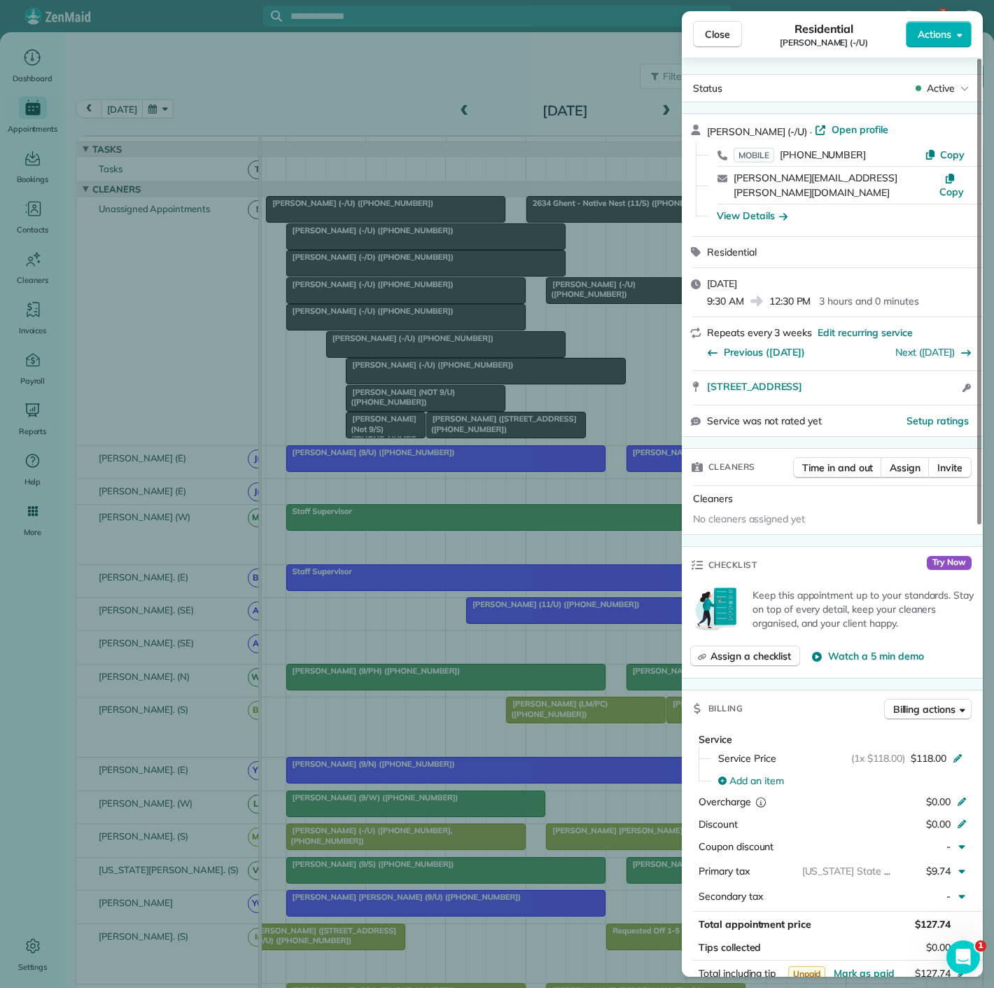
click at [400, 354] on div "Close Residential Carlee Cox (-/U) Actions Status Active Carlee Cox (-/U) · Ope…" at bounding box center [497, 494] width 994 height 988
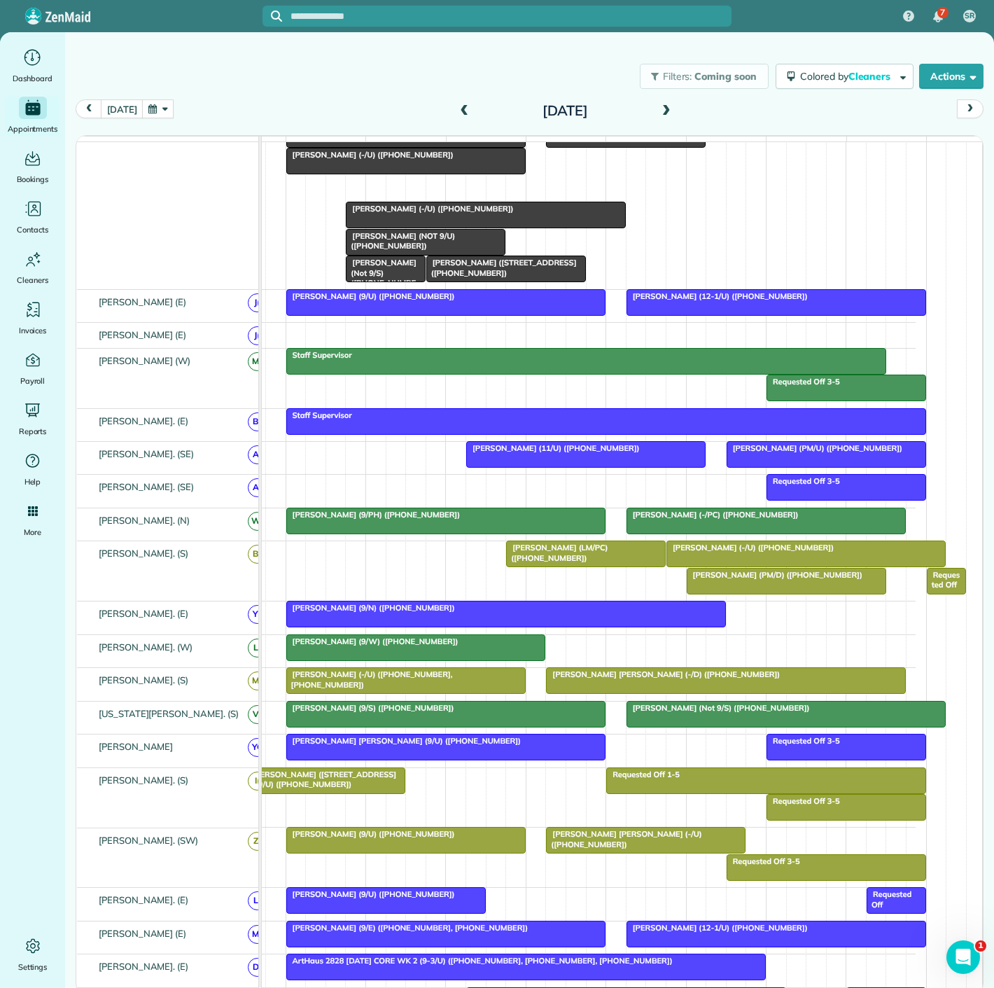
scroll to position [155, 0]
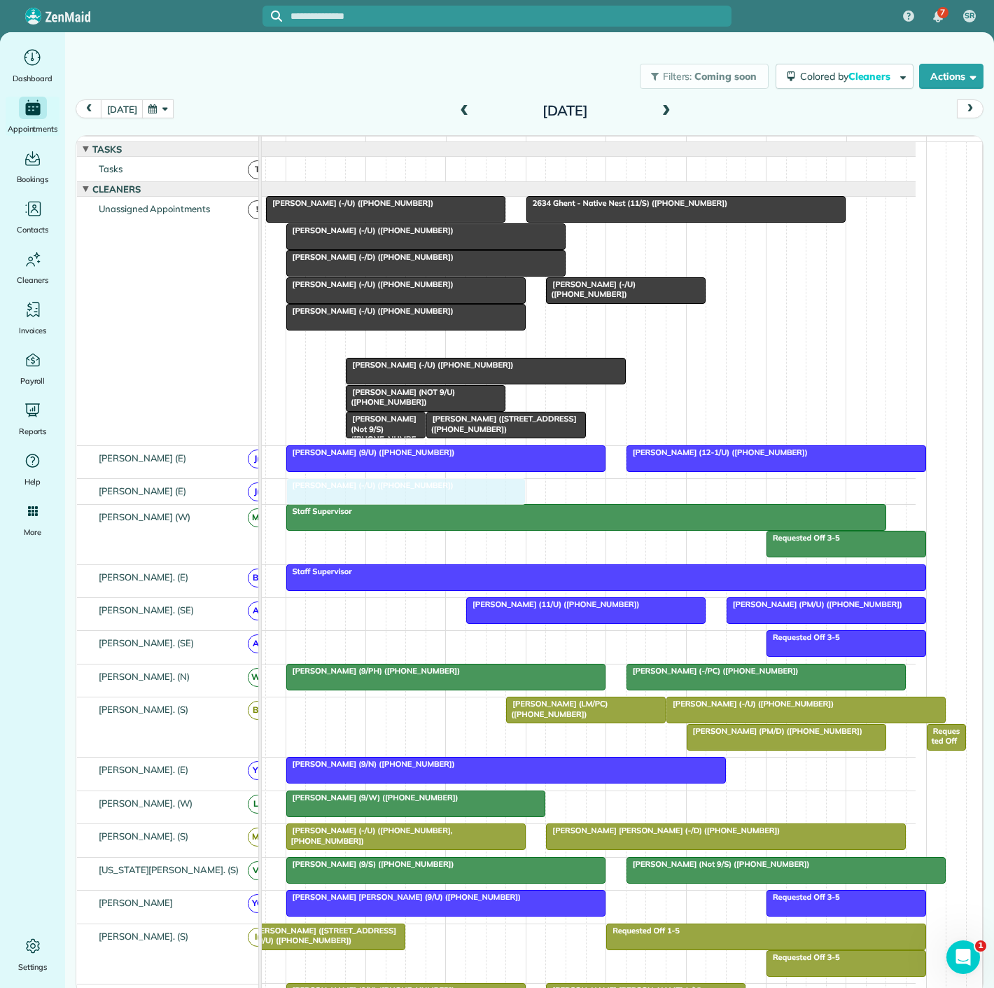
drag, startPoint x: 400, startPoint y: 354, endPoint x: 363, endPoint y: 499, distance: 148.8
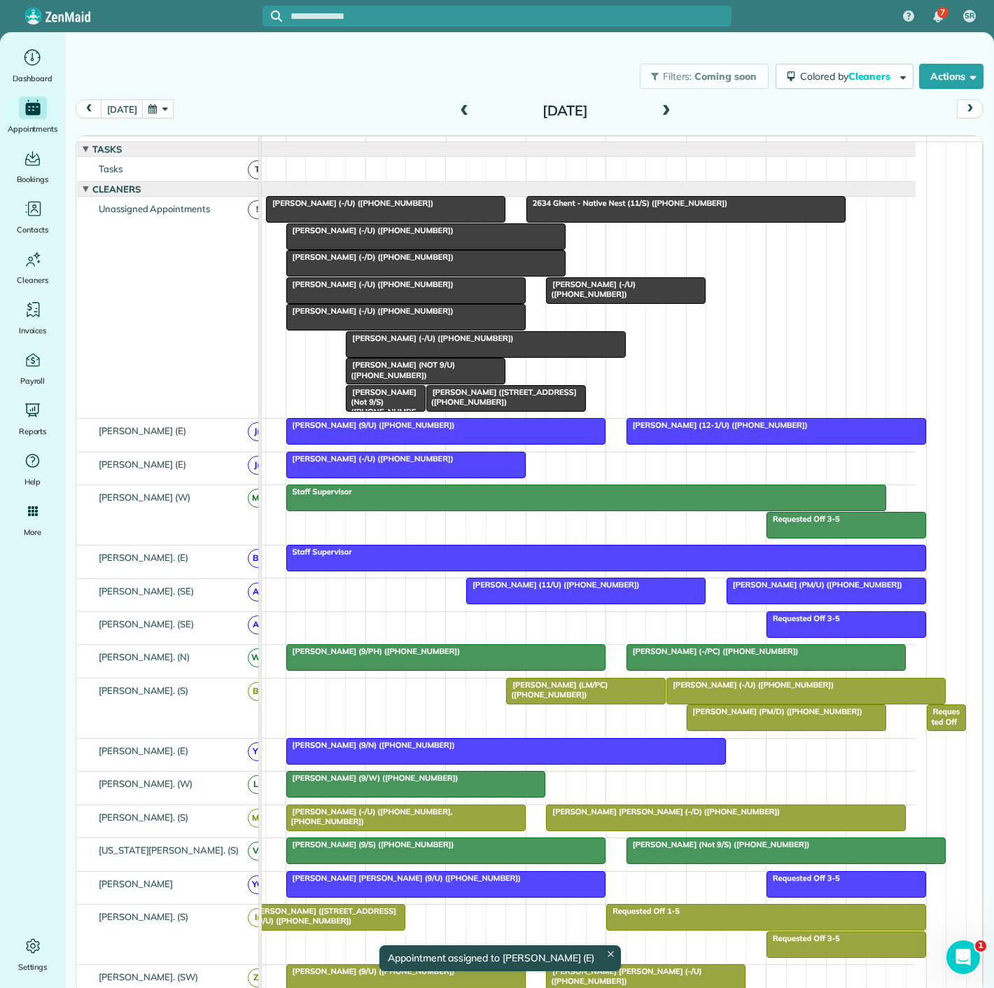
click at [408, 464] on span "Carlee Cox (-/U) (+16028036914)" at bounding box center [370, 459] width 169 height 10
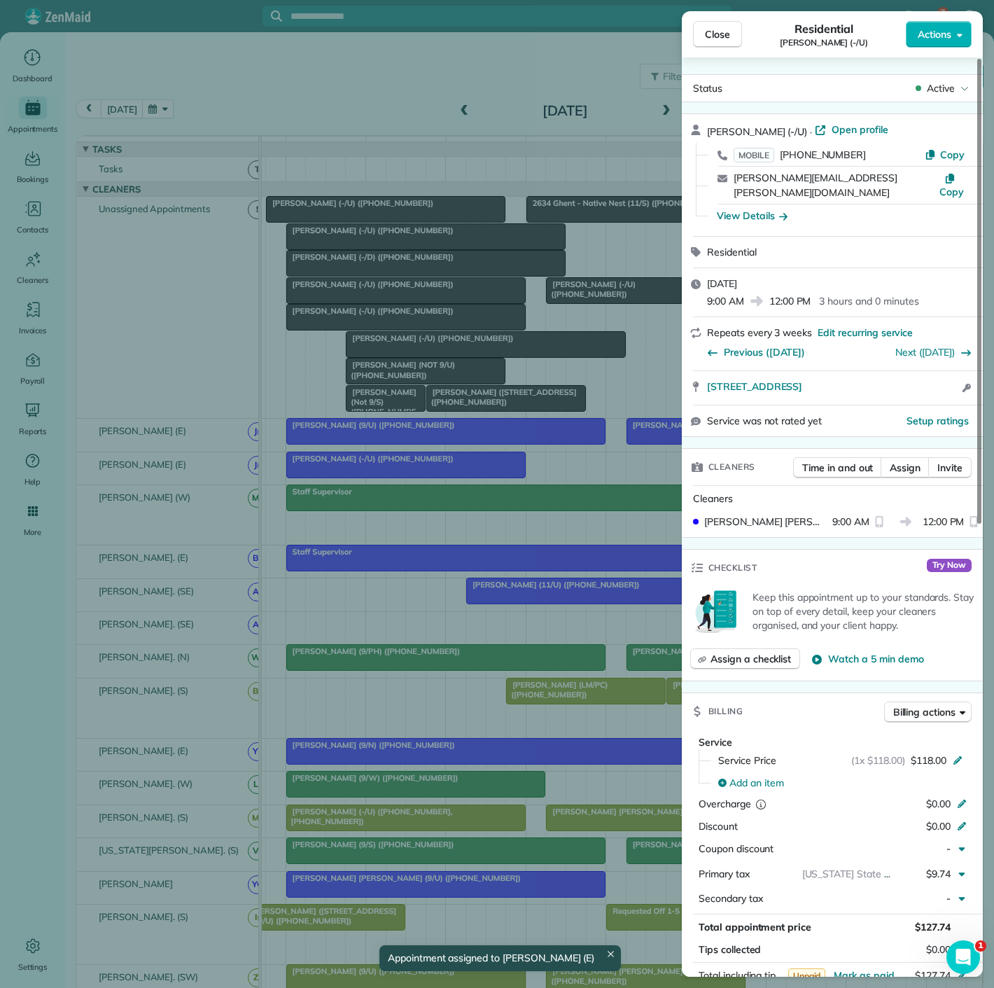
click at [408, 471] on div "Close Residential Carlee Cox (-/U) Actions Status Active Carlee Cox (-/U) · Ope…" at bounding box center [497, 494] width 994 height 988
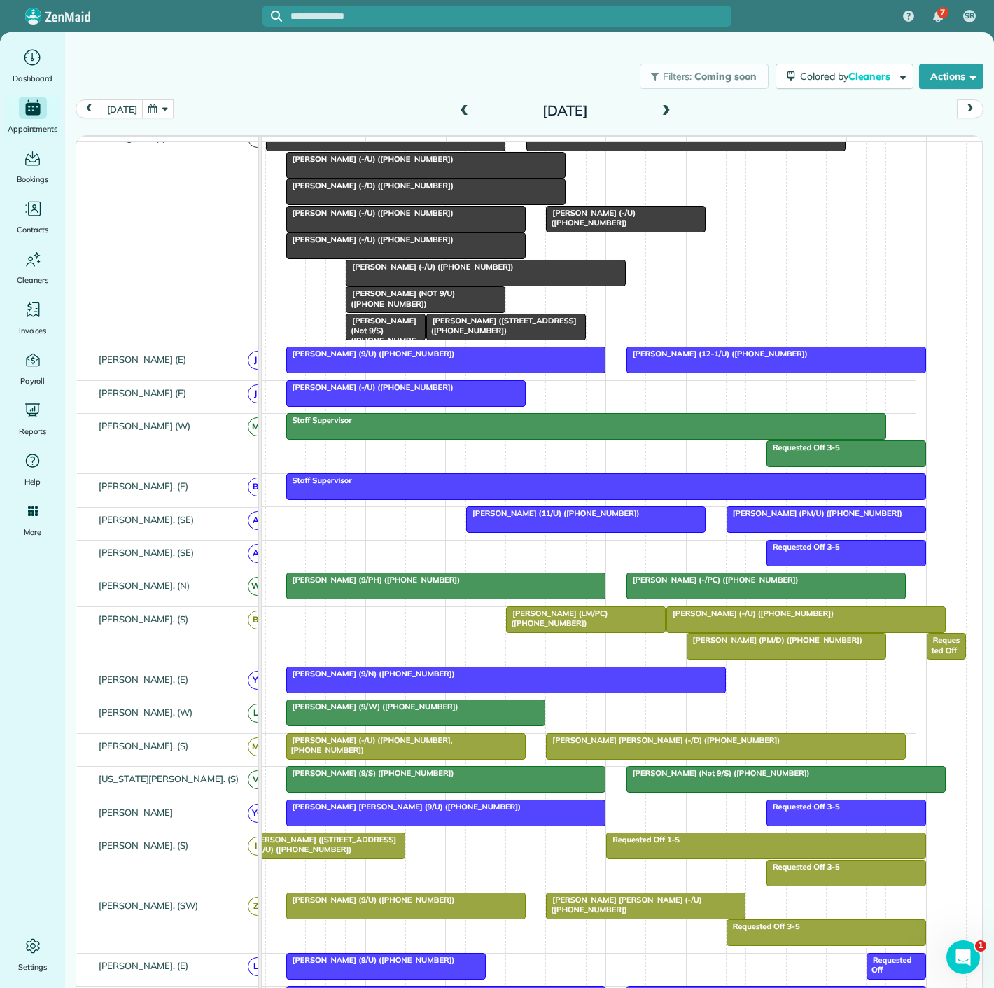
scroll to position [155, 0]
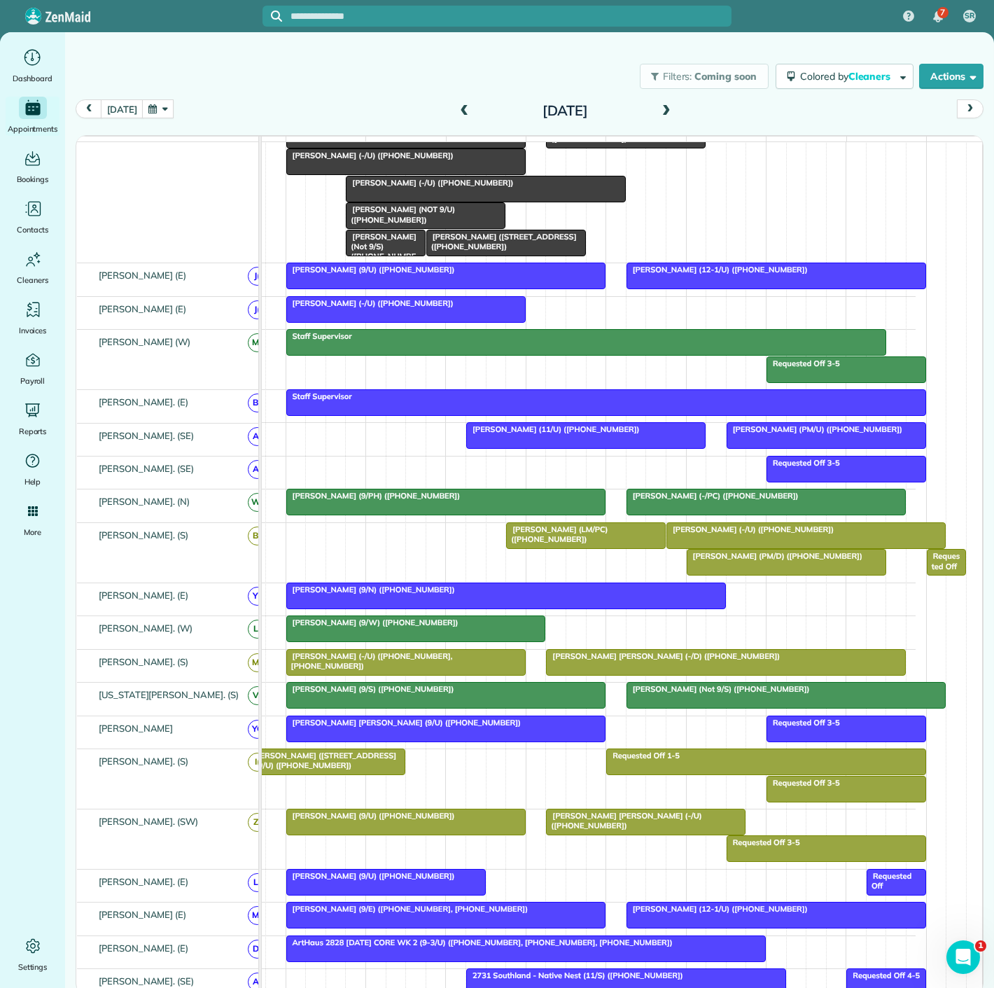
click at [344, 627] on div "Isaac Gerard (9/W) (+15129699001)" at bounding box center [416, 623] width 251 height 10
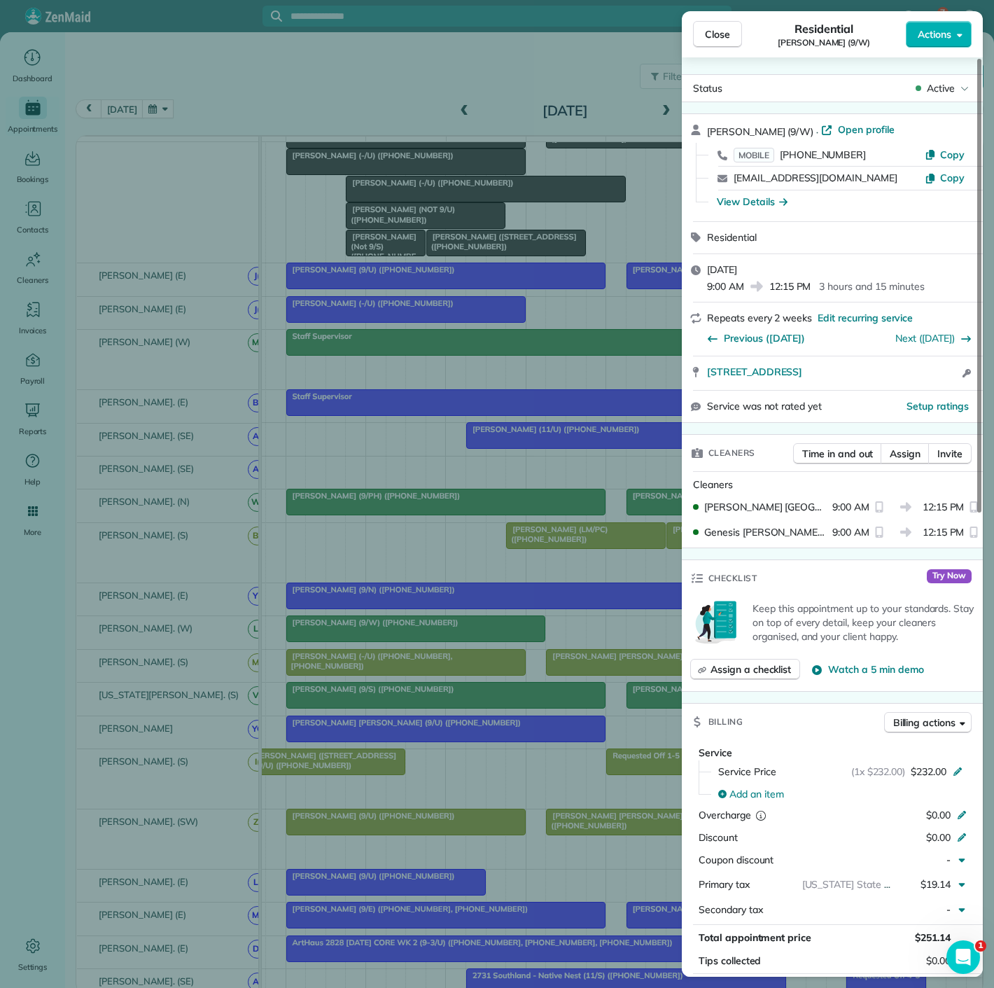
click at [344, 635] on div "Close Residential Isaac Gerard (9/W) Actions Status Active Isaac Gerard (9/W) ·…" at bounding box center [497, 494] width 994 height 988
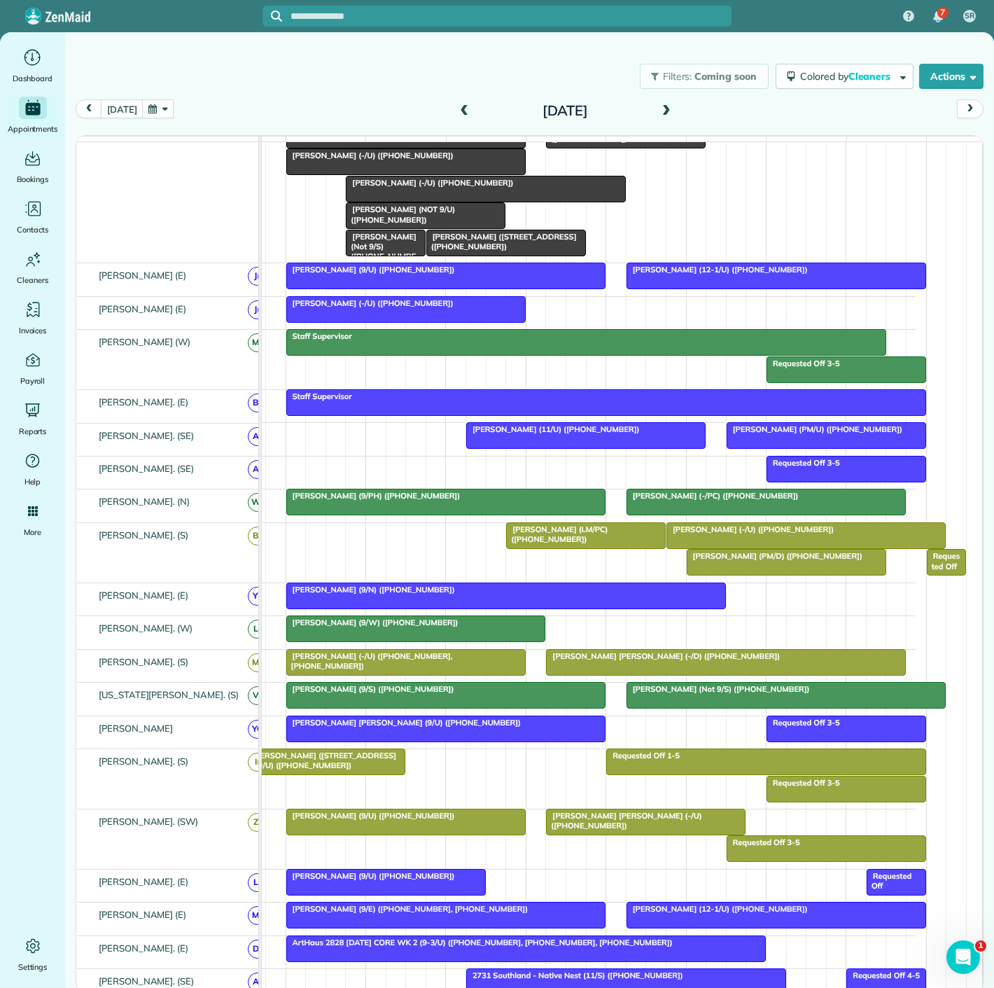
click at [396, 728] on span "Susan Perry Solomon (9/U) (+13109271124)" at bounding box center [404, 723] width 236 height 10
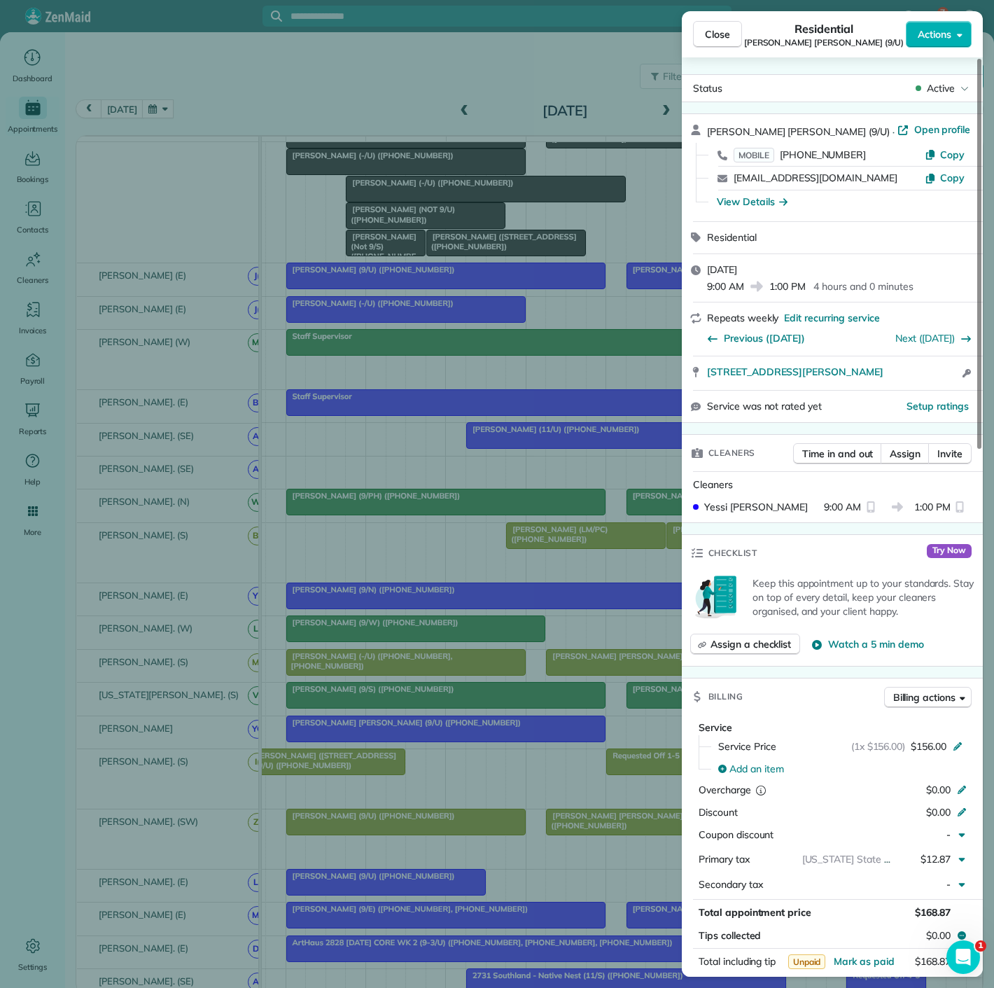
click at [396, 735] on div "Close Residential Susan Perry Solomon (9/U) Actions Status Active Susan Perry S…" at bounding box center [497, 494] width 994 height 988
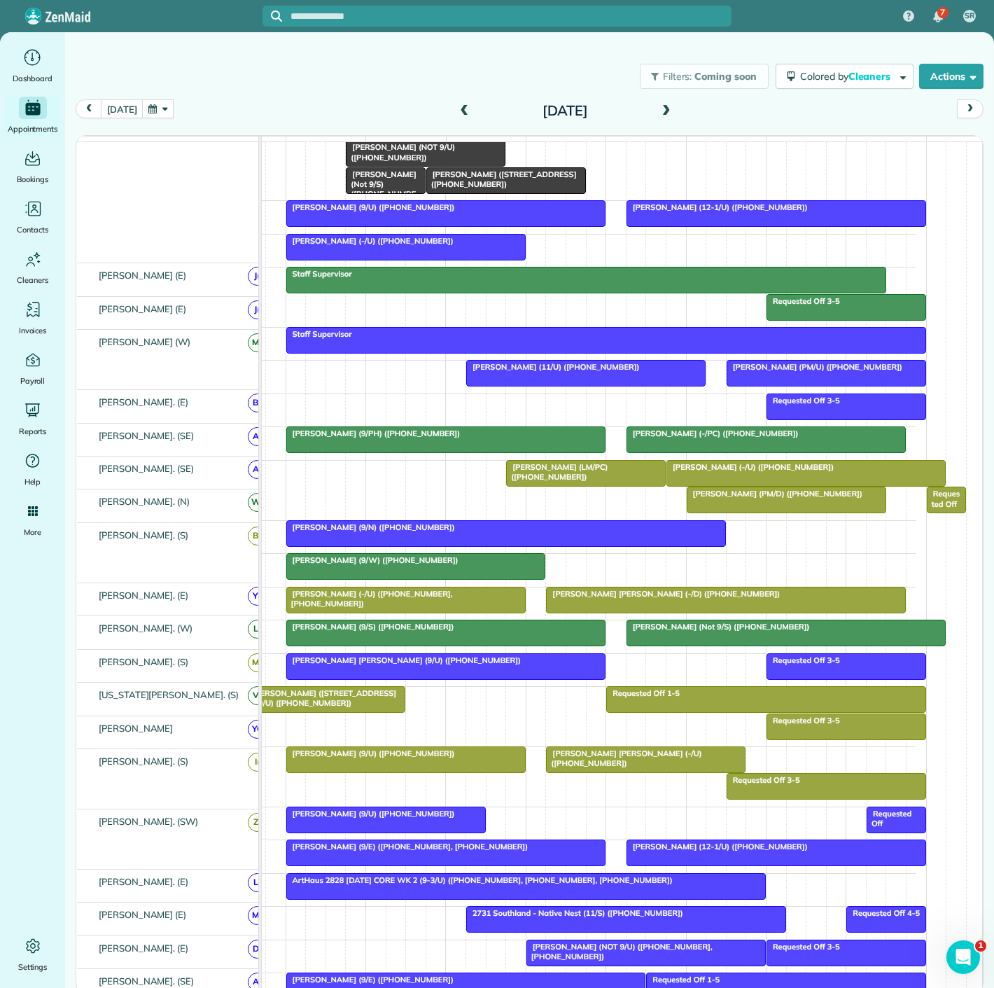
scroll to position [233, 0]
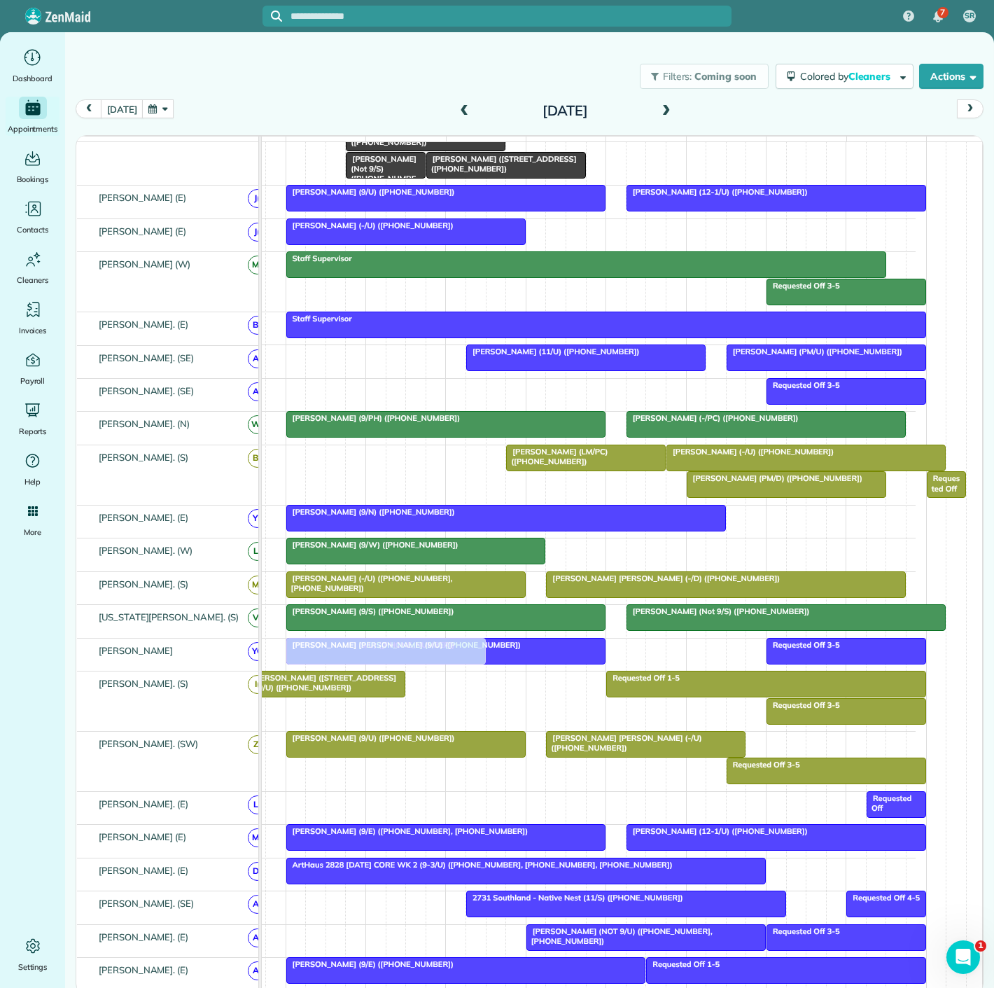
drag, startPoint x: 420, startPoint y: 809, endPoint x: 427, endPoint y: 660, distance: 148.6
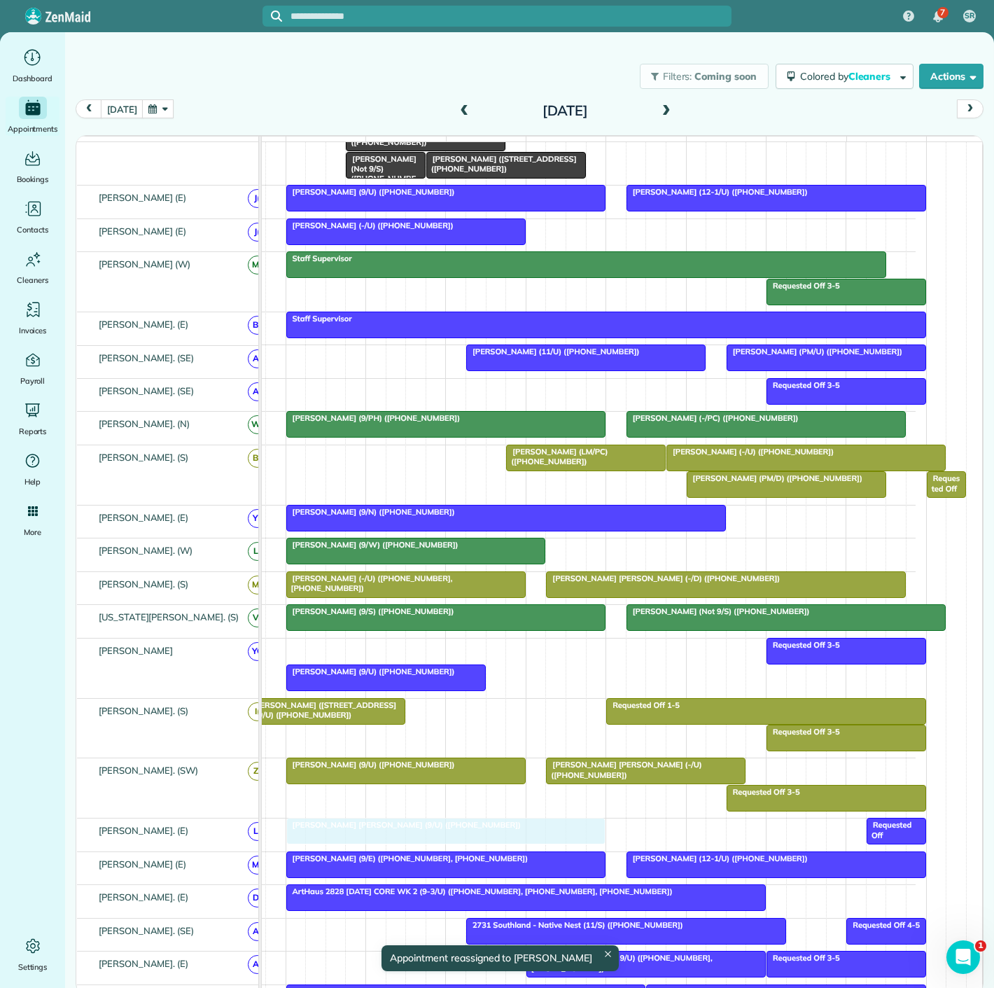
drag, startPoint x: 542, startPoint y: 665, endPoint x: 536, endPoint y: 842, distance: 177.2
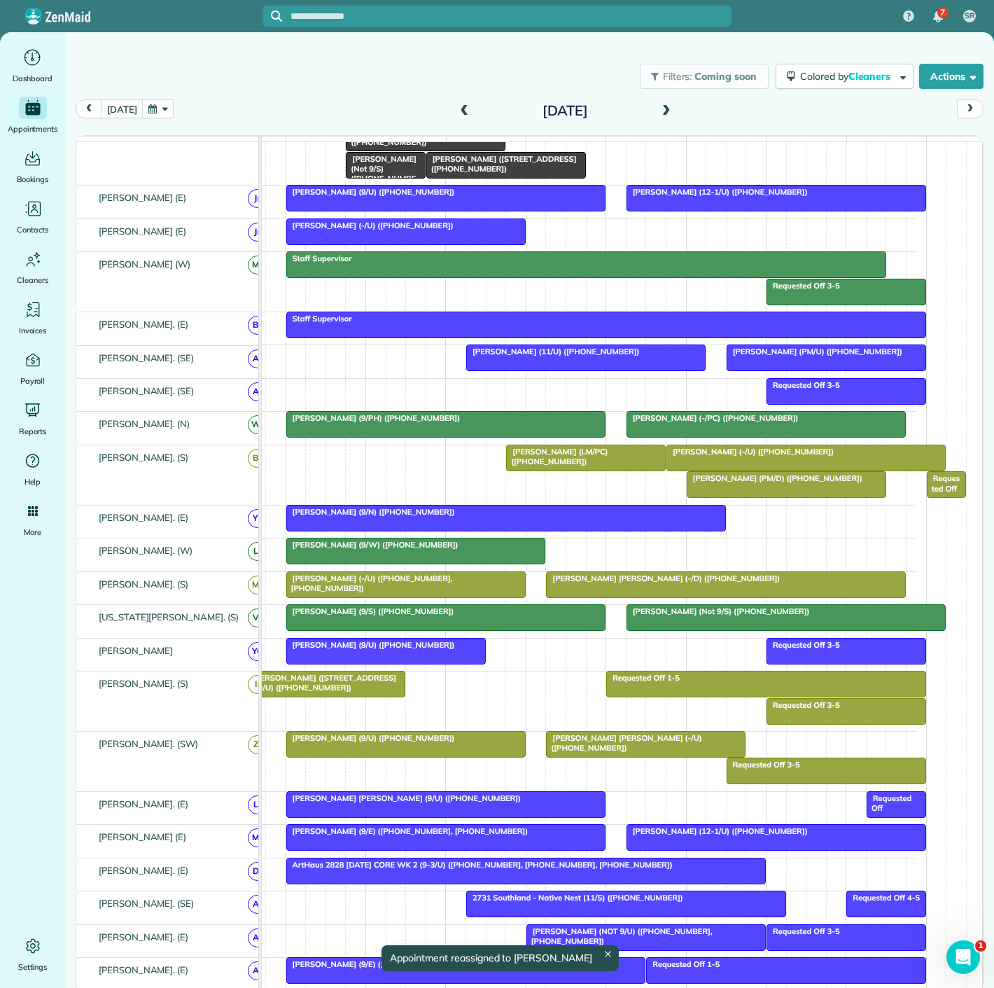
click at [508, 803] on div "Susan Perry Solomon (9/U) (+13109271124)" at bounding box center [447, 798] width 312 height 10
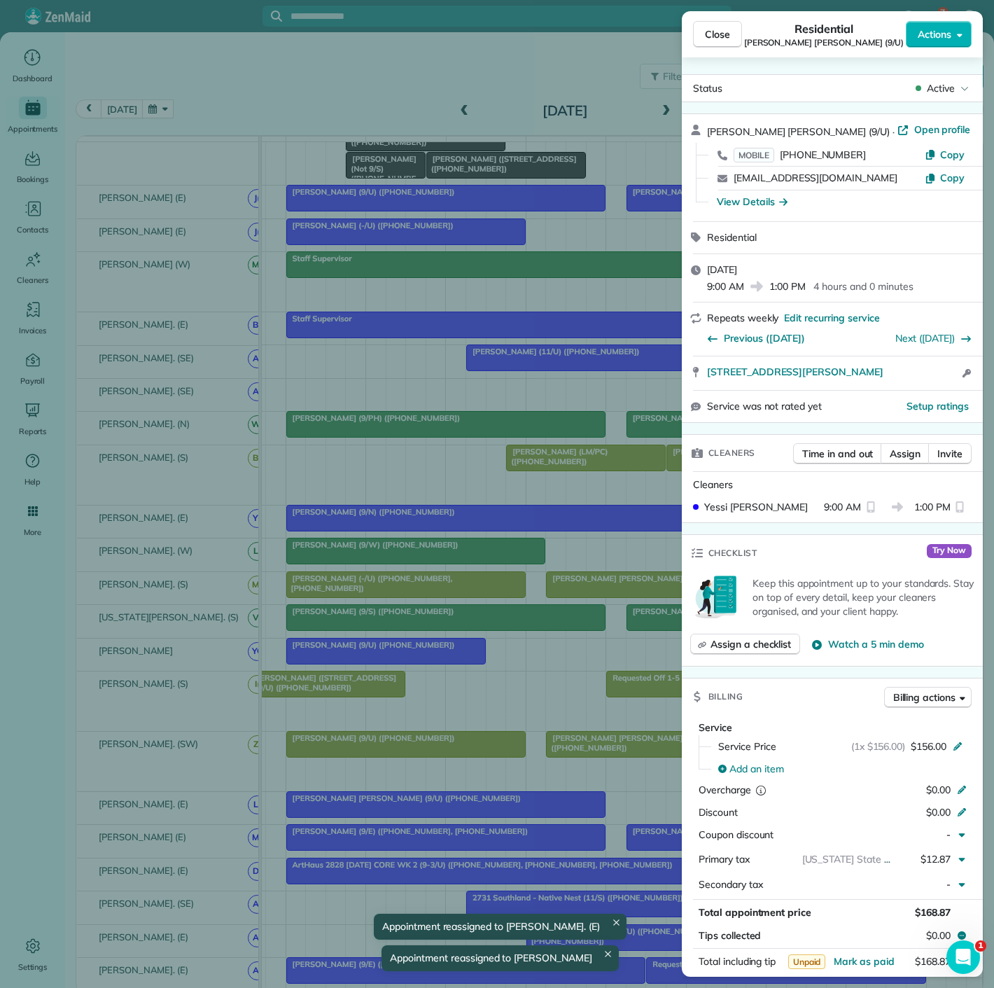
click at [508, 808] on div "Close Residential Susan Perry Solomon (9/U) Actions Status Active Susan Perry S…" at bounding box center [497, 494] width 994 height 988
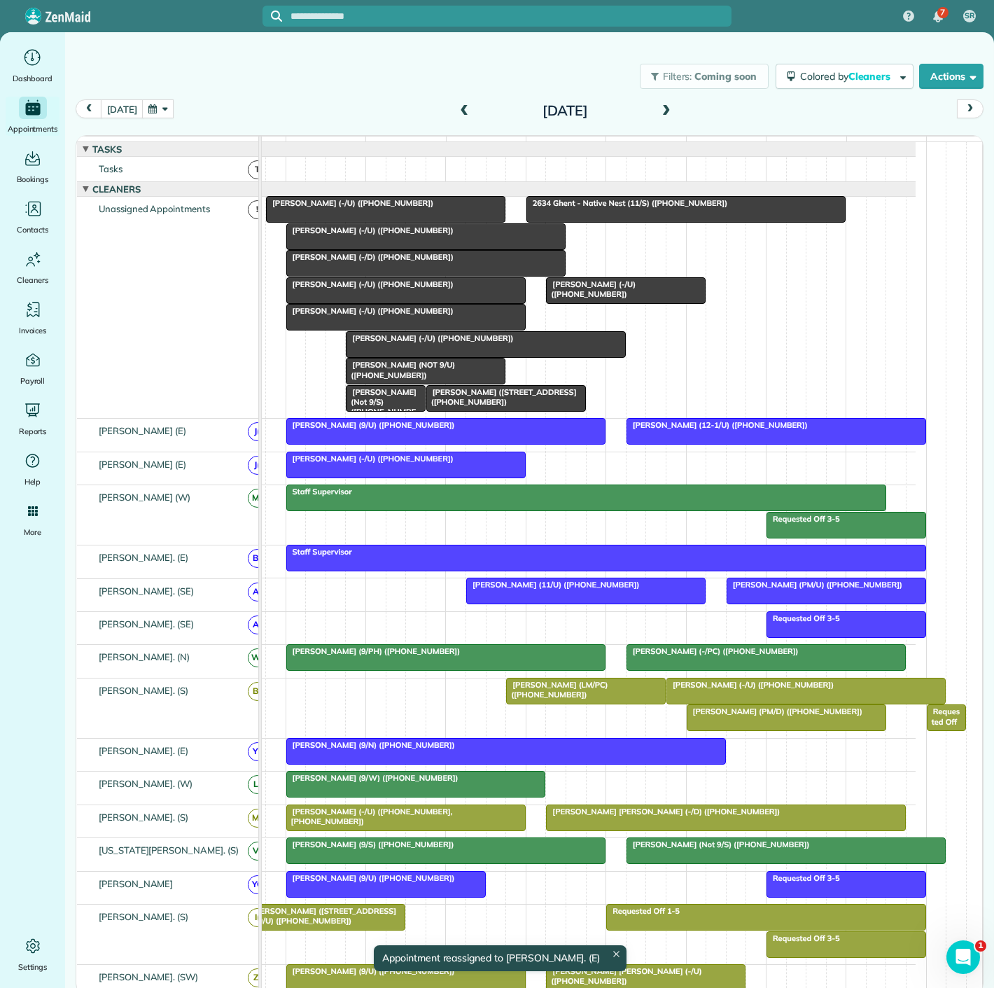
click at [365, 316] on span "Sawyer Smith (-/U) (+18179072113)" at bounding box center [370, 311] width 169 height 10
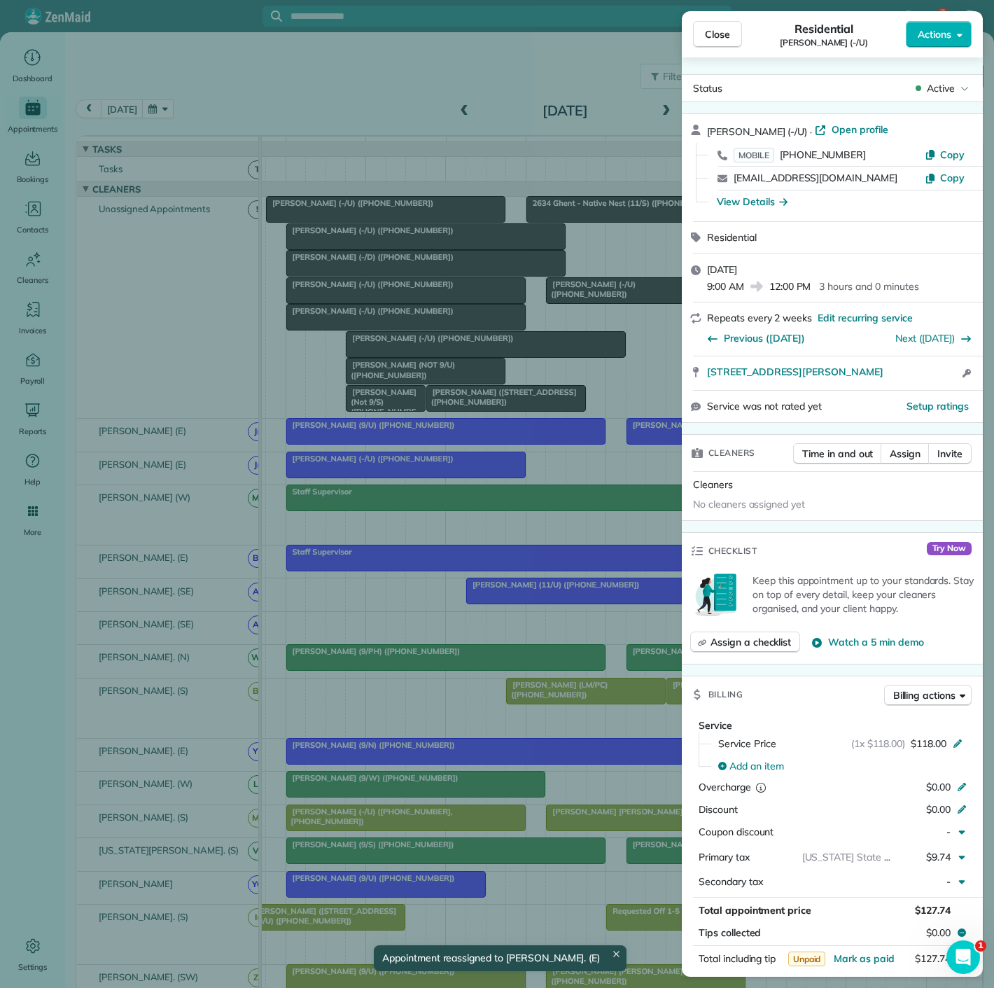
click at [359, 321] on div "Close Residential Sawyer Smith (-/U) Actions Status Active Sawyer Smith (-/U) ·…" at bounding box center [497, 494] width 994 height 988
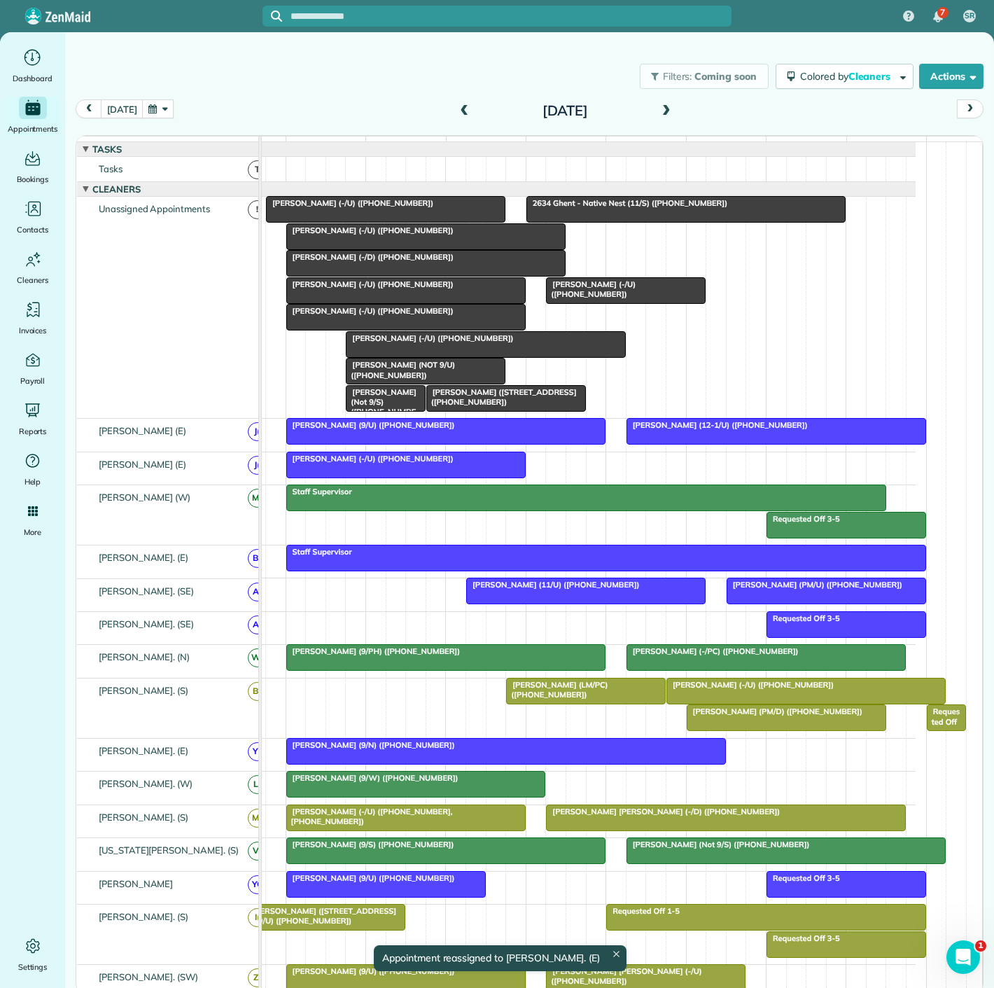
click at [362, 289] on span "Lauren ODonnell (-/U) (+19412587393)" at bounding box center [370, 284] width 169 height 10
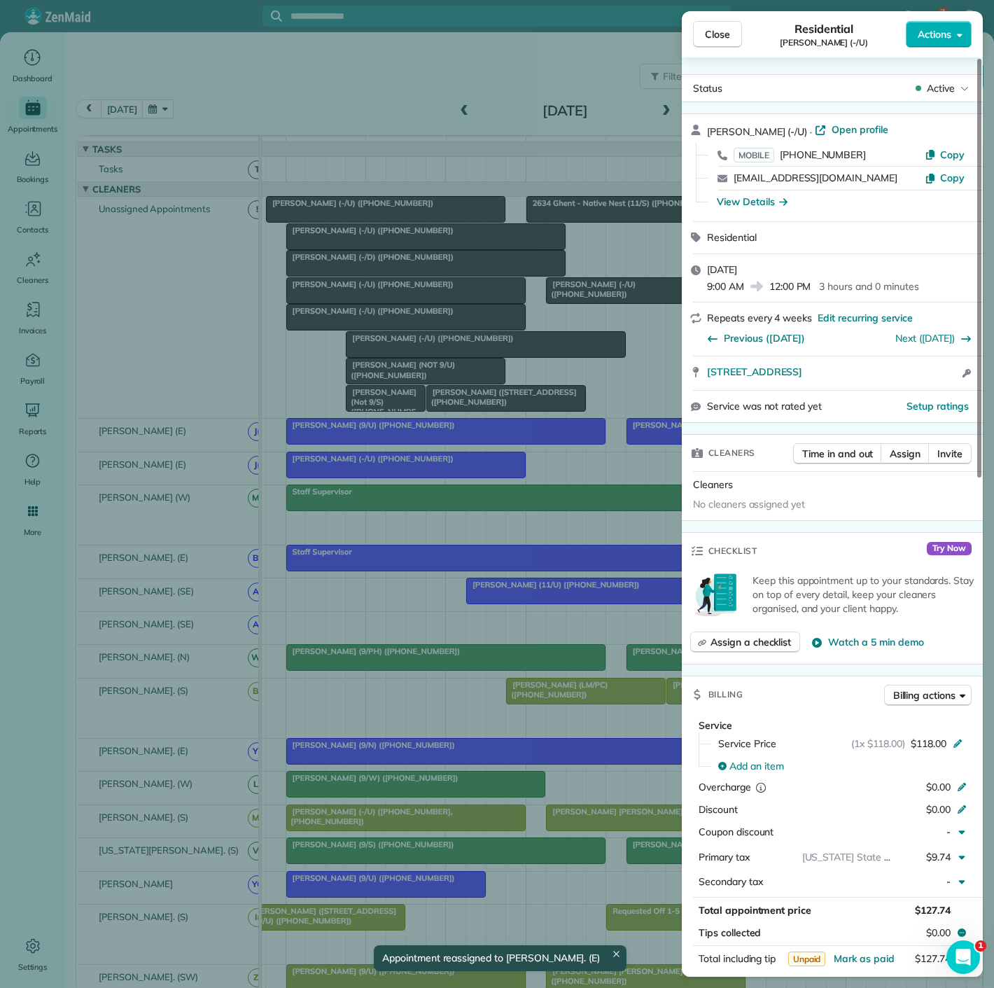
click at [362, 297] on div "Close Residential Lauren ODonnell (-/U) Actions Status Active Lauren ODonnell (…" at bounding box center [497, 494] width 994 height 988
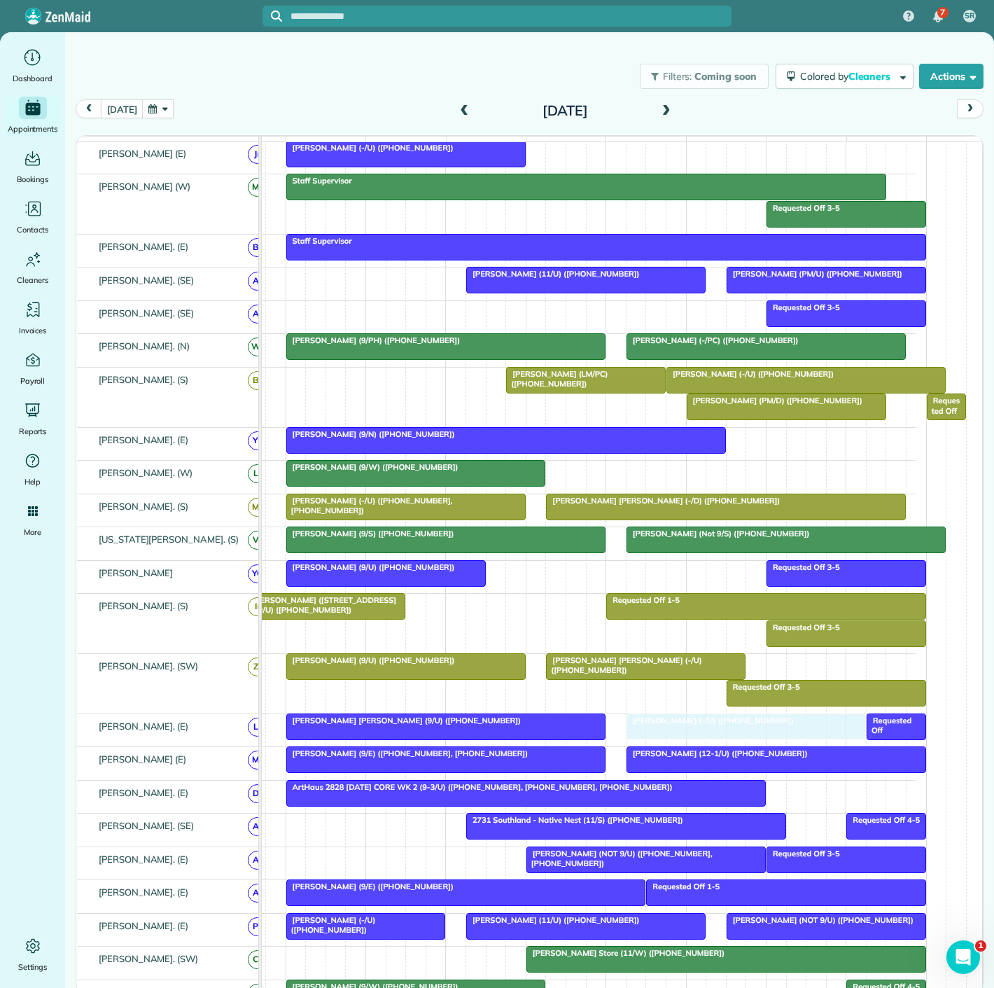
drag, startPoint x: 362, startPoint y: 297, endPoint x: 697, endPoint y: 735, distance: 551.4
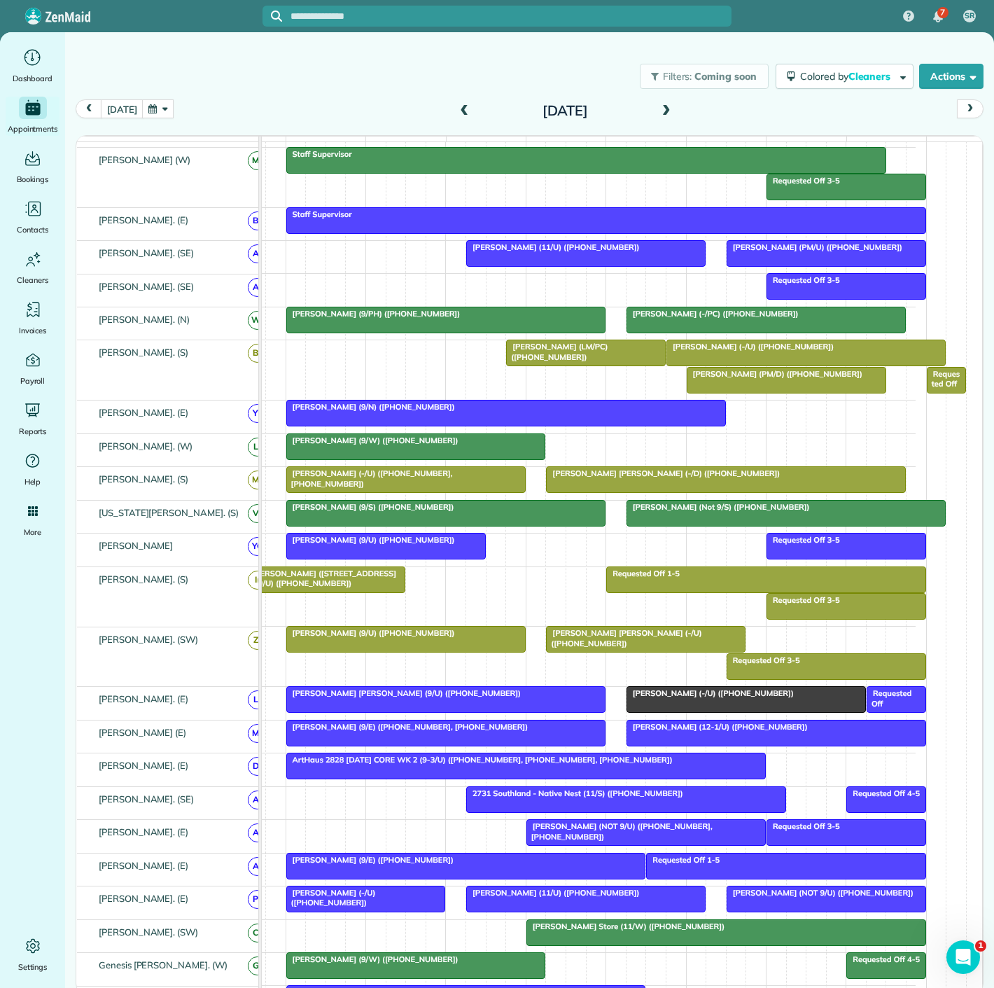
scroll to position [284, 0]
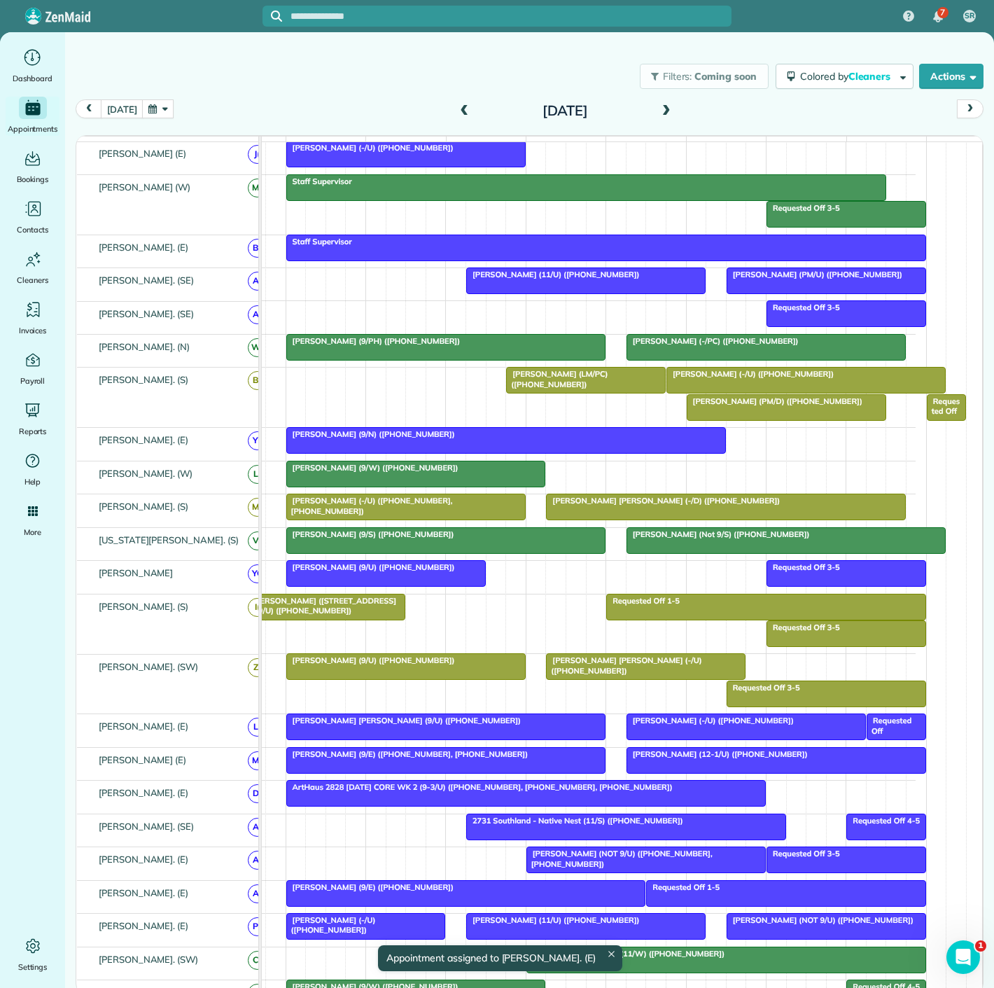
click at [595, 867] on div at bounding box center [646, 859] width 238 height 25
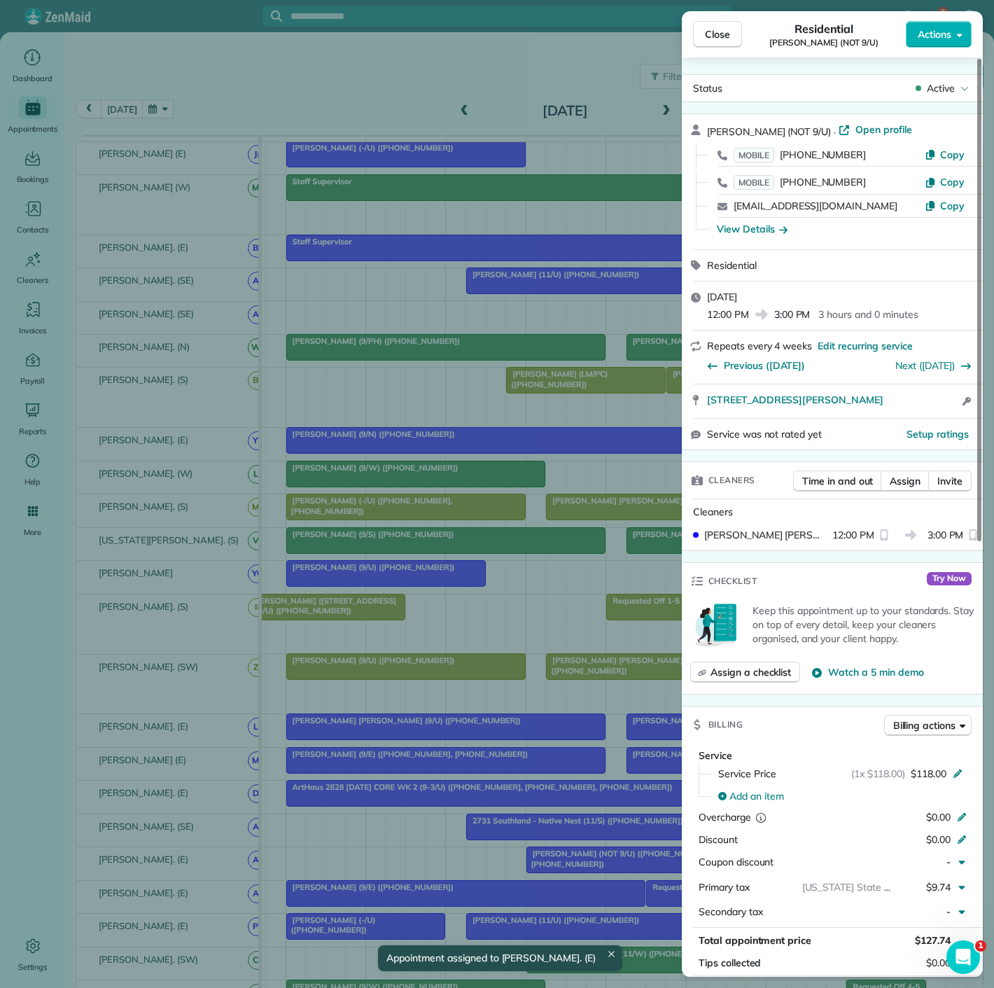
click at [595, 867] on div "Close Residential Sheereen Buddin (NOT 9/U) Actions Status Active Sheereen Budd…" at bounding box center [497, 494] width 994 height 988
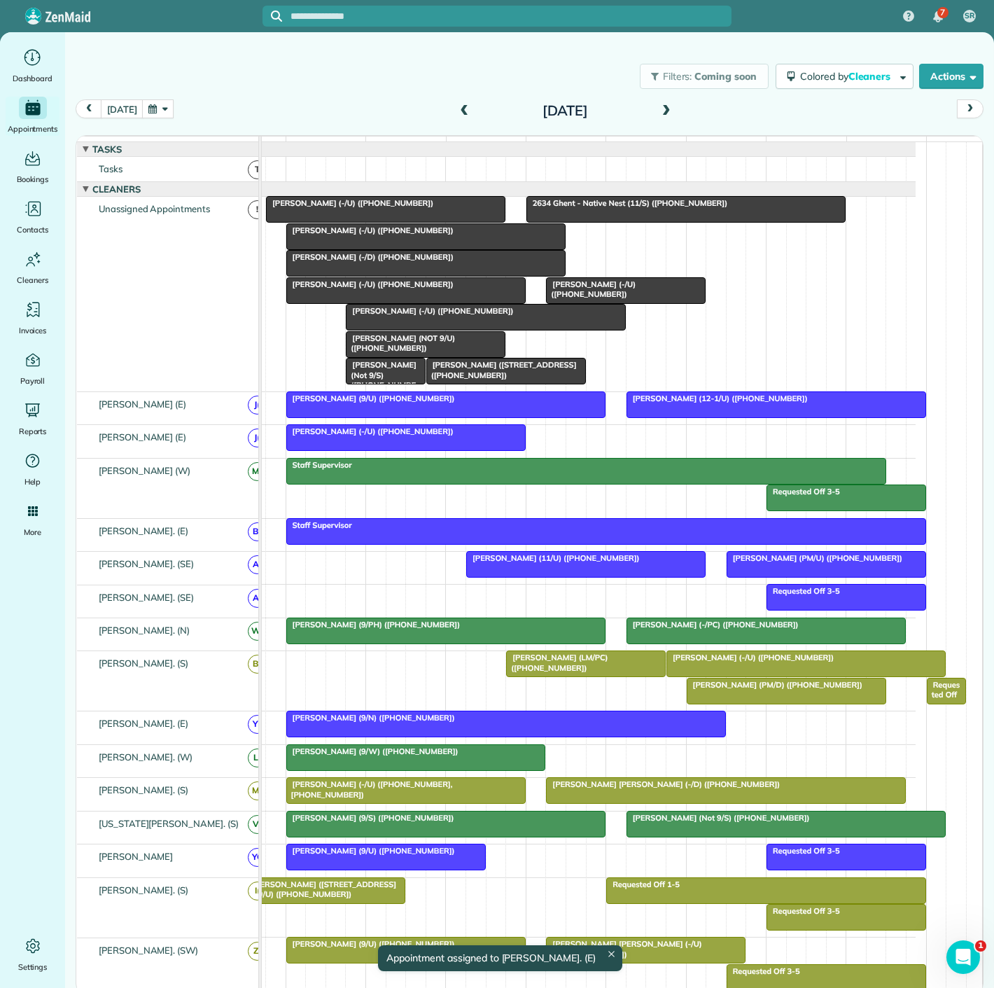
click at [391, 289] on span "Sawyer Smith (-/U) (+18179072113)" at bounding box center [370, 284] width 169 height 10
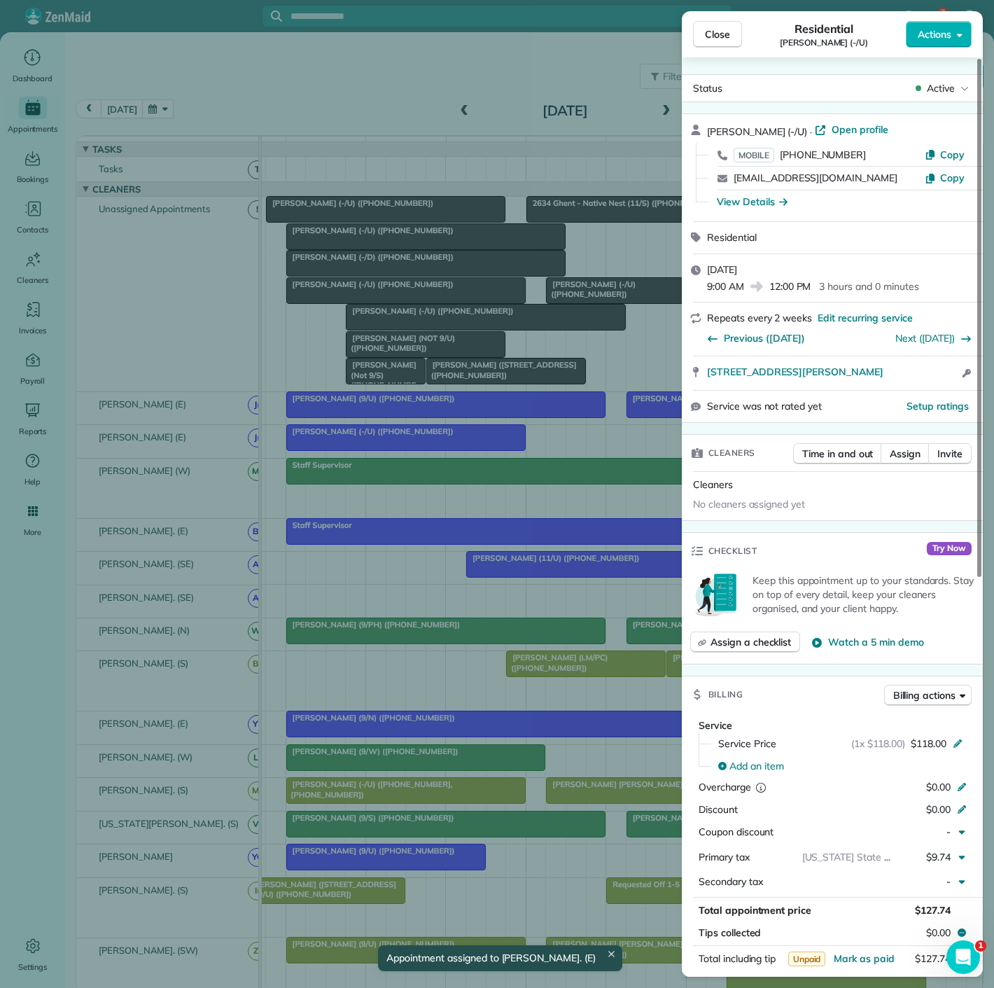
click at [391, 299] on div "Close Residential Sawyer Smith (-/U) Actions Status Active Sawyer Smith (-/U) ·…" at bounding box center [497, 494] width 994 height 988
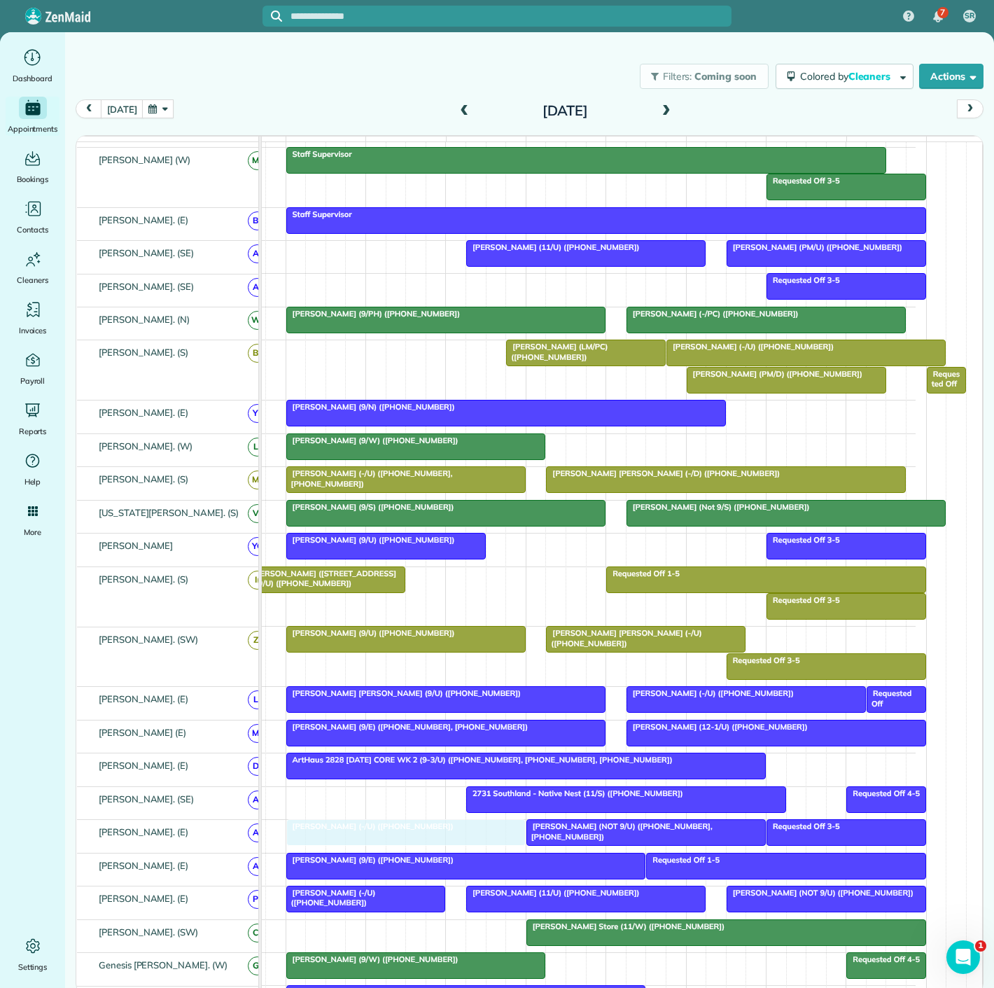
drag, startPoint x: 391, startPoint y: 299, endPoint x: 401, endPoint y: 831, distance: 532.3
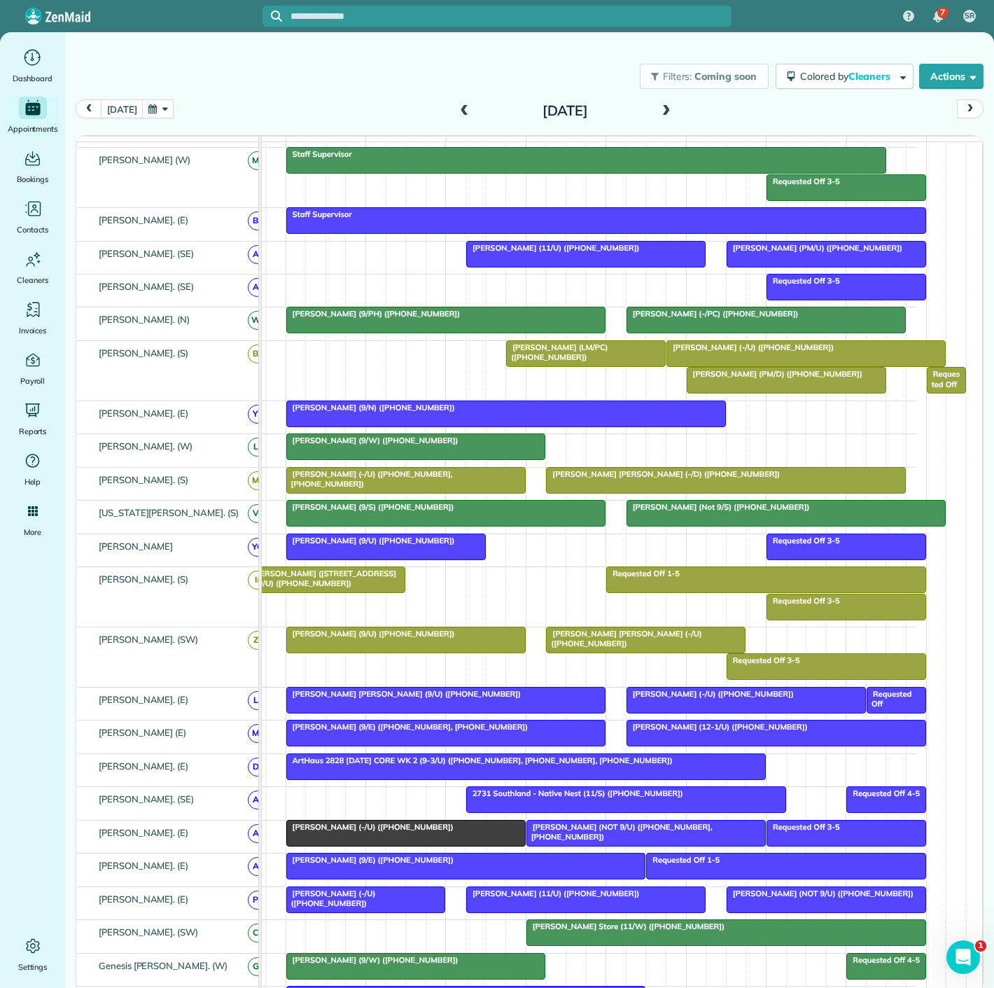
click at [561, 840] on div at bounding box center [646, 833] width 238 height 25
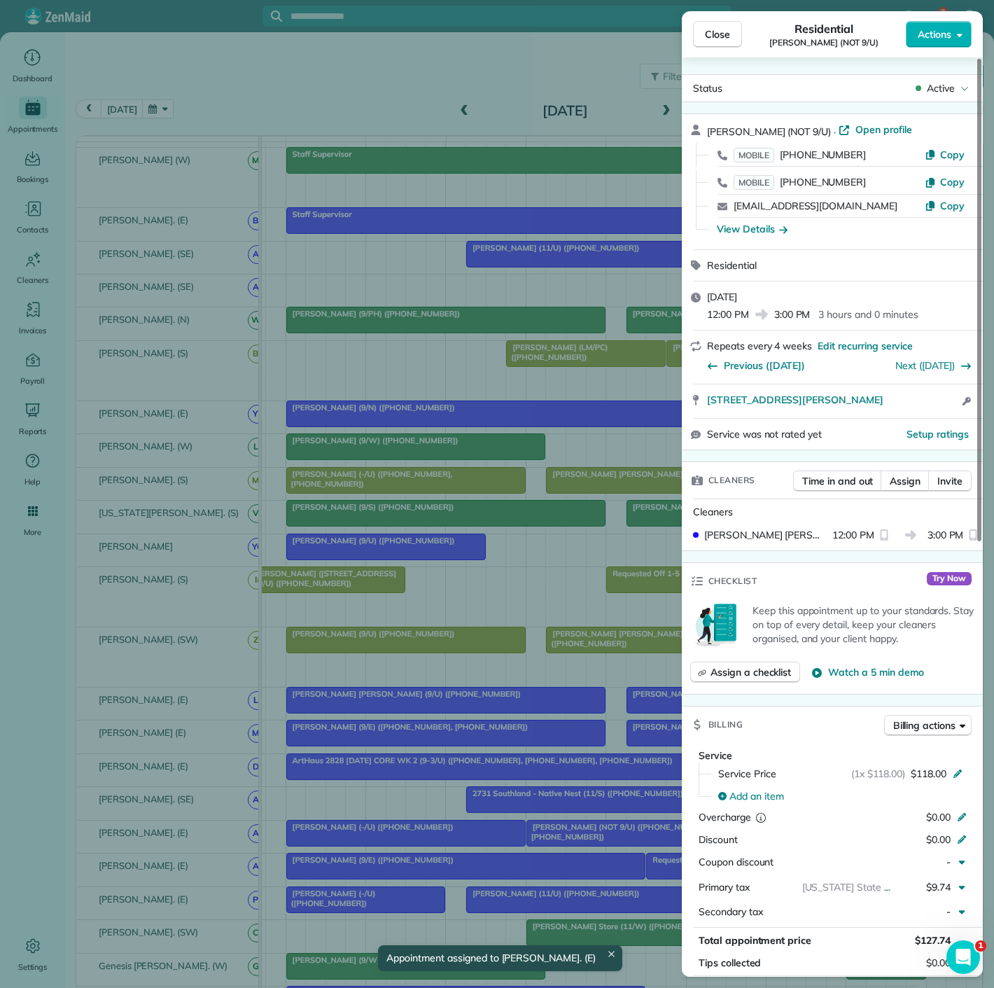
click at [561, 840] on div "Close Residential Sheereen Buddin (NOT 9/U) Actions Status Active Sheereen Budd…" at bounding box center [497, 494] width 994 height 988
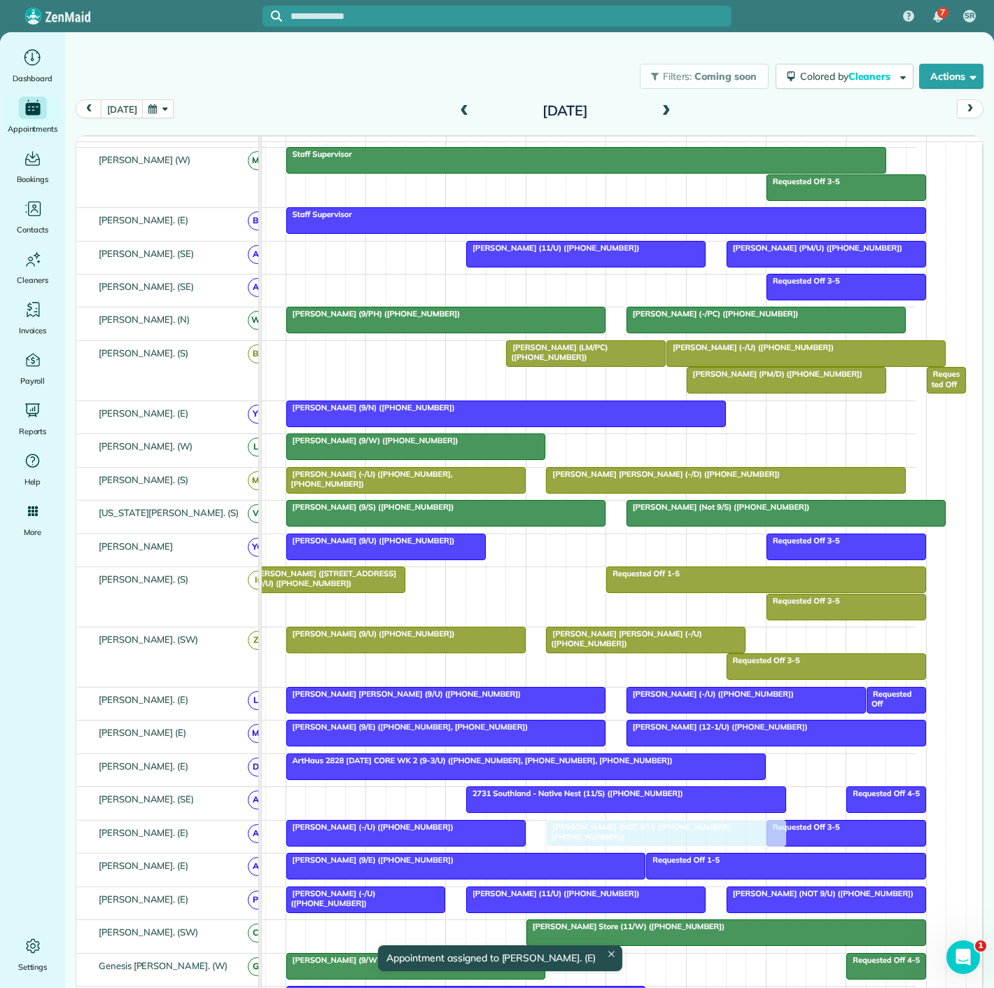
drag, startPoint x: 566, startPoint y: 840, endPoint x: 575, endPoint y: 841, distance: 9.2
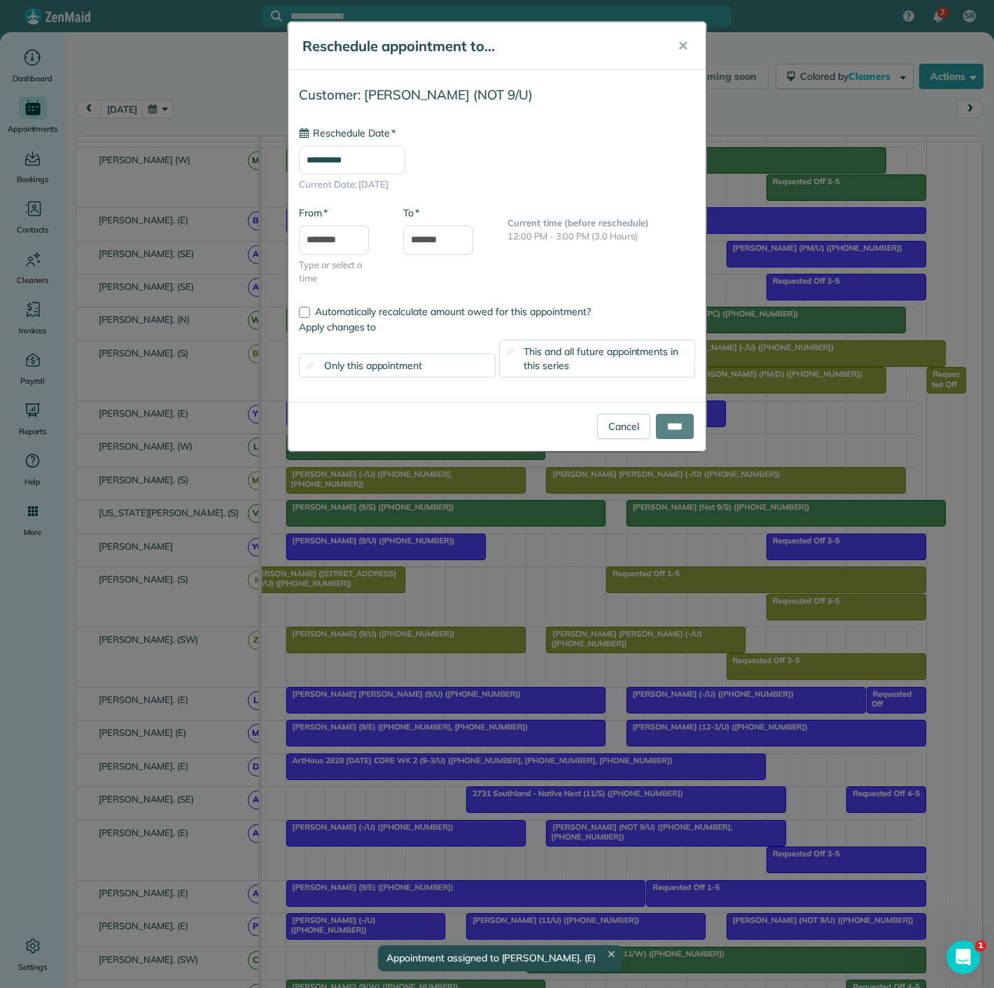
type input "**********"
click at [666, 433] on input "****" at bounding box center [675, 426] width 38 height 25
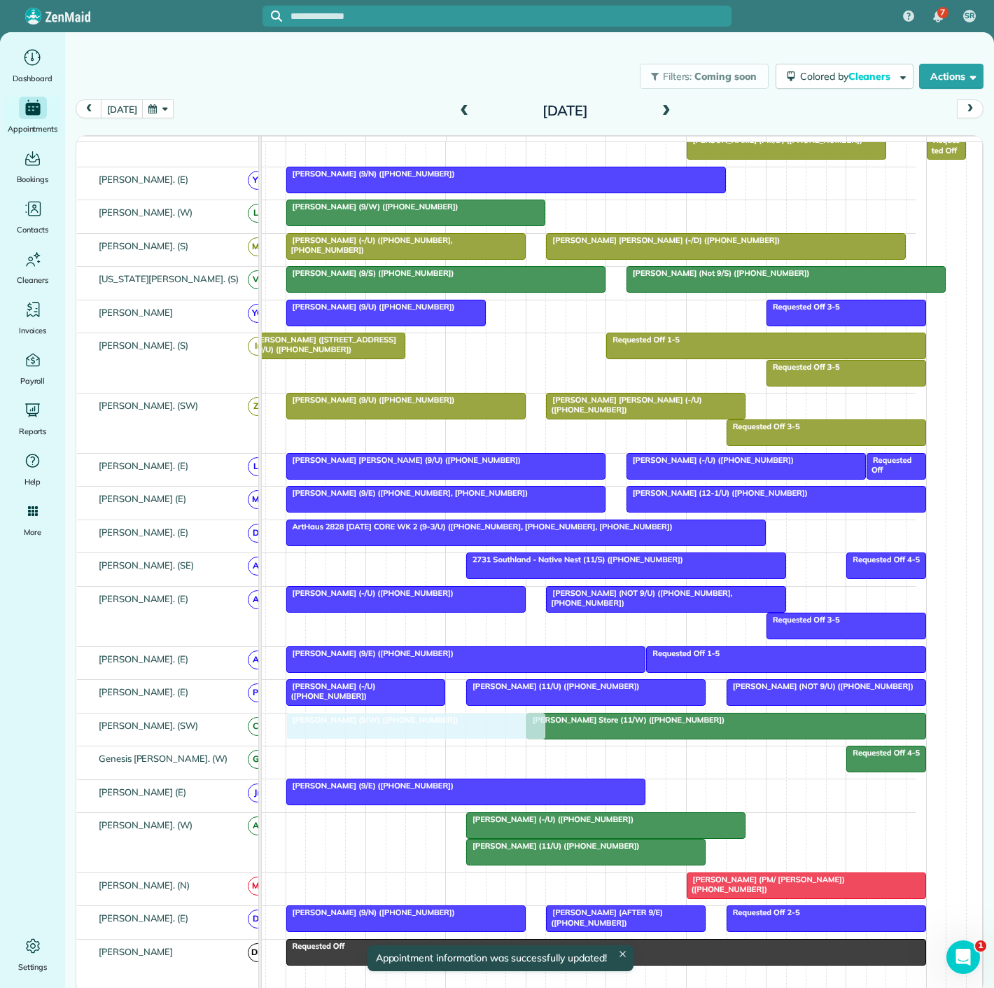
drag, startPoint x: 476, startPoint y: 763, endPoint x: 478, endPoint y: 737, distance: 25.9
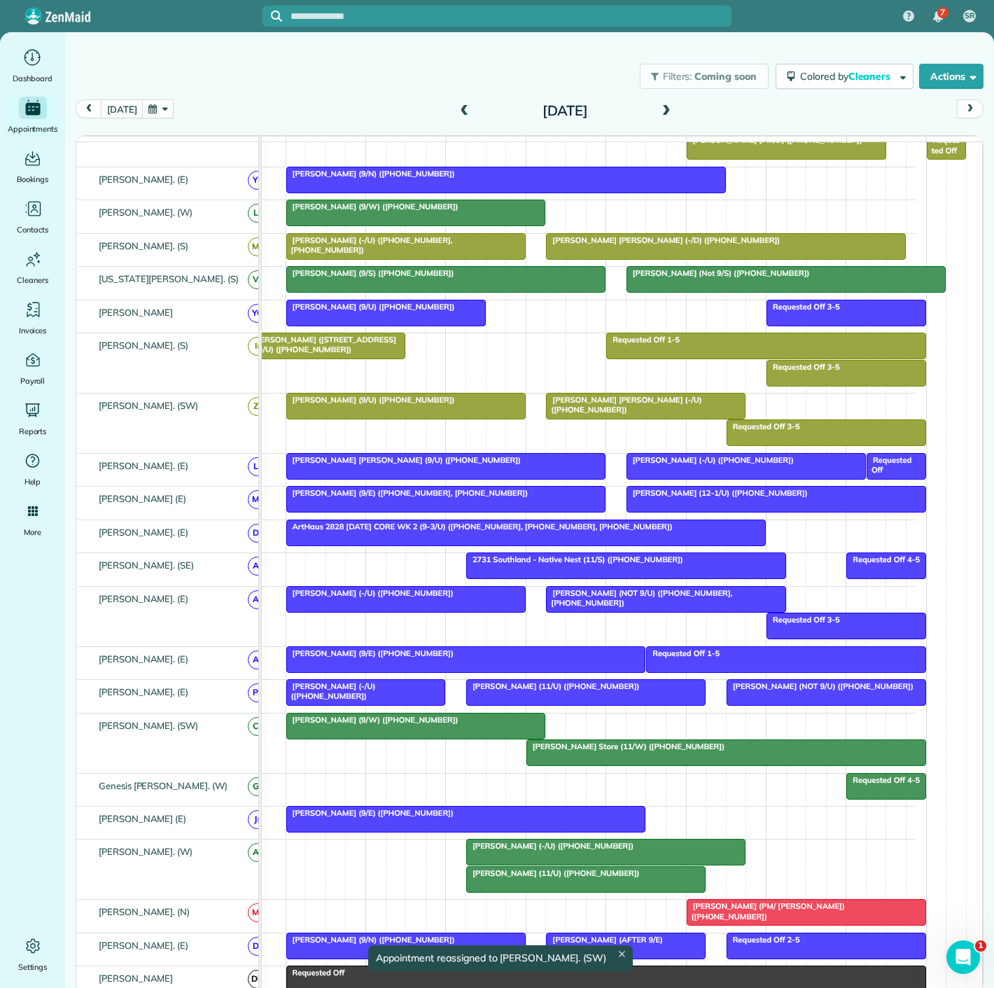
click at [415, 737] on div at bounding box center [416, 726] width 258 height 25
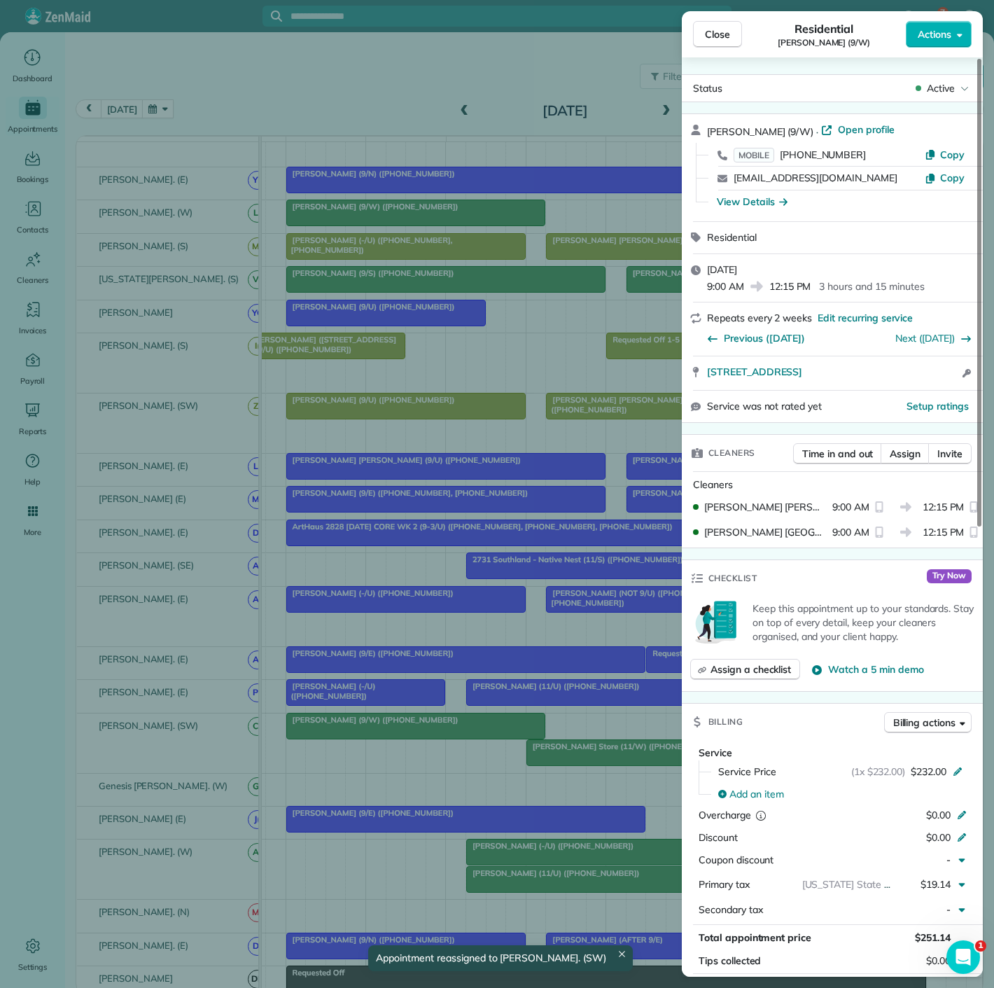
click at [415, 737] on div "Close Residential Isaac Gerard (9/W) Actions Status Active Isaac Gerard (9/W) ·…" at bounding box center [497, 494] width 994 height 988
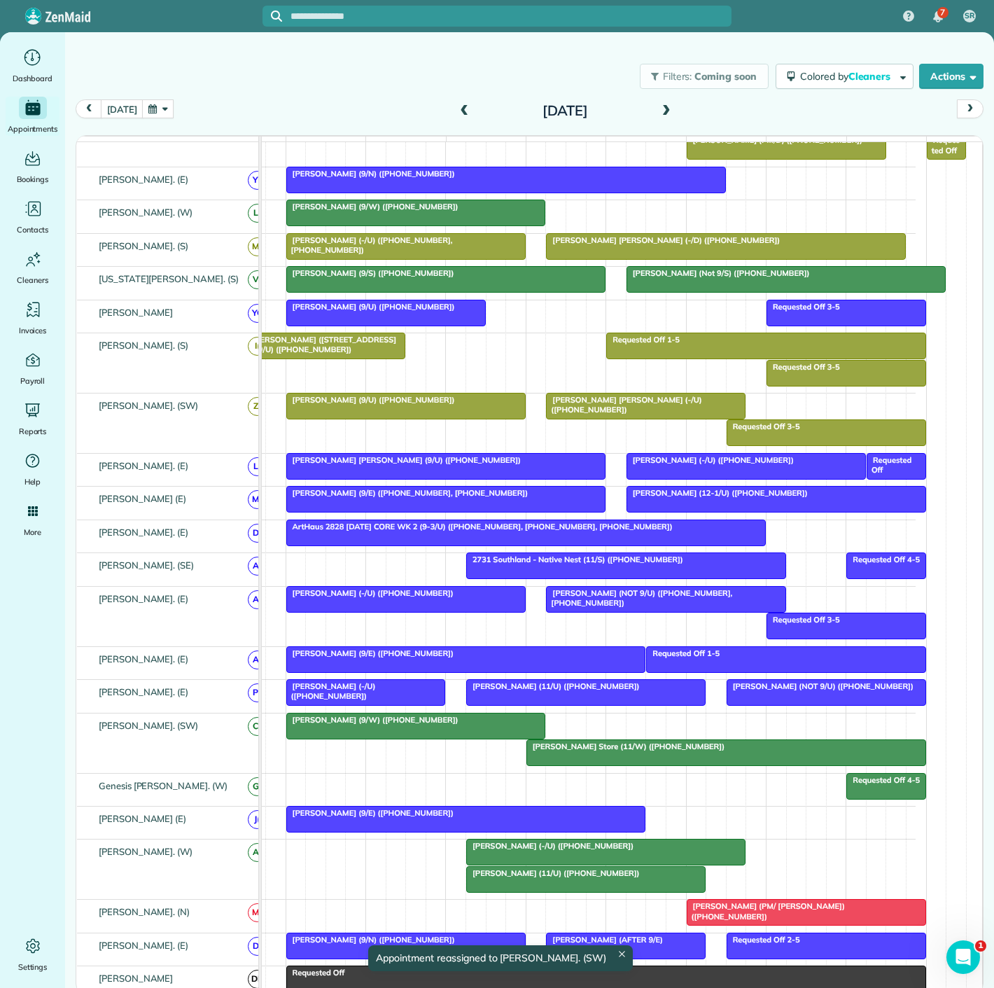
click at [608, 751] on span "Ferrell Mittman Store (11/W) (+19739037449)" at bounding box center [626, 747] width 200 height 10
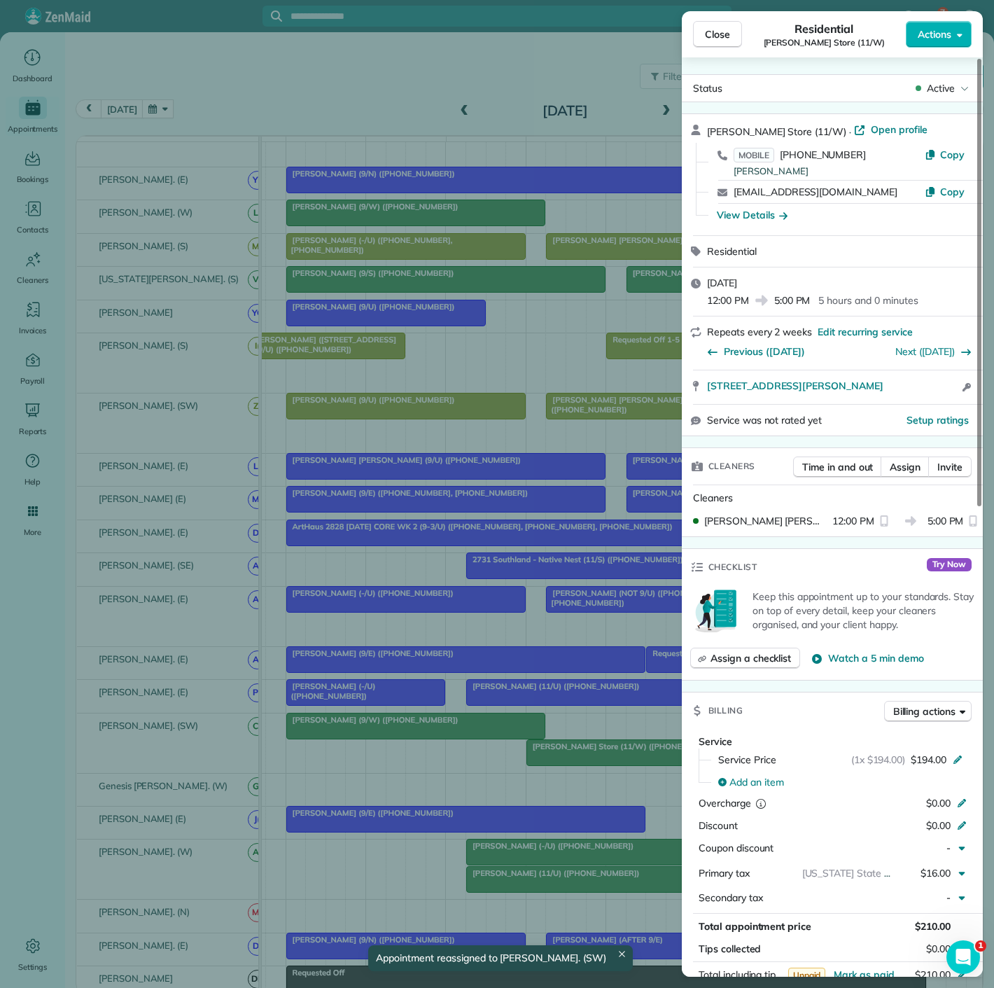
click at [570, 759] on div "Close Residential Ferrell Mittman Store (11/W) Actions Status Active Ferrell Mi…" at bounding box center [497, 494] width 994 height 988
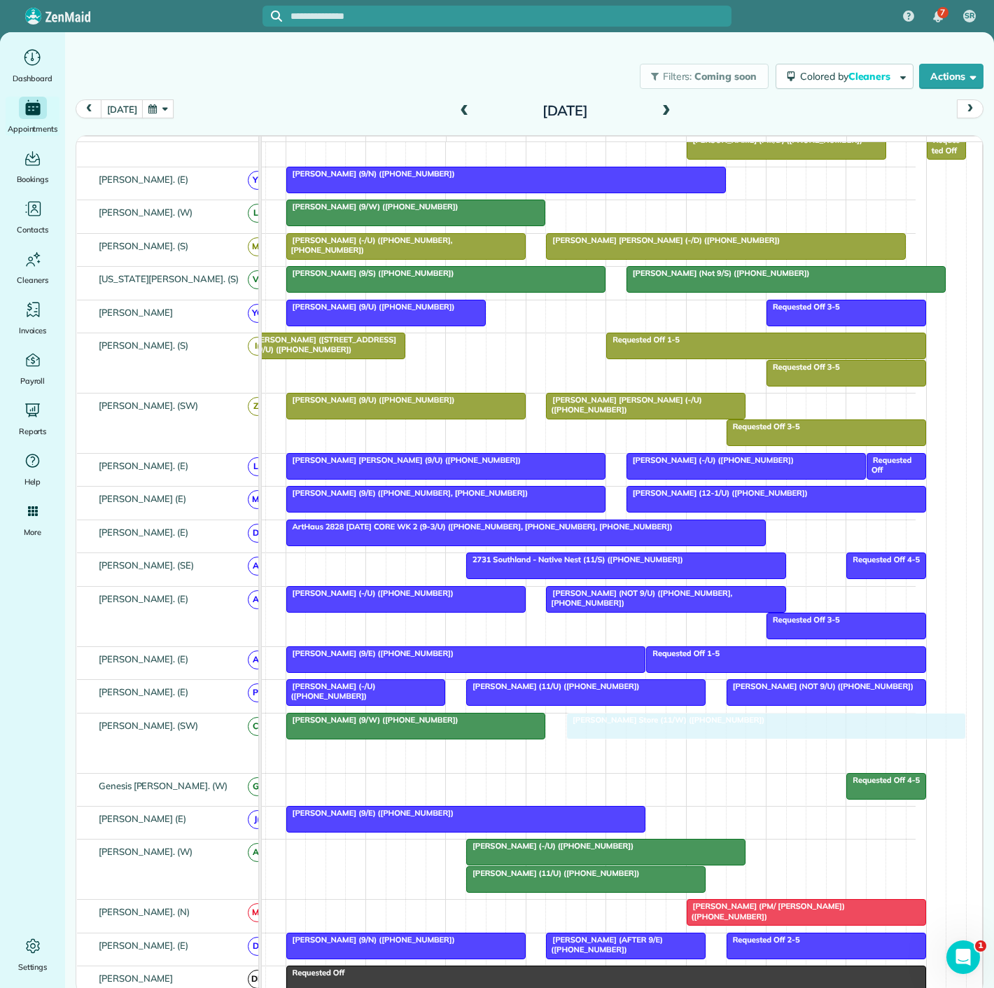
drag, startPoint x: 565, startPoint y: 757, endPoint x: 598, endPoint y: 757, distance: 32.9
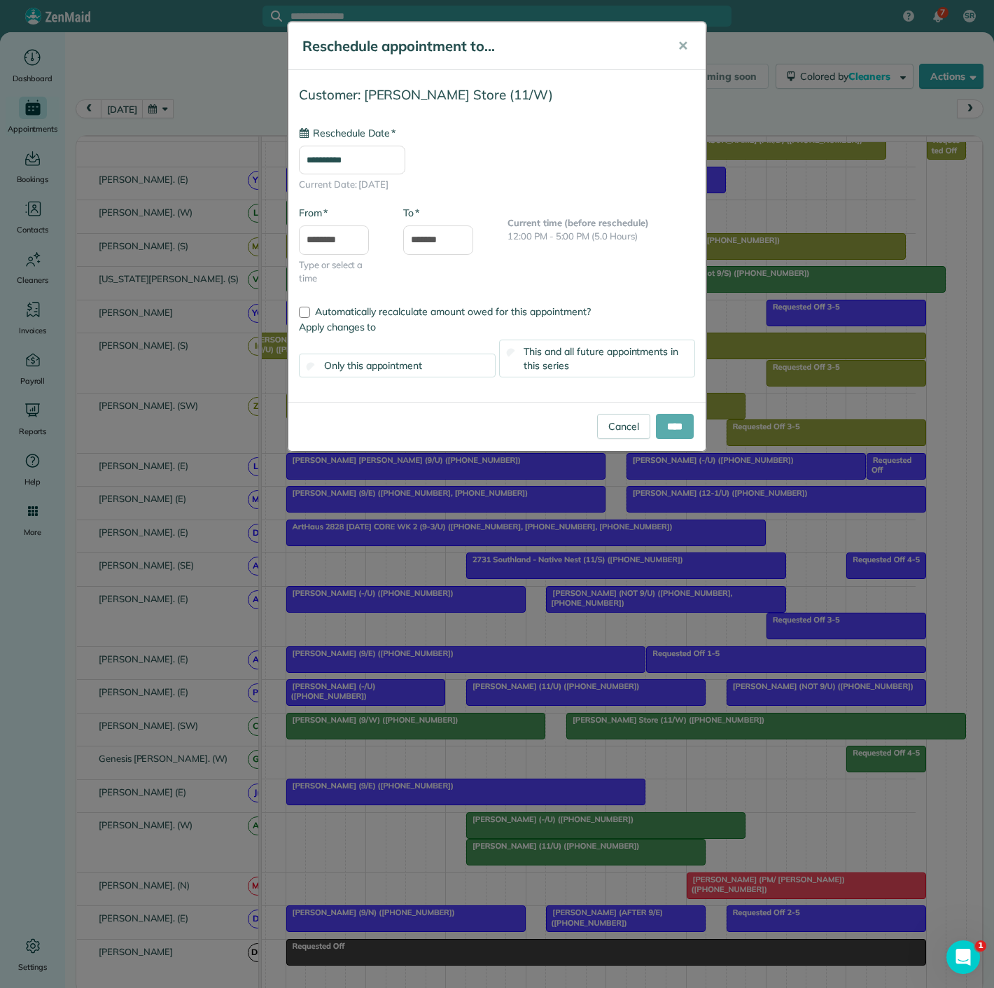
type input "**********"
click at [665, 417] on input "****" at bounding box center [675, 426] width 38 height 25
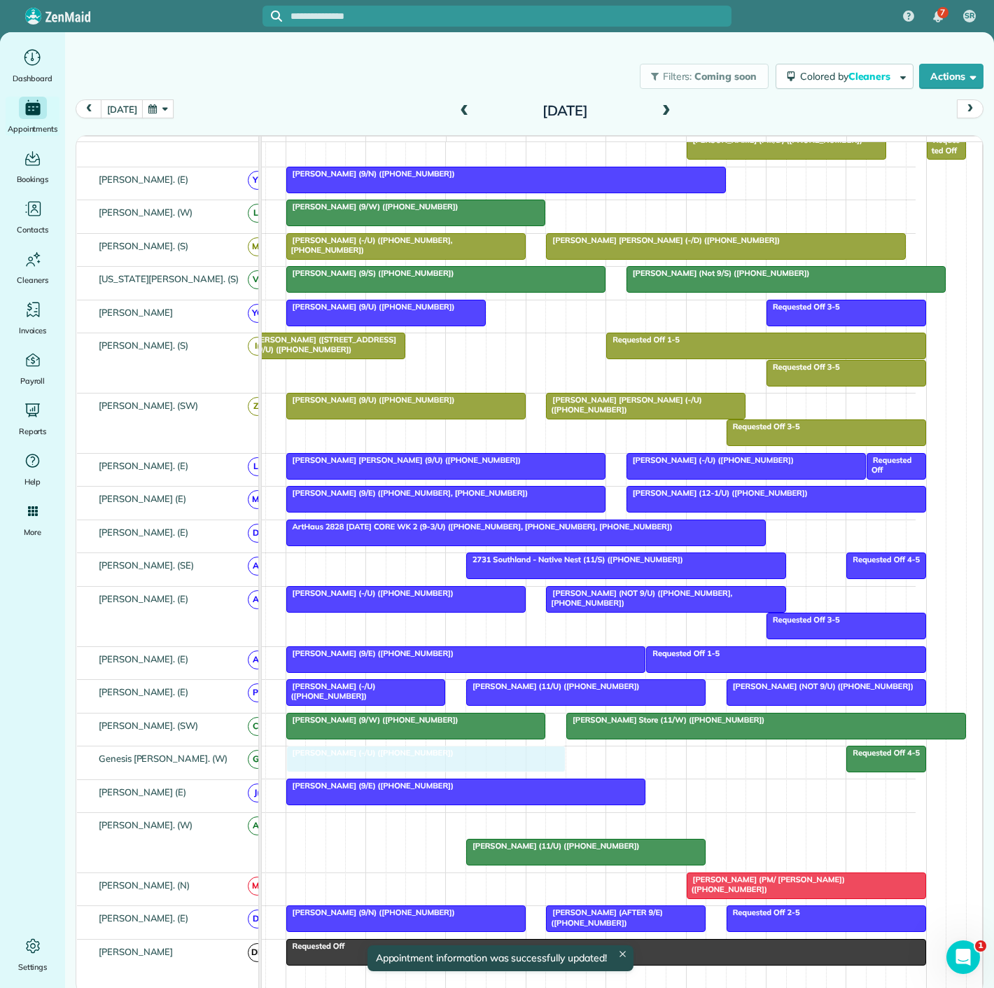
drag, startPoint x: 548, startPoint y: 829, endPoint x: 363, endPoint y: 762, distance: 196.7
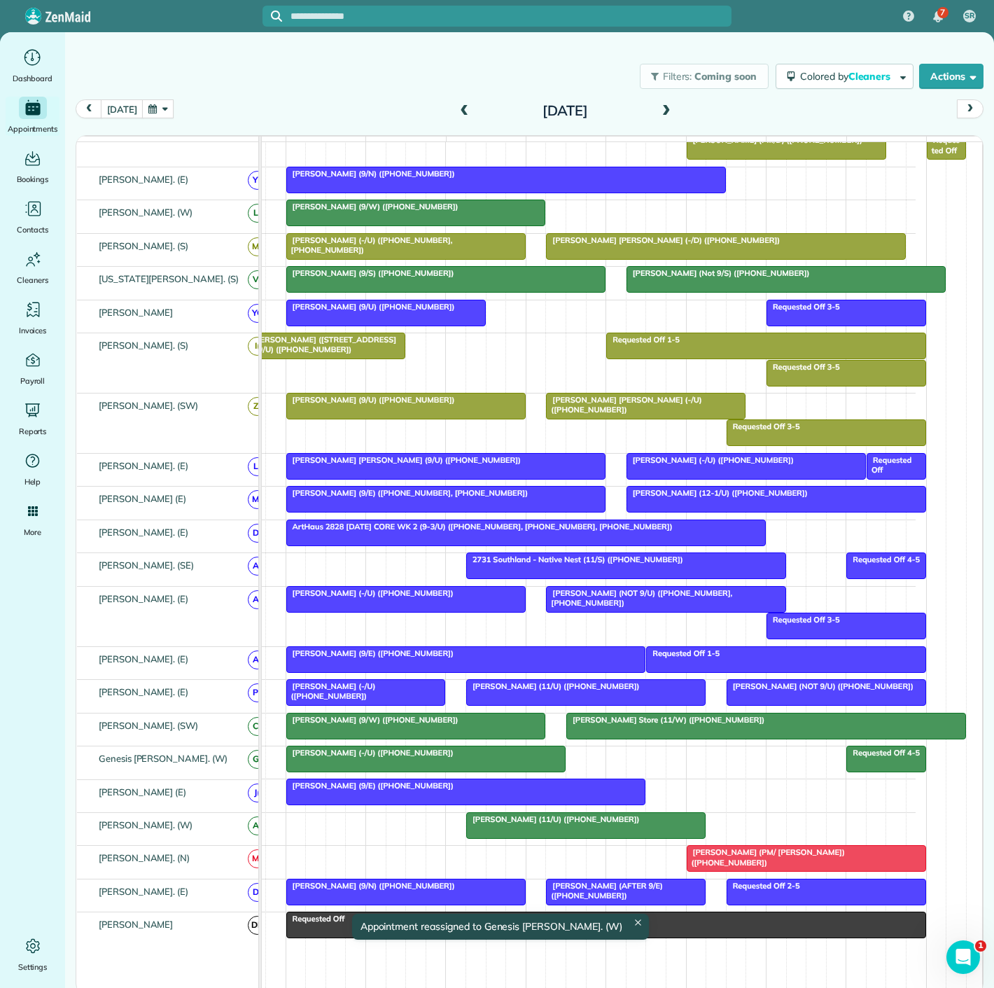
click at [380, 758] on div "Elise Schmid (-/U) (+12486792041)" at bounding box center [426, 753] width 271 height 10
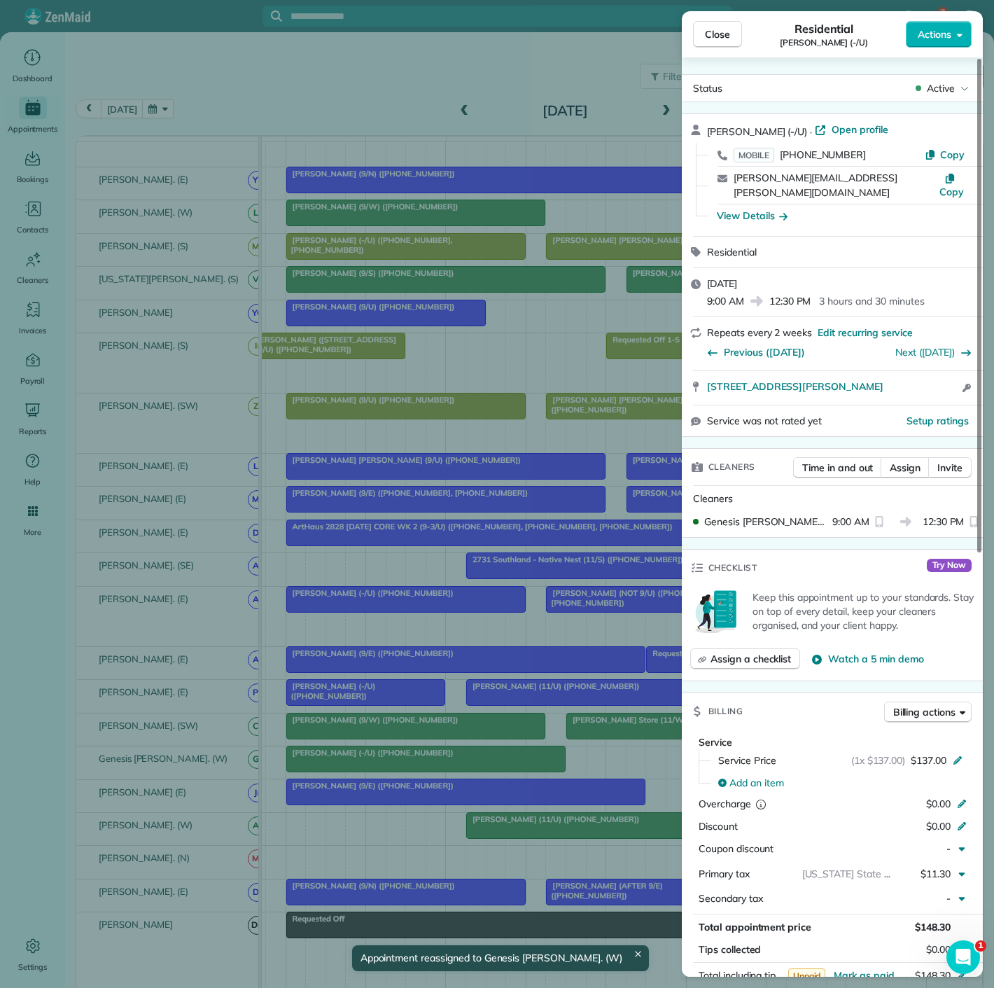
click at [380, 763] on div "Close Residential Elise Schmid (-/U) Actions Status Active Elise Schmid (-/U) ·…" at bounding box center [497, 494] width 994 height 988
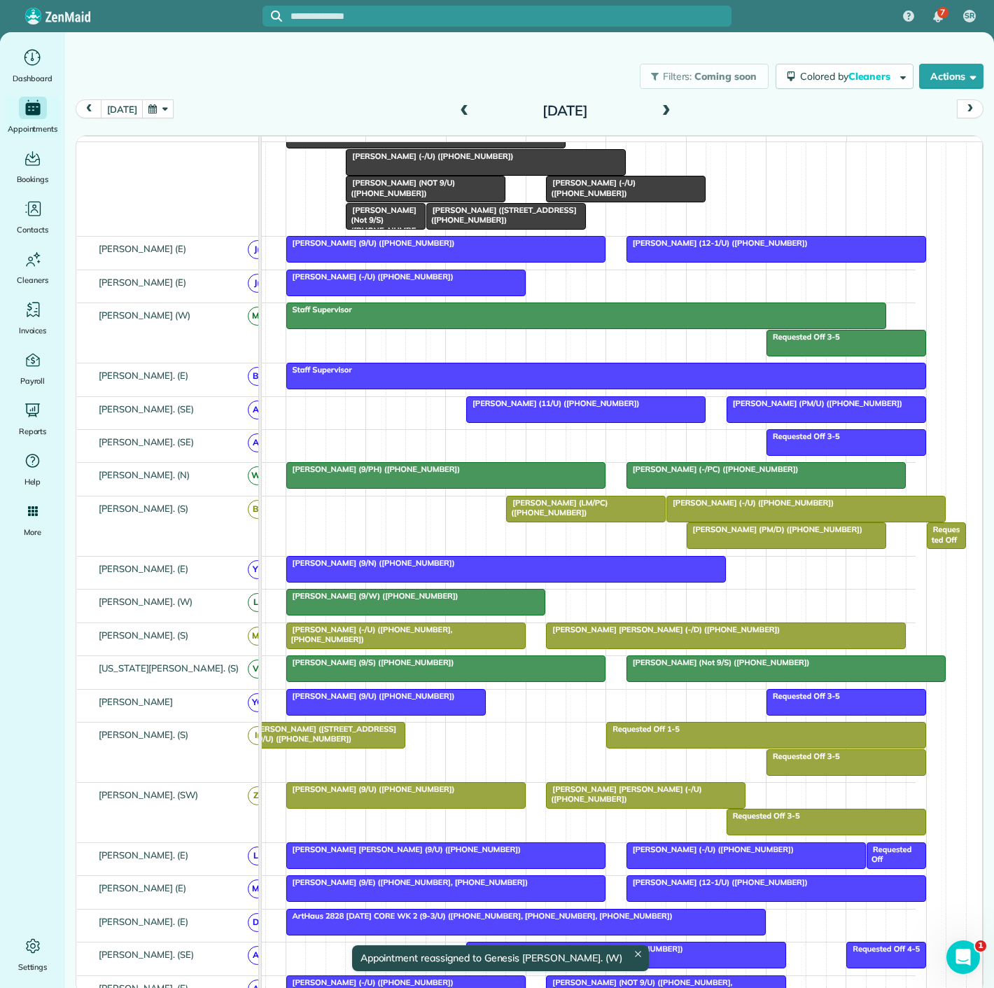
scroll to position [53, 0]
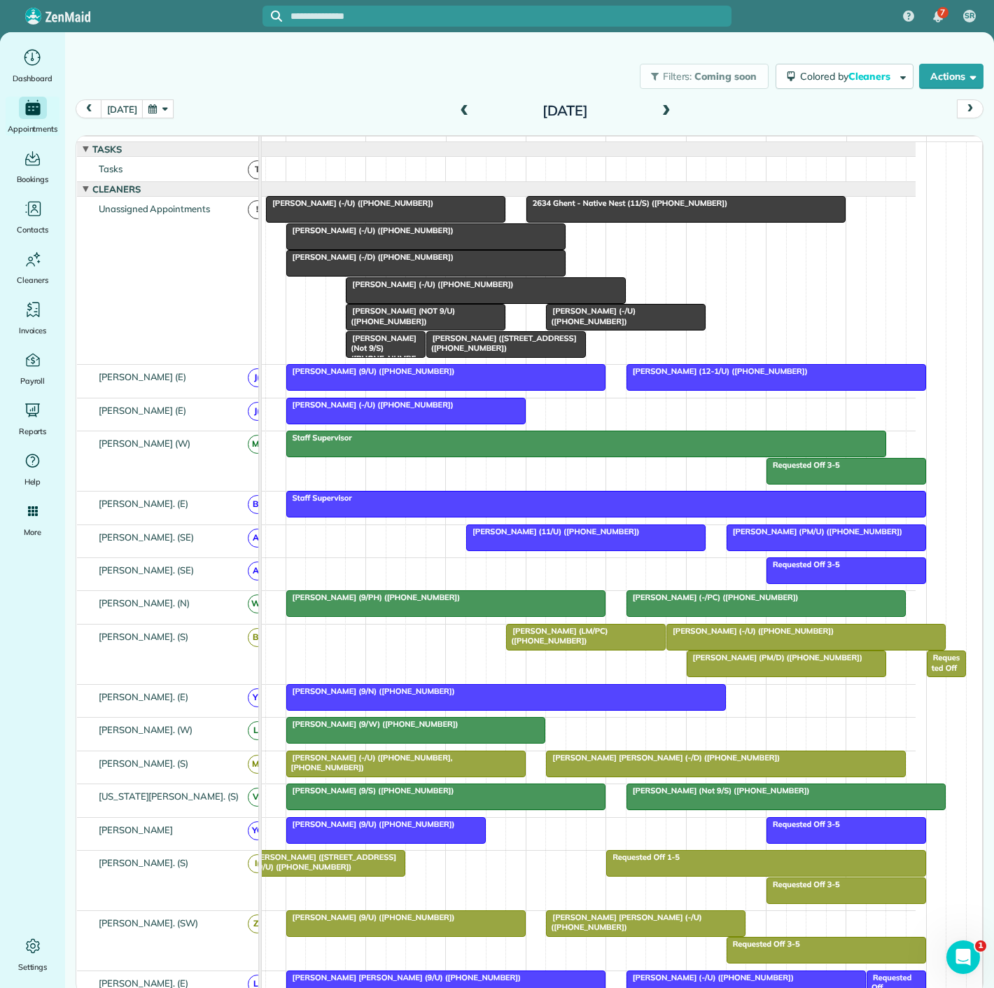
click at [364, 262] on span "Larry Miller (-/D) (+12142020568)" at bounding box center [370, 257] width 169 height 10
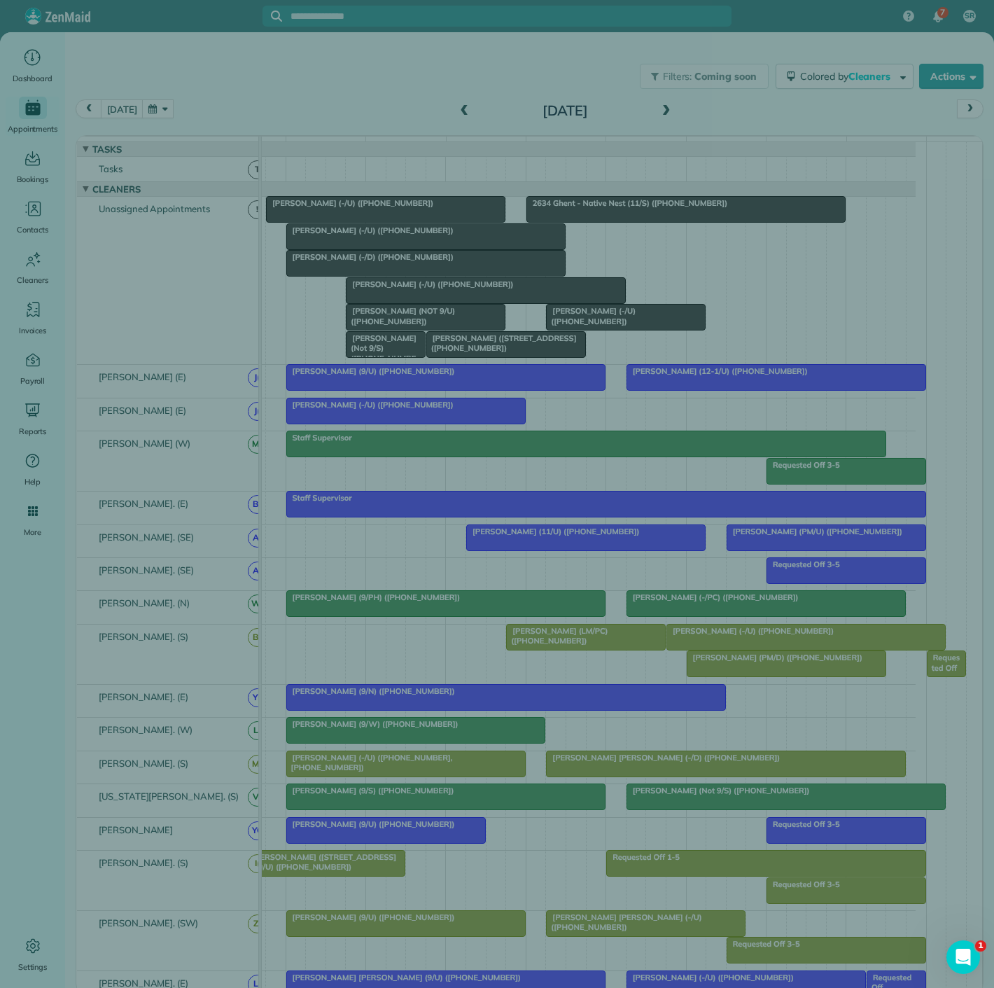
click at [354, 253] on div "Close Residential Larry Miller (-/D) Actions Status Active Larry Miller (-/D) ·…" at bounding box center [497, 494] width 994 height 988
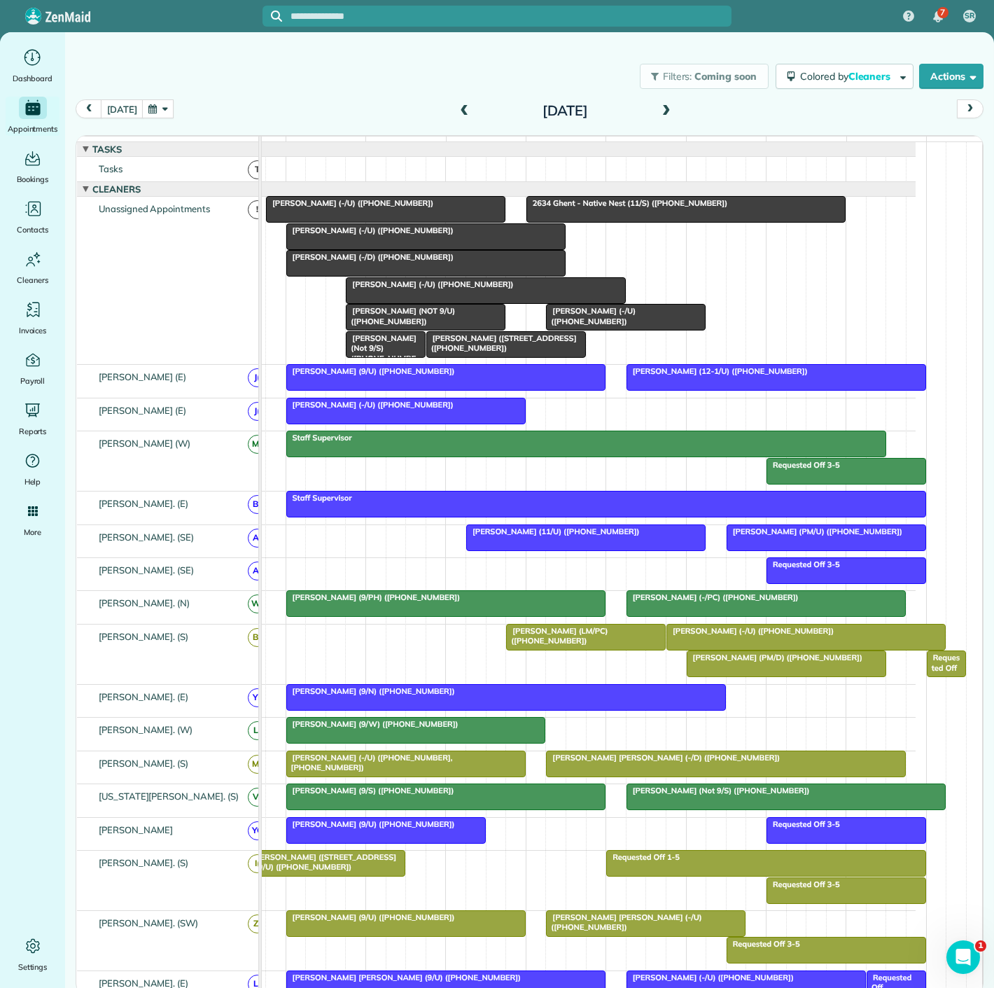
click at [360, 246] on div at bounding box center [426, 236] width 278 height 25
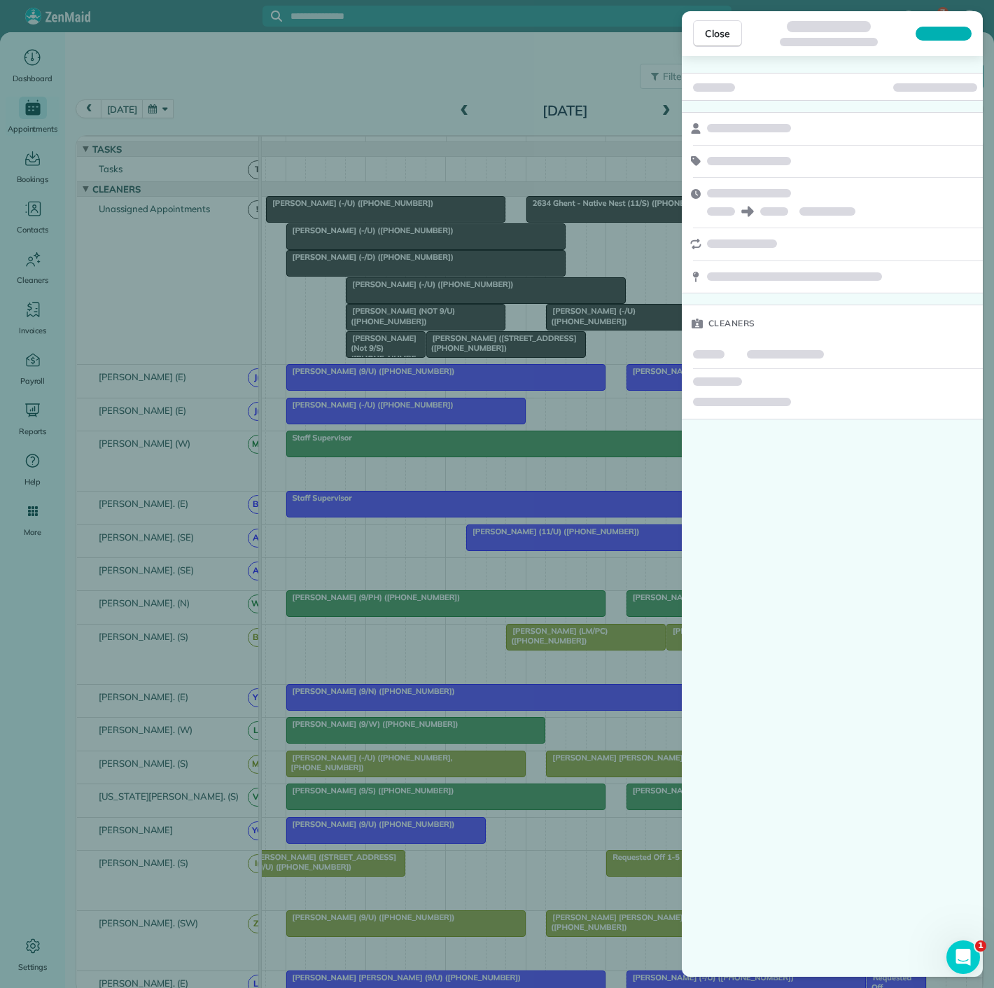
click at [360, 246] on div "Close Cleaners" at bounding box center [497, 494] width 994 height 988
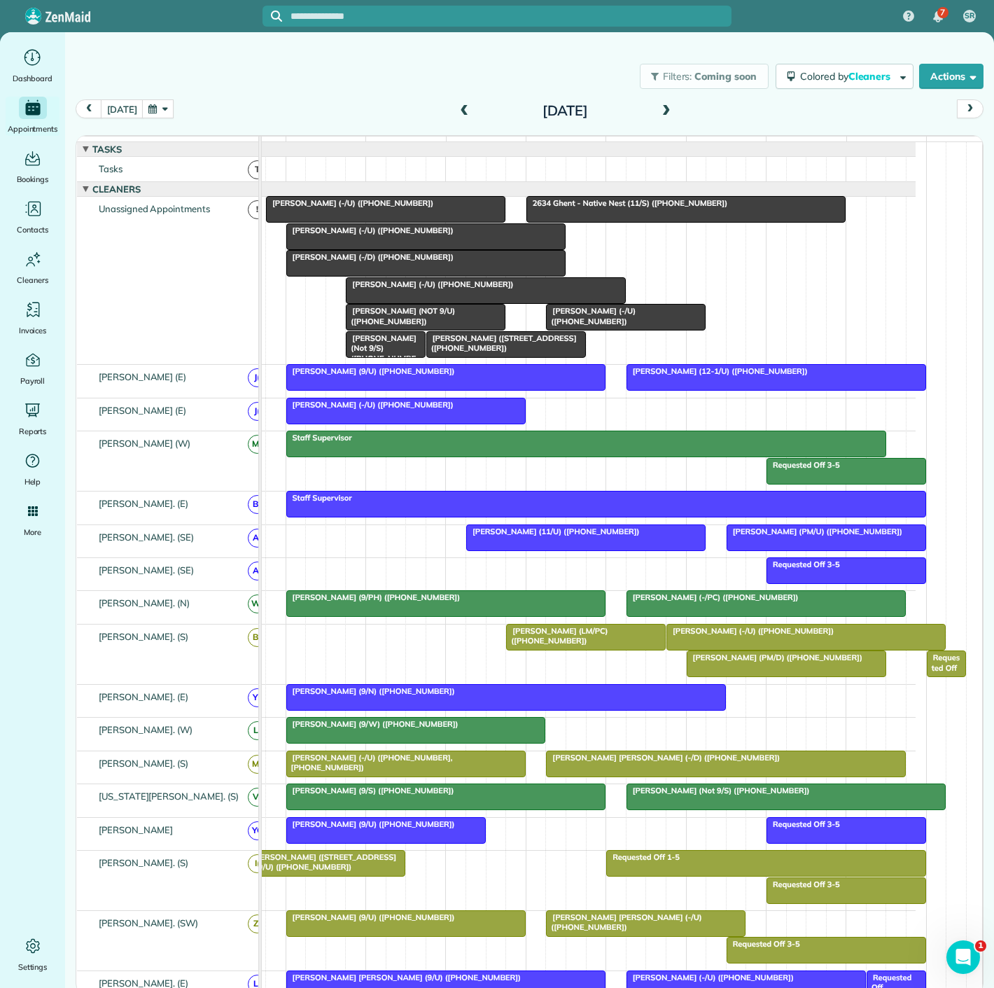
click at [386, 235] on span "Christopher Walser (-/U) (+12144485220)" at bounding box center [370, 230] width 169 height 10
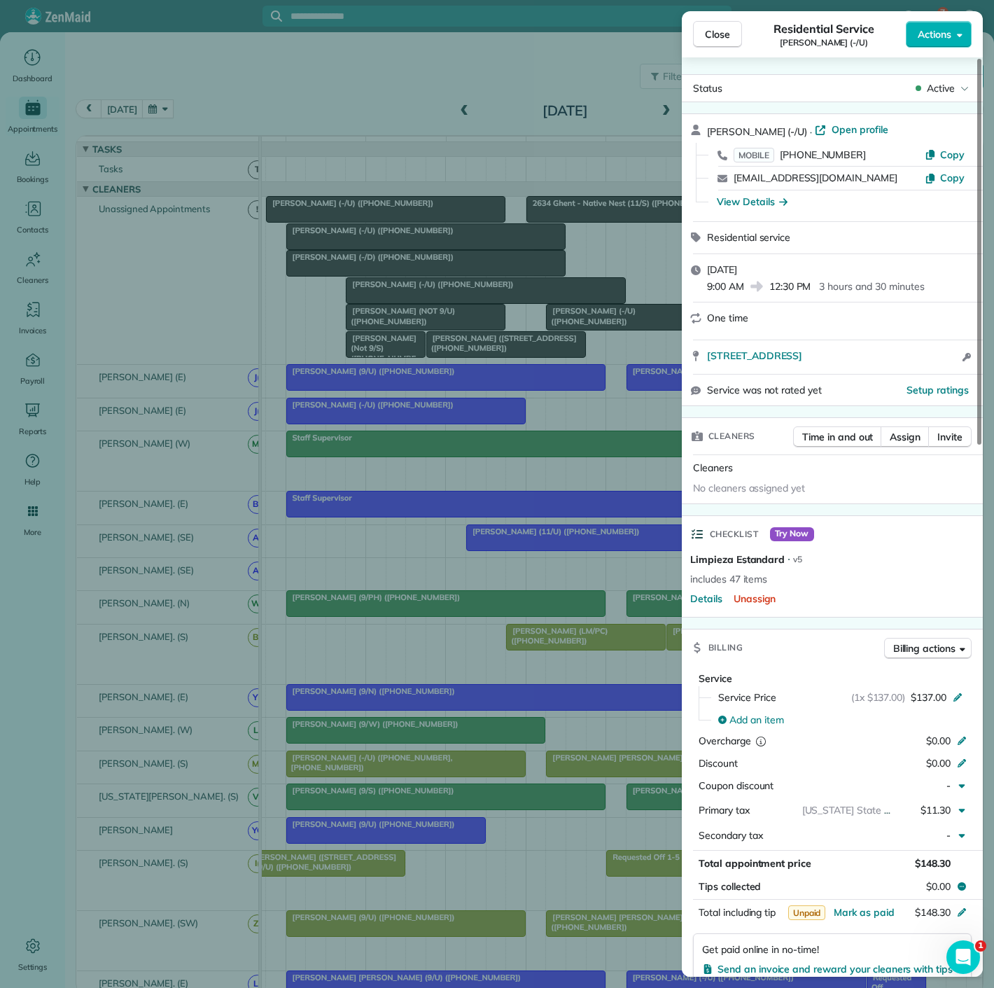
click at [438, 327] on div "Close Residential Service Christopher Walser (-/U) Actions Status Active Christ…" at bounding box center [497, 494] width 994 height 988
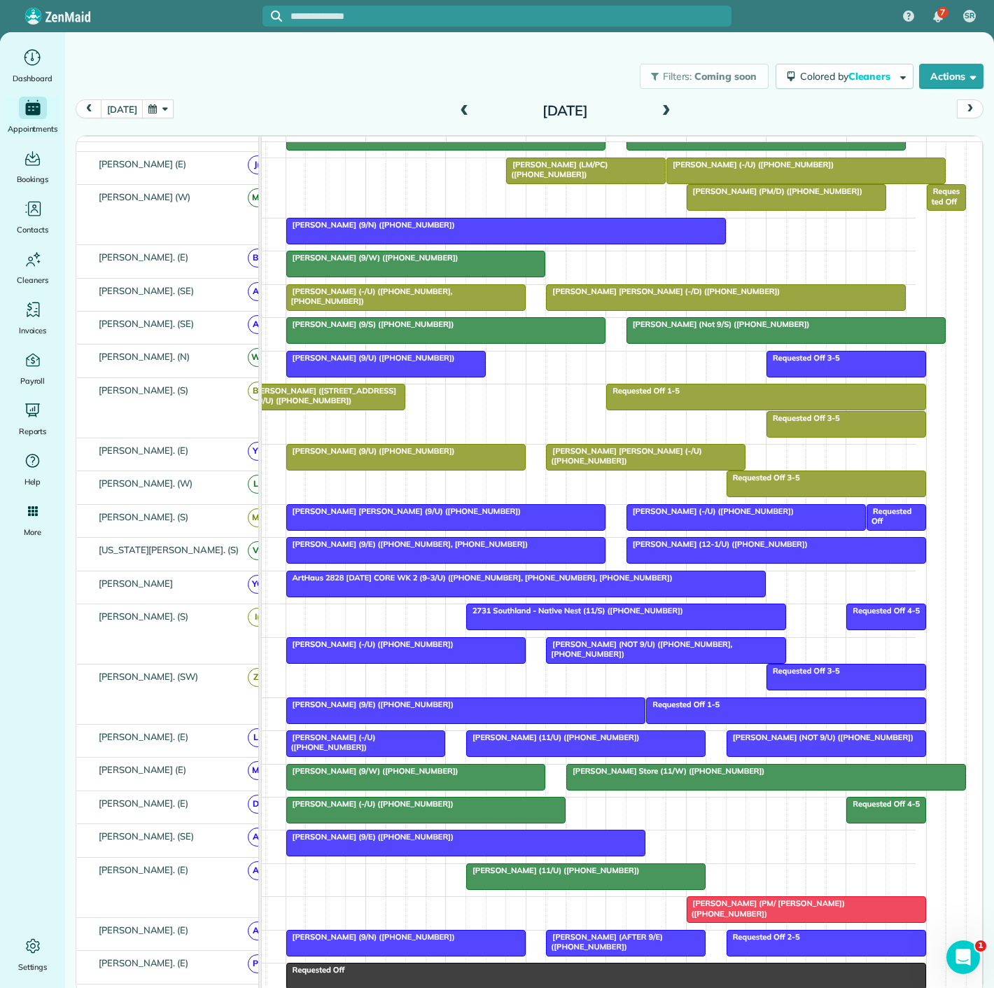
scroll to position [466, 0]
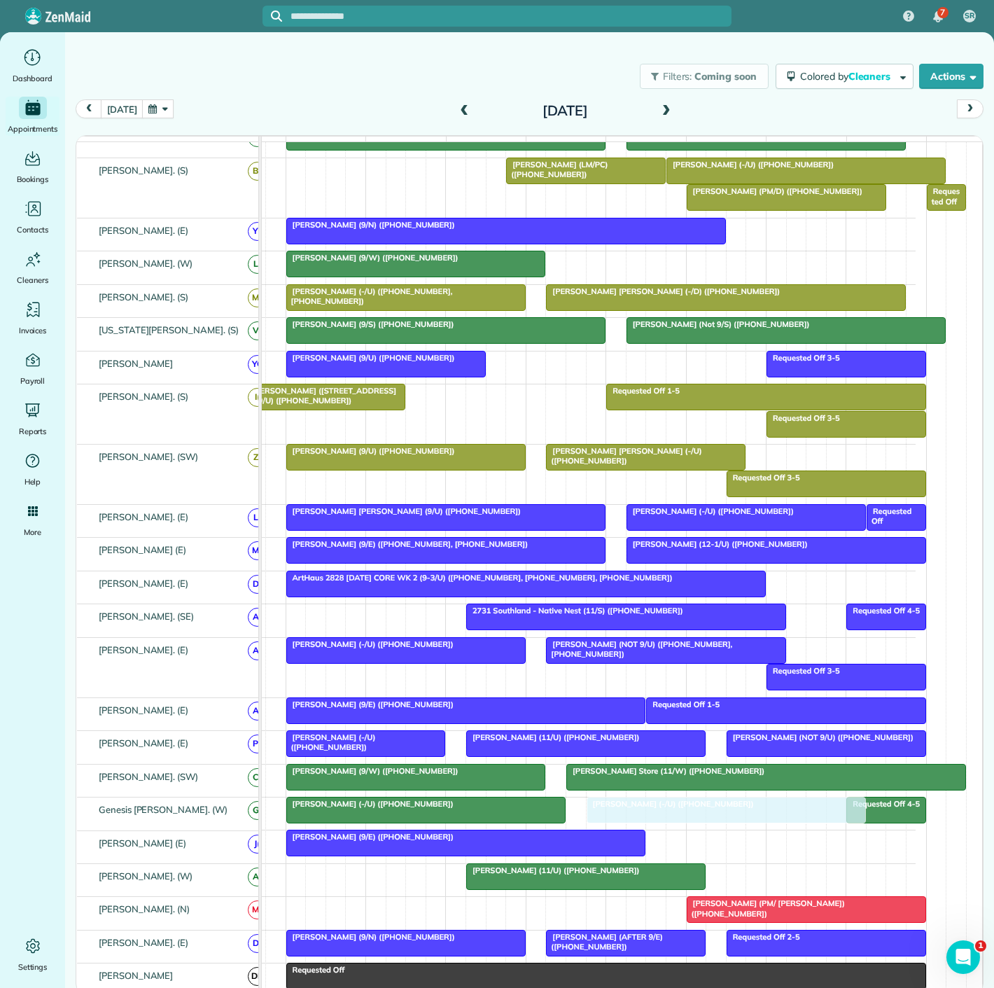
drag, startPoint x: 337, startPoint y: 249, endPoint x: 570, endPoint y: 817, distance: 613.9
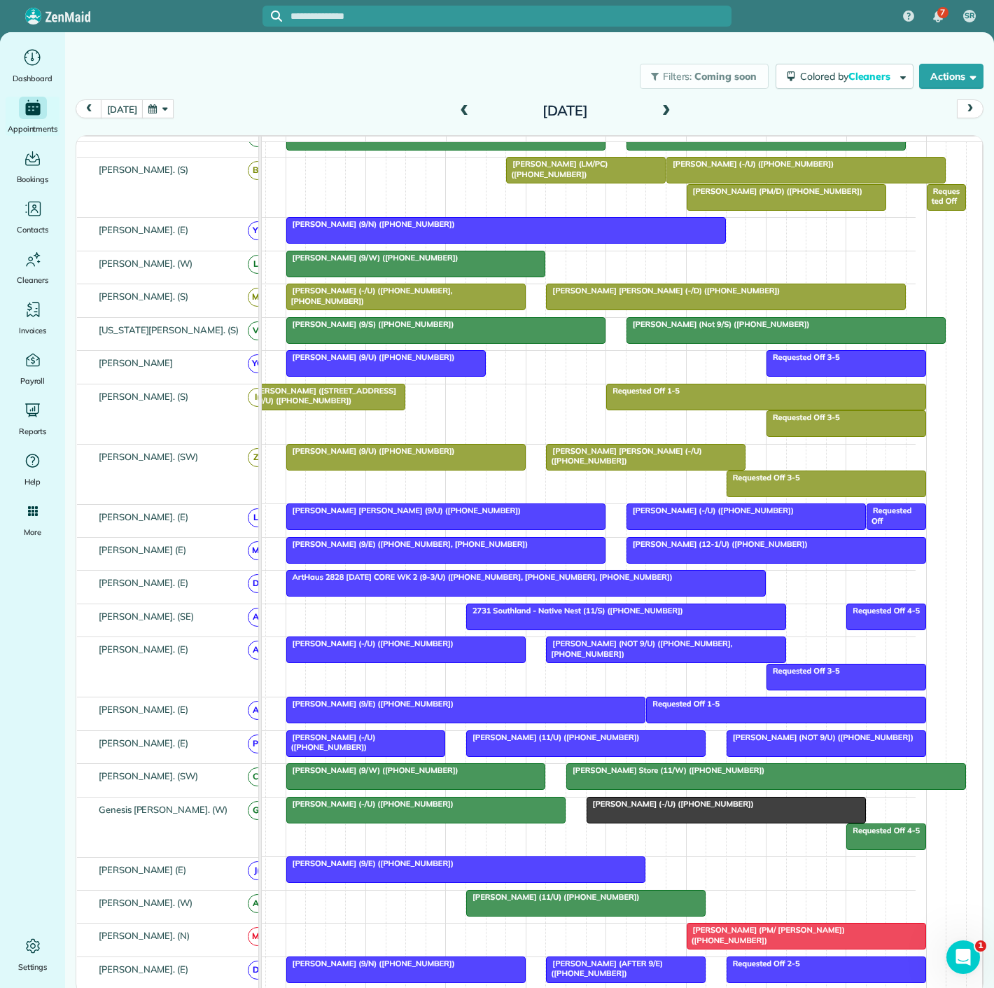
click at [477, 809] on div "Elise Schmid (-/U) (+12486792041)" at bounding box center [426, 804] width 271 height 10
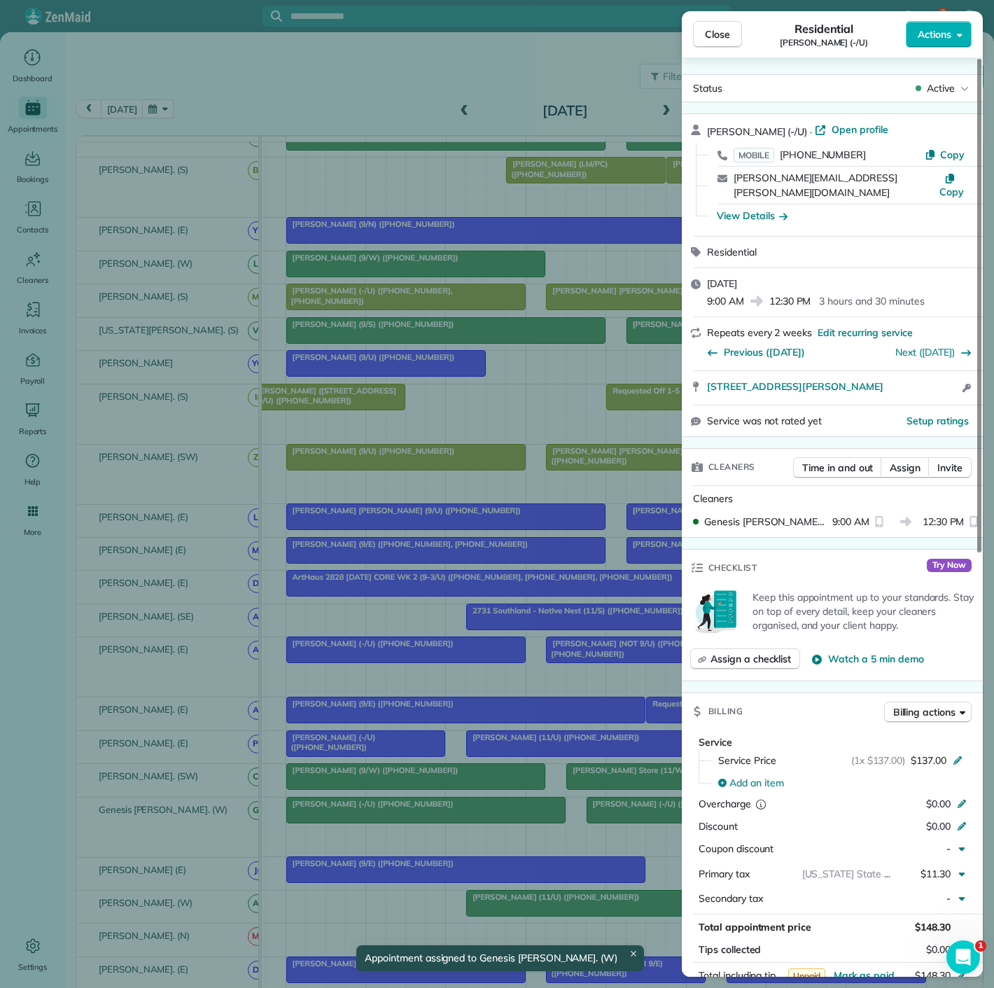
click at [477, 814] on div "Close Residential Elise Schmid (-/U) Actions Status Active Elise Schmid (-/U) ·…" at bounding box center [497, 494] width 994 height 988
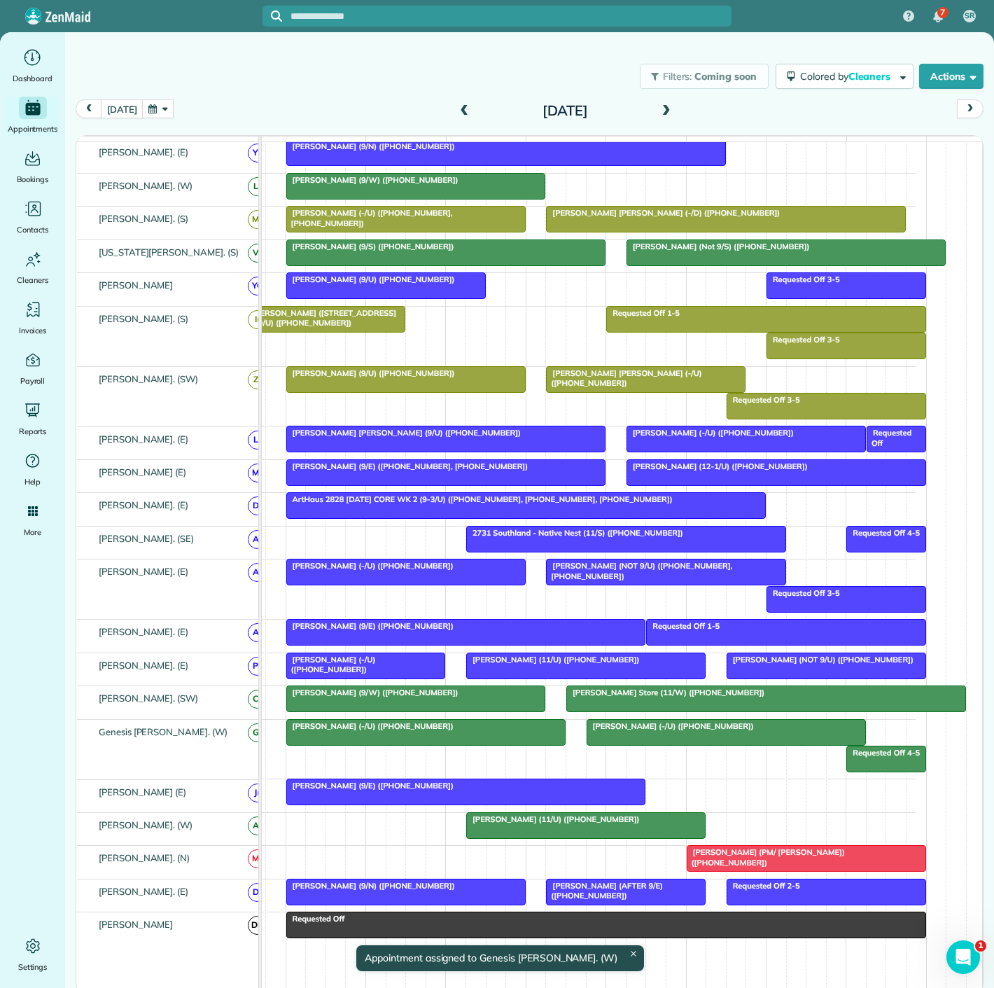
click at [564, 833] on div at bounding box center [586, 825] width 238 height 25
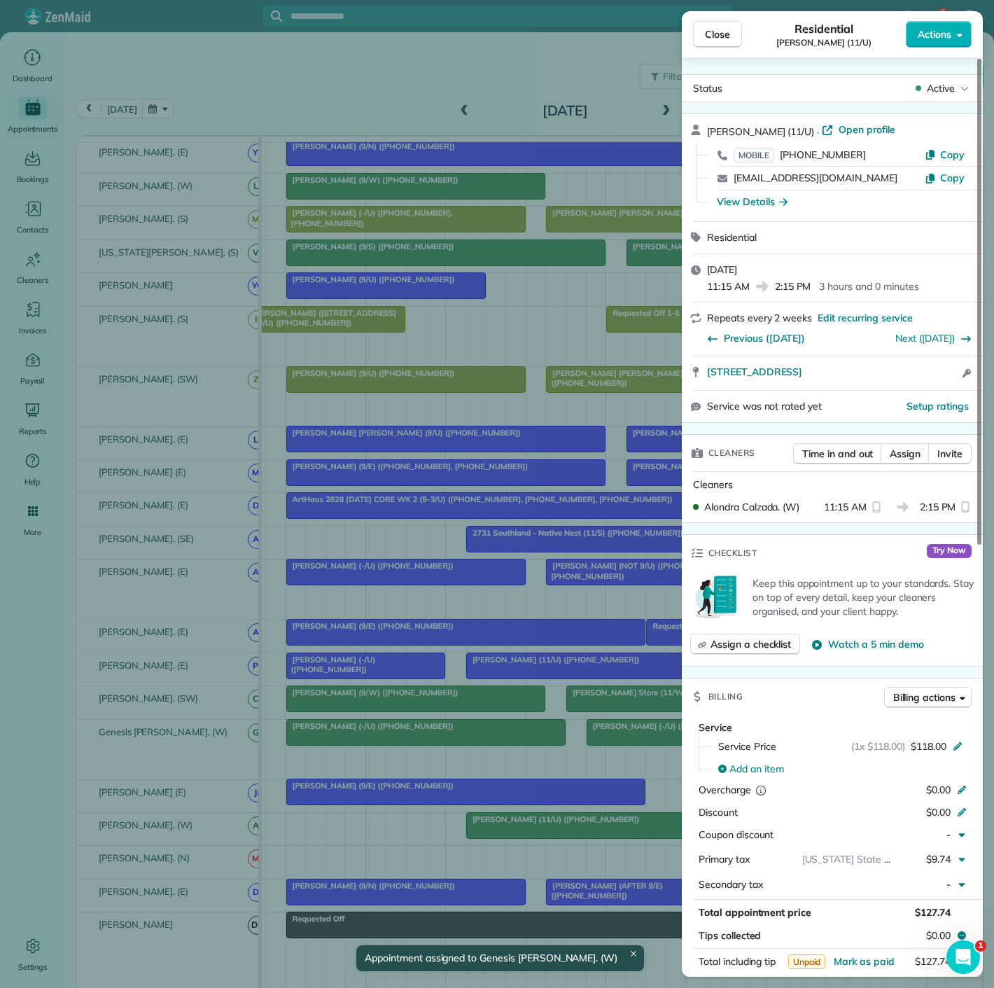
click at [564, 833] on div "Close Residential June Turoff (11/U) Actions Status Active June Turoff (11/U) ·…" at bounding box center [497, 494] width 994 height 988
click at [526, 652] on div at bounding box center [497, 494] width 994 height 988
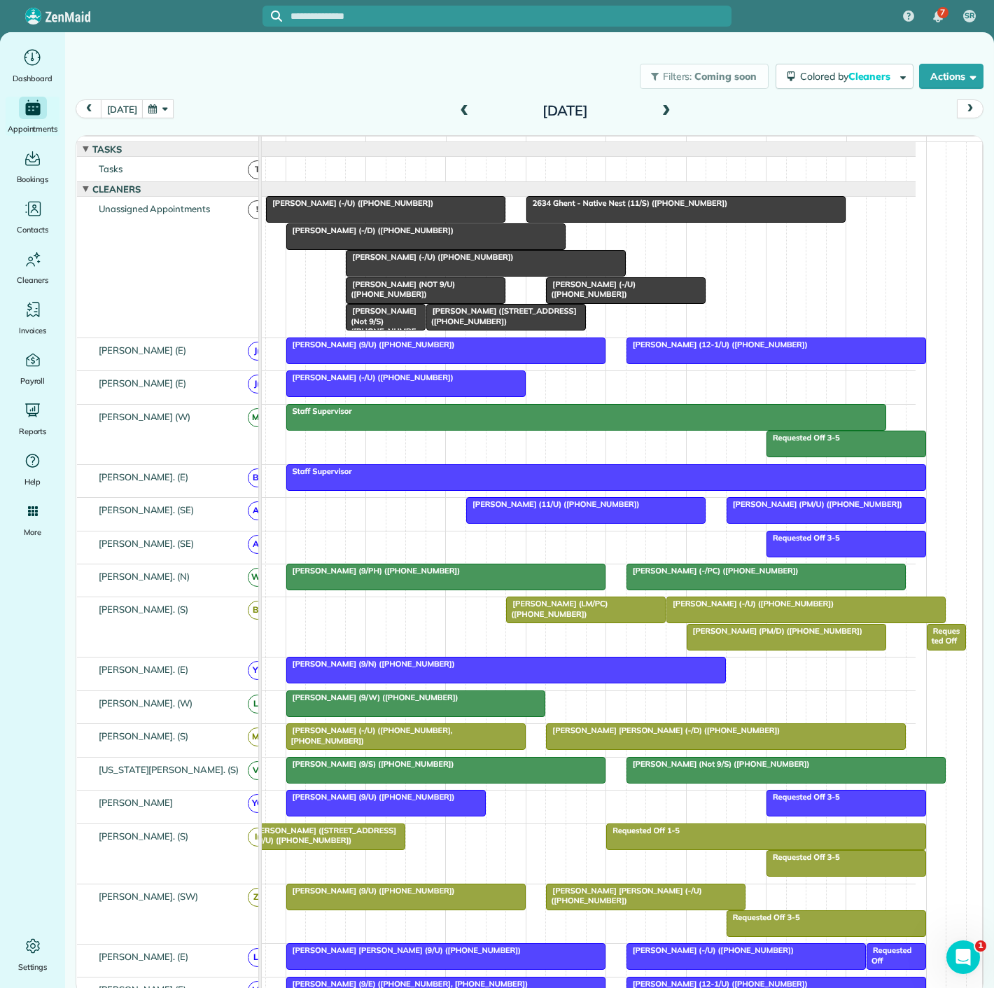
click at [585, 303] on div at bounding box center [626, 290] width 158 height 25
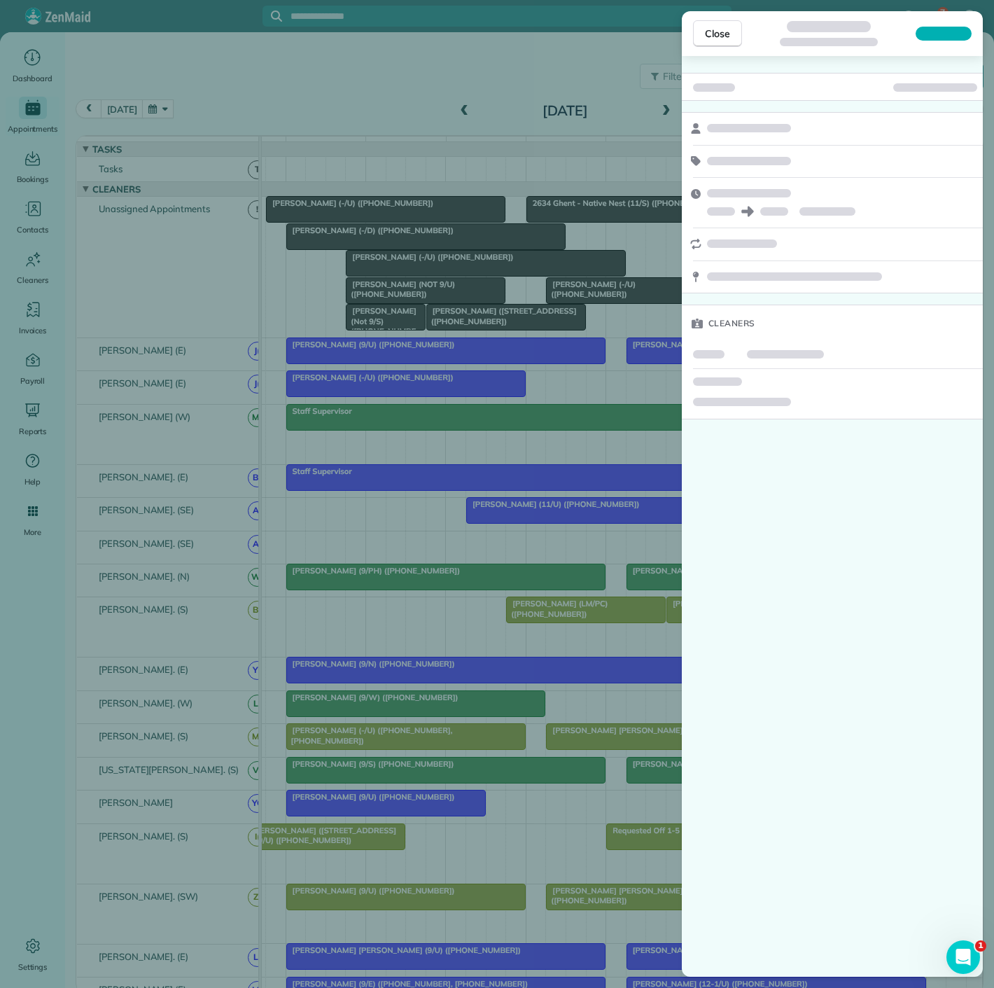
click at [414, 253] on div "Close Cleaners" at bounding box center [497, 494] width 994 height 988
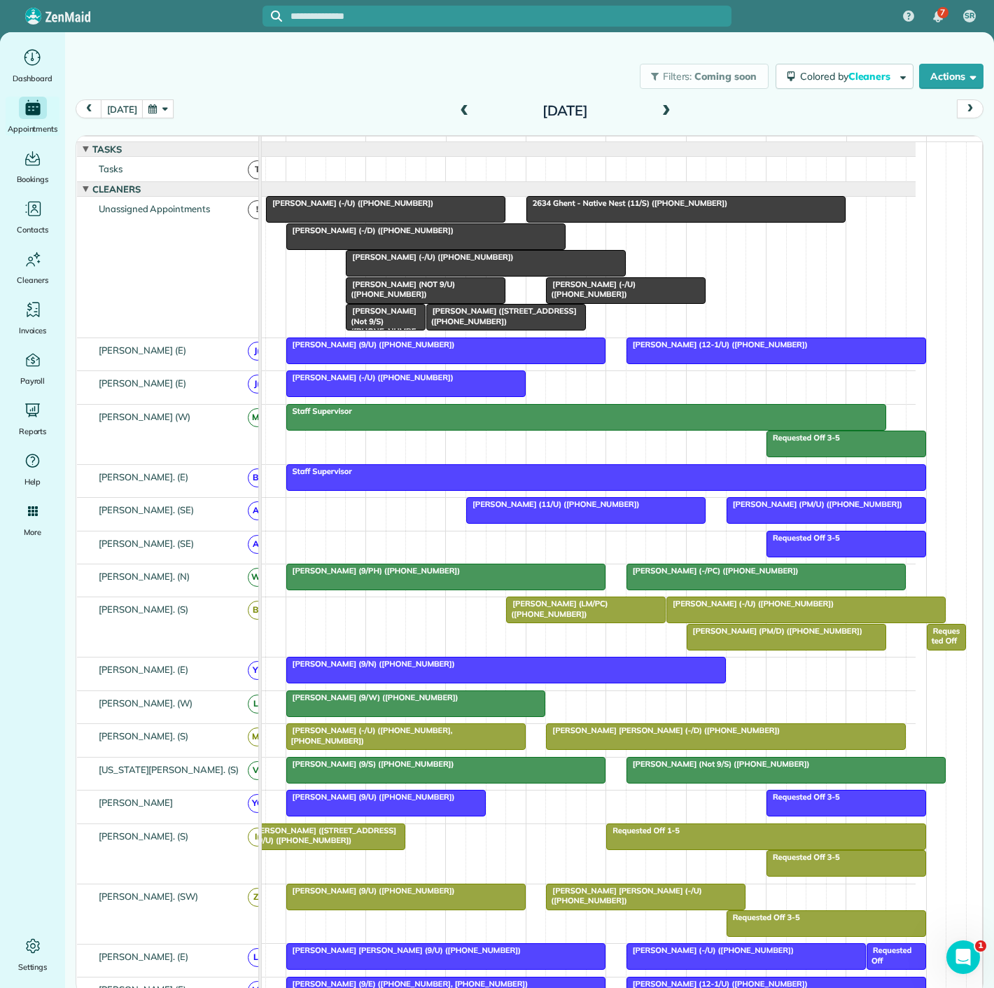
click at [321, 208] on span "Prem Mandava (-/U) (+15127431137)" at bounding box center [349, 203] width 169 height 10
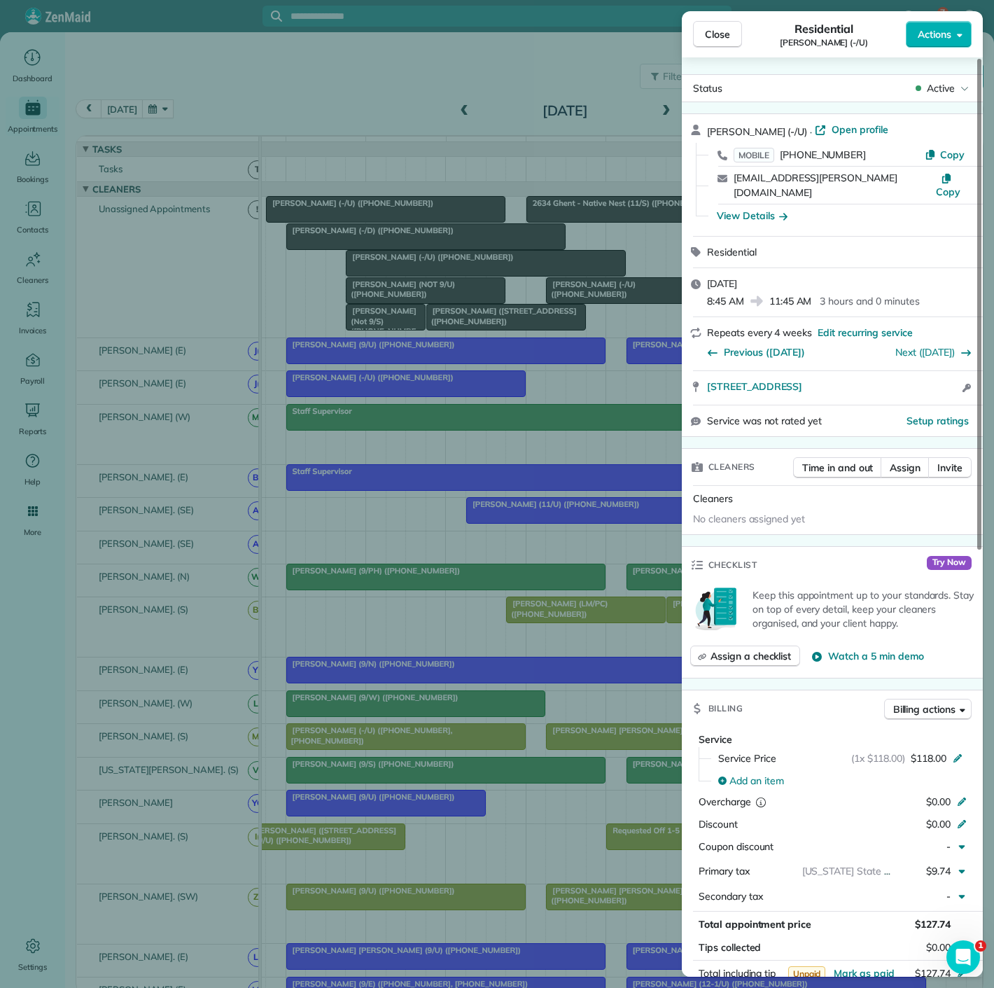
click at [321, 213] on div "Close Residential Prem Mandava (-/U) Actions Status Active Prem Mandava (-/U) ·…" at bounding box center [497, 494] width 994 height 988
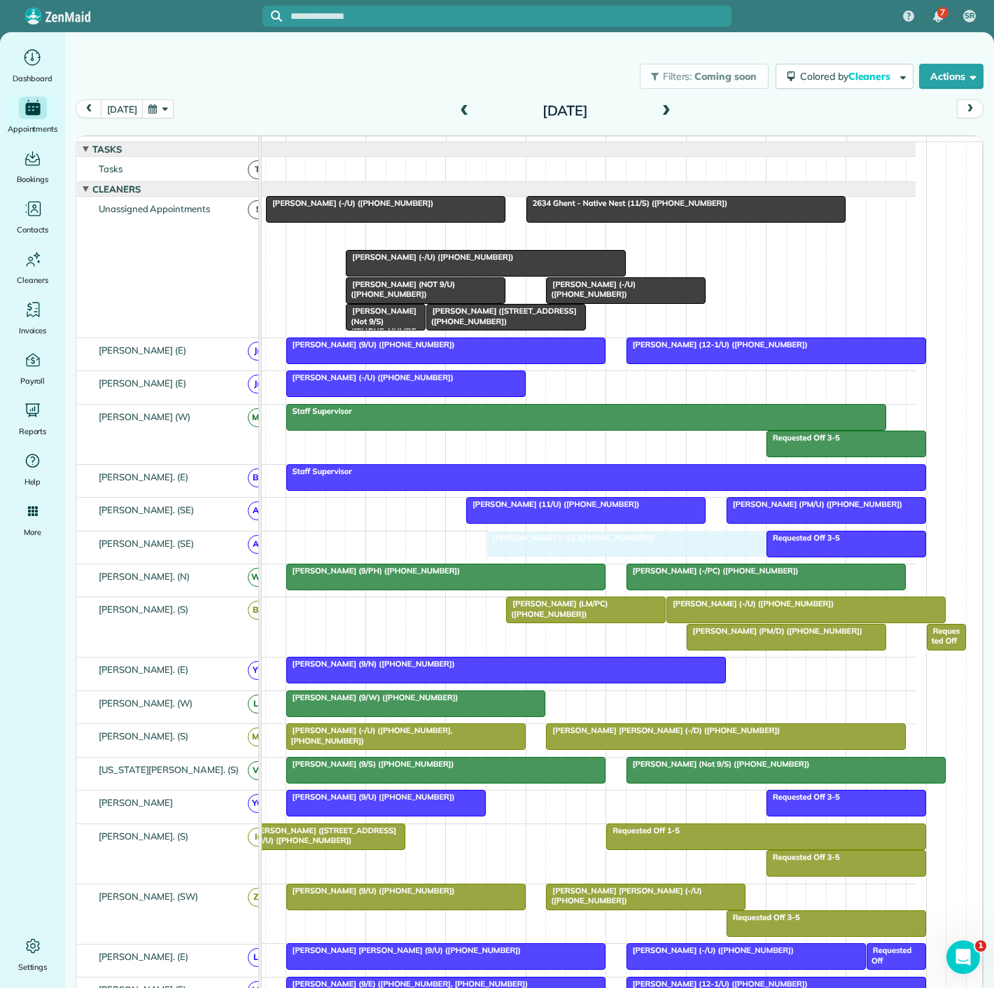
drag, startPoint x: 372, startPoint y: 242, endPoint x: 562, endPoint y: 563, distance: 373.0
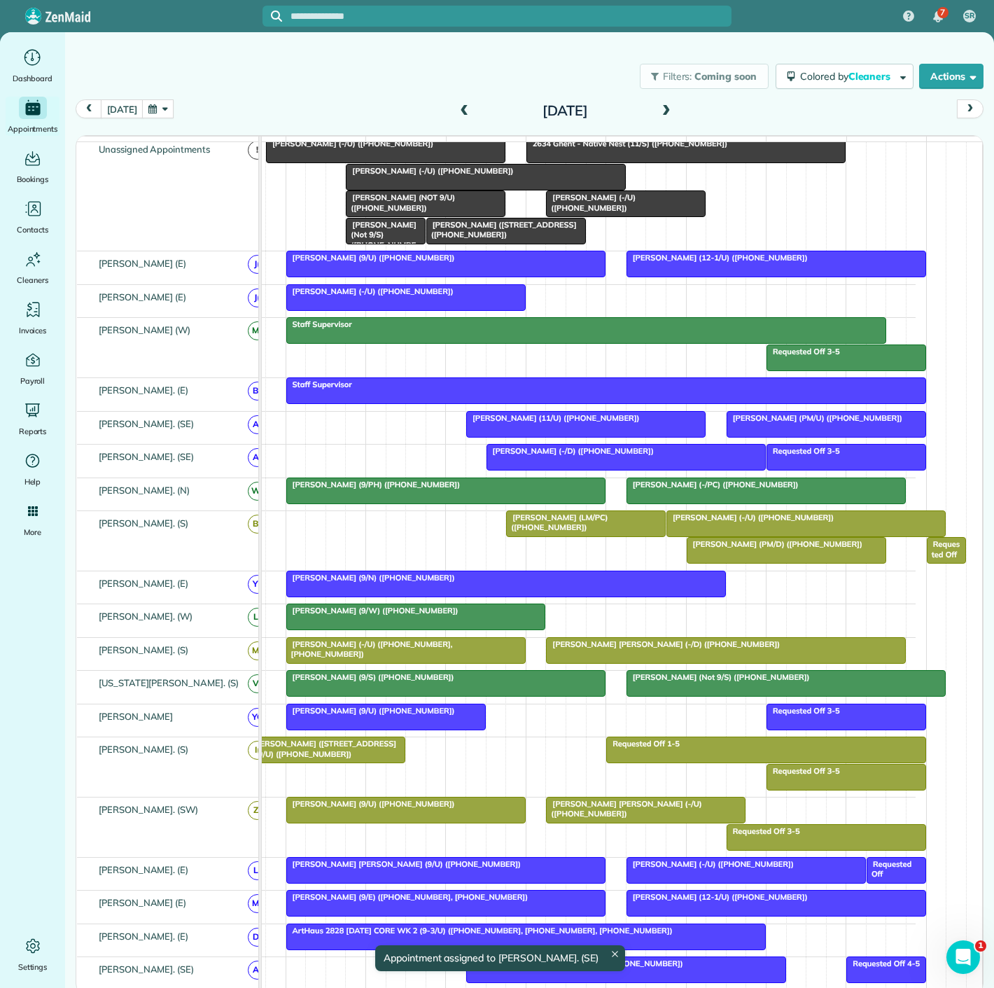
scroll to position [78, 0]
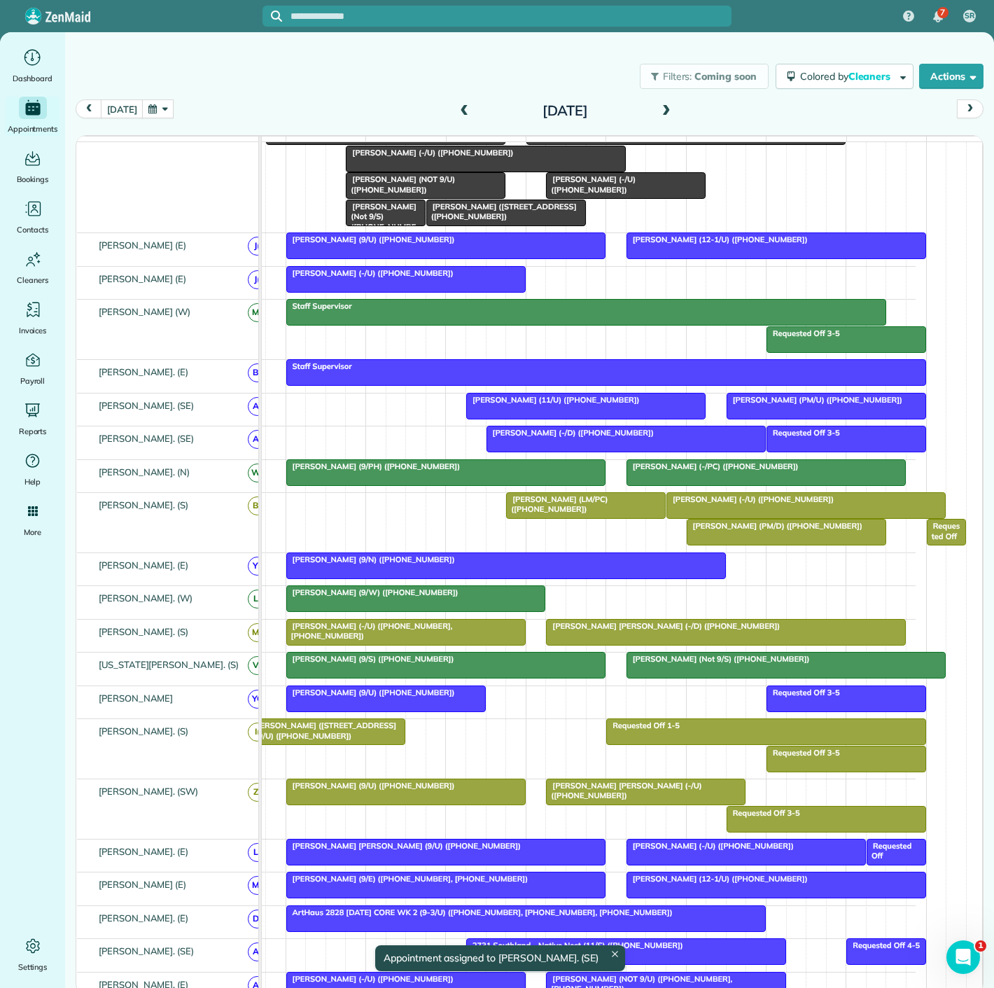
click at [389, 708] on div at bounding box center [386, 698] width 198 height 25
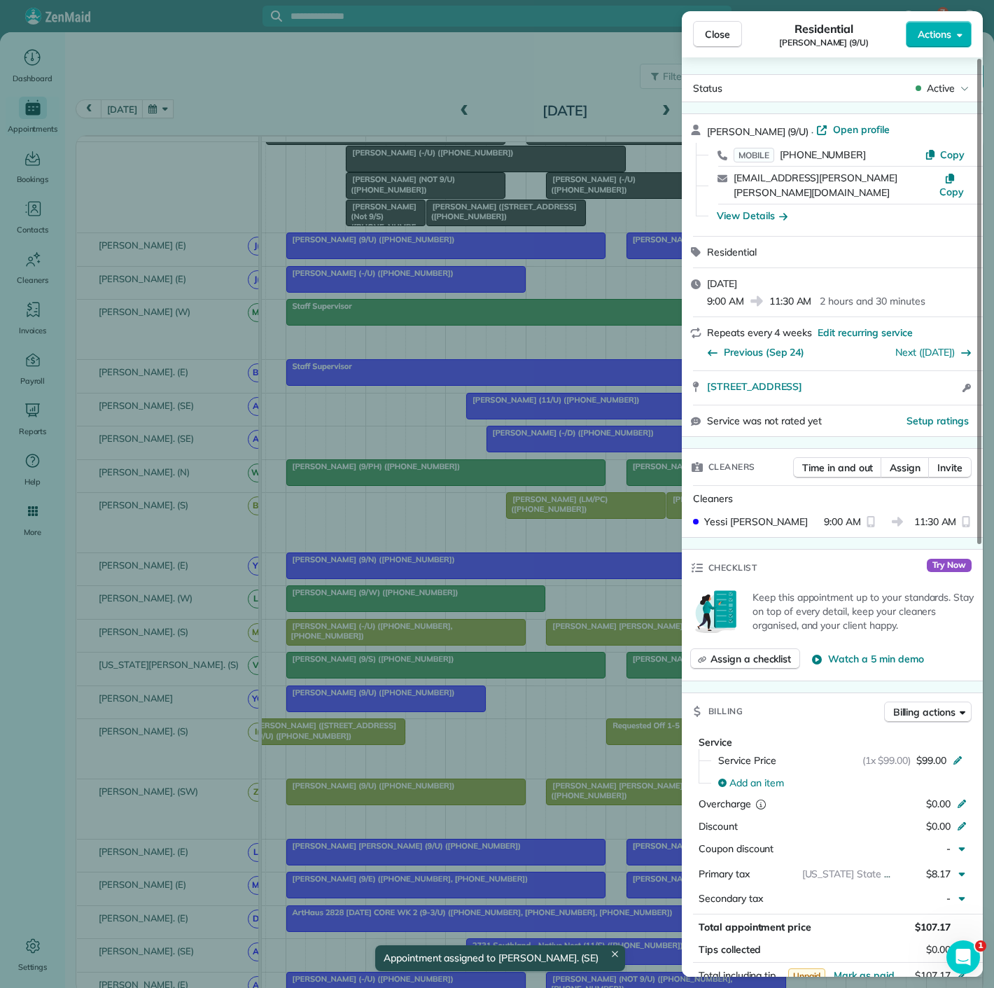
click at [389, 708] on div "Close Residential Jaileez Jara Campos (9/U) Actions Status Active Jaileez Jara …" at bounding box center [497, 494] width 994 height 988
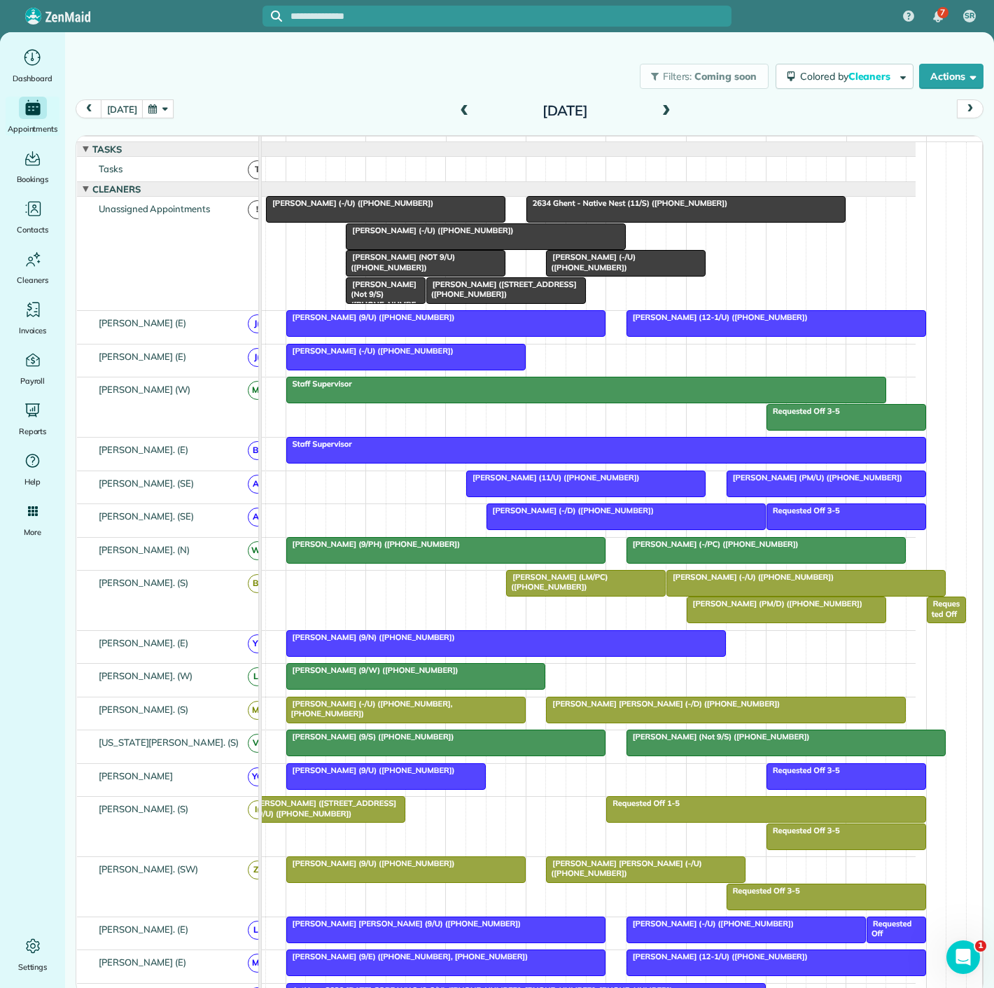
click at [418, 249] on div at bounding box center [486, 236] width 278 height 25
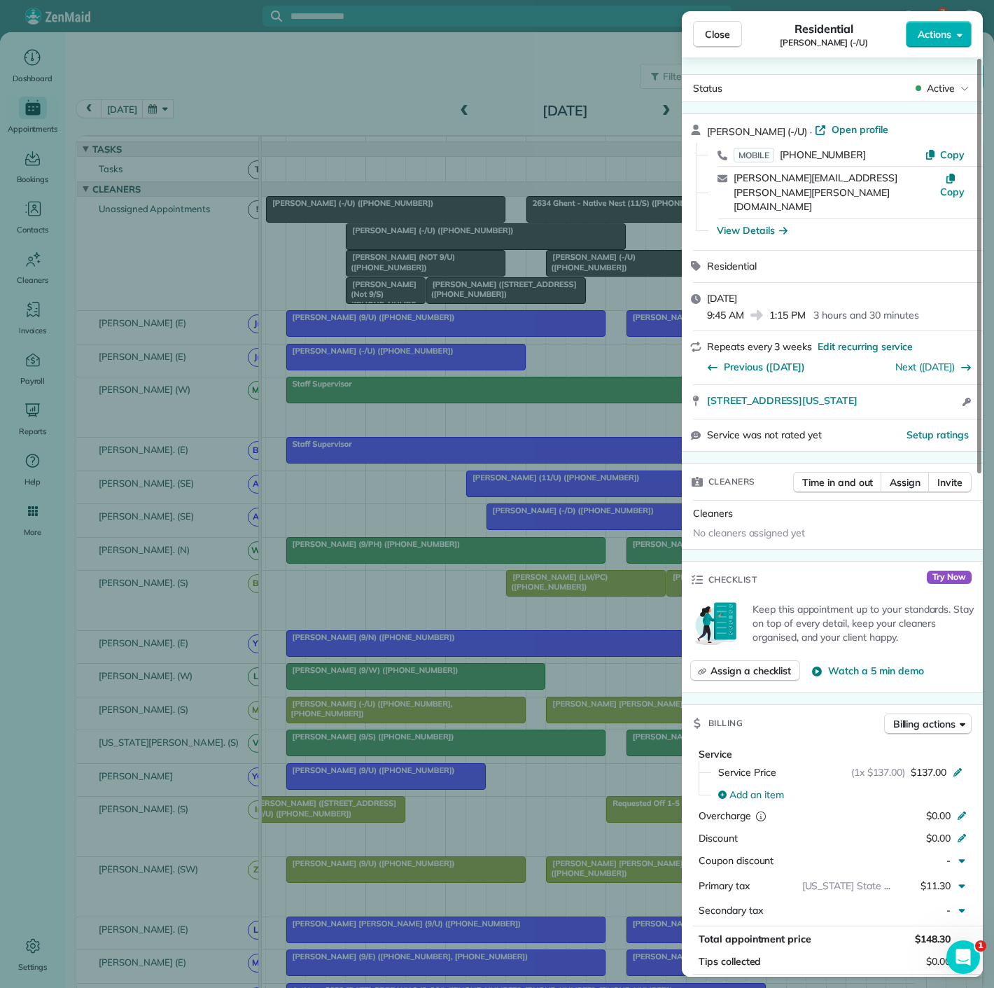
click at [418, 249] on div "Close Residential Holly Roozrokh (-/U) Actions Status Active Holly Roozrokh (-/…" at bounding box center [497, 494] width 994 height 988
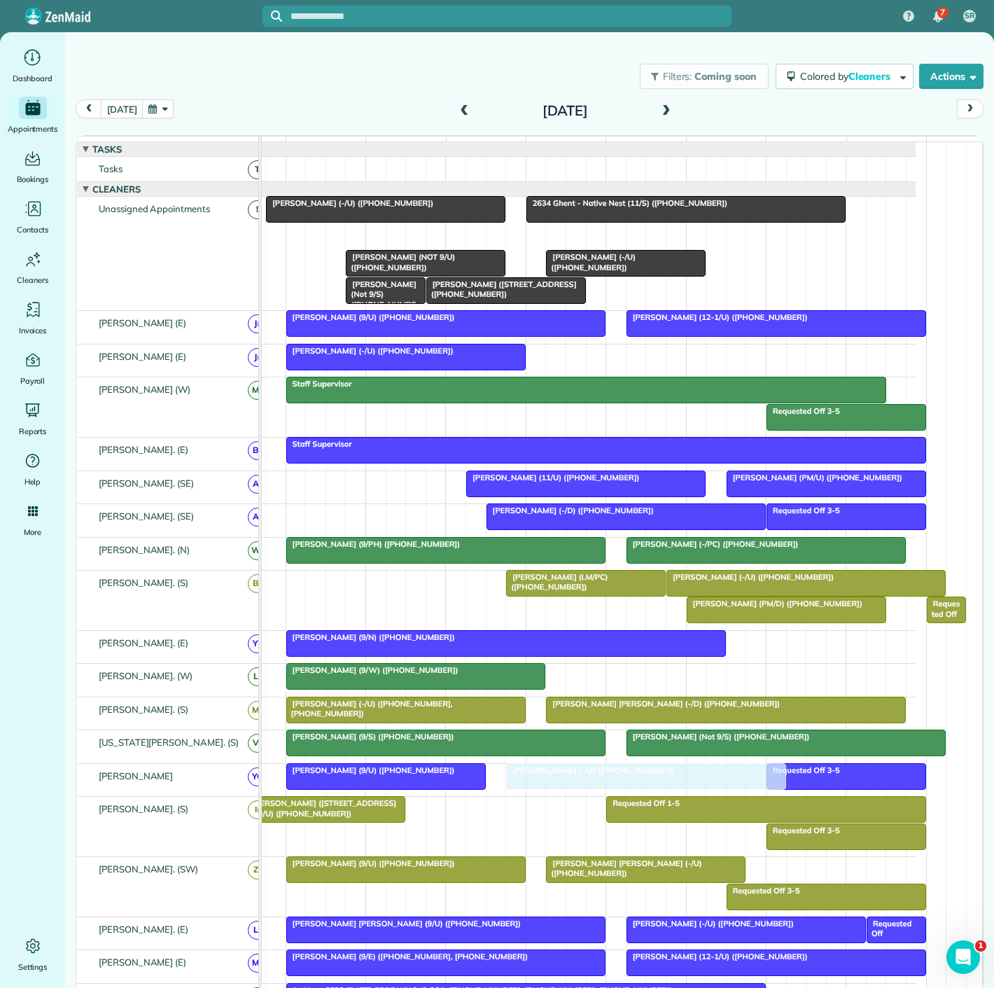
drag, startPoint x: 418, startPoint y: 249, endPoint x: 569, endPoint y: 794, distance: 565.2
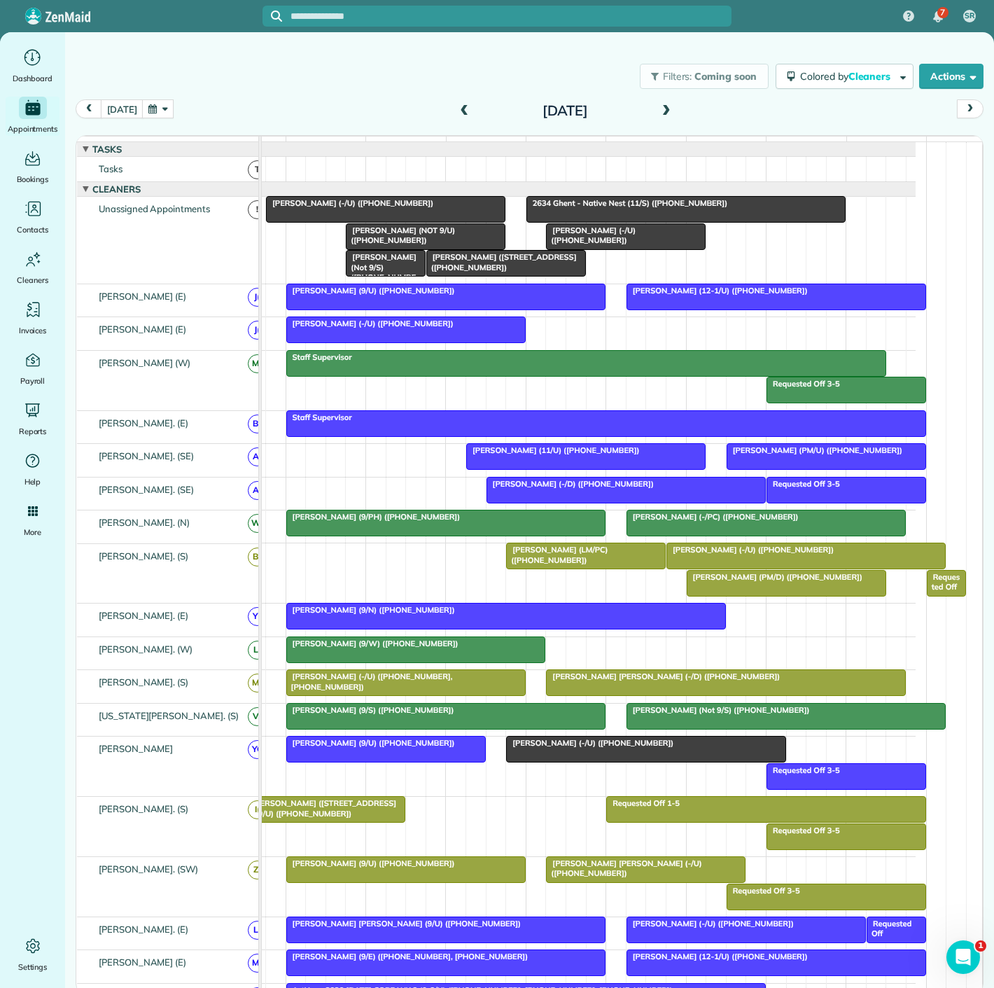
click at [428, 783] on div "Requested Off 3-5 Jaileez Jara Campos (9/U) (+17073151494) Holly Roozrokh (-/U)…" at bounding box center [561, 767] width 710 height 60
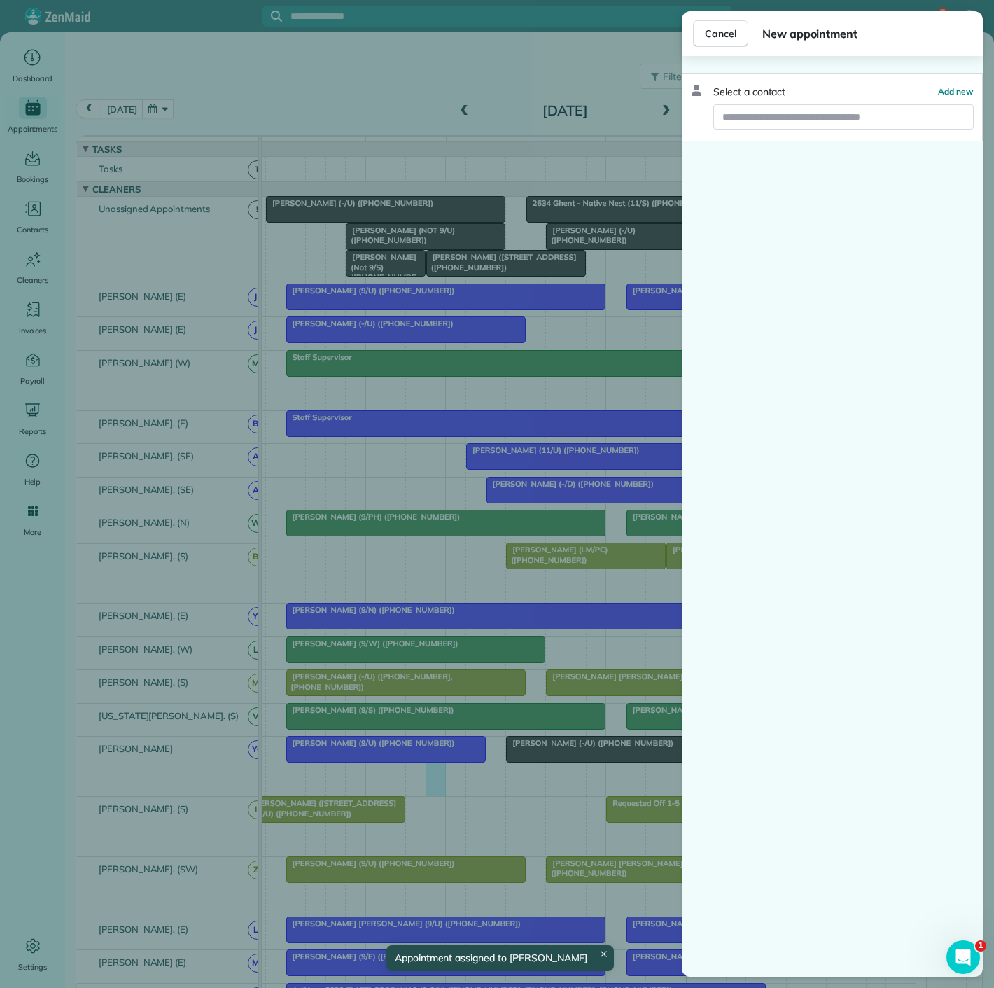
click at [419, 771] on div "Cancel New appointment Select a contact Add new" at bounding box center [497, 494] width 994 height 988
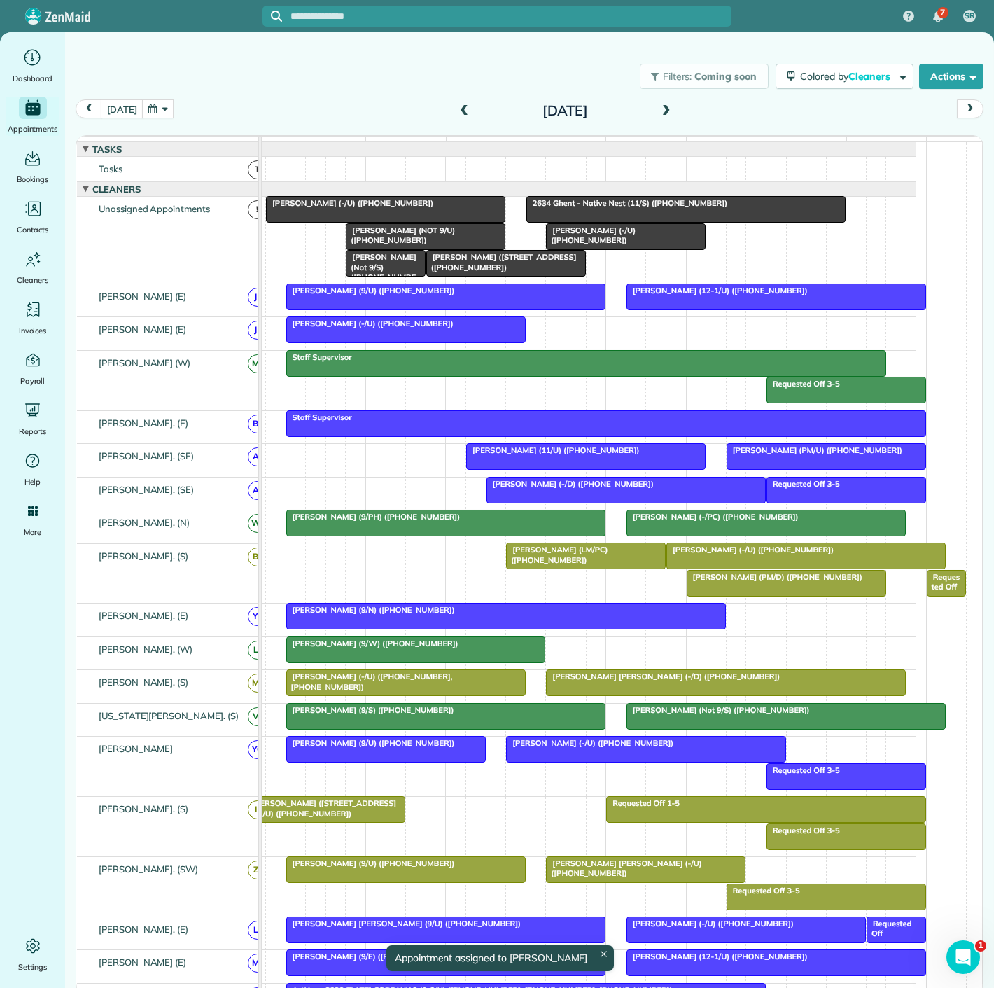
click at [438, 756] on div at bounding box center [386, 749] width 198 height 25
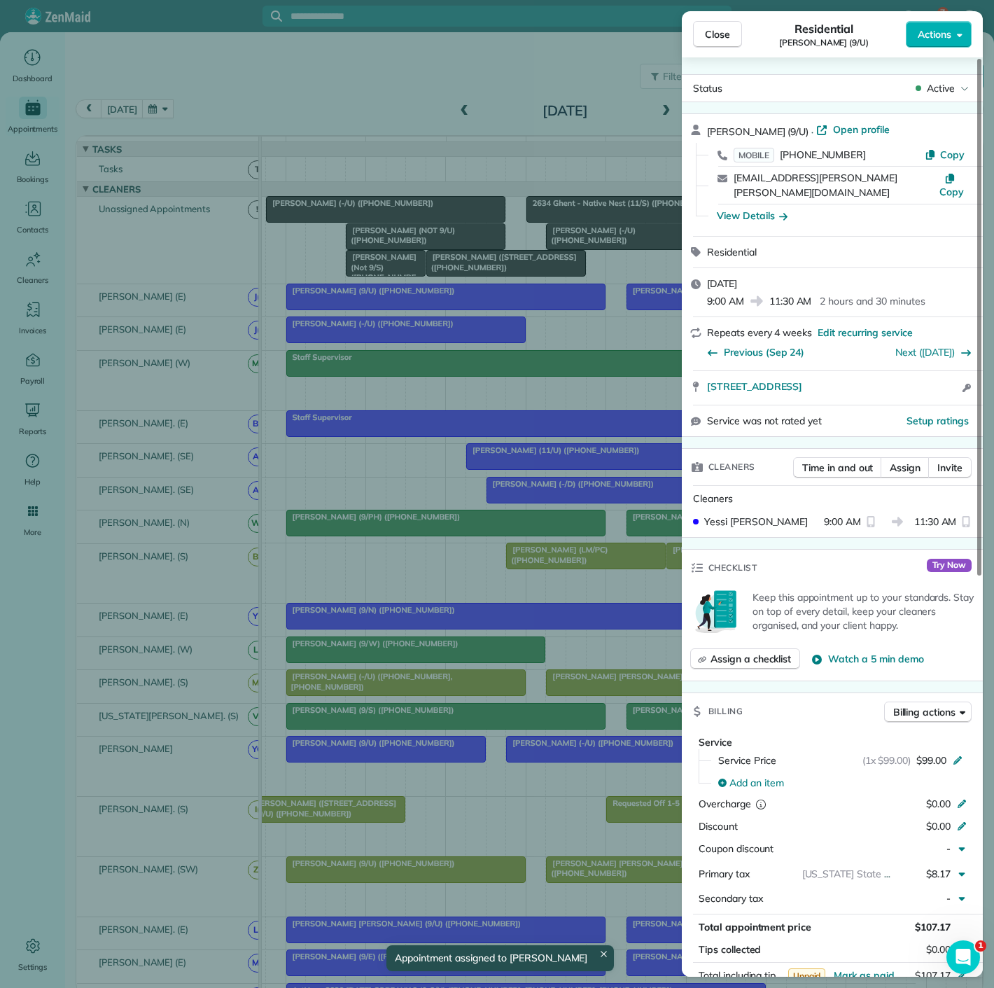
copy span "2425 Victory Avenue Apt 313 Dallas TX 75219"
drag, startPoint x: 838, startPoint y: 380, endPoint x: 920, endPoint y: 377, distance: 82.0
click at [920, 377] on div "2425 Victory Avenue Apt 313 Dallas TX 75219 Open access information" at bounding box center [832, 388] width 301 height 34
click at [394, 344] on div "Close Residential Jaileez Jara Campos (9/U) Actions Status Active Jaileez Jara …" at bounding box center [497, 494] width 994 height 988
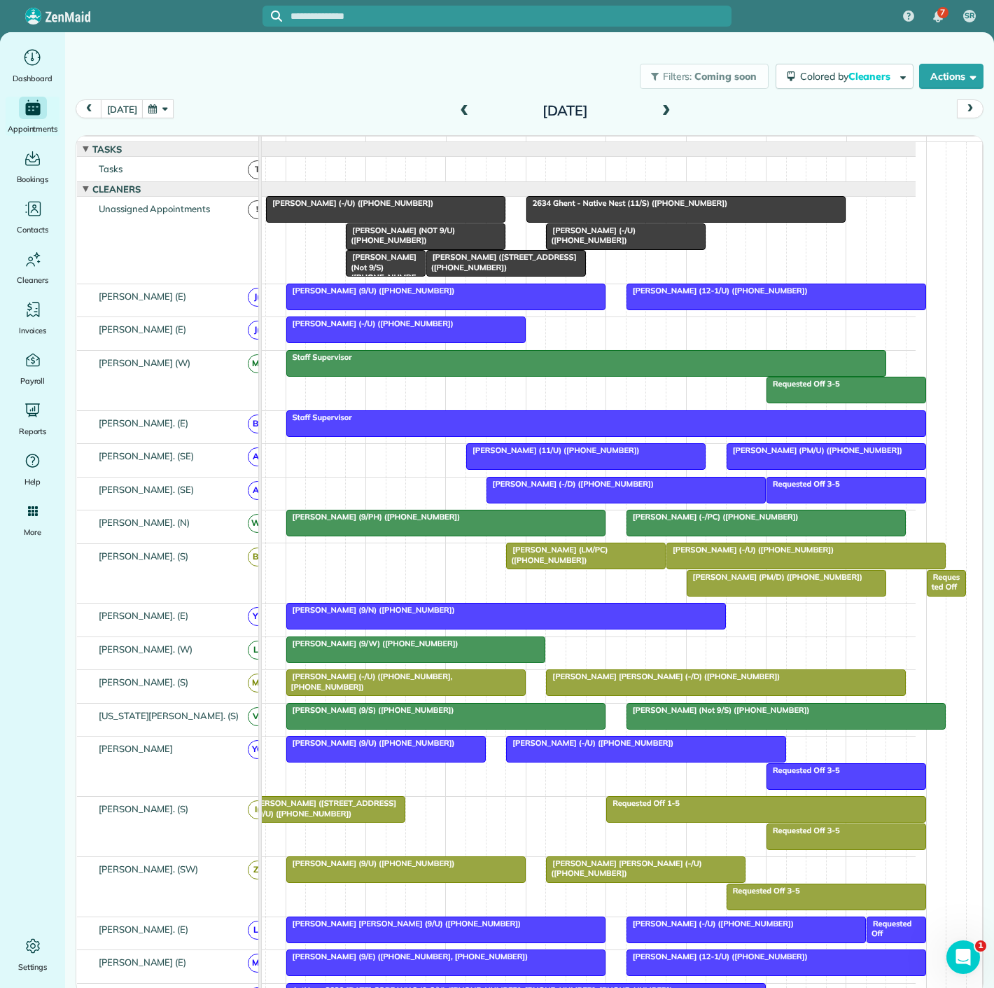
click at [552, 758] on div at bounding box center [646, 749] width 278 height 25
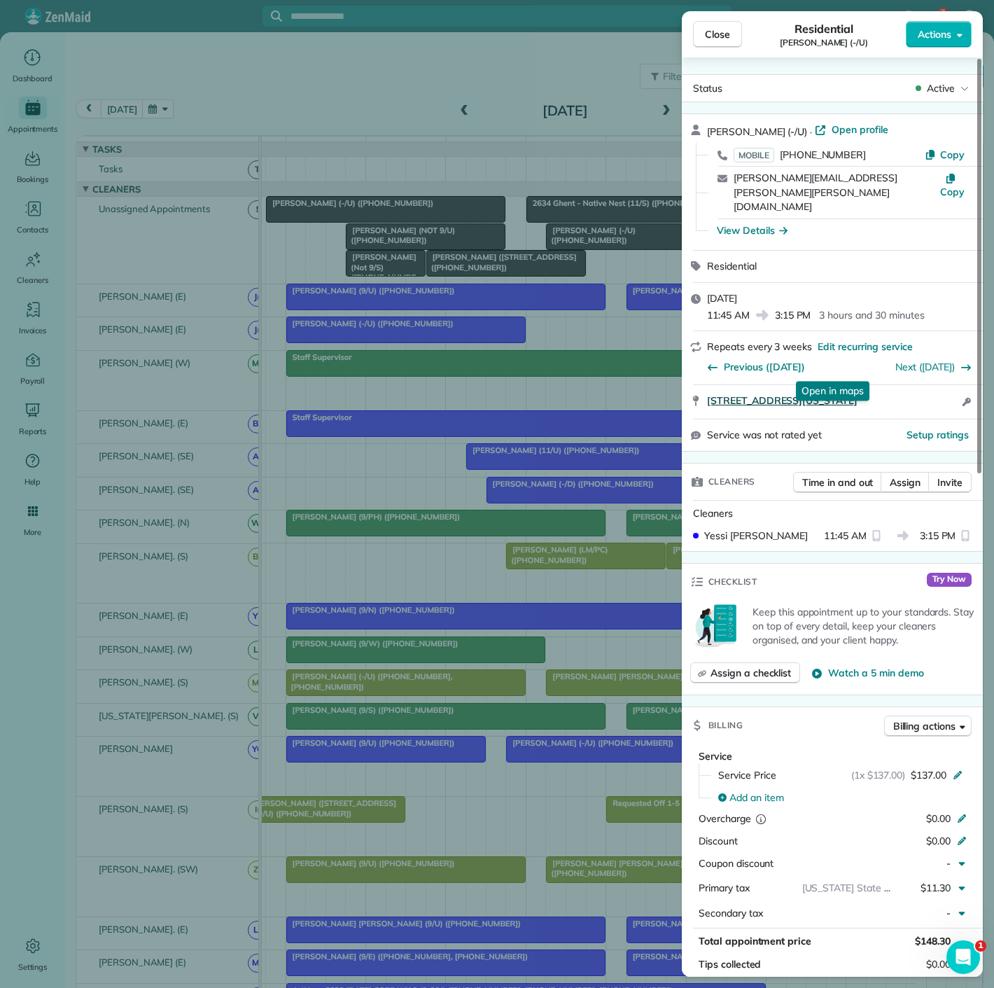
drag, startPoint x: 730, startPoint y: 378, endPoint x: 940, endPoint y: 373, distance: 209.4
click at [940, 385] on div "3105 San Jacinto St Unit 202 Dallas Texas 75204 Open in maps Open in maps Open …" at bounding box center [832, 402] width 301 height 34
click at [378, 299] on div "Close Residential Holly Roozrokh (-/U) Actions Status Active Holly Roozrokh (-/…" at bounding box center [497, 494] width 994 height 988
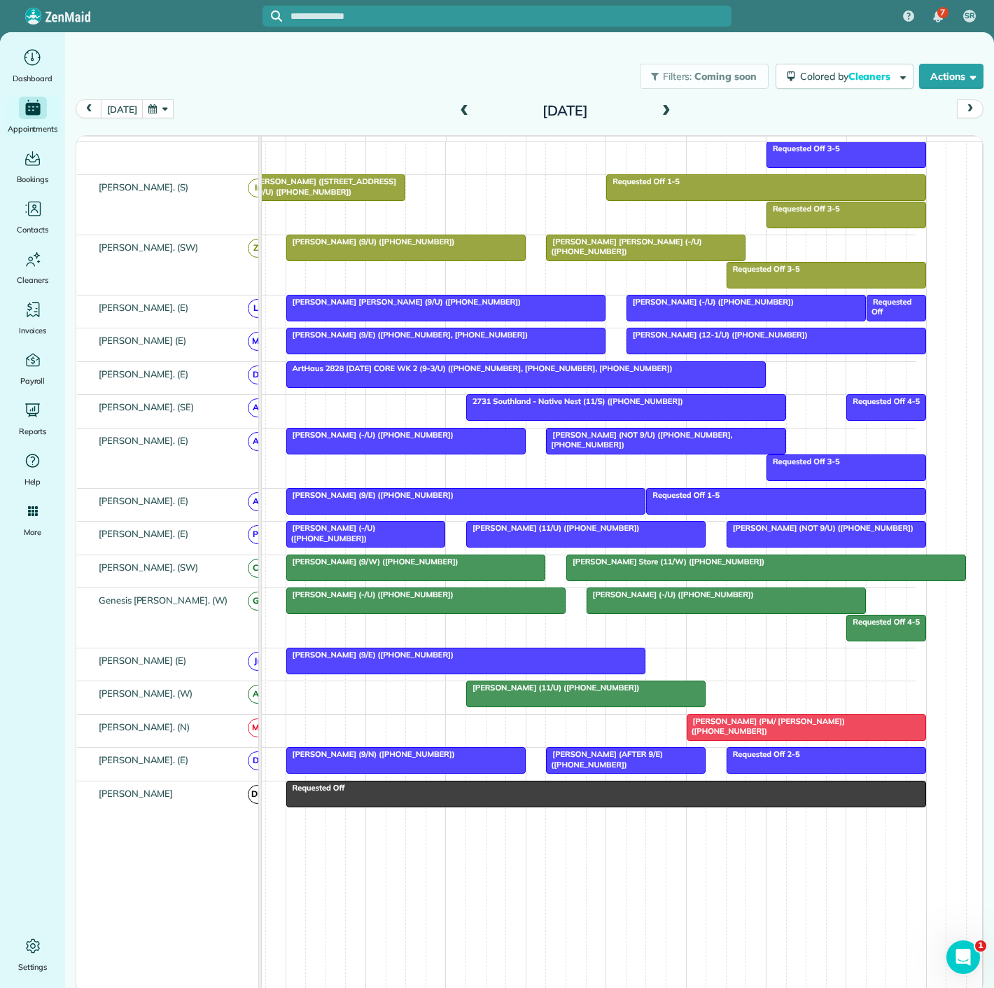
scroll to position [544, 0]
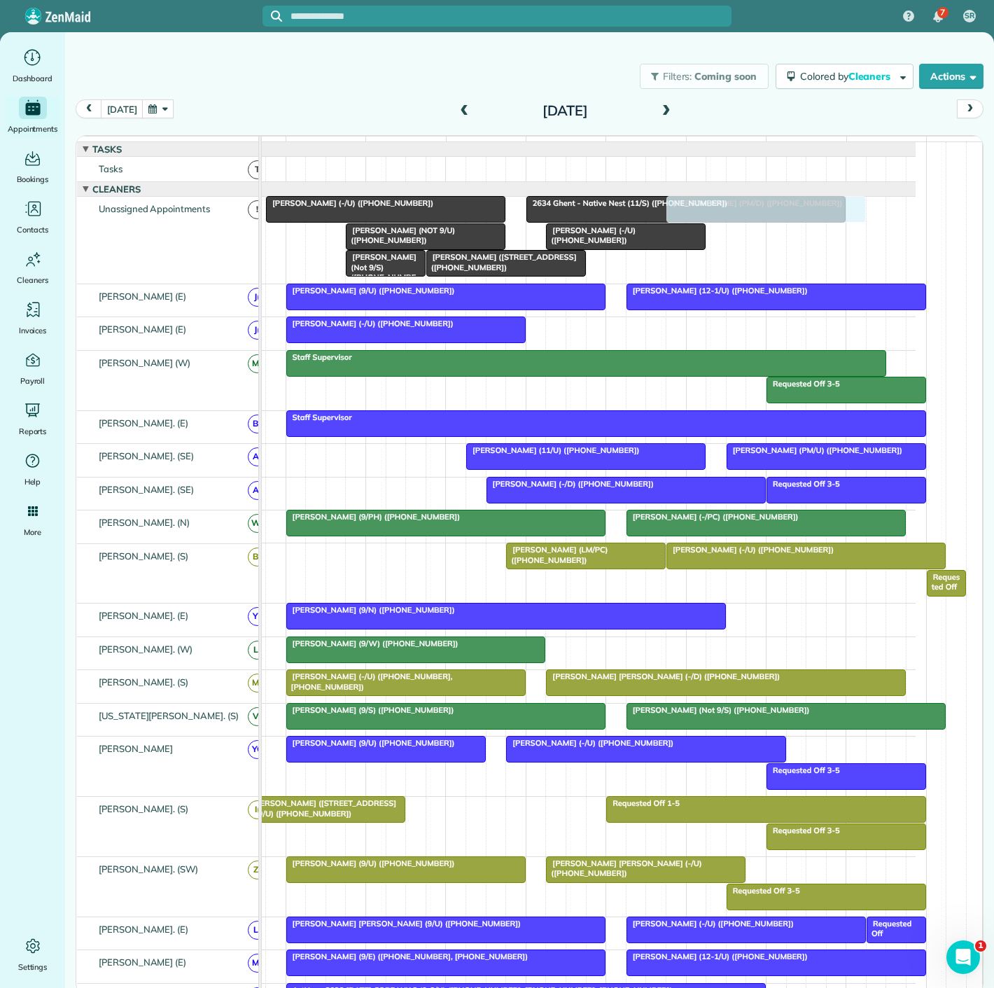
drag, startPoint x: 750, startPoint y: 595, endPoint x: 728, endPoint y: 259, distance: 336.8
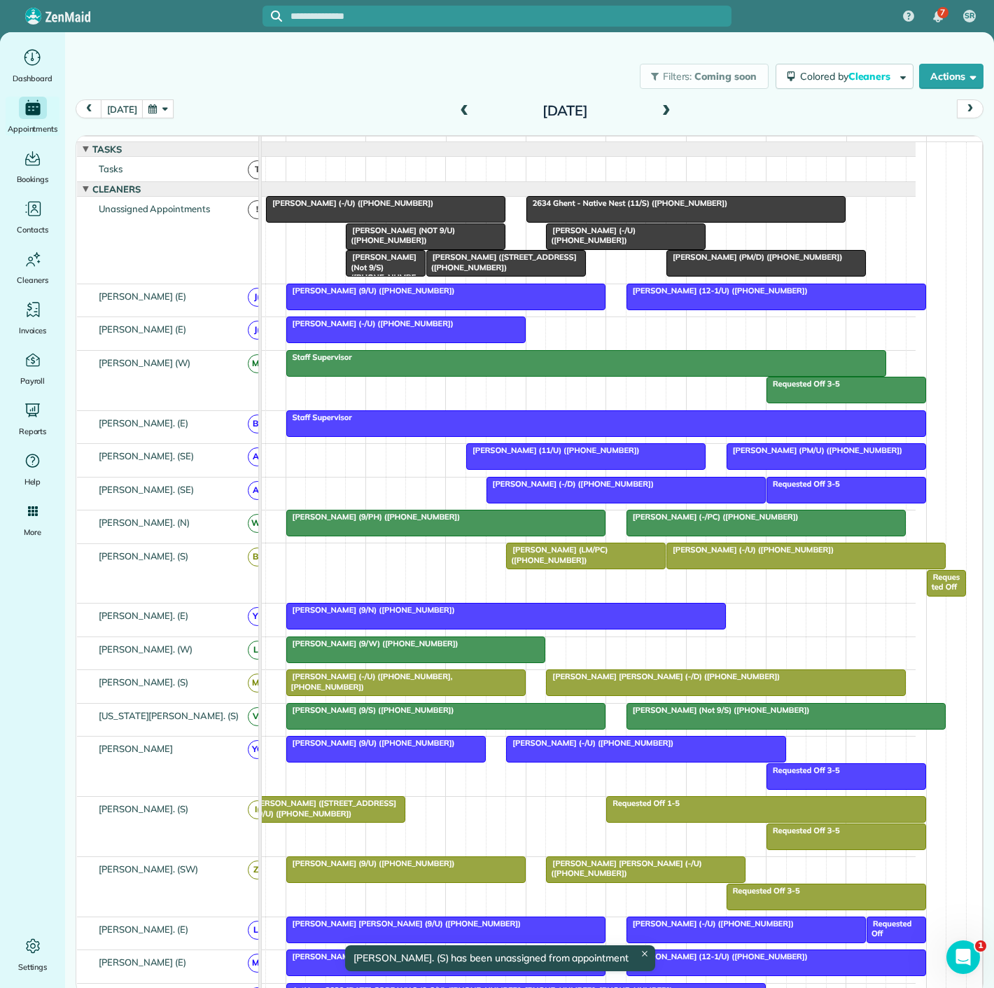
click at [580, 565] on div at bounding box center [586, 555] width 158 height 25
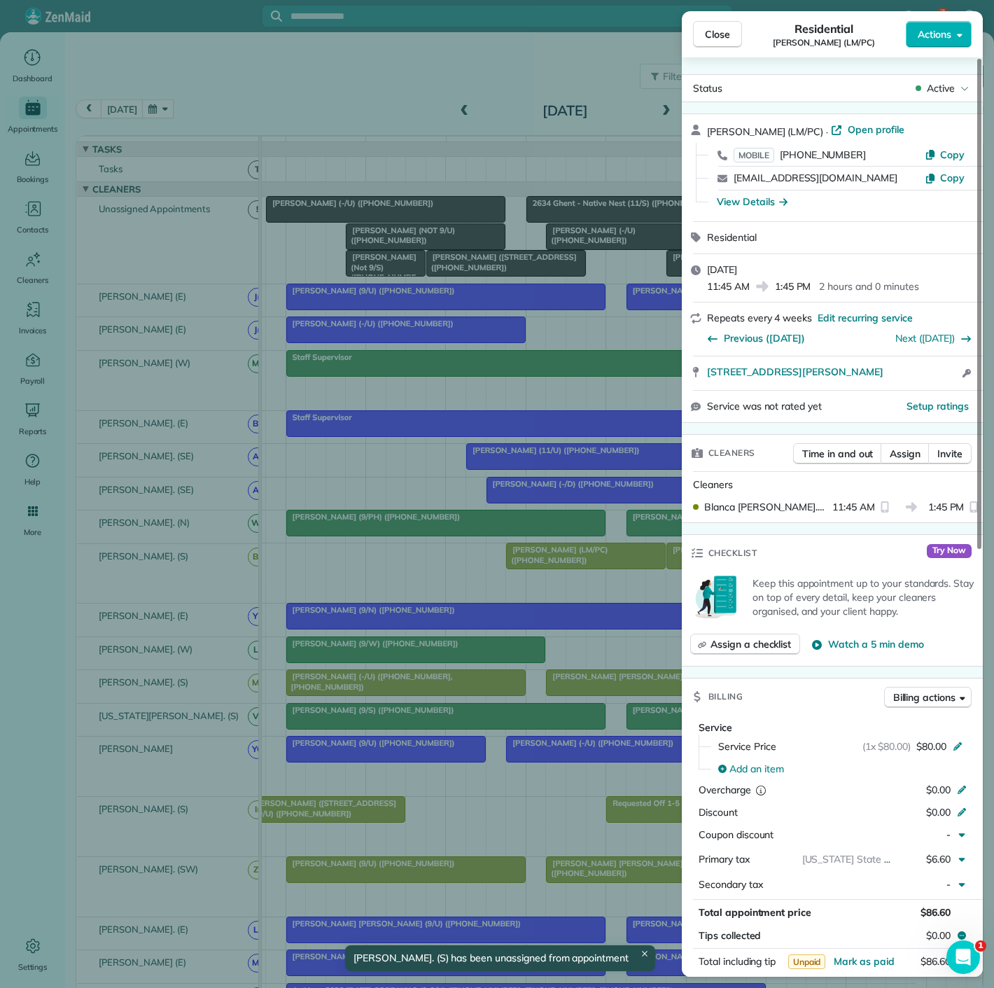
click at [554, 562] on div "Close Residential John Moss (LM/PC) Actions Status Active John Moss (LM/PC) · O…" at bounding box center [497, 494] width 994 height 988
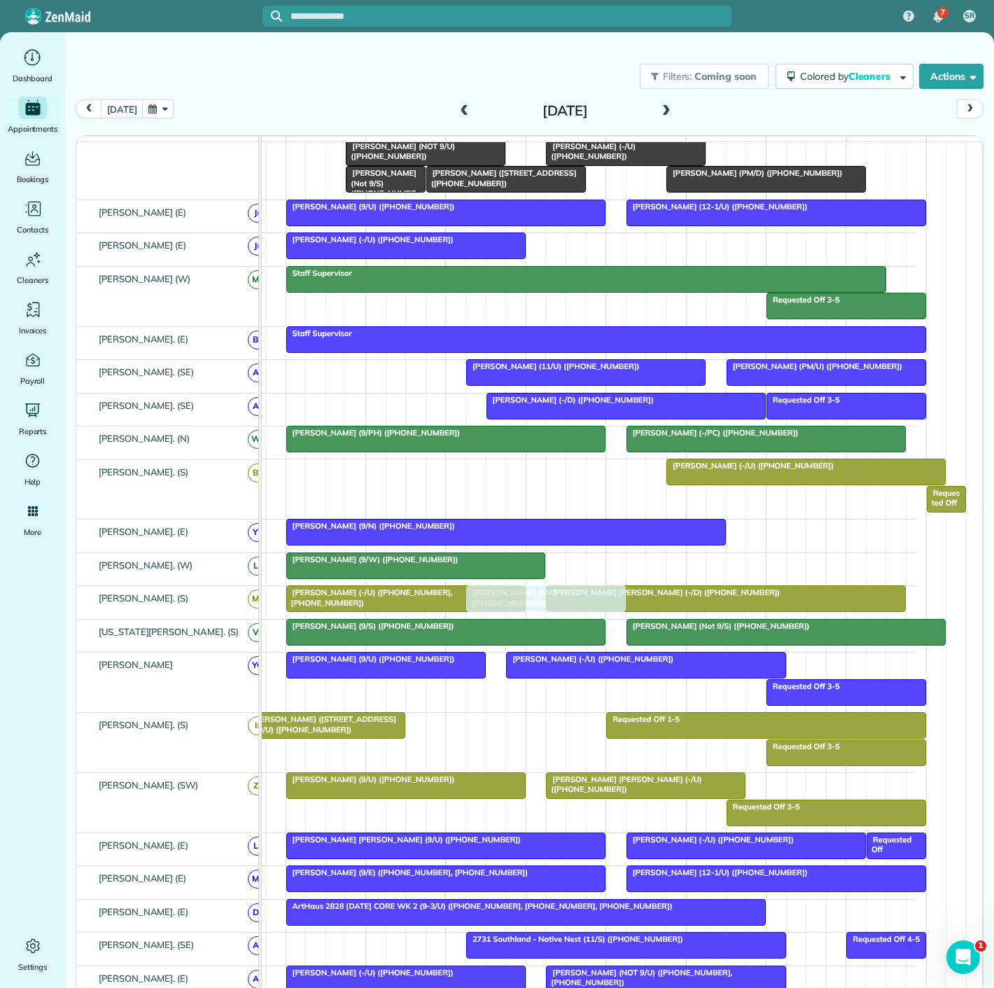
scroll to position [155, 56]
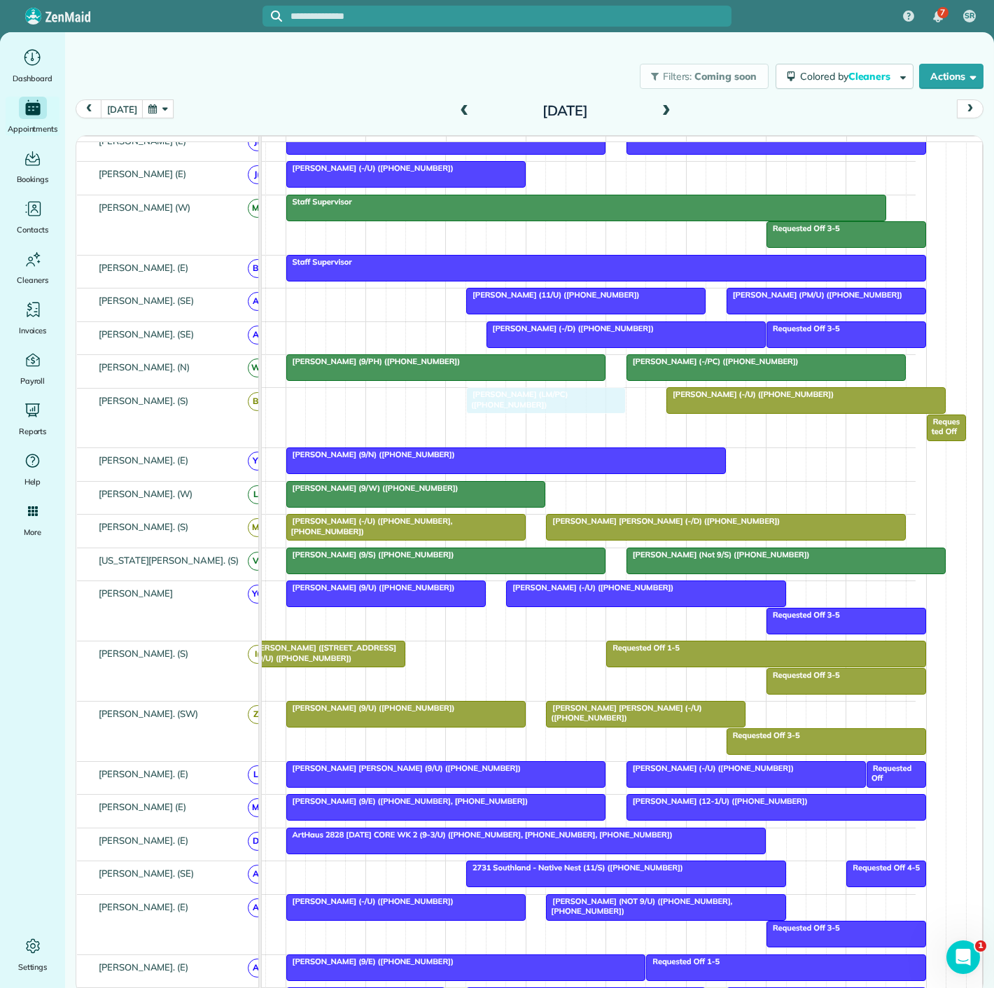
drag, startPoint x: 552, startPoint y: 562, endPoint x: 520, endPoint y: 437, distance: 128.9
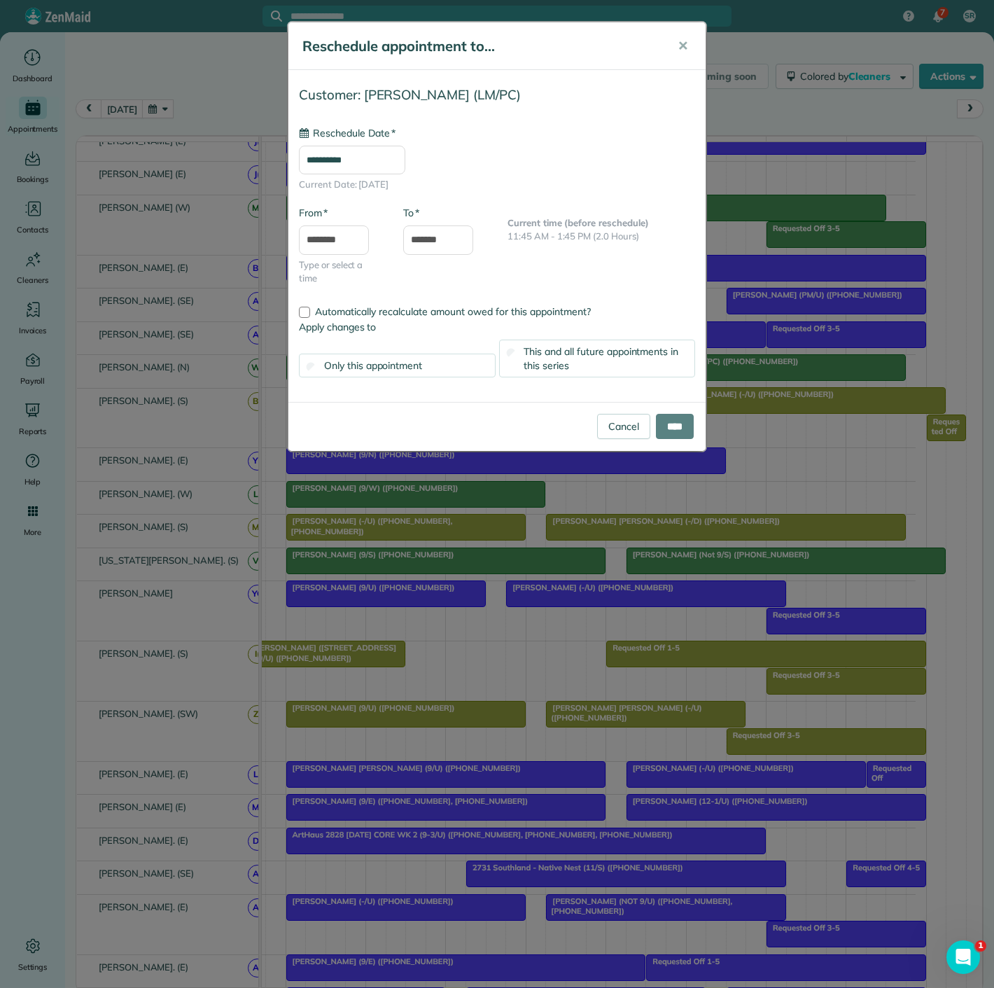
type input "**********"
click at [615, 438] on div "Cancel ****" at bounding box center [496, 426] width 417 height 49
click at [615, 428] on link "Cancel" at bounding box center [623, 426] width 53 height 25
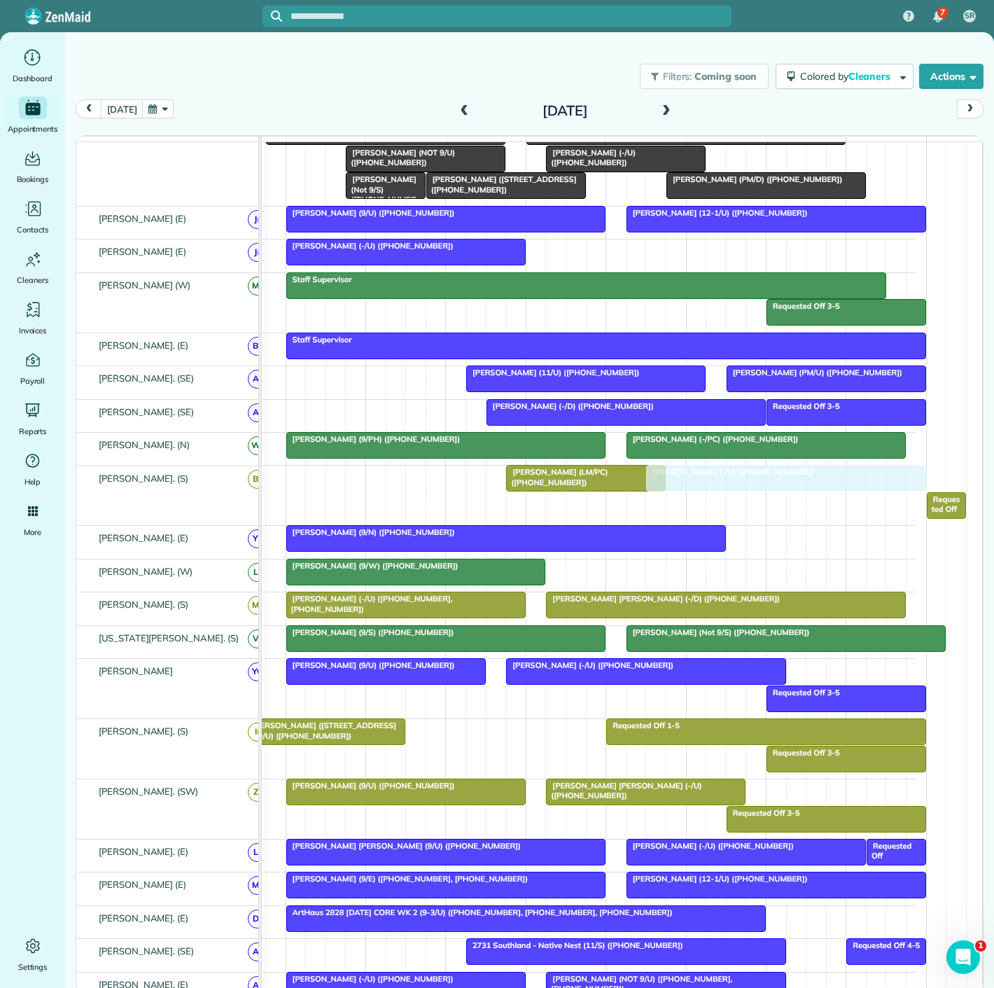
drag, startPoint x: 719, startPoint y: 486, endPoint x: 708, endPoint y: 487, distance: 11.2
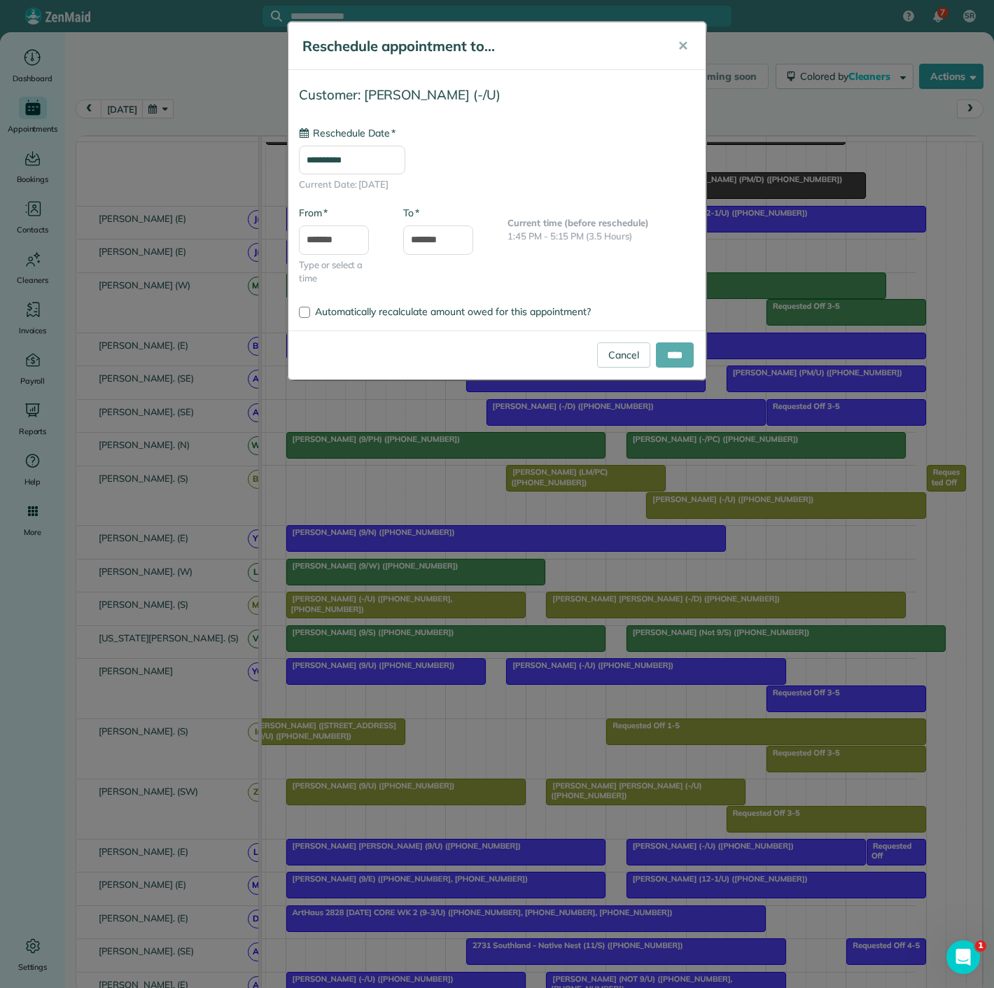
type input "**********"
click at [676, 347] on input "****" at bounding box center [675, 354] width 38 height 25
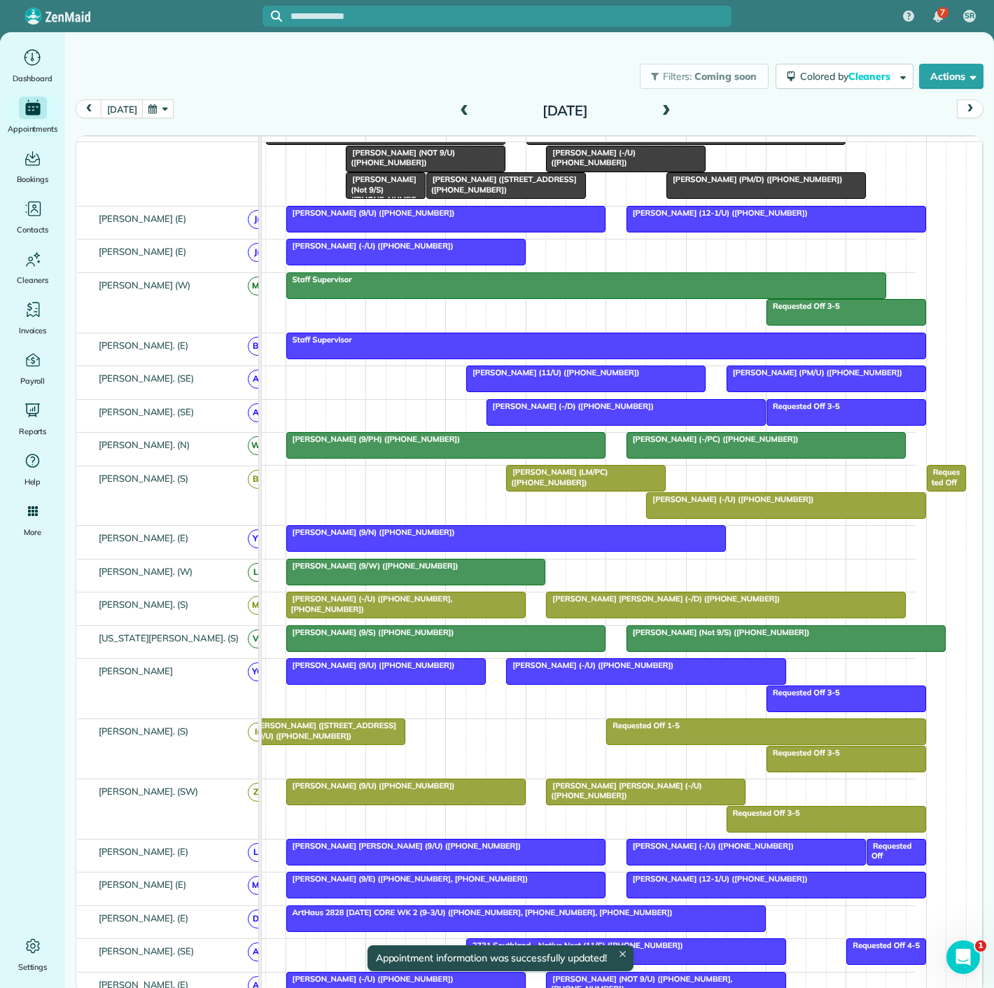
click at [601, 489] on div at bounding box center [586, 478] width 158 height 25
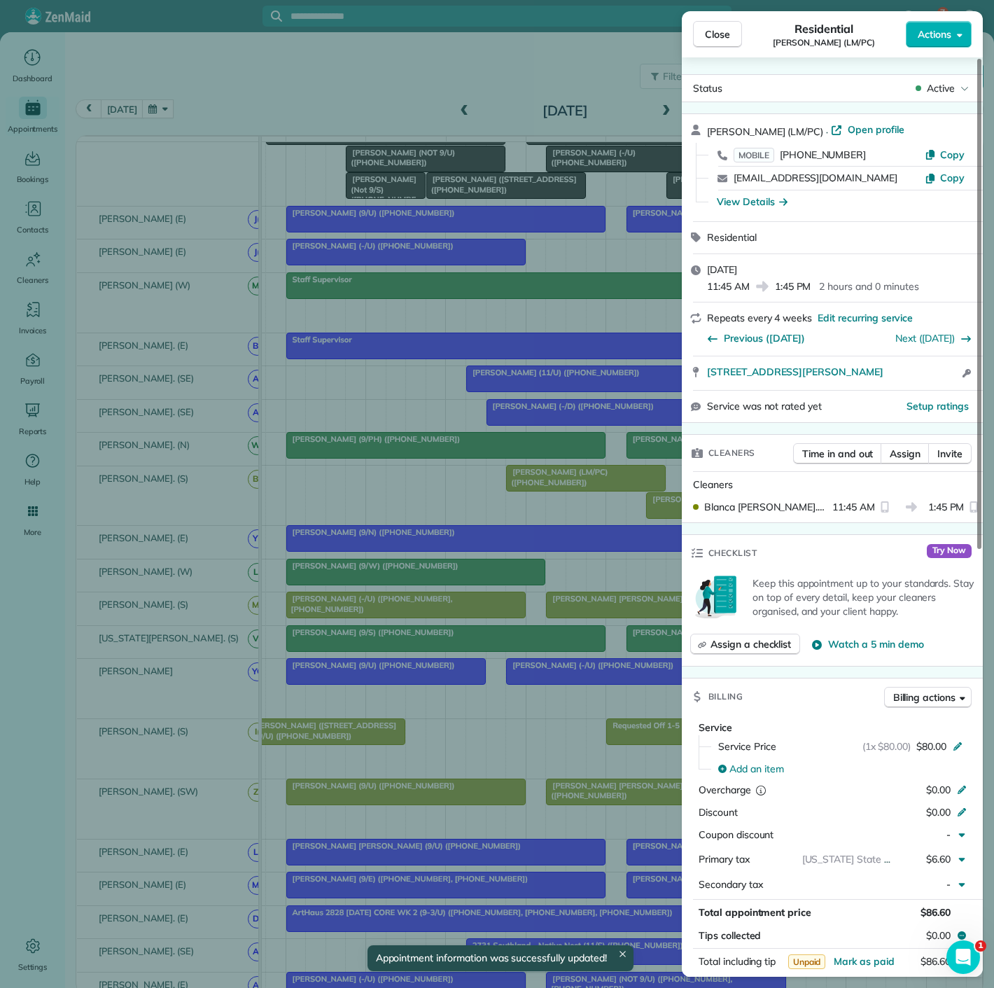
click at [601, 489] on div "Close Residential John Moss (LM/PC) Actions Status Active John Moss (LM/PC) · O…" at bounding box center [497, 494] width 994 height 988
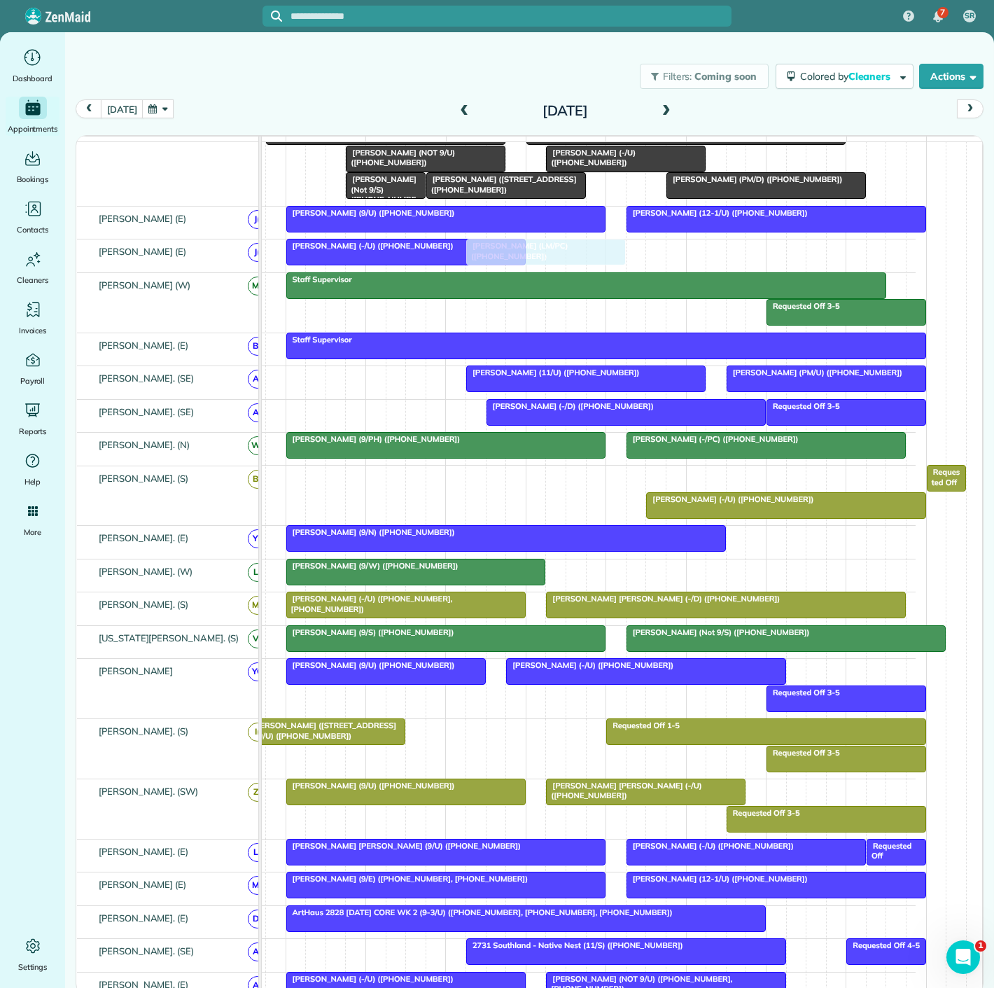
drag, startPoint x: 576, startPoint y: 485, endPoint x: 535, endPoint y: 268, distance: 220.8
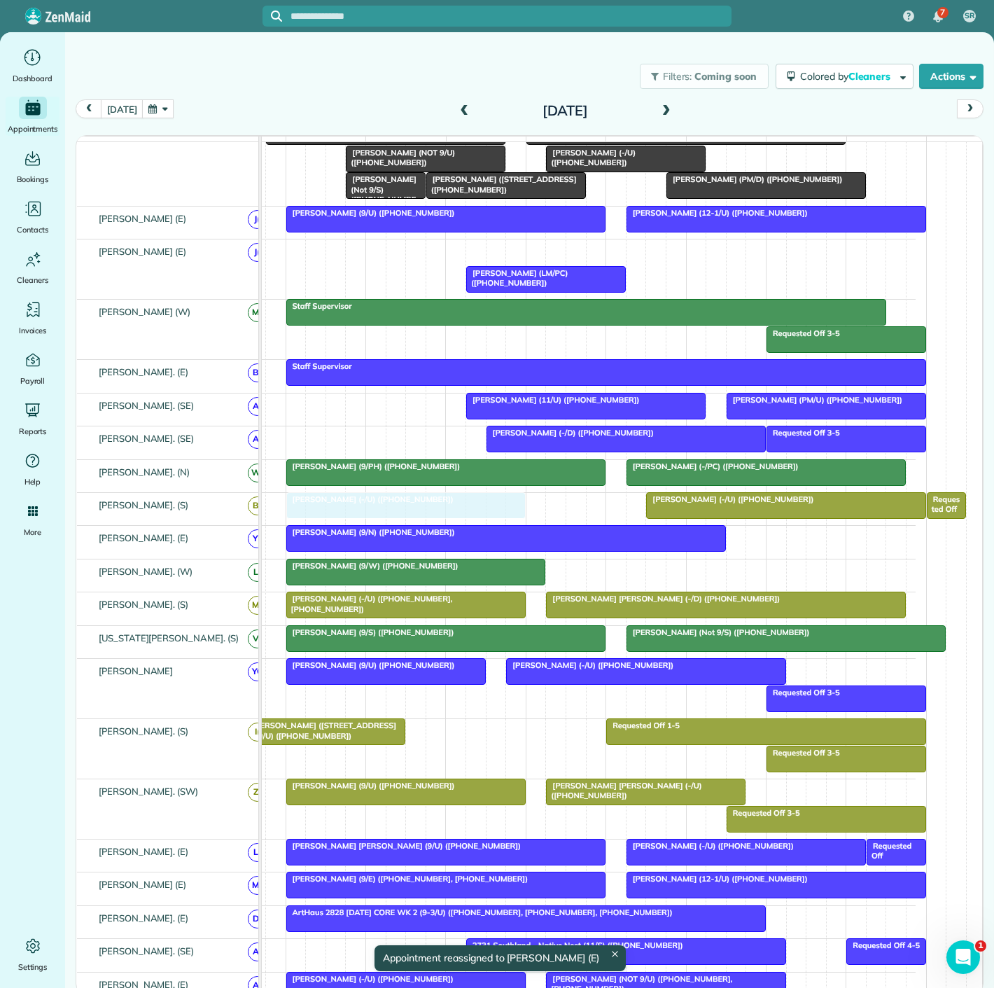
drag, startPoint x: 377, startPoint y: 265, endPoint x: 380, endPoint y: 527, distance: 261.9
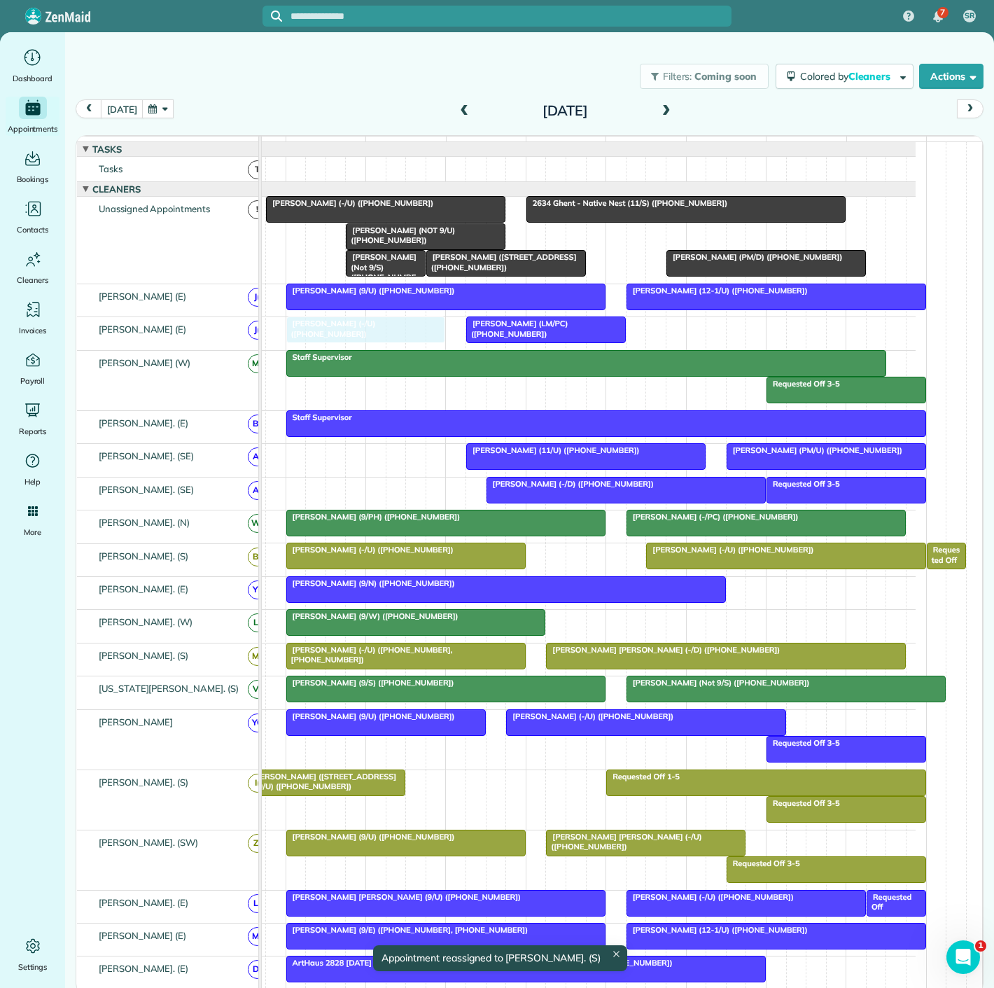
drag, startPoint x: 588, startPoint y: 245, endPoint x: 337, endPoint y: 333, distance: 266.2
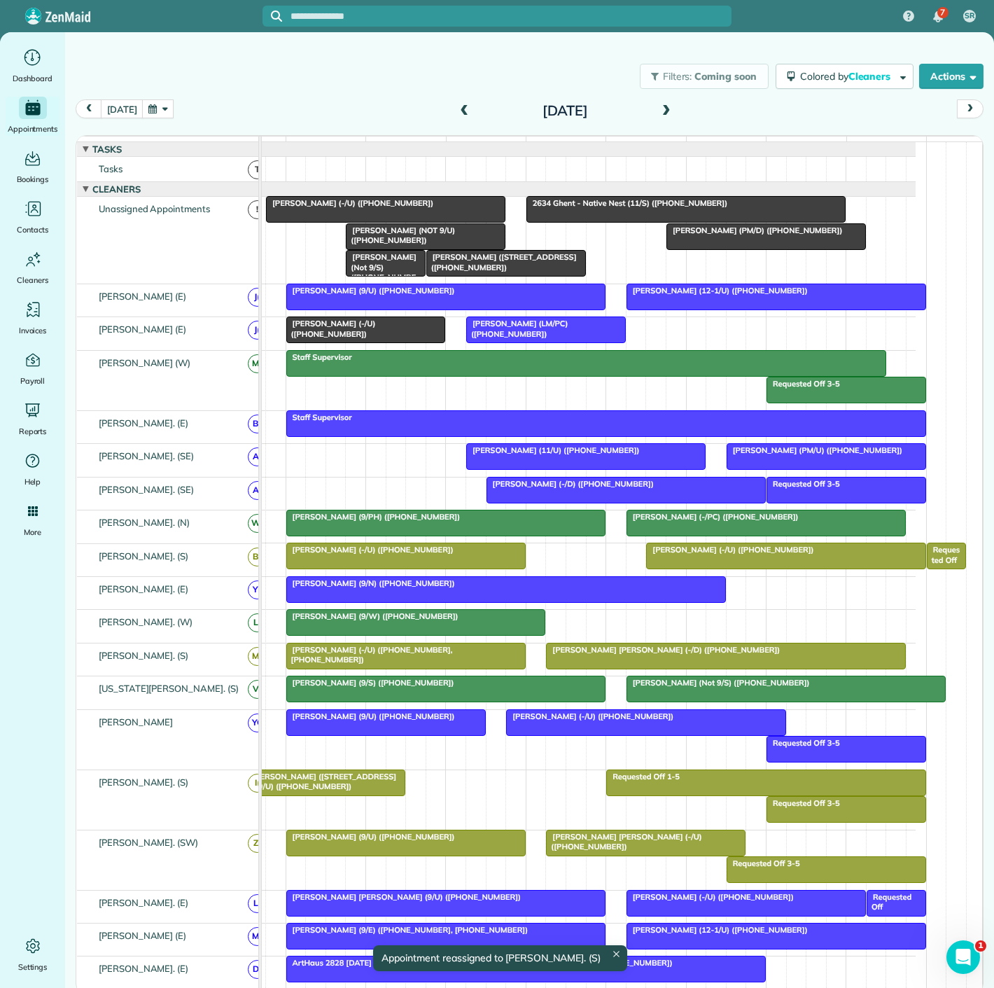
click at [344, 342] on div at bounding box center [366, 329] width 158 height 25
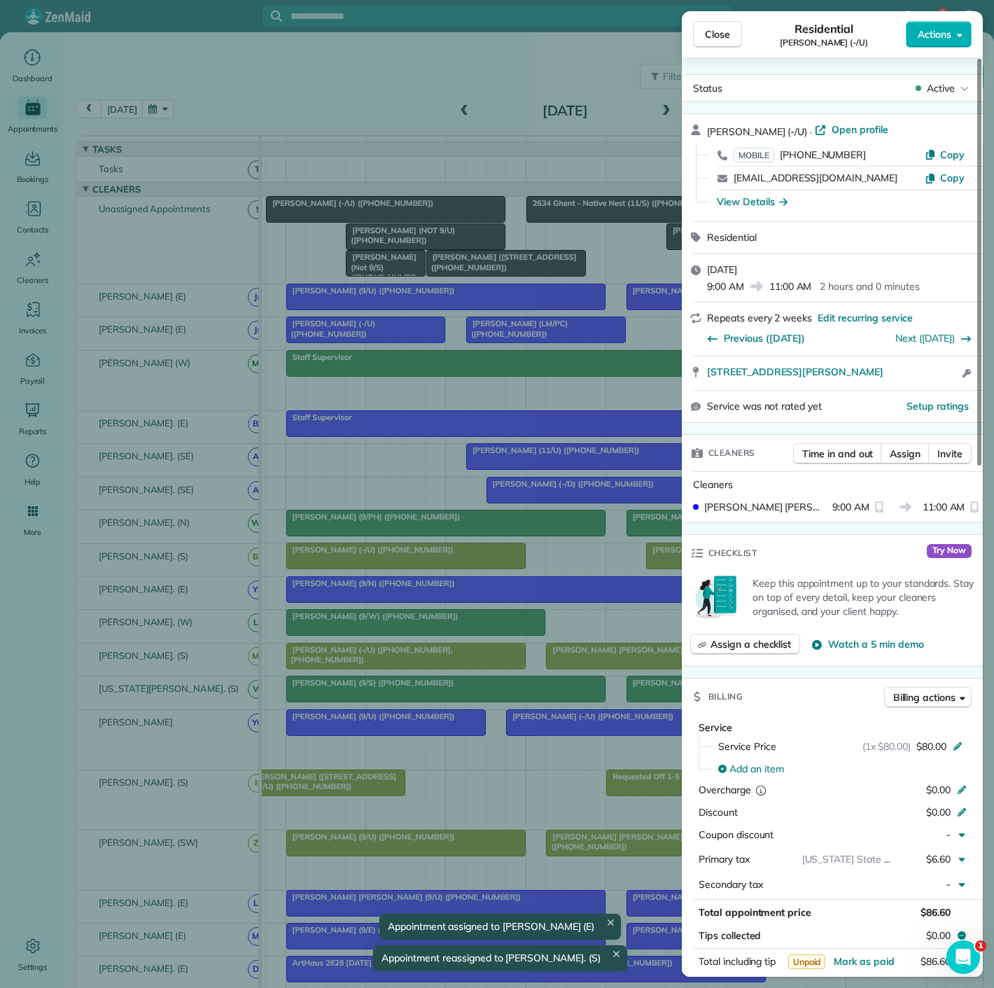
click at [344, 345] on div "Close Residential Val Amorosana (-/U) Actions Status Active Val Amorosana (-/U)…" at bounding box center [497, 494] width 994 height 988
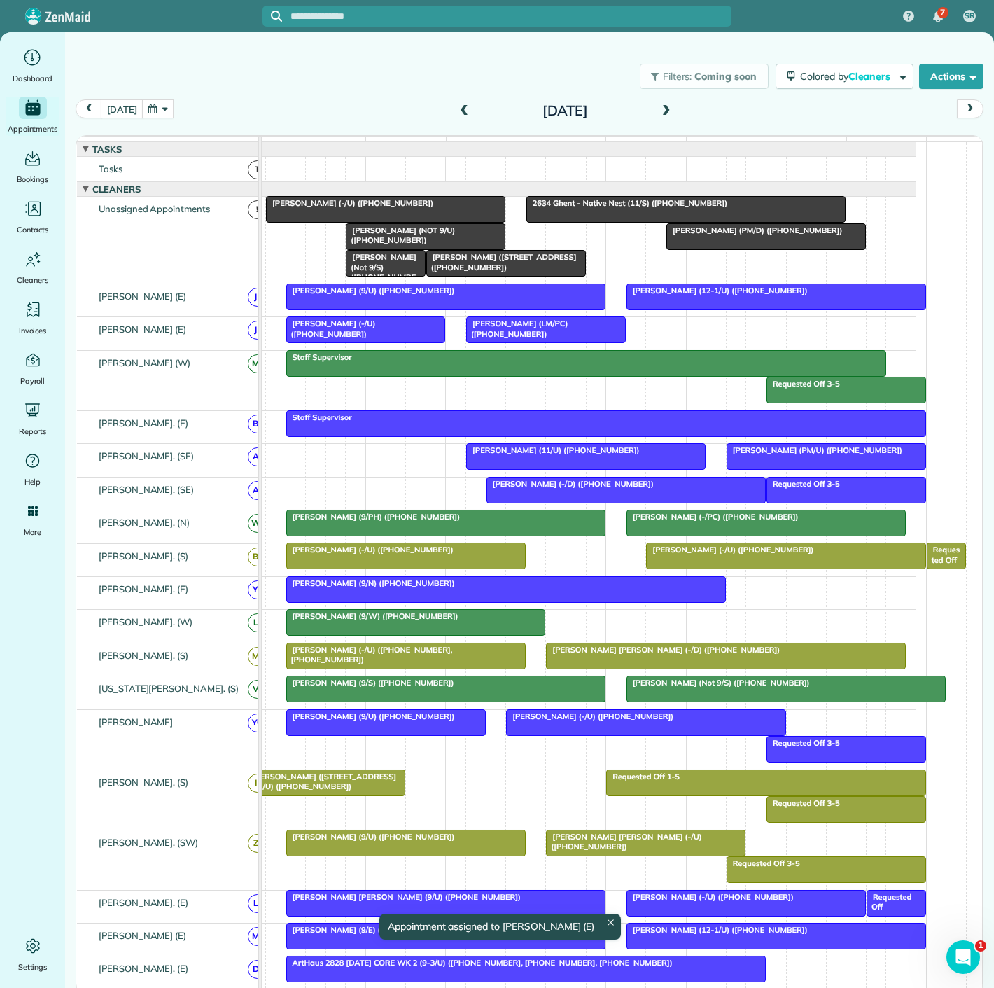
click at [516, 342] on div at bounding box center [546, 329] width 158 height 25
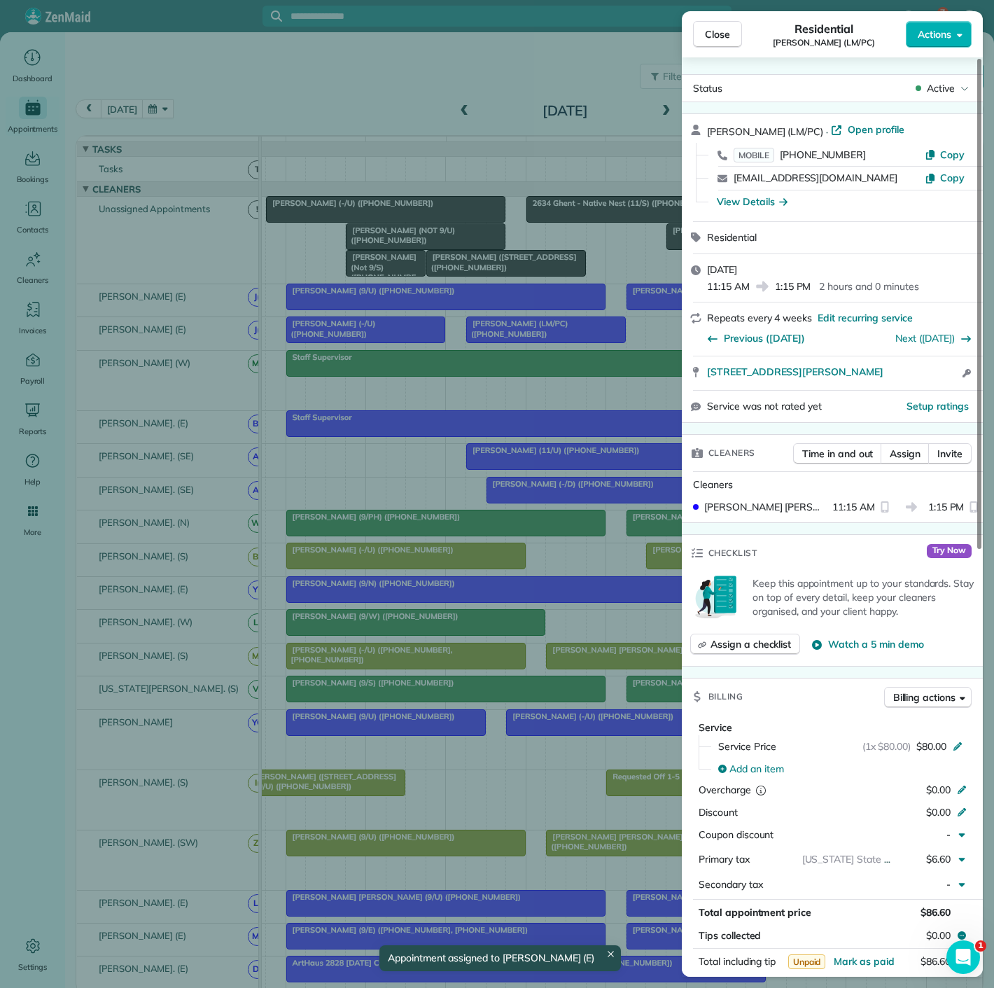
click at [516, 343] on div "Close Residential John Moss (LM/PC) Actions Status Active John Moss (LM/PC) · O…" at bounding box center [497, 494] width 994 height 988
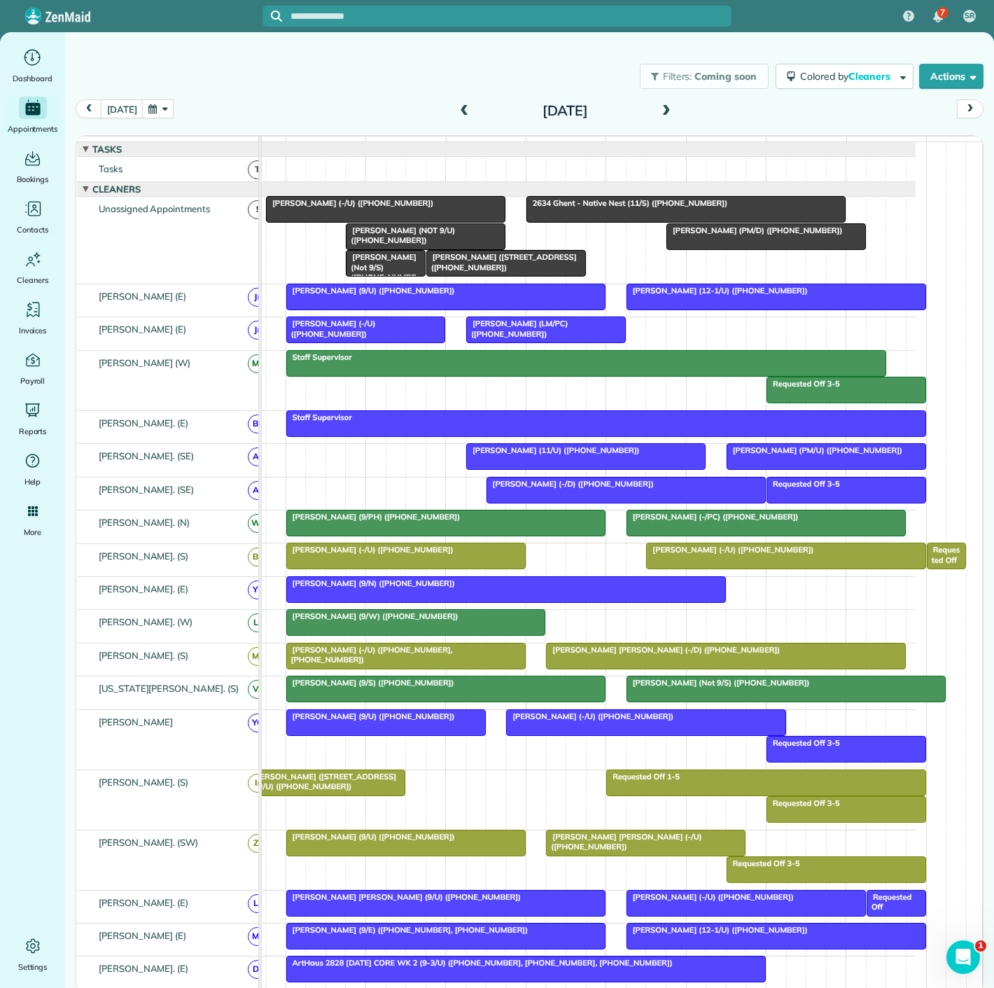
click at [629, 208] on span "2634 Ghent - Native Nest (11/S) (+19406821867)" at bounding box center [627, 203] width 202 height 10
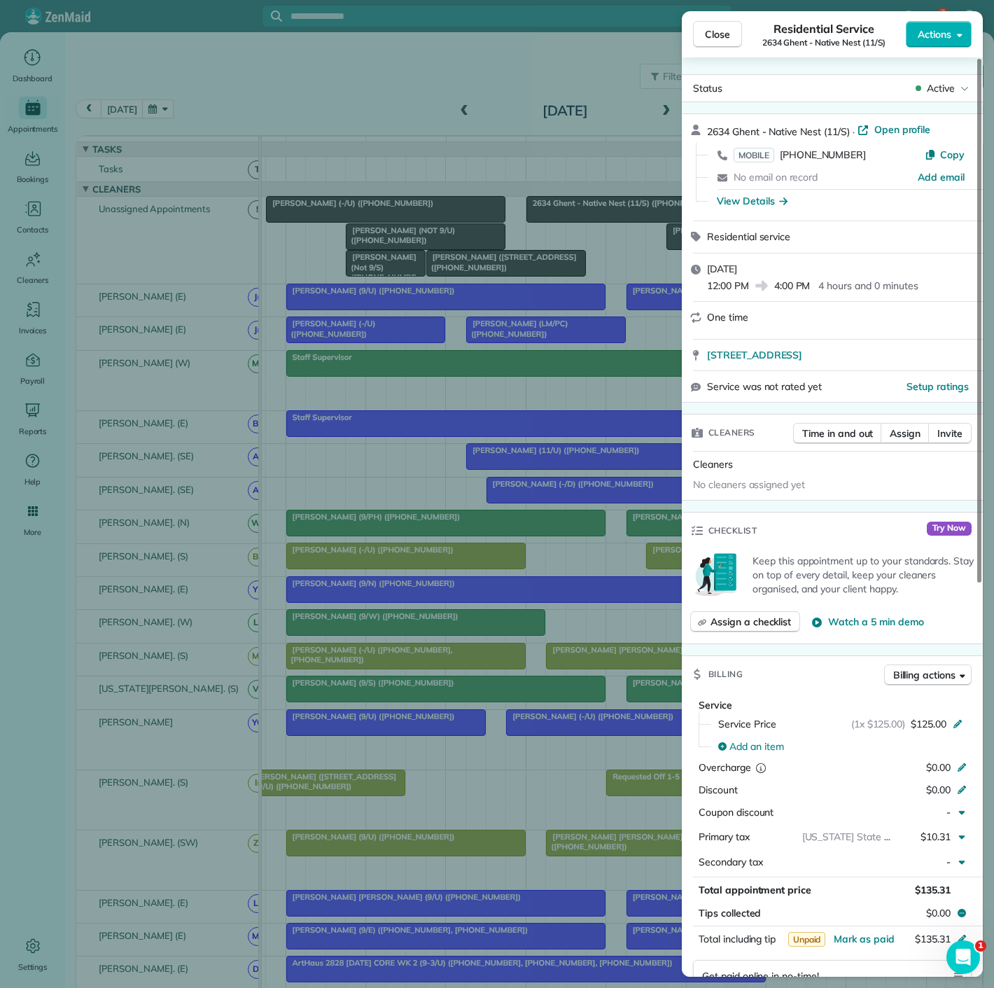
click at [662, 198] on div "Close Residential Service 2634 Ghent - Native Nest (11/S) Actions Status Active…" at bounding box center [497, 494] width 994 height 988
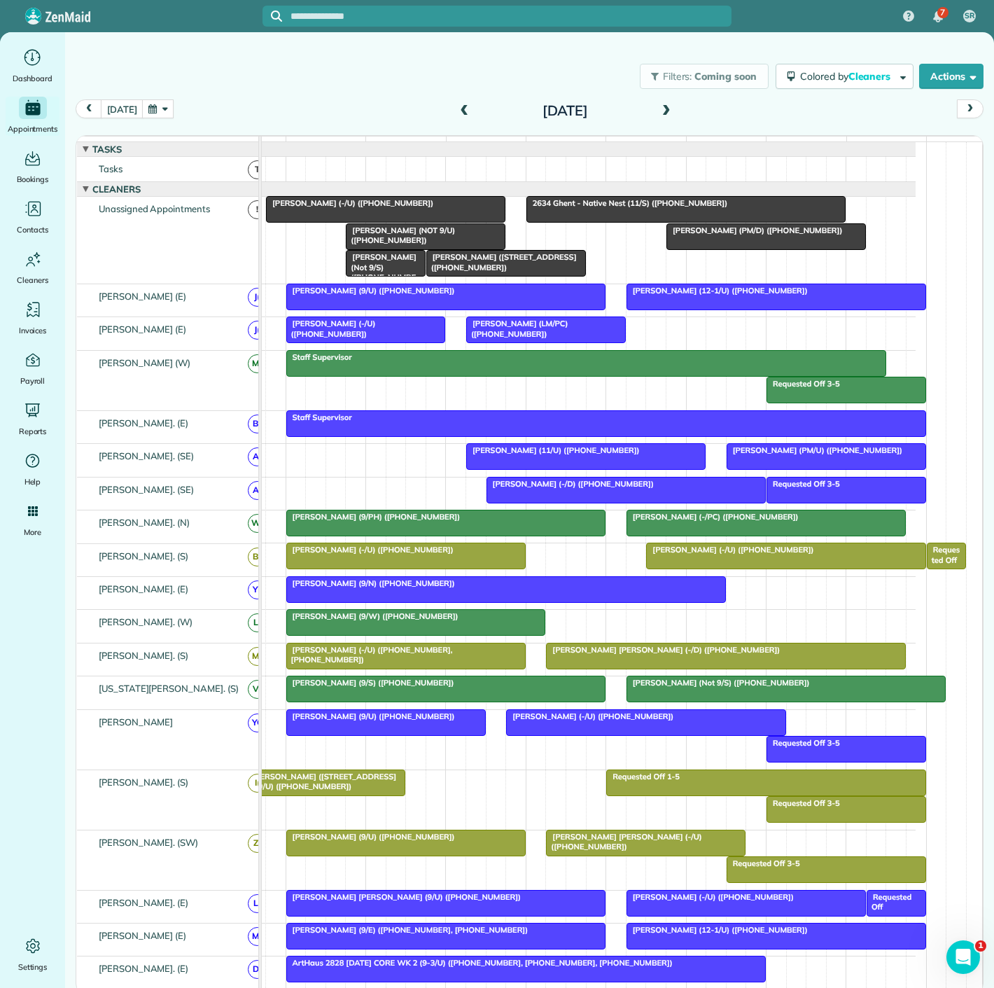
click at [672, 208] on span "2634 Ghent - Native Nest (11/S) (+19406821867)" at bounding box center [627, 203] width 202 height 10
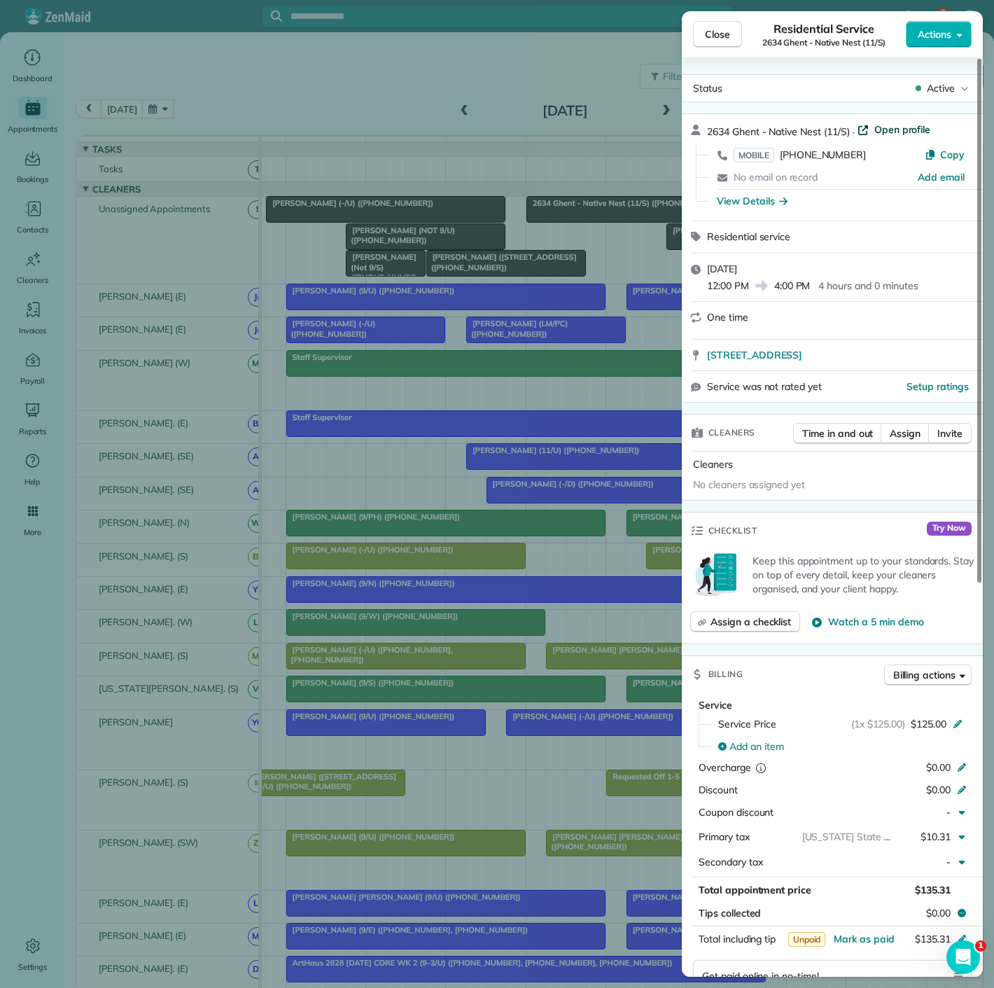
click at [878, 128] on span "Open profile" at bounding box center [903, 130] width 57 height 14
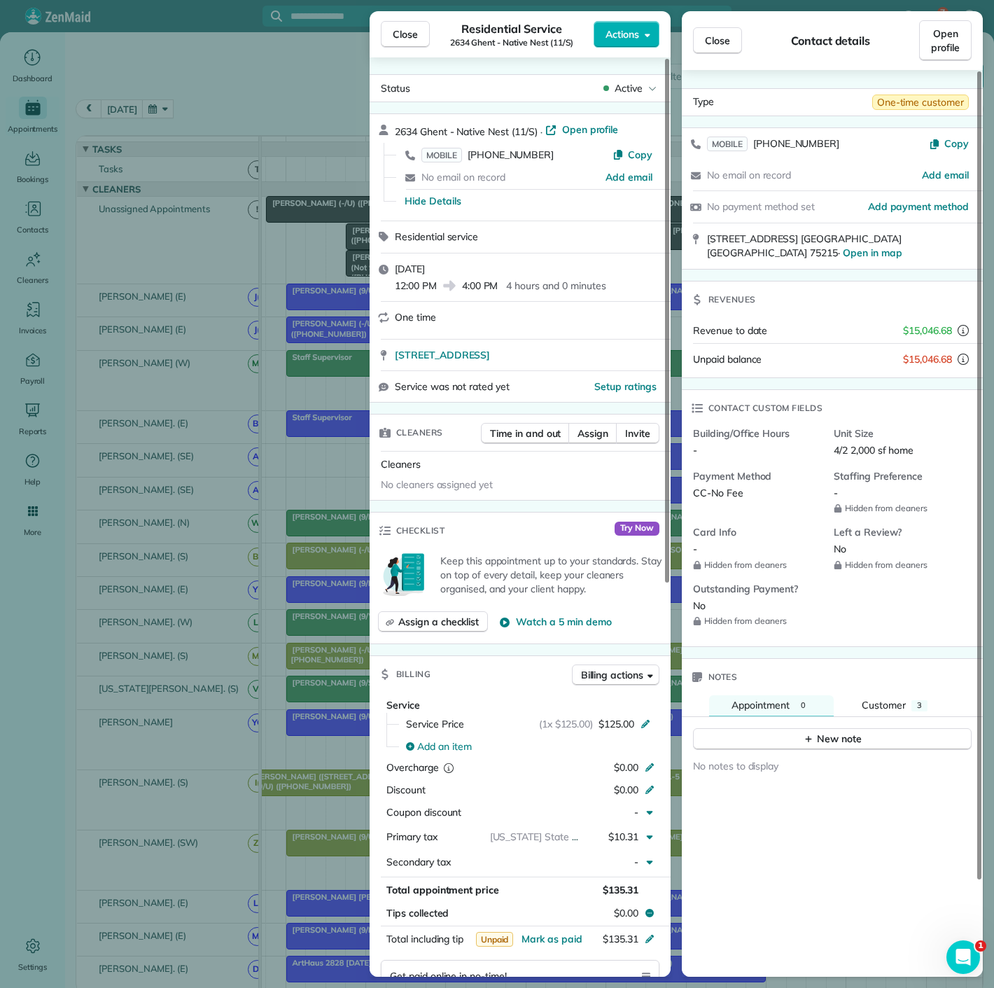
click at [202, 230] on div "Close Residential Service 2634 Ghent - Native Nest (11/S) Actions Status Active…" at bounding box center [497, 494] width 994 height 988
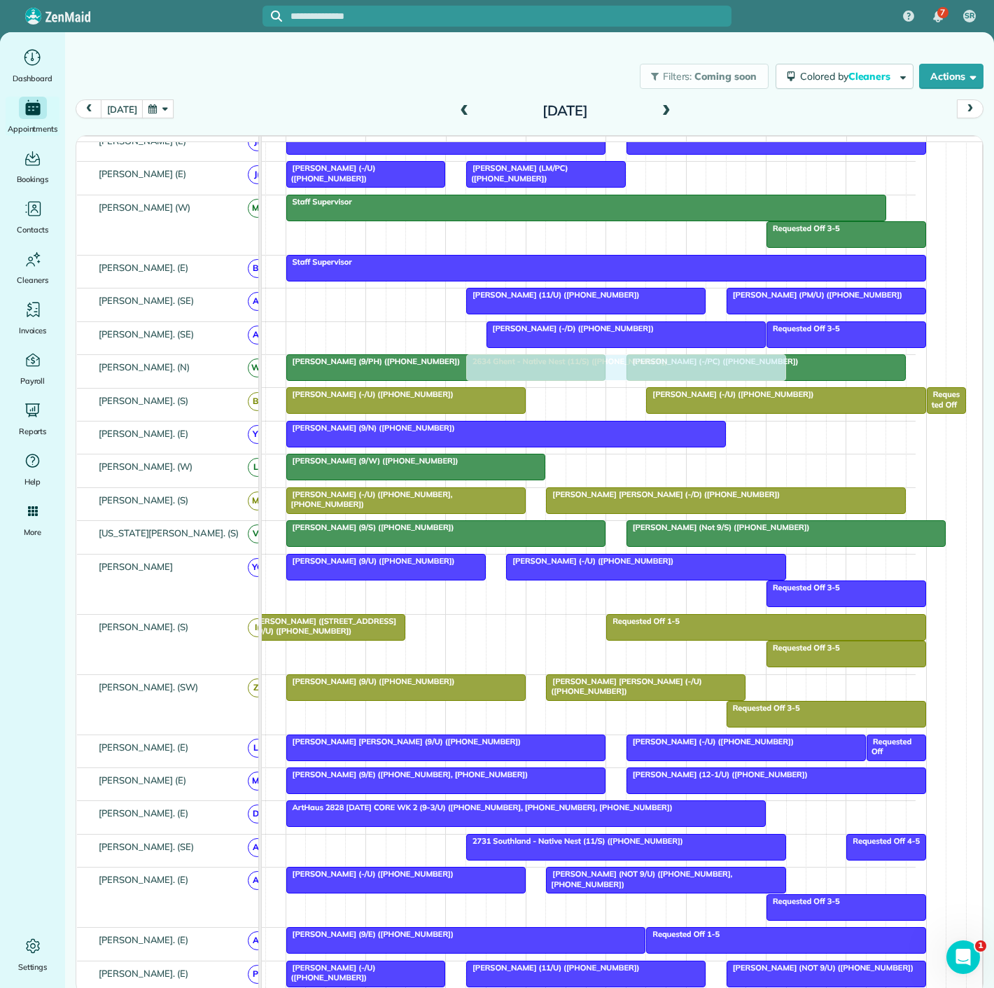
scroll to position [279, 0]
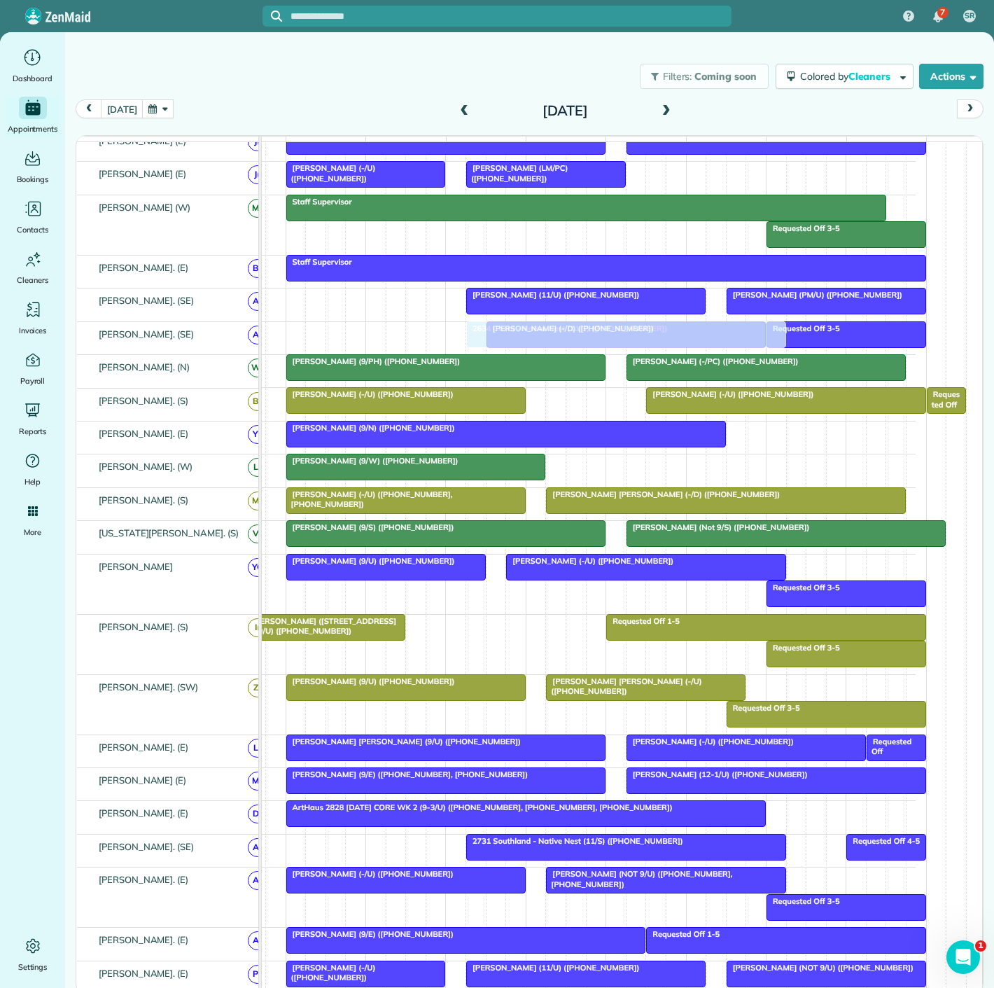
drag, startPoint x: 626, startPoint y: 217, endPoint x: 560, endPoint y: 341, distance: 140.3
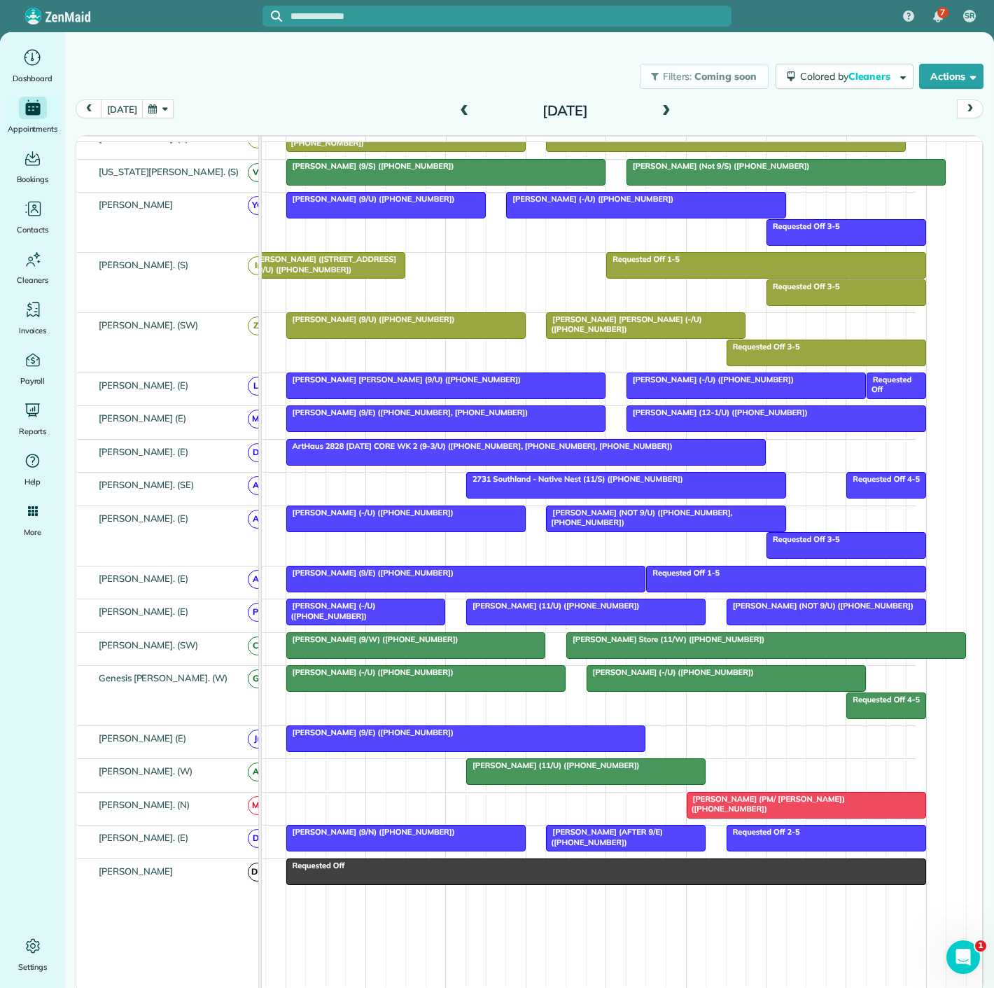
click at [428, 737] on span "Jessica Gammill (9/E) (+16144999844)" at bounding box center [370, 733] width 169 height 10
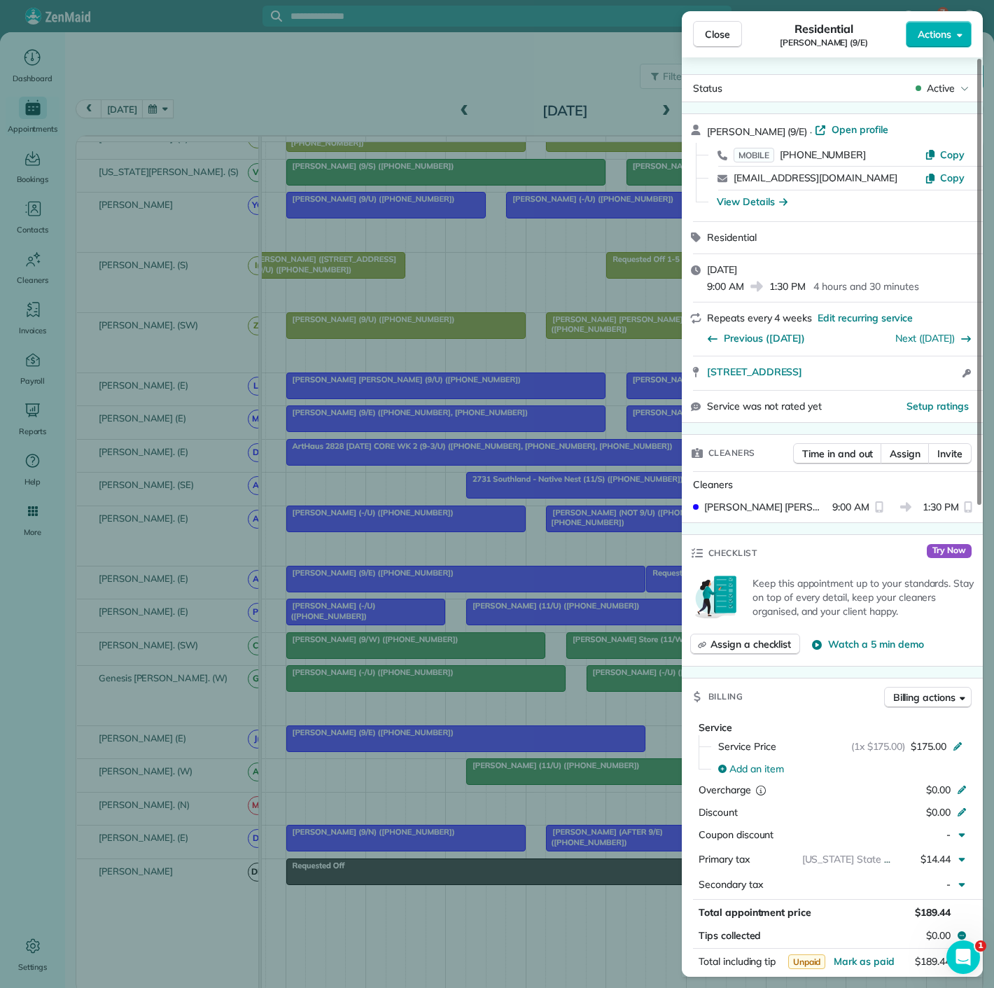
click at [428, 739] on div "Close Residential Jessica Gammill (9/E) Actions Status Active Jessica Gammill (…" at bounding box center [497, 494] width 994 height 988
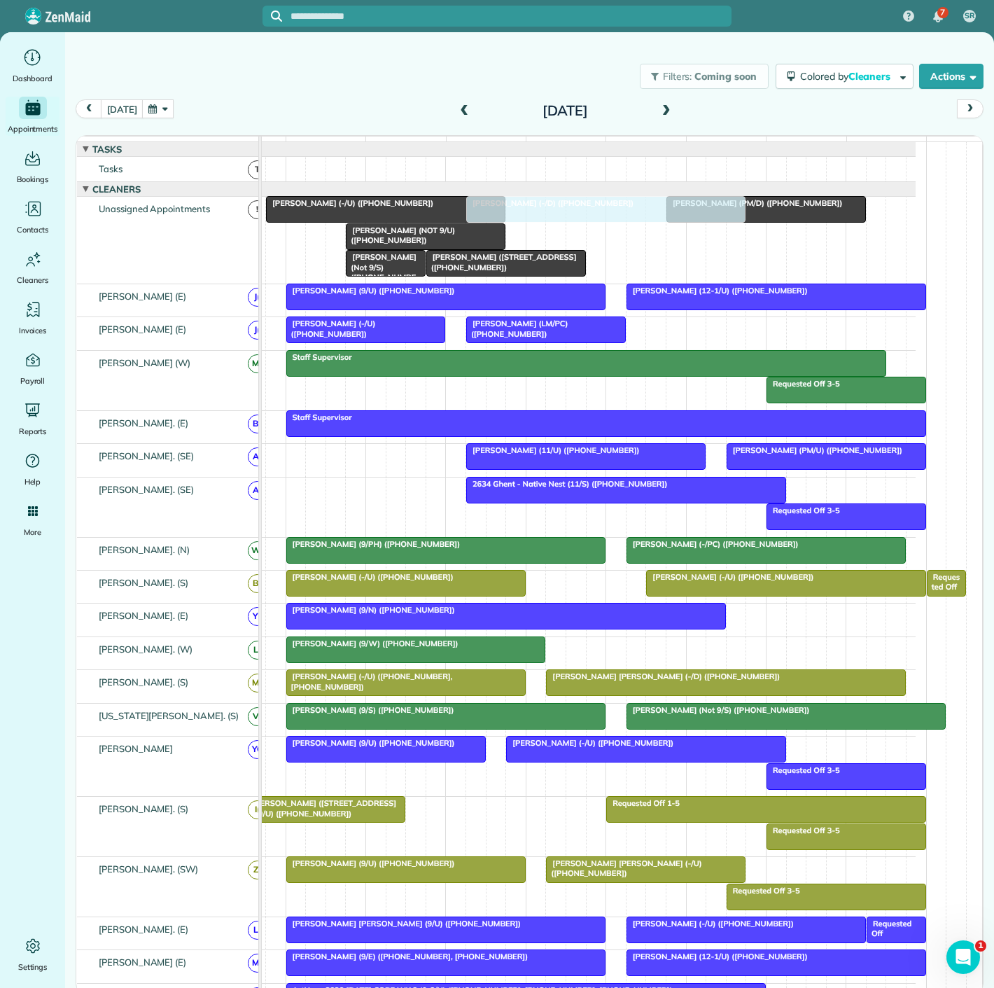
drag, startPoint x: 556, startPoint y: 534, endPoint x: 533, endPoint y: 279, distance: 255.9
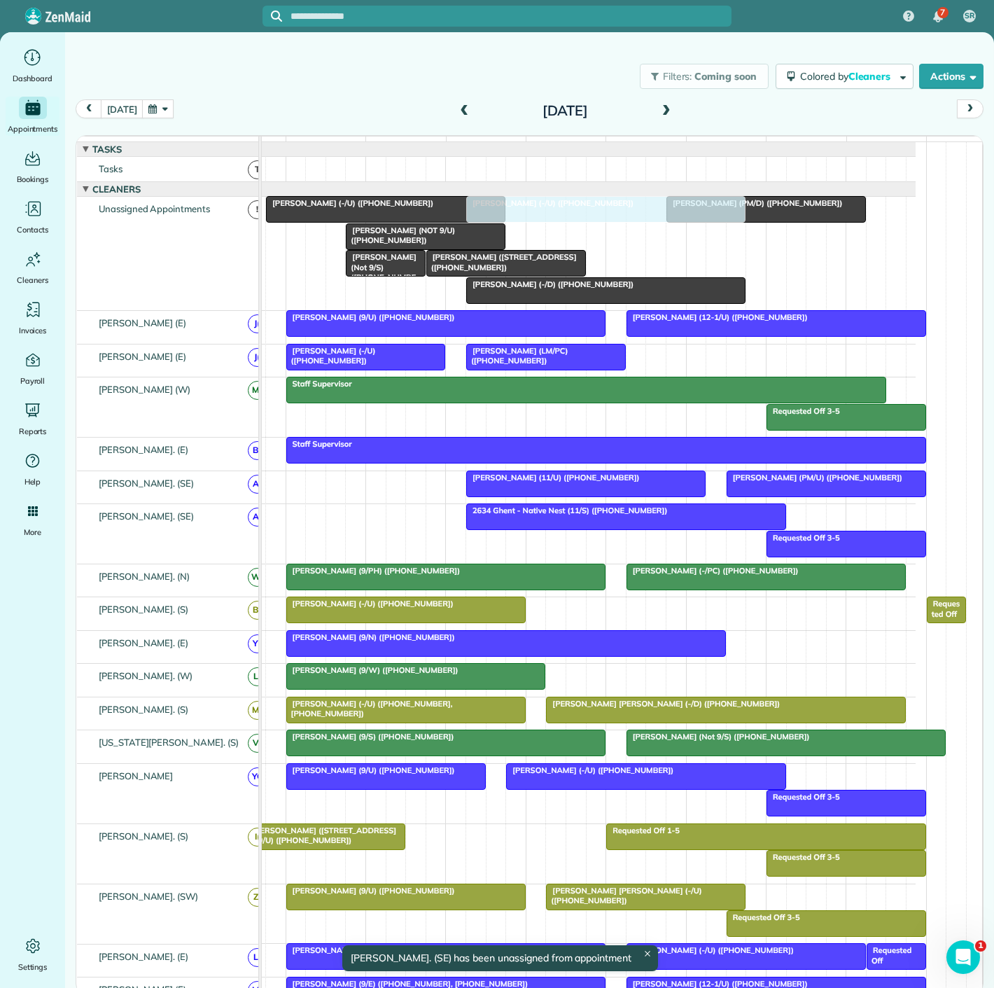
drag, startPoint x: 700, startPoint y: 606, endPoint x: 520, endPoint y: 237, distance: 410.6
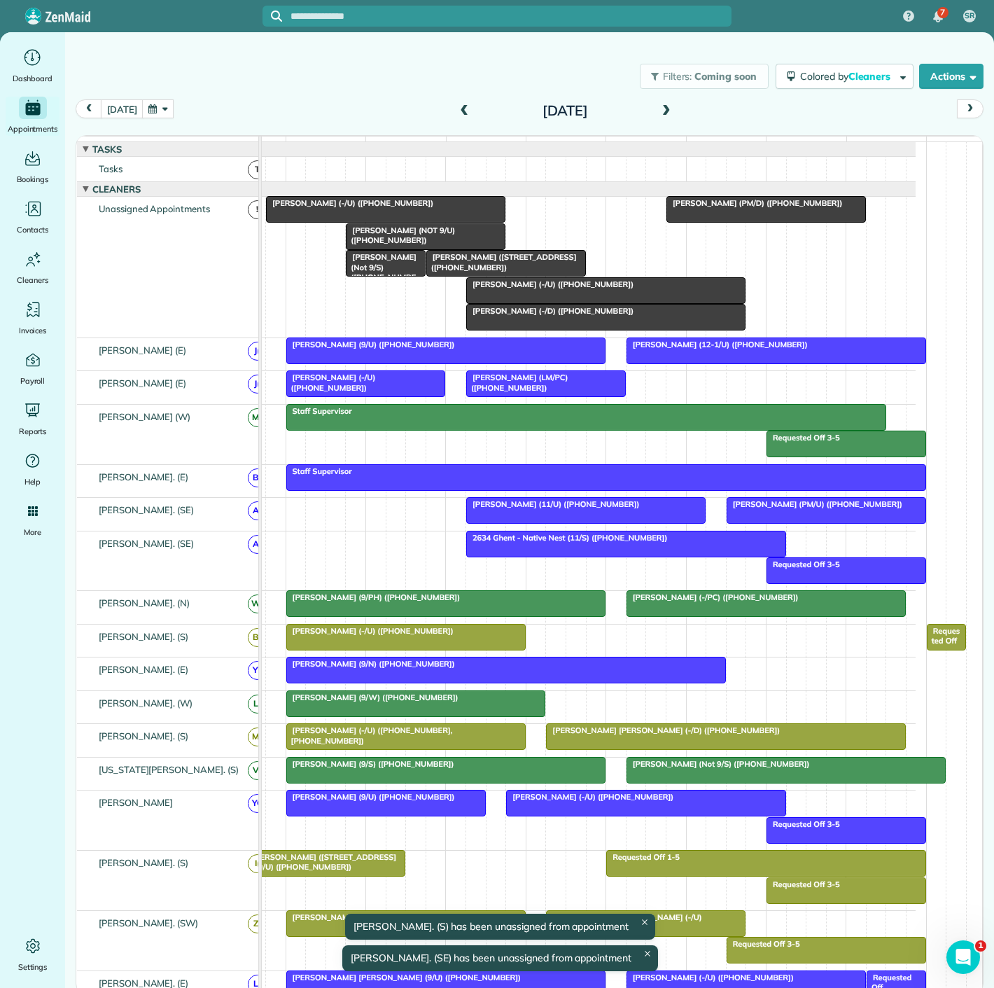
click at [393, 649] on div at bounding box center [406, 637] width 238 height 25
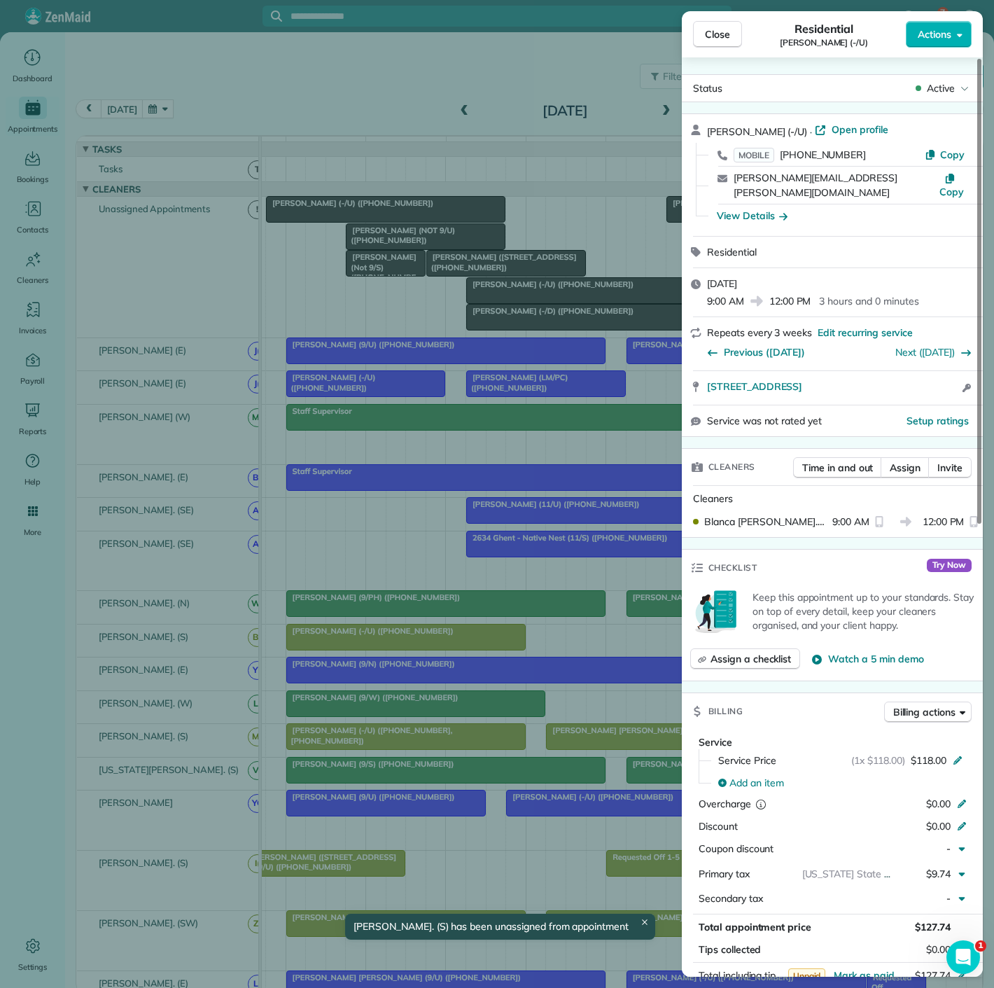
click at [393, 649] on div "Close Residential Carlee Cox (-/U) Actions Status Active Carlee Cox (-/U) · Ope…" at bounding box center [497, 494] width 994 height 988
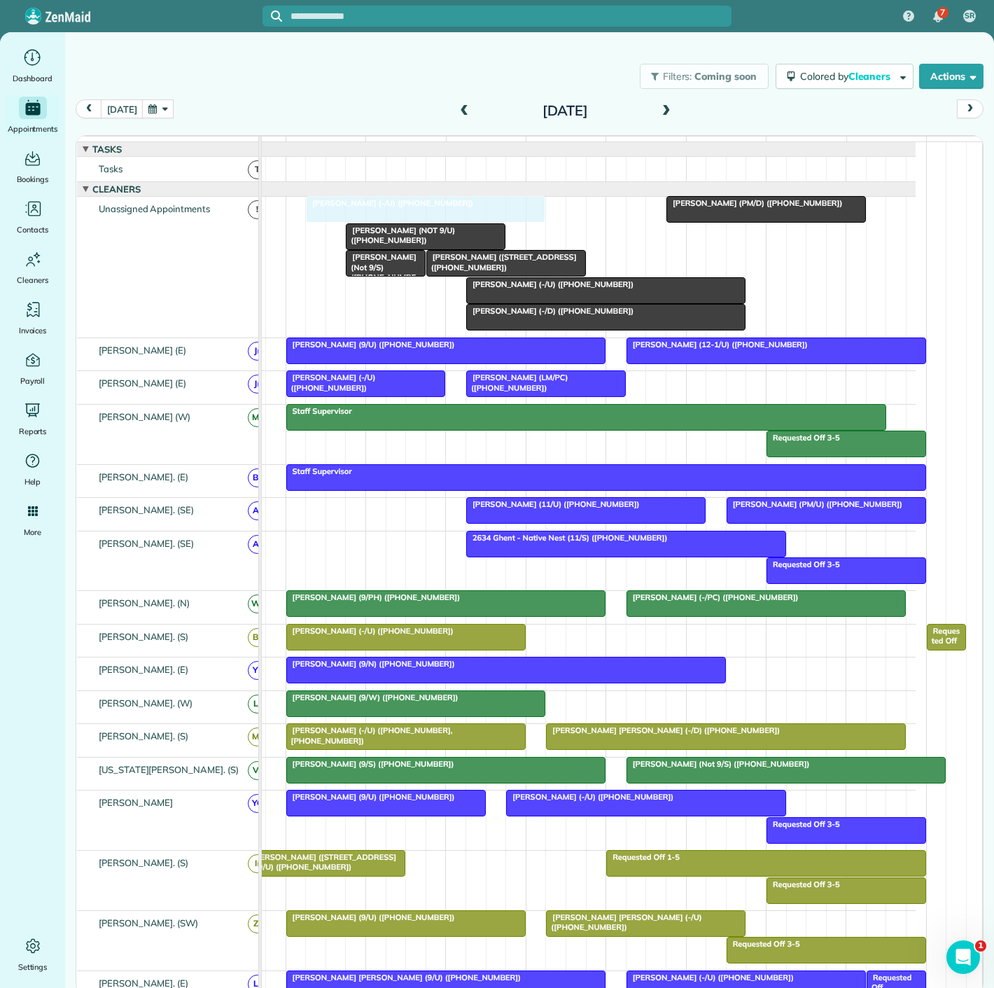
drag, startPoint x: 308, startPoint y: 221, endPoint x: 341, endPoint y: 249, distance: 43.2
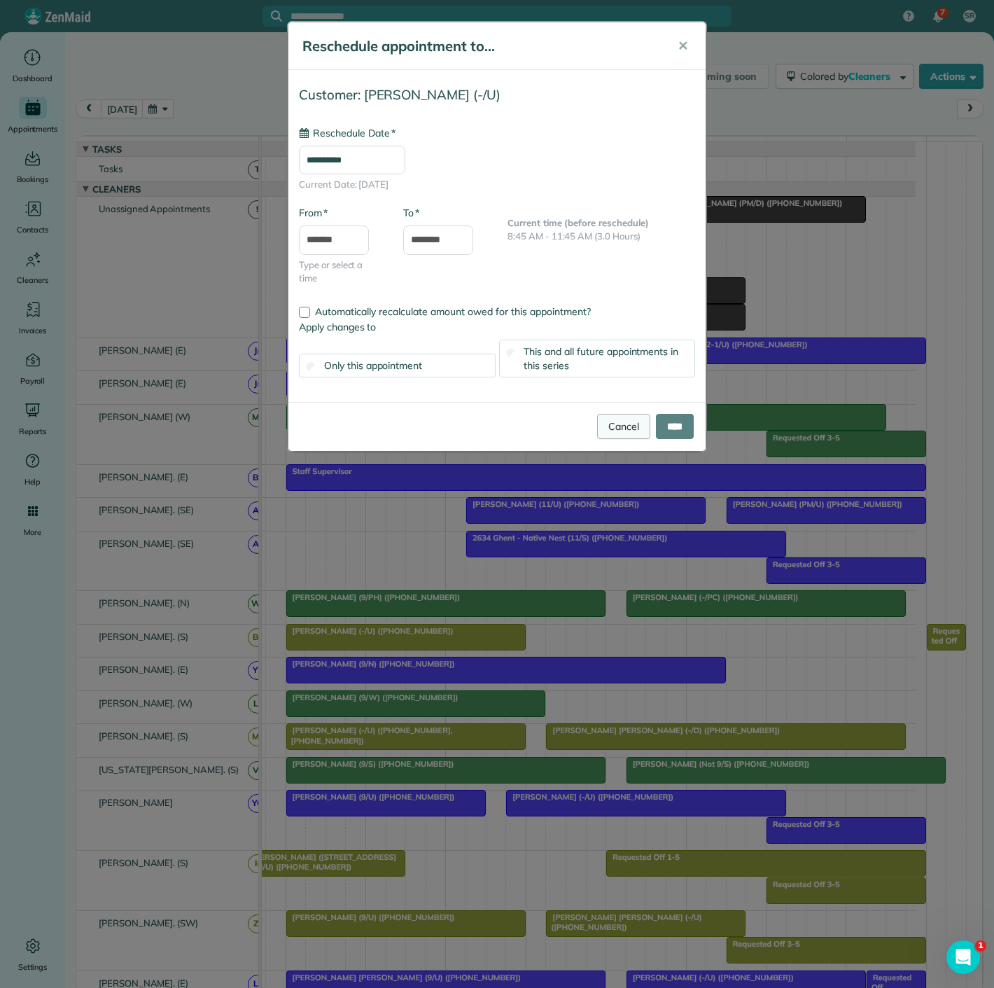
type input "**********"
click at [619, 417] on link "Cancel" at bounding box center [623, 426] width 53 height 25
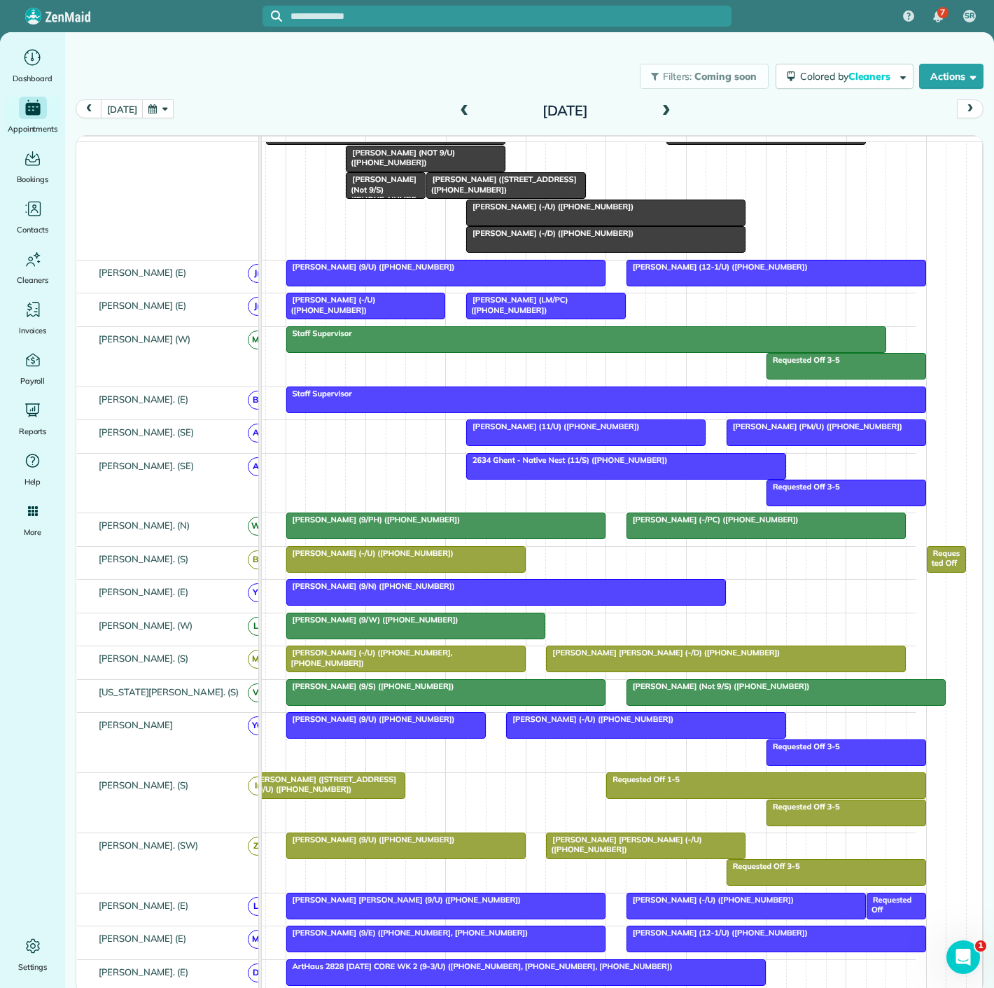
click at [389, 558] on span "Carlee Cox (-/U) (+16028036914)" at bounding box center [370, 553] width 169 height 10
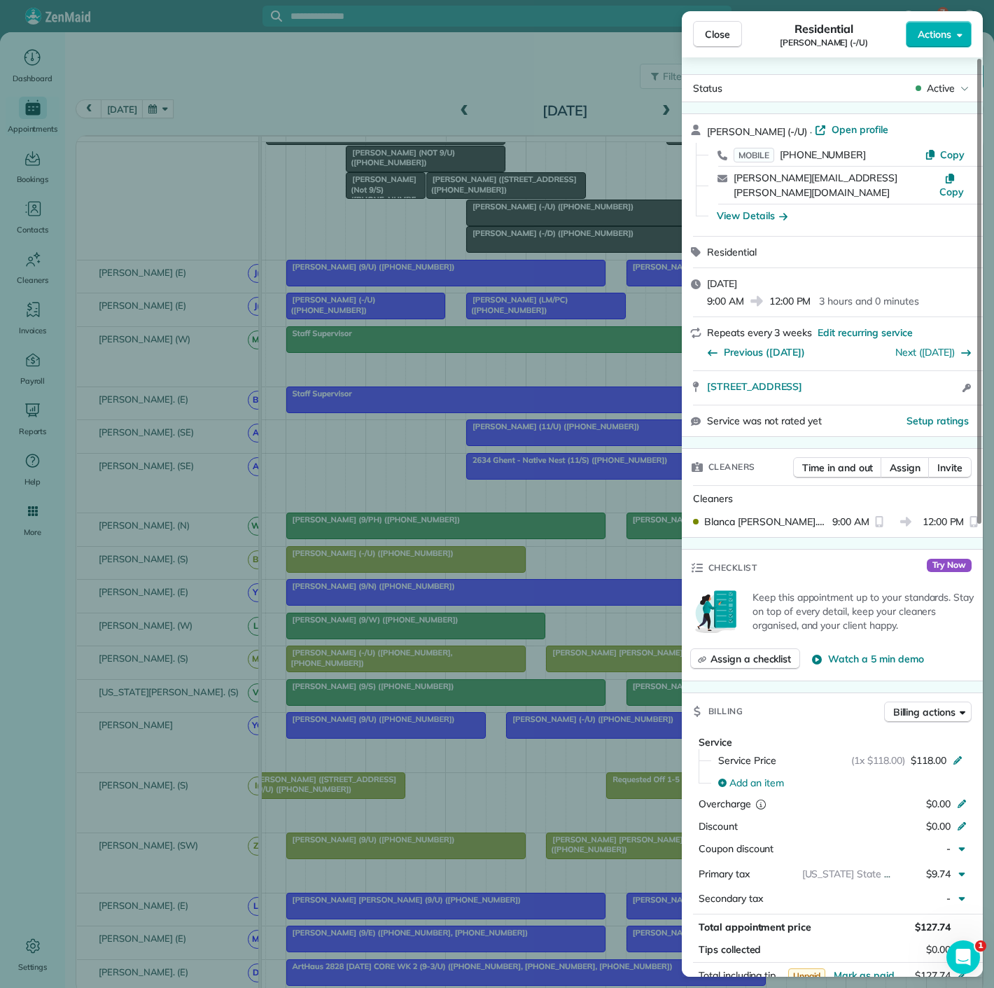
click at [389, 562] on div "Close Residential Carlee Cox (-/U) Actions Status Active Carlee Cox (-/U) · Ope…" at bounding box center [497, 494] width 994 height 988
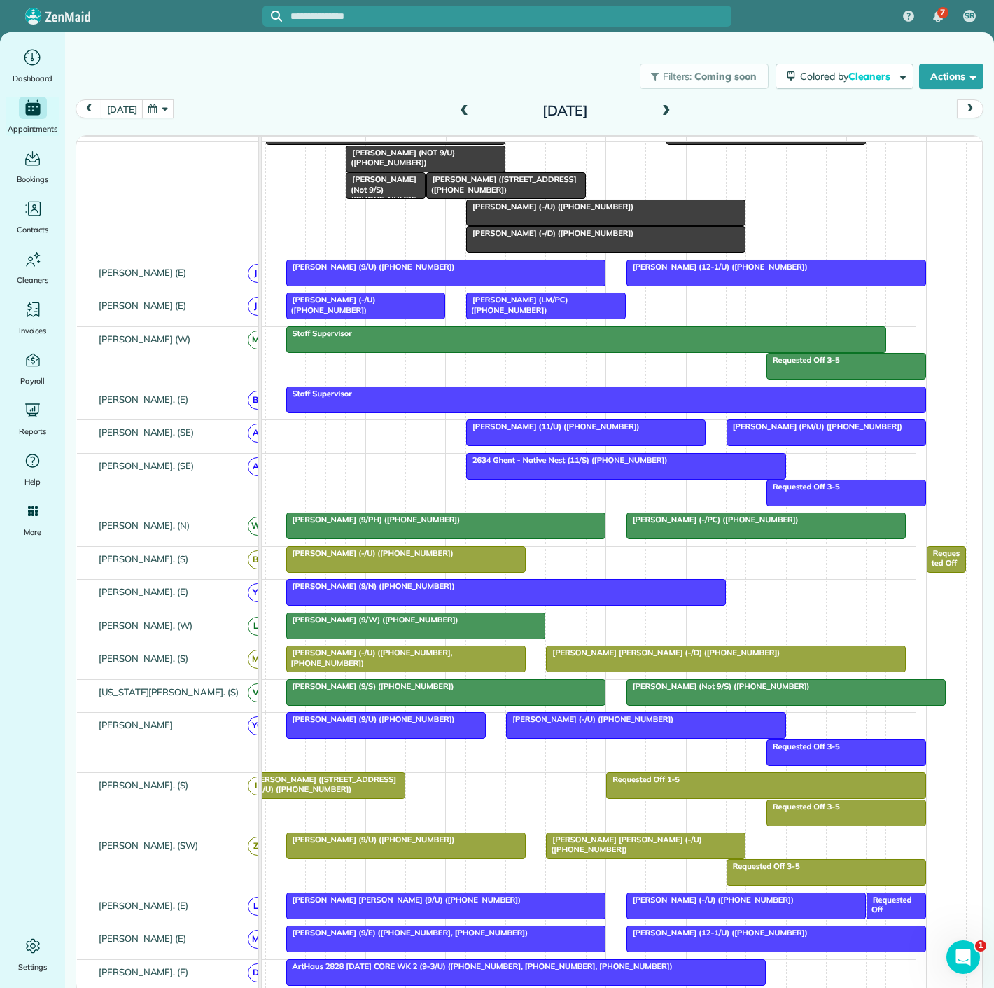
click at [597, 672] on div at bounding box center [726, 658] width 359 height 25
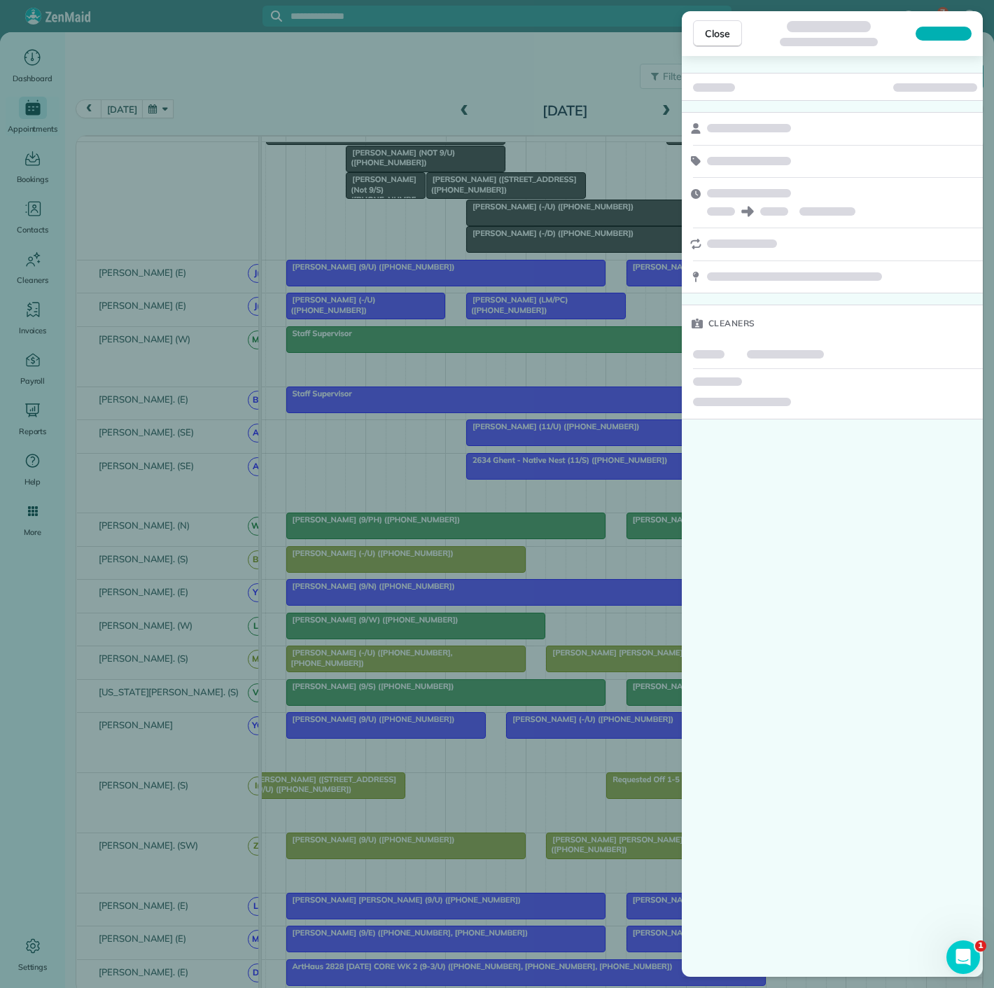
click at [588, 675] on div "Close Cleaners" at bounding box center [497, 494] width 994 height 988
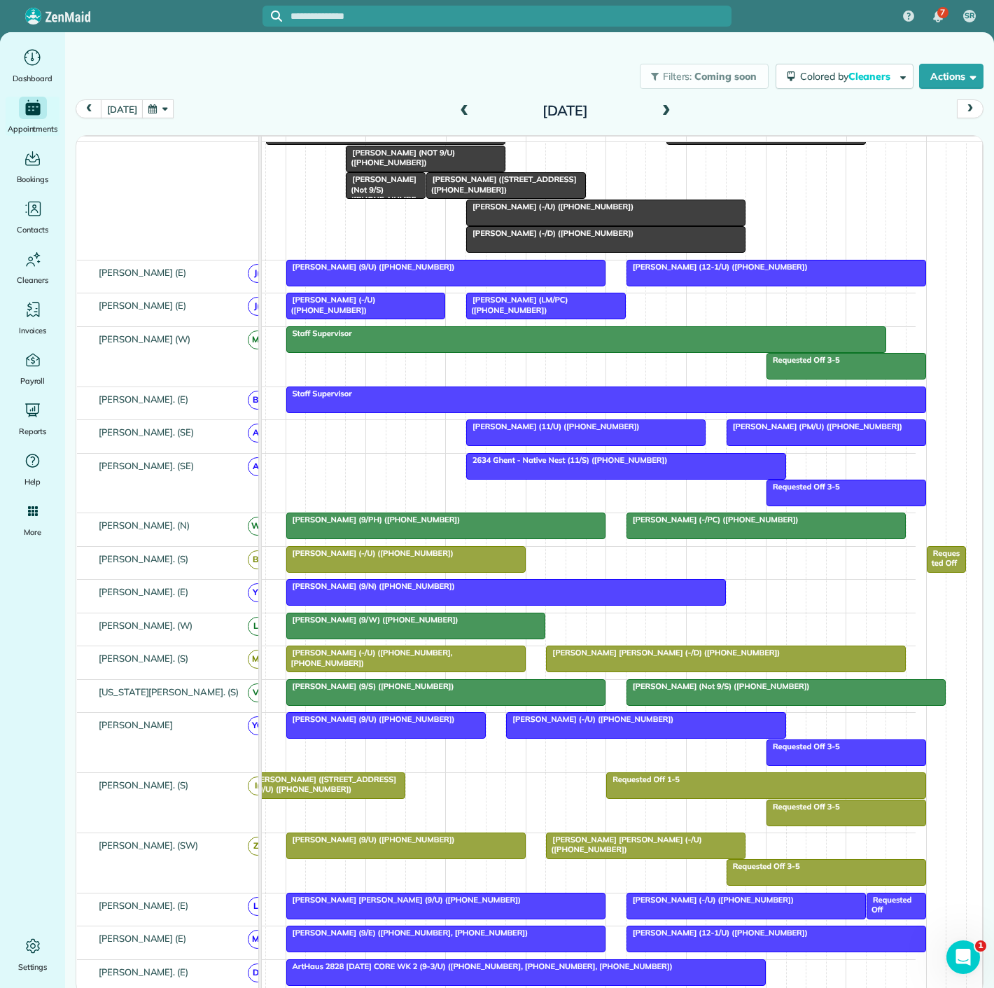
click at [601, 667] on div at bounding box center [726, 658] width 359 height 25
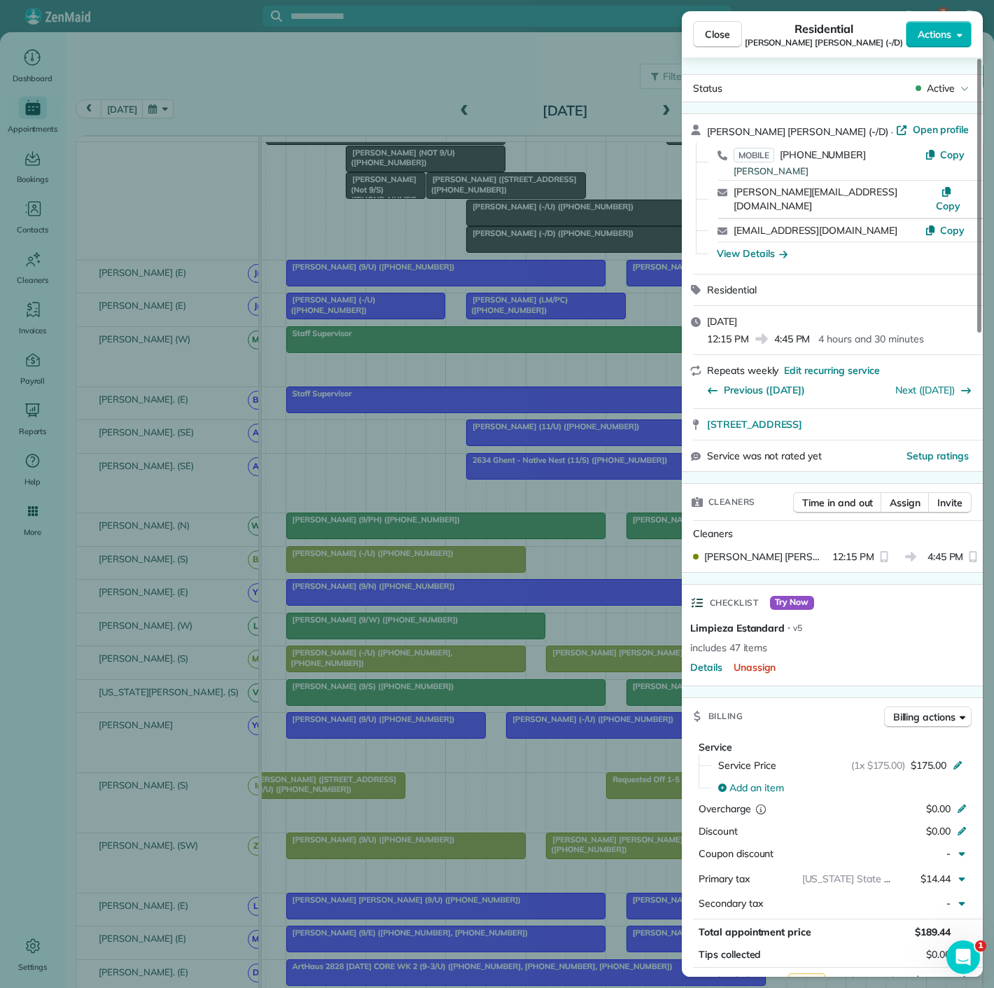
click at [601, 667] on div "Close Residential Katie Katelyn Anderson (-/D) Actions Status Active Katie Kate…" at bounding box center [497, 494] width 994 height 988
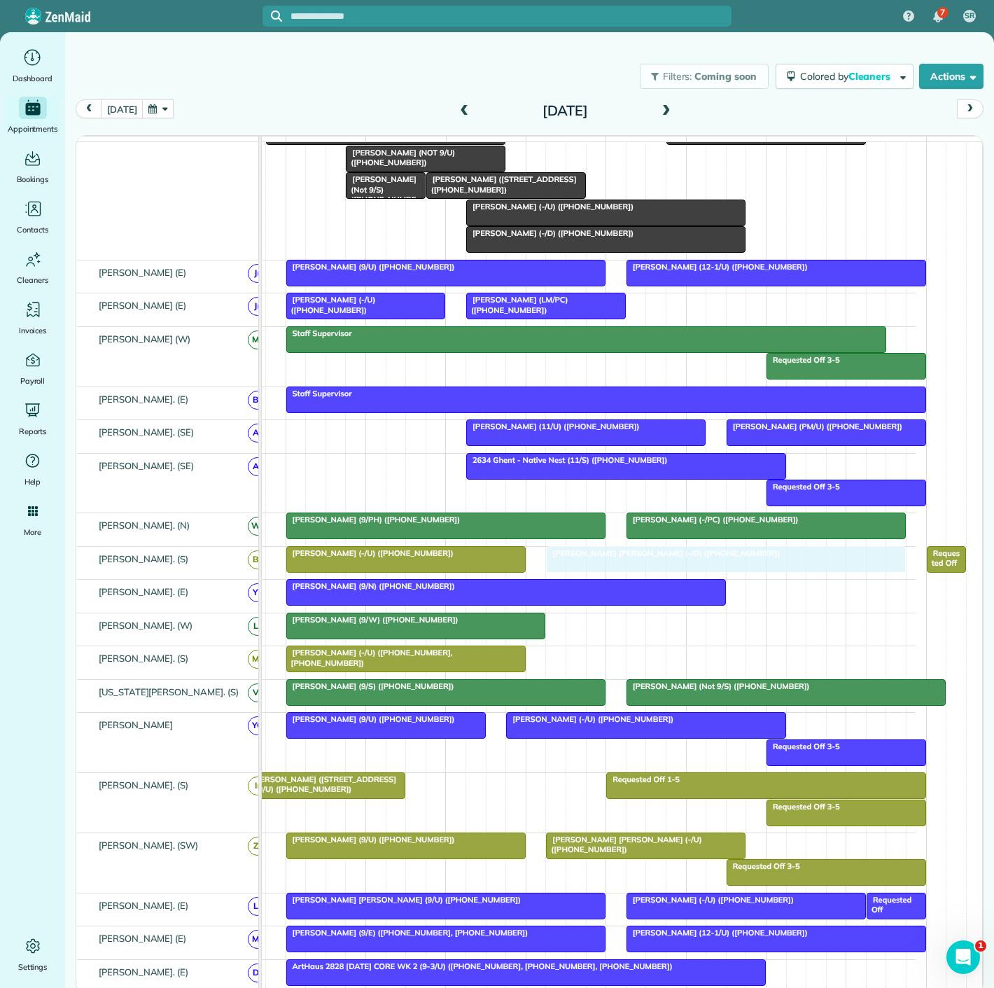
drag, startPoint x: 600, startPoint y: 667, endPoint x: 598, endPoint y: 582, distance: 84.8
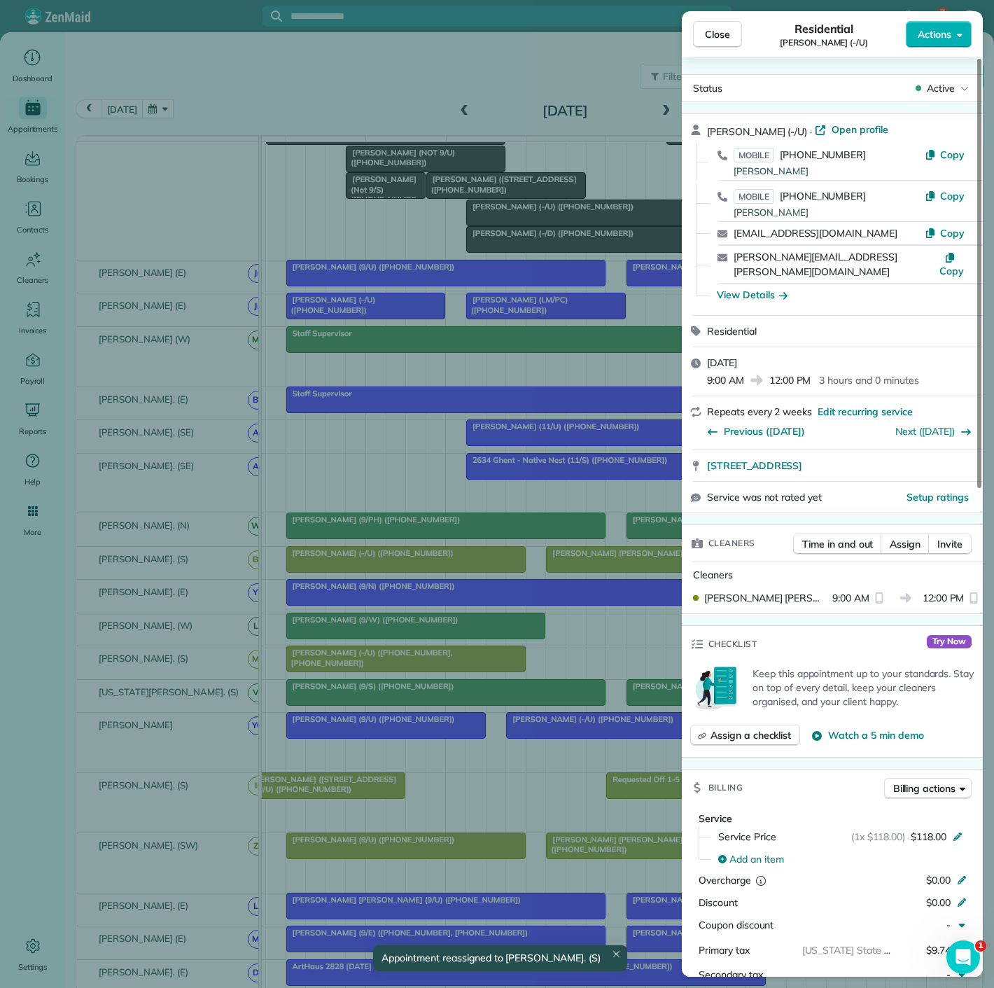
click at [417, 660] on div "Close Residential Ashley Barhorst (-/U) Actions Status Active Ashley Barhorst (…" at bounding box center [497, 494] width 994 height 988
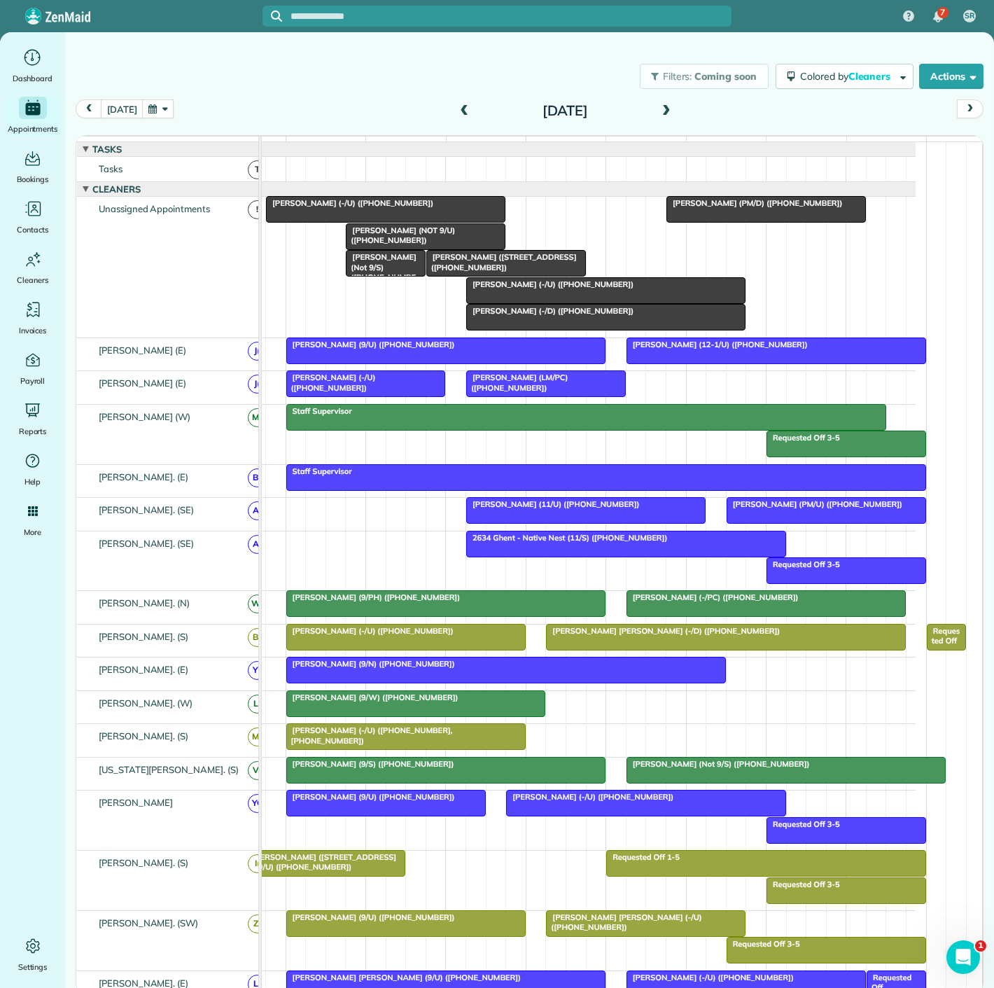
click at [720, 221] on div at bounding box center [766, 209] width 198 height 25
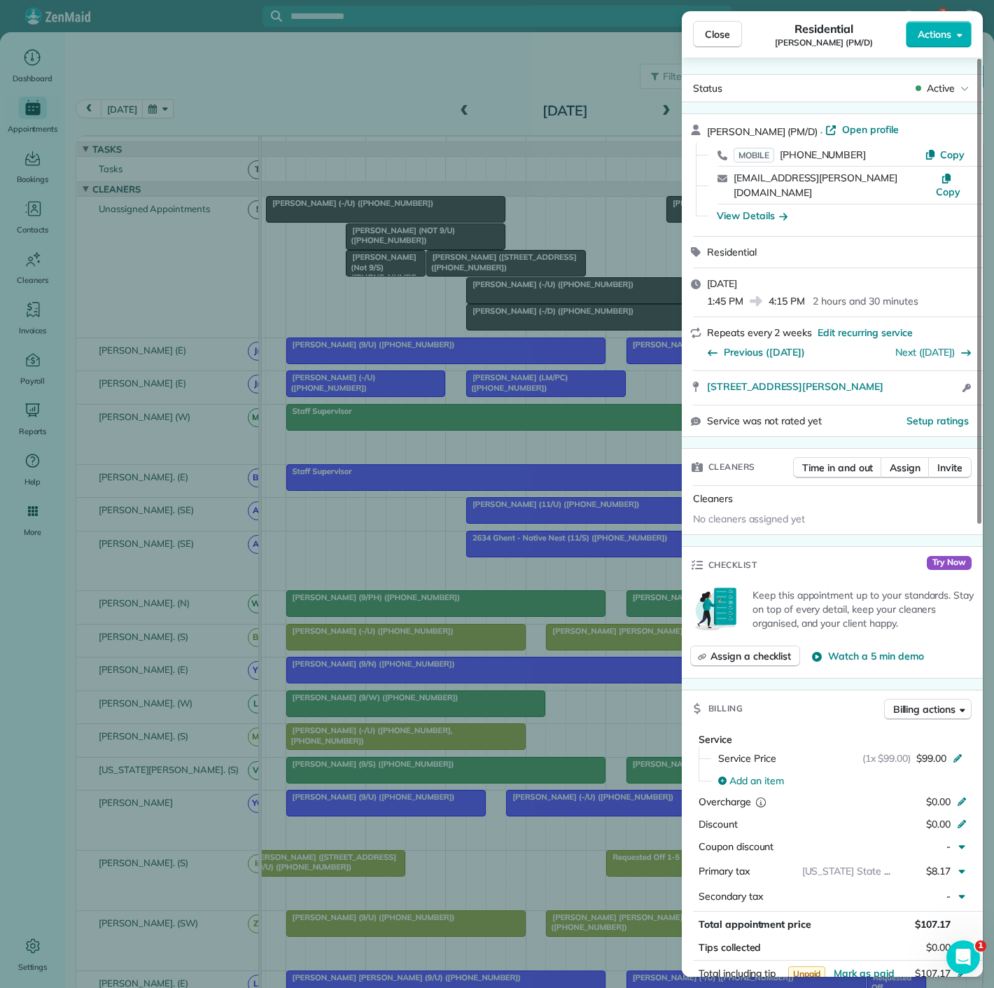
click at [534, 257] on div "Close Residential Spenser Stites (PM/D) Actions Status Active Spenser Stites (P…" at bounding box center [497, 494] width 994 height 988
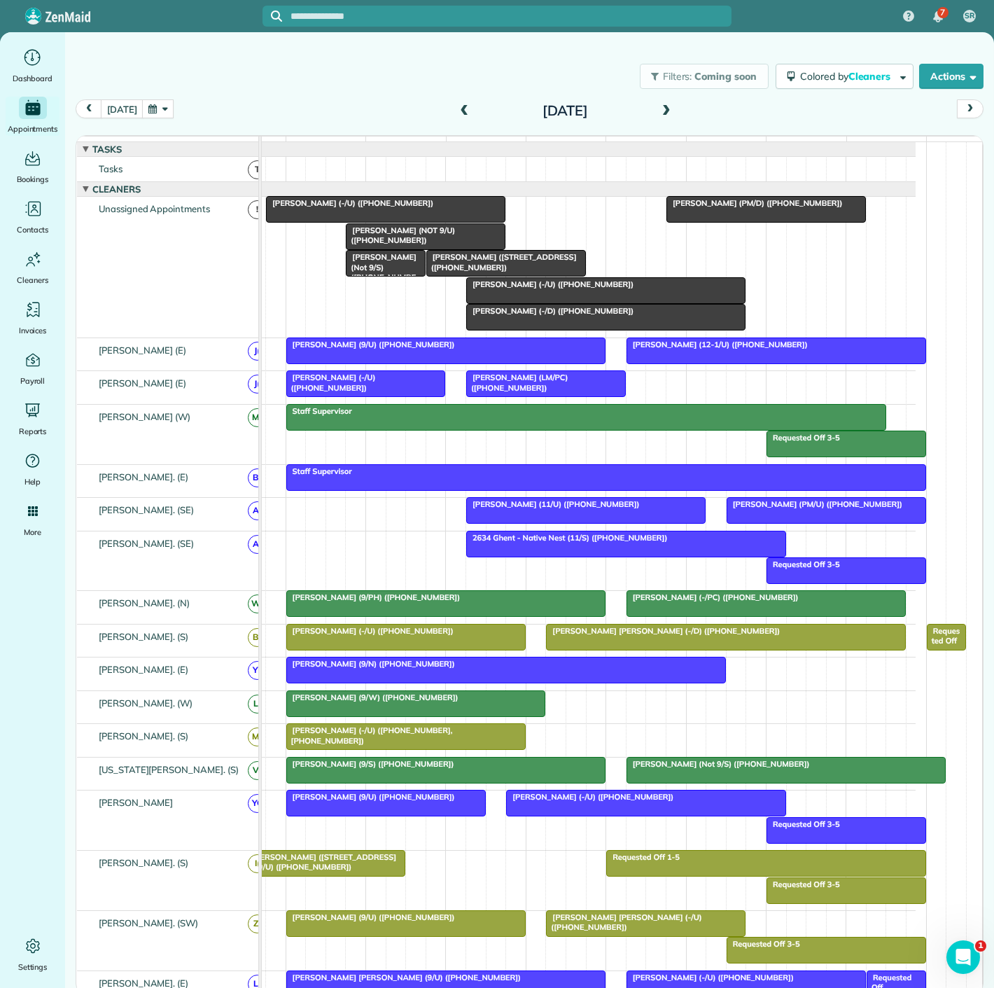
click at [359, 646] on div at bounding box center [406, 637] width 238 height 25
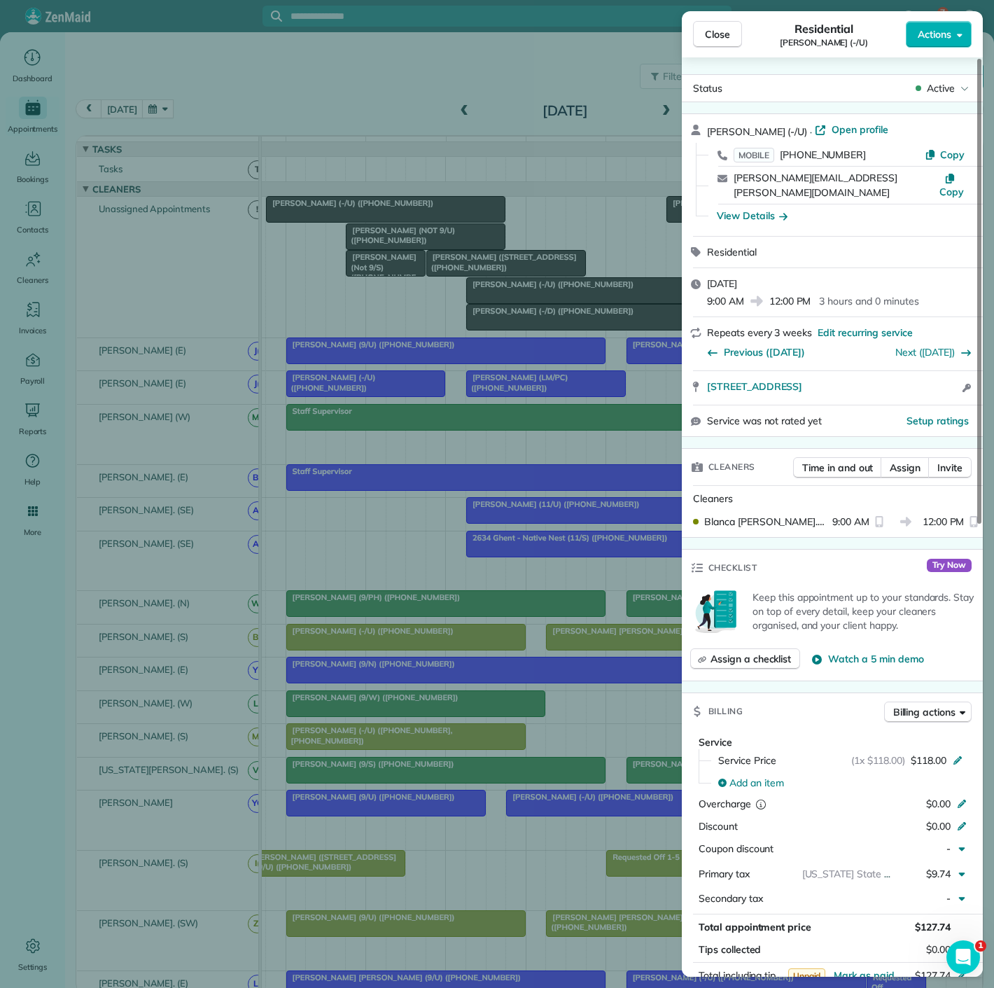
click at [359, 646] on div "Close Residential Carlee Cox (-/U) Actions Status Active Carlee Cox (-/U) · Ope…" at bounding box center [497, 494] width 994 height 988
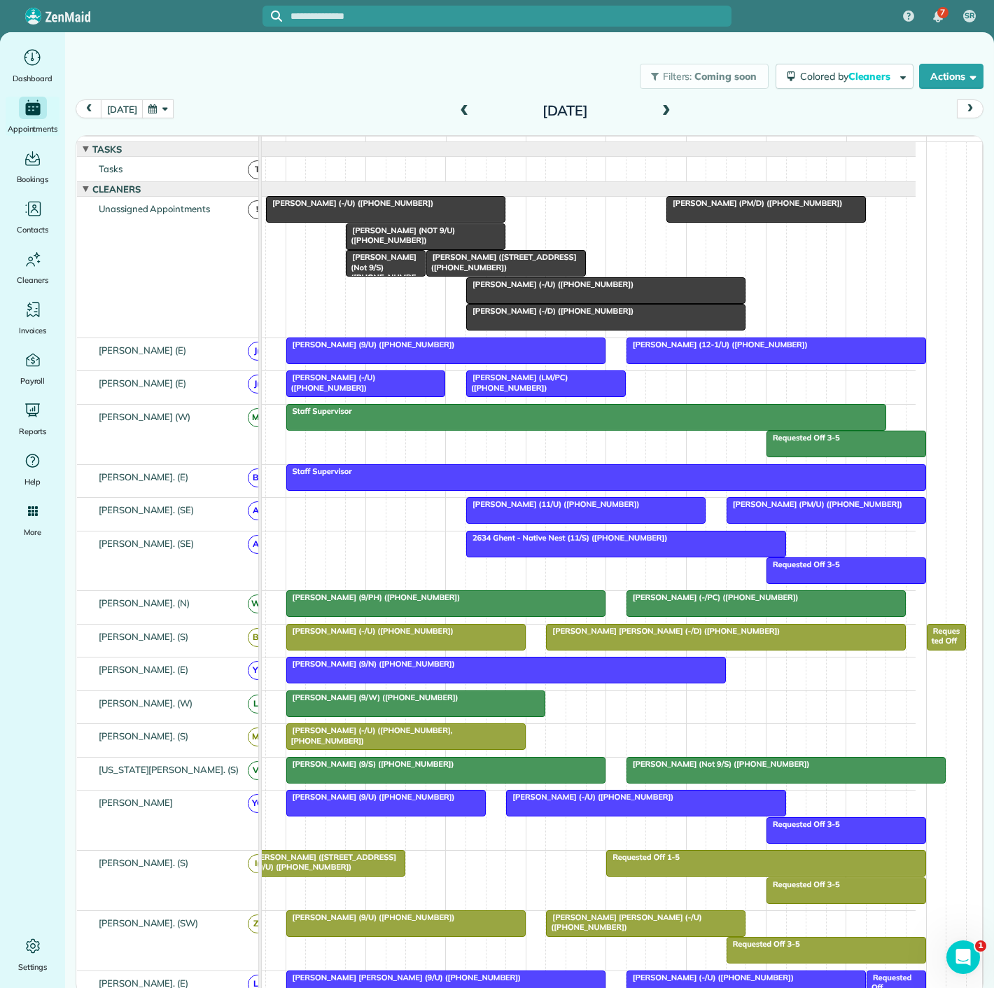
click at [596, 649] on div at bounding box center [726, 637] width 359 height 25
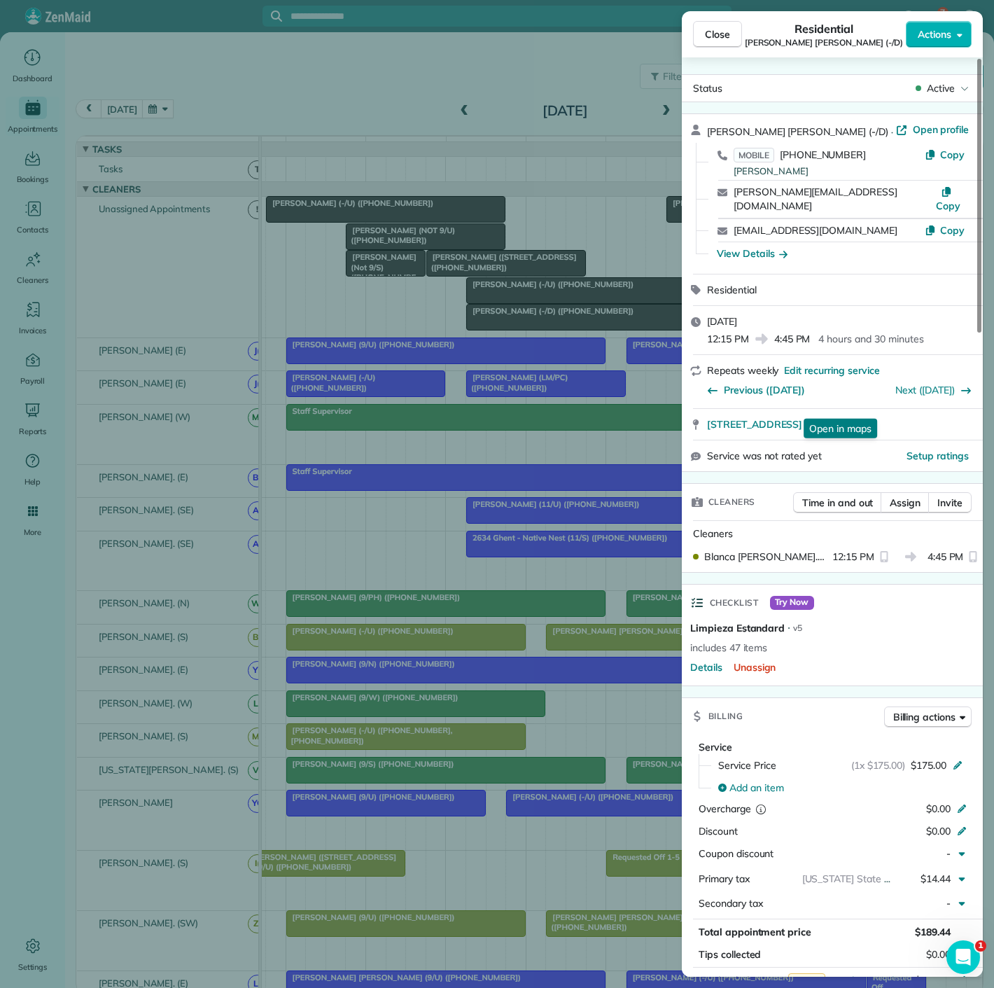
drag, startPoint x: 896, startPoint y: 412, endPoint x: 76, endPoint y: 228, distance: 841.1
click at [896, 412] on div "1401 Elm Street 4502 Dallas TX 75202 Open in maps Open in maps" at bounding box center [832, 424] width 301 height 31
click at [462, 394] on div "Close Residential Katie Katelyn Anderson (-/D) Actions Status Active Katie Kate…" at bounding box center [497, 494] width 994 height 988
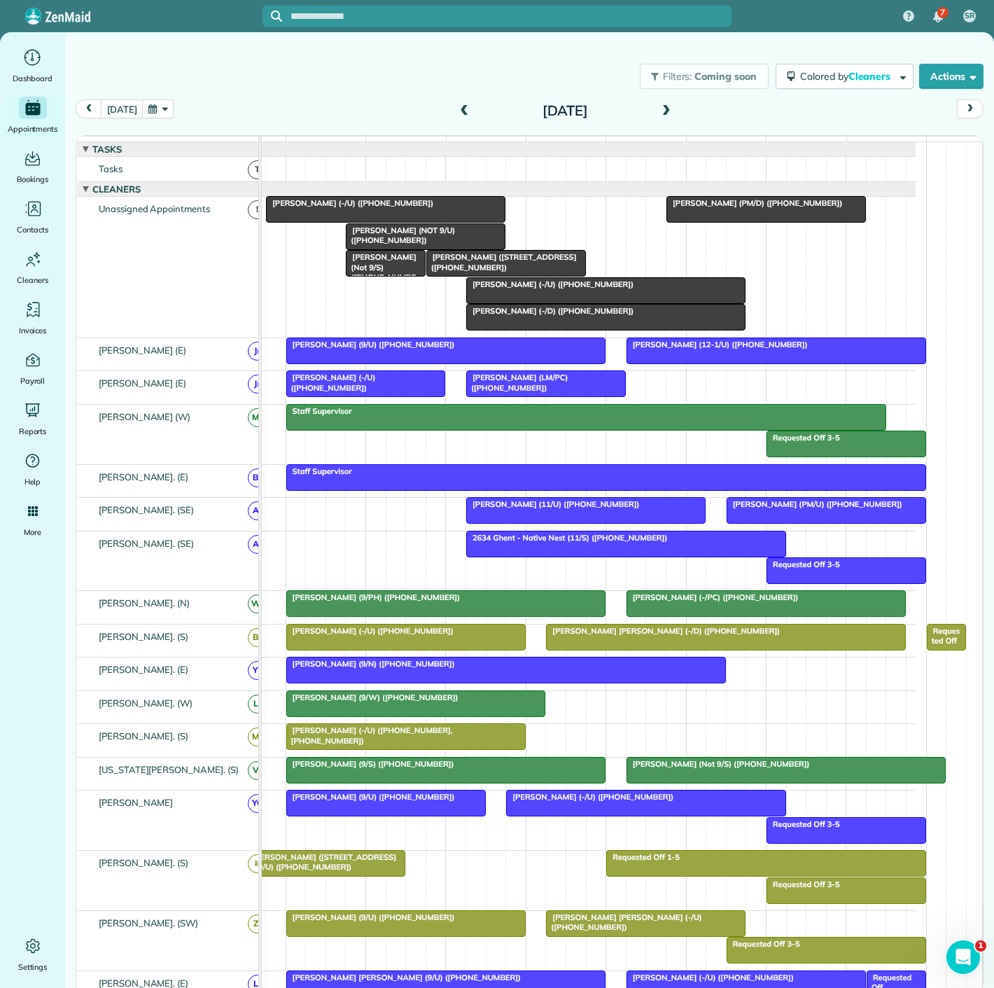
click at [760, 222] on div at bounding box center [766, 209] width 198 height 25
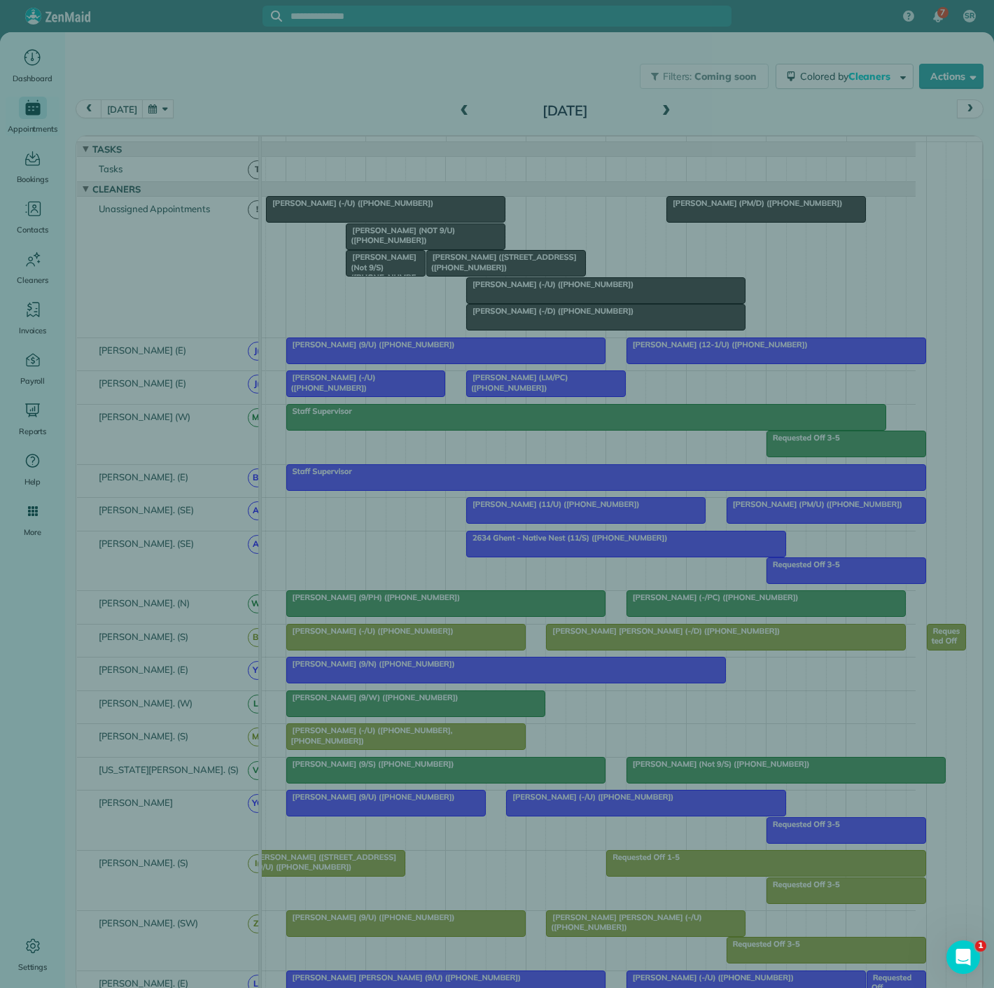
click at [468, 648] on div "Close Residential Spenser Stites (PM/D) Actions Status Active Spenser Stites (P…" at bounding box center [497, 494] width 994 height 988
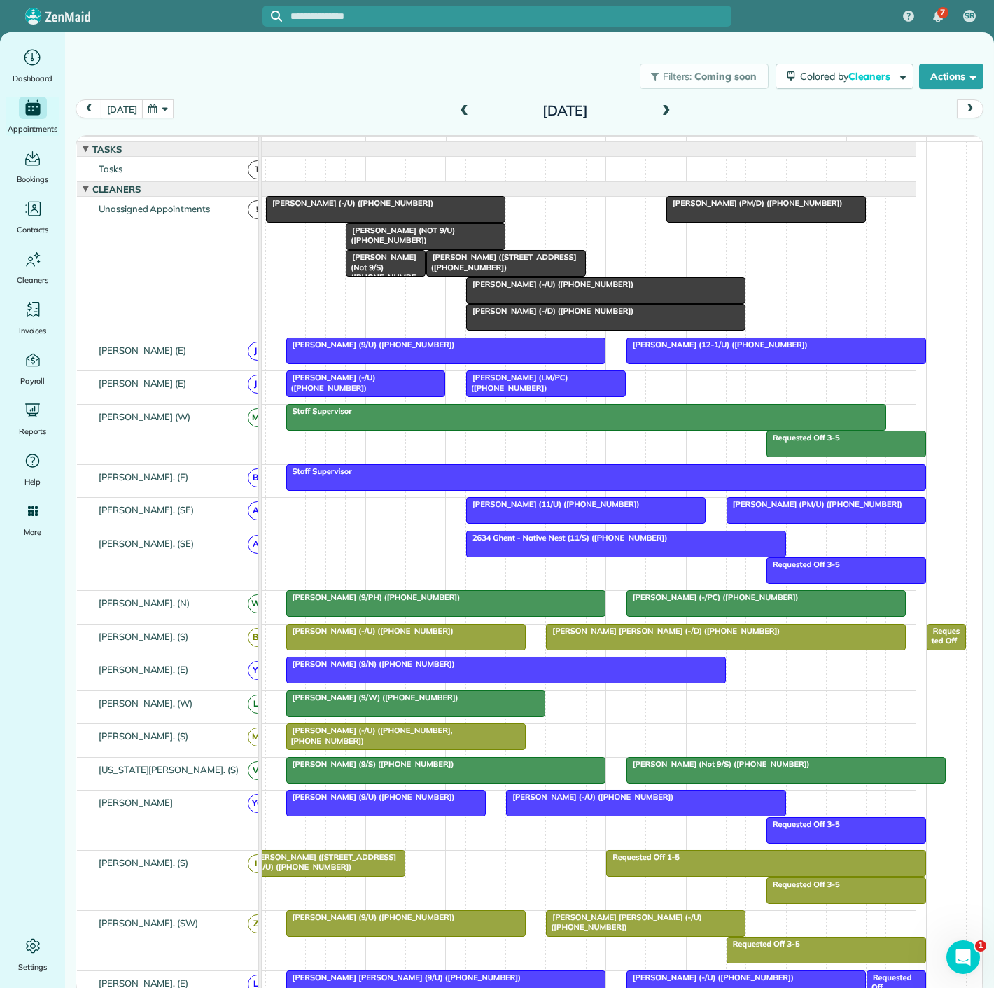
click at [468, 648] on div at bounding box center [406, 637] width 238 height 25
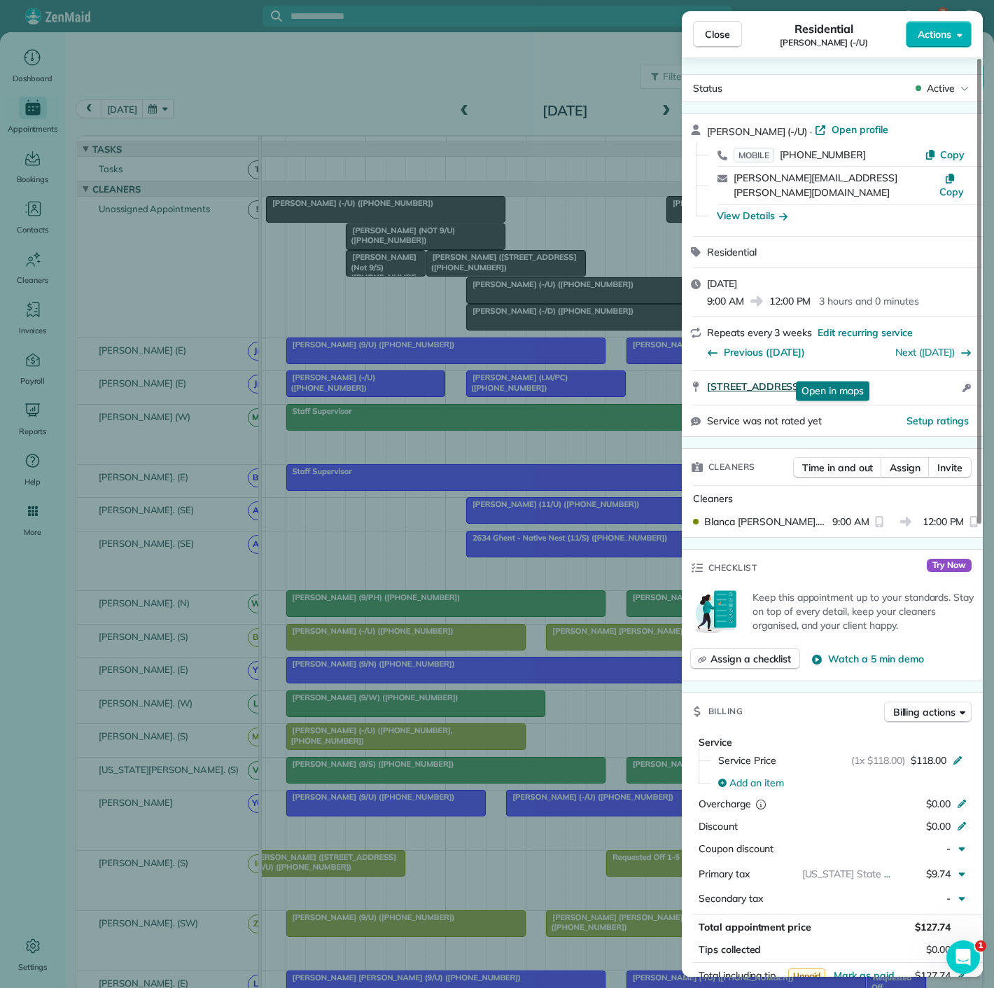
drag, startPoint x: 699, startPoint y: 376, endPoint x: 910, endPoint y: 375, distance: 211.5
click at [912, 375] on div "4251 Irving Ave Apt 1508 Dallas TX 75219 Open in maps Open in maps Open access …" at bounding box center [832, 388] width 301 height 34
copy span "4251 Irving Ave Apt 1508 Dallas TX 75219"
drag, startPoint x: 506, startPoint y: 349, endPoint x: 433, endPoint y: 326, distance: 76.2
click at [506, 349] on div "Close Residential Carlee Cox (-/U) Actions Status Active Carlee Cox (-/U) · Ope…" at bounding box center [497, 494] width 994 height 988
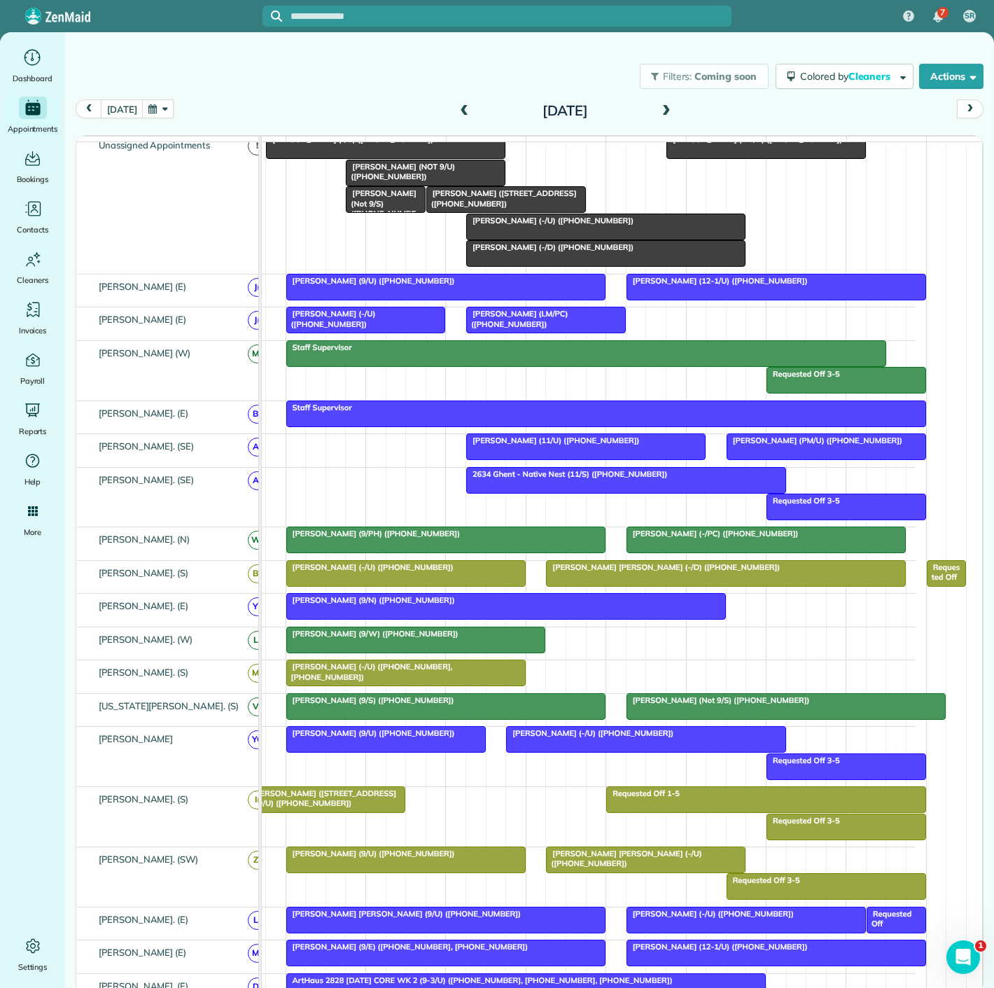
scroll to position [78, 0]
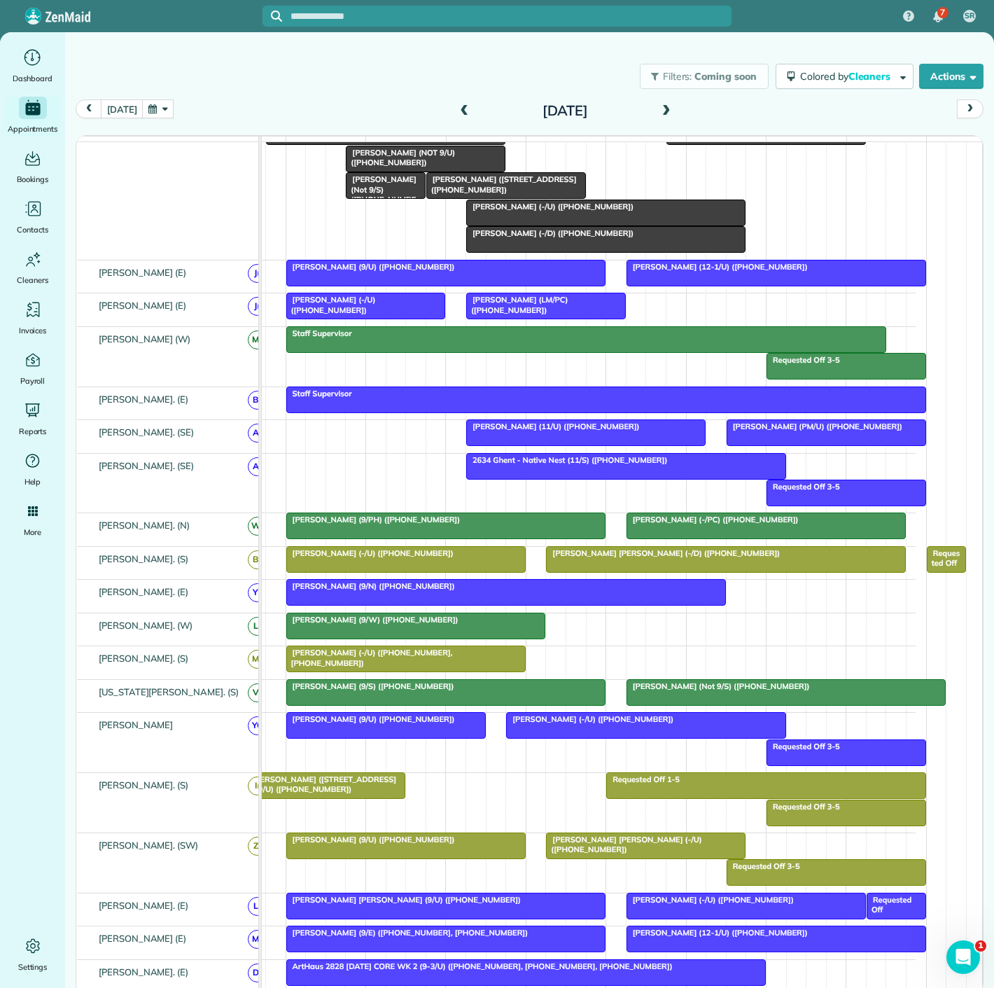
click at [348, 600] on div at bounding box center [506, 592] width 438 height 25
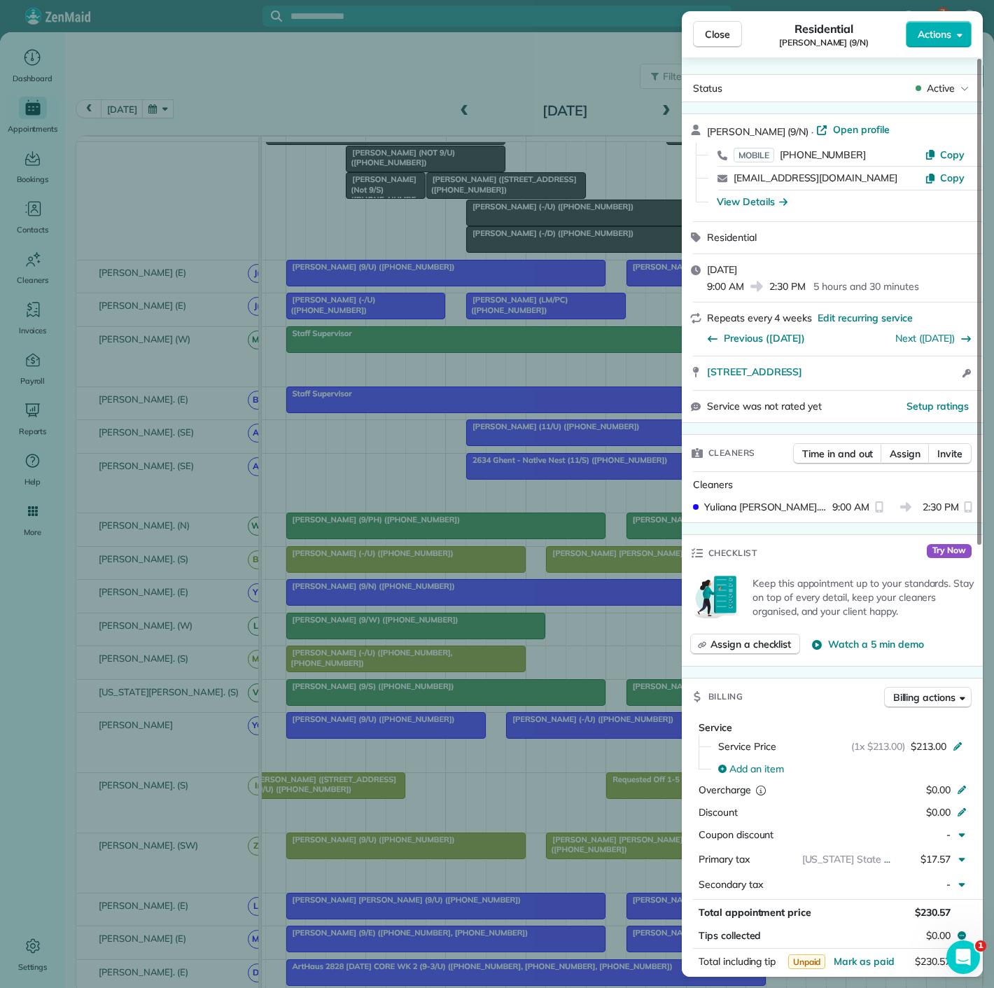
click at [348, 600] on div "Close Residential Madison Caples (9/N) Actions Status Active Madison Caples (9/…" at bounding box center [497, 494] width 994 height 988
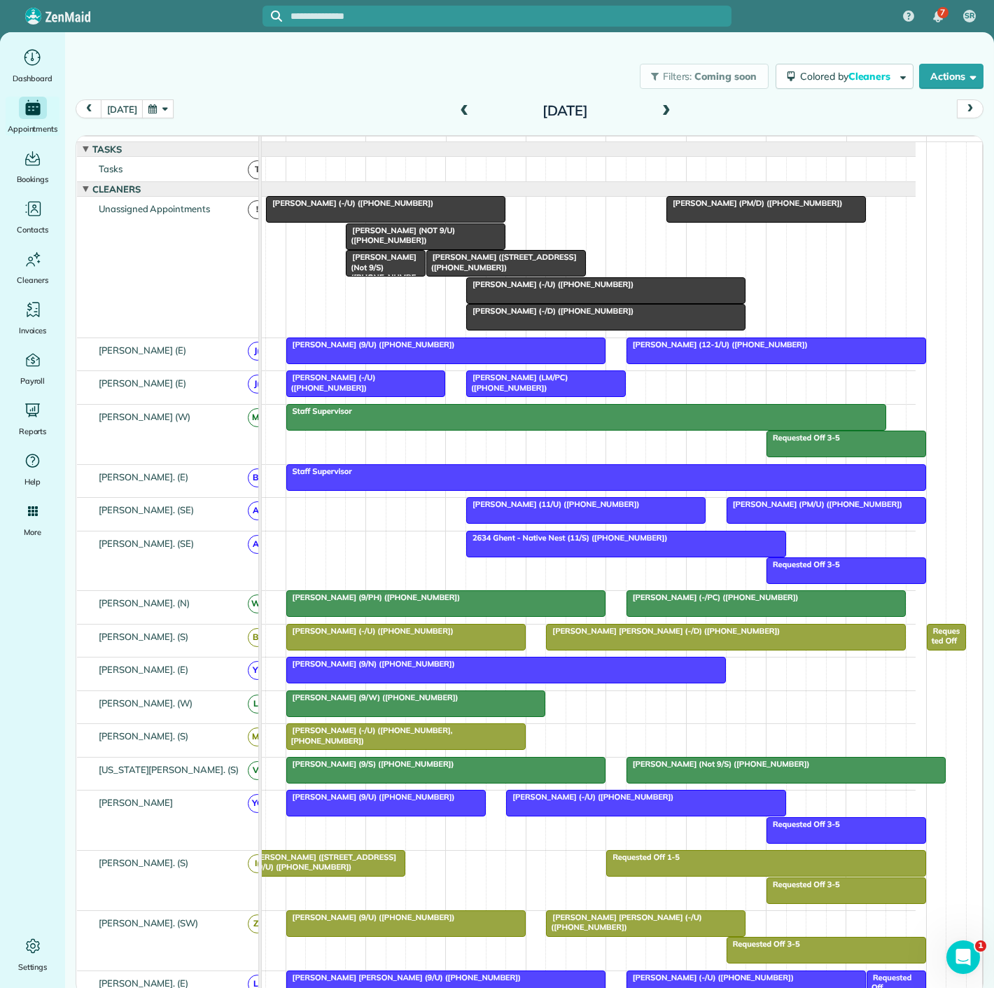
click at [400, 245] on span "Luke Dombroski (NOT 9/U) (+15136417796)" at bounding box center [400, 235] width 110 height 20
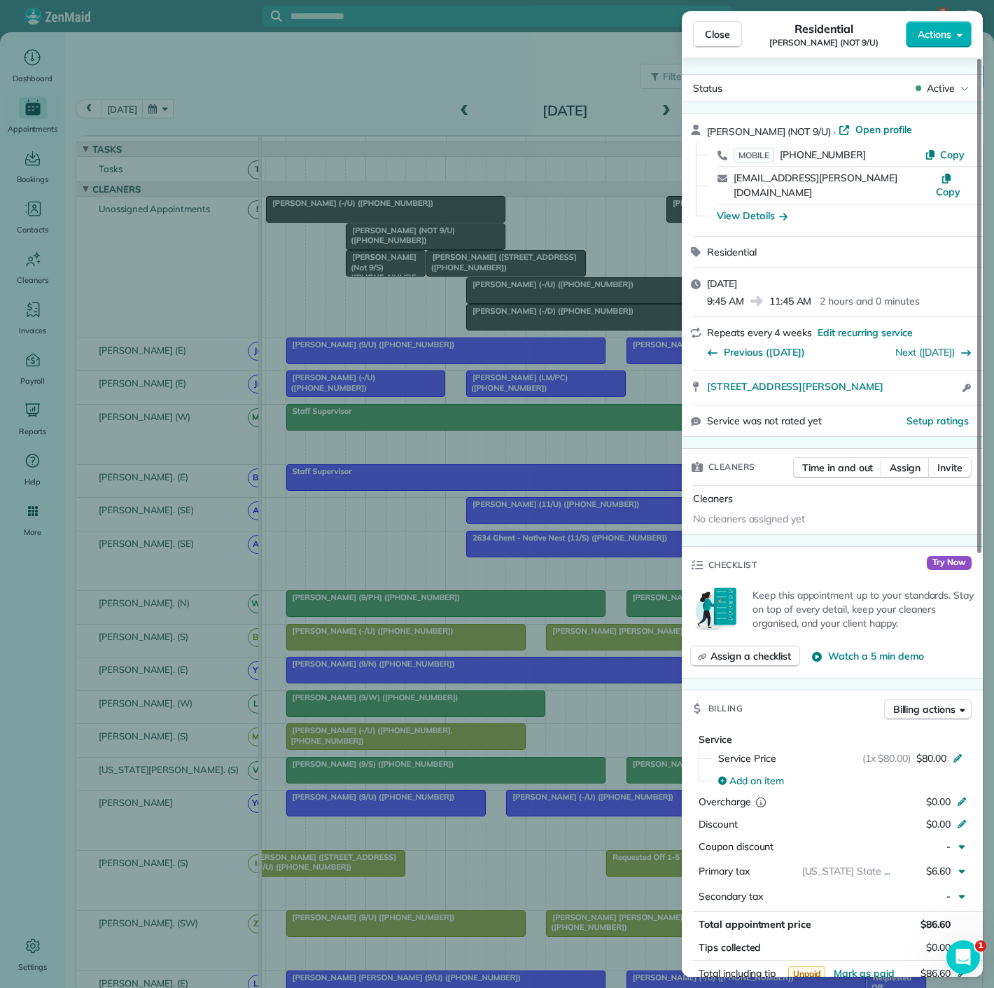
click at [400, 246] on div "Close Residential Luke Dombroski (NOT 9/U) Actions Status Active Luke Dombroski…" at bounding box center [497, 494] width 994 height 988
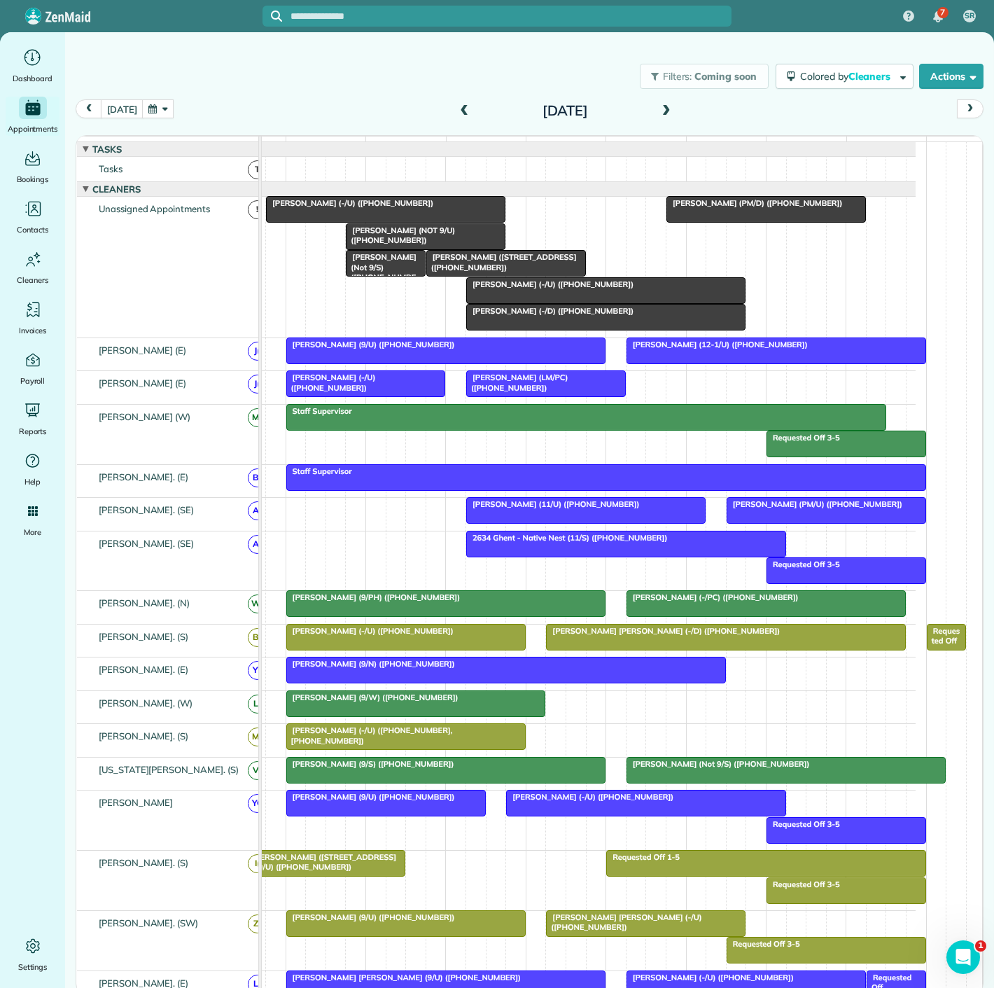
click at [404, 741] on span "Ashley Barhorst (-/U) (+12817820281, +17025574573)" at bounding box center [369, 735] width 167 height 20
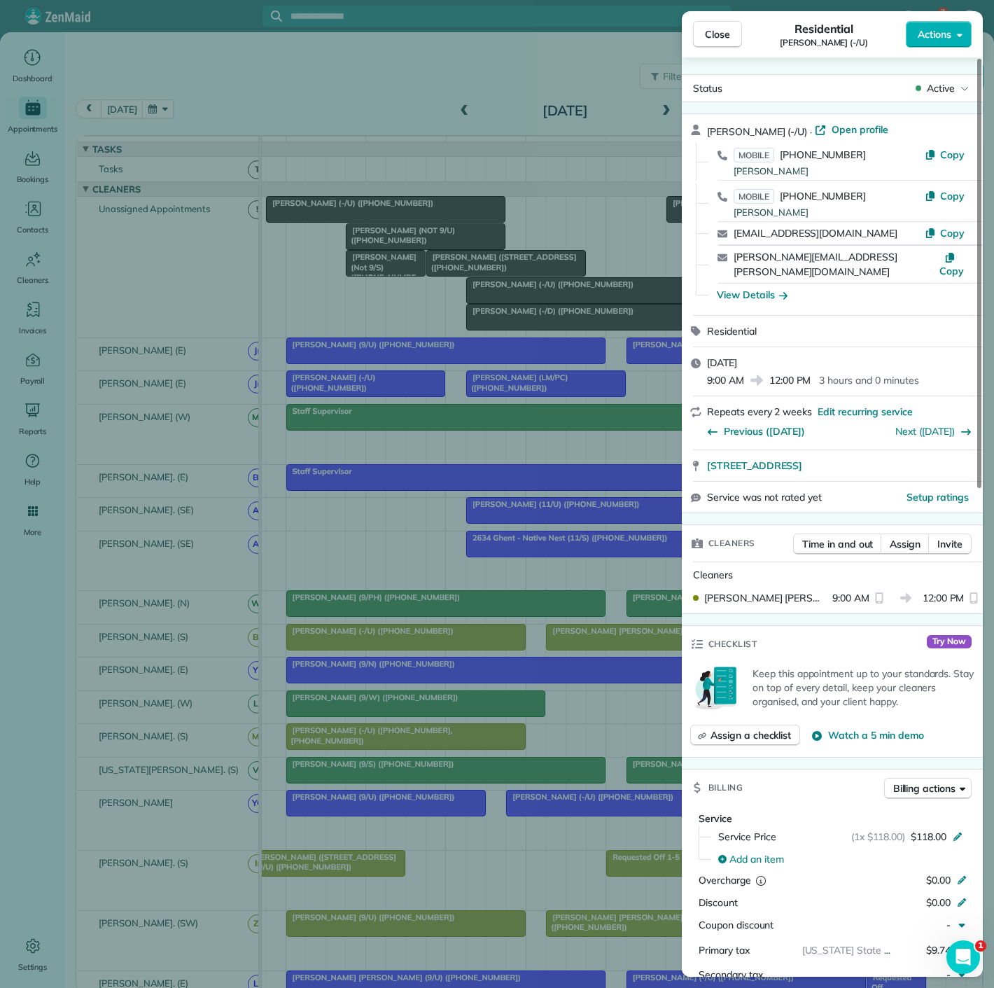
click at [404, 741] on div "Close Residential Ashley Barhorst (-/U) Actions Status Active Ashley Barhorst (…" at bounding box center [497, 494] width 994 height 988
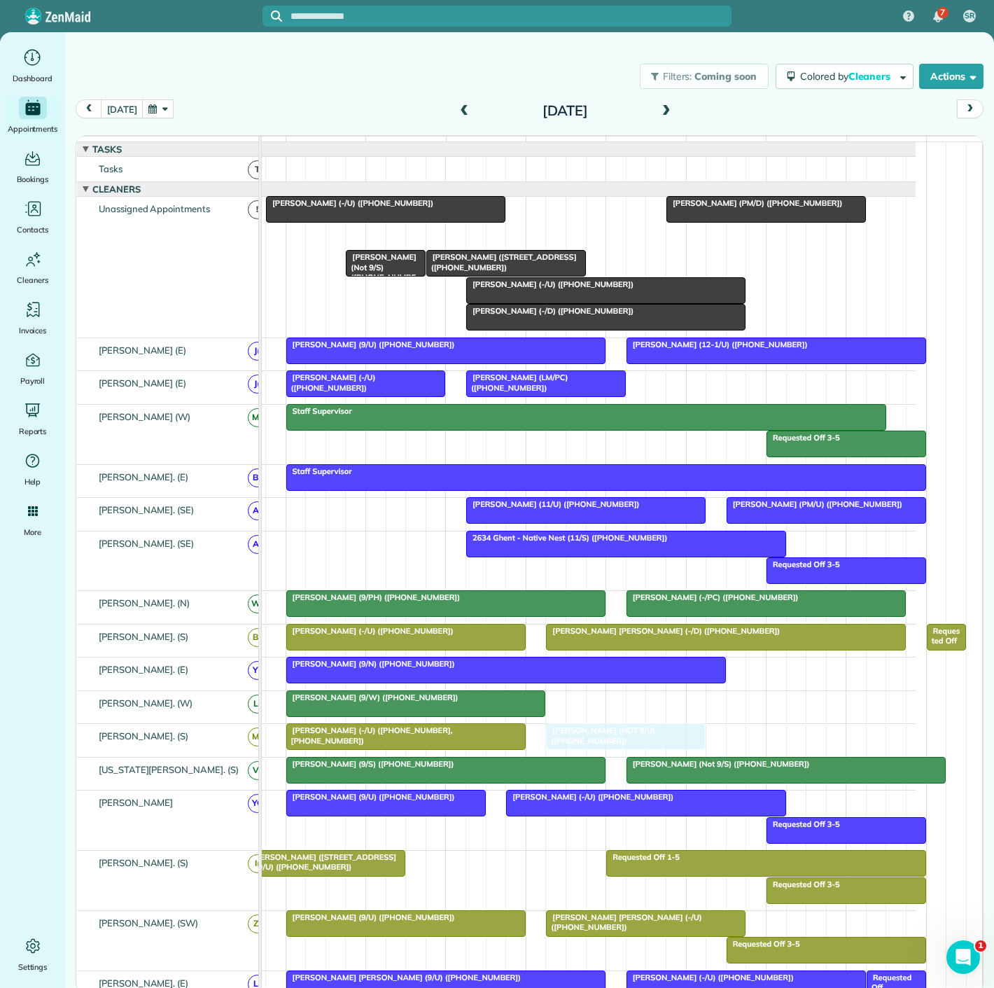
drag, startPoint x: 391, startPoint y: 251, endPoint x: 582, endPoint y: 751, distance: 534.4
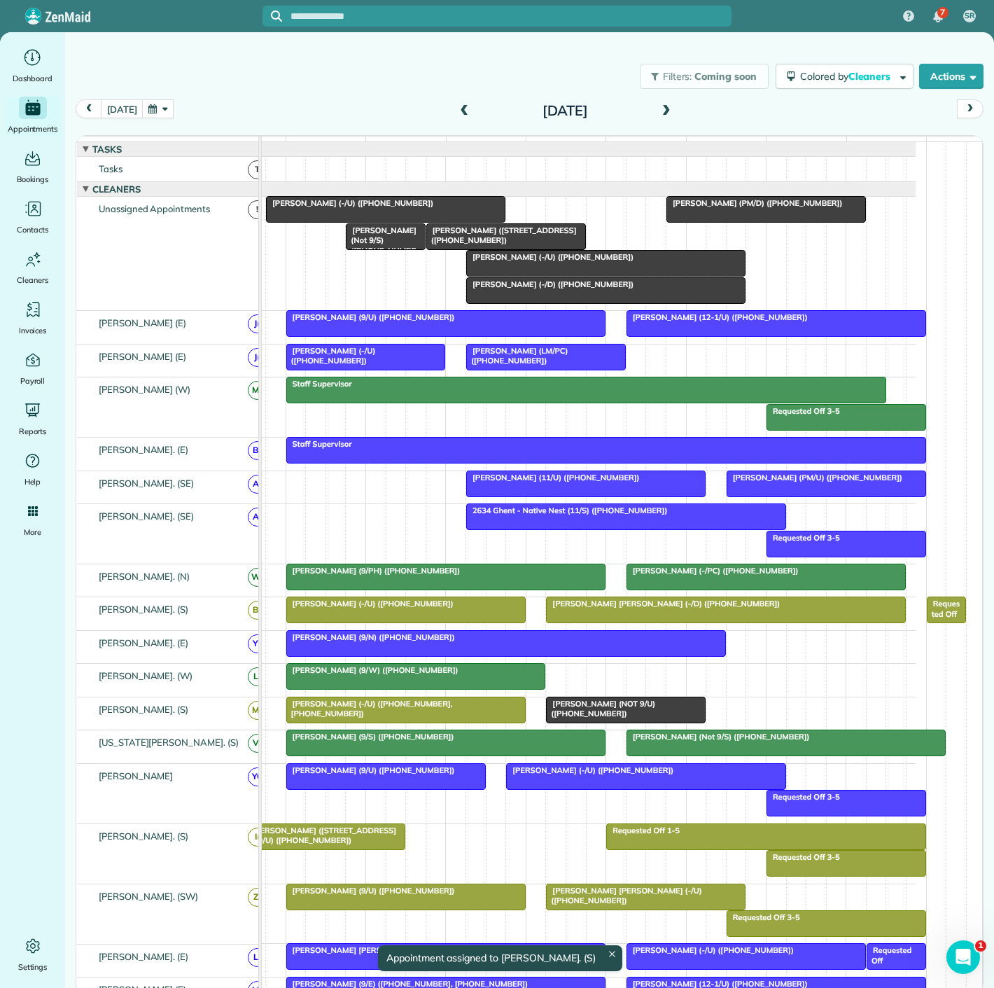
click at [686, 208] on span "Spenser Stites (PM/D) (+18178792757)" at bounding box center [754, 203] width 177 height 10
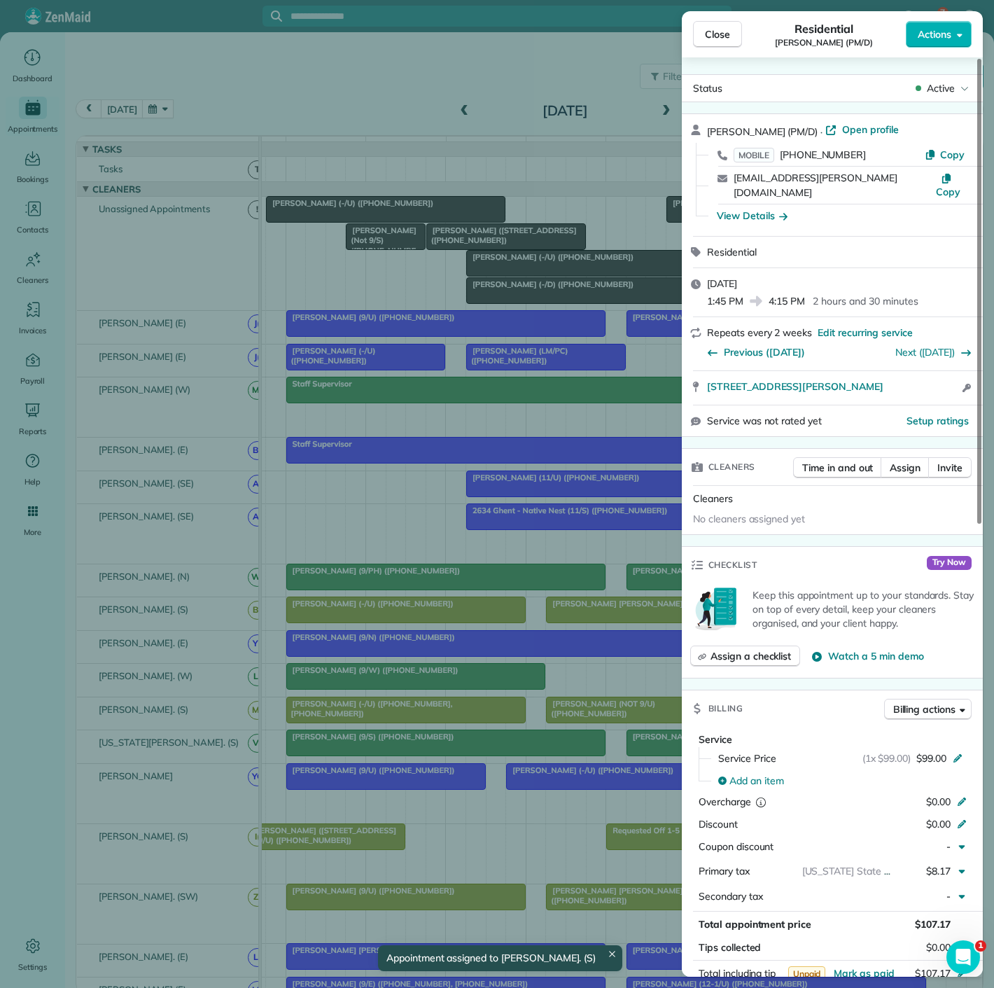
click at [647, 220] on div "Close Residential Spenser Stites (PM/D) Actions Status Active Spenser Stites (P…" at bounding box center [497, 494] width 994 height 988
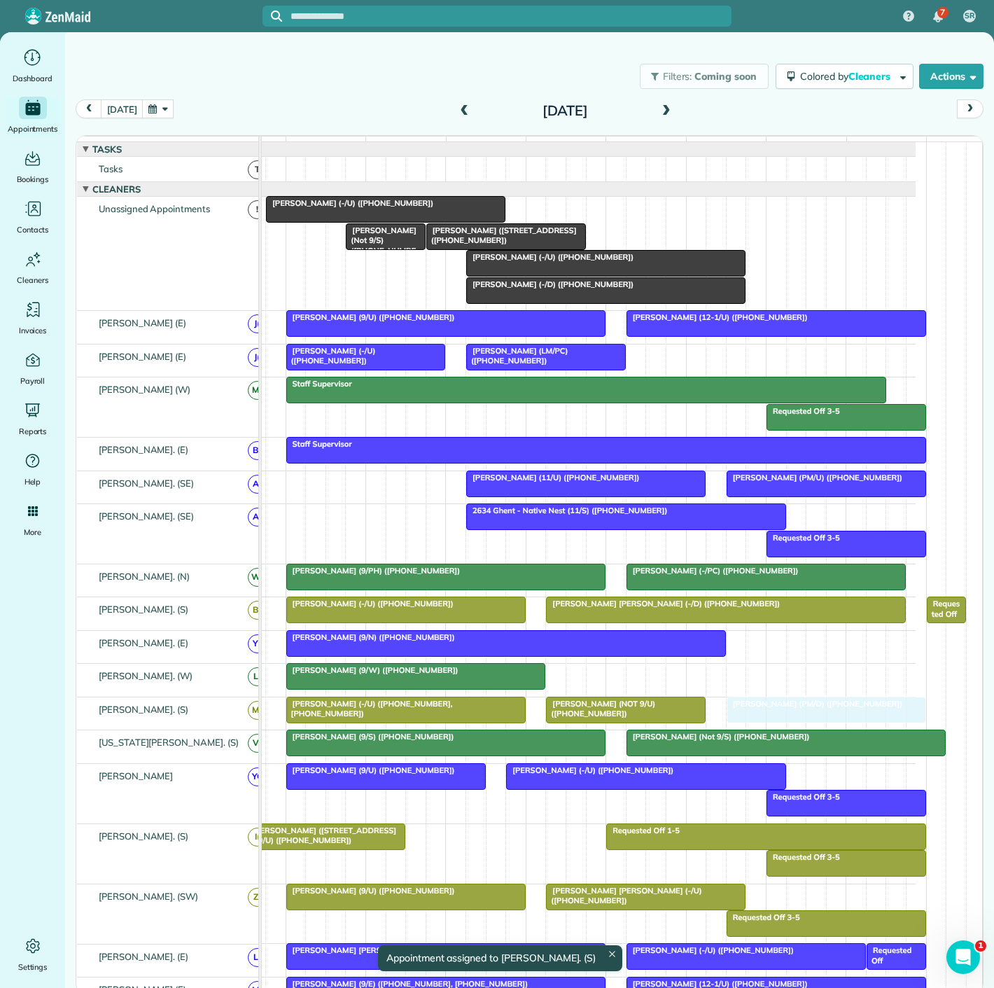
drag, startPoint x: 731, startPoint y: 213, endPoint x: 788, endPoint y: 721, distance: 510.9
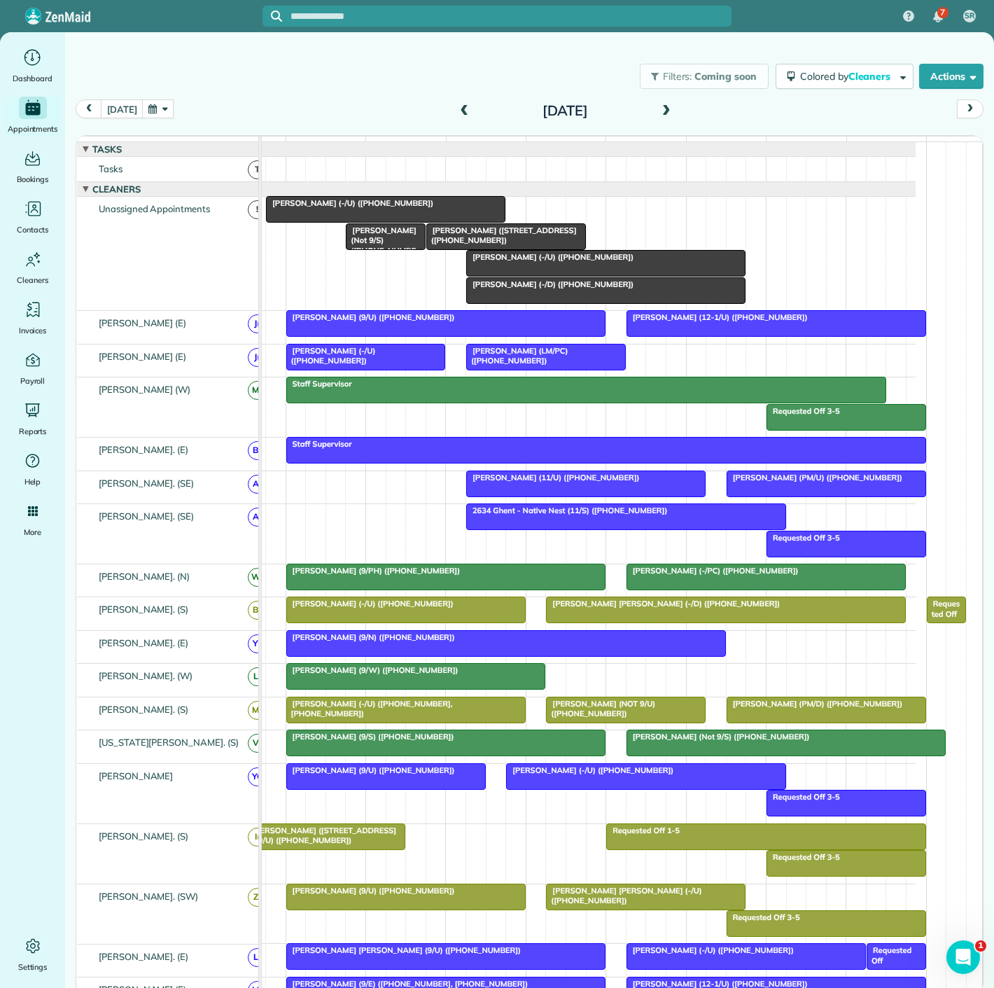
click at [396, 686] on div at bounding box center [416, 676] width 258 height 25
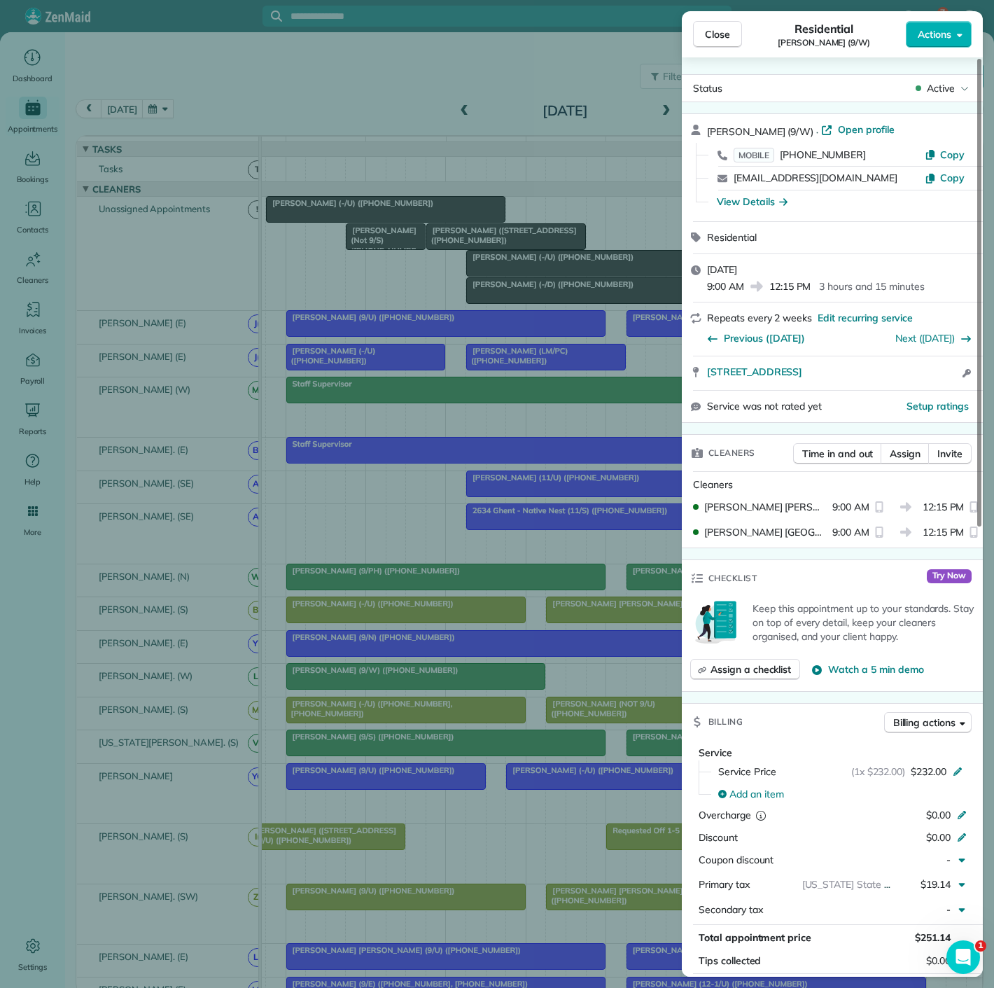
copy span "1005 Muncie Ave Dallas Tx 75212"
drag, startPoint x: 704, startPoint y: 379, endPoint x: 886, endPoint y: 379, distance: 182.1
click at [886, 379] on div "1005 Muncie Ave Dallas Tx 75212 Open access information" at bounding box center [832, 373] width 301 height 34
click at [501, 677] on div "Close Residential Isaac Gerard (9/W) Actions Status Active Isaac Gerard (9/W) ·…" at bounding box center [497, 494] width 994 height 988
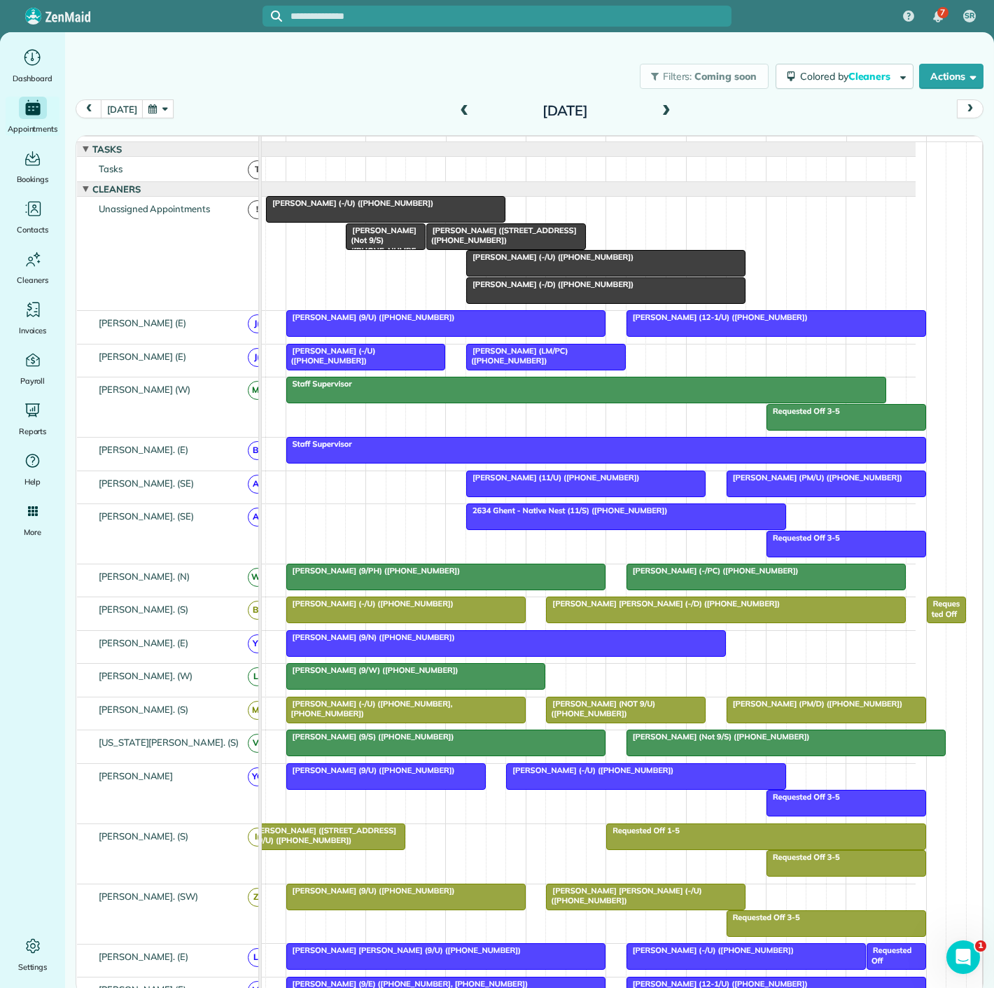
click at [437, 608] on div "Carlee Cox (-/U) (+16028036914)" at bounding box center [406, 604] width 231 height 10
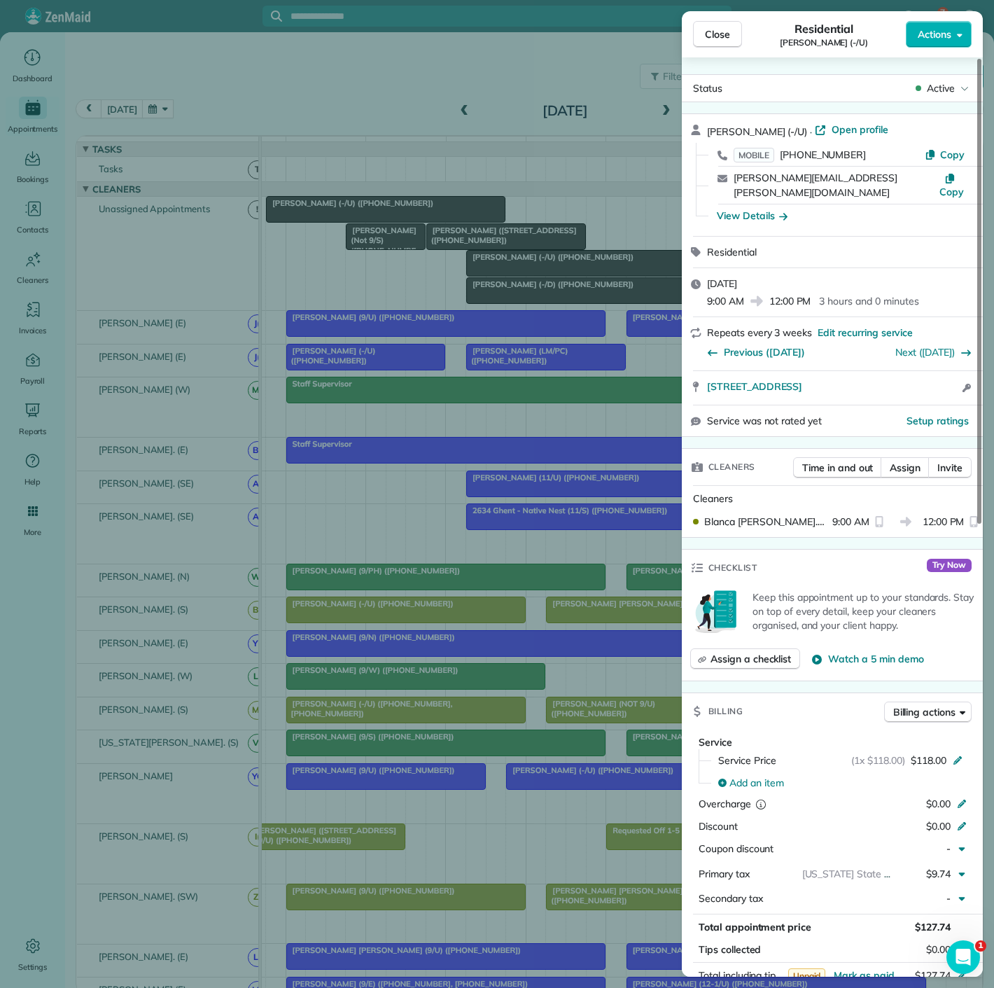
click at [461, 619] on div "Close Residential Carlee Cox (-/U) Actions Status Active Carlee Cox (-/U) · Ope…" at bounding box center [497, 494] width 994 height 988
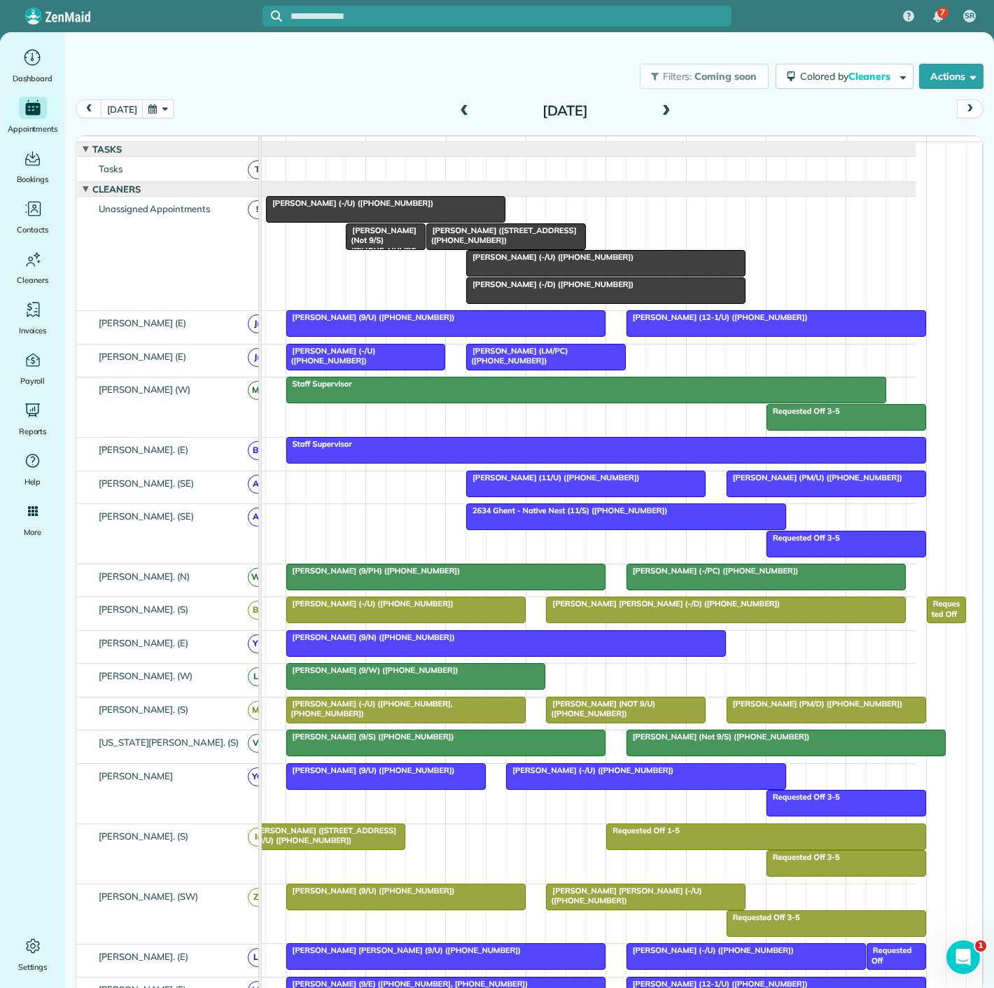
click at [426, 688] on div at bounding box center [416, 676] width 258 height 25
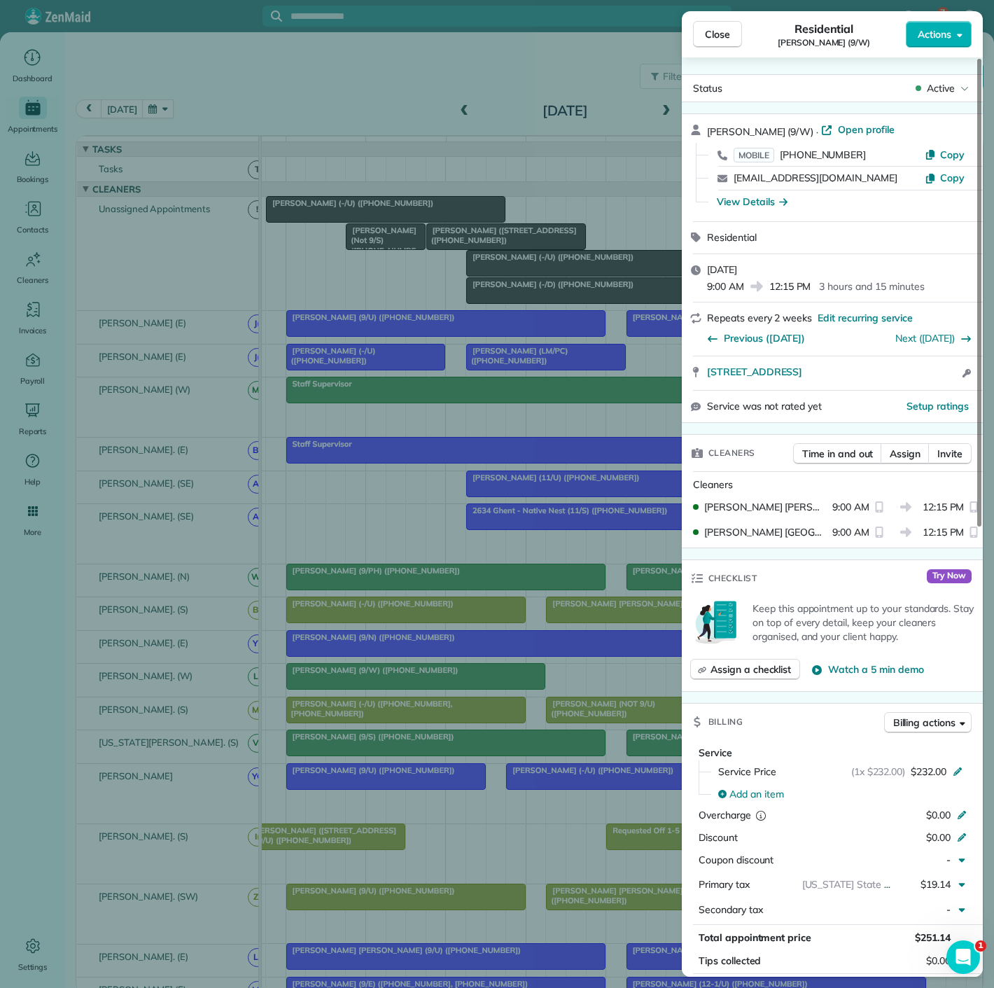
click at [441, 653] on div "Close Residential Isaac Gerard (9/W) Actions Status Active Isaac Gerard (9/W) ·…" at bounding box center [497, 494] width 994 height 988
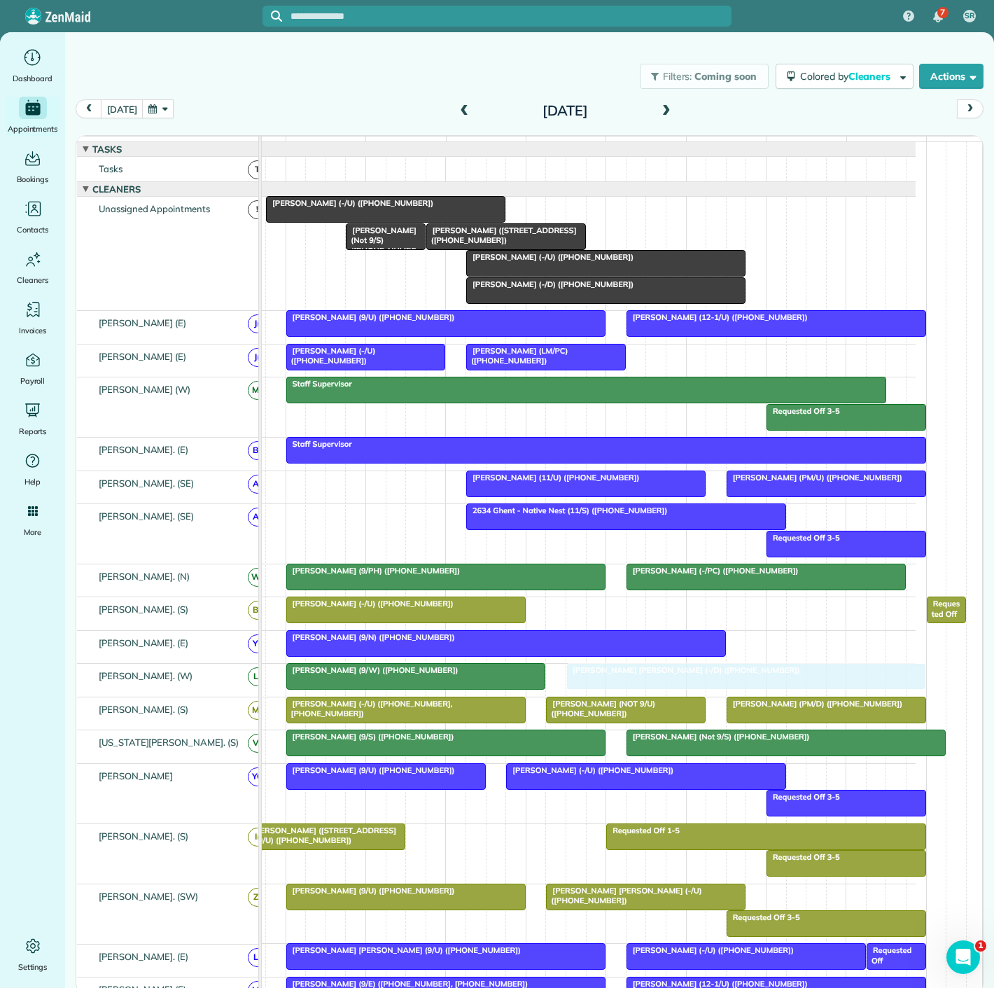
drag, startPoint x: 580, startPoint y: 616, endPoint x: 598, endPoint y: 688, distance: 73.5
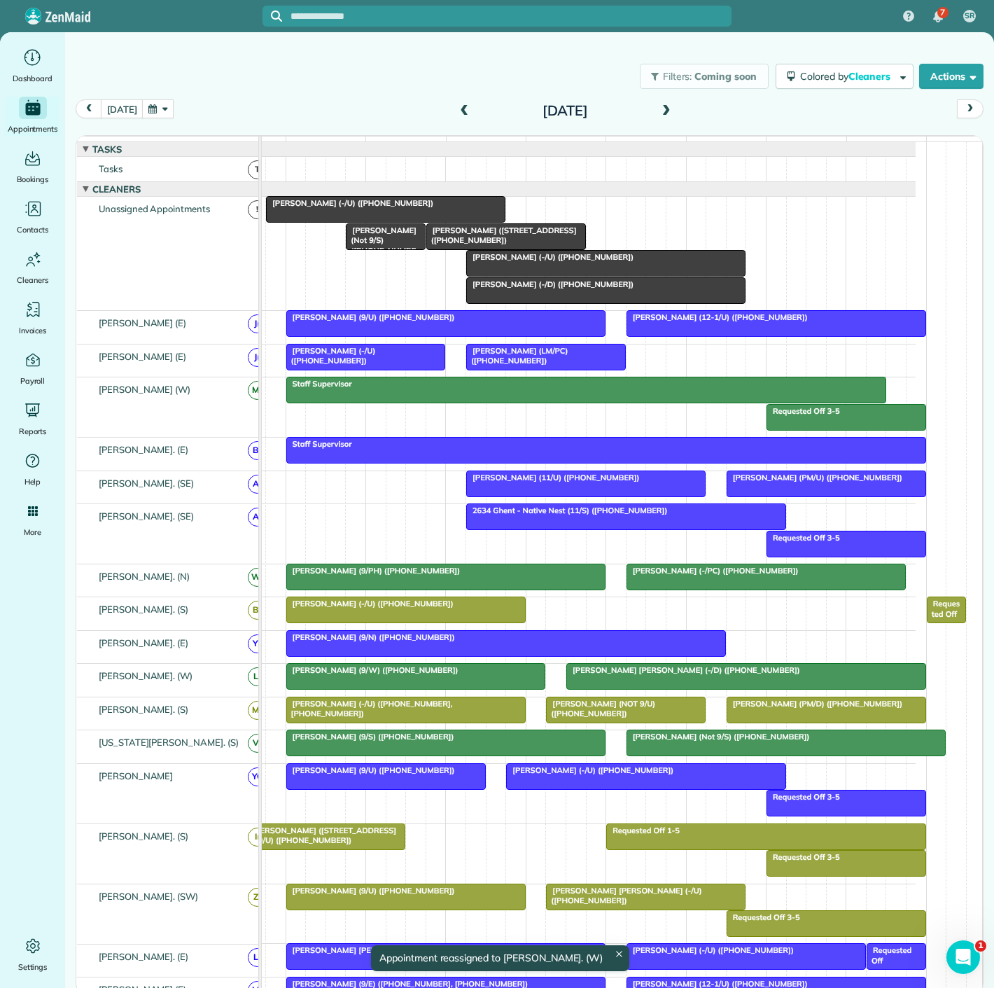
click at [384, 618] on div at bounding box center [406, 609] width 238 height 25
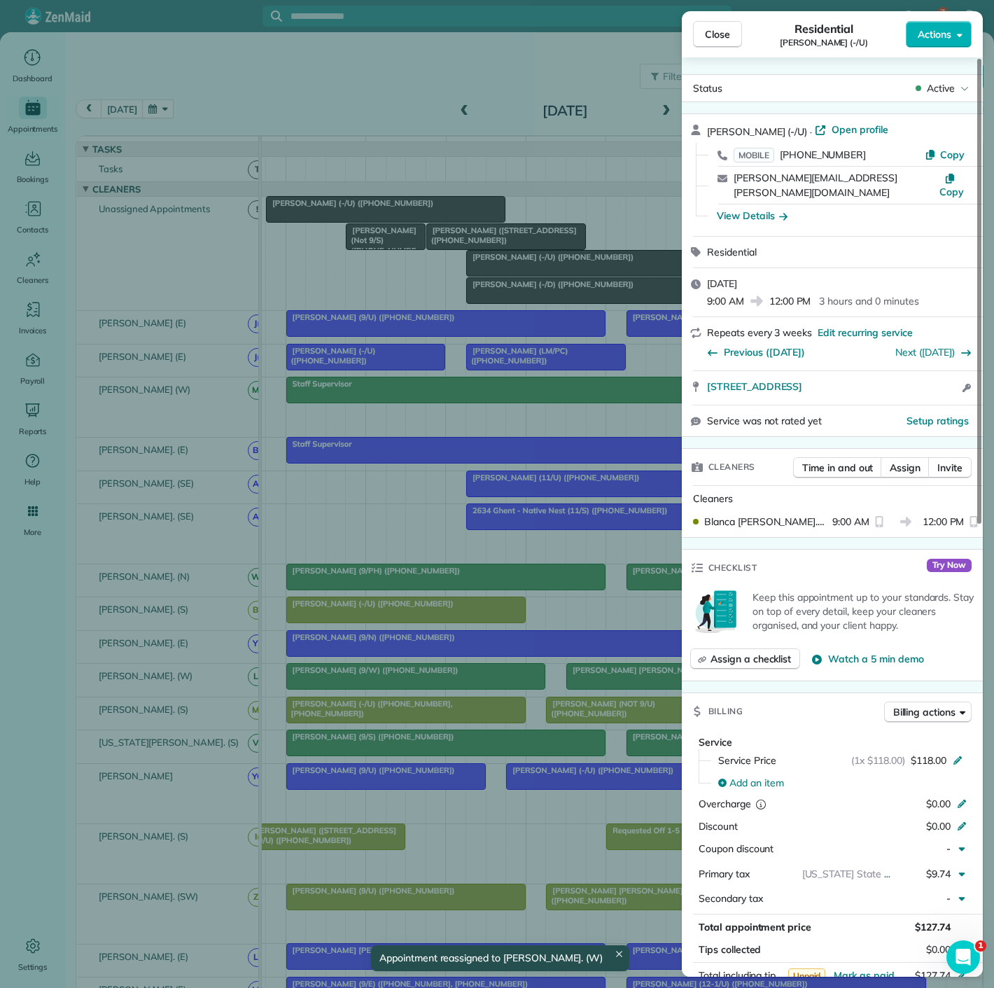
click at [384, 618] on div "Close Residential Carlee Cox (-/U) Actions Status Active Carlee Cox (-/U) · Ope…" at bounding box center [497, 494] width 994 height 988
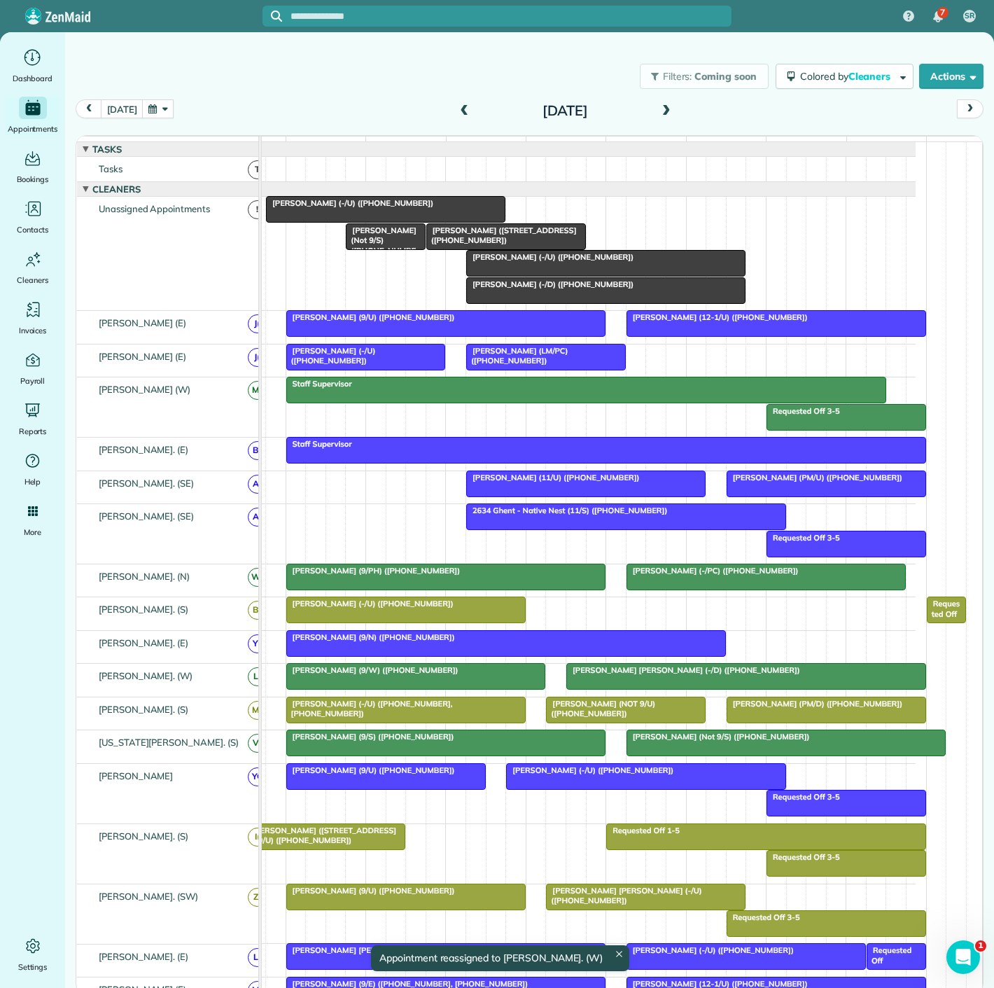
click at [521, 275] on div at bounding box center [606, 263] width 278 height 25
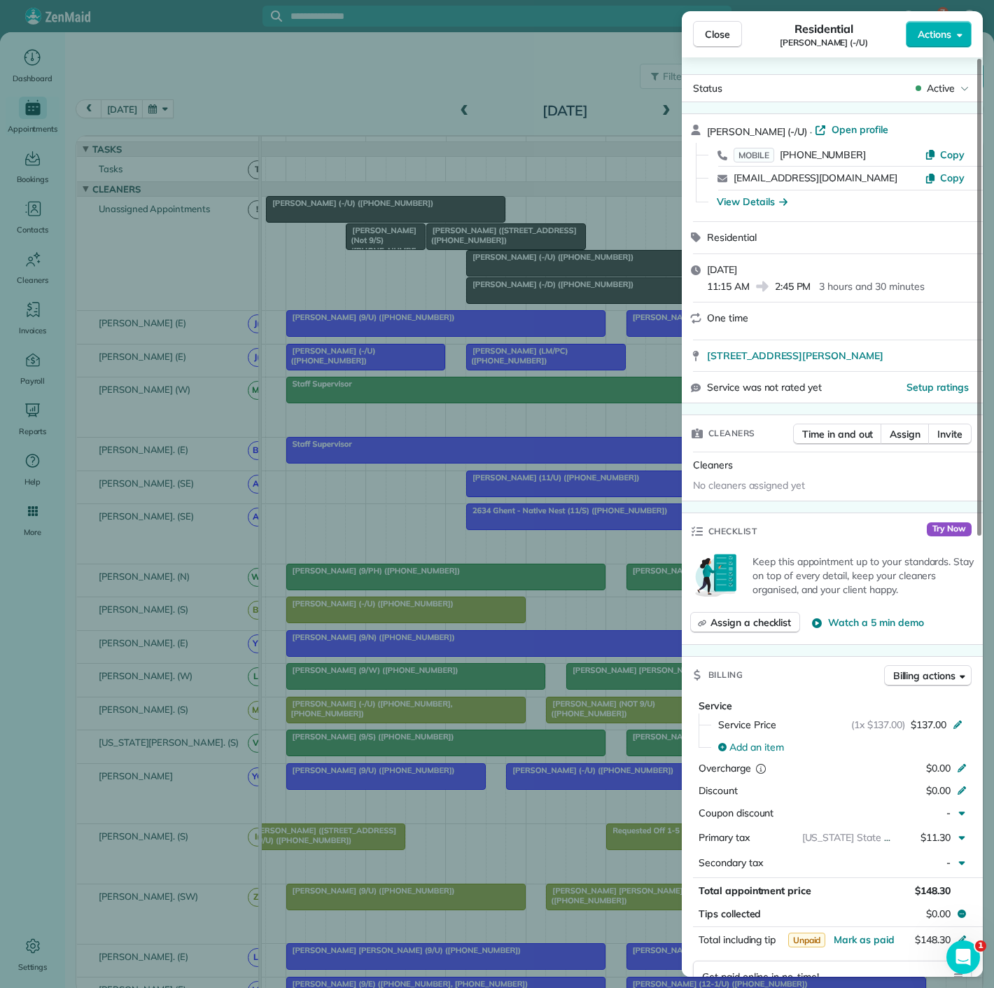
click at [521, 275] on div "Close Residential Brett Sutherland (-/U) Actions Status Active Brett Sutherland…" at bounding box center [497, 494] width 994 height 988
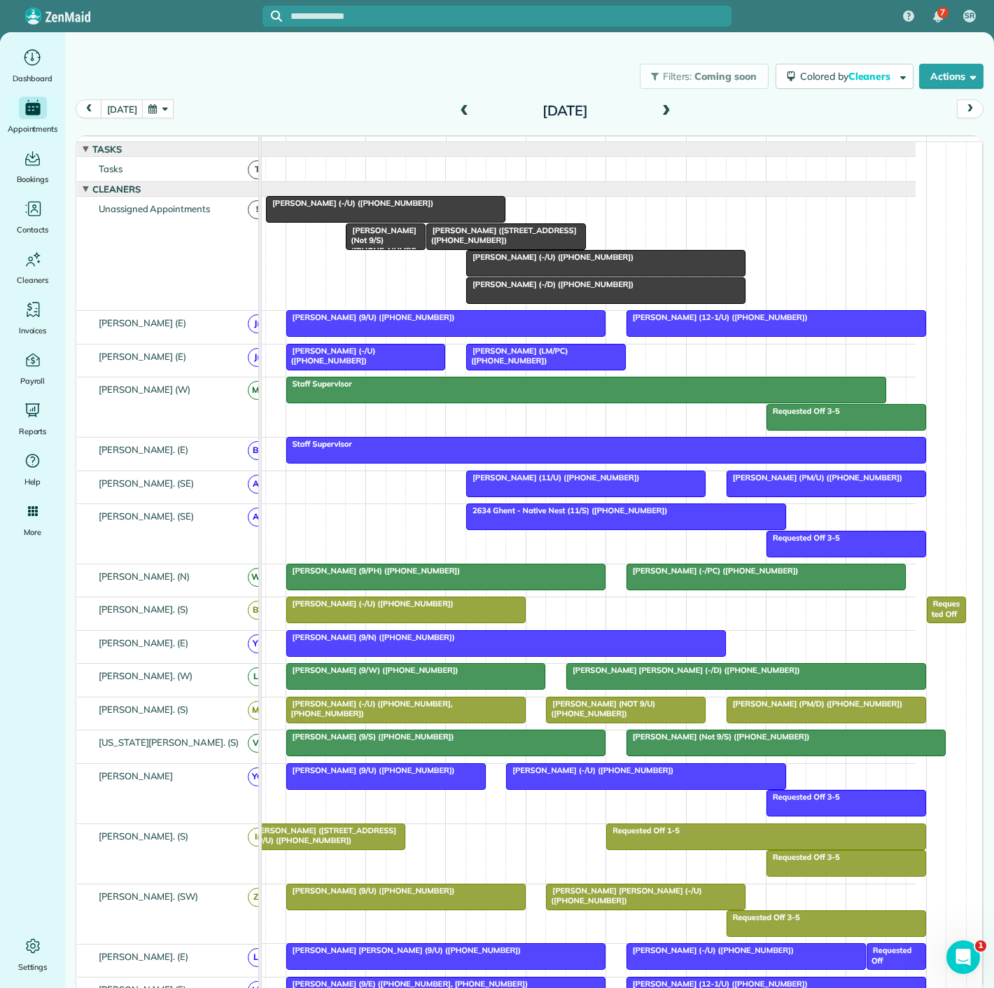
click at [338, 221] on div at bounding box center [386, 209] width 238 height 25
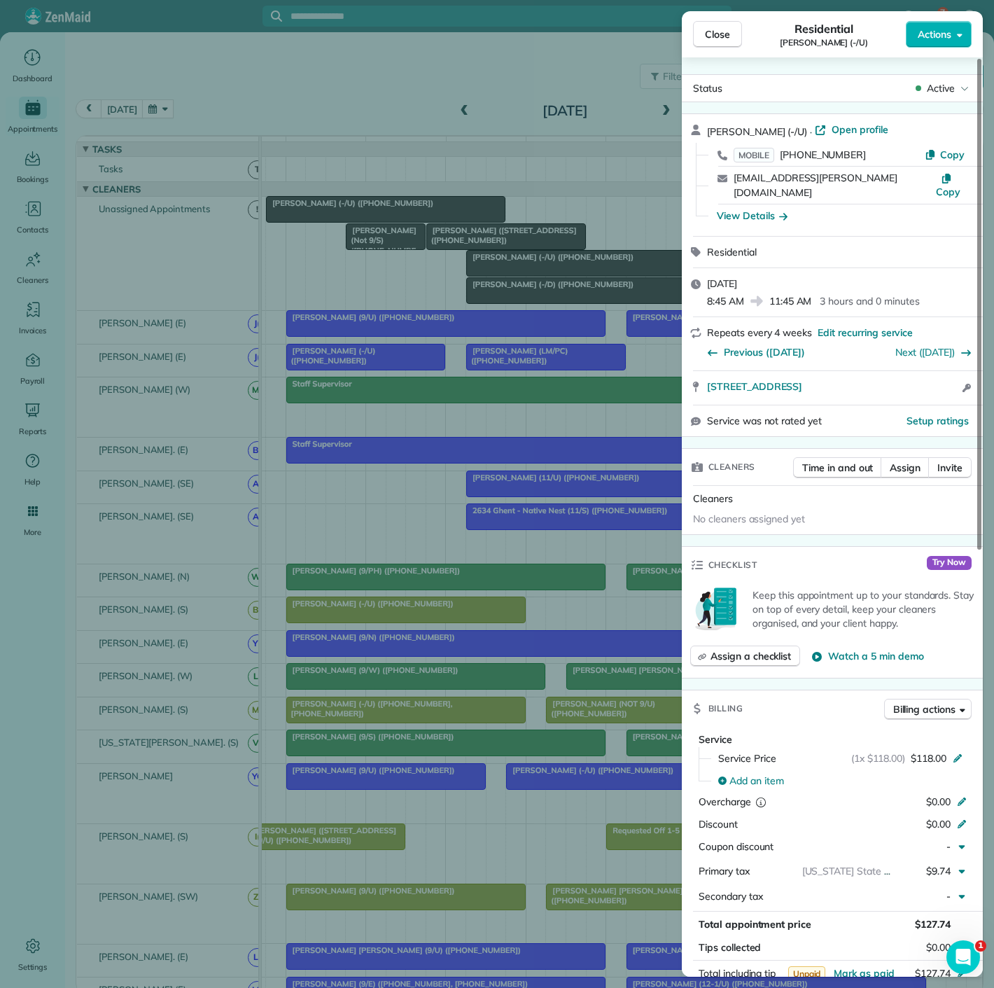
click at [338, 221] on div "Close Residential Prem Mandava (-/U) Actions Status Active Prem Mandava (-/U) ·…" at bounding box center [497, 494] width 994 height 988
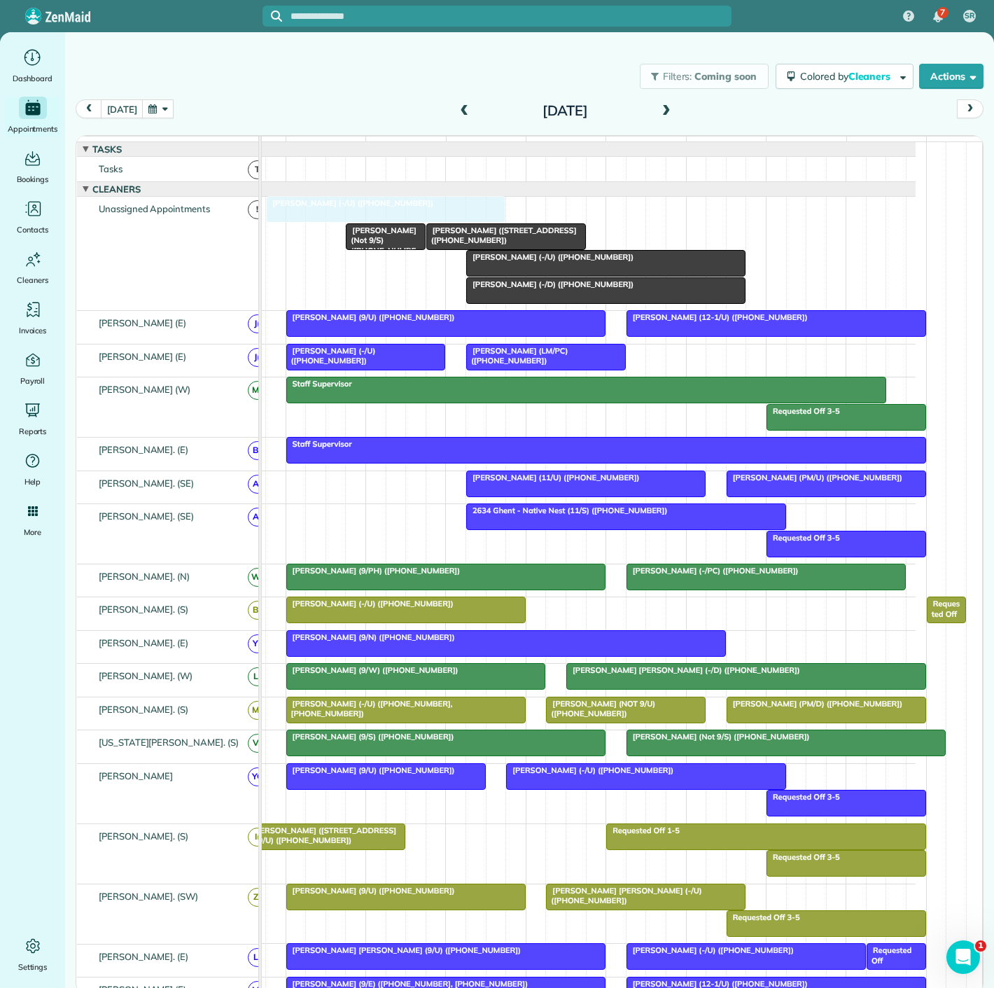
drag, startPoint x: 330, startPoint y: 221, endPoint x: 332, endPoint y: 246, distance: 26.0
click at [332, 246] on div "Prem Mandava (-/U) (+15127431137) David Portnoy (4141 Office Parkway - AM/C) (+…" at bounding box center [561, 253] width 710 height 113
click at [470, 245] on span "David Portnoy (4141 Office Parkway - AM/C) (+12142233180)" at bounding box center [501, 235] width 151 height 20
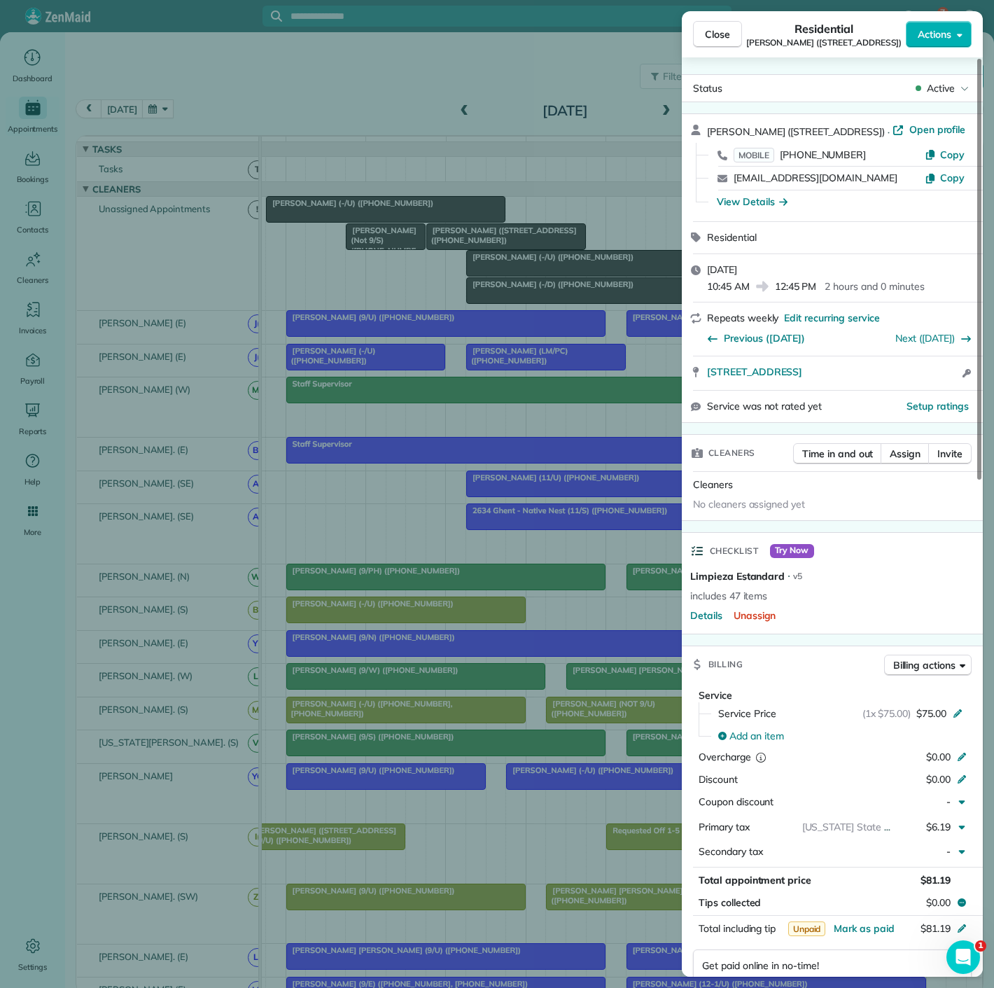
click at [528, 328] on div "Close Residential David Portnoy (4141 Office Parkway - AM/C) Actions Status Act…" at bounding box center [497, 494] width 994 height 988
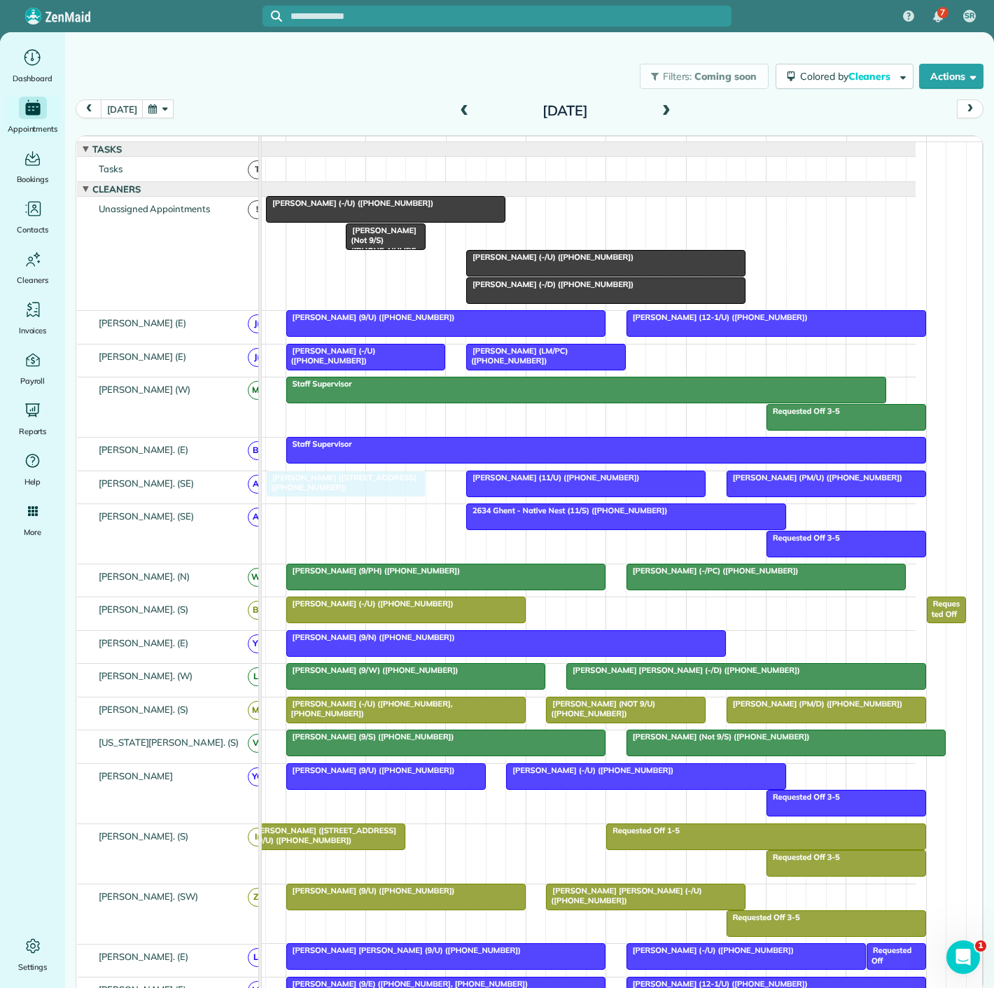
drag, startPoint x: 484, startPoint y: 246, endPoint x: 328, endPoint y: 500, distance: 298.3
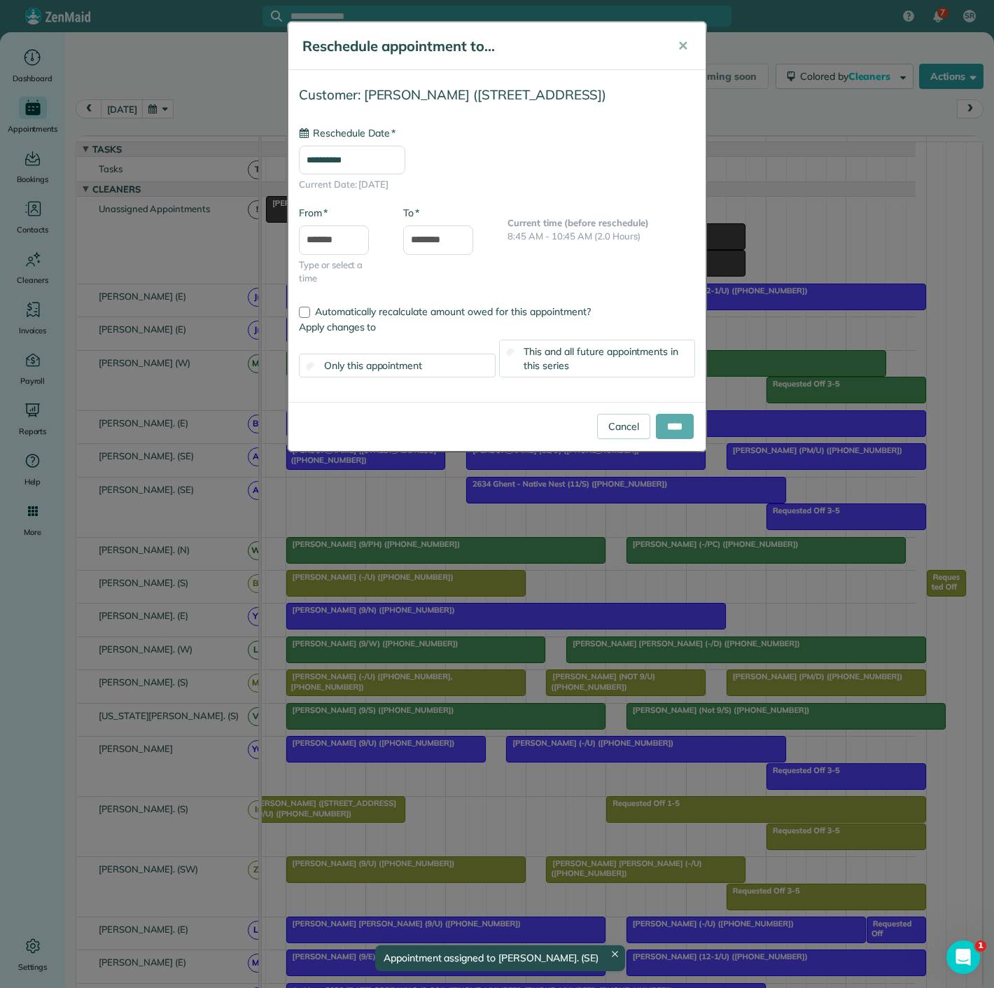
type input "**********"
click at [665, 429] on input "****" at bounding box center [675, 426] width 38 height 25
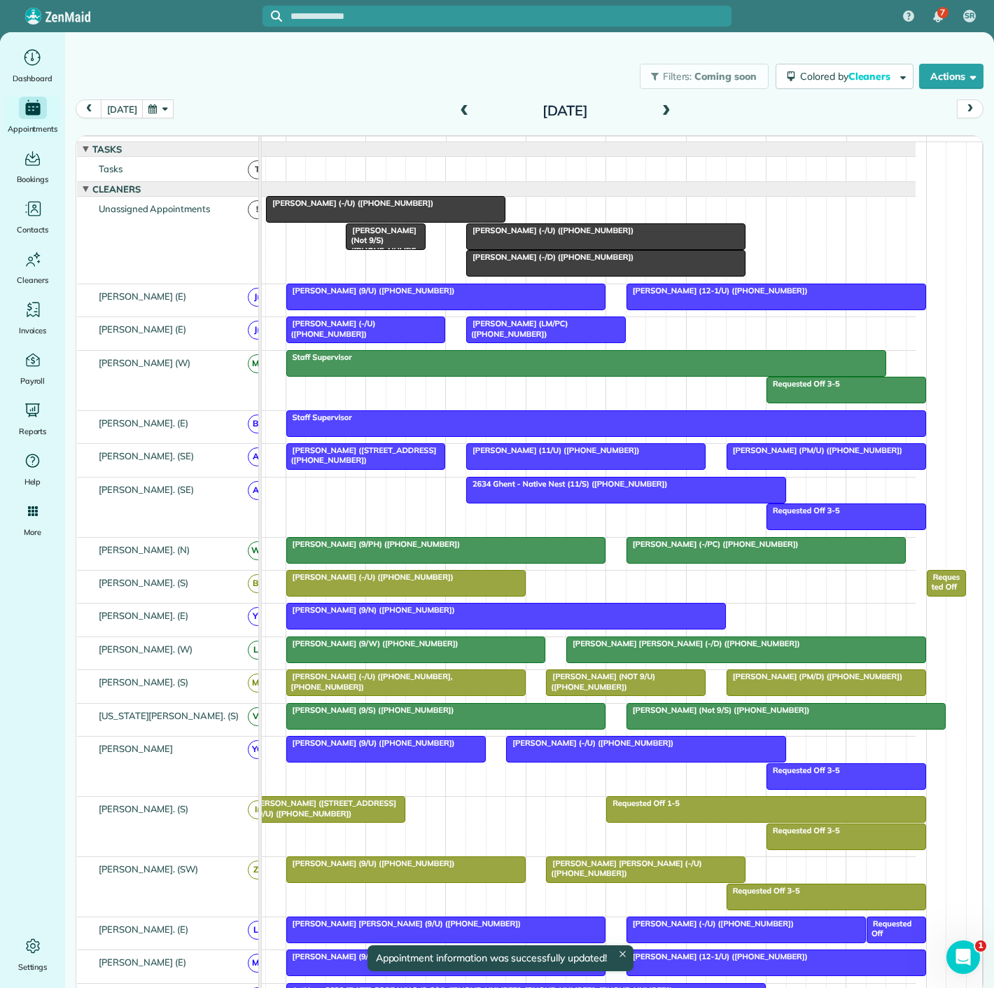
click at [488, 331] on span "John Moss (LM/PC) (+19035742921)" at bounding box center [517, 329] width 102 height 20
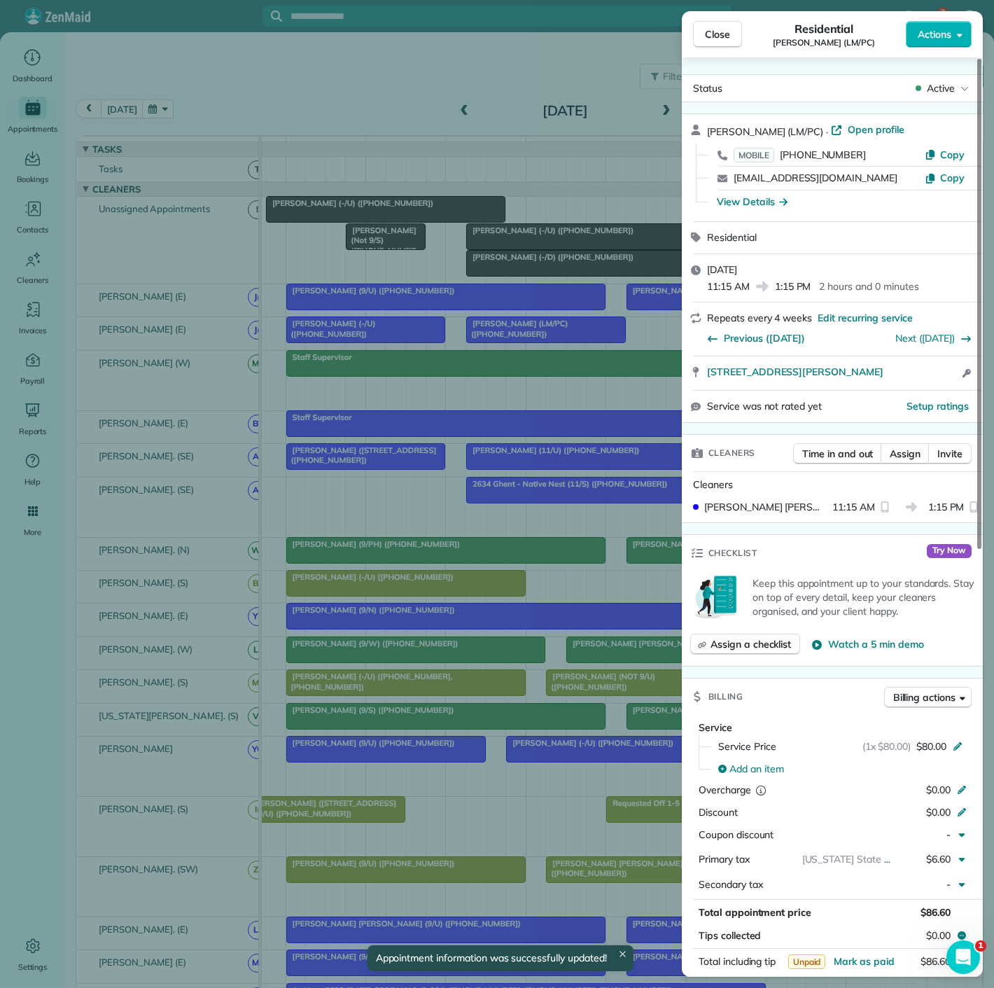
click at [488, 331] on div "Close Residential John Moss (LM/PC) Actions Status Active John Moss (LM/PC) · O…" at bounding box center [497, 494] width 994 height 988
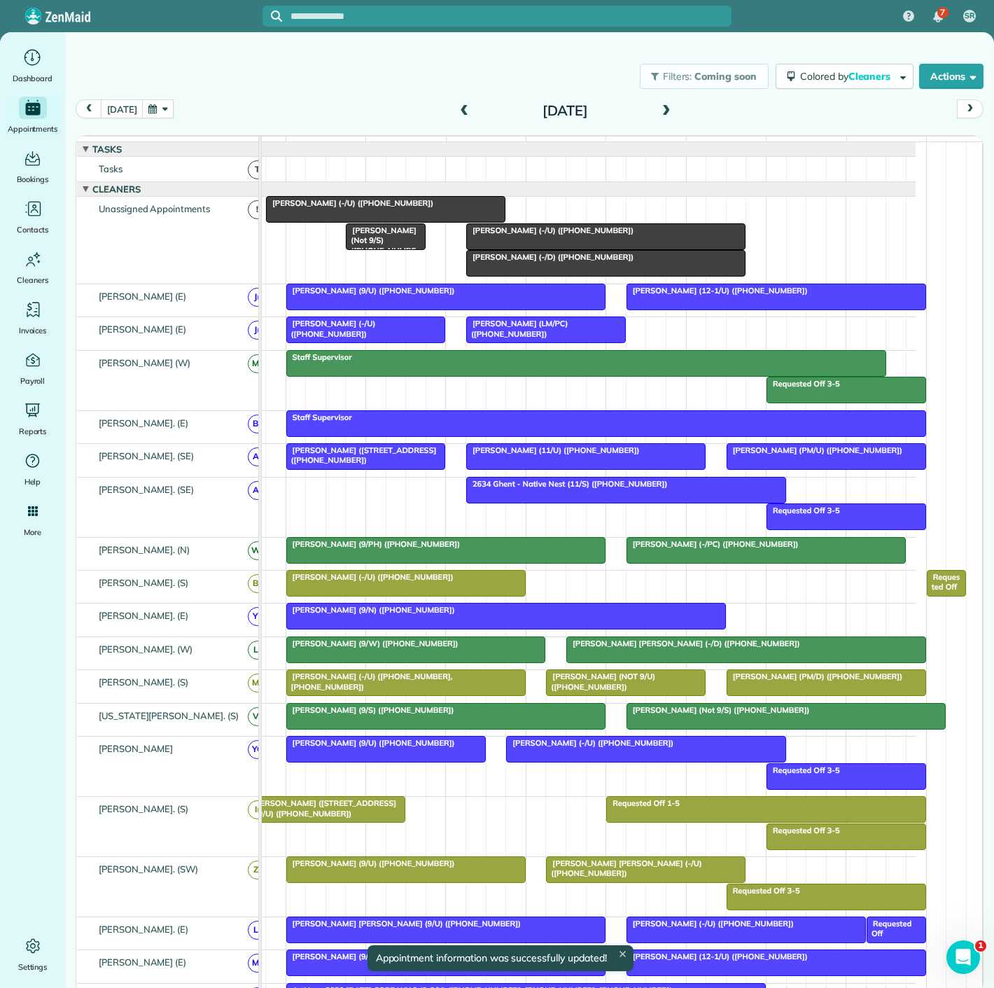
click at [511, 235] on span "Brett Sutherland (-/U) (+14699880207)" at bounding box center [550, 230] width 169 height 10
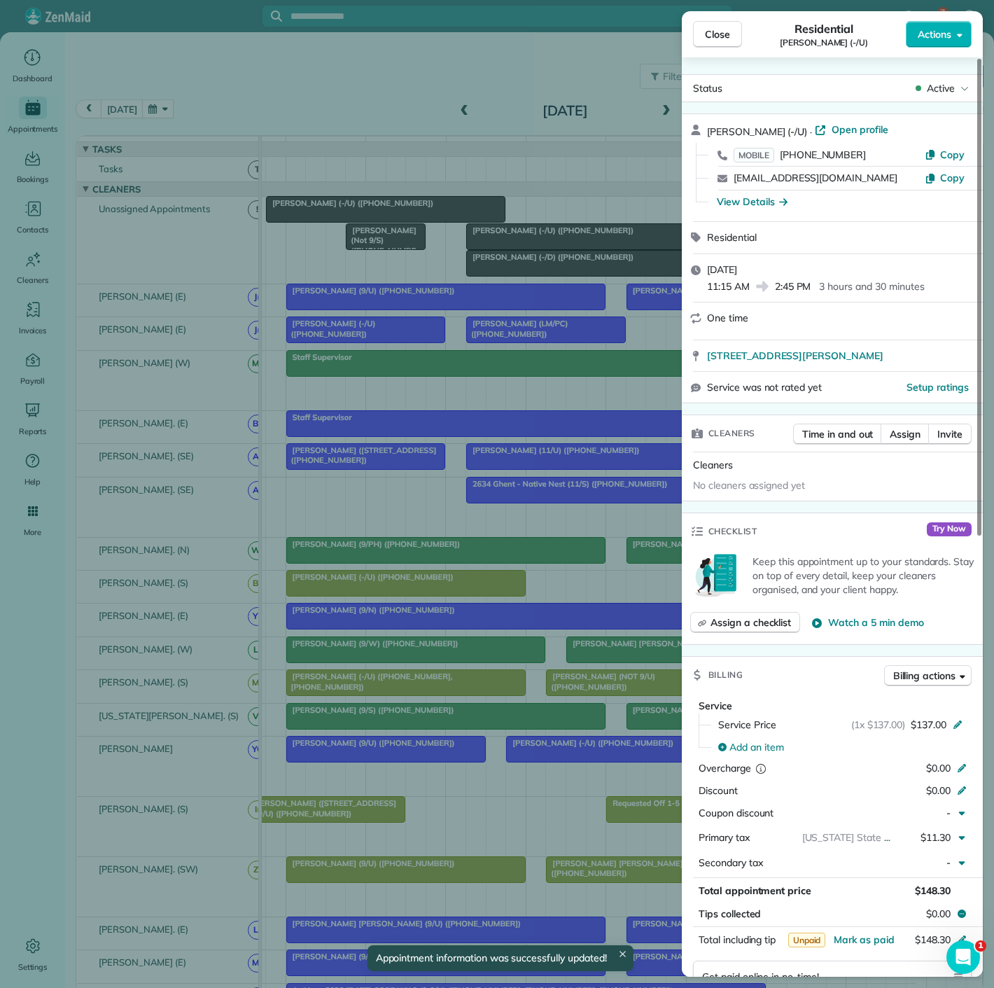
click at [511, 237] on div "Close Residential Brett Sutherland (-/U) Actions Status Active Brett Sutherland…" at bounding box center [497, 494] width 994 height 988
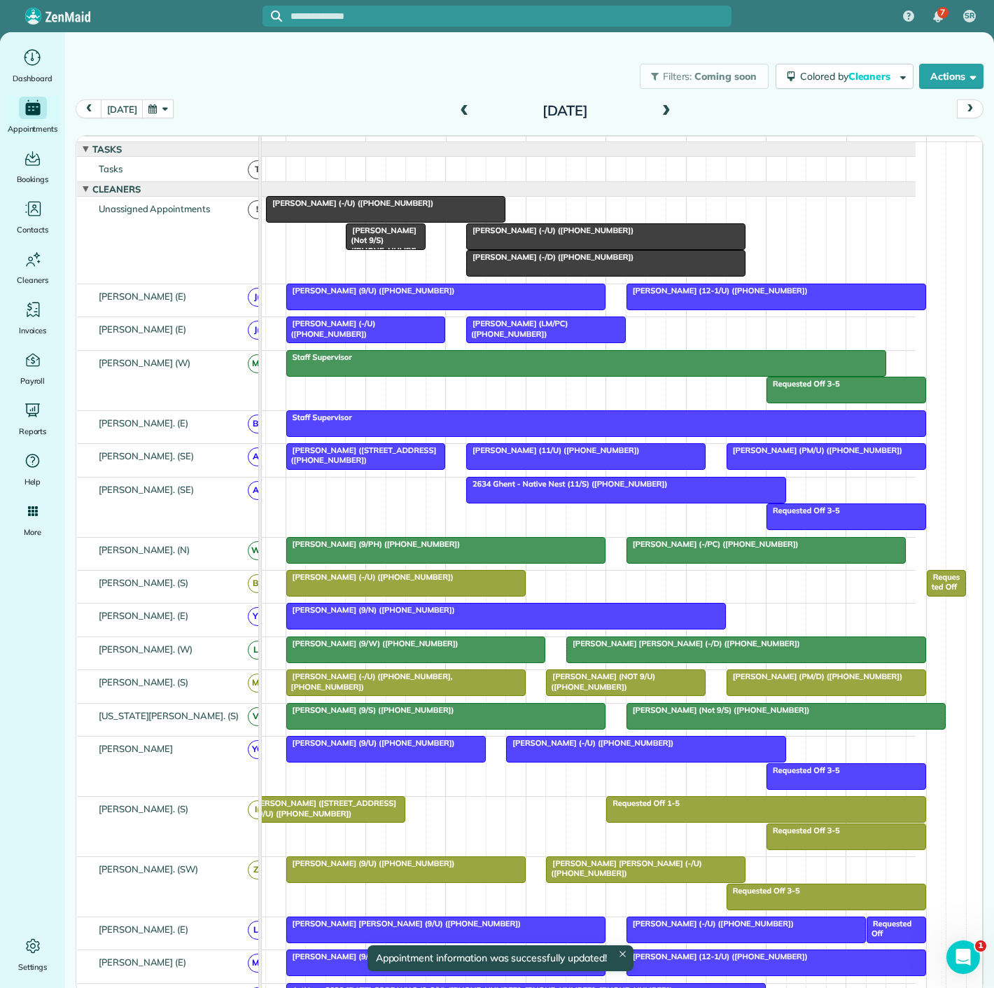
click at [370, 222] on div at bounding box center [386, 209] width 238 height 25
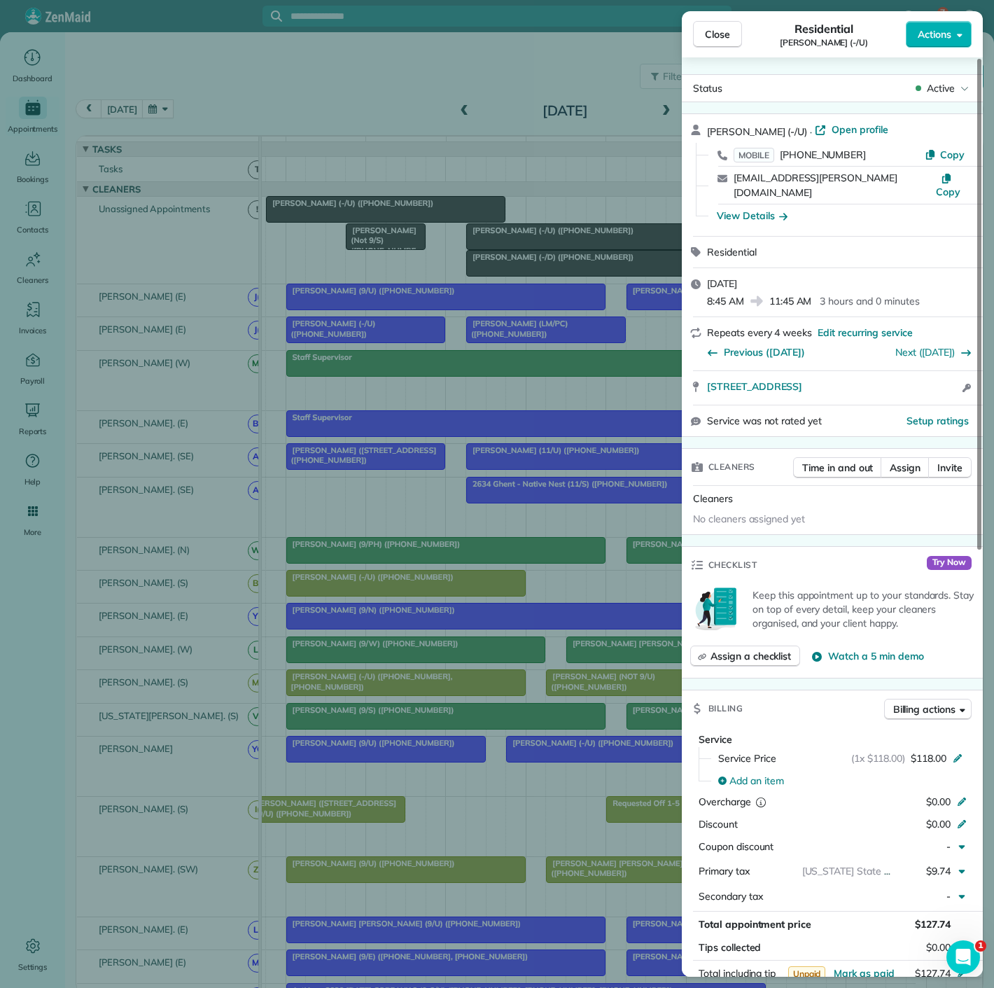
click at [370, 226] on div "Close Residential Prem Mandava (-/U) Actions Status Active Prem Mandava (-/U) ·…" at bounding box center [497, 494] width 994 height 988
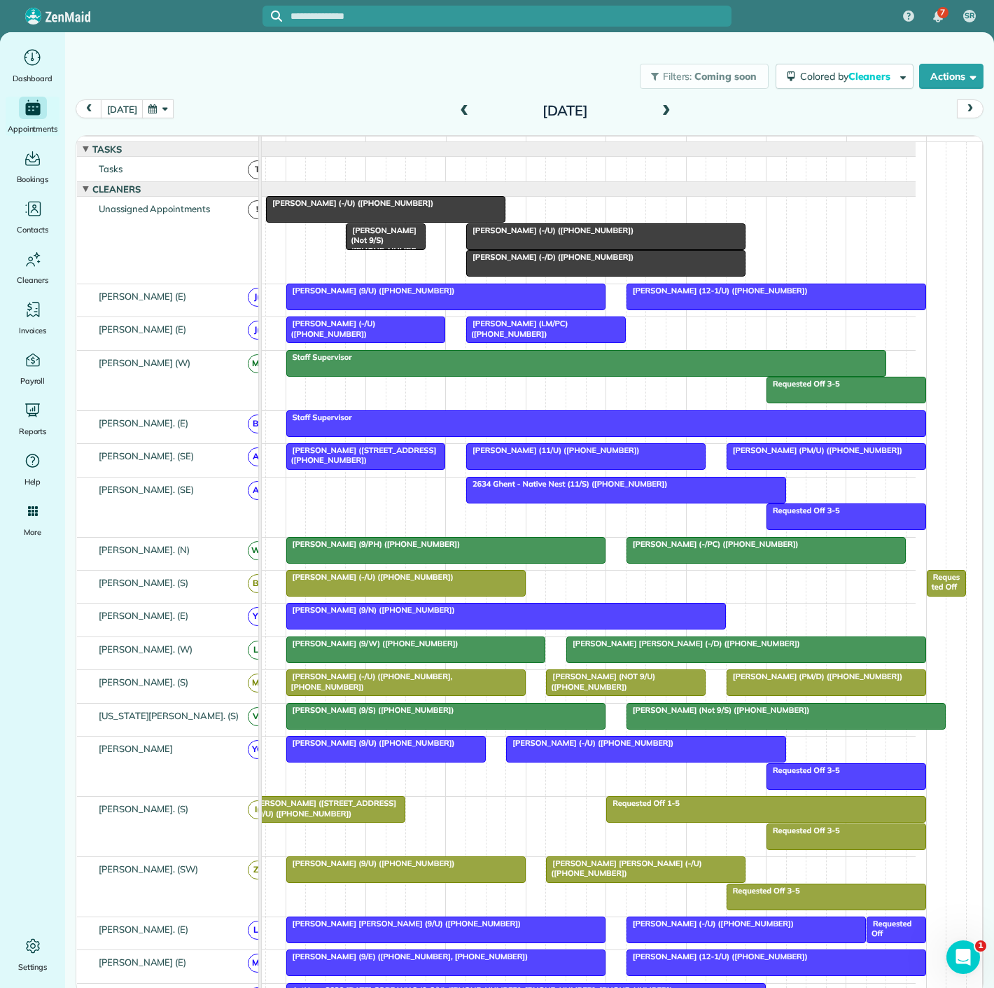
click at [520, 349] on div "Val Amorosana (-/U) (+18603784804) John Moss (LM/PC) (+19035742921)" at bounding box center [561, 333] width 710 height 32
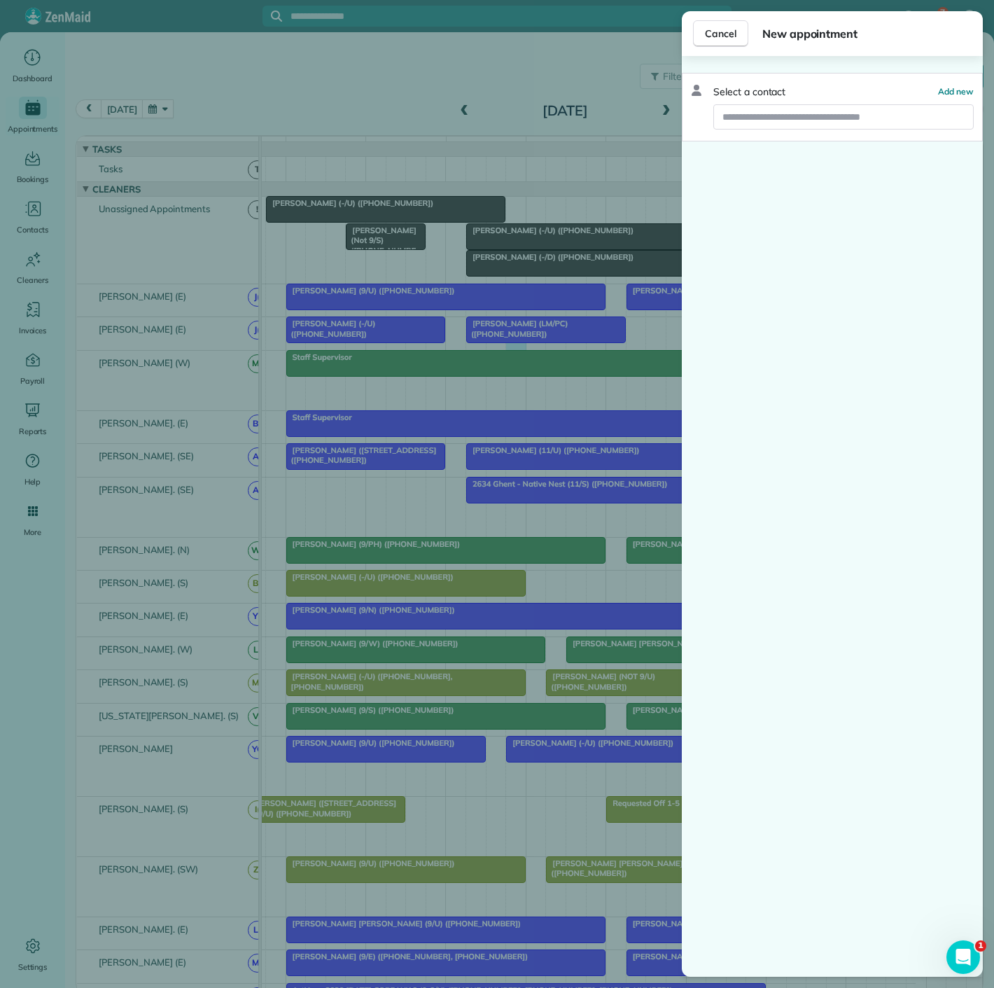
click at [514, 345] on div "Cancel New appointment Select a contact Add new" at bounding box center [497, 494] width 994 height 988
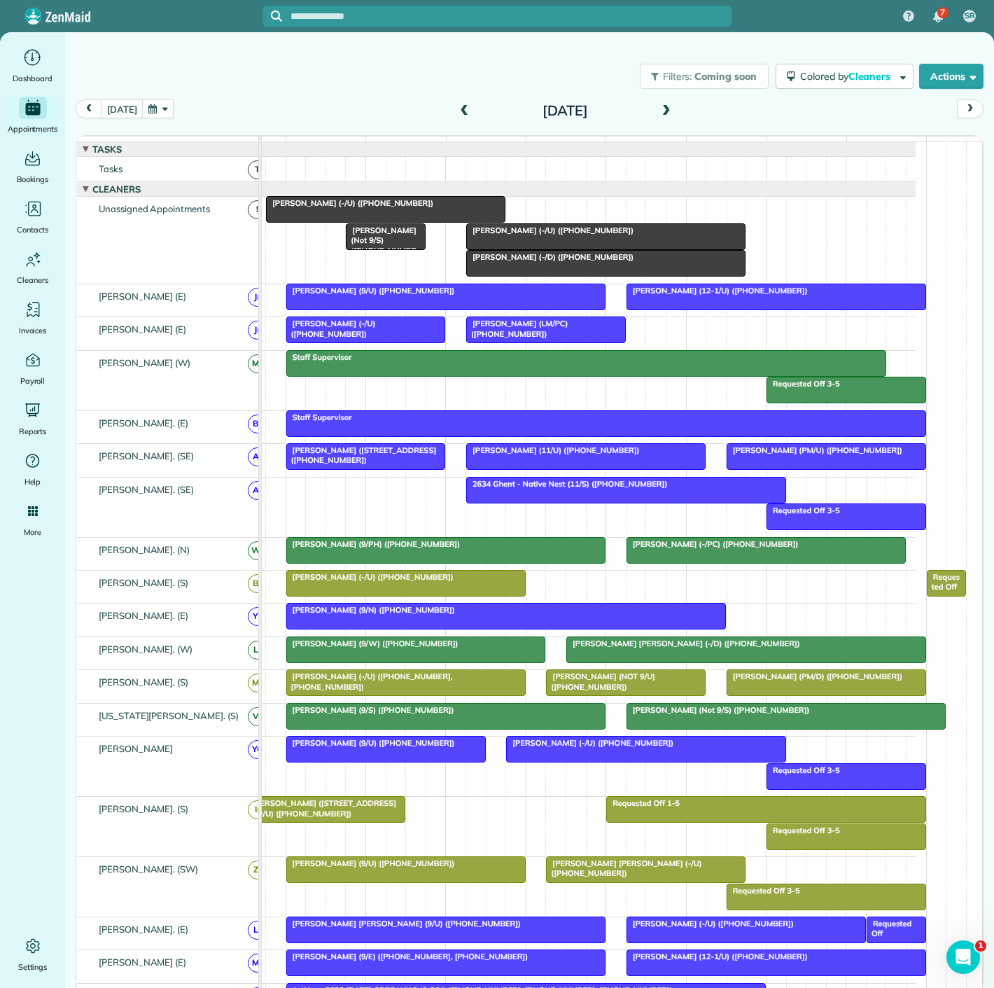
click at [520, 342] on div at bounding box center [546, 329] width 158 height 25
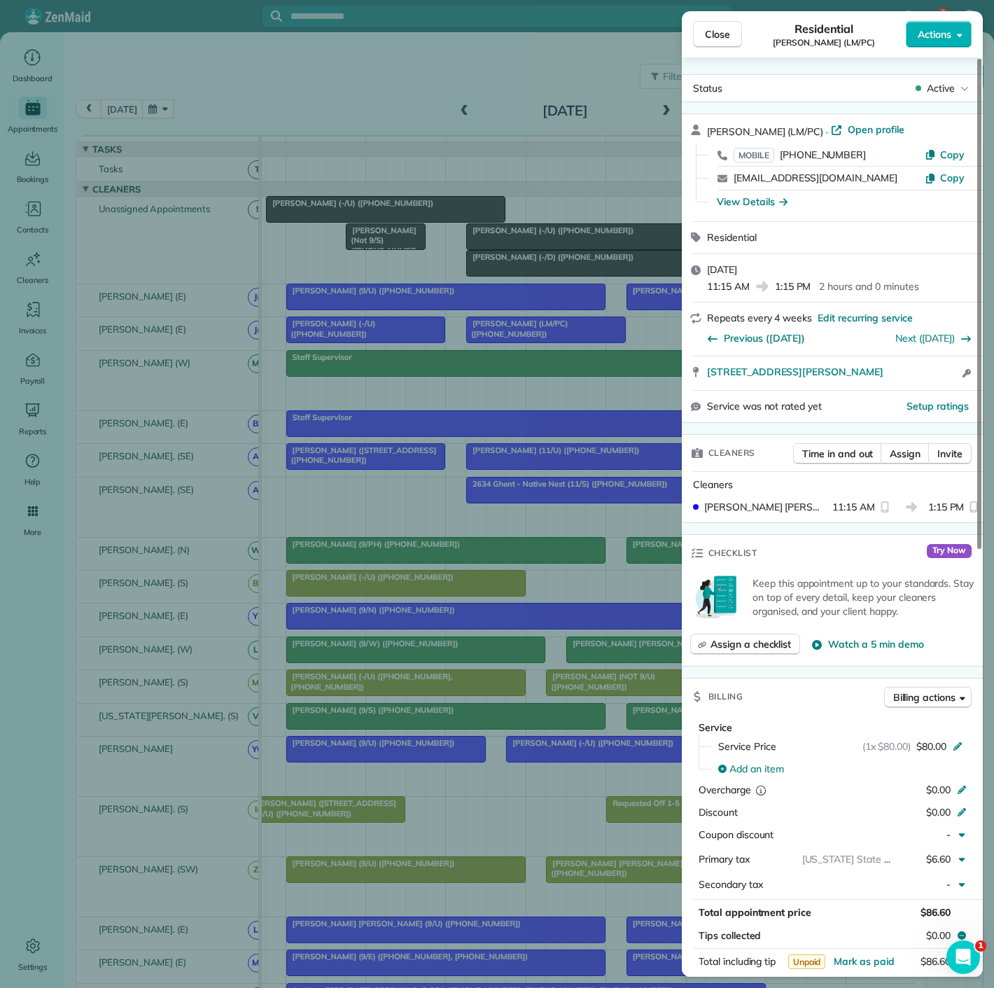
copy span "5350 McKinney Ave Apt 1204 Dallas TX 75205"
drag, startPoint x: 697, startPoint y: 375, endPoint x: 932, endPoint y: 377, distance: 234.6
click at [932, 377] on div "5350 McKinney Ave Apt 1204 Dallas TX 75205 Open access information" at bounding box center [832, 373] width 301 height 34
drag, startPoint x: 346, startPoint y: 255, endPoint x: 391, endPoint y: 254, distance: 45.5
click at [346, 255] on div "Close Residential John Moss (LM/PC) Actions Status Active John Moss (LM/PC) · O…" at bounding box center [497, 494] width 994 height 988
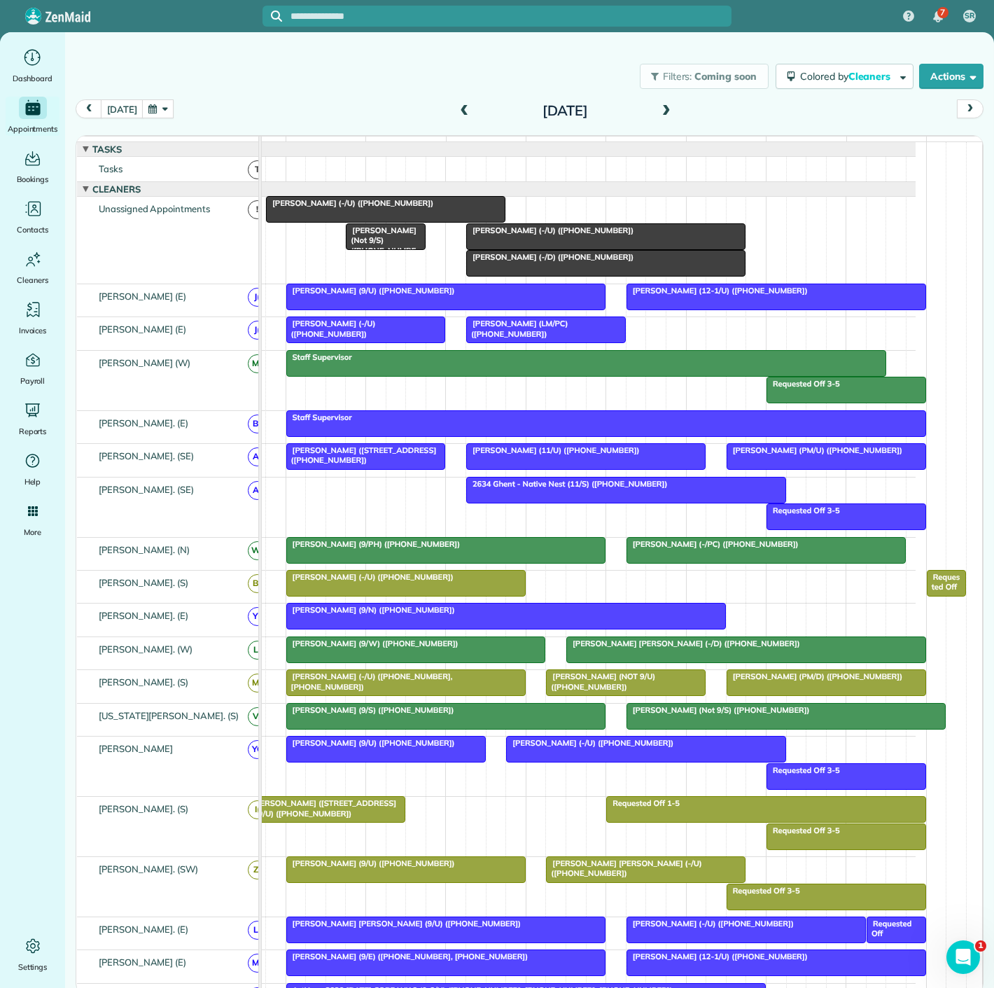
click at [546, 249] on div at bounding box center [606, 236] width 278 height 25
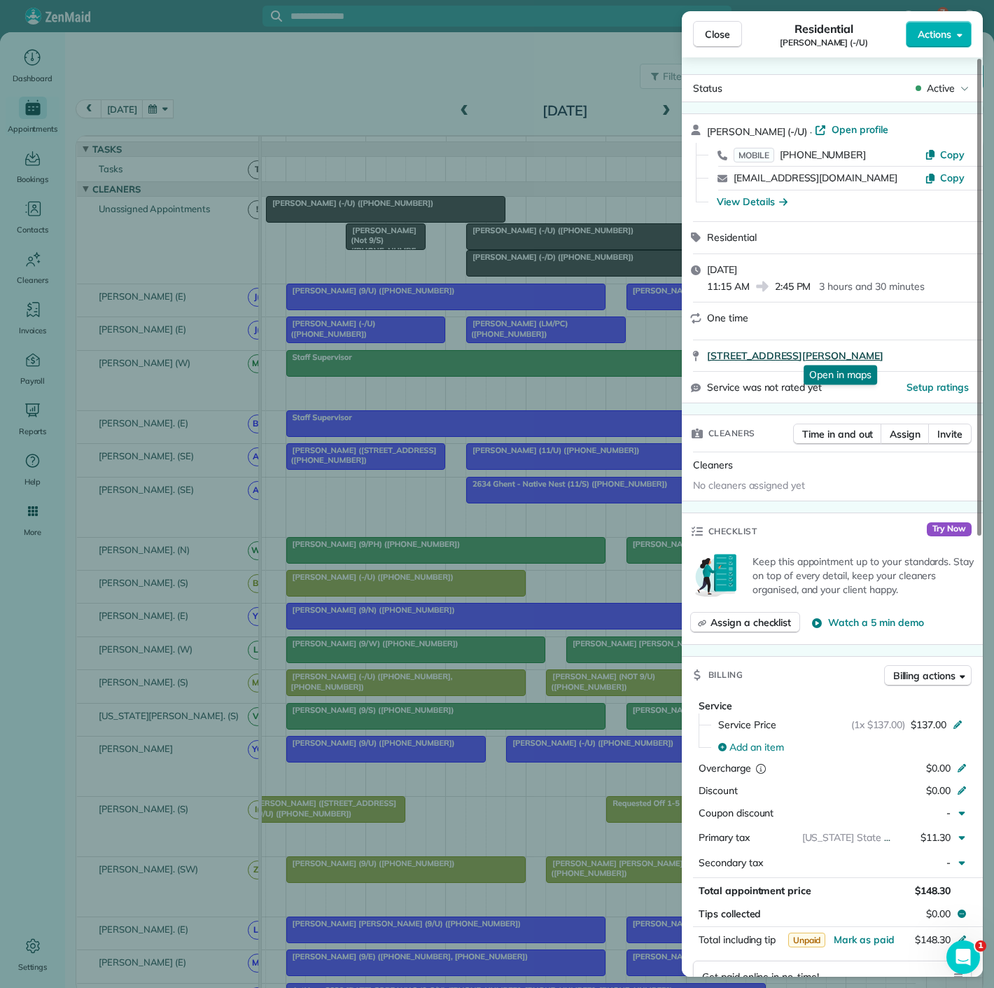
drag, startPoint x: 708, startPoint y: 363, endPoint x: 944, endPoint y: 359, distance: 236.0
click at [944, 359] on div "2626 Throckmorton St 1436 Dallas Tx 75219 Open in maps Open in maps" at bounding box center [832, 355] width 301 height 31
click at [391, 293] on div "Close Residential Brett Sutherland (-/U) Actions Status Active Brett Sutherland…" at bounding box center [497, 494] width 994 height 988
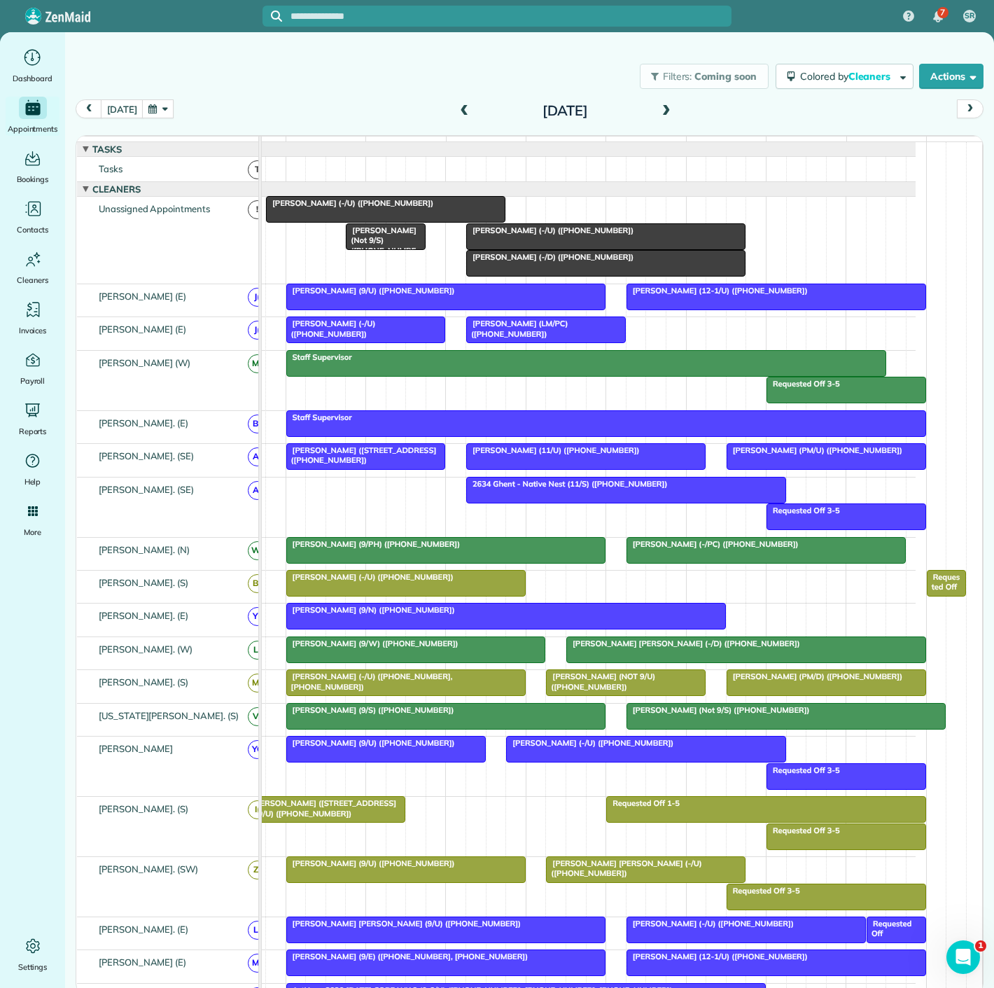
click at [543, 262] on span "Larry Miller (-/D) (+12142020568)" at bounding box center [550, 257] width 169 height 10
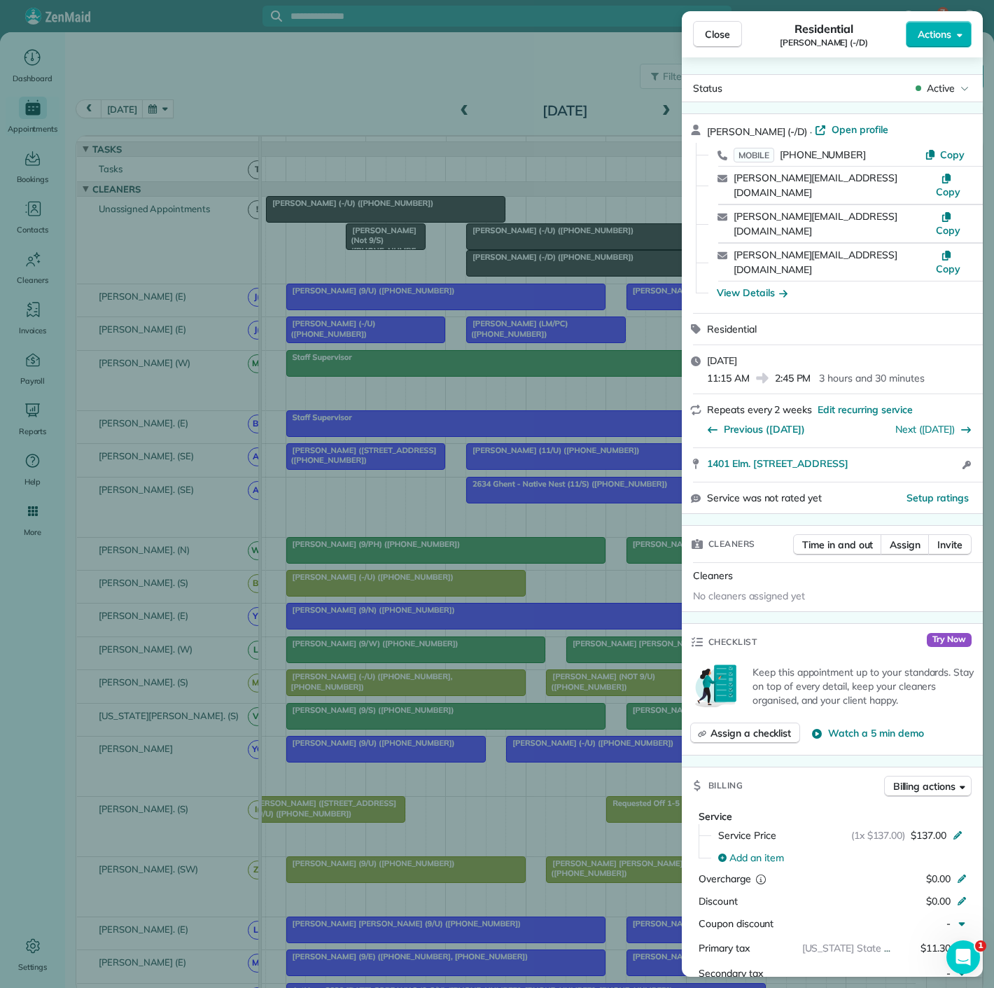
copy span "1401 Elm. St. #3310 Dallas TX 75202"
drag, startPoint x: 698, startPoint y: 422, endPoint x: 883, endPoint y: 425, distance: 184.9
click at [883, 448] on div "1401 Elm. St. #3310 Dallas TX 75202 Open access information" at bounding box center [832, 465] width 301 height 34
click at [330, 279] on div "Close Residential Larry Miller (-/D) Actions Status Active Larry Miller (-/D) ·…" at bounding box center [497, 494] width 994 height 988
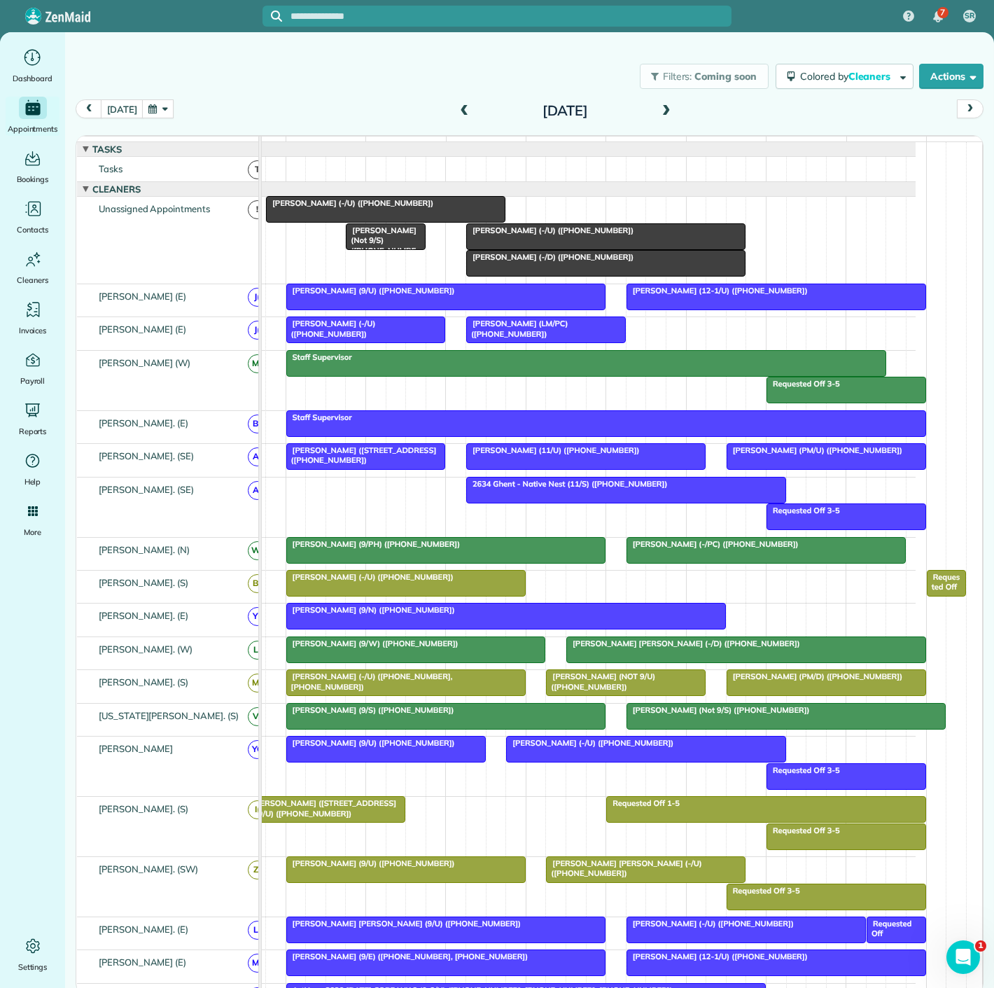
click at [363, 208] on span "Prem Mandava (-/U) (+15127431137)" at bounding box center [349, 203] width 169 height 10
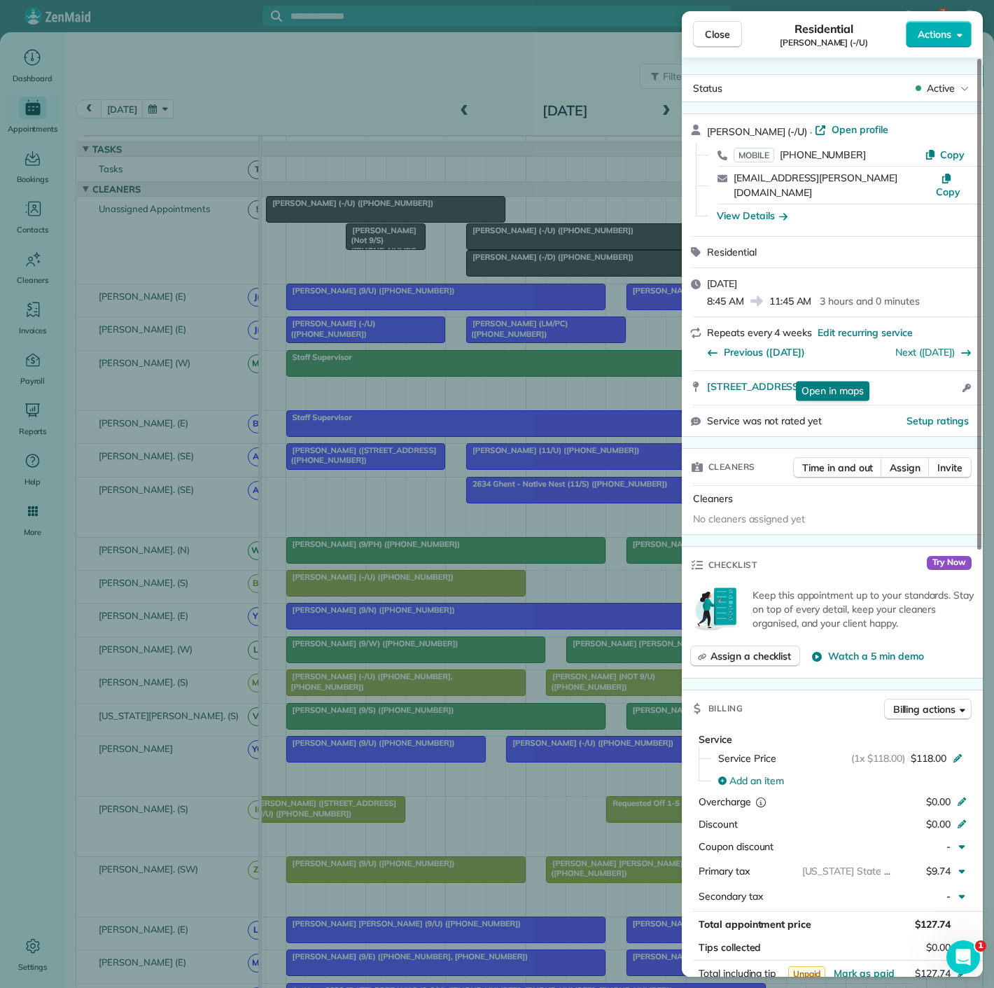
copy span "3225 Turtle Creek Blvd #1406 A Dallas TX 75219"
drag, startPoint x: 745, startPoint y: 379, endPoint x: 6, endPoint y: 155, distance: 772.6
click at [938, 374] on div "3225 Turtle Creek Blvd #1406 A Dallas TX 75219 Open in maps Open in maps Open a…" at bounding box center [832, 388] width 301 height 34
click at [456, 281] on div "Close Residential Prem Mandava (-/U) Actions Status Active Prem Mandava (-/U) ·…" at bounding box center [497, 494] width 994 height 988
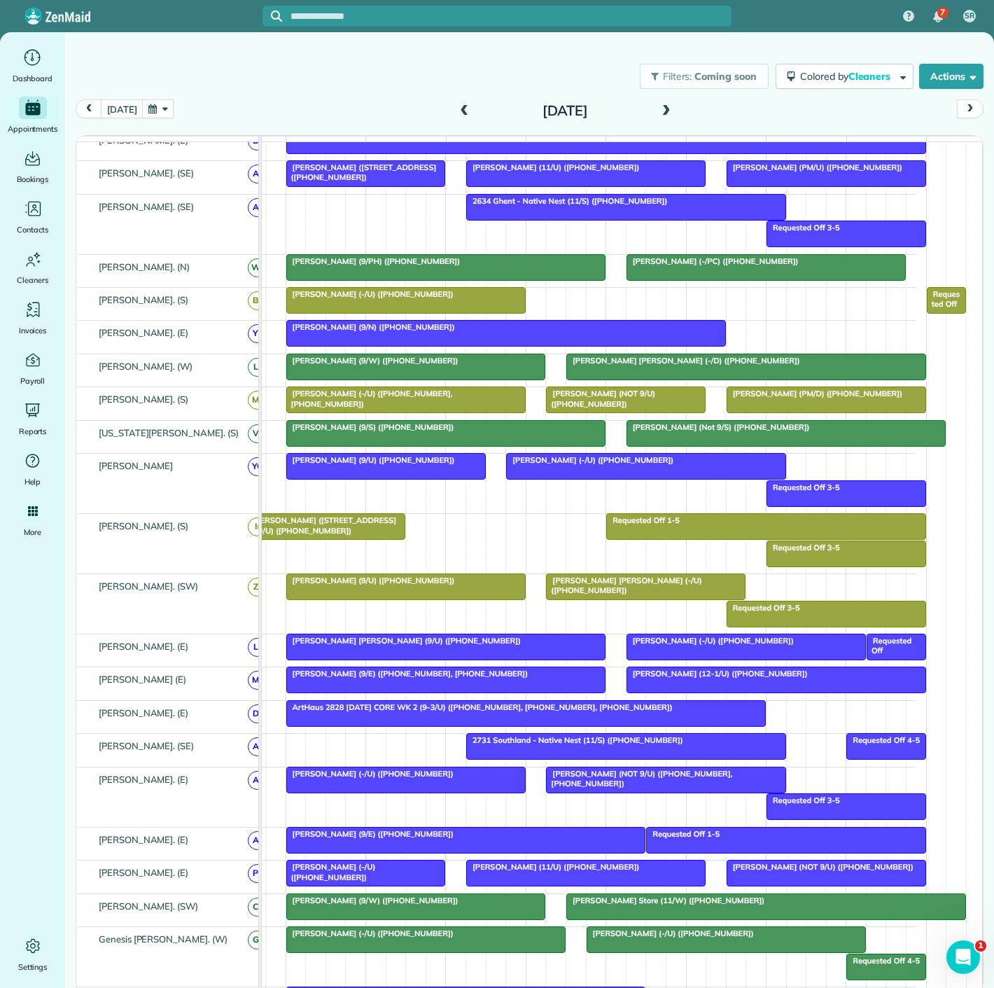
scroll to position [233, 0]
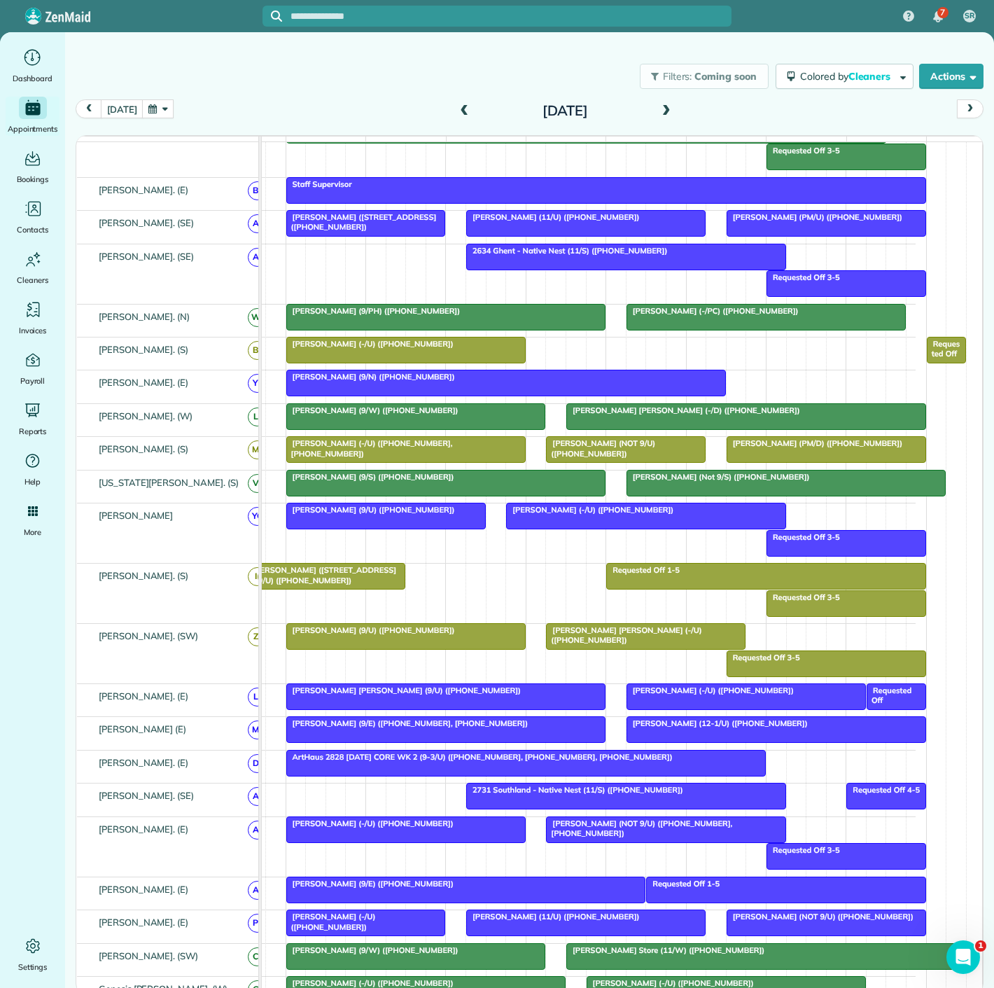
click at [394, 358] on div at bounding box center [406, 350] width 238 height 25
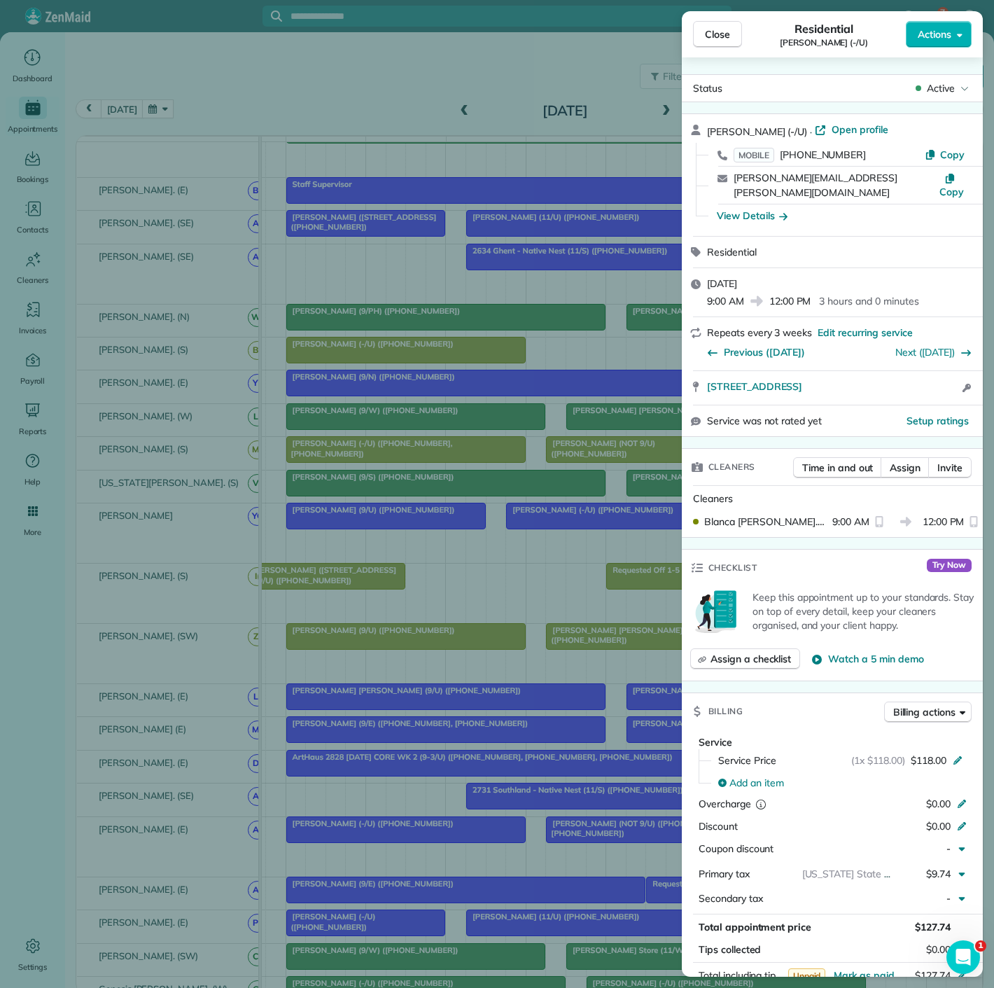
click at [394, 358] on div "Close Residential Carlee Cox (-/U) Actions Status Active Carlee Cox (-/U) · Ope…" at bounding box center [497, 494] width 994 height 988
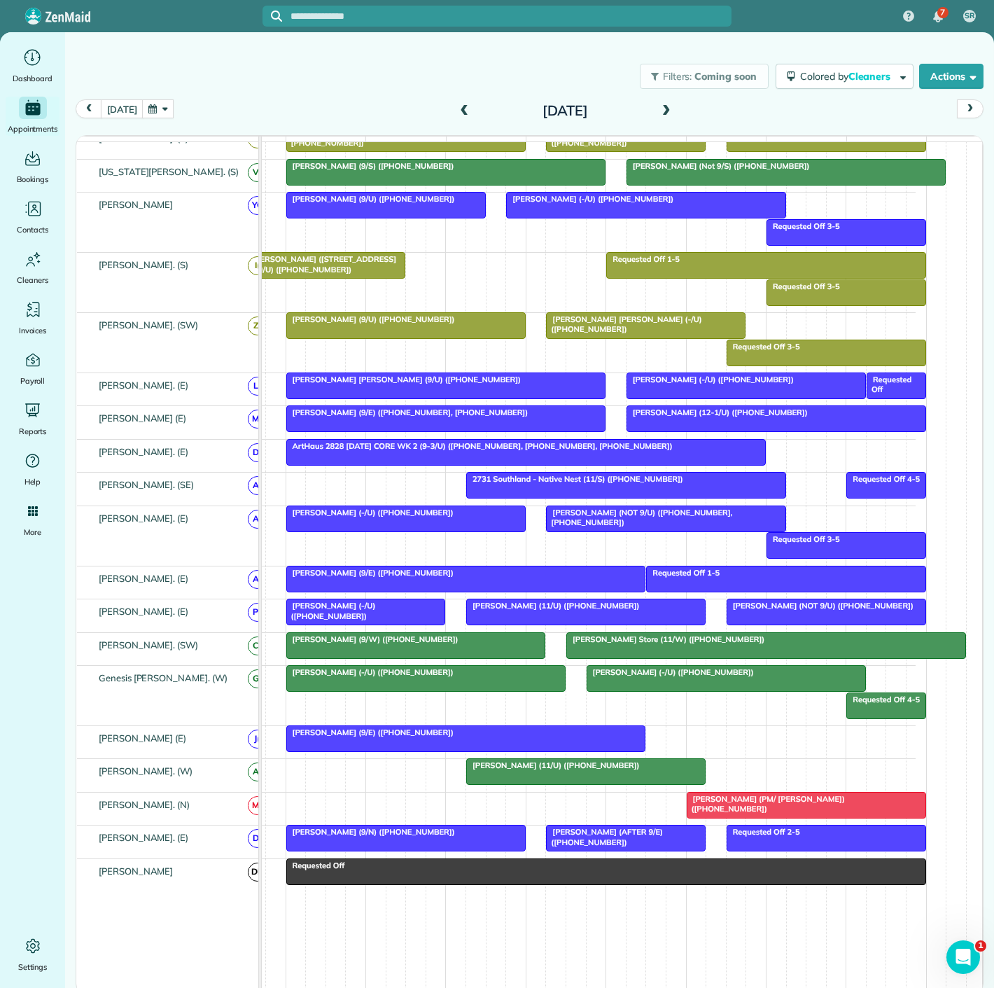
scroll to position [601, 0]
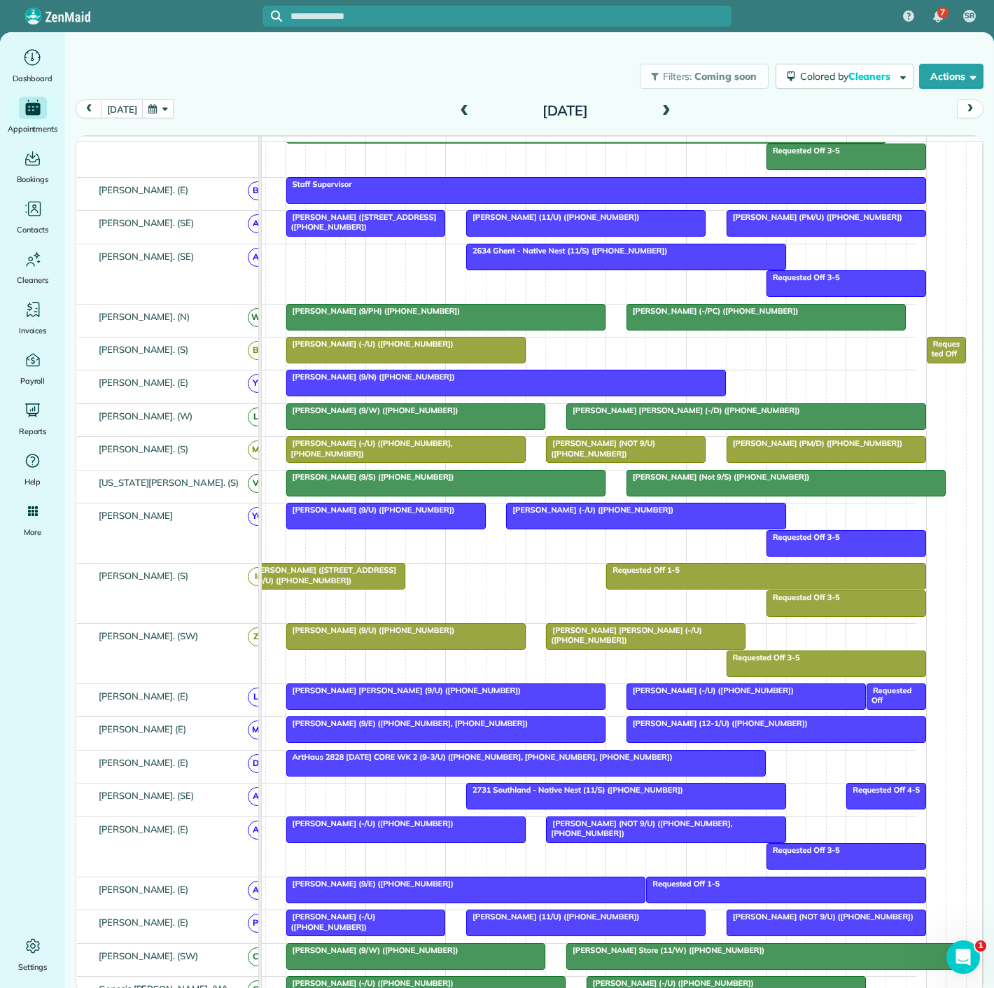
click at [345, 762] on span "ArtHaus 2828 Tuesday CORE WK 2 (9-3/U) (+17738315035, +19726558427, +1901585214…" at bounding box center [480, 757] width 388 height 10
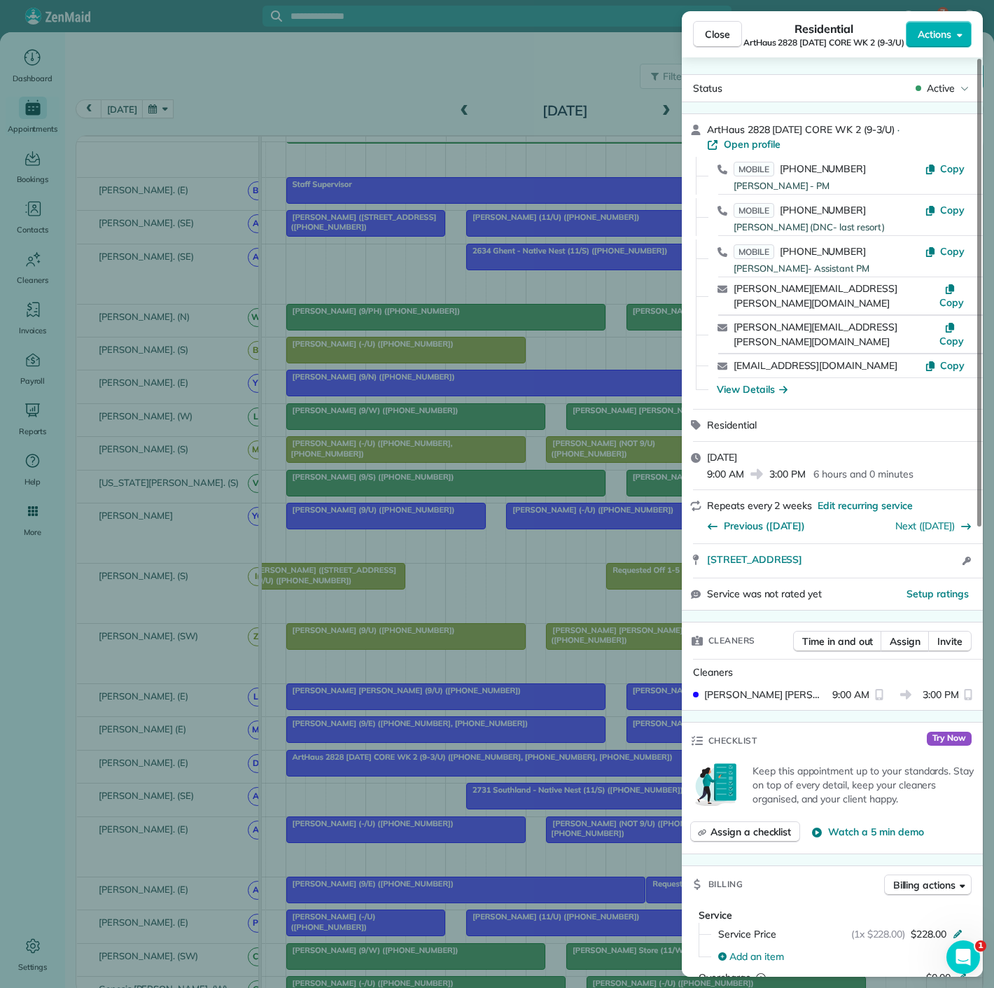
click at [345, 764] on div "Close Residential ArtHaus 2828 Tuesday CORE WK 2 (9-3/U) Actions Status Active …" at bounding box center [497, 494] width 994 height 988
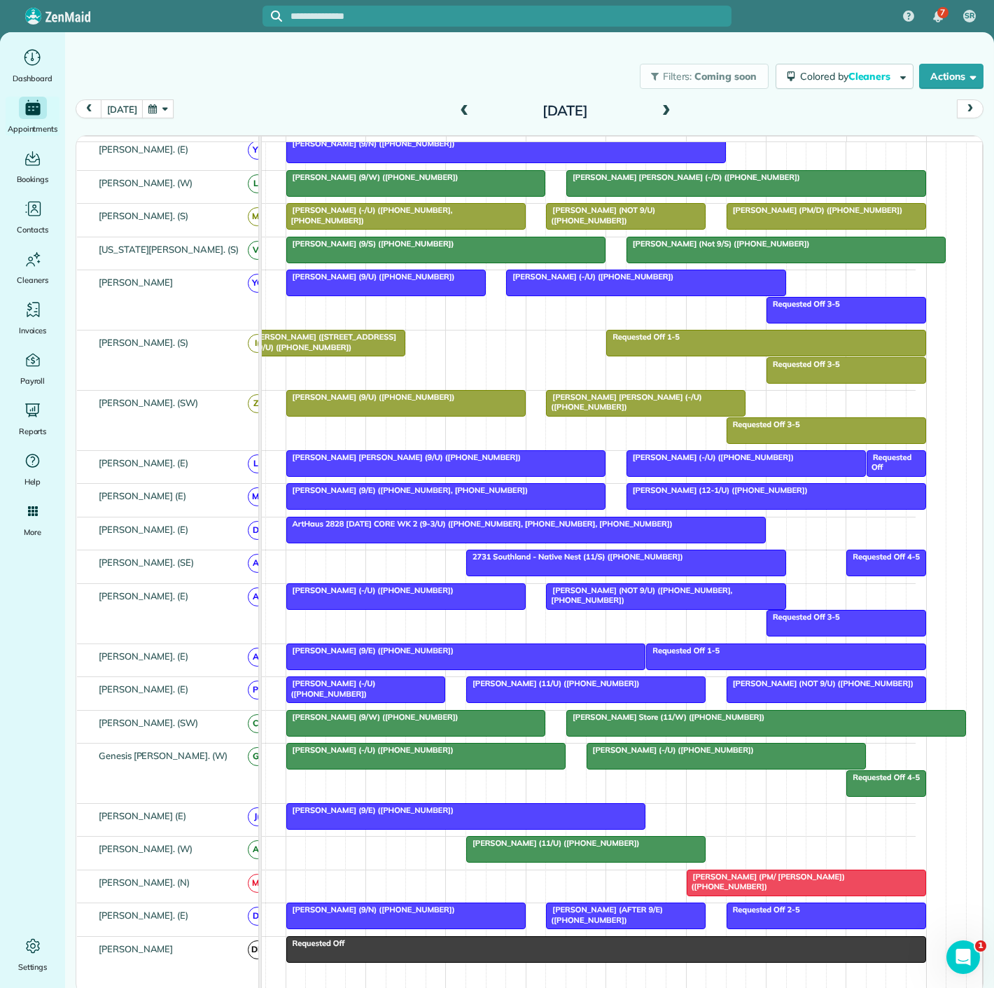
click at [453, 823] on div at bounding box center [466, 816] width 359 height 25
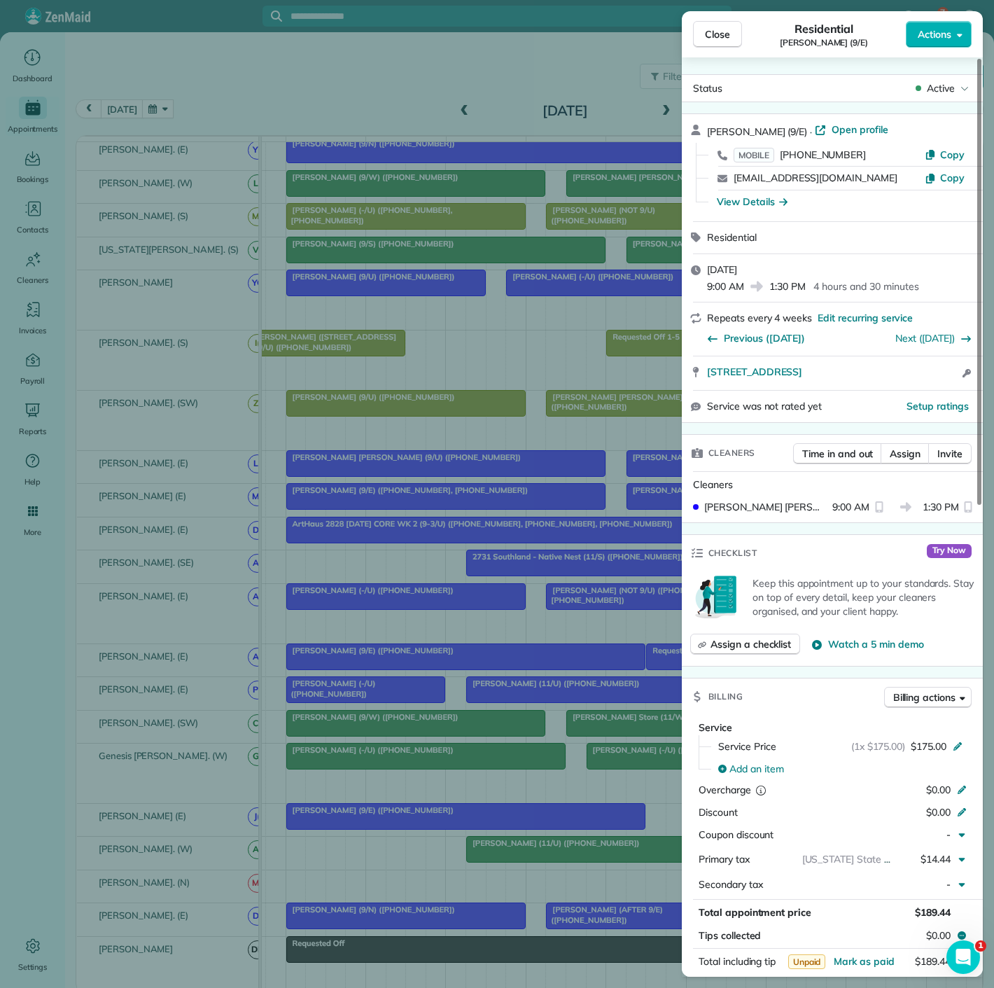
click at [454, 823] on div "Close Residential Jessica Gammill (9/E) Actions Status Active Jessica Gammill (…" at bounding box center [497, 494] width 994 height 988
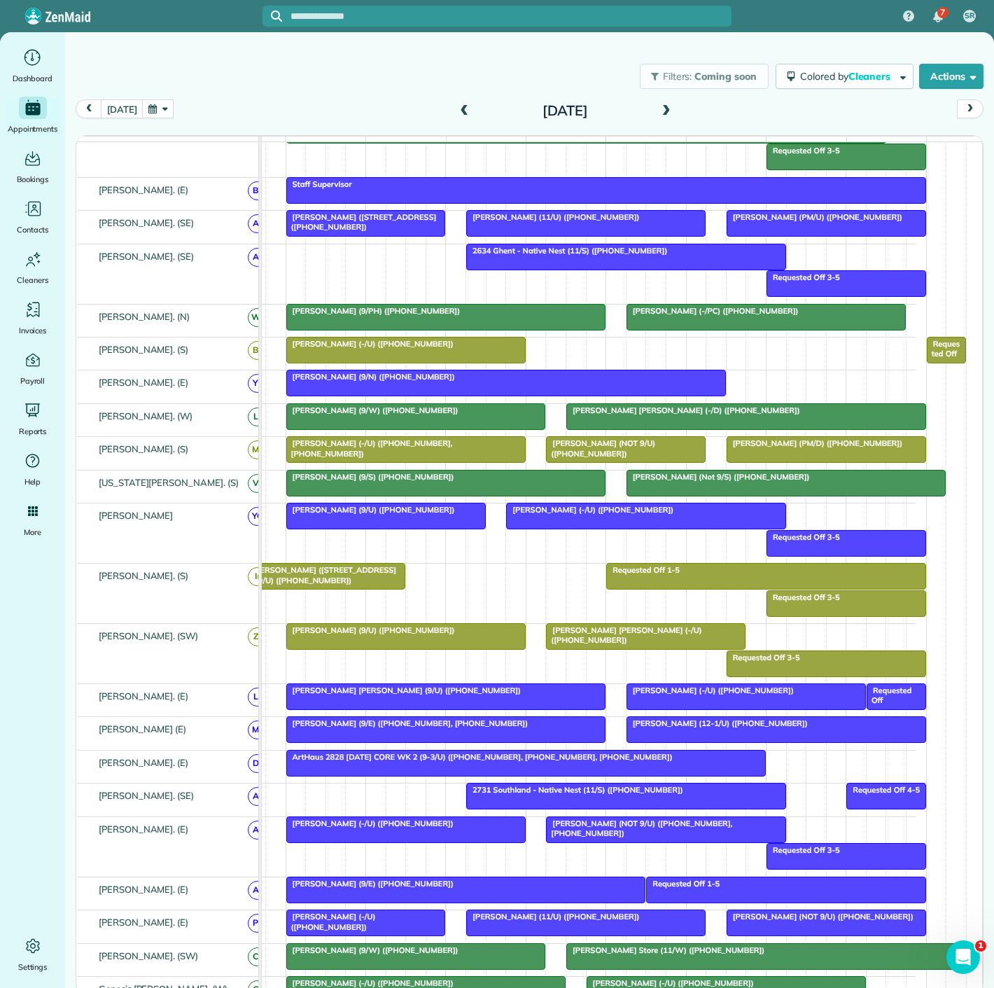
click at [448, 762] on span "ArtHaus 2828 Tuesday CORE WK 2 (9-3/U) (+17738315035, +19726558427, +1901585214…" at bounding box center [480, 757] width 388 height 10
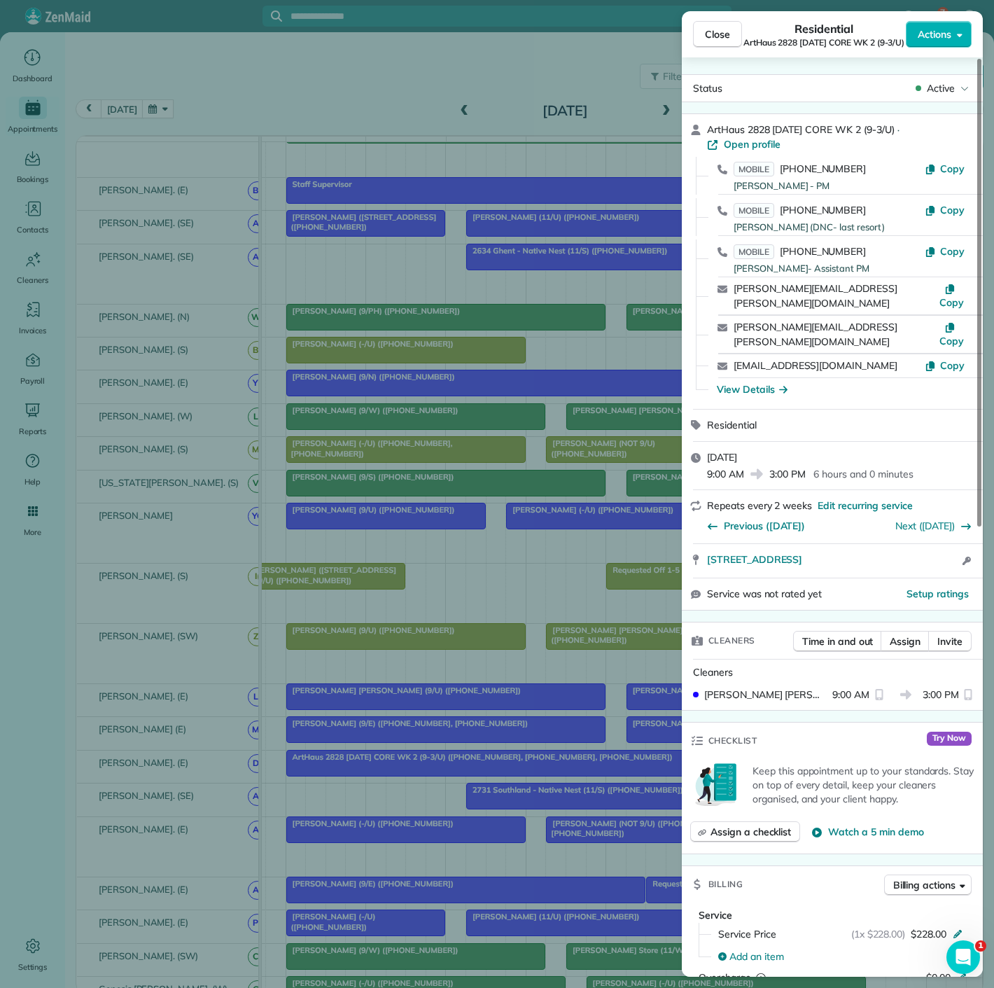
click at [448, 763] on div "Close Residential ArtHaus 2828 Tuesday CORE WK 2 (9-3/U) Actions Status Active …" at bounding box center [497, 494] width 994 height 988
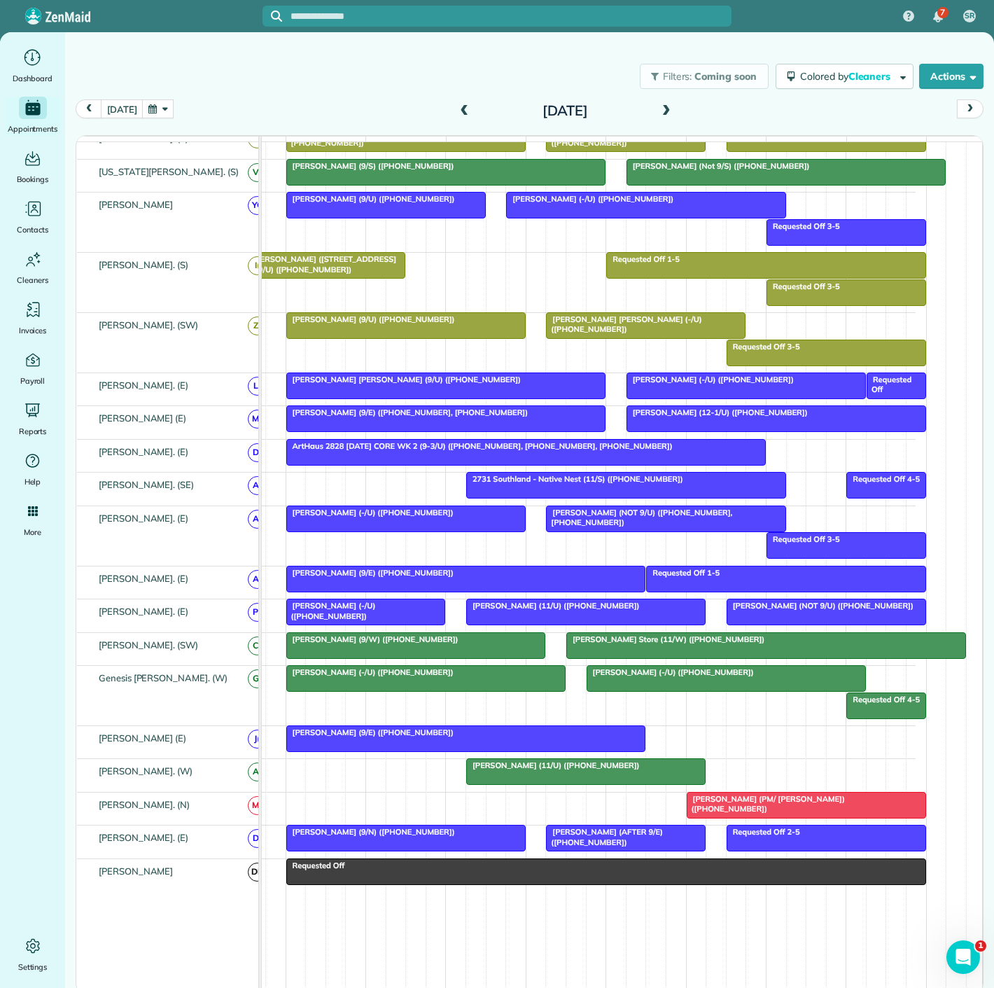
click at [744, 811] on div at bounding box center [807, 805] width 238 height 25
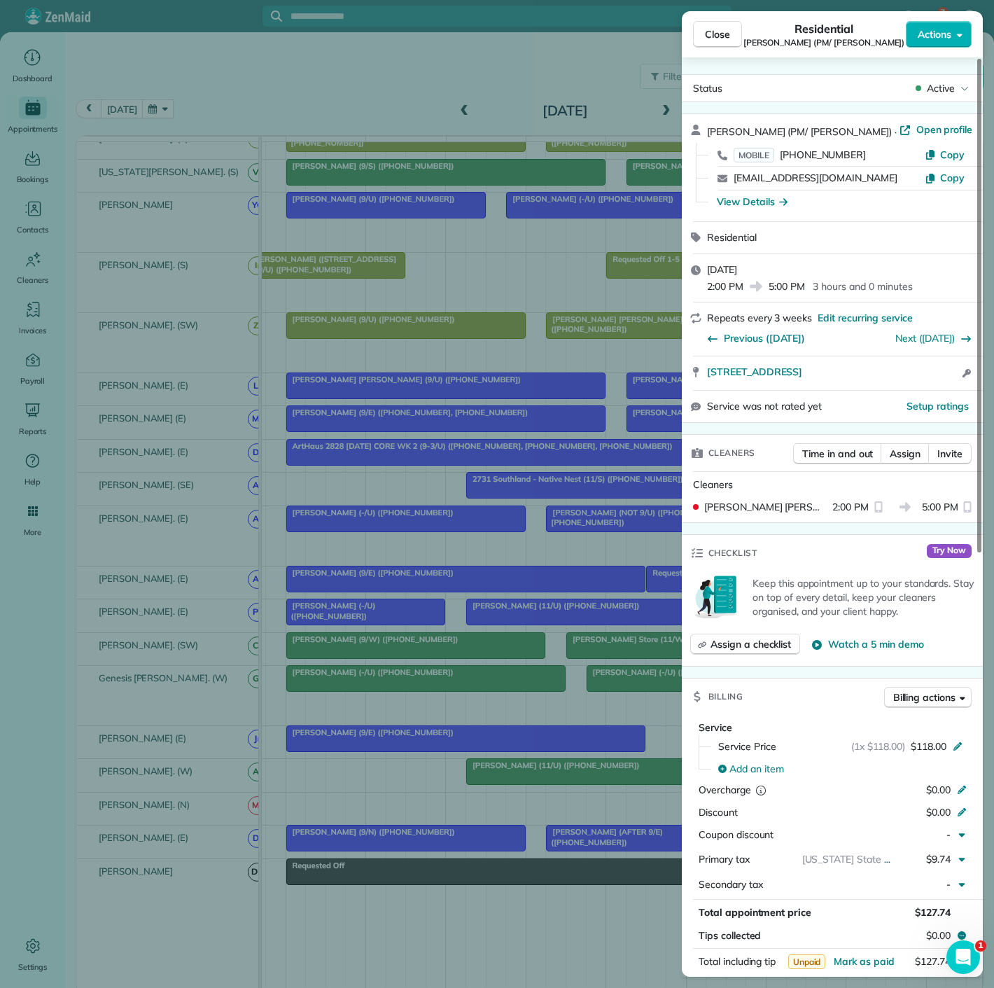
click at [583, 793] on div "Close Residential Aria Sadighi (PM/ Addison) Actions Status Active Aria Sadighi…" at bounding box center [497, 494] width 994 height 988
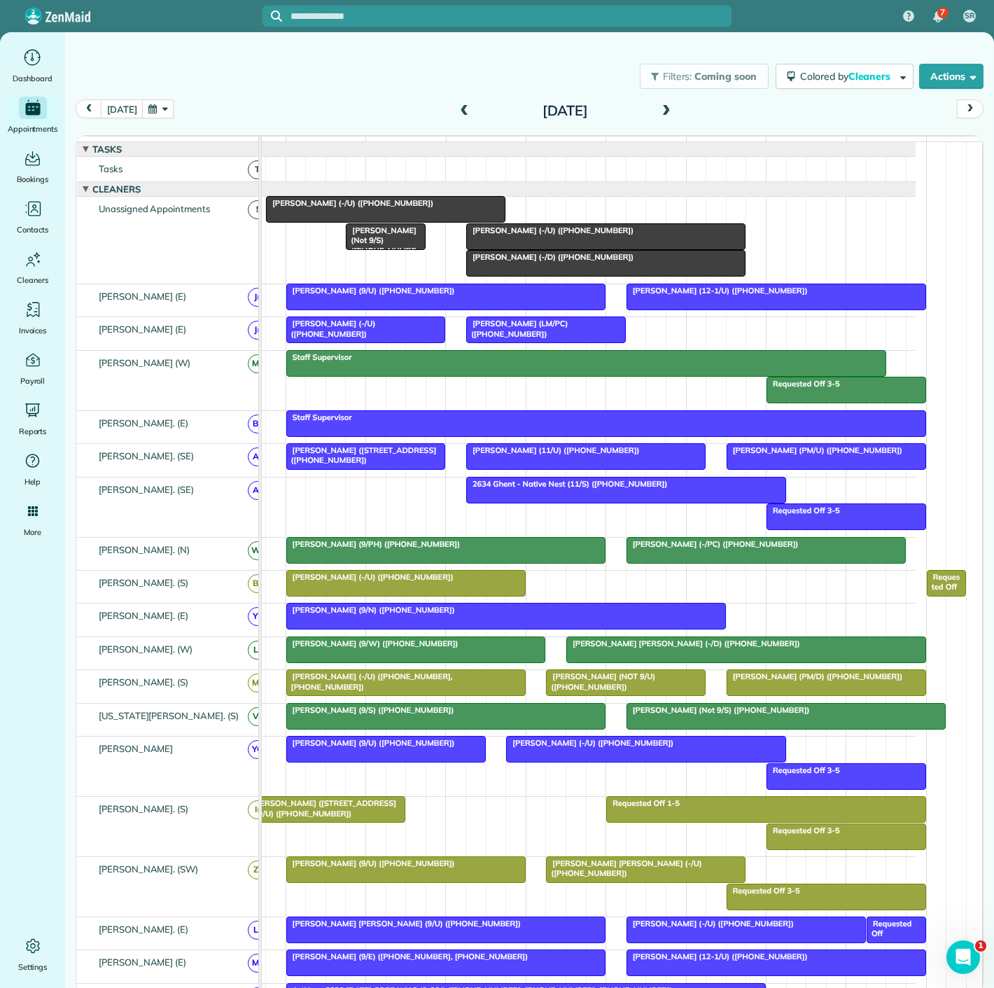
click at [516, 489] on span "2634 Ghent - Native Nest (11/S) (+19406821867)" at bounding box center [567, 484] width 202 height 10
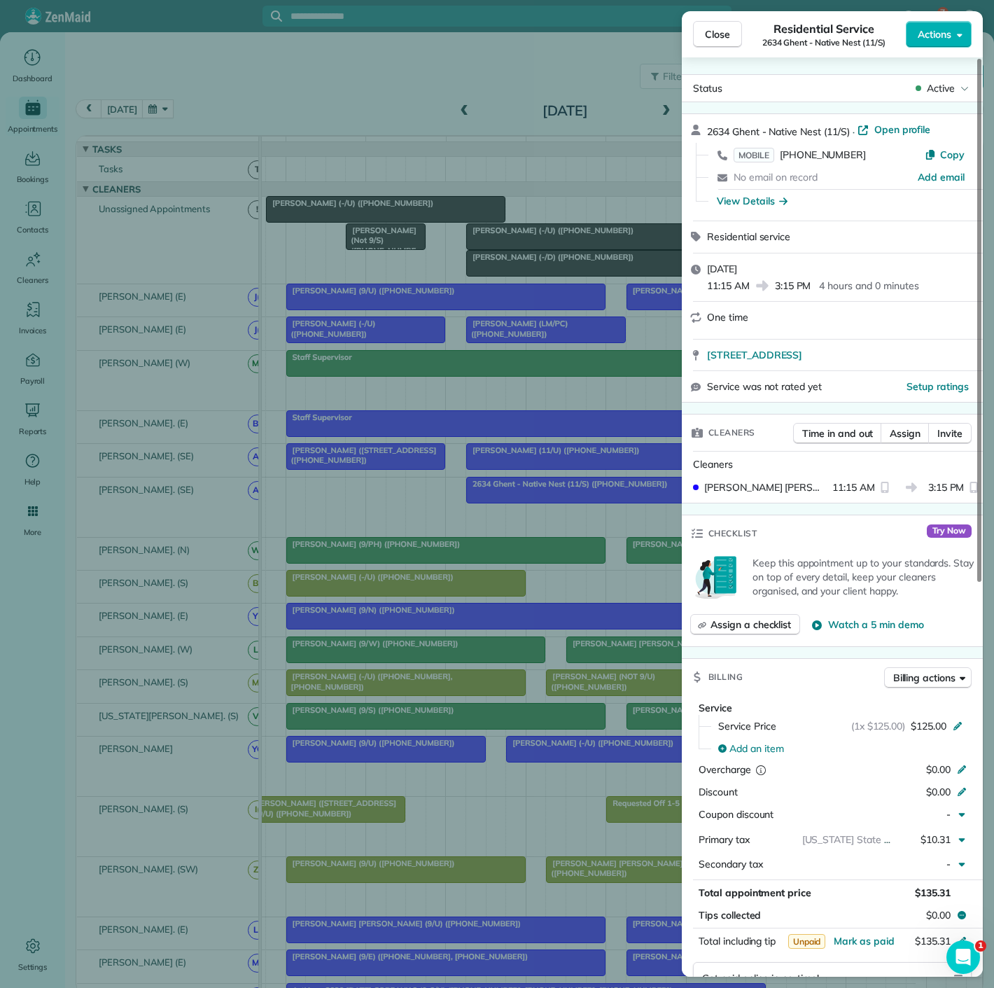
click at [548, 356] on div "Close Residential Service 2634 Ghent - Native Nest (11/S) Actions Status Active…" at bounding box center [497, 494] width 994 height 988
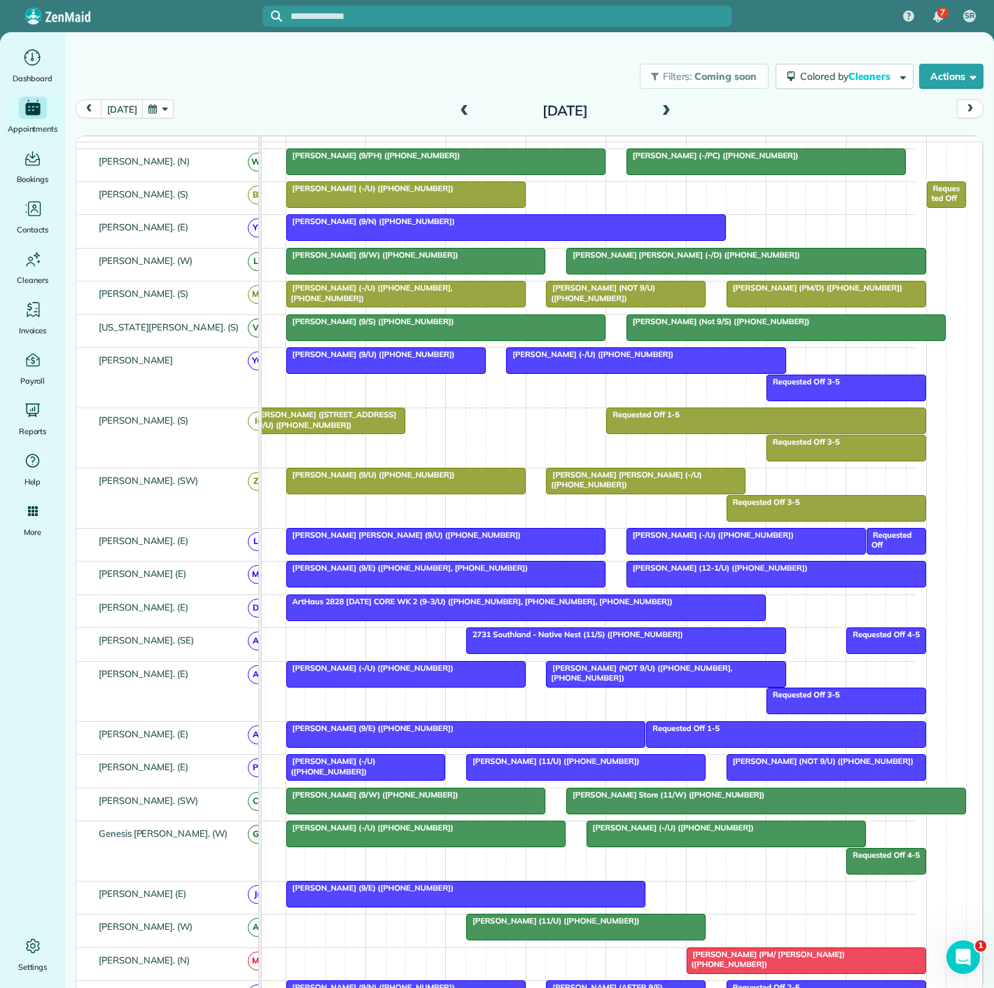
click at [574, 648] on div at bounding box center [626, 640] width 319 height 25
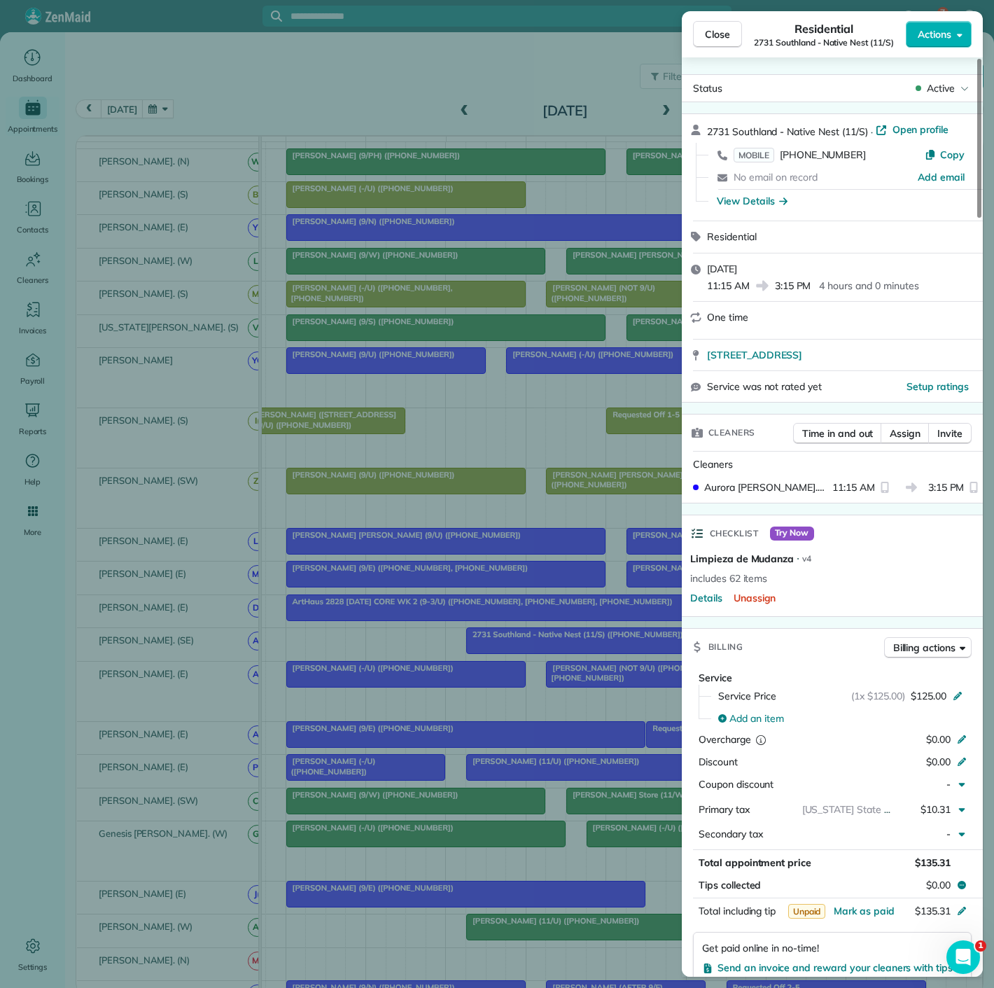
click at [532, 647] on div "Close Residential 2731 Southland - Native Nest (11/S) Actions Status Active 273…" at bounding box center [497, 494] width 994 height 988
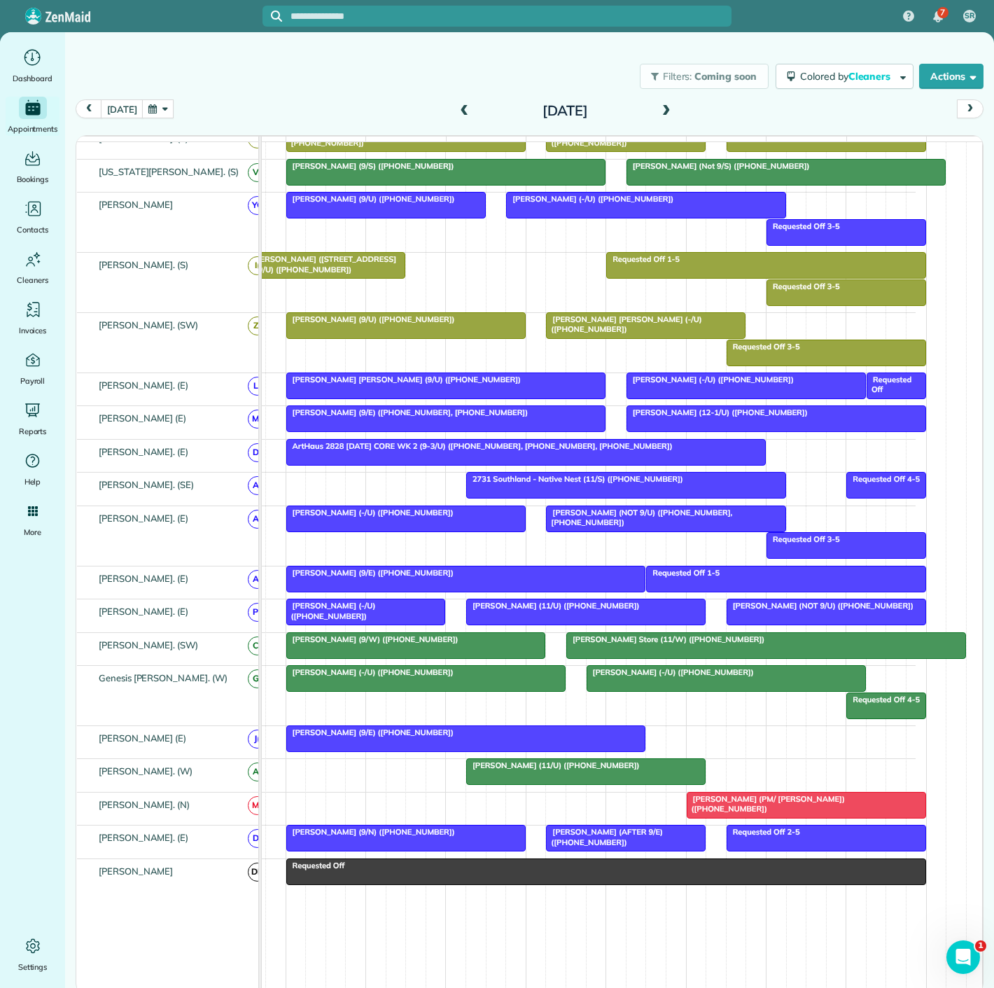
click at [737, 818] on div at bounding box center [807, 805] width 238 height 25
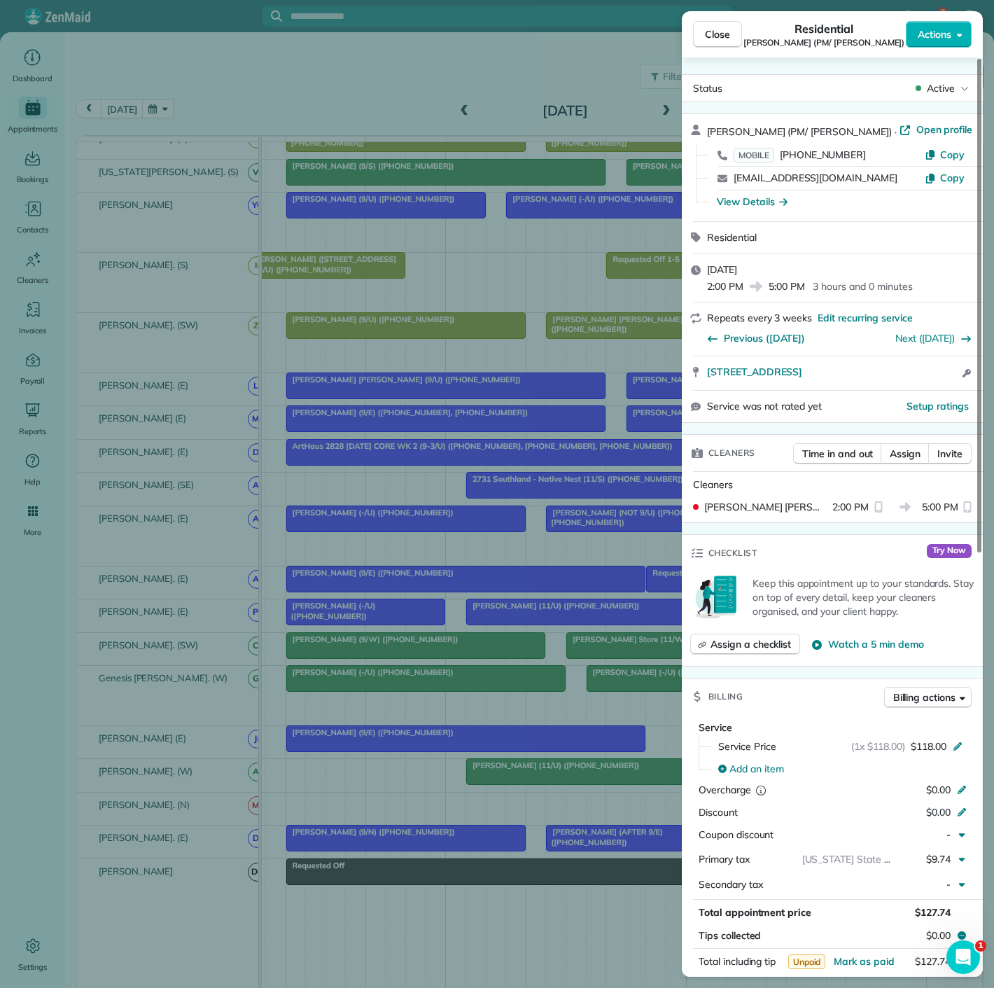
click at [531, 793] on div "Close Residential Aria Sadighi (PM/ Addison) Actions Status Active Aria Sadighi…" at bounding box center [497, 494] width 994 height 988
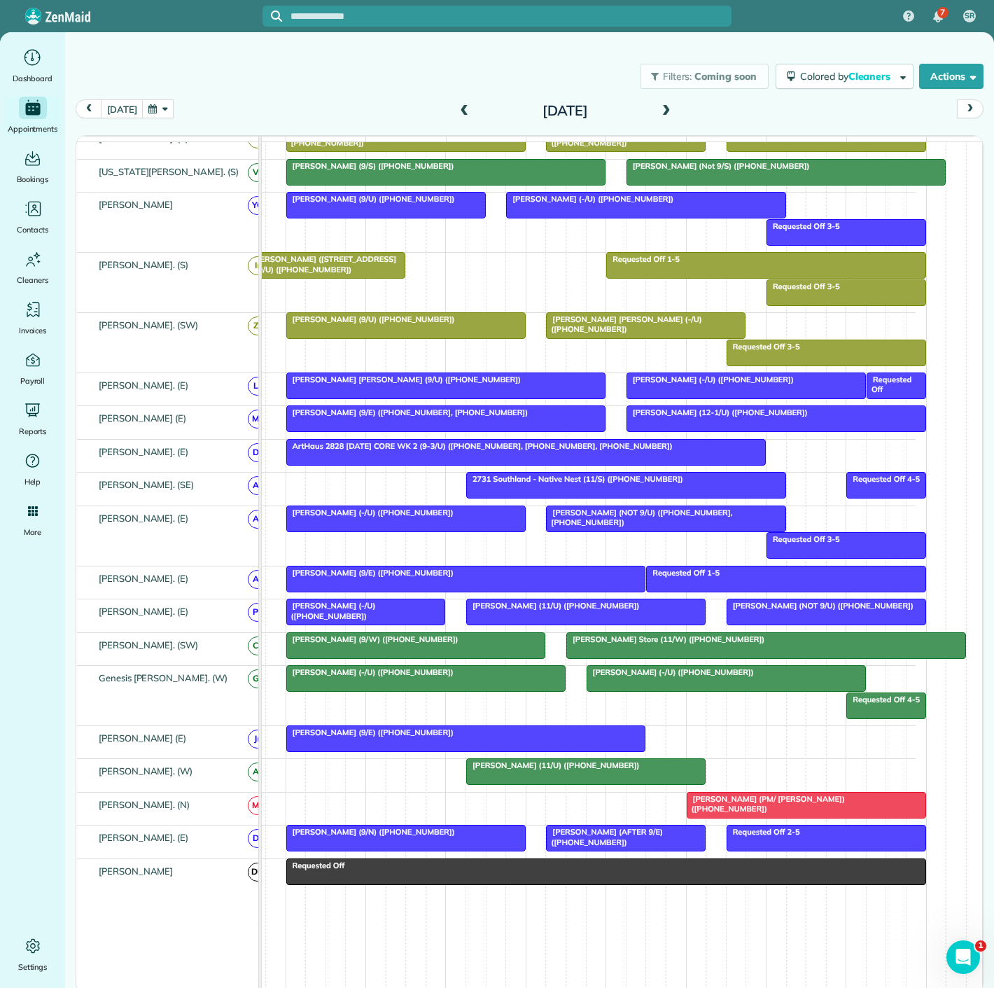
click at [546, 780] on div at bounding box center [586, 771] width 238 height 25
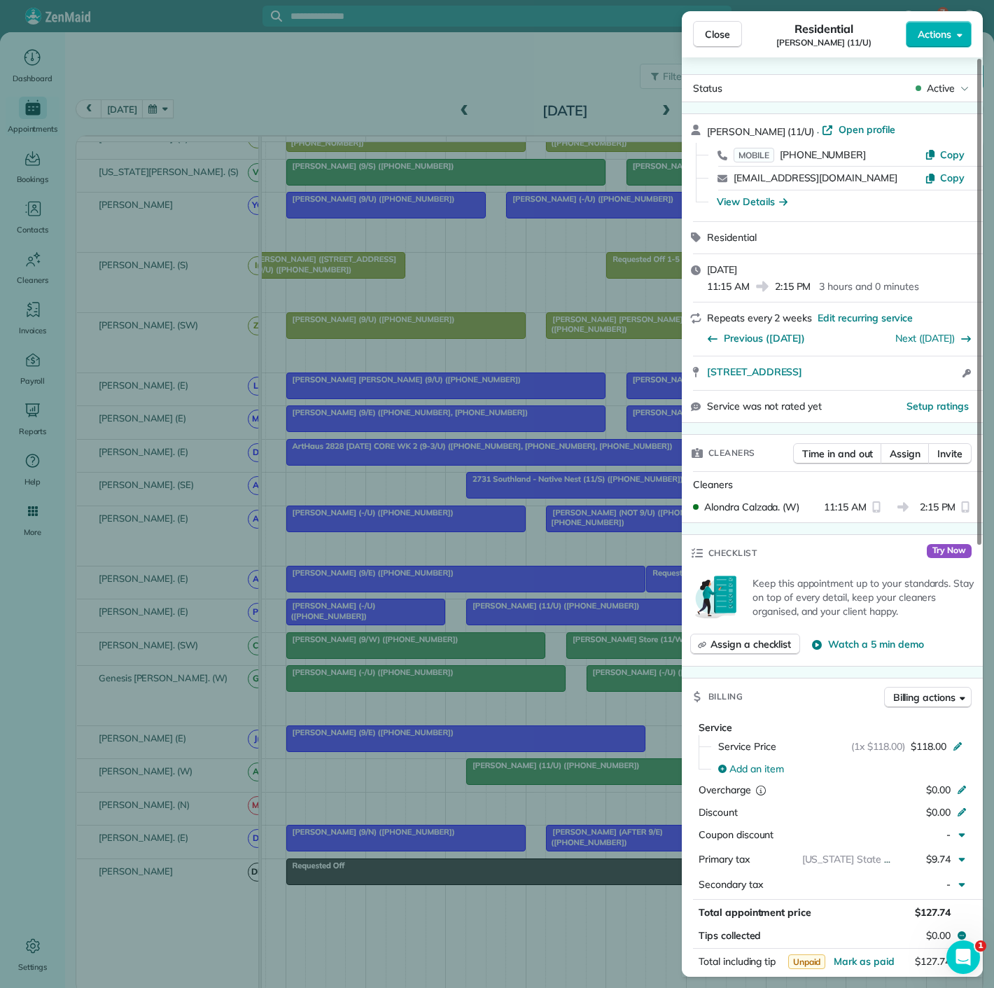
click at [490, 509] on div "Close Residential June Turoff (11/U) Actions Status Active June Turoff (11/U) ·…" at bounding box center [497, 494] width 994 height 988
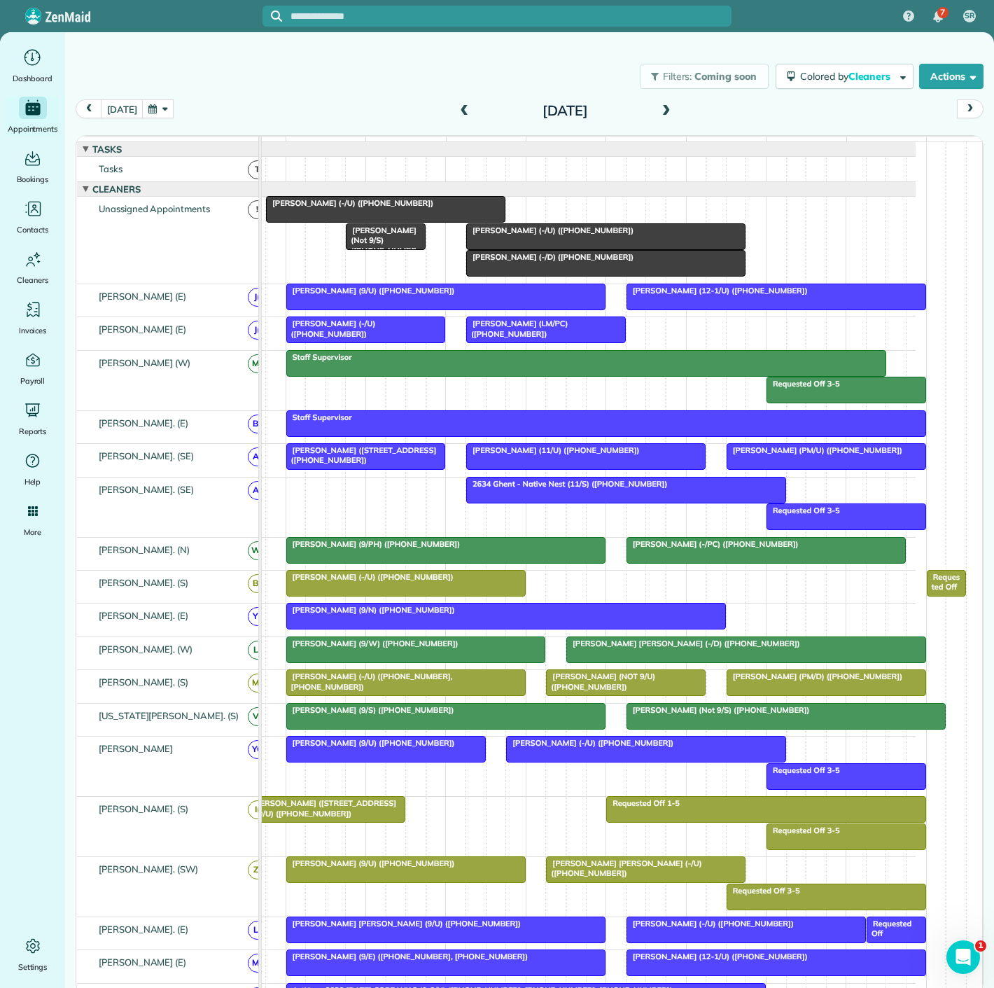
click at [534, 235] on span "Brett Sutherland (-/U) (+14699880207)" at bounding box center [550, 230] width 169 height 10
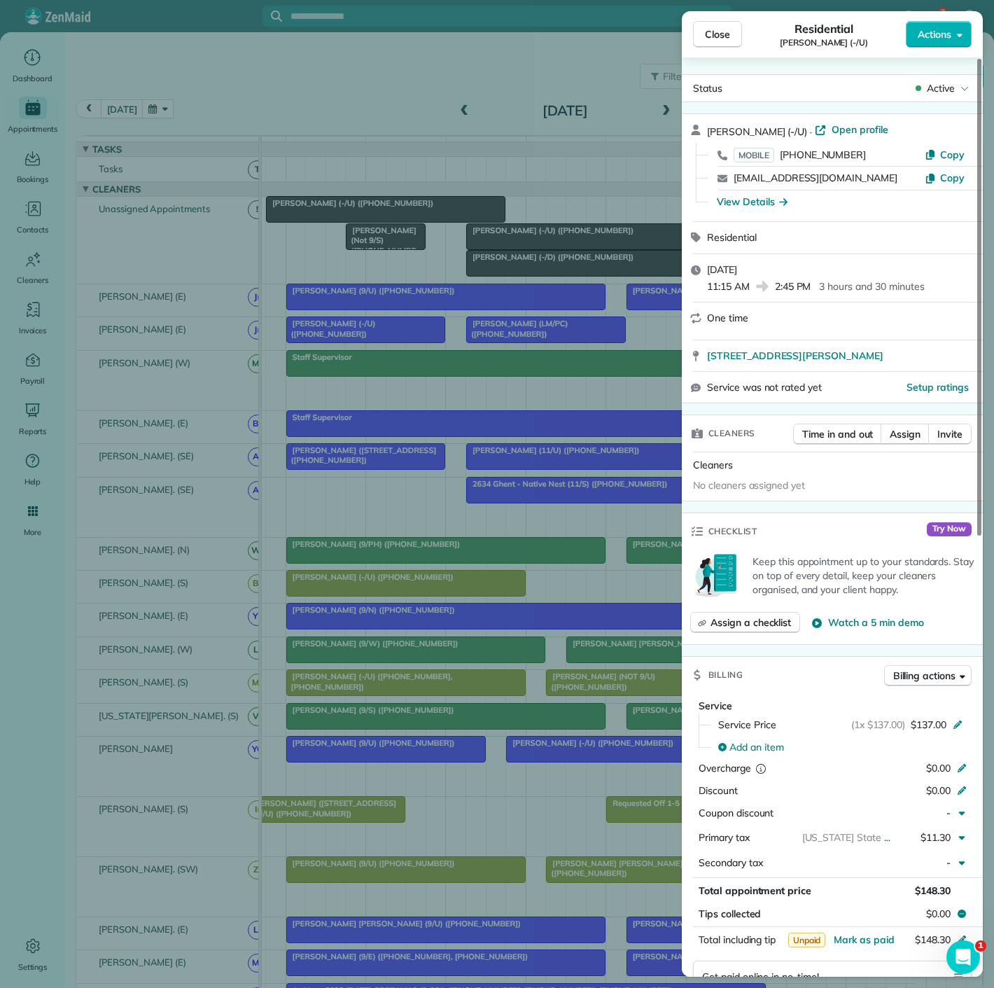
click at [351, 217] on div "Close Residential Brett Sutherland (-/U) Actions Status Active Brett Sutherland…" at bounding box center [497, 494] width 994 height 988
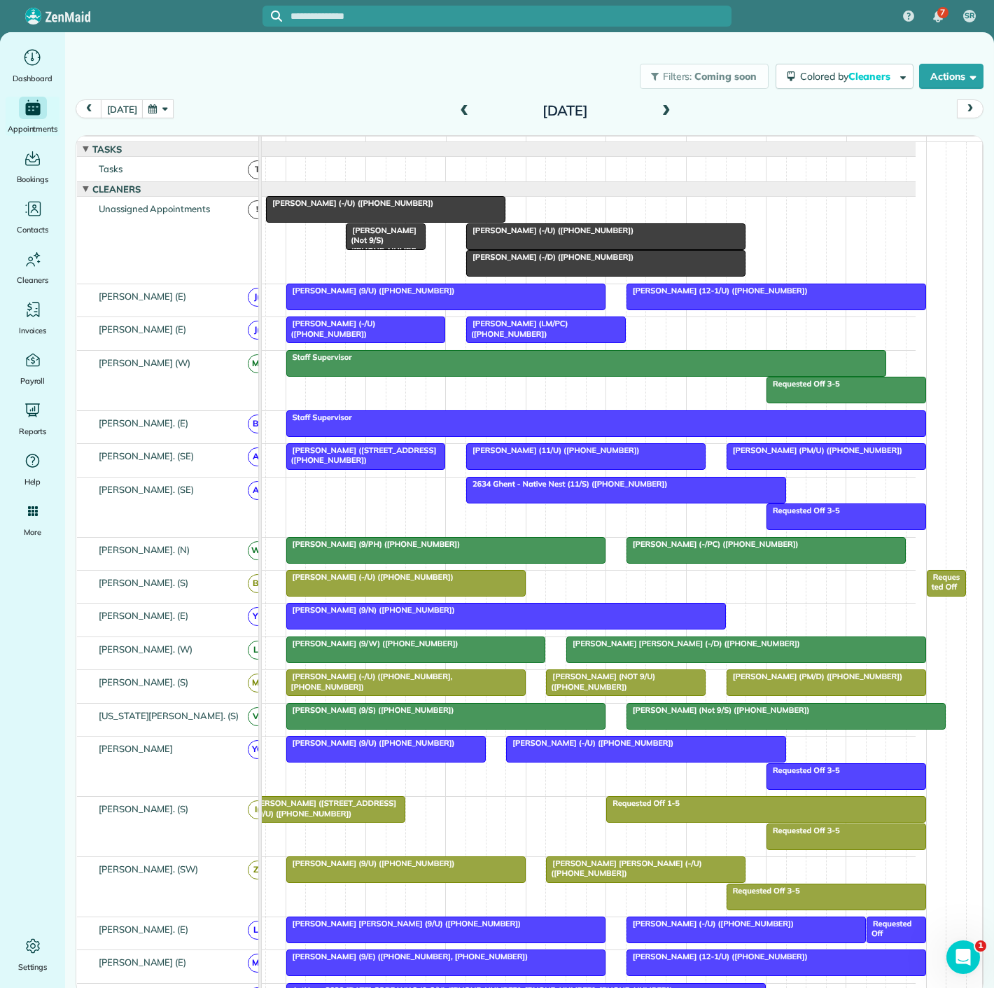
click at [351, 208] on span "Prem Mandava (-/U) (+15127431137)" at bounding box center [349, 203] width 169 height 10
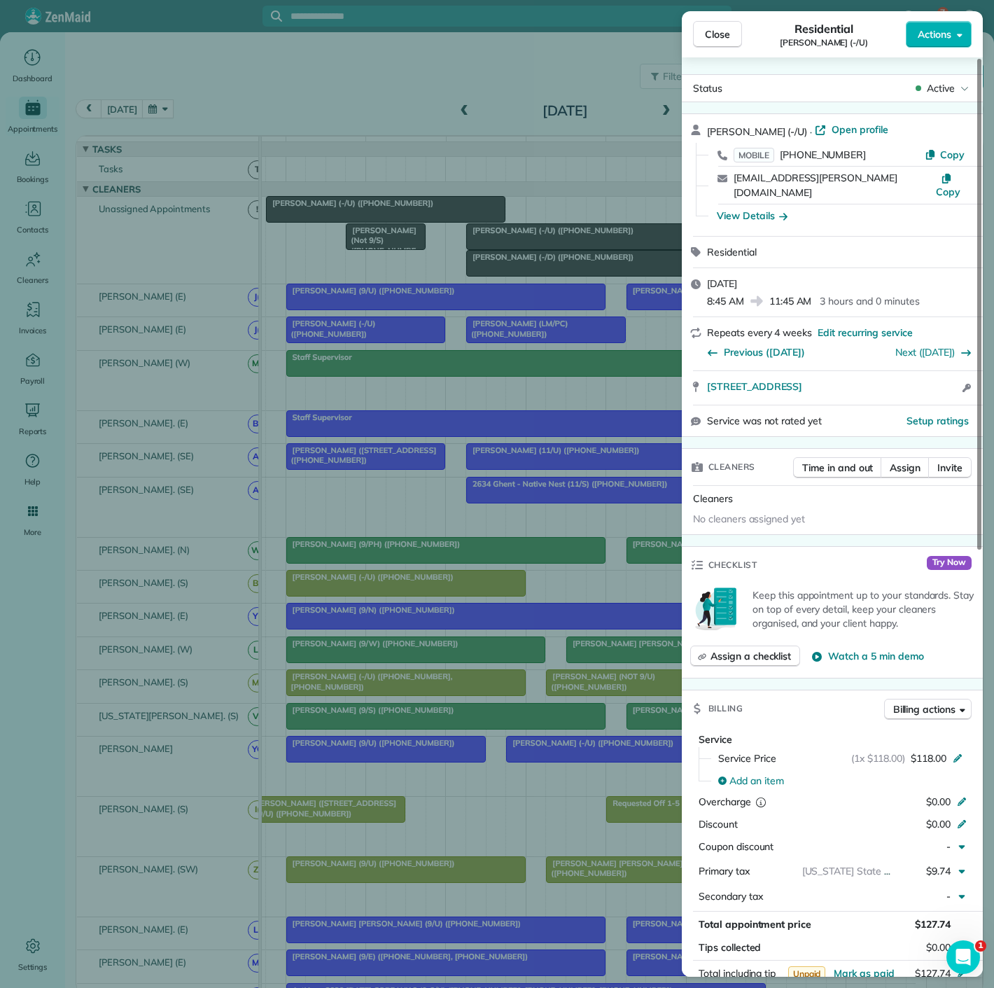
click at [351, 217] on div "Close Residential Prem Mandava (-/U) Actions Status Active Prem Mandava (-/U) ·…" at bounding box center [497, 494] width 994 height 988
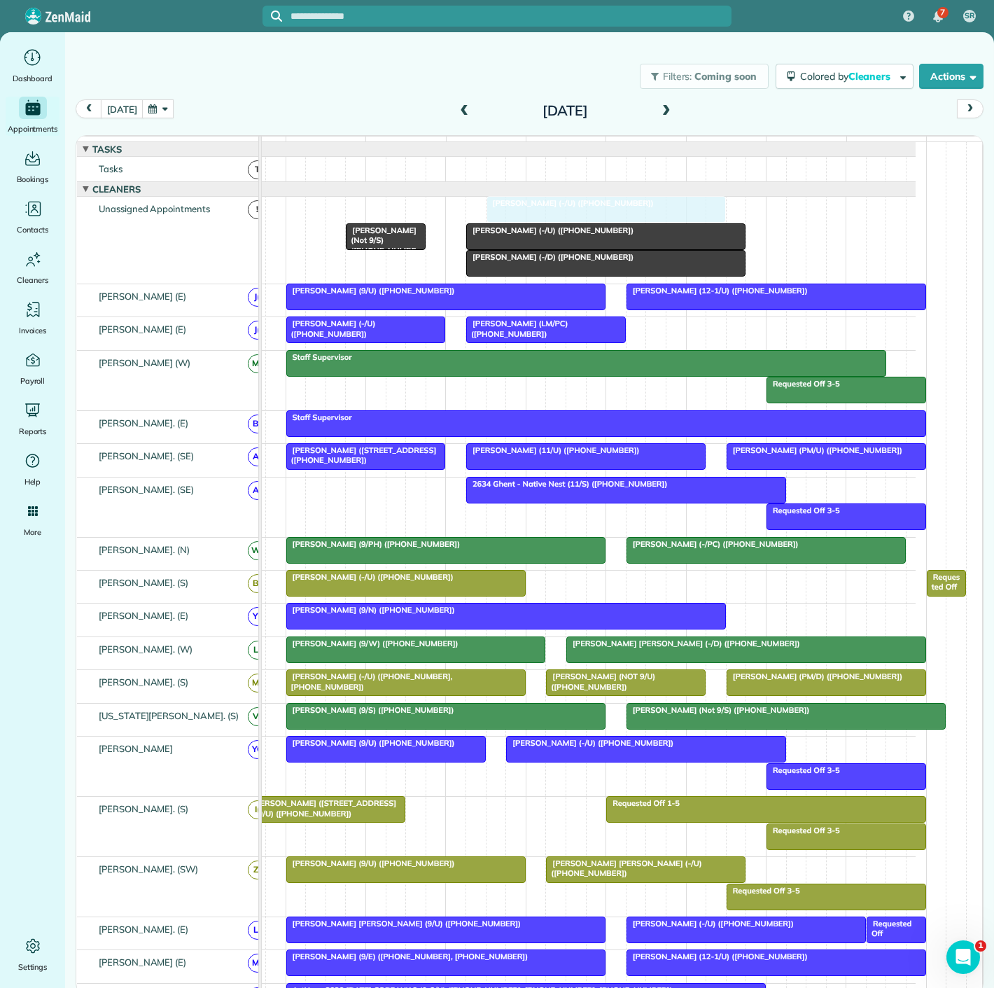
drag, startPoint x: 346, startPoint y: 218, endPoint x: 566, endPoint y: 253, distance: 223.3
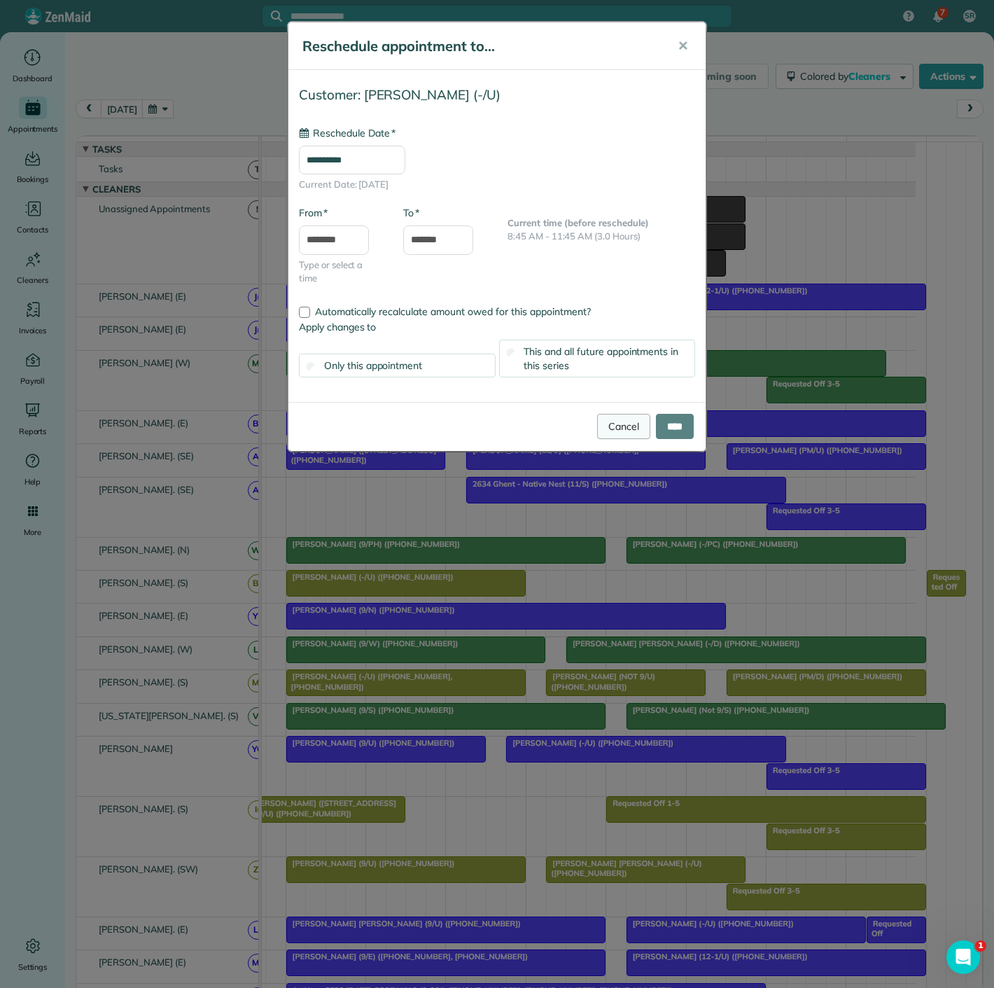
type input "**********"
click at [615, 433] on link "Cancel" at bounding box center [623, 426] width 53 height 25
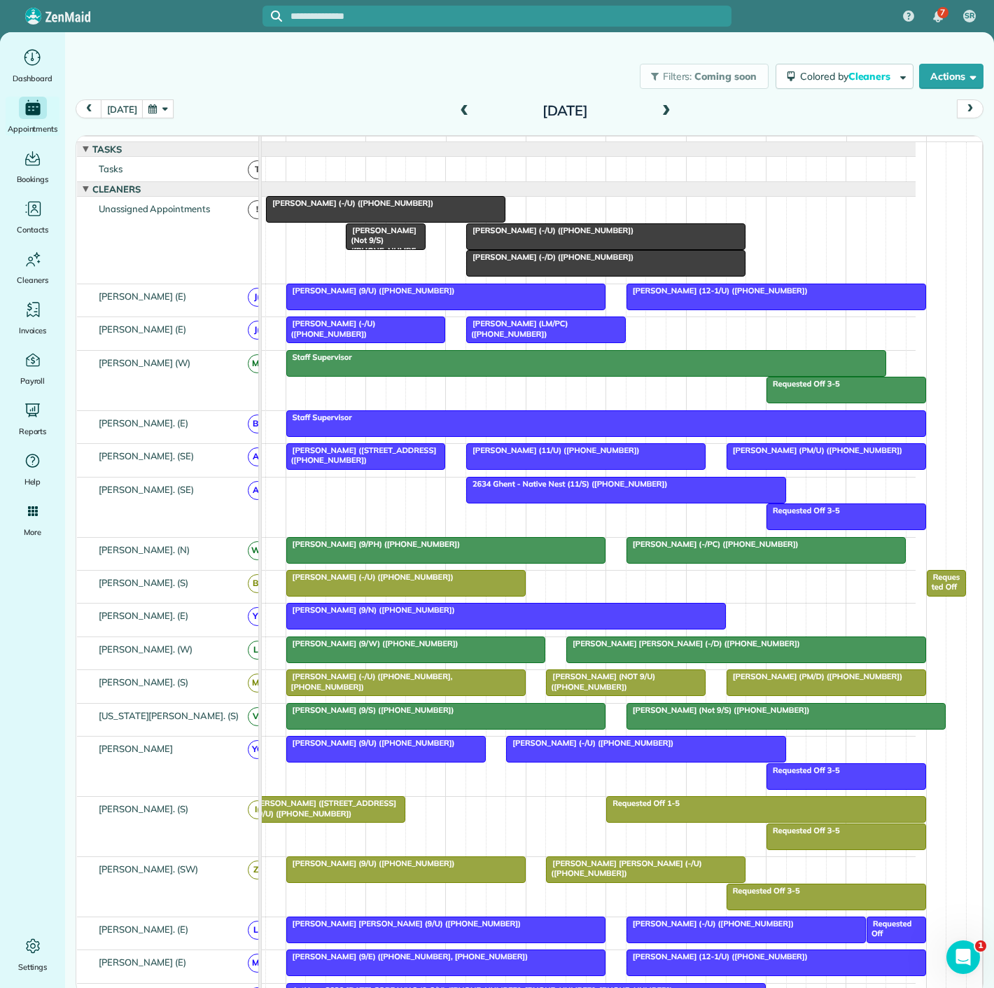
click at [431, 593] on div at bounding box center [406, 583] width 238 height 25
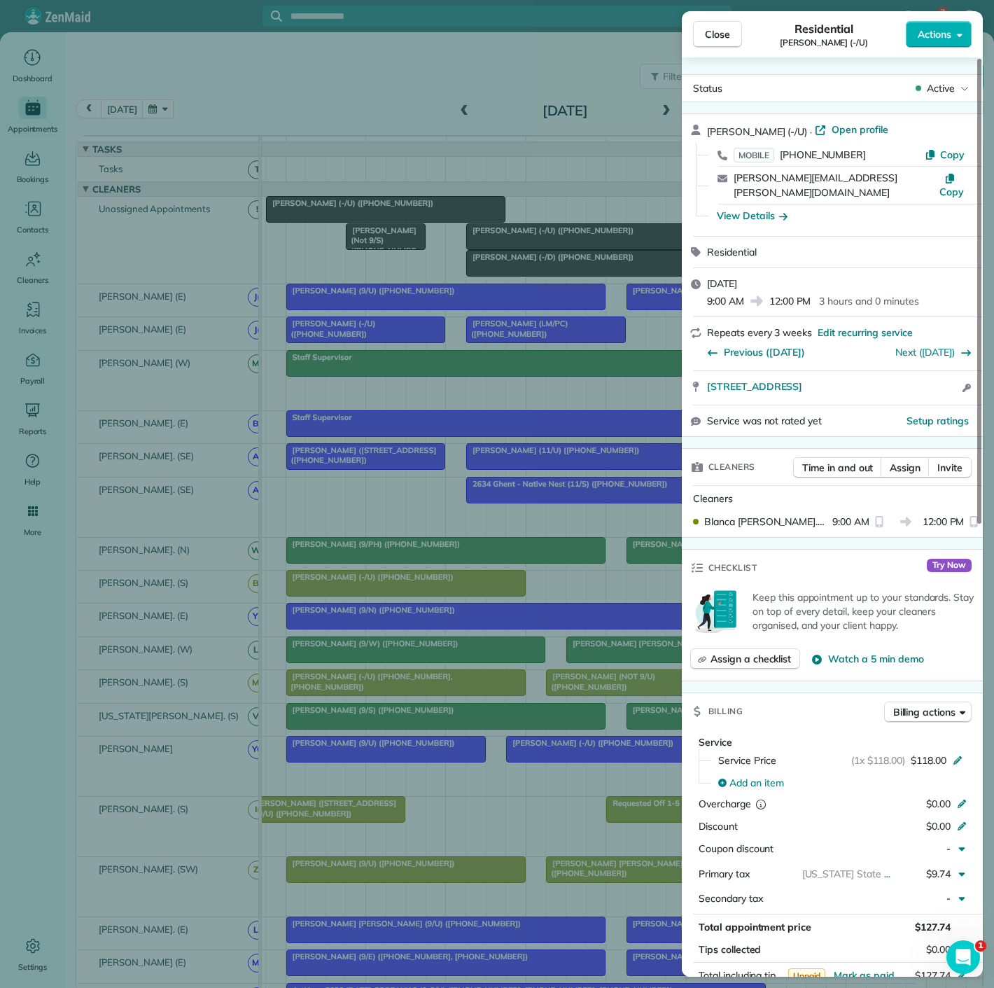
click at [431, 593] on div "Close Residential Carlee Cox (-/U) Actions Status Active Carlee Cox (-/U) · Ope…" at bounding box center [497, 494] width 994 height 988
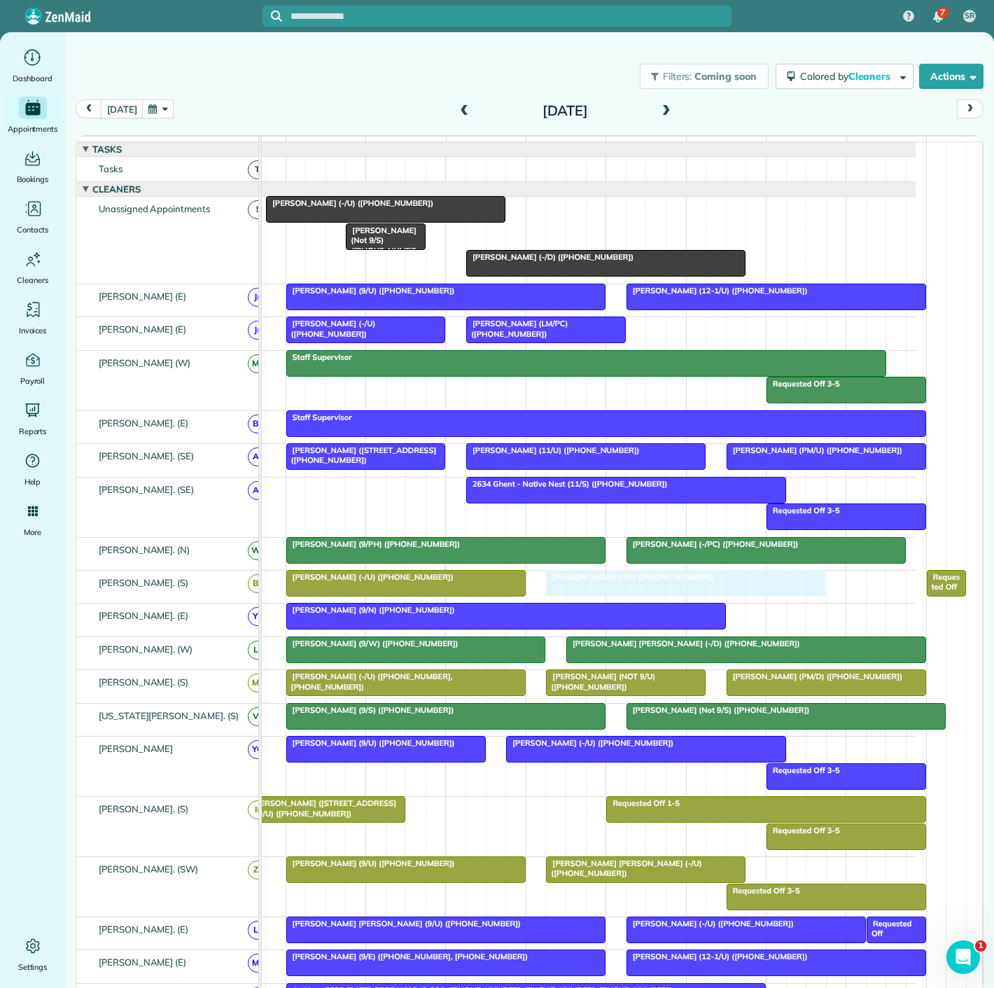
drag, startPoint x: 538, startPoint y: 247, endPoint x: 612, endPoint y: 598, distance: 358.6
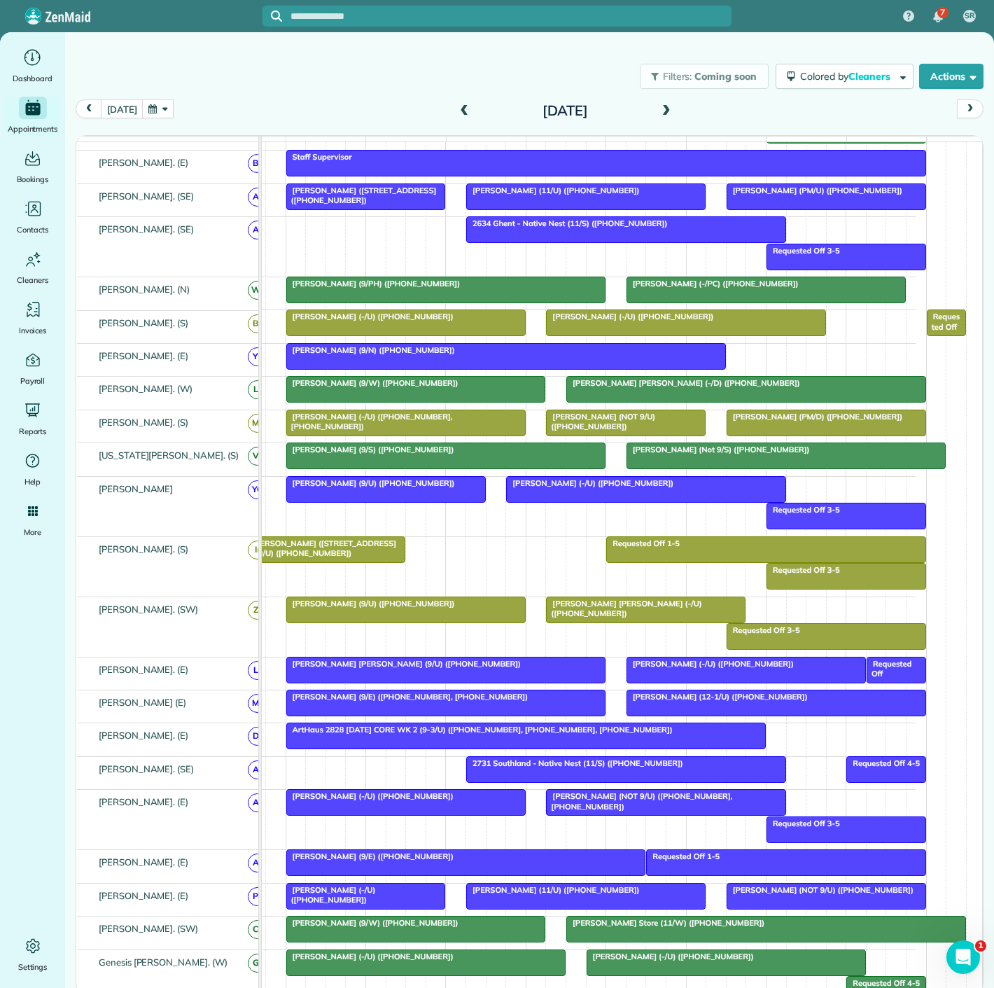
click at [422, 734] on span "ArtHaus 2828 Tuesday CORE WK 2 (9-3/U) (+19726558427, +17738315035, +1901585214…" at bounding box center [480, 730] width 388 height 10
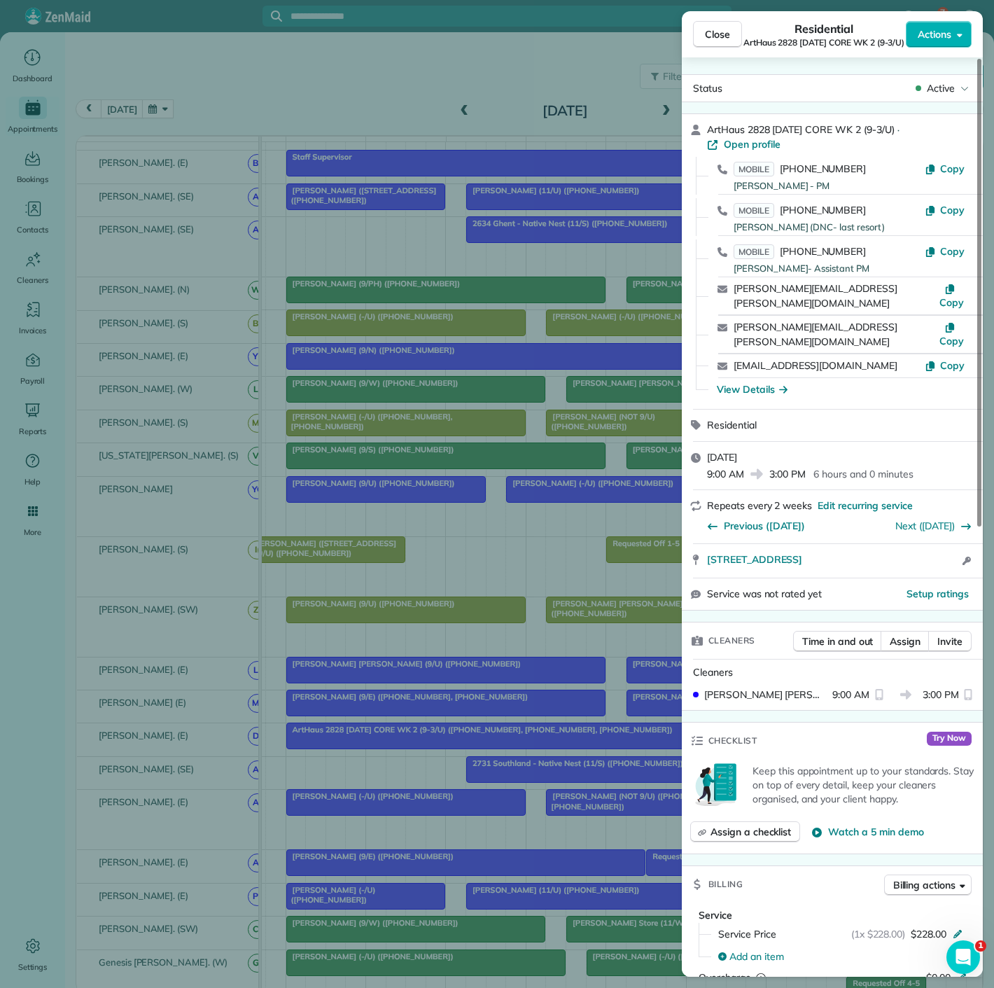
click at [422, 734] on div "Close Residential ArtHaus 2828 Tuesday CORE WK 2 (9-3/U) Actions Status Active …" at bounding box center [497, 494] width 994 height 988
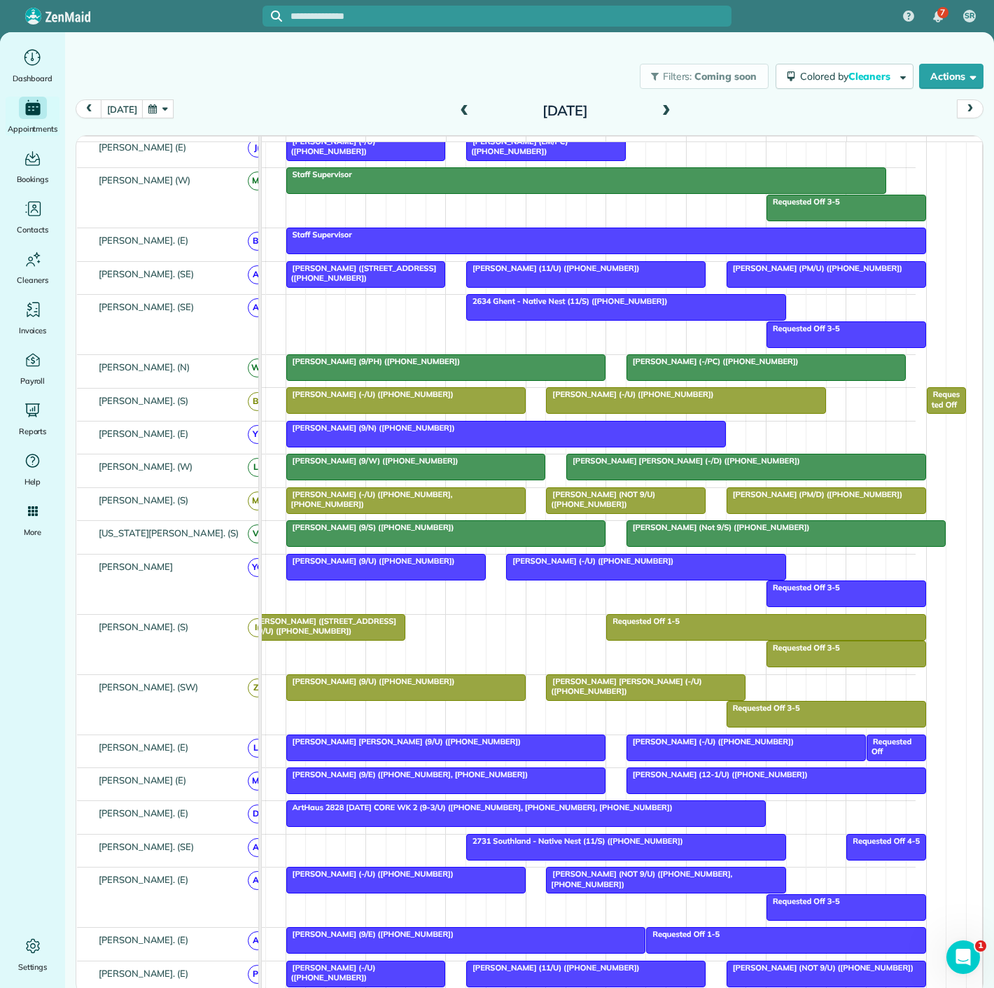
click at [437, 445] on div at bounding box center [506, 434] width 438 height 25
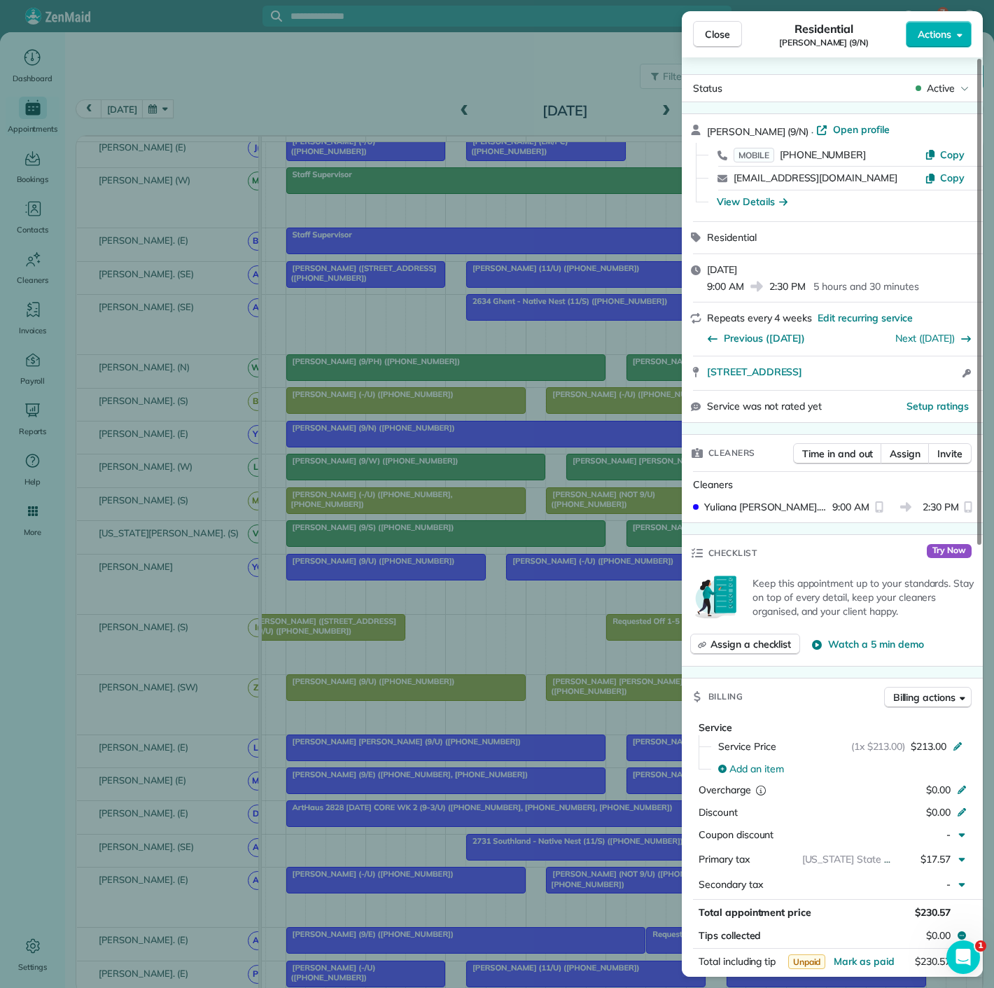
click at [437, 445] on div "Close Residential Madison Caples (9/N) Actions Status Active Madison Caples (9/…" at bounding box center [497, 494] width 994 height 988
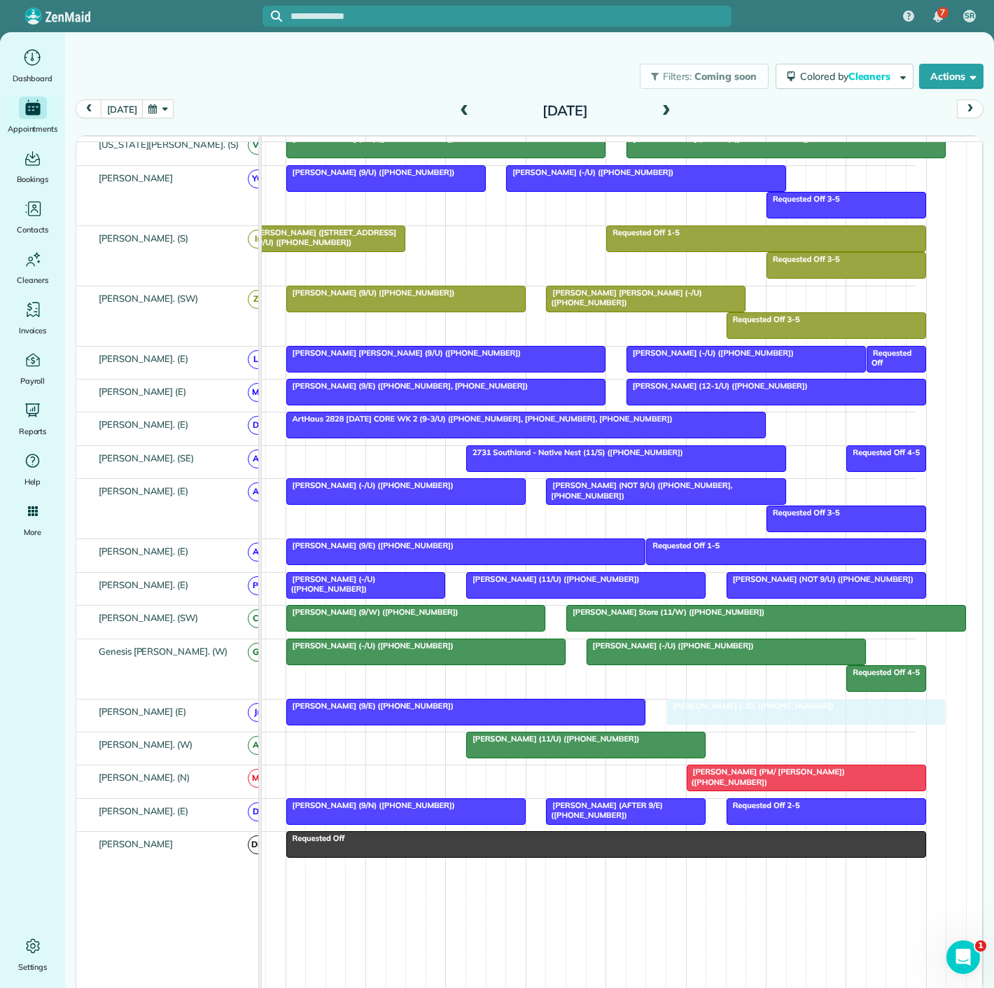
drag, startPoint x: 544, startPoint y: 245, endPoint x: 648, endPoint y: 721, distance: 487.3
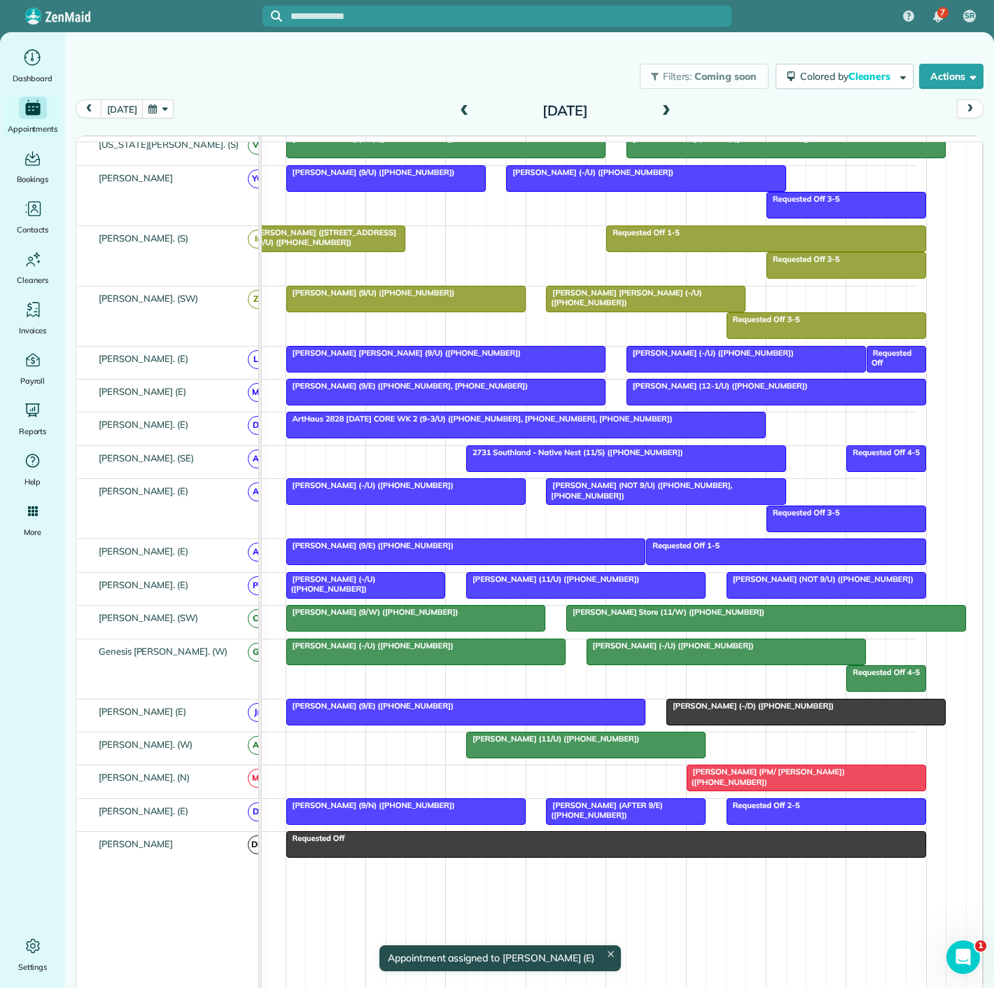
click at [480, 707] on div "Jessica Gammill (9/E) (+16144999844)" at bounding box center [467, 706] width 352 height 10
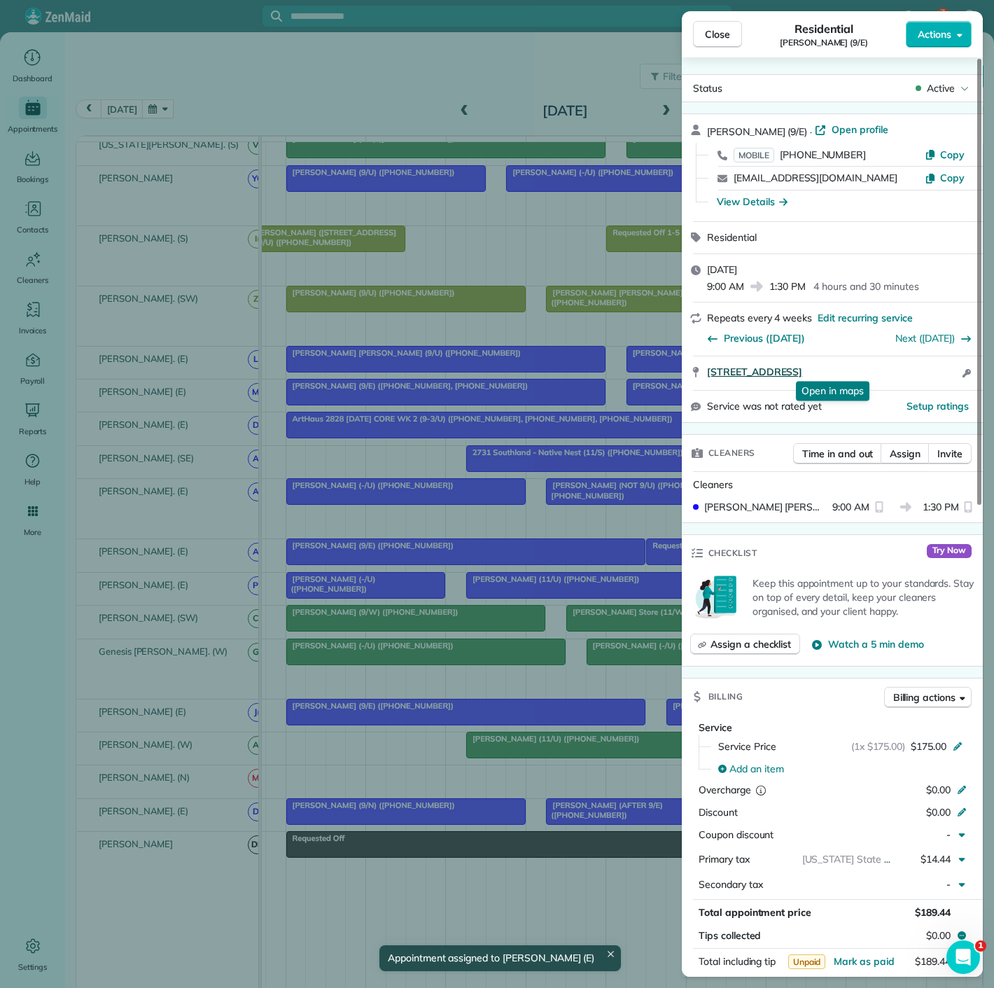
copy span "3326 Sharpview Lane Dallas TX 75228"
drag, startPoint x: 704, startPoint y: 372, endPoint x: 886, endPoint y: 371, distance: 182.8
click at [886, 371] on div "3326 Sharpview Lane Dallas TX 75228 Open in maps Open in maps Open access infor…" at bounding box center [832, 373] width 301 height 34
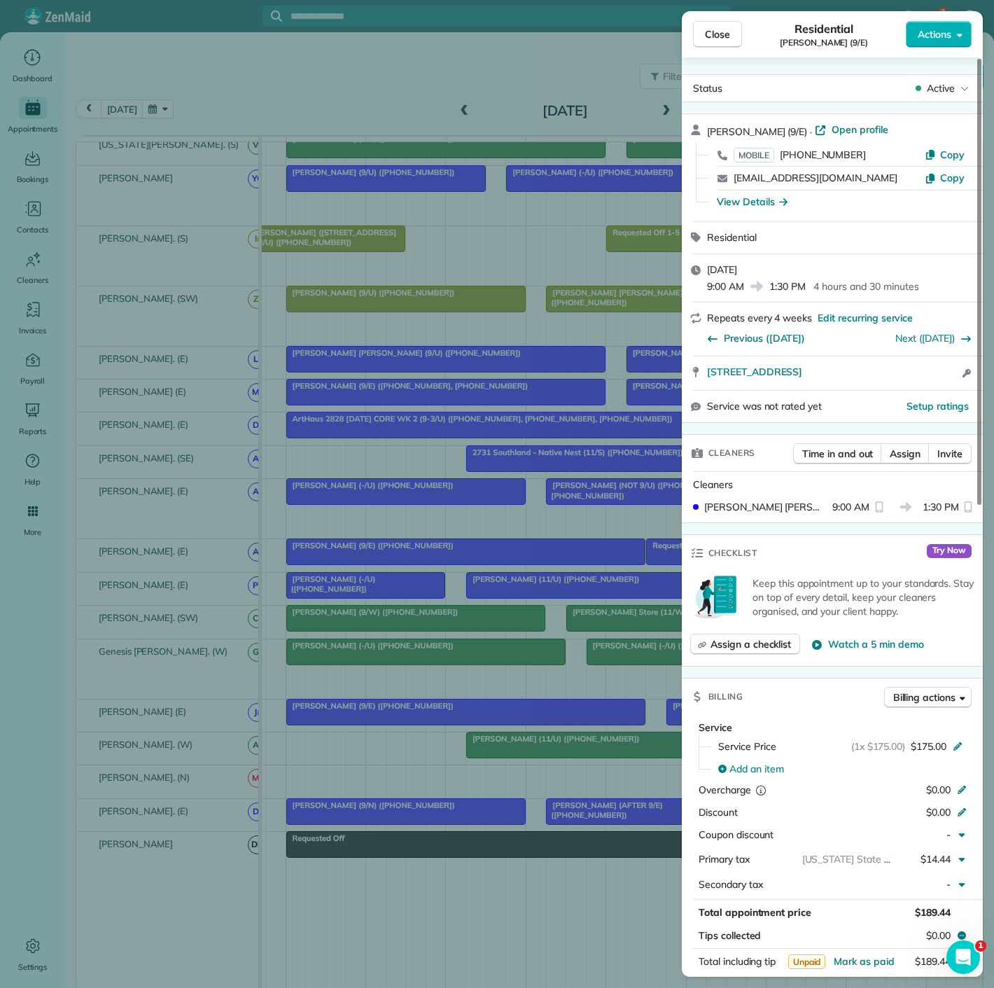
click at [304, 645] on div "Close Residential Jessica Gammill (9/E) Actions Status Active Jessica Gammill (…" at bounding box center [497, 494] width 994 height 988
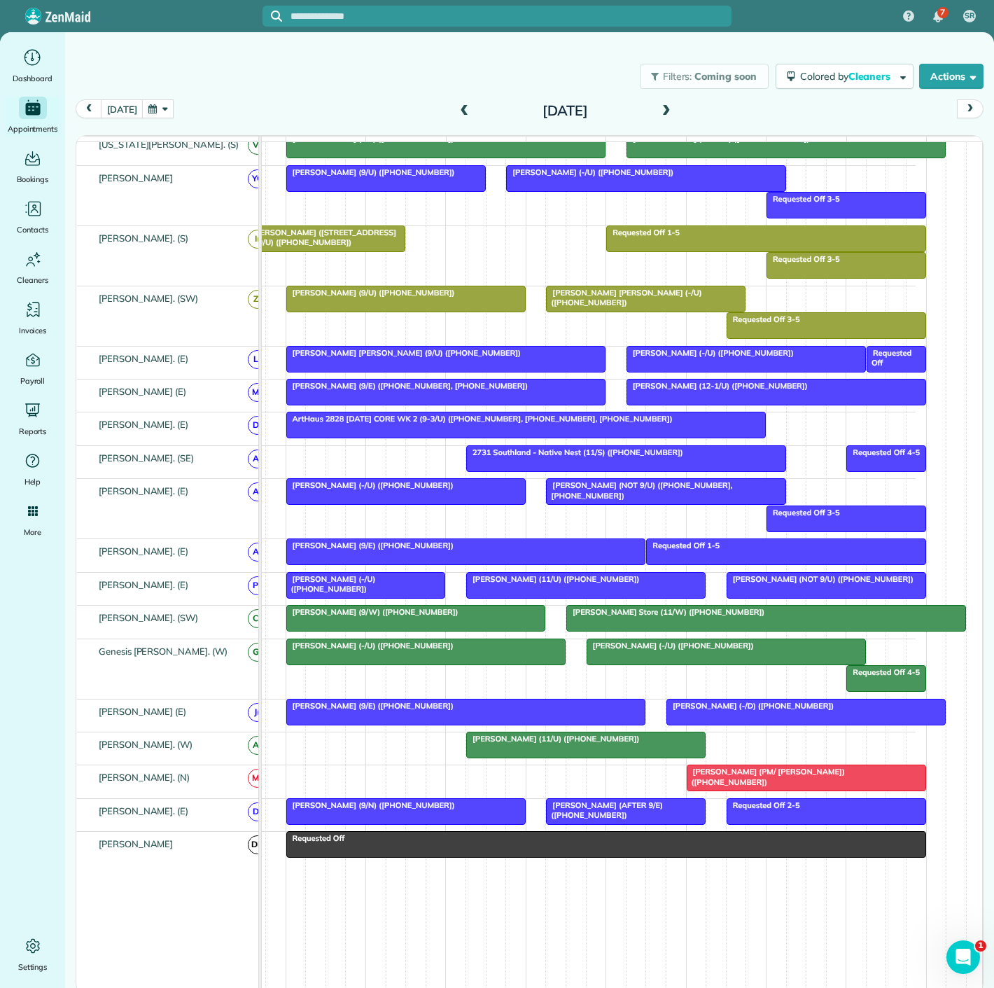
click at [698, 719] on div at bounding box center [806, 712] width 278 height 25
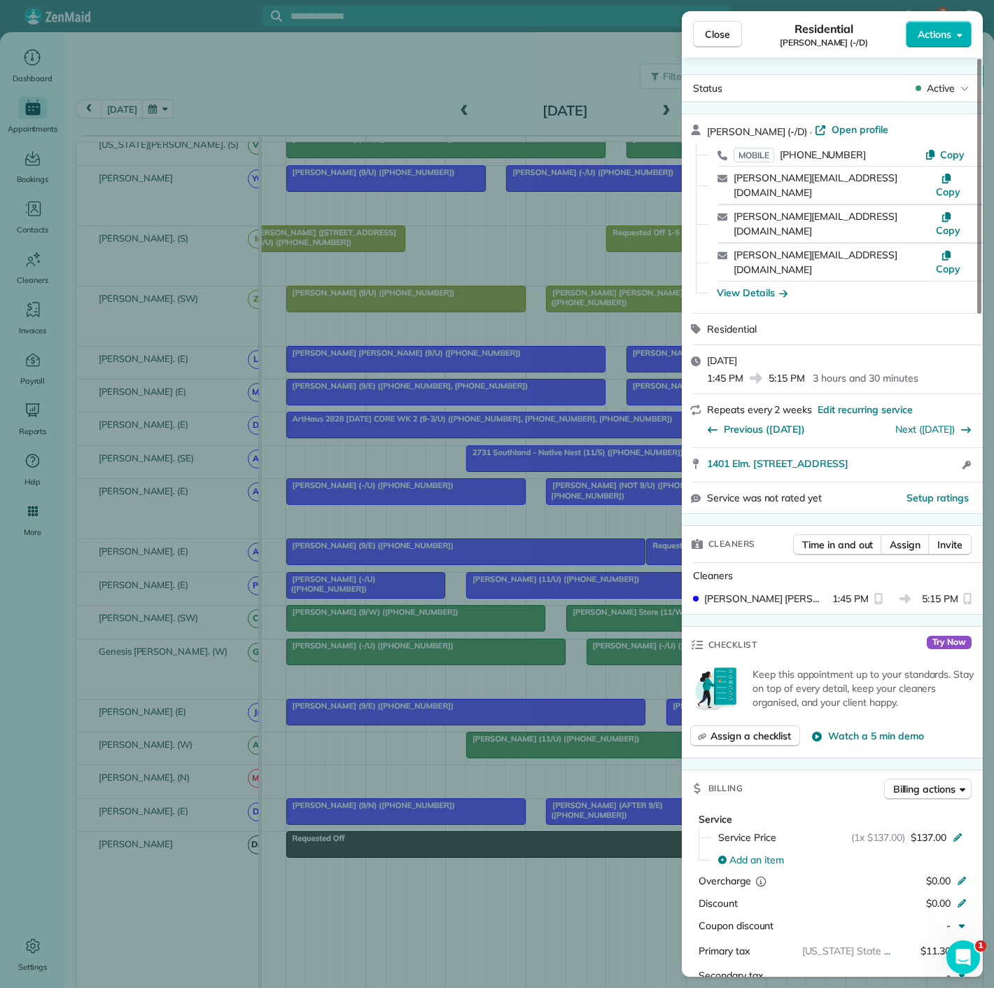
drag, startPoint x: 712, startPoint y: 427, endPoint x: 878, endPoint y: 427, distance: 166.0
click at [878, 448] on div "1401 Elm. St. #3310 Dallas TX 75202 Open access information" at bounding box center [832, 465] width 301 height 34
click at [633, 632] on div "Close Residential Larry Miller (-/D) Actions Status Active Larry Miller (-/D) ·…" at bounding box center [497, 494] width 994 height 988
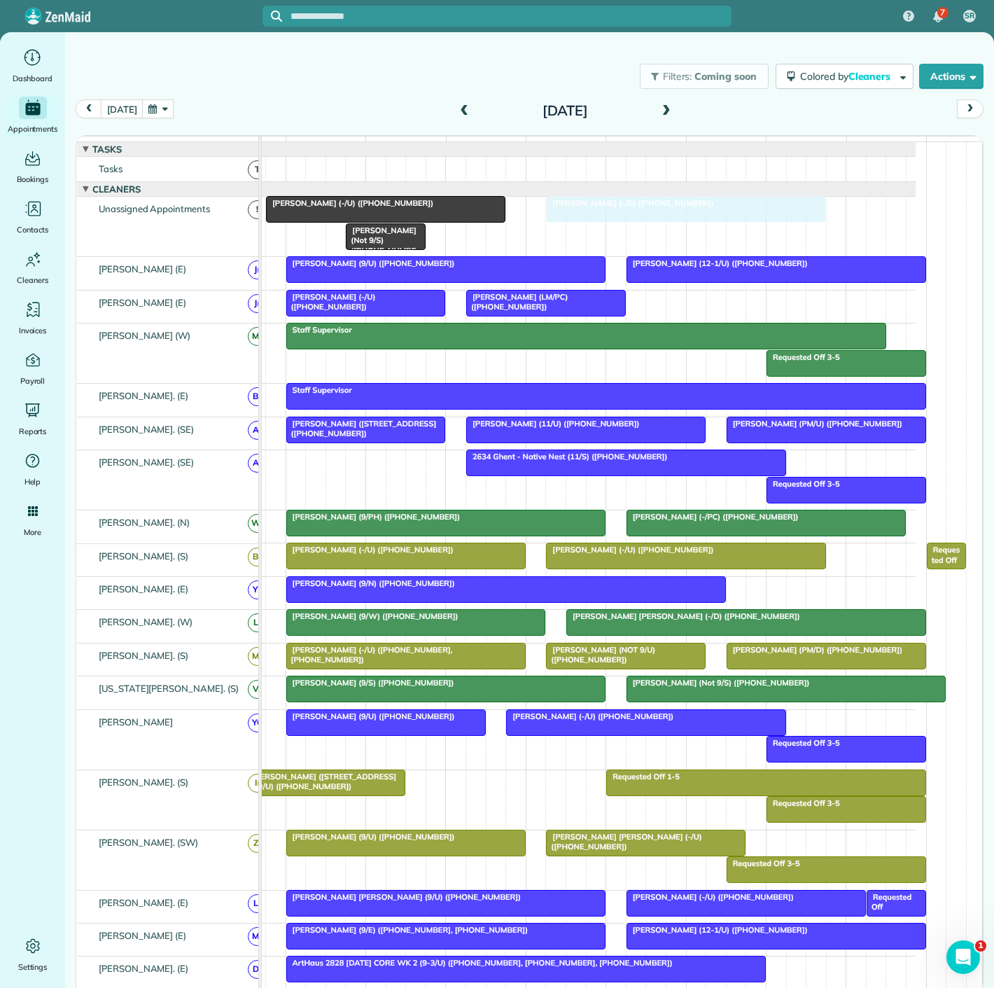
drag, startPoint x: 716, startPoint y: 713, endPoint x: 597, endPoint y: 249, distance: 479.1
click at [382, 222] on div at bounding box center [386, 209] width 238 height 25
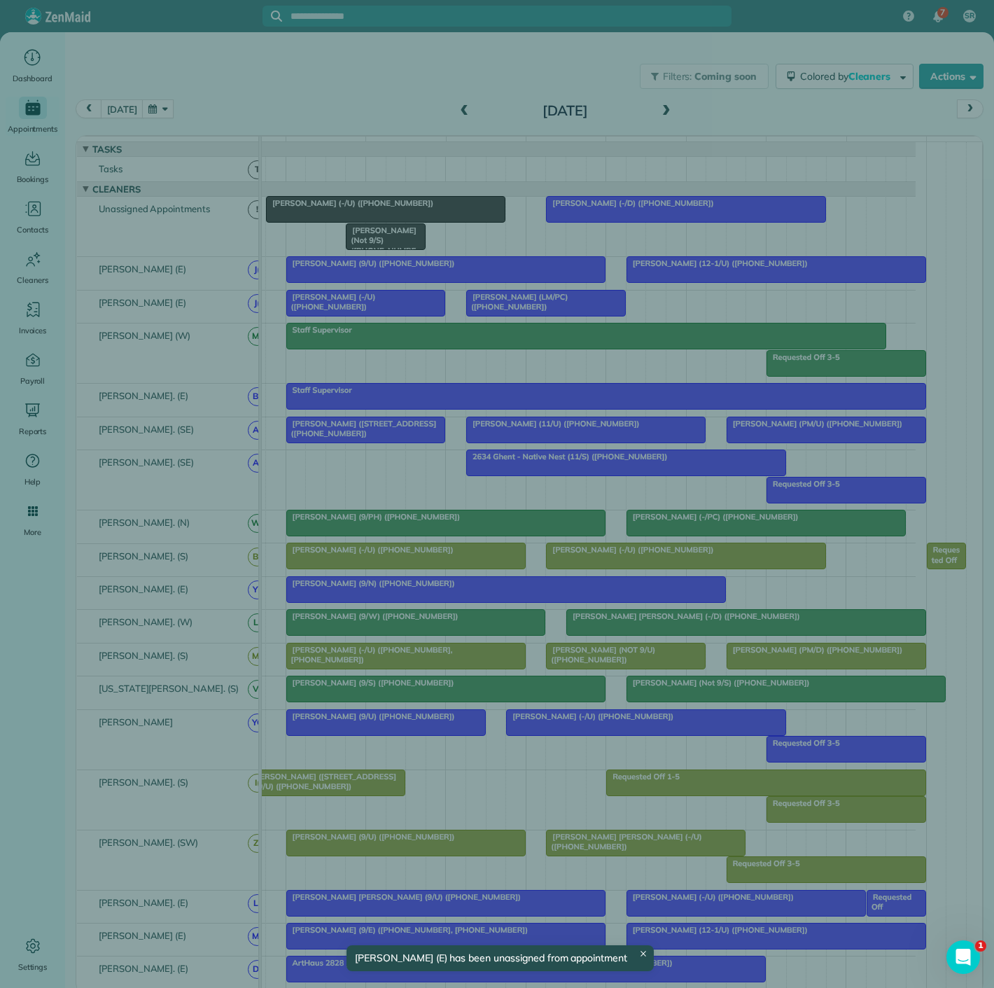
click at [382, 227] on div "Close Residential Prem Mandava (-/U) Actions Status Active Prem Mandava (-/U) ·…" at bounding box center [497, 494] width 994 height 988
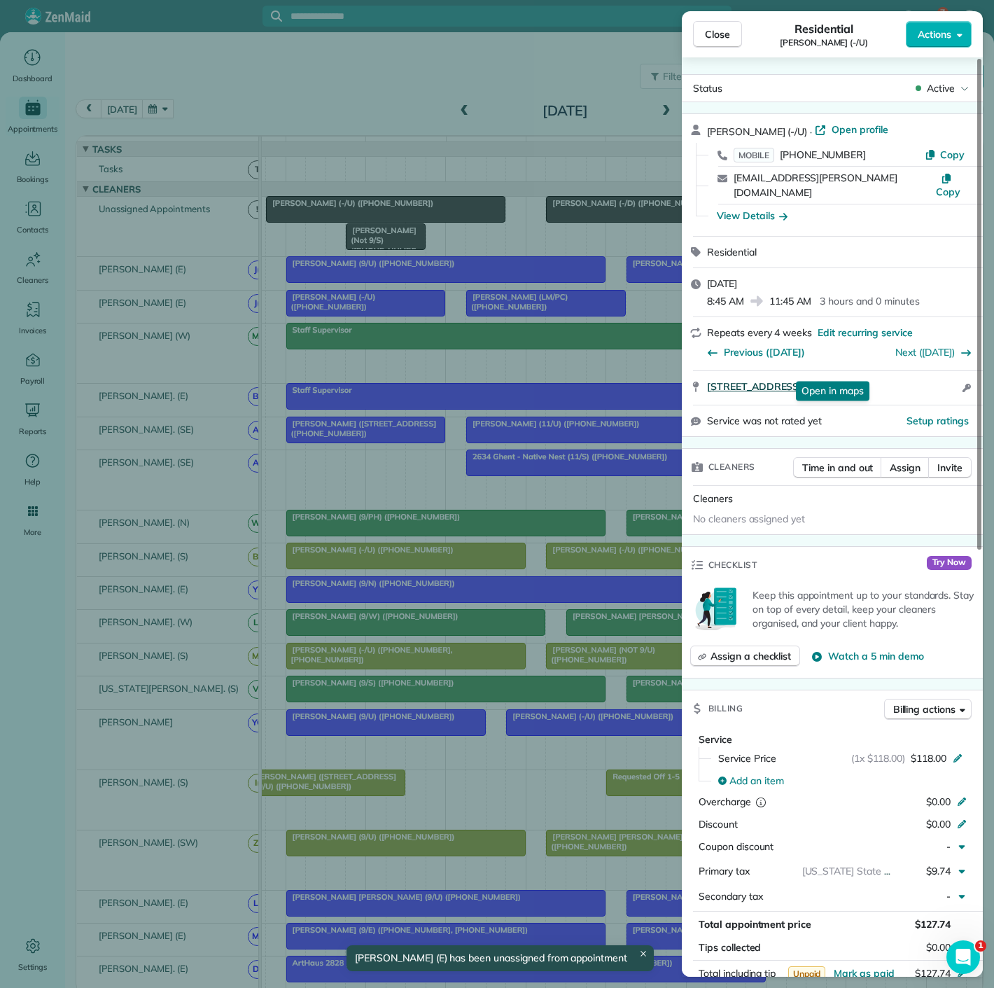
copy span "3225 Turtle Creek Blvd #1406 A Dallas TX 75219"
drag, startPoint x: 698, startPoint y: 372, endPoint x: 938, endPoint y: 373, distance: 240.2
click at [938, 373] on div "3225 Turtle Creek Blvd #1406 A Dallas TX 75219 Open in maps Open in maps Open a…" at bounding box center [832, 388] width 301 height 34
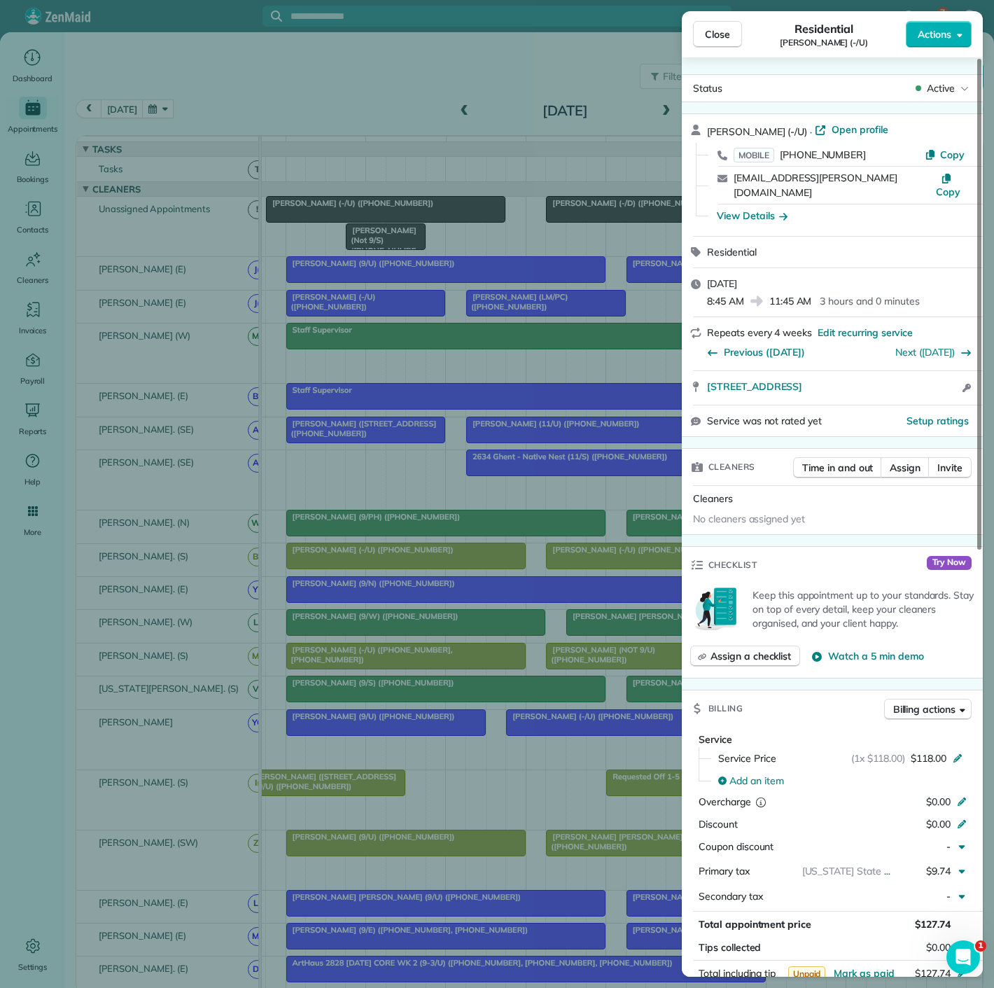
click at [384, 366] on div "Close Residential Prem Mandava (-/U) Actions Status Active Prem Mandava (-/U) ·…" at bounding box center [497, 494] width 994 height 988
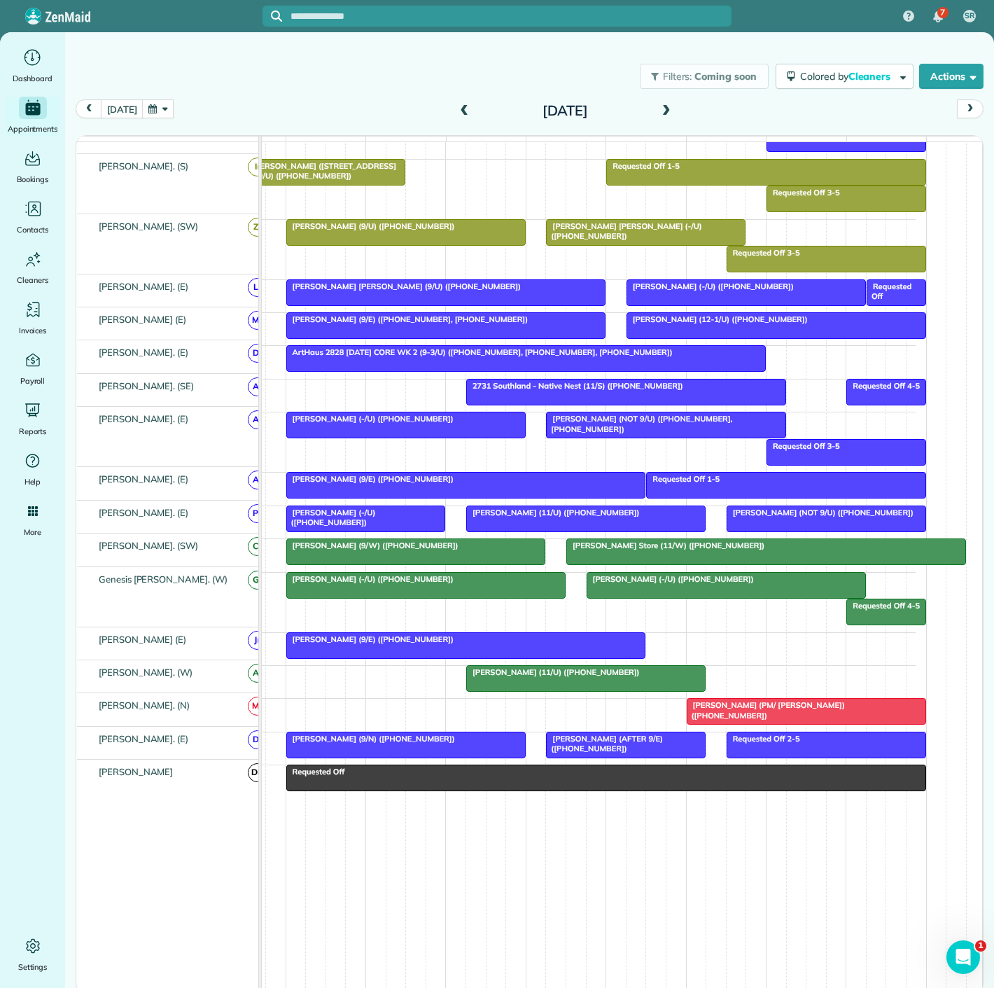
click at [529, 681] on div at bounding box center [586, 678] width 238 height 25
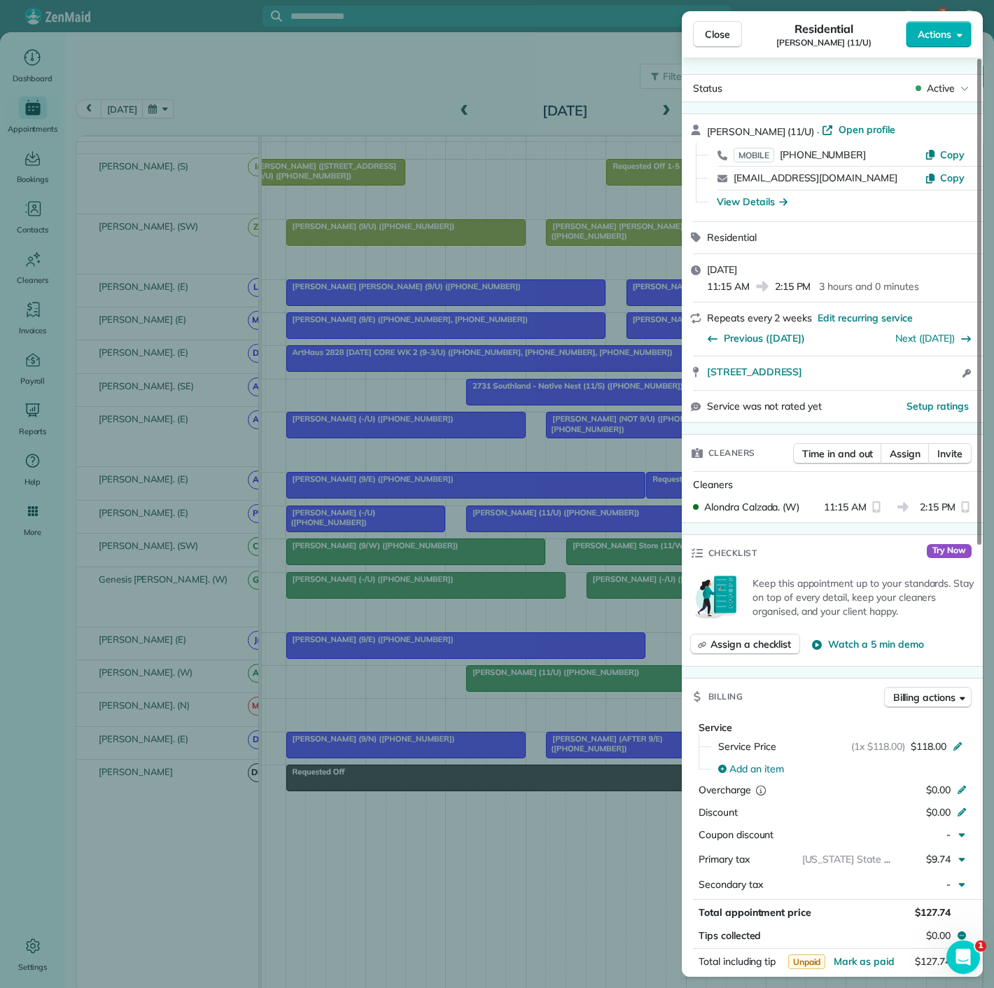
click at [529, 681] on div "Close Residential June Turoff (11/U) Actions Status Active June Turoff (11/U) ·…" at bounding box center [497, 494] width 994 height 988
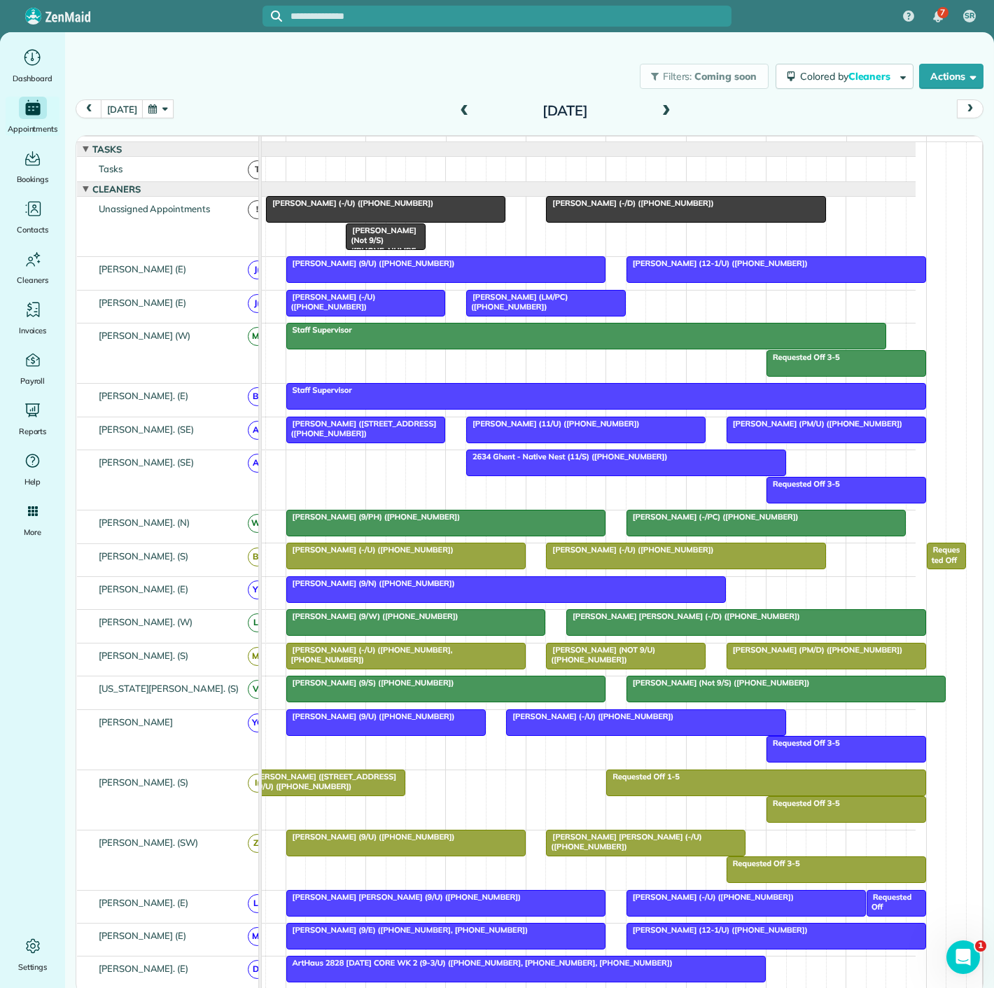
click at [324, 437] on span "David Portnoy (4141 Office Parkway - AM/C) (+12142233180)" at bounding box center [361, 429] width 151 height 20
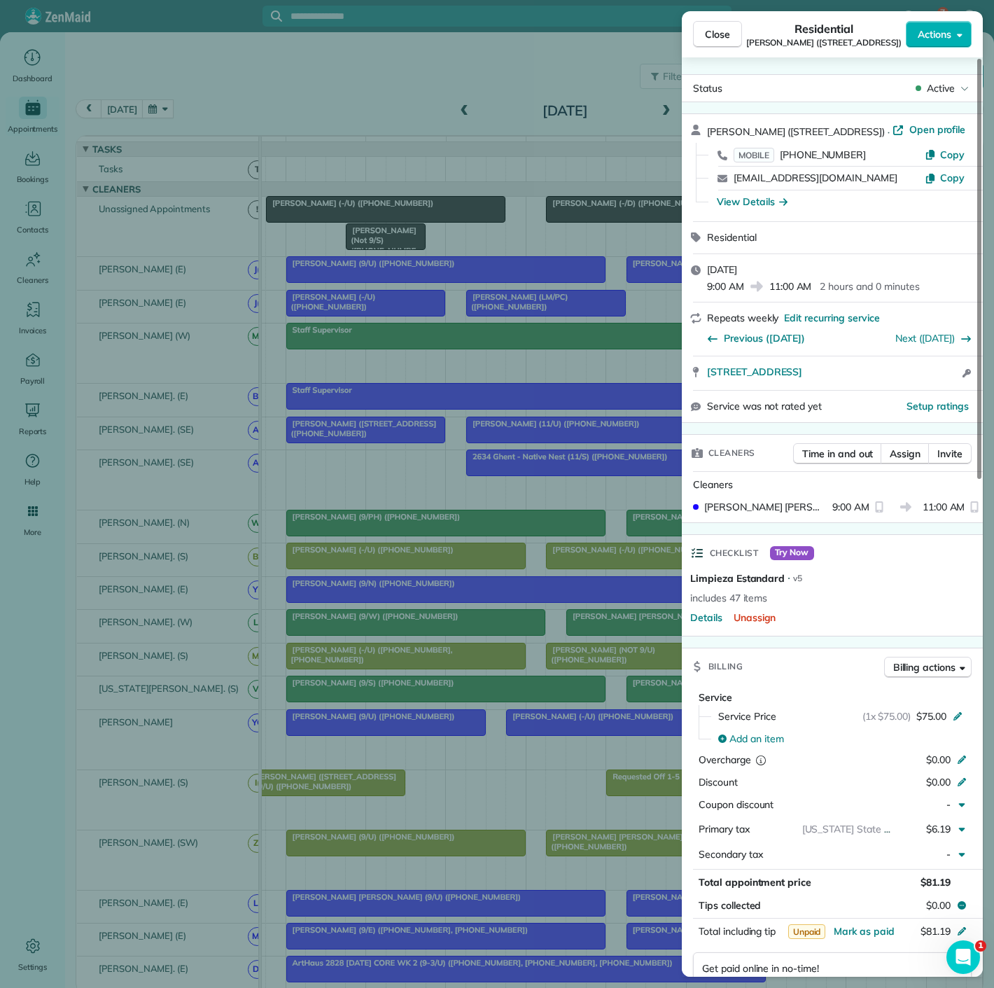
click at [324, 437] on div "Close Residential David Portnoy (4141 Office Parkway - AM/C) Actions Status Act…" at bounding box center [497, 494] width 994 height 988
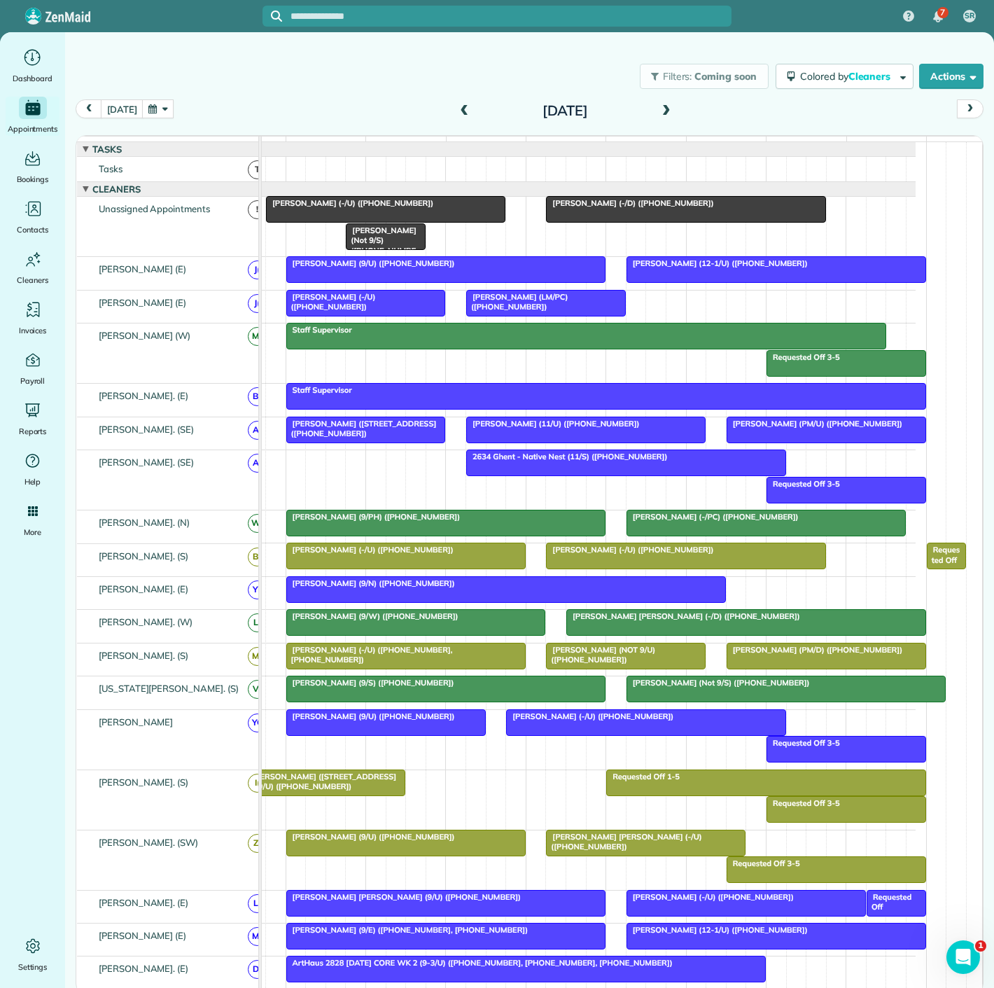
click at [334, 437] on span "David Portnoy (4141 Office Parkway - AM/C) (+12142233180)" at bounding box center [361, 429] width 151 height 20
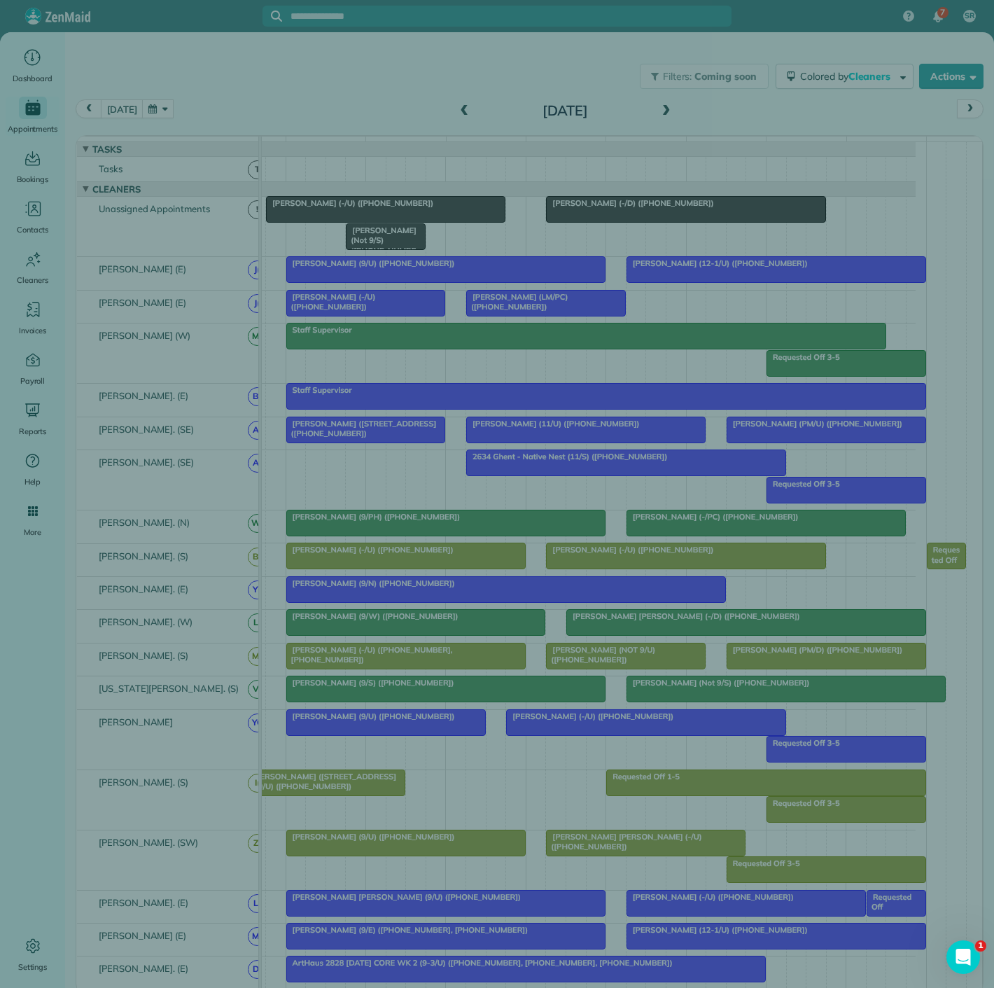
click at [334, 437] on div "Close Residential David Portnoy (4141 Office Parkway - AM/C) Actions Status Act…" at bounding box center [497, 494] width 994 height 988
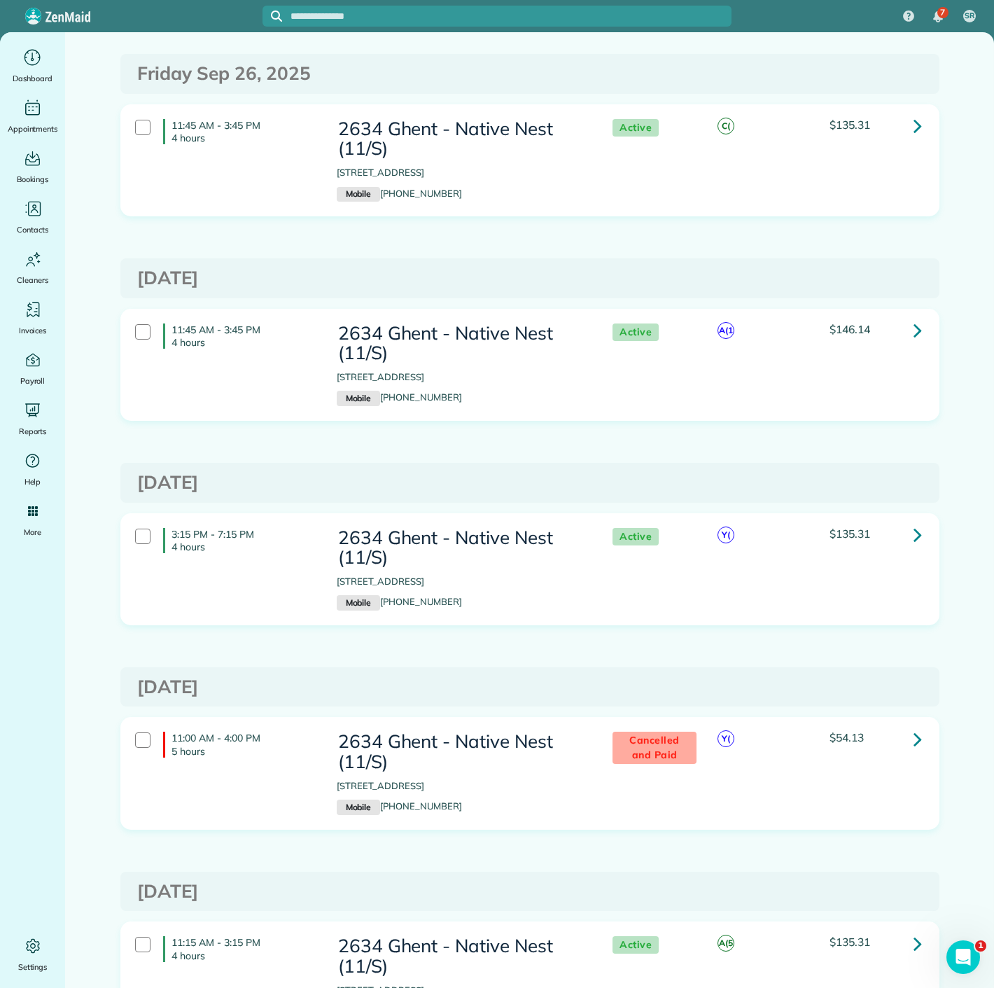
scroll to position [700, 0]
